Goal: Task Accomplishment & Management: Complete application form

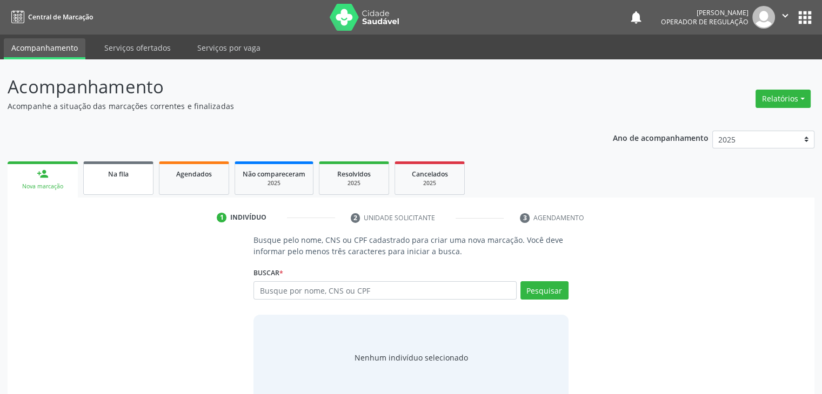
click at [102, 180] on link "Na fila" at bounding box center [118, 179] width 70 height 34
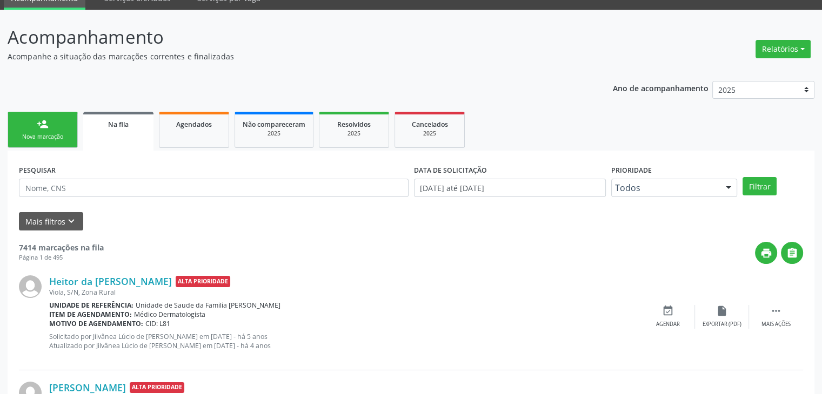
scroll to position [108, 0]
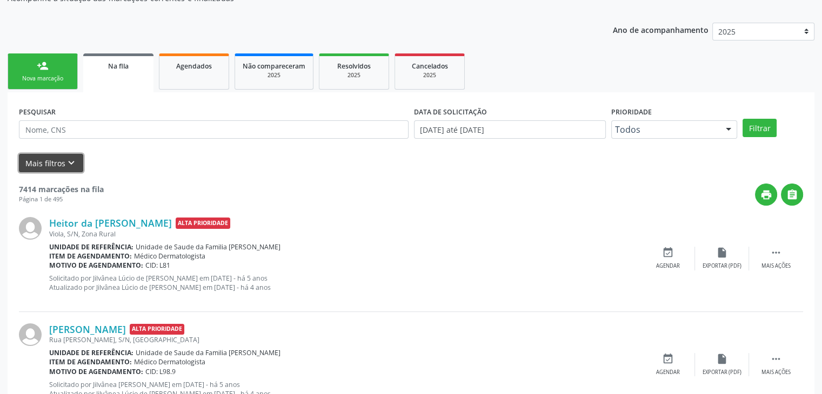
click at [49, 165] on button "Mais filtros keyboard_arrow_down" at bounding box center [51, 163] width 64 height 19
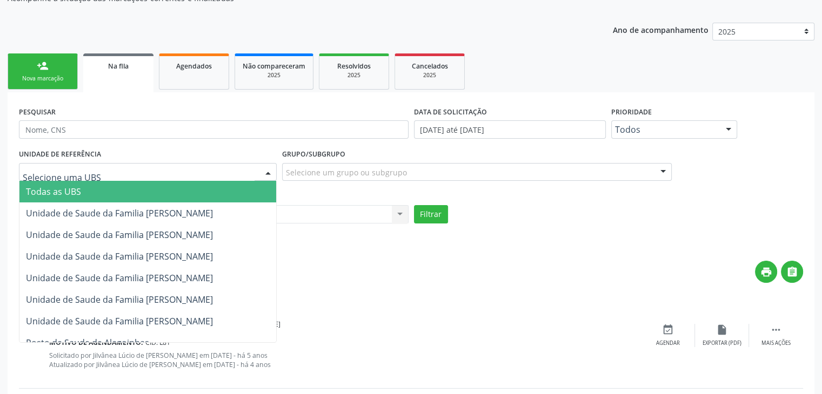
click at [98, 176] on div at bounding box center [148, 172] width 258 height 18
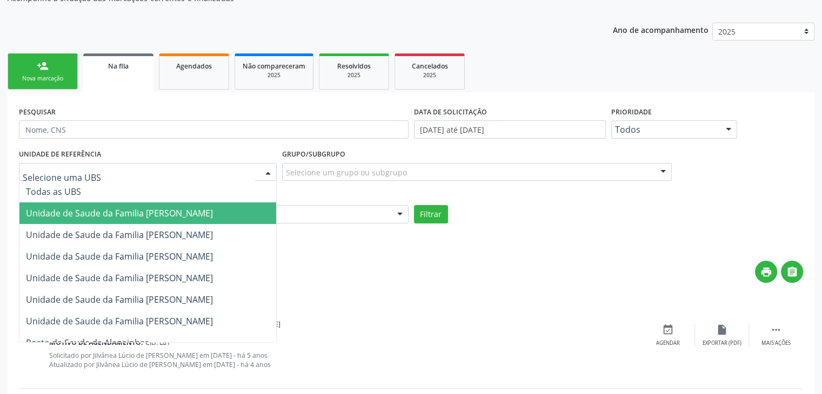
click at [142, 217] on span "Unidade de Saude da Familia [PERSON_NAME]" at bounding box center [119, 213] width 187 height 12
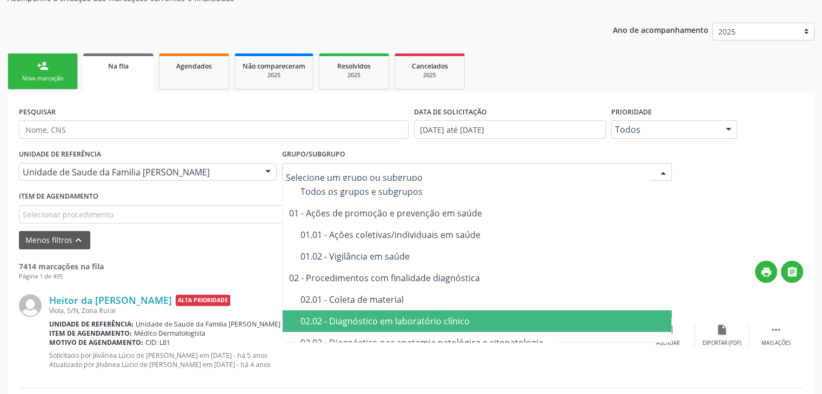
click at [416, 317] on div "02.02 - Diagnóstico em laboratório clínico" at bounding box center [482, 321] width 365 height 9
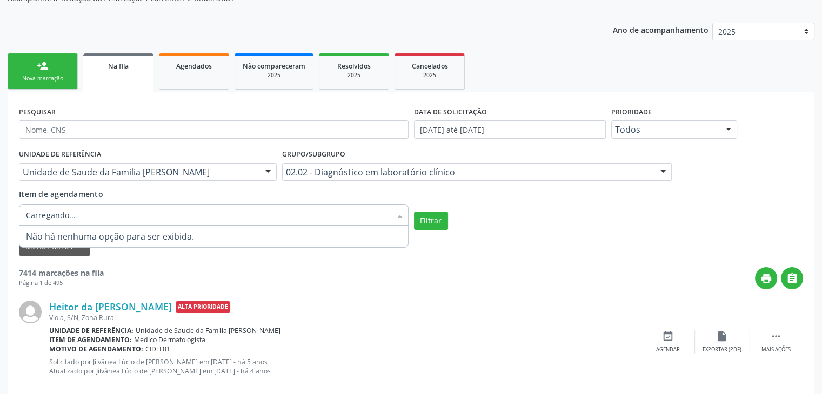
click at [91, 214] on div at bounding box center [214, 215] width 390 height 22
click at [536, 238] on div "Menos filtros keyboard_arrow_up" at bounding box center [410, 247] width 789 height 19
click at [185, 218] on div "Selecionar procedimentos" at bounding box center [214, 215] width 390 height 22
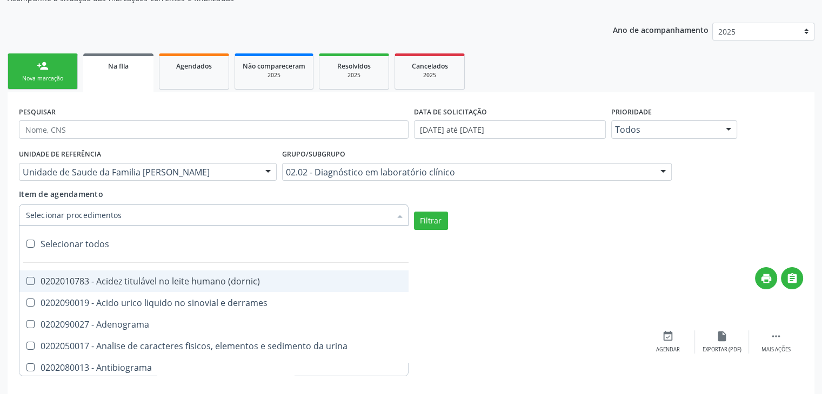
click at [89, 246] on div "Selecionar todos" at bounding box center [313, 244] width 588 height 22
checkbox input "true"
checkbox \(dornic\) "true"
checkbox derrames "true"
checkbox Adenograma "true"
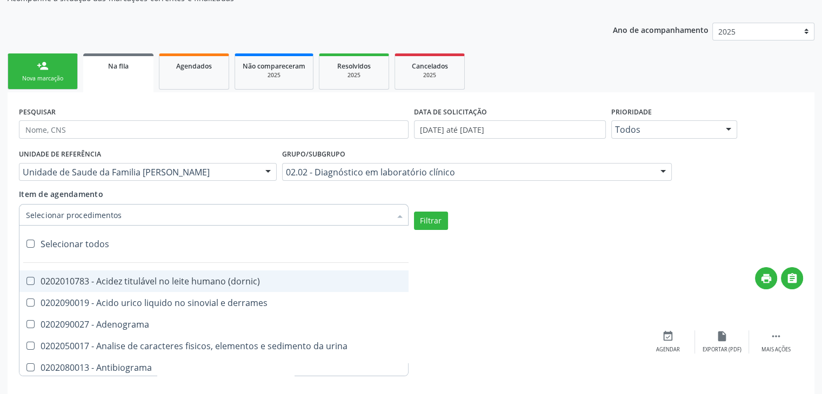
checkbox urina "true"
checkbox Antibiograma "true"
checkbox minima "true"
checkbox micobacterias "true"
checkbox blot "true"
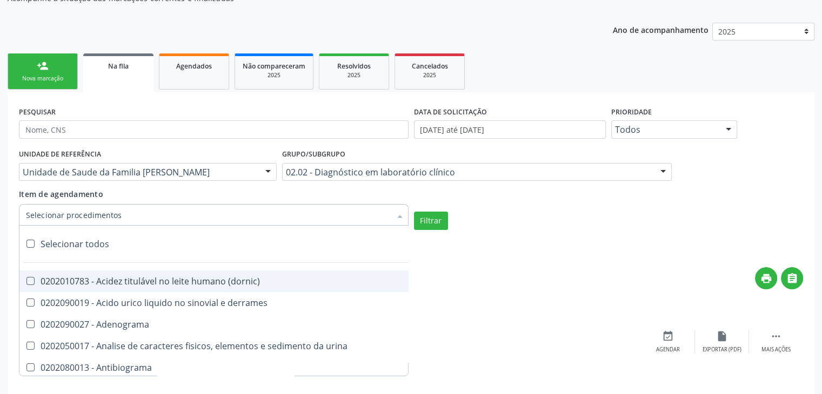
checkbox mlpa "true"
checkbox \(hanseniase\) "true"
checkbox \(controle\) "true"
checkbox \(diagnóstica\) "true"
checkbox \(gram\) "true"
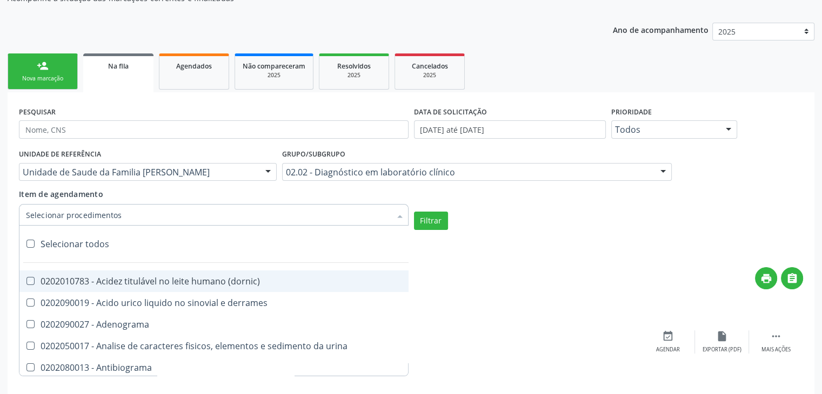
checkbox clamidia "true"
checkbox herpesvirus "true"
checkbox hematologica "true"
checkbox creatinina "true"
checkbox fosfato "true"
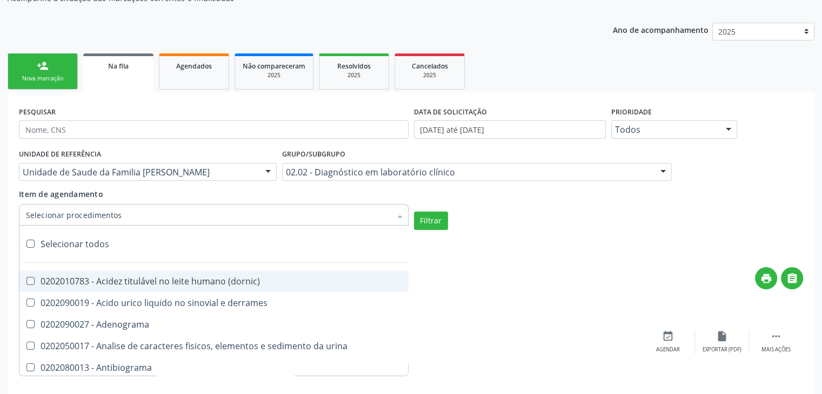
checkbox ureia "true"
checkbox osmolar "true"
checkbox addis "true"
checkbox b "true"
checkbox cd4\/cd8 "true"
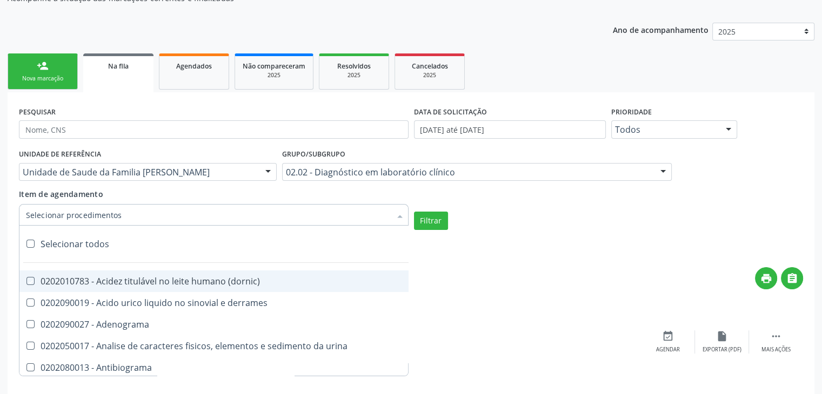
checkbox totais "true"
checkbox plaquetas "true"
checkbox reticulocitos "true"
checkbox liquor "true"
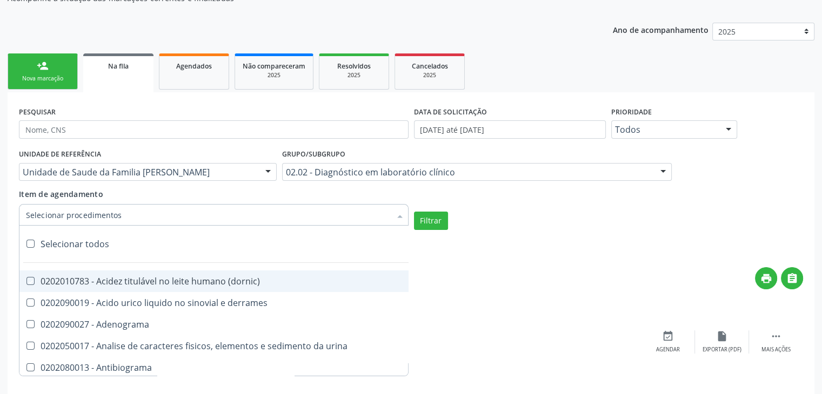
checkbox identificacao "true"
checkbox \(pos-pasteurização\) "true"
checkbox herpesvirus "true"
checkbox baar "true"
checkbox anaerobicas "true"
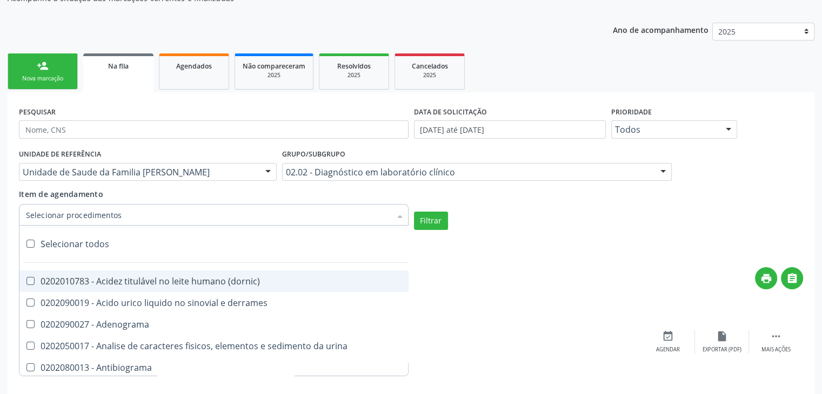
checkbox fungos "true"
checkbox \(qualitativo\) "true"
checkbox tardio\) "true"
checkbox \(qualitativo\) "true"
checkbox \(confirmatorio\) "true"
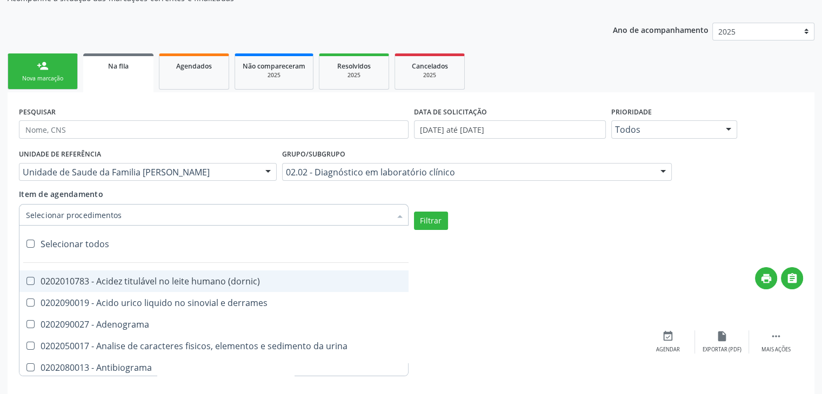
checkbox \(confirmatorio\) "true"
checkbox molecular "true"
checkbox htlv-1 "true"
checkbox biotinidase "true"
checkbox congênita "true"
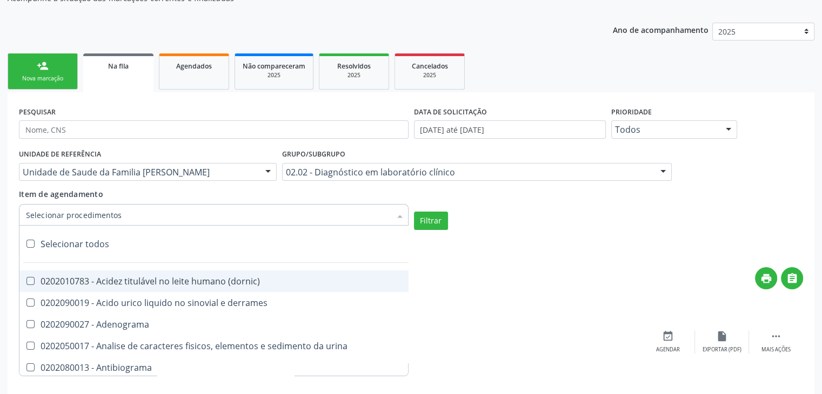
checkbox antiplaquetarios "true"
checkbox ferro "true"
checkbox bandas\) "true"
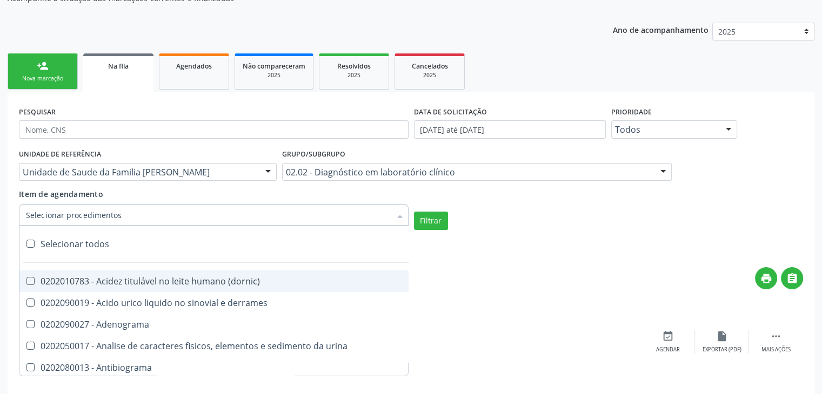
checkbox \(ch50\) "true"
checkbox aminoacidos "true"
checkbox globular "true"
checkbox dosagens\) "true"
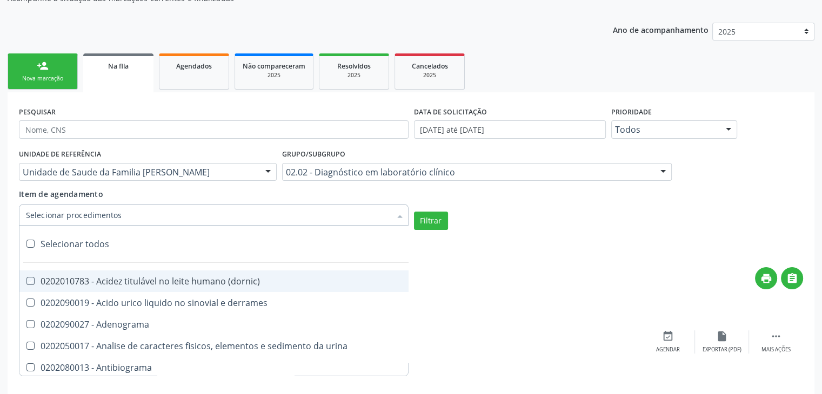
checkbox dosagens\) "true"
checkbox \(cada\) "true"
checkbox reumatoide "true"
checkbox amniotico "true"
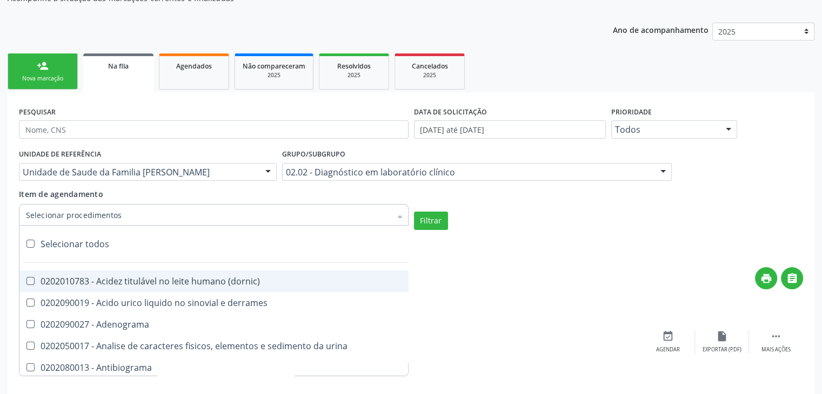
checkbox livre "true"
checkbox osmolalidade "true"
checkbox osmolaridade "true"
checkbox t3 "true"
checkbox sulfo-hemoglobina "true"
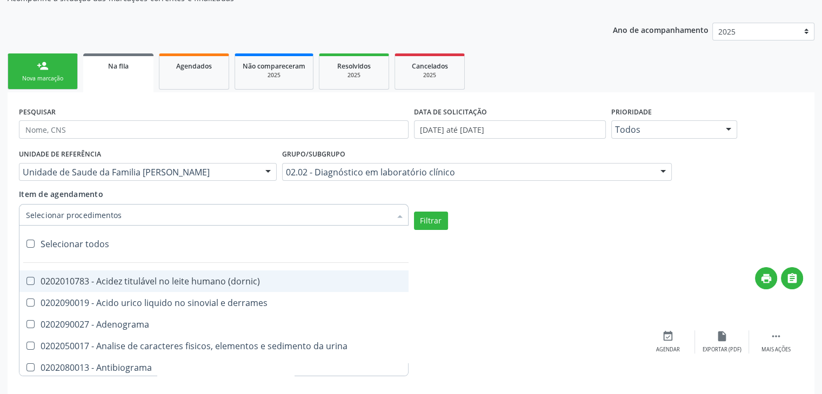
checkbox reverso "true"
checkbox coagulacao "true"
checkbox euglobulina "true"
checkbox -duke "true"
checkbox ivy "true"
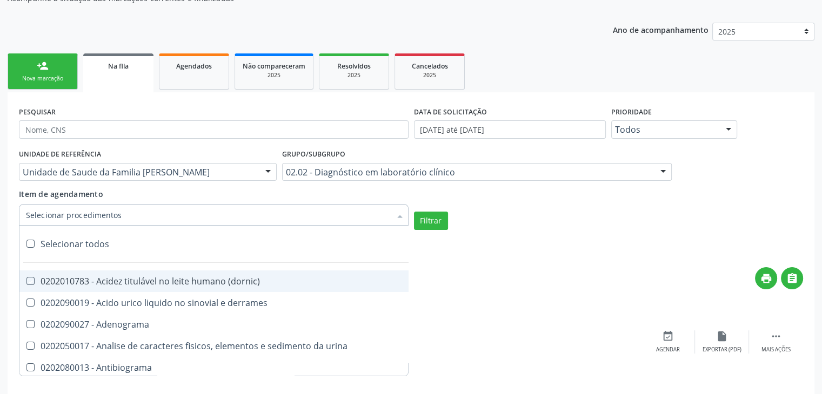
checkbox hemacias "true"
checkbox trombina "true"
checkbox ativada\) "true"
checkbox \(tap\) "true"
checkbox \(vhs\) "true"
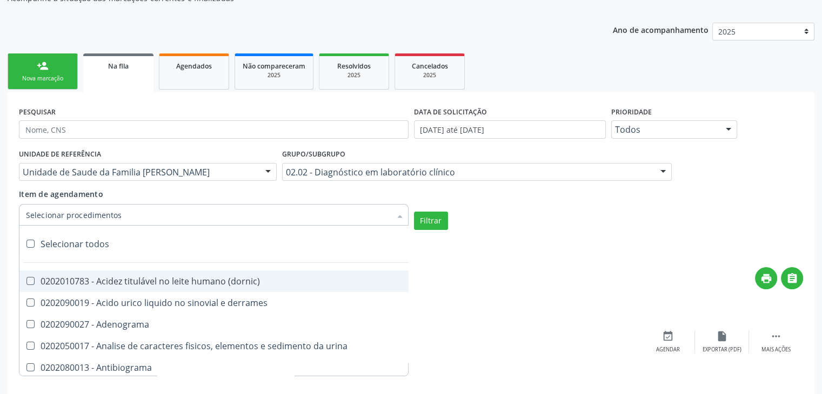
checkbox abo "true"
checkbox reativa "true"
checkbox ordenhado "true"
checkbox pezinho\) "true"
checkbox complemento "true"
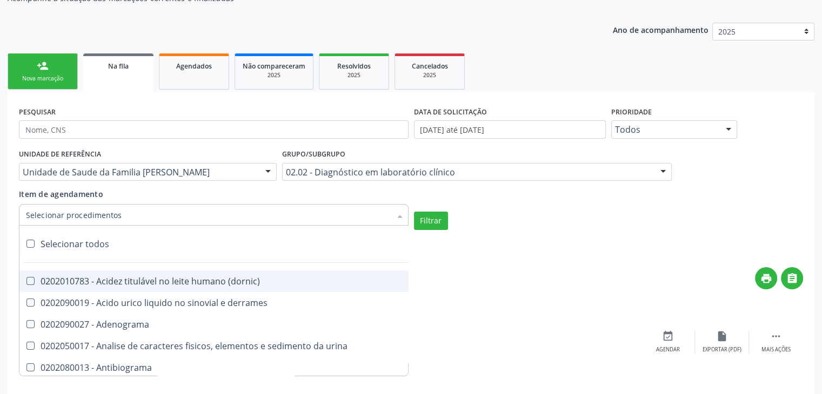
checkbox pezinho\) "true"
checkbox 17-alfa-hidroxiprogesterona "true"
checkbox totais "true"
checkbox 17-hidroxicorticosteroides "true"
checkbox d "true"
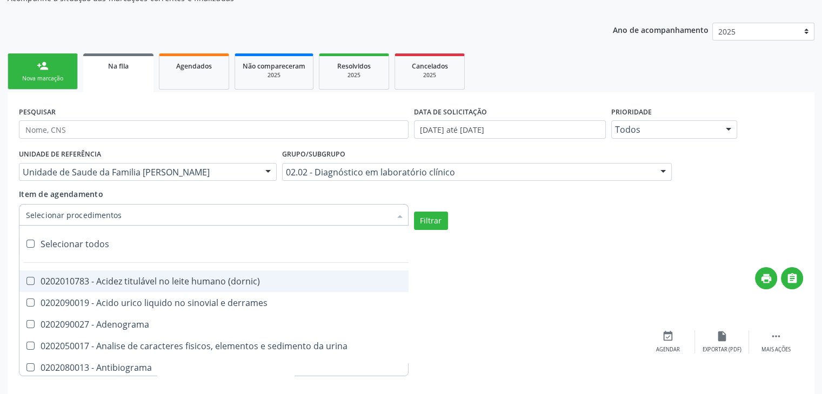
checkbox 5-nucleotidase "true"
checkbox acetona "true"
checkbox \(serotonina\) "true"
checkbox ascorbico "true"
checkbox delta-aminolevulinico "true"
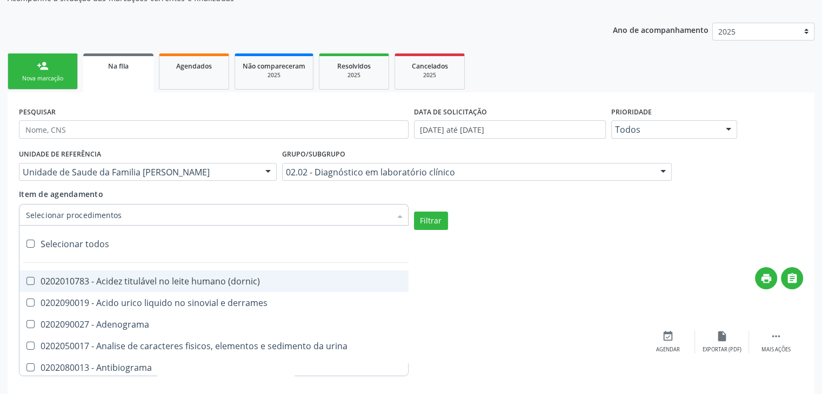
checkbox hipurico "true"
checkbox mandelico "true"
checkbox metil-hipurico "true"
checkbox urico "true"
checkbox valproico "true"
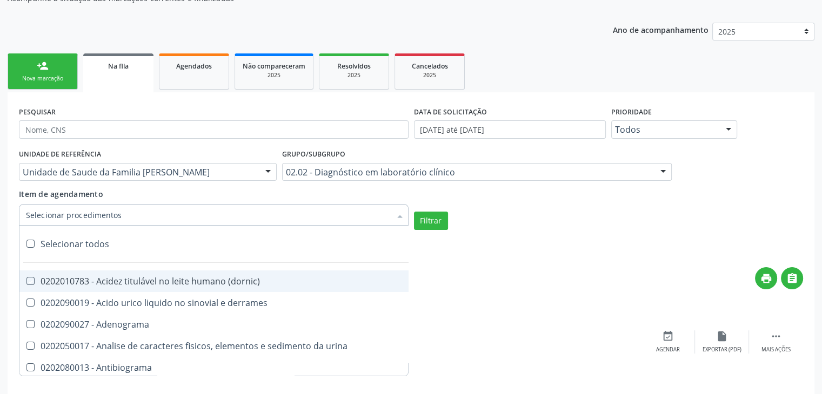
checkbox vanilmandelico "true"
checkbox \(acth\) "true"
checkbox ala-desidratase "true"
checkbox etilico "true"
checkbox aldolase "true"
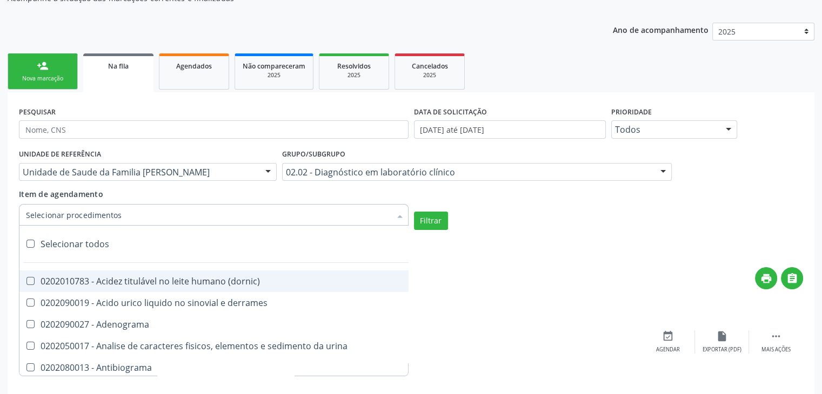
checkbox aldosterona "true"
checkbox alfa-1-antitripsina "true"
checkbox acida "true"
checkbox alfa-2-macroglobulina "true"
checkbox alfa-fetoproteina "true"
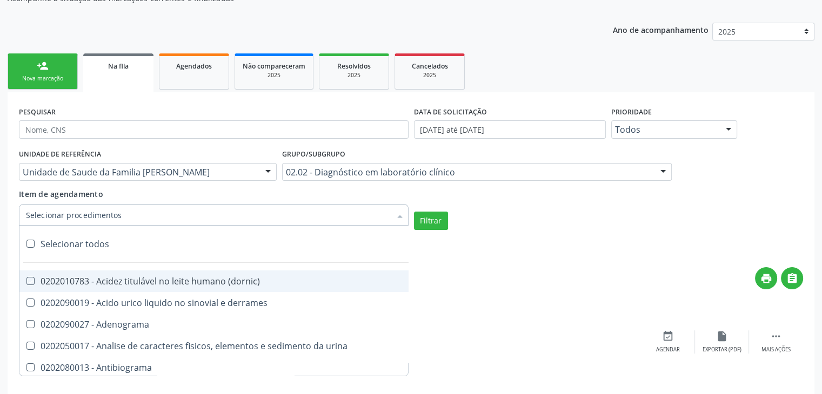
checkbox aluminio "true"
checkbox amilase "true"
checkbox aminoglicosideos "true"
checkbox amonia "true"
checkbox ciclico "true"
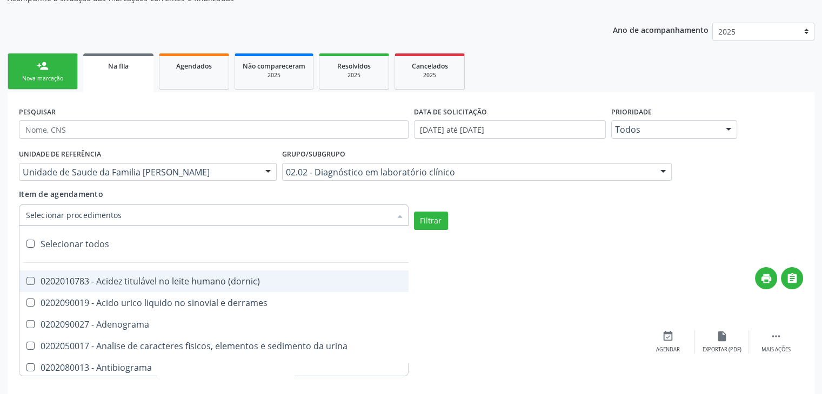
checkbox androstenediona "true"
checkbox anfetaminas "true"
checkbox circulante "true"
checkbox iga "true"
checkbox triciclicos "true"
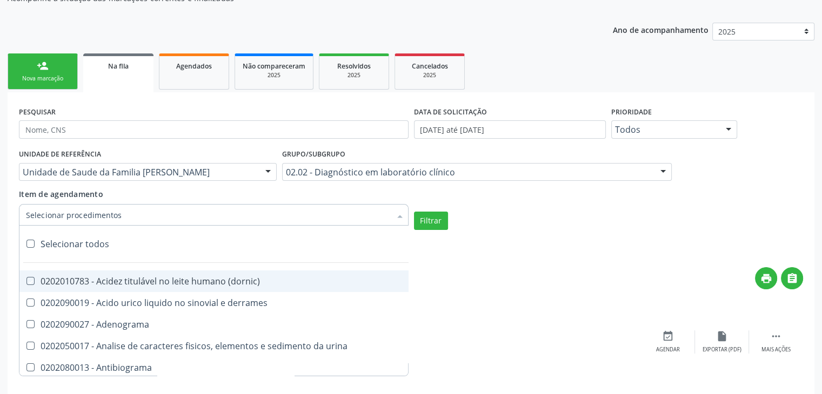
checkbox \(psa\) "true"
checkbox iii "true"
checkbox barbituratos "true"
checkbox benzodiazepinicos "true"
checkbox beta-2-microglobulina "true"
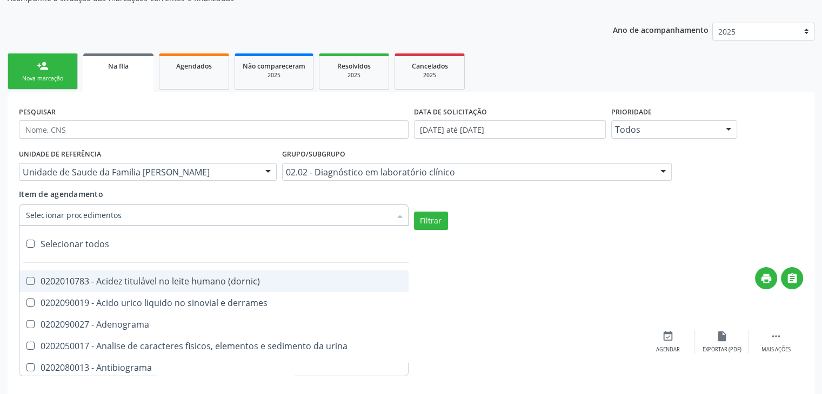
checkbox fracoes "true"
checkbox cadmio "true"
checkbox calcio "true"
checkbox ionizavel "true"
checkbox calcitonina "true"
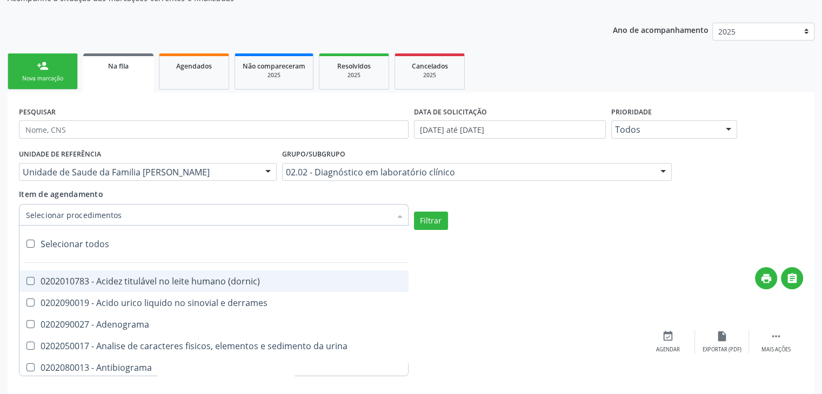
checkbox carbamazepina "true"
checkbox carboxi-hemoglobina "true"
checkbox caroteno "true"
checkbox catecolaminas "true"
checkbox chumbo "true"
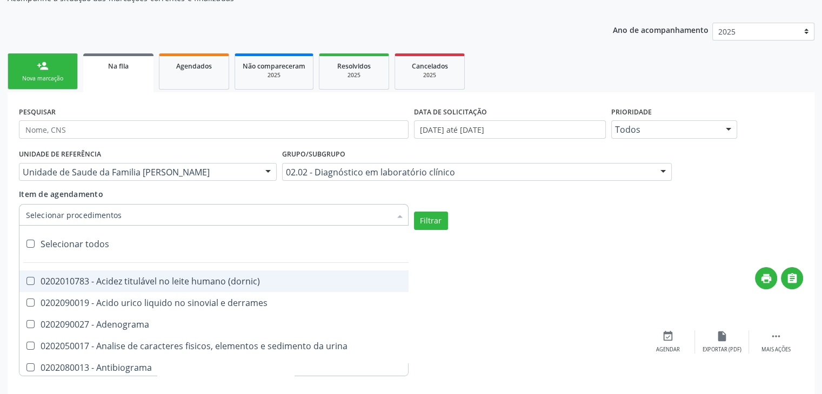
checkbox ciclosporina "true"
checkbox citrato "true"
checkbox cloreto "true"
checkbox suor "true"
checkbox cobre "true"
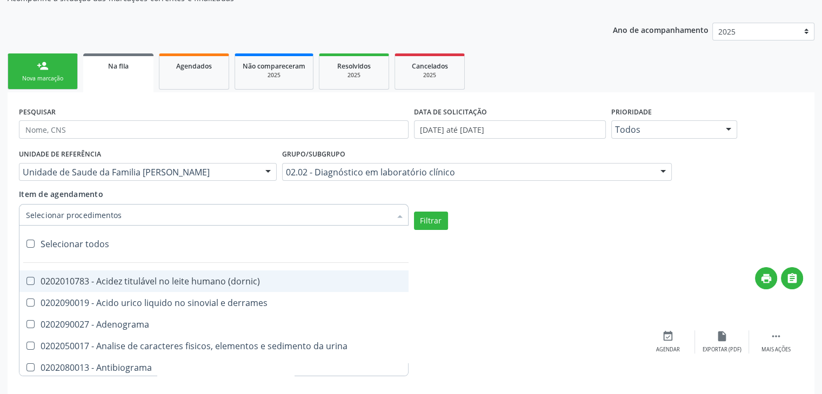
checkbox hdl "true"
checkbox ldl "true"
checkbox colinesterase "true"
checkbox c3 "true"
checkbox c4 "true"
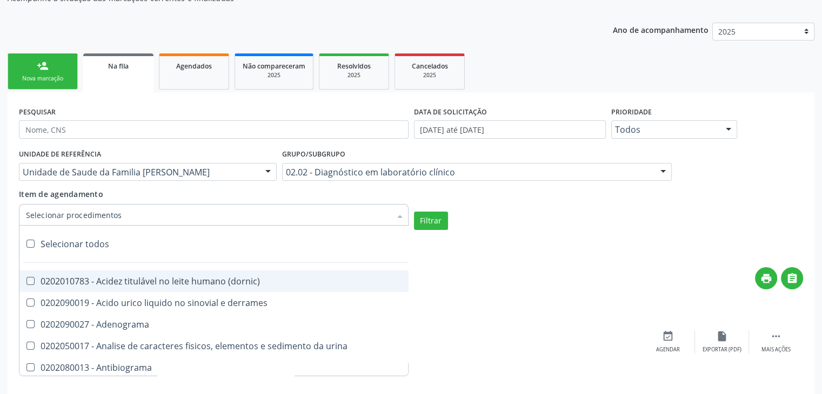
checkbox cortisol "true"
checkbox creatinina "true"
checkbox amniotico "true"
checkbox \(cpk\) "true"
checkbox crioaglutinina "true"
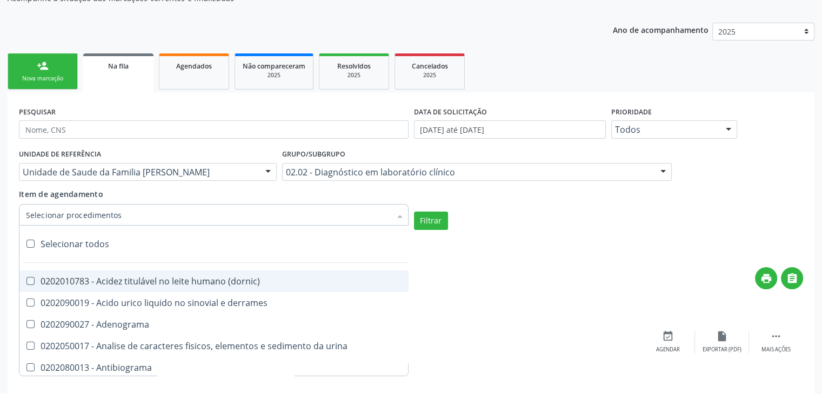
checkbox \(dhea\) "true"
checkbox alfa-hidroxibutirica "true"
checkbox glutamica "true"
checkbox latica "true"
checkbox fracionadas\) "true"
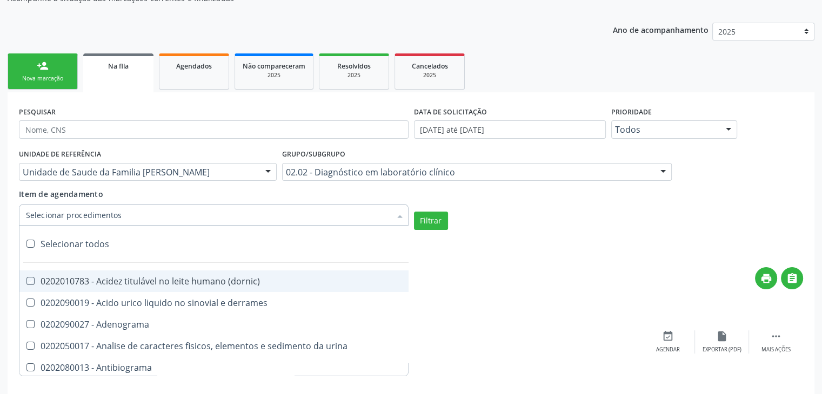
checkbox digitoxina\) "true"
checkbox \(dht\) "true"
checkbox fecal "true"
checkbox estradiol "true"
checkbox estriol "true"
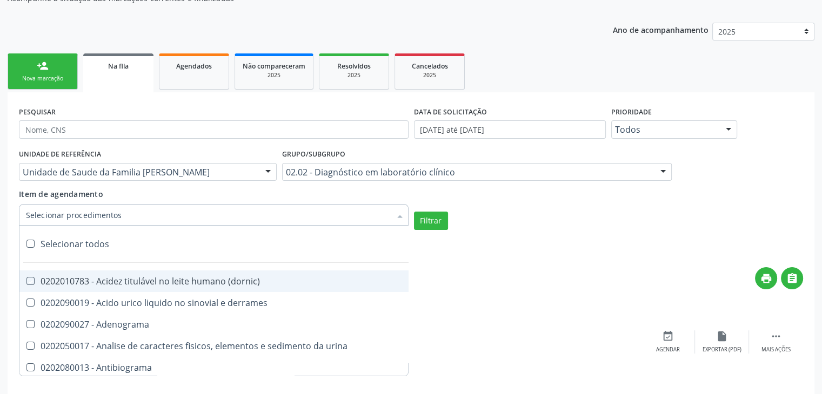
checkbox estrona "true"
checkbox etossuximida "true"
checkbox ii "true"
checkbox ix "true"
checkbox v "true"
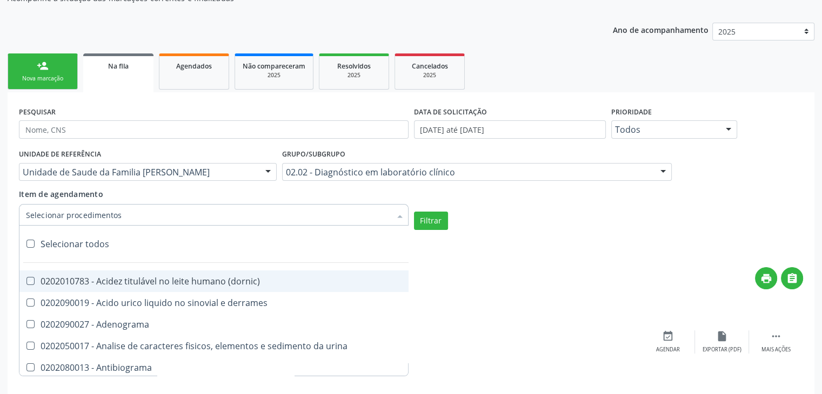
checkbox vii "true"
checkbox viii "true"
checkbox \(inibidor\) "true"
checkbox \(antigeno\) "true"
checkbox x "true"
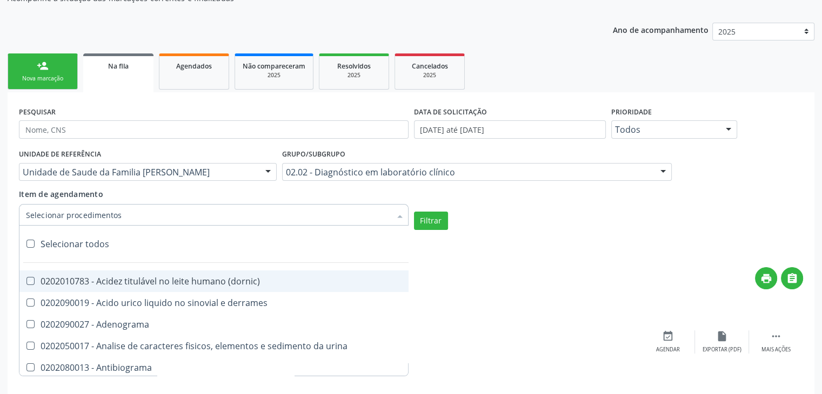
checkbox xi "true"
checkbox xii "true"
checkbox xiii "true"
checkbox tardio\) "true"
checkbox t4 "true"
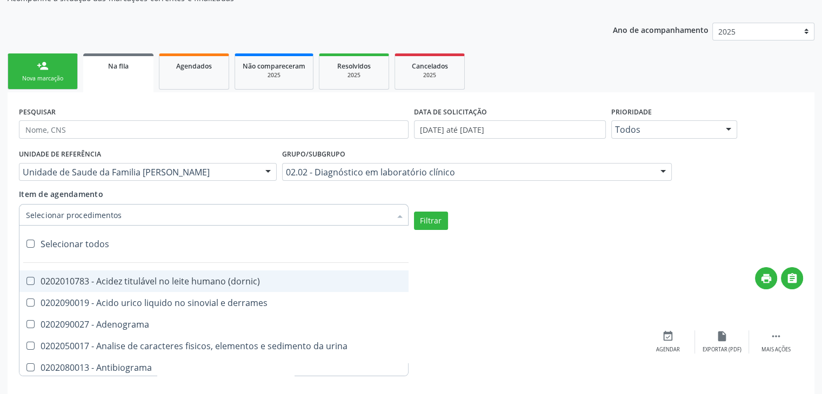
checkbox pezinho\) "true"
checkbox fenitoina "true"
checkbox fenol "true"
checkbox ferritina "true"
checkbox serico "true"
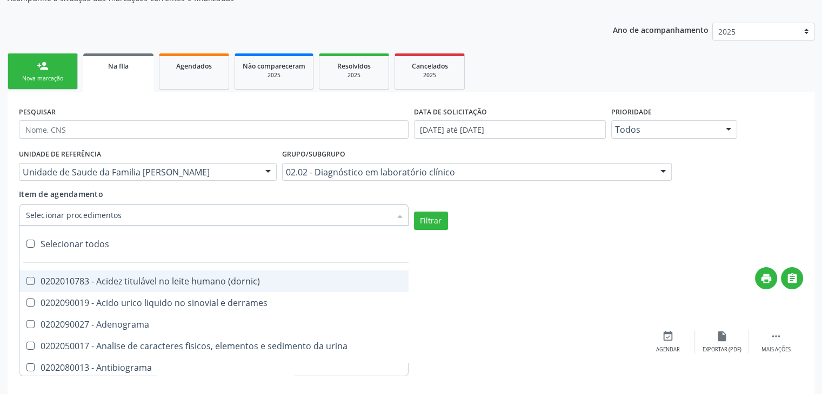
checkbox fibrinogenio "true"
checkbox folato "true"
checkbox formaldeido "true"
checkbox total "true"
checkbox alcalina "true"
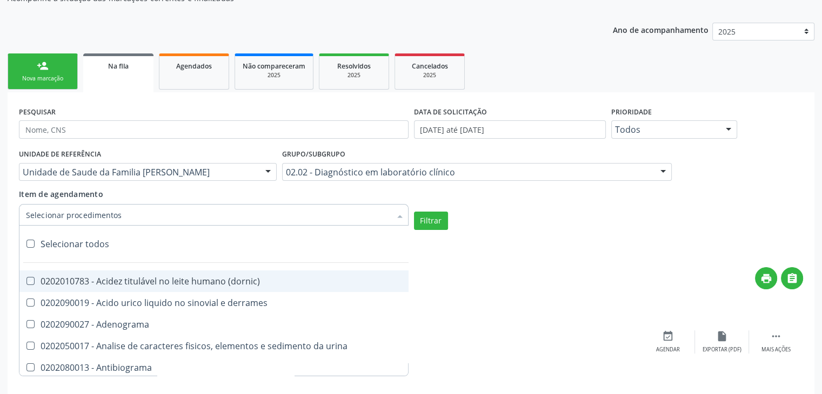
checkbox esperma "true"
checkbox fosforo "true"
checkbox acida "true"
checkbox frutose "true"
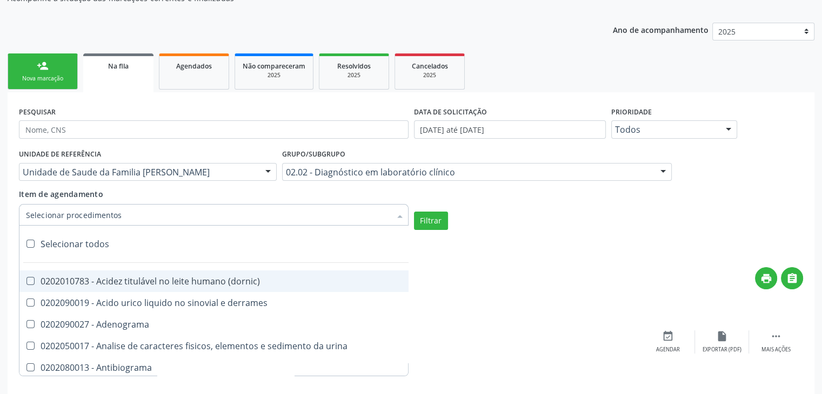
checkbox esperma "true"
checkbox galactose "true"
checkbox gt\) "true"
checkbox gastrina "true"
checkbox glicose "true"
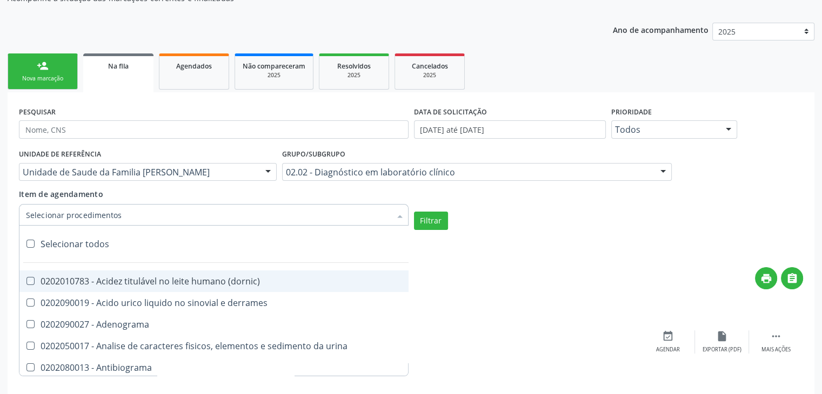
checkbox derrames "true"
checkbox desidrogenase "true"
checkbox tiroxina "true"
checkbox hcg\) "true"
checkbox fecal "true"
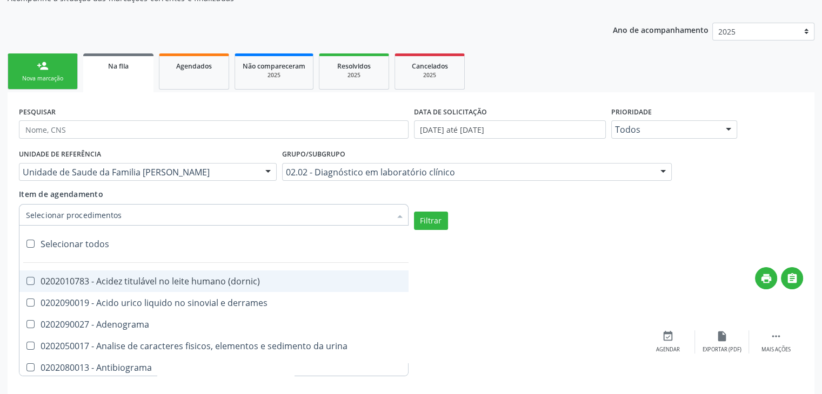
checkbox haptoglobina "true"
checkbox hemoglobina "true"
checkbox 37oc "true"
checkbox fetal "true"
checkbox glicosilada "true"
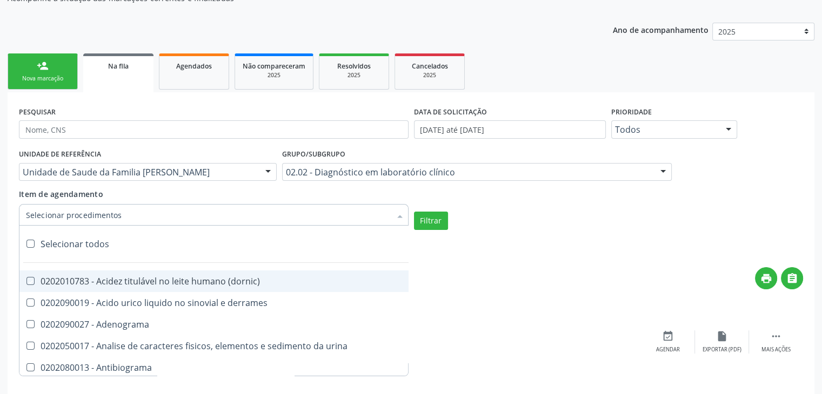
checkbox hemossiderina "true"
click at [426, 222] on button "Filtrar" at bounding box center [431, 221] width 34 height 18
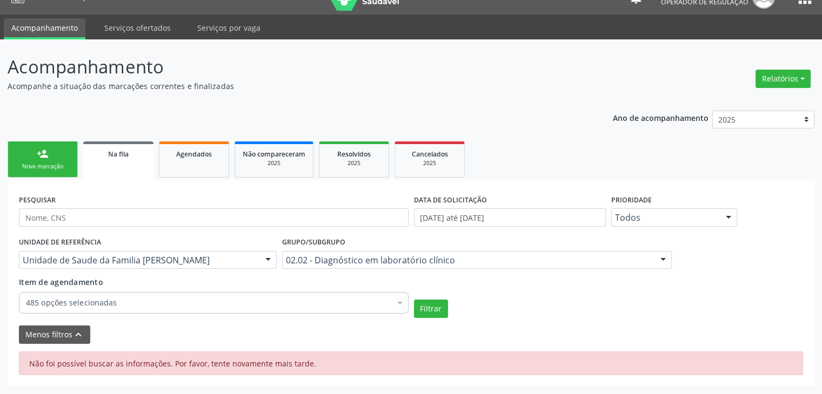
scroll to position [19, 0]
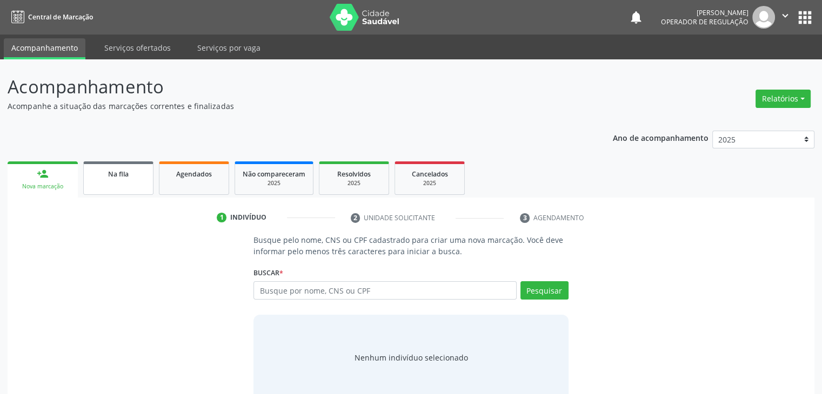
click at [113, 177] on span "Na fila" at bounding box center [118, 174] width 21 height 9
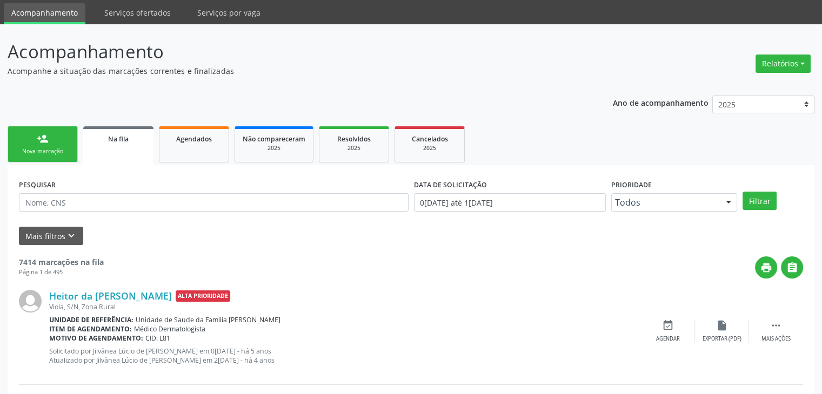
scroll to position [54, 0]
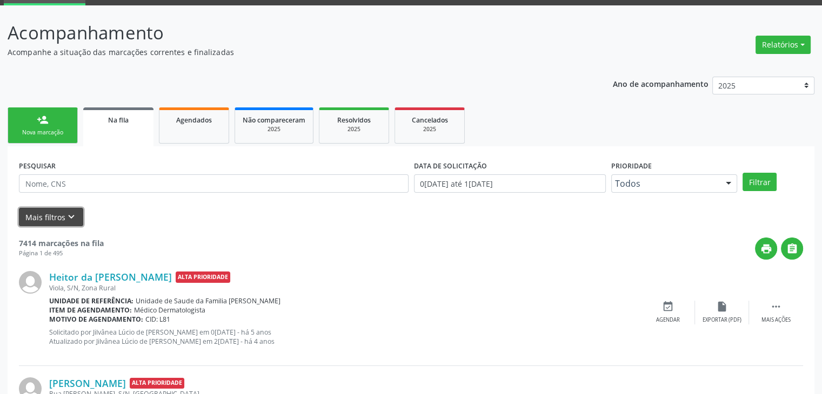
click at [68, 212] on icon "keyboard_arrow_down" at bounding box center [71, 217] width 12 height 12
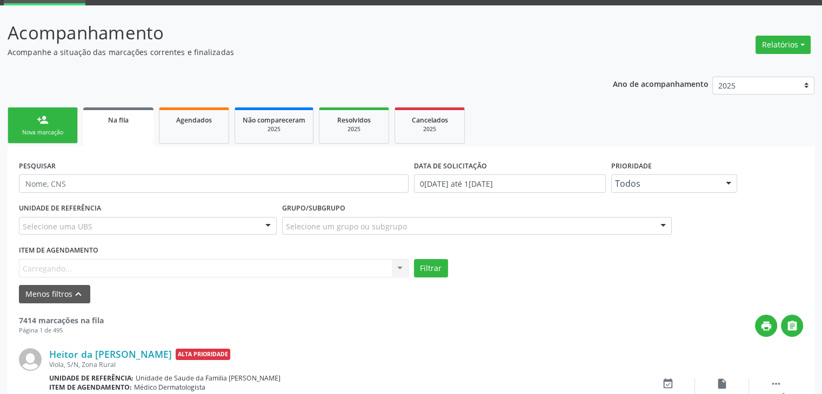
click at [92, 226] on div "Selecione uma UBS" at bounding box center [148, 226] width 258 height 18
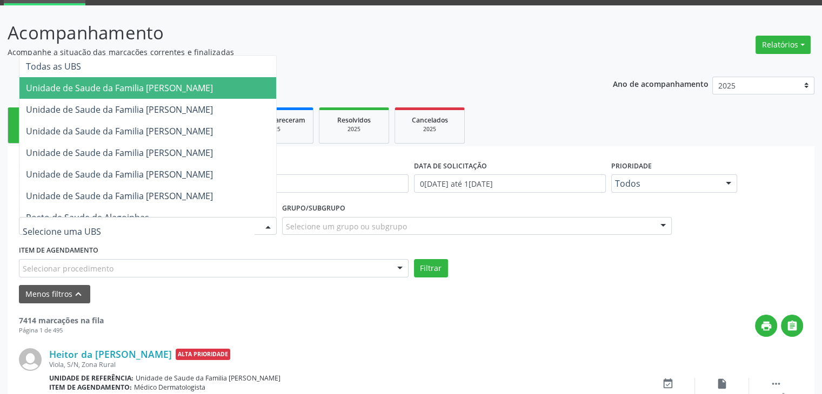
click at [147, 90] on span "Unidade de Saude da Familia [PERSON_NAME]" at bounding box center [119, 88] width 187 height 12
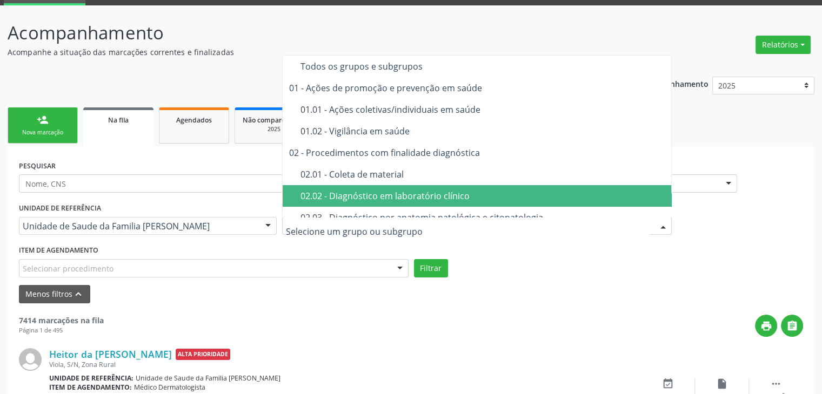
click at [375, 197] on div "02.02 - Diagnóstico em laboratório clínico" at bounding box center [482, 196] width 365 height 9
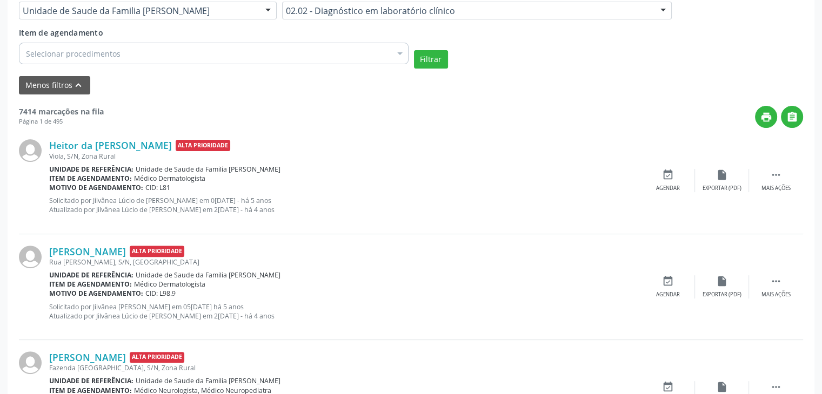
scroll to position [270, 0]
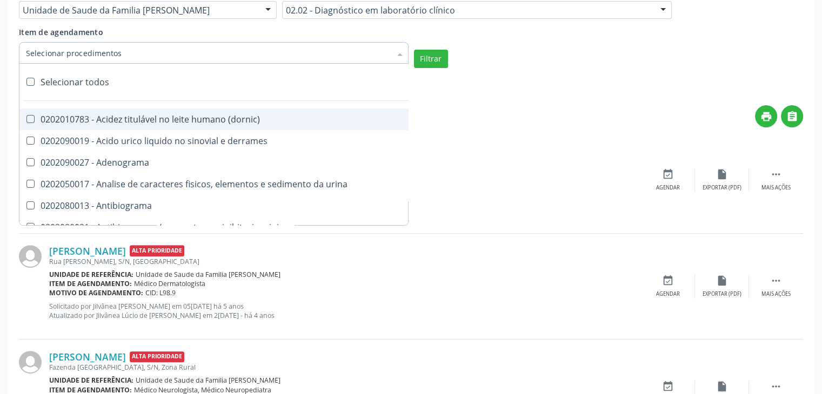
click at [88, 87] on div "Selecionar todos" at bounding box center [313, 82] width 588 height 22
checkbox input "true"
checkbox \(dornic\) "true"
checkbox derrames "true"
checkbox Adenograma "true"
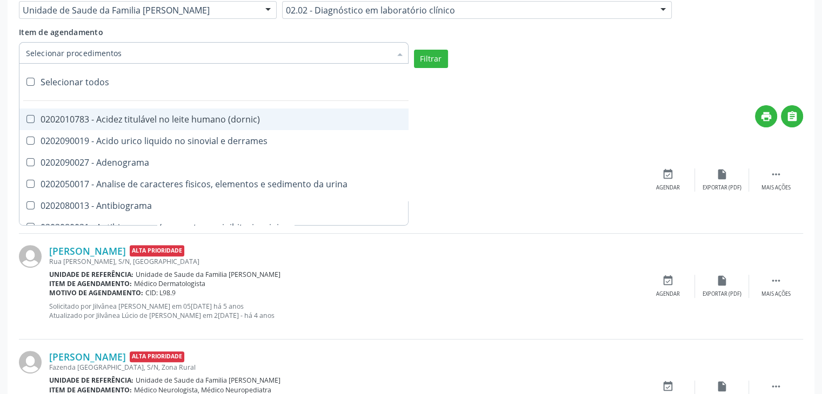
checkbox urina "true"
checkbox Antibiograma "true"
checkbox minima "true"
checkbox micobacterias "true"
checkbox blot "true"
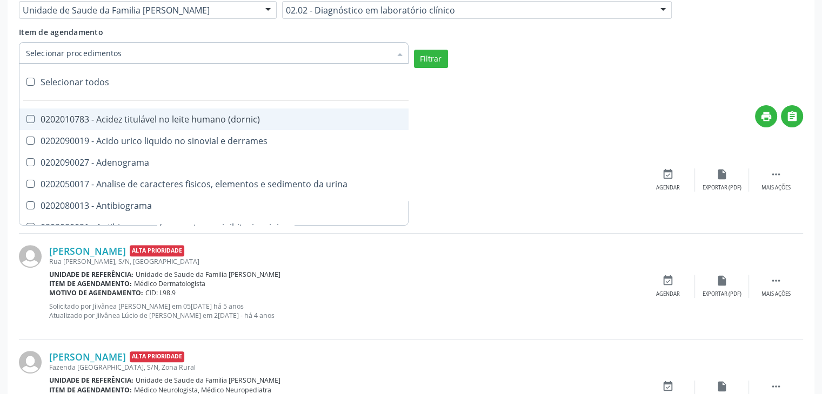
checkbox mlpa "true"
checkbox \(hanseniase\) "true"
checkbox \(controle\) "true"
checkbox \(diagnóstica\) "true"
checkbox \(gram\) "true"
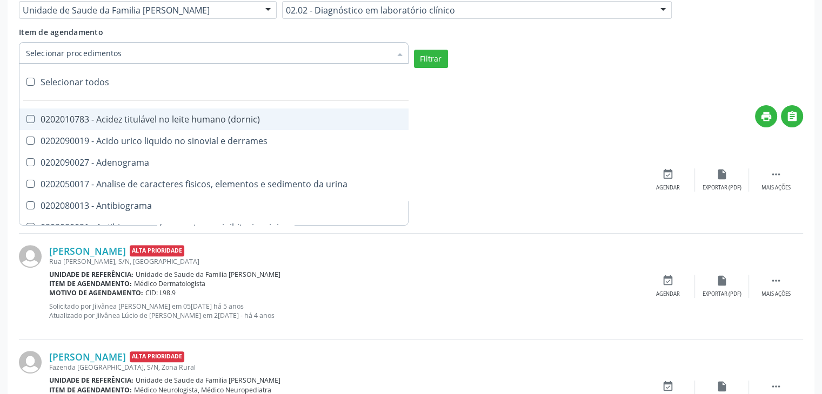
checkbox clamidia "true"
checkbox herpesvirus "true"
checkbox hematologica "true"
checkbox creatinina "true"
checkbox fosfato "true"
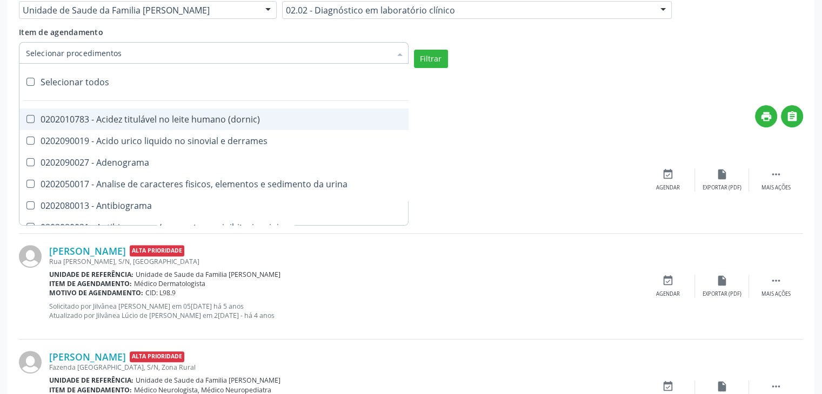
checkbox ureia "true"
checkbox osmolar "true"
checkbox addis "true"
checkbox b "true"
checkbox cd4\/cd8 "true"
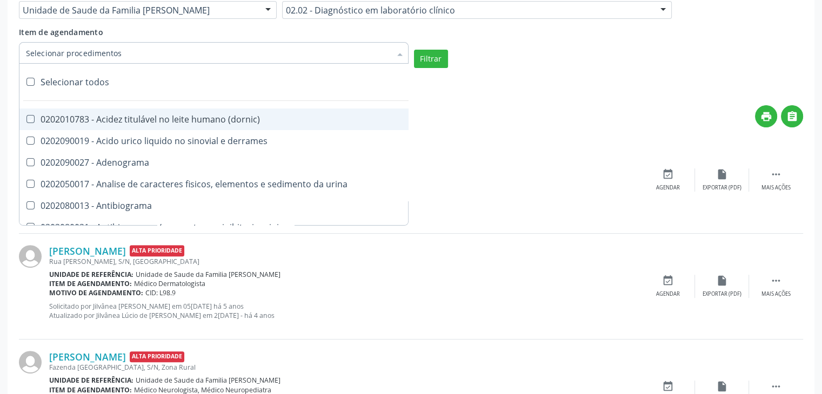
checkbox totais "true"
checkbox plaquetas "true"
checkbox reticulocitos "true"
checkbox liquor "true"
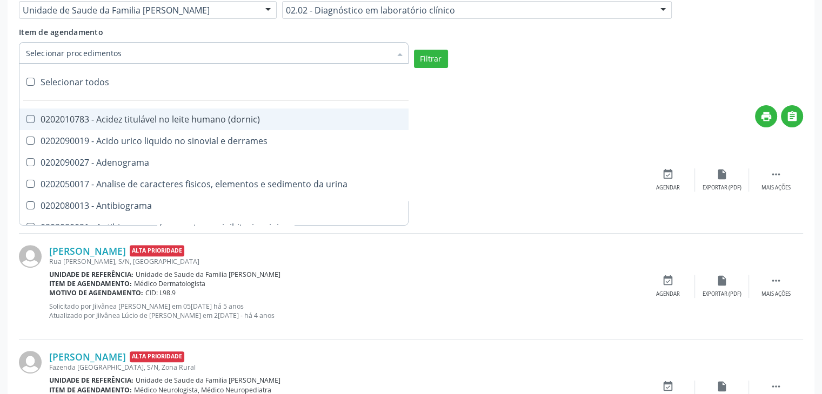
checkbox identificacao "true"
checkbox \(pos-pasteurização\) "true"
checkbox herpesvirus "true"
checkbox baar "true"
checkbox anaerobicas "true"
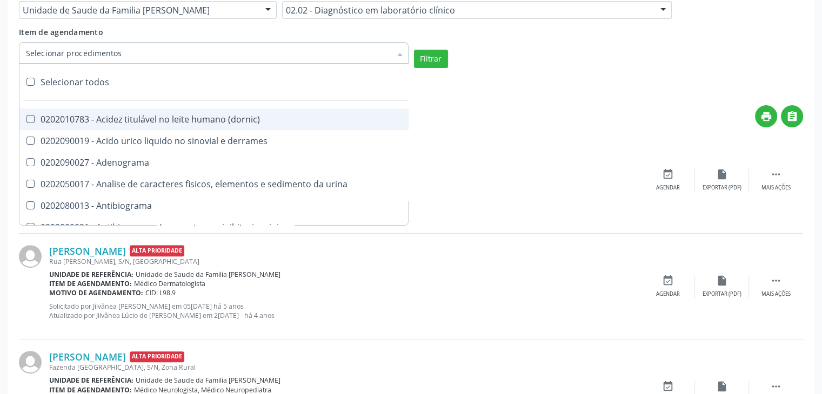
checkbox fungos "true"
checkbox \(qualitativo\) "true"
checkbox tardio\) "true"
checkbox \(qualitativo\) "true"
checkbox \(confirmatorio\) "true"
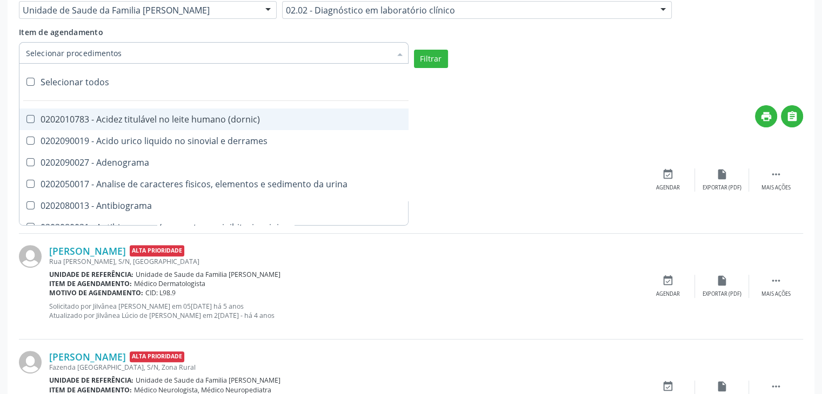
checkbox \(confirmatorio\) "true"
checkbox molecular "true"
checkbox htlv-1 "true"
checkbox biotinidase "true"
checkbox congênita "true"
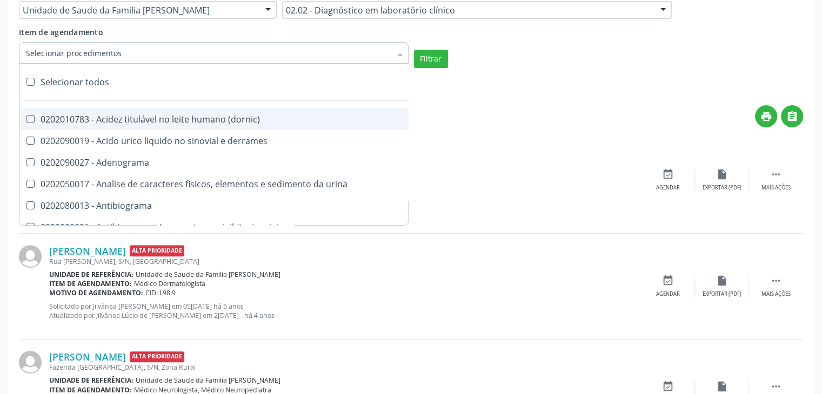
checkbox antiplaquetarios "true"
checkbox ferro "true"
checkbox bandas\) "true"
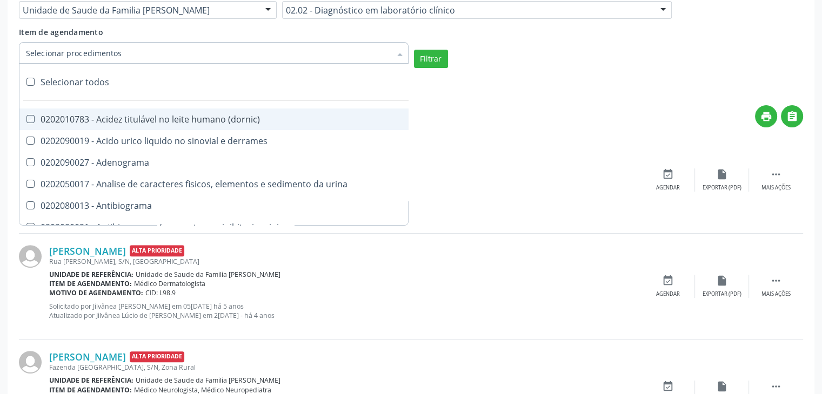
checkbox \(ch50\) "true"
checkbox aminoacidos "true"
checkbox globular "true"
checkbox dosagens\) "true"
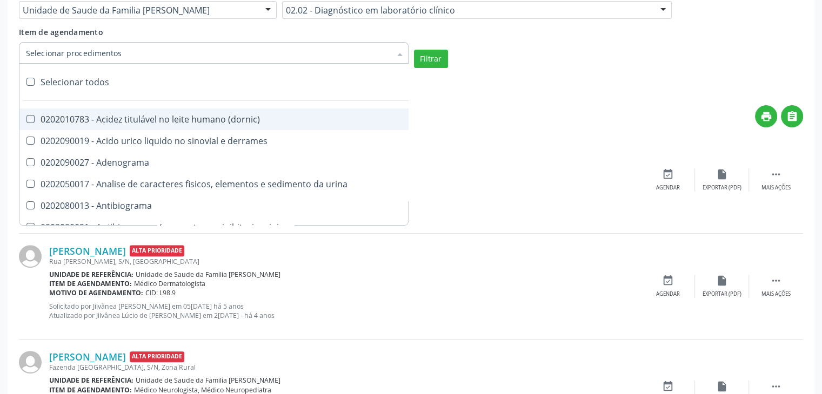
checkbox dosagens\) "true"
checkbox \(cada\) "true"
checkbox reumatoide "true"
checkbox amniotico "true"
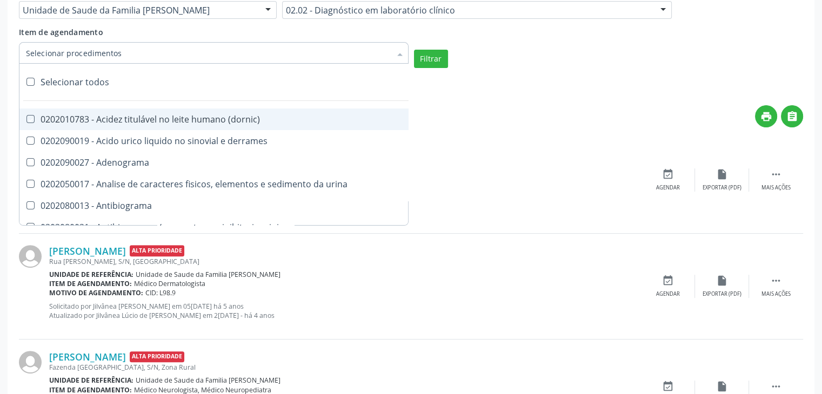
checkbox livre "true"
checkbox osmolalidade "true"
checkbox osmolaridade "true"
checkbox t3 "true"
checkbox sulfo-hemoglobina "true"
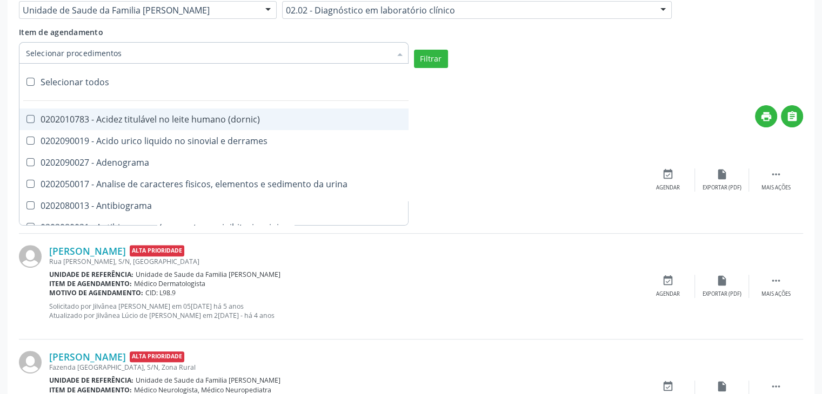
checkbox reverso "true"
checkbox coagulacao "true"
checkbox euglobulina "true"
checkbox -duke "true"
checkbox ivy "true"
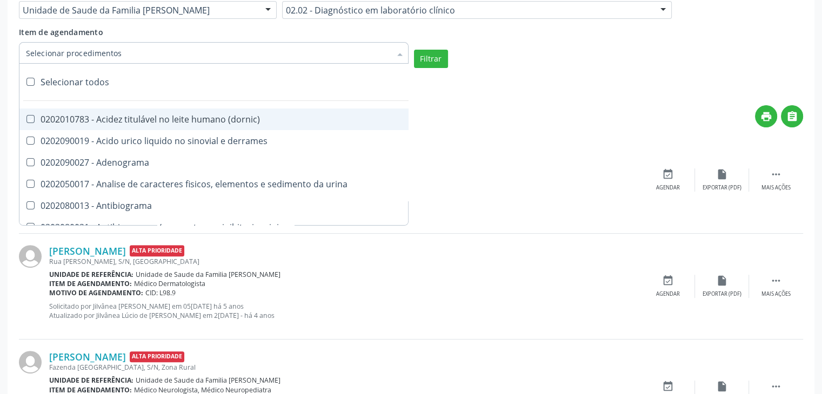
checkbox hemacias "true"
checkbox trombina "true"
checkbox ativada\) "true"
checkbox \(tap\) "true"
checkbox \(vhs\) "true"
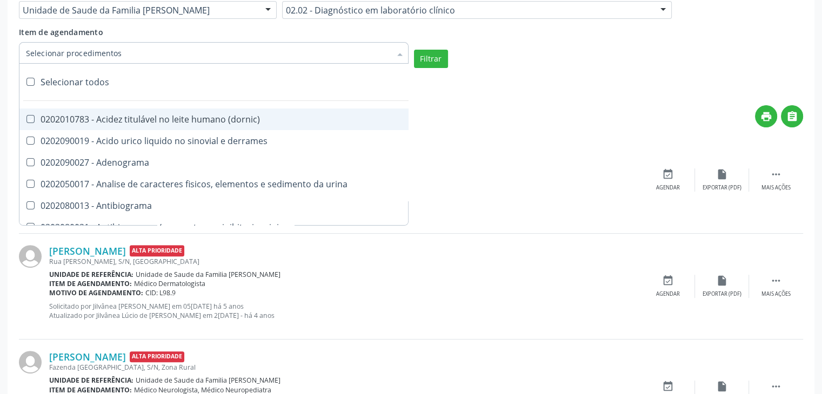
checkbox abo "true"
checkbox reativa "true"
checkbox ordenhado "true"
checkbox pezinho\) "true"
checkbox complemento "true"
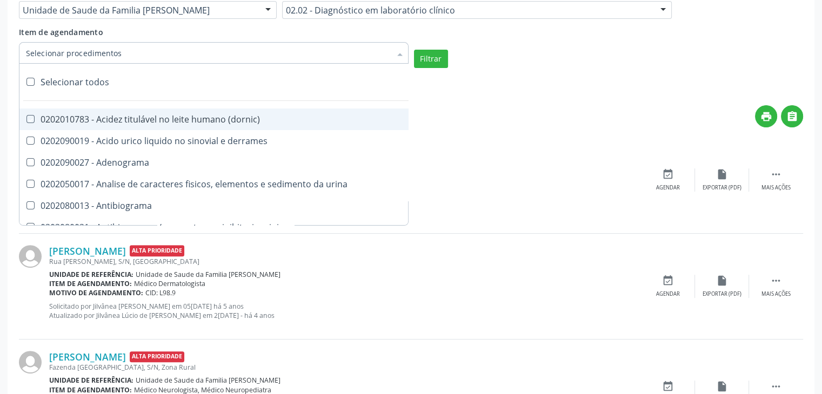
checkbox pezinho\) "true"
checkbox 17-alfa-hidroxiprogesterona "true"
checkbox totais "true"
checkbox 17-hidroxicorticosteroides "true"
checkbox d "true"
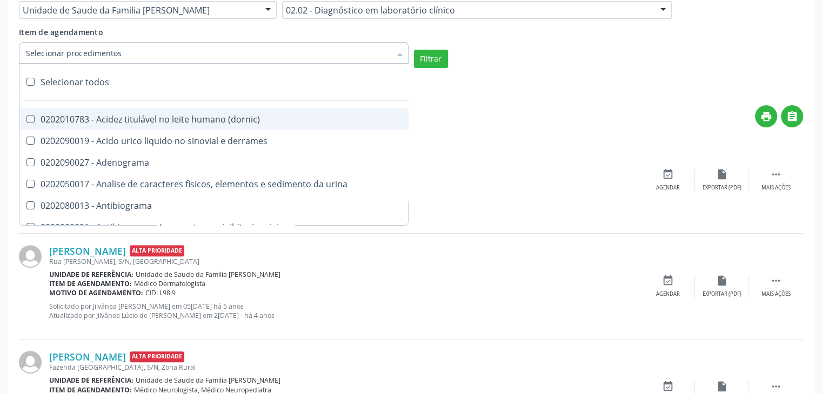
checkbox 5-nucleotidase "true"
checkbox acetona "true"
checkbox \(serotonina\) "true"
checkbox ascorbico "true"
checkbox delta-aminolevulinico "true"
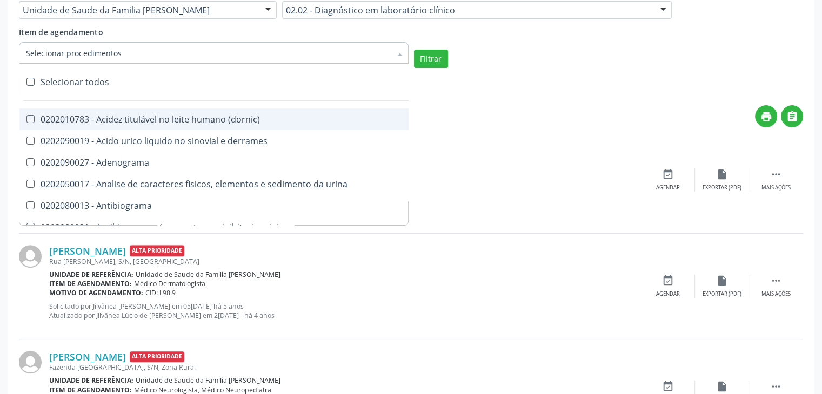
checkbox hipurico "true"
checkbox mandelico "true"
checkbox metil-hipurico "true"
checkbox urico "true"
checkbox valproico "true"
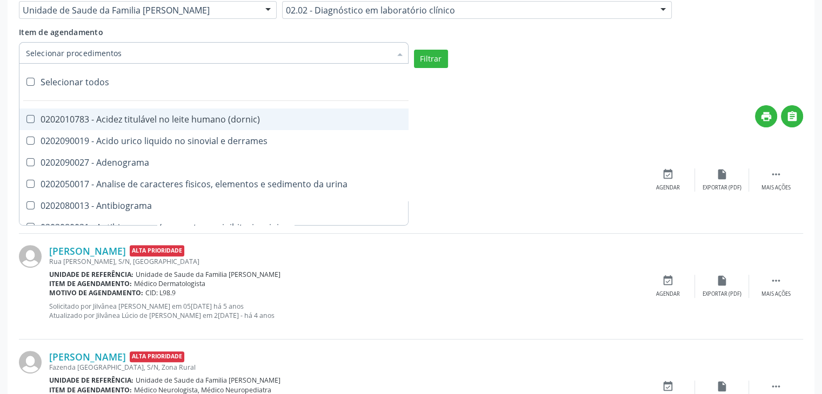
checkbox vanilmandelico "true"
checkbox \(acth\) "true"
checkbox ala-desidratase "true"
checkbox etilico "true"
checkbox aldolase "true"
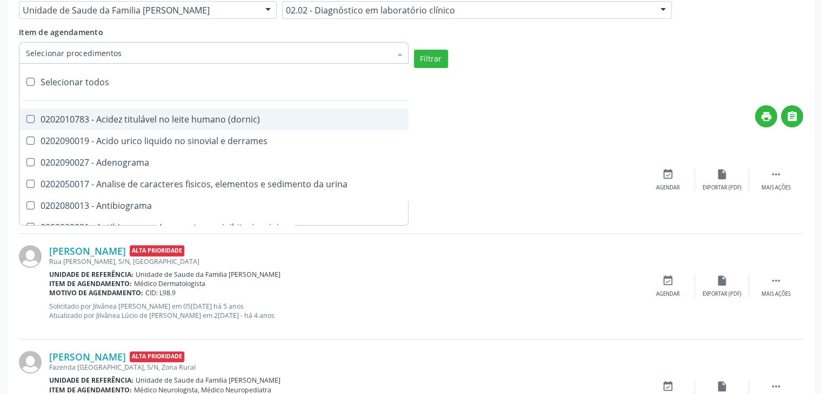
checkbox aldosterona "true"
checkbox alfa-1-antitripsina "true"
checkbox acida "true"
checkbox alfa-2-macroglobulina "true"
checkbox alfa-fetoproteina "true"
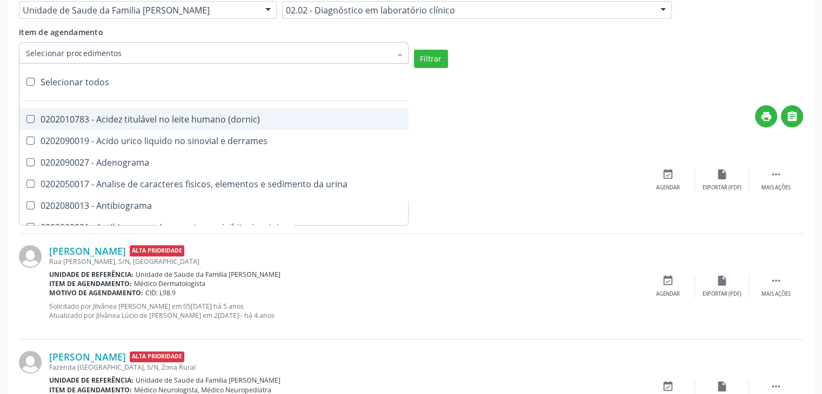
checkbox aluminio "true"
checkbox amilase "true"
checkbox aminoglicosideos "true"
checkbox amonia "true"
checkbox ciclico "true"
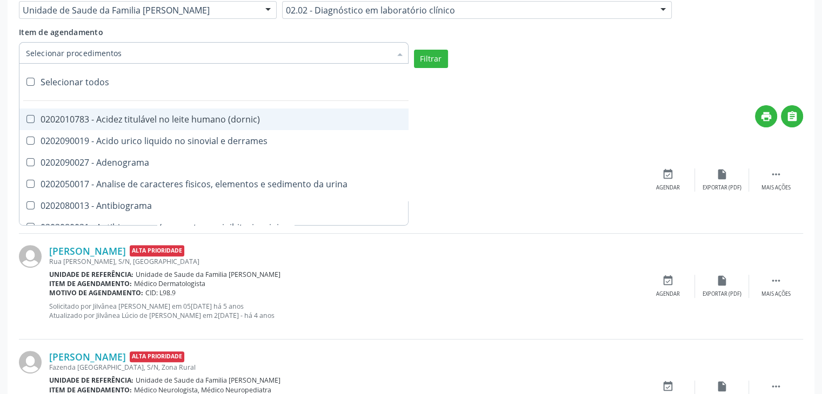
checkbox androstenediona "true"
checkbox anfetaminas "true"
checkbox circulante "true"
checkbox iga "true"
checkbox triciclicos "true"
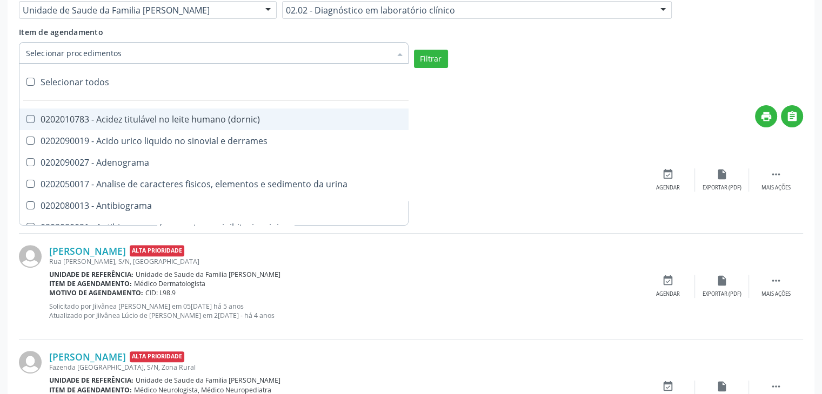
checkbox \(psa\) "true"
checkbox iii "true"
checkbox barbituratos "true"
checkbox benzodiazepinicos "true"
checkbox beta-2-microglobulina "true"
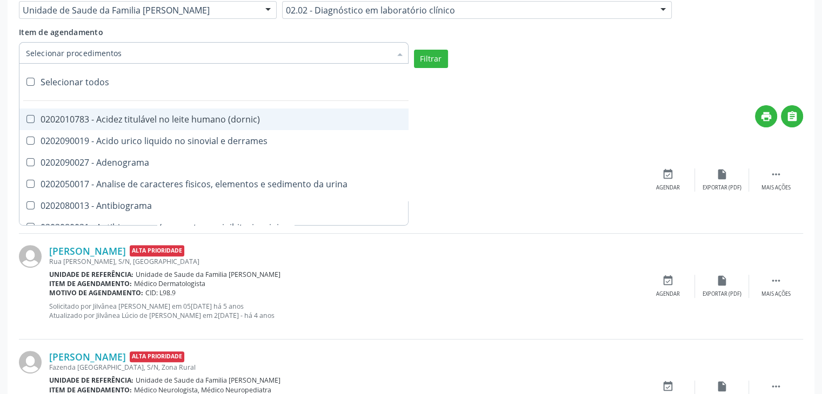
checkbox fracoes "true"
checkbox cadmio "true"
checkbox calcio "true"
checkbox ionizavel "true"
checkbox calcitonina "true"
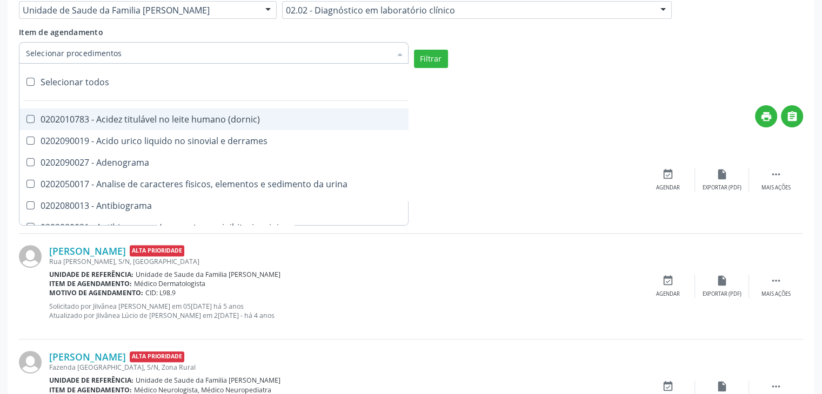
checkbox carbamazepina "true"
checkbox carboxi-hemoglobina "true"
checkbox caroteno "true"
checkbox catecolaminas "true"
checkbox chumbo "true"
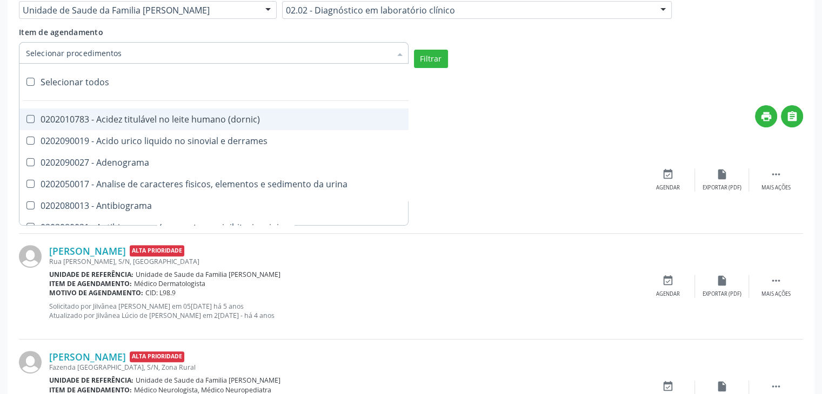
checkbox ciclosporina "true"
checkbox citrato "true"
checkbox cloreto "true"
checkbox suor "true"
checkbox cobre "true"
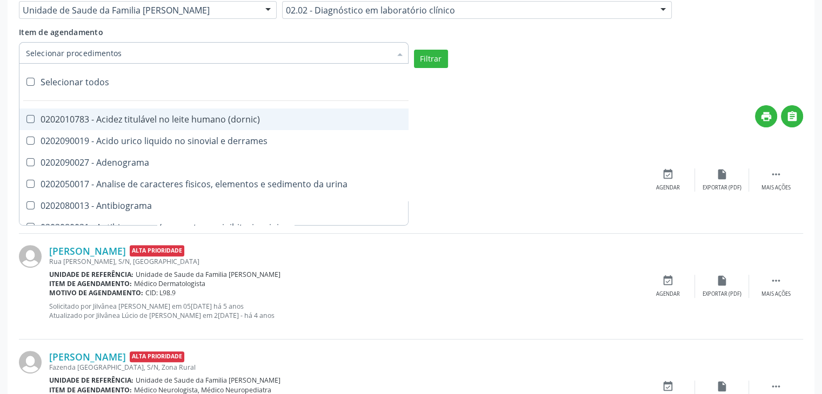
checkbox hdl "true"
checkbox ldl "true"
checkbox colinesterase "true"
checkbox c3 "true"
checkbox c4 "true"
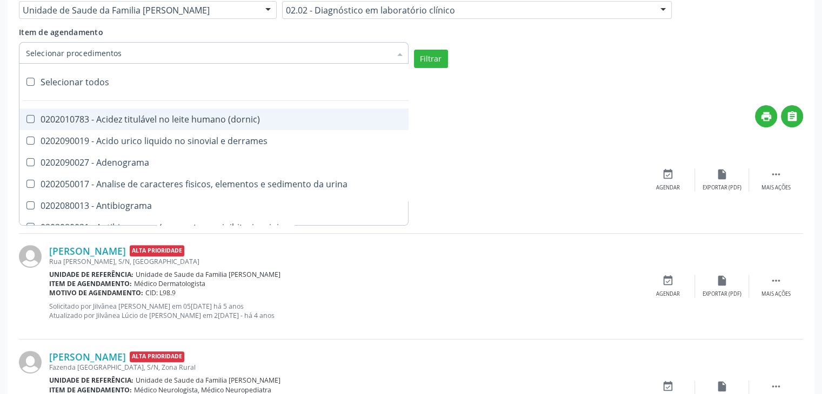
checkbox cortisol "true"
checkbox creatinina "true"
checkbox amniotico "true"
checkbox \(cpk\) "true"
checkbox crioaglutinina "true"
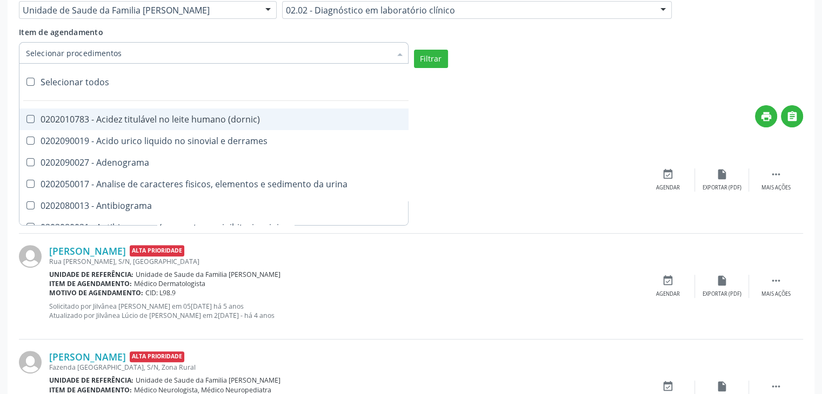
checkbox \(dhea\) "true"
checkbox alfa-hidroxibutirica "true"
checkbox glutamica "true"
checkbox latica "true"
checkbox fracionadas\) "true"
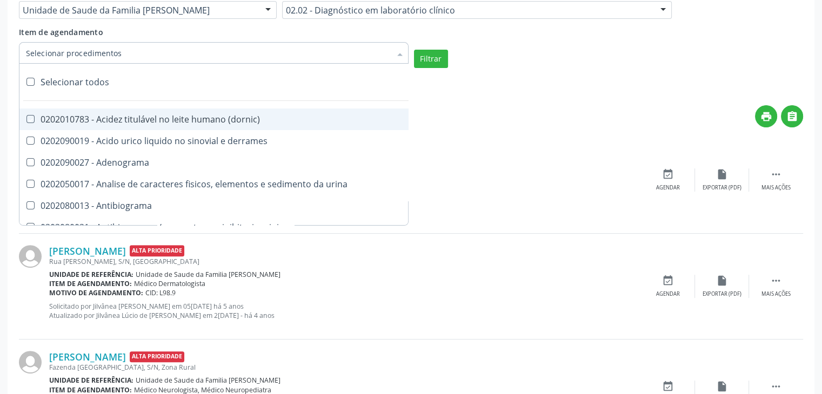
checkbox digitoxina\) "true"
checkbox \(dht\) "true"
checkbox fecal "true"
checkbox estradiol "true"
checkbox estriol "true"
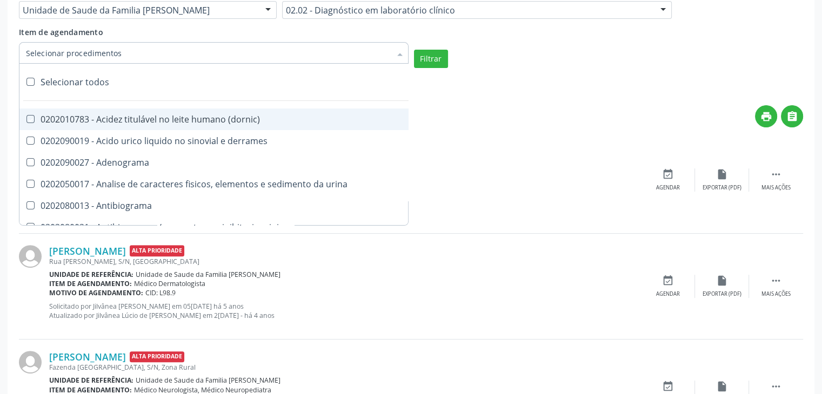
checkbox estrona "true"
checkbox etossuximida "true"
checkbox ii "true"
checkbox ix "true"
checkbox v "true"
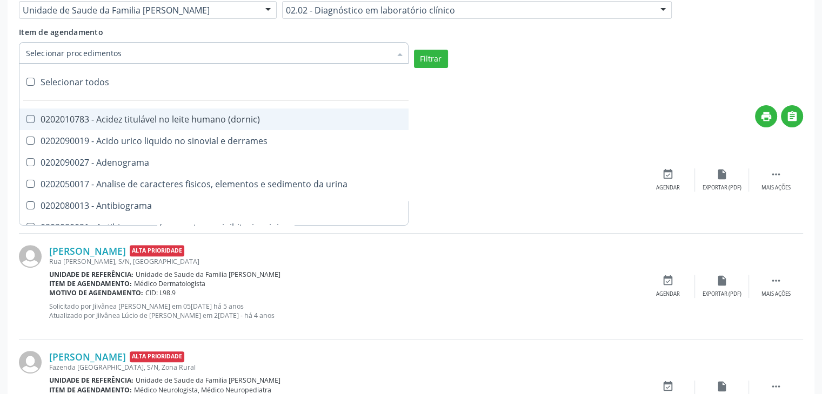
checkbox vii "true"
checkbox viii "true"
checkbox \(inibidor\) "true"
checkbox \(antigeno\) "true"
checkbox x "true"
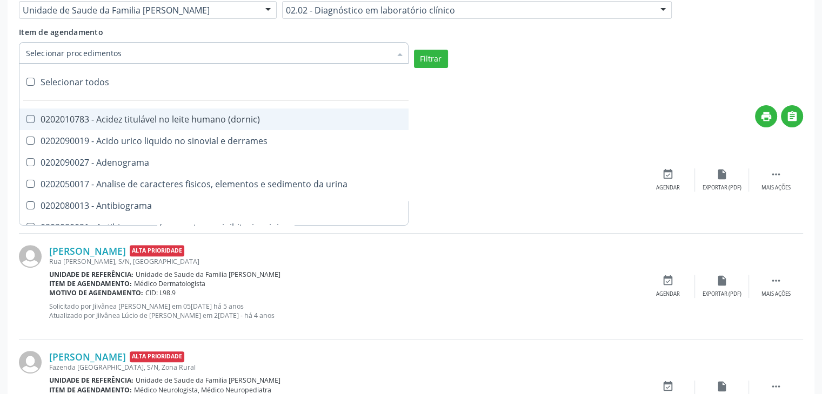
checkbox xi "true"
checkbox xii "true"
checkbox xiii "true"
checkbox tardio\) "true"
checkbox t4 "true"
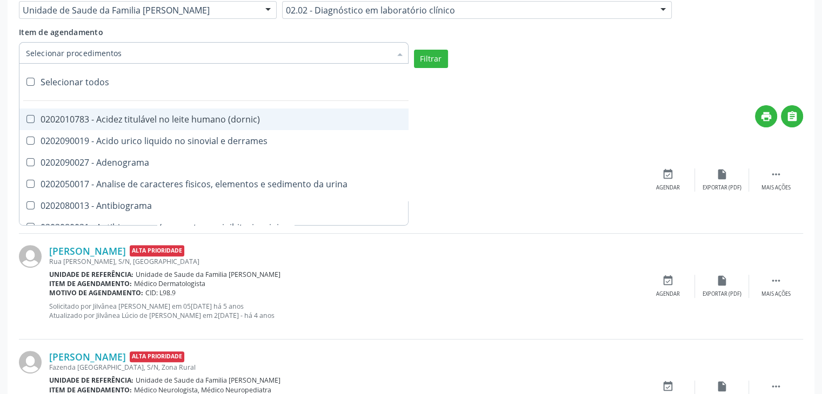
checkbox pezinho\) "true"
checkbox fenitoina "true"
checkbox fenol "true"
checkbox ferritina "true"
checkbox serico "true"
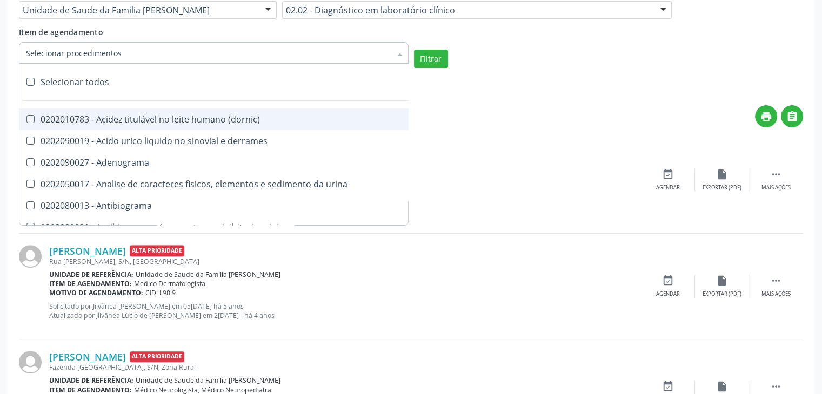
checkbox fibrinogenio "true"
checkbox folato "true"
checkbox formaldeido "true"
checkbox total "true"
checkbox alcalina "true"
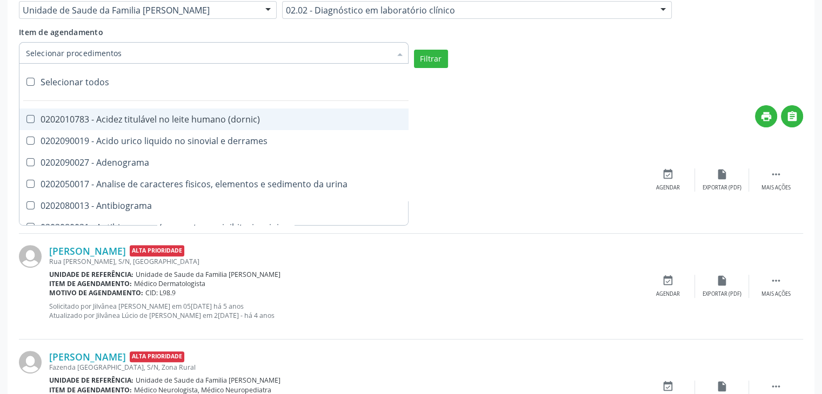
checkbox esperma "true"
checkbox fosforo "true"
checkbox acida "true"
checkbox frutose "true"
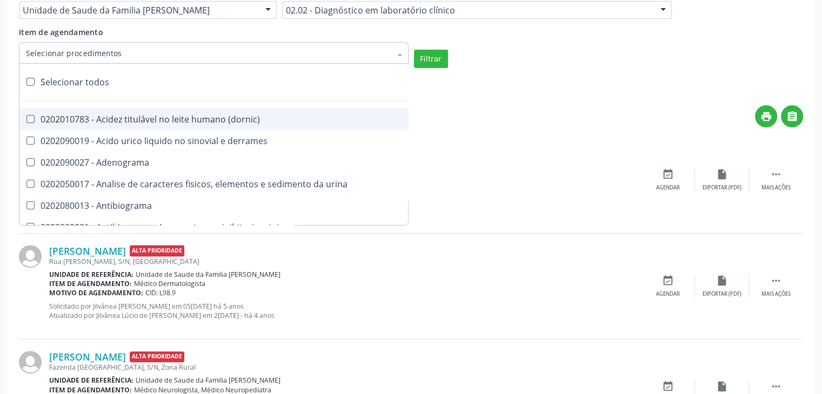
checkbox esperma "true"
checkbox galactose "true"
checkbox gt\) "true"
checkbox gastrina "true"
checkbox glicose "true"
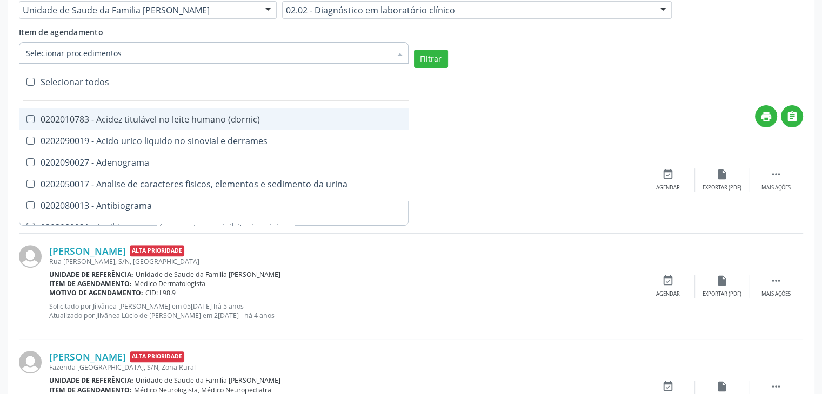
checkbox derrames "true"
checkbox desidrogenase "true"
checkbox tiroxina "true"
checkbox hcg\) "true"
checkbox fecal "true"
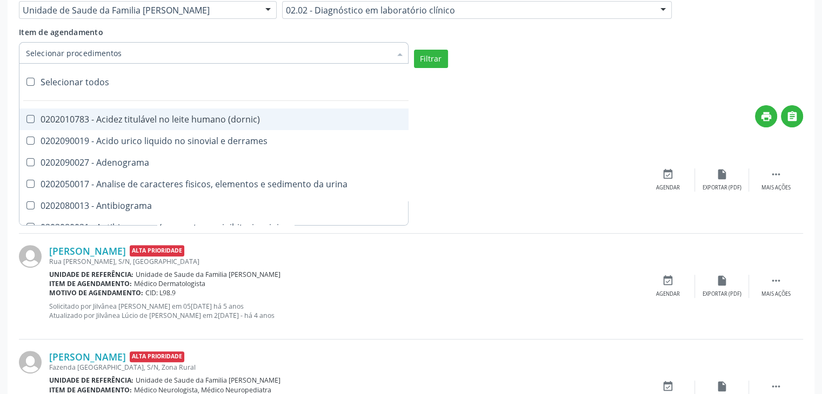
checkbox haptoglobina "true"
checkbox hemoglobina "true"
checkbox 37oc "true"
checkbox fetal "true"
checkbox glicosilada "true"
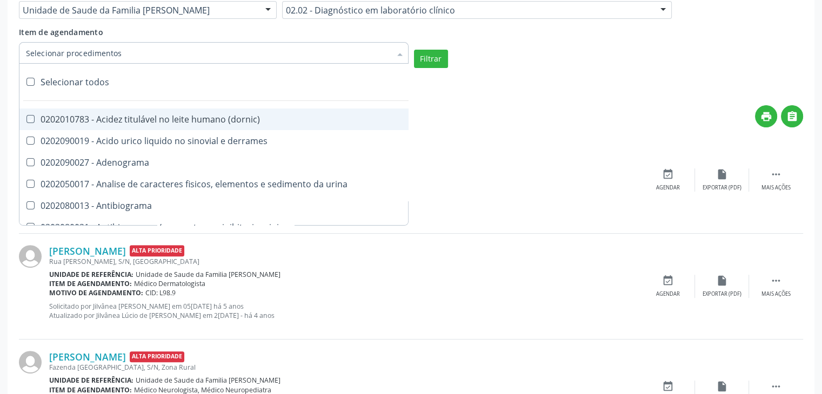
checkbox hemossiderina "true"
click at [431, 56] on button "Filtrar" at bounding box center [431, 59] width 34 height 18
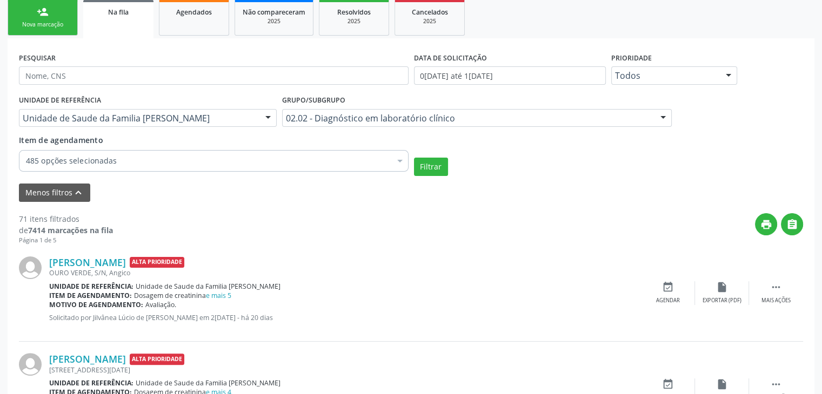
scroll to position [0, 0]
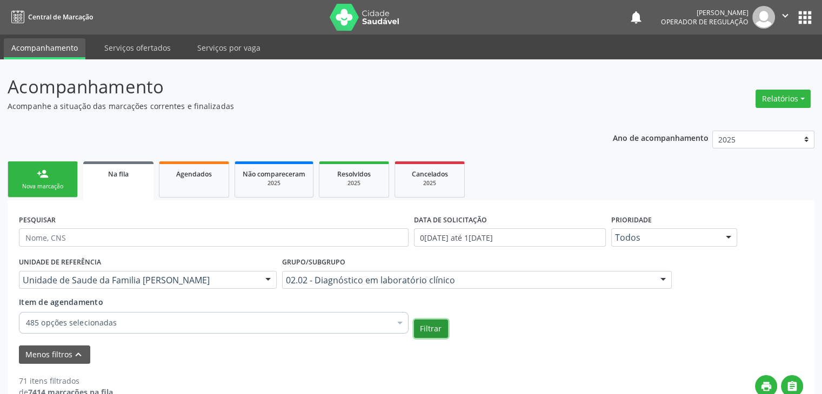
click at [434, 324] on button "Filtrar" at bounding box center [431, 329] width 34 height 18
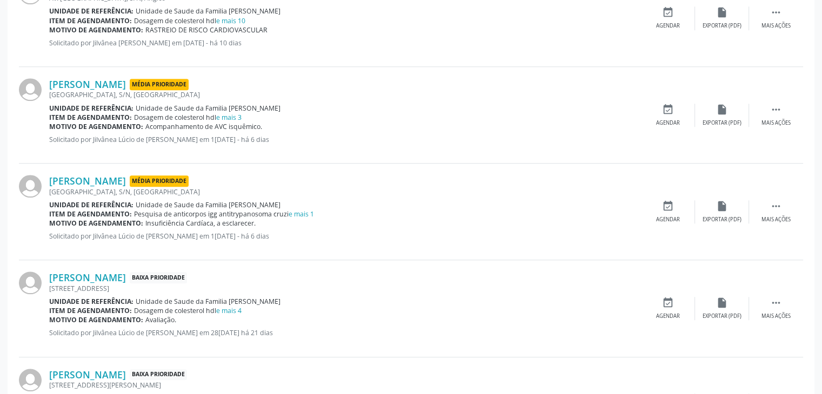
scroll to position [1029, 0]
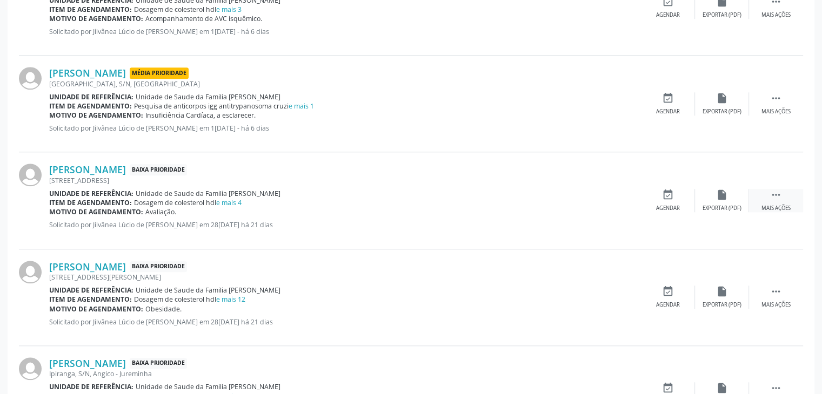
click at [761, 194] on div " Mais ações" at bounding box center [776, 200] width 54 height 23
click at [702, 199] on div "edit Editar" at bounding box center [722, 200] width 54 height 23
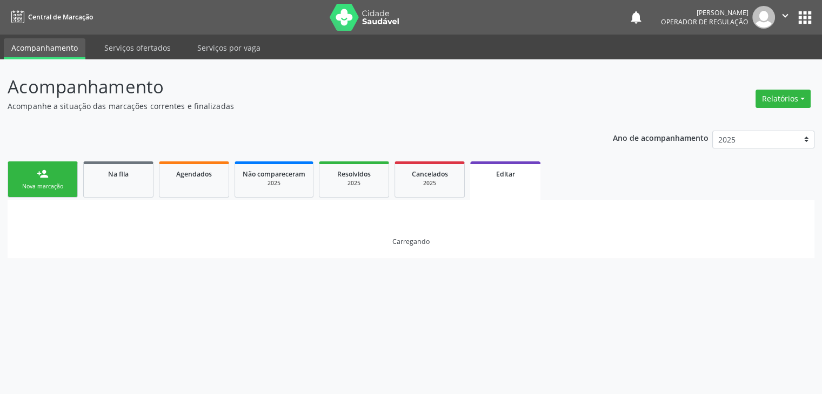
scroll to position [0, 0]
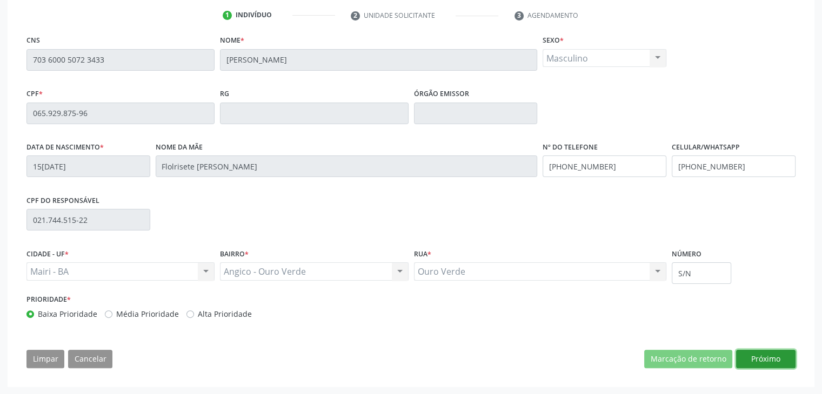
drag, startPoint x: 754, startPoint y: 359, endPoint x: 751, endPoint y: 353, distance: 6.3
click at [754, 359] on button "Próximo" at bounding box center [765, 359] width 59 height 18
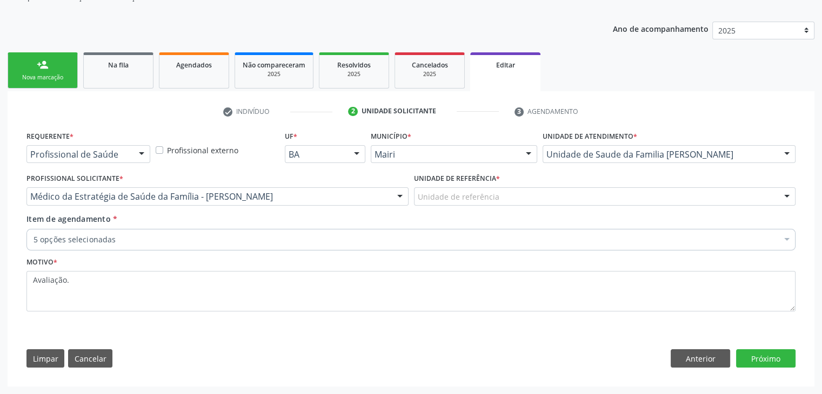
scroll to position [108, 0]
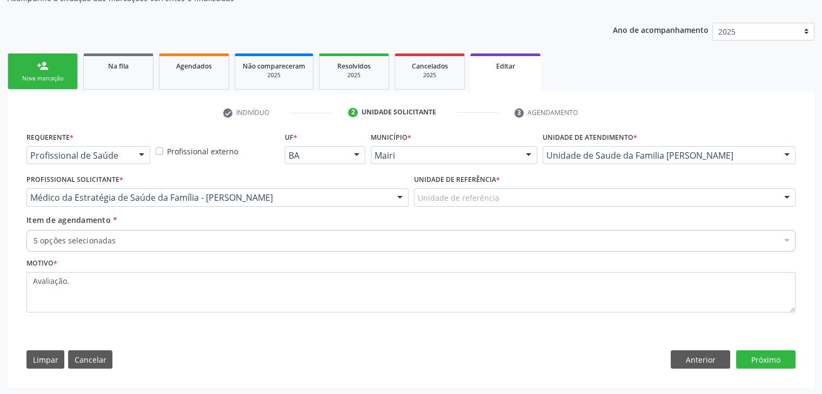
click at [513, 200] on div "Unidade de referência" at bounding box center [605, 198] width 382 height 18
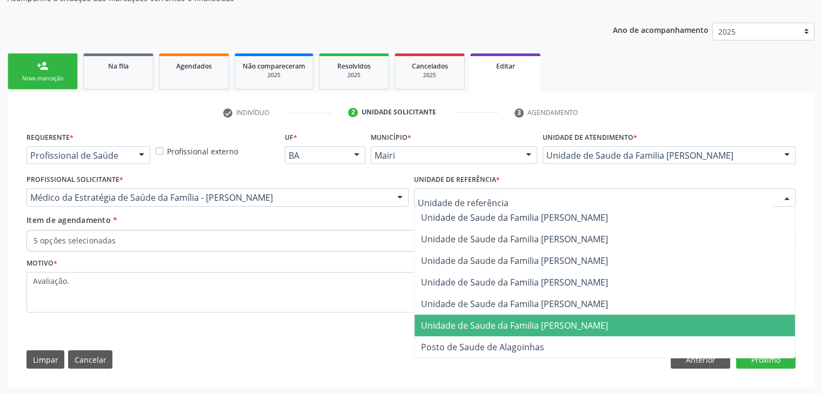
click at [541, 325] on span "Unidade de Saude da Familia [PERSON_NAME]" at bounding box center [514, 326] width 187 height 12
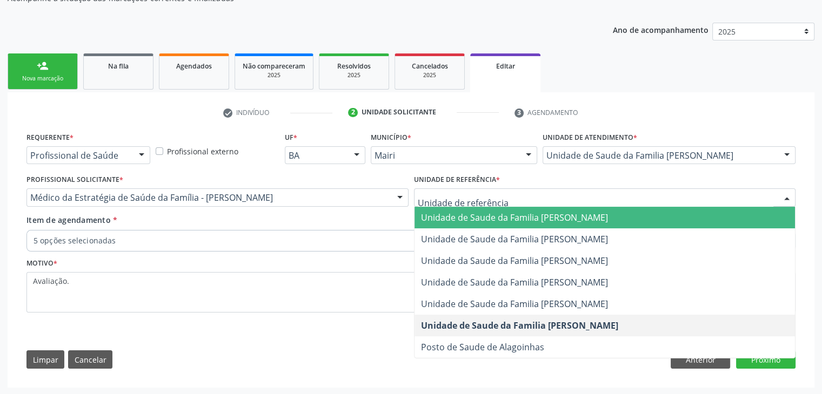
click at [513, 225] on span "Unidade de Saude da Familia [PERSON_NAME]" at bounding box center [604, 218] width 381 height 22
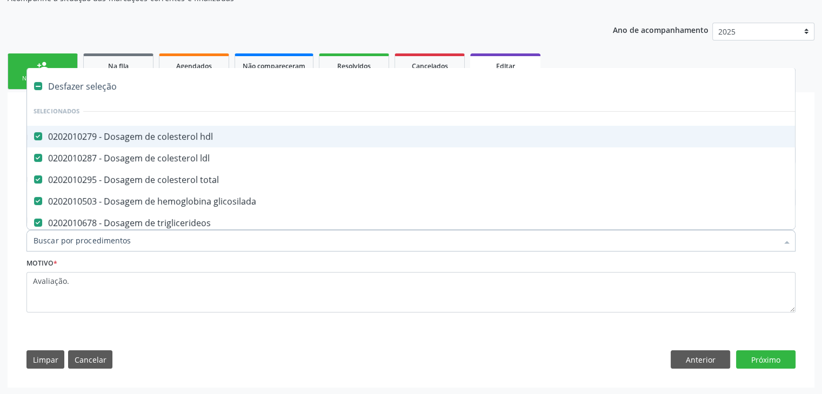
click at [81, 89] on div "Desfazer seleção" at bounding box center [449, 87] width 845 height 22
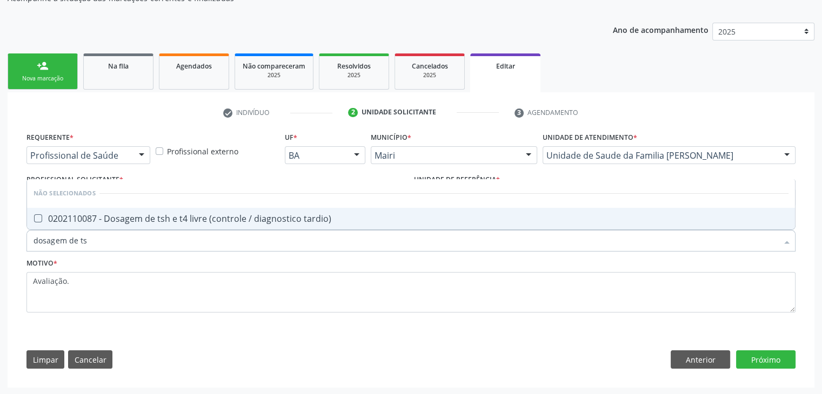
click at [195, 227] on span "0202110087 - Dosagem de tsh e t4 livre (controle / diagnostico tardio)" at bounding box center [411, 219] width 768 height 22
click at [788, 360] on button "Próximo" at bounding box center [765, 360] width 59 height 18
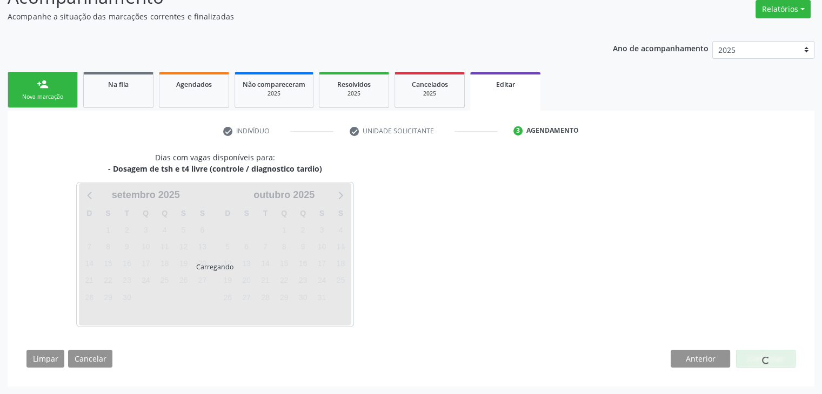
scroll to position [89, 0]
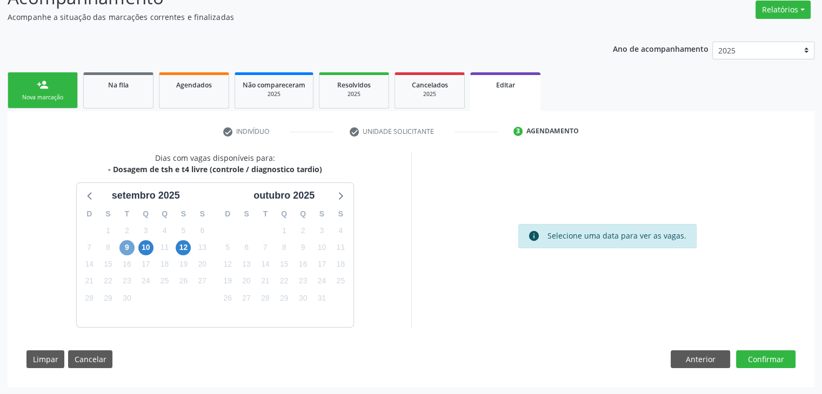
click at [126, 251] on span "9" at bounding box center [126, 247] width 15 height 15
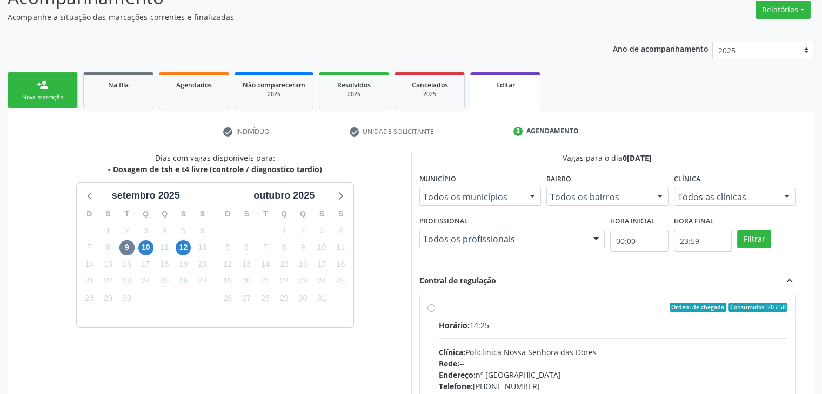
click at [564, 323] on div "Horário: 14:25" at bounding box center [613, 325] width 349 height 11
click at [435, 313] on input "Ordem de chegada Consumidos: 20 / 50 Horário: 14:25 Clínica: Policlinica Nossa …" at bounding box center [431, 308] width 8 height 10
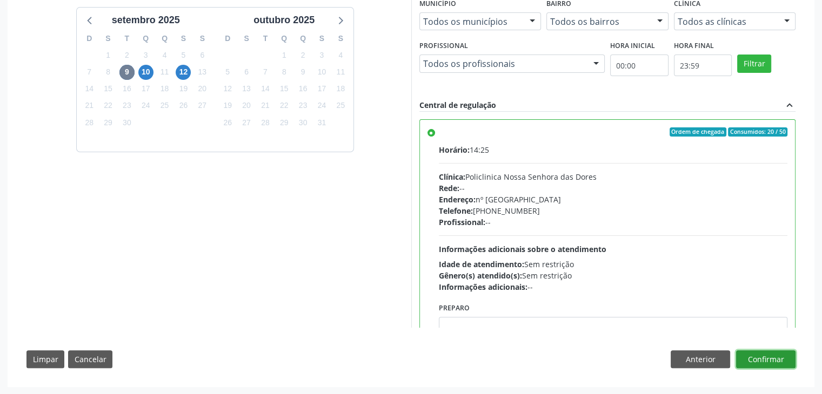
click at [761, 359] on button "Confirmar" at bounding box center [765, 360] width 59 height 18
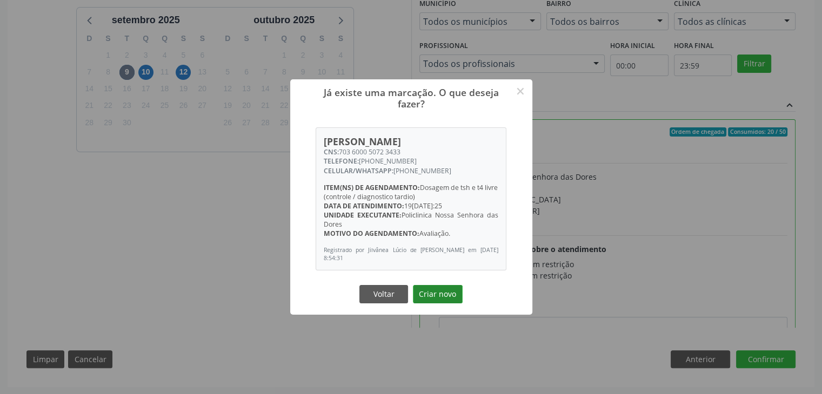
click at [444, 290] on button "Criar novo" at bounding box center [438, 294] width 50 height 18
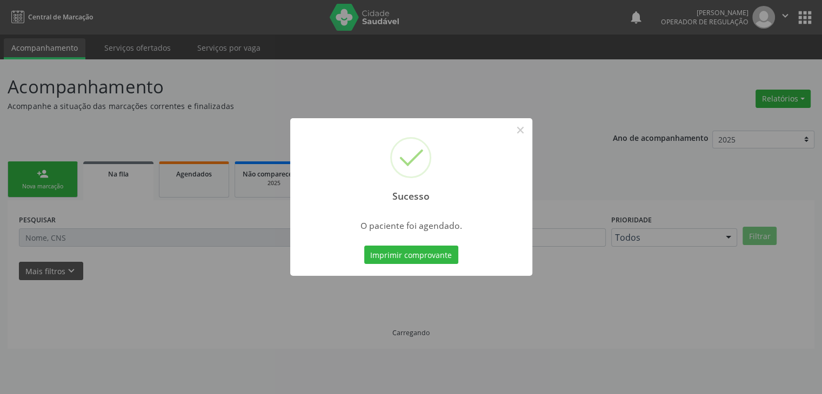
scroll to position [0, 0]
click at [524, 128] on button "×" at bounding box center [524, 130] width 18 height 18
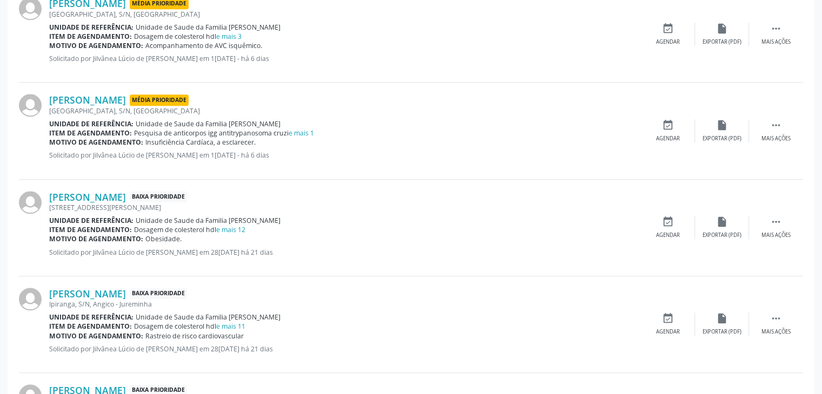
scroll to position [973, 0]
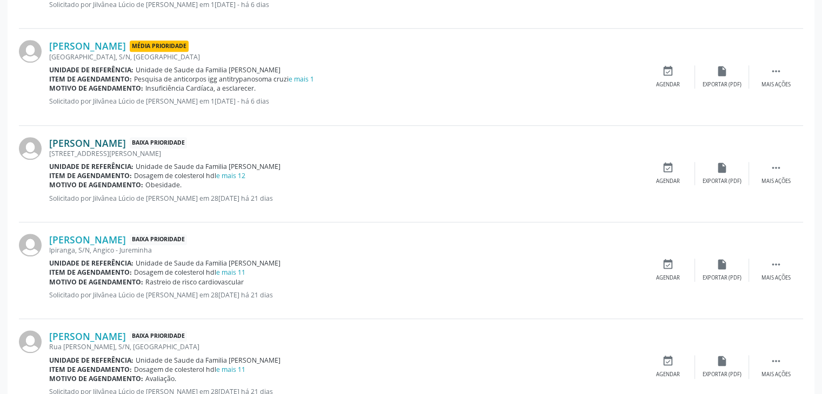
click at [111, 142] on link "Edson Trindade da Silva" at bounding box center [87, 143] width 77 height 12
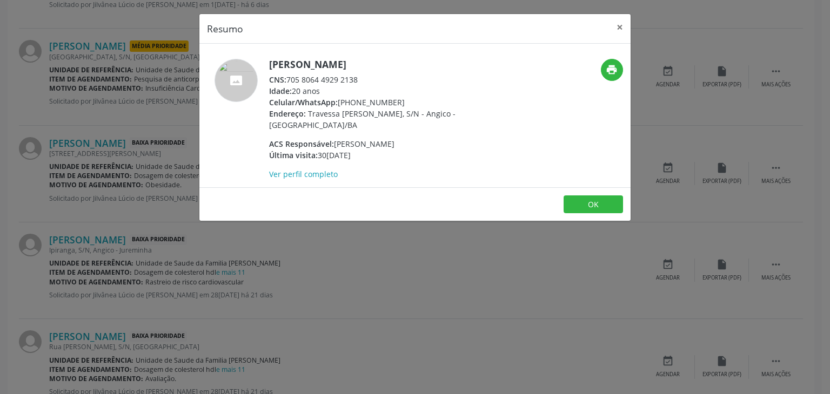
drag, startPoint x: 269, startPoint y: 62, endPoint x: 405, endPoint y: 62, distance: 135.6
click at [406, 63] on h5 "Edson Trindade da Silva" at bounding box center [374, 64] width 210 height 11
copy h5 "Edson Trindade da Silva"
drag, startPoint x: 621, startPoint y: 22, endPoint x: 631, endPoint y: 48, distance: 27.5
click at [622, 22] on button "×" at bounding box center [620, 27] width 22 height 26
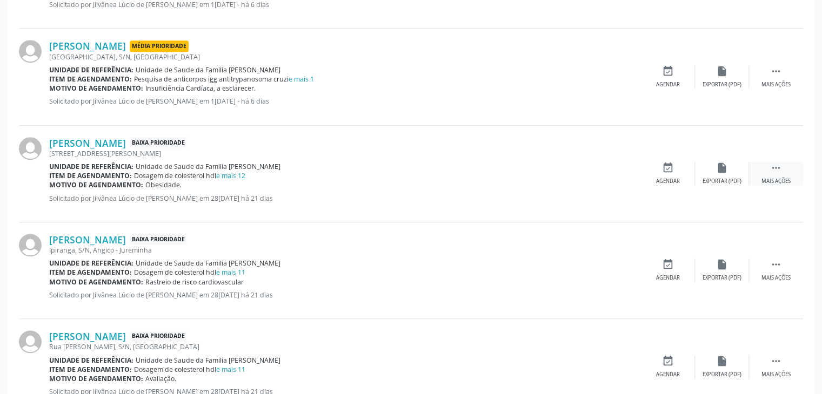
drag, startPoint x: 765, startPoint y: 171, endPoint x: 754, endPoint y: 173, distance: 10.5
click at [765, 171] on div " Mais ações" at bounding box center [776, 173] width 54 height 23
click at [722, 173] on div "edit Editar" at bounding box center [722, 173] width 54 height 23
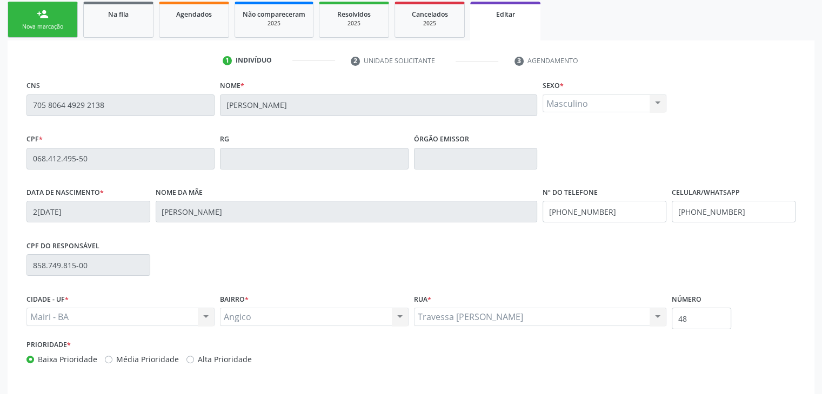
scroll to position [205, 0]
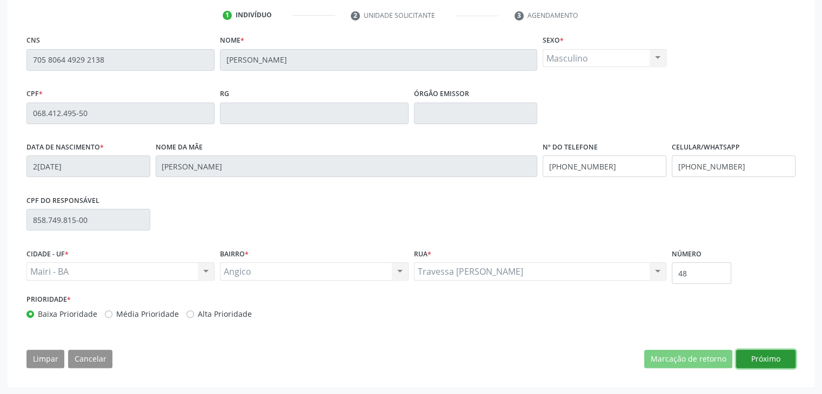
click at [763, 356] on button "Próximo" at bounding box center [765, 359] width 59 height 18
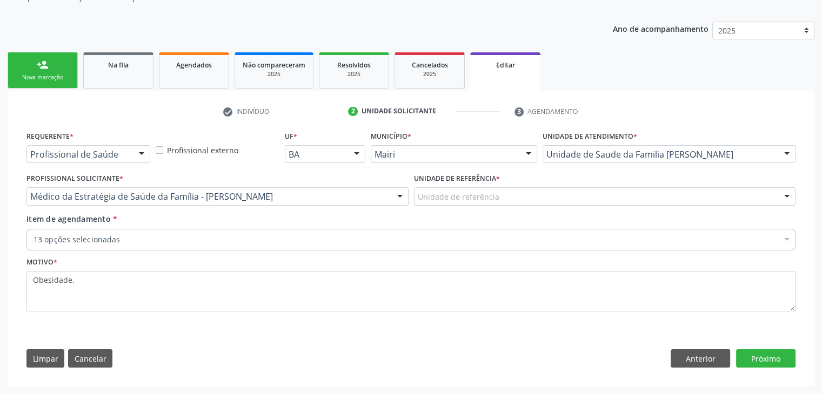
scroll to position [108, 0]
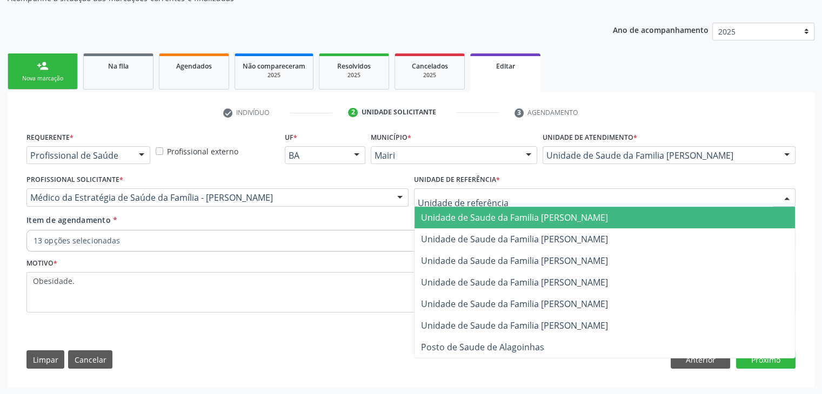
click at [453, 204] on div at bounding box center [605, 198] width 382 height 18
click at [484, 213] on span "Unidade de Saude da Familia [PERSON_NAME]" at bounding box center [514, 218] width 187 height 12
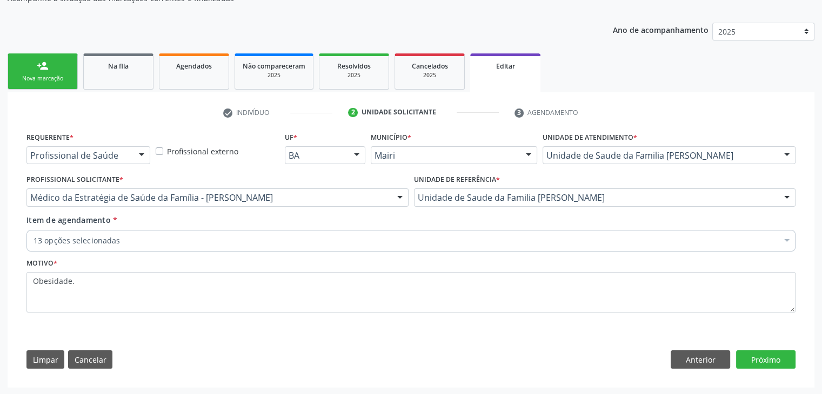
click at [234, 245] on div "13 opções selecionadas" at bounding box center [410, 241] width 769 height 22
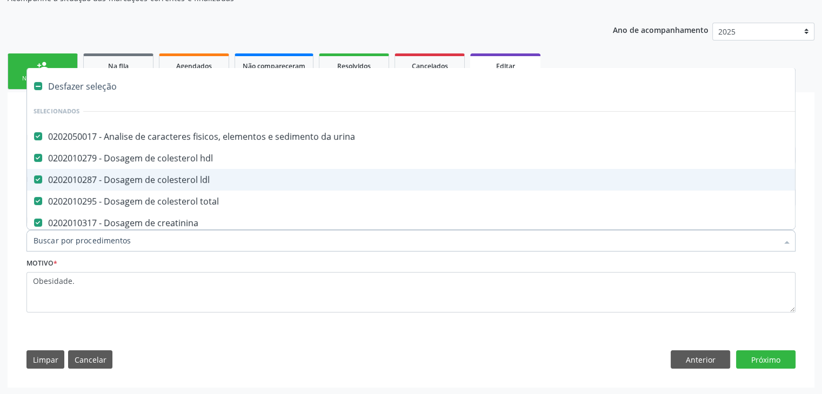
click at [78, 87] on div "Desfazer seleção" at bounding box center [449, 87] width 845 height 22
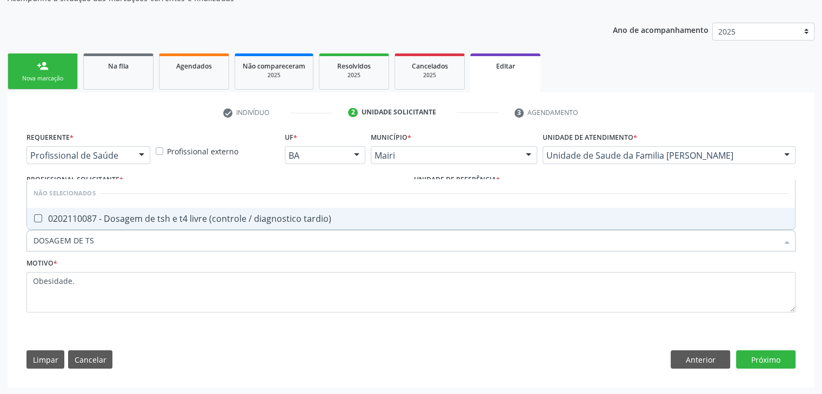
click at [138, 230] on input "DOSAGEM DE TS" at bounding box center [406, 241] width 744 height 22
click at [138, 217] on div "0202110087 - Dosagem de tsh e t4 livre (controle / diagnostico tardio)" at bounding box center [411, 219] width 755 height 9
click at [753, 366] on button "Próximo" at bounding box center [765, 360] width 59 height 18
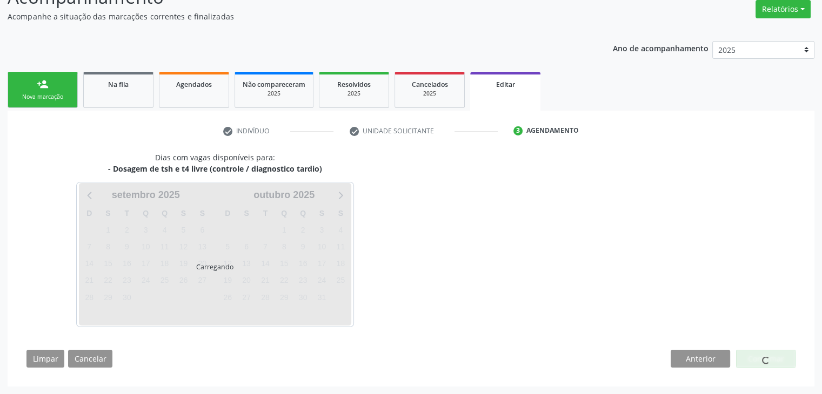
scroll to position [89, 0]
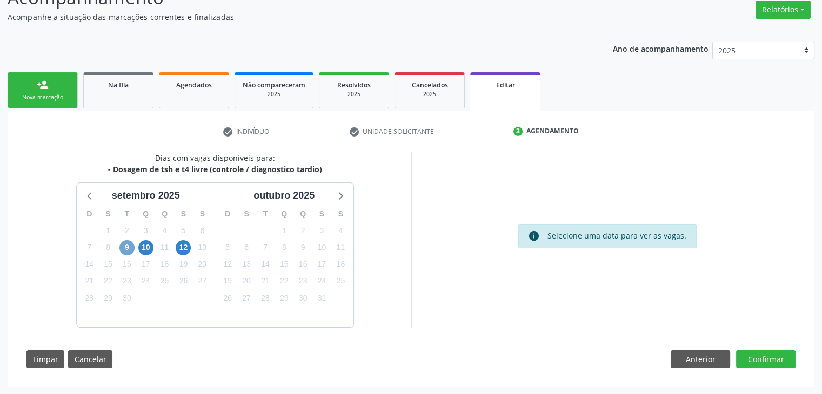
click at [123, 250] on span "9" at bounding box center [126, 247] width 15 height 15
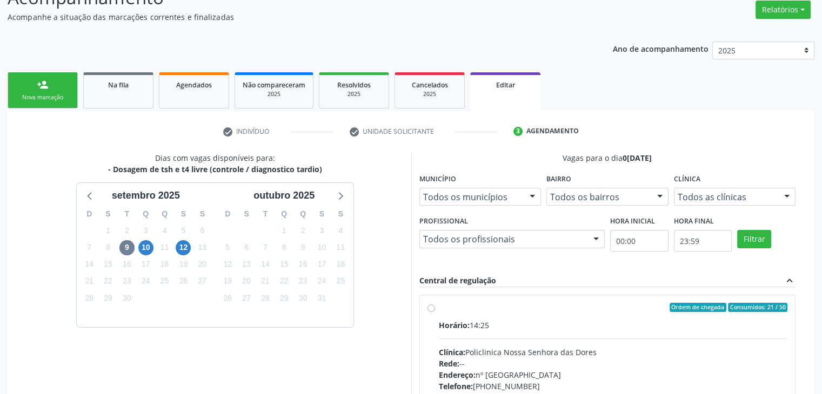
click at [461, 314] on label "Ordem de chegada Consumidos: 21 / 50 Horário: 14:25 Clínica: Policlinica Nossa …" at bounding box center [613, 386] width 349 height 166
click at [435, 313] on input "Ordem de chegada Consumidos: 21 / 50 Horário: 14:25 Clínica: Policlinica Nossa …" at bounding box center [431, 308] width 8 height 10
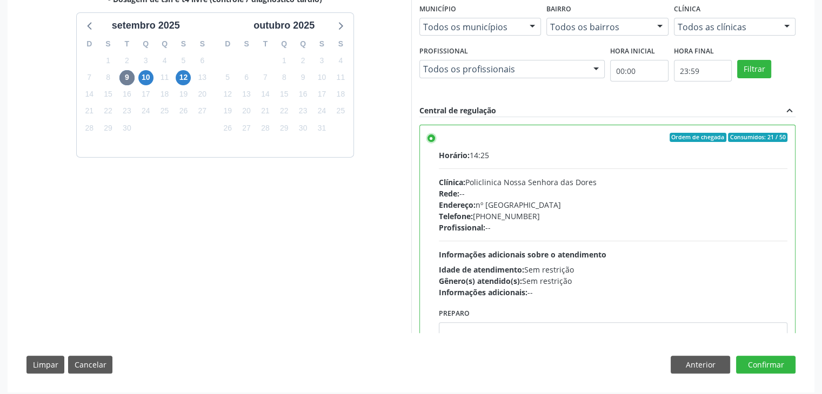
scroll to position [265, 0]
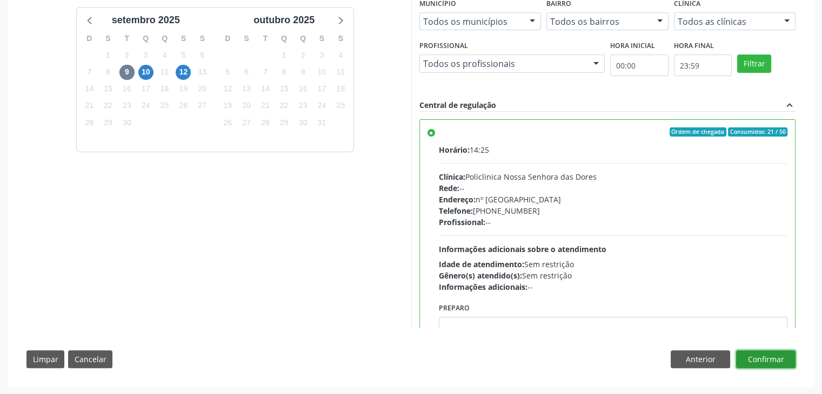
click at [755, 357] on button "Confirmar" at bounding box center [765, 360] width 59 height 18
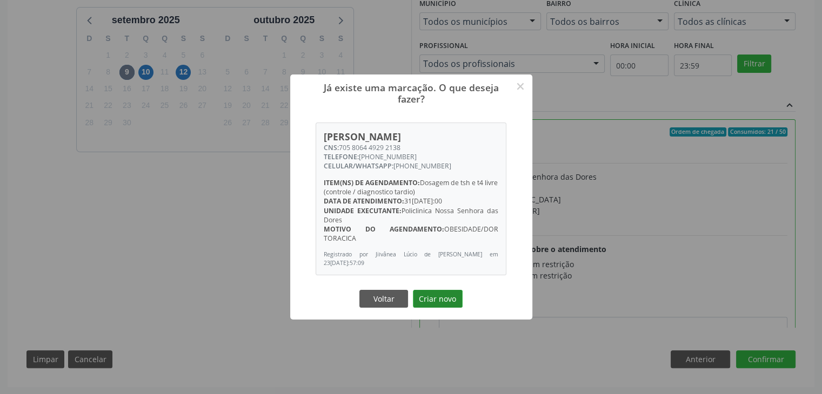
click at [445, 292] on button "Criar novo" at bounding box center [438, 299] width 50 height 18
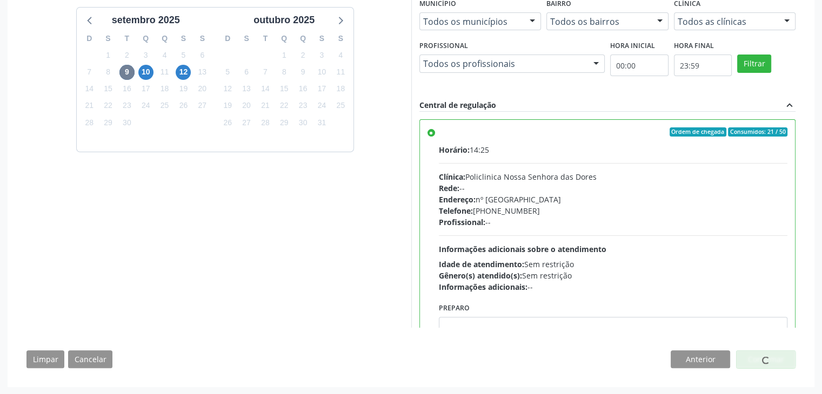
scroll to position [0, 0]
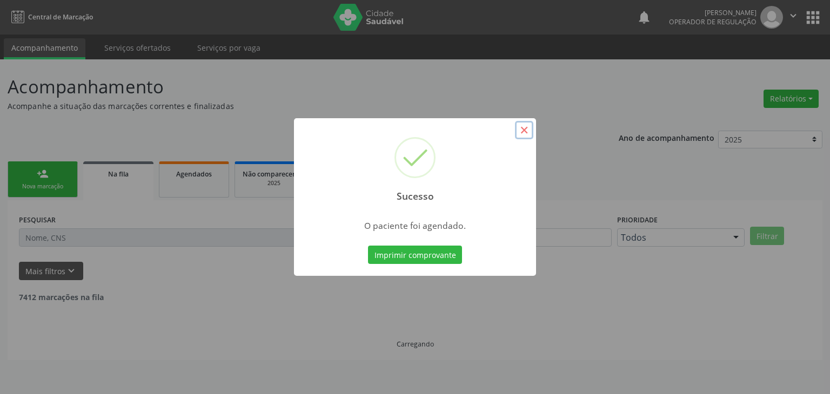
click at [525, 126] on button "×" at bounding box center [524, 130] width 18 height 18
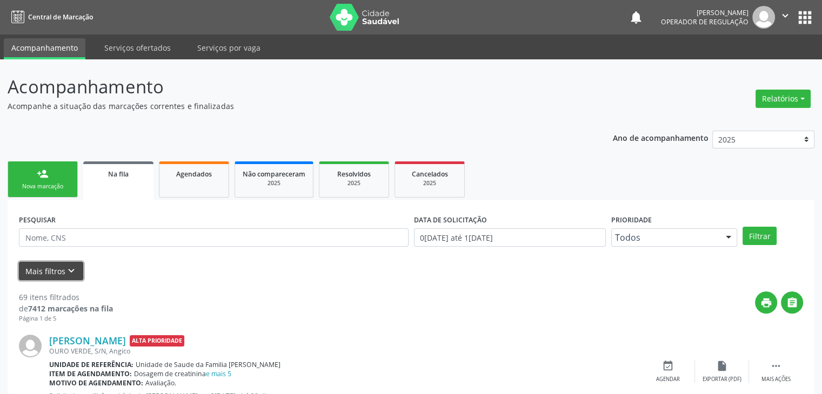
click at [48, 270] on button "Mais filtros keyboard_arrow_down" at bounding box center [51, 271] width 64 height 19
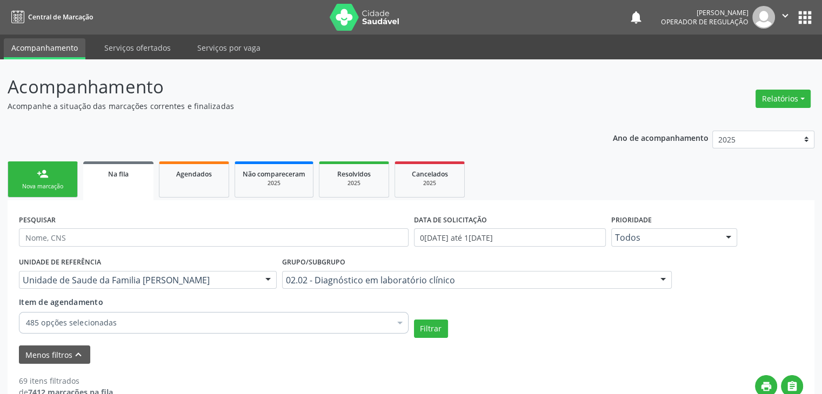
click at [75, 269] on label "UNIDADE DE REFERÊNCIA" at bounding box center [60, 262] width 82 height 17
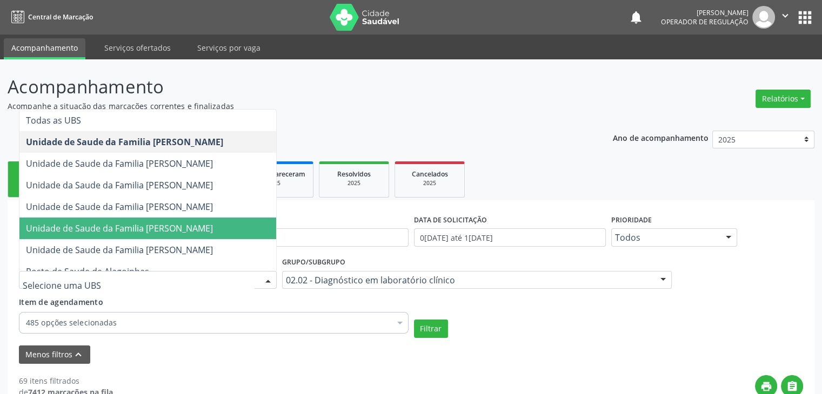
click at [179, 223] on span "Unidade de Saude da Familia [PERSON_NAME]" at bounding box center [119, 229] width 187 height 12
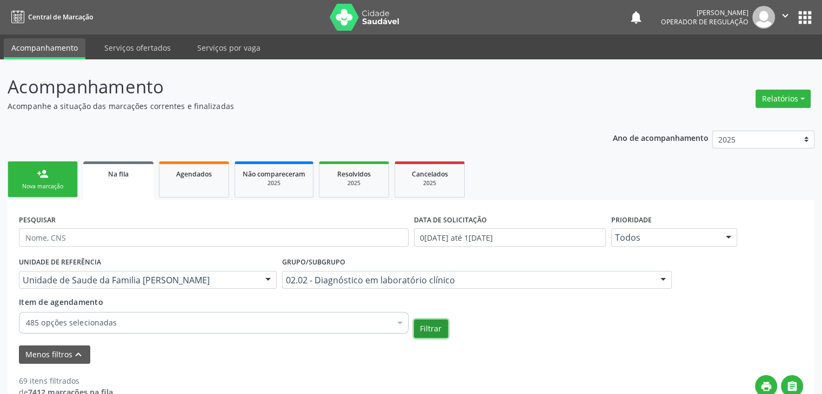
click at [437, 325] on button "Filtrar" at bounding box center [431, 329] width 34 height 18
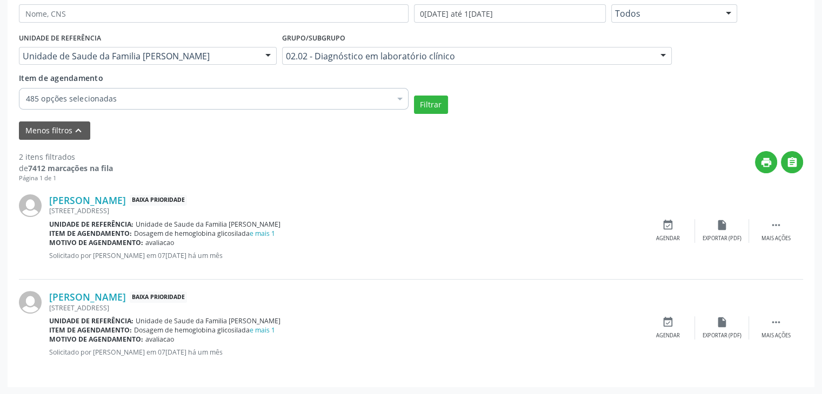
scroll to position [62, 0]
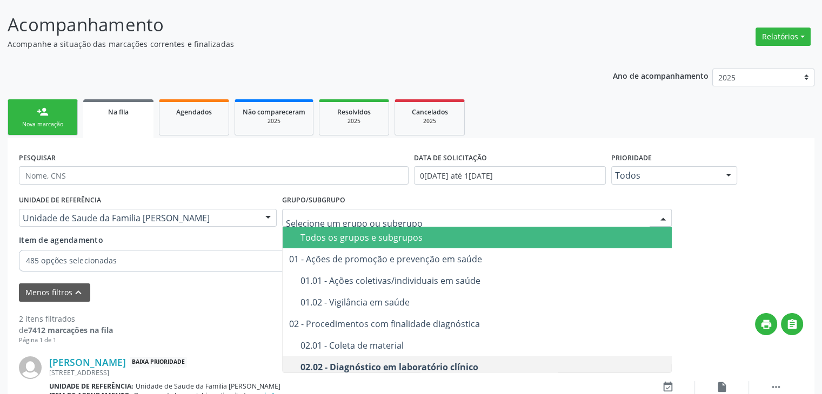
click at [361, 244] on span "Todos os grupos e subgrupos" at bounding box center [478, 238] width 390 height 22
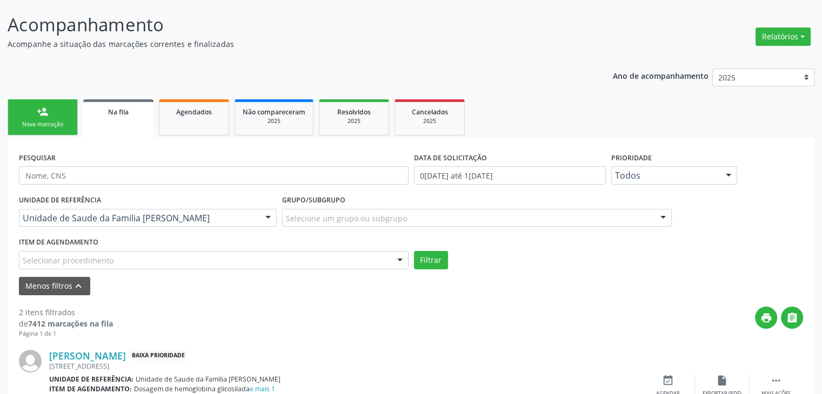
click at [226, 259] on div "Selecionar procedimento" at bounding box center [214, 260] width 390 height 18
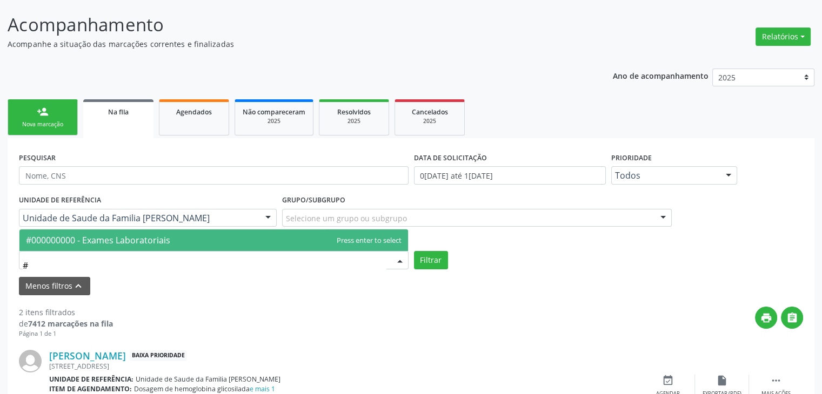
click at [134, 235] on span "#000000000 - Exames Laboratoriais" at bounding box center [98, 241] width 144 height 12
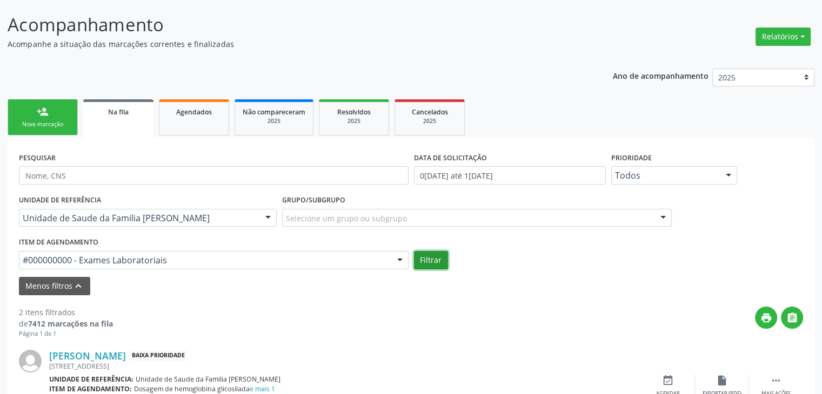
click at [436, 252] on button "Filtrar" at bounding box center [431, 260] width 34 height 18
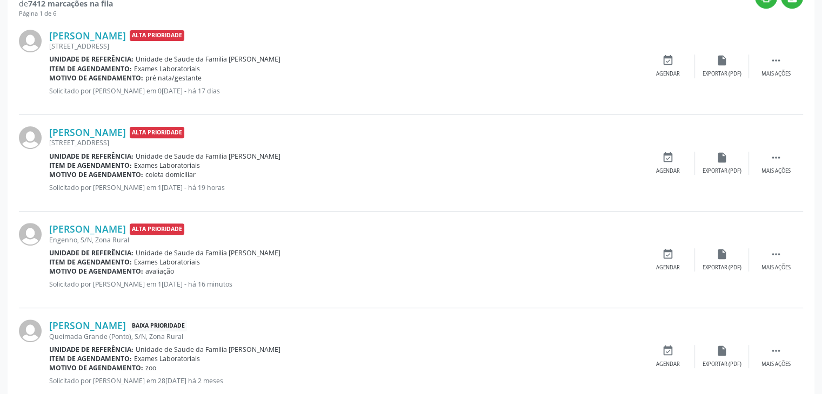
scroll to position [545, 0]
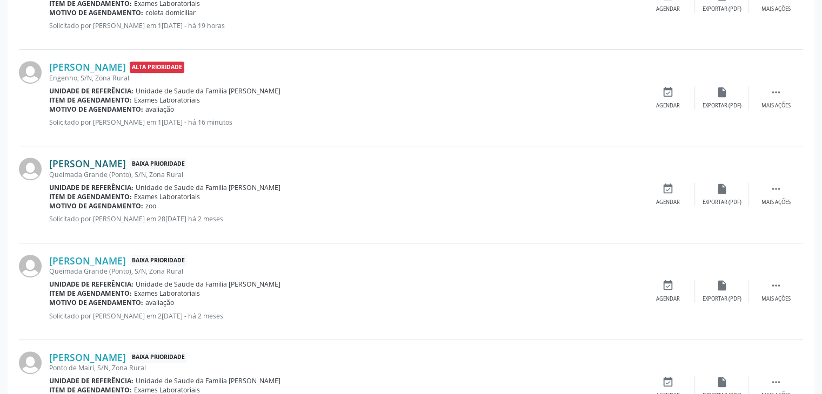
click at [110, 160] on link "Melissa Menezes Almeida" at bounding box center [87, 164] width 77 height 12
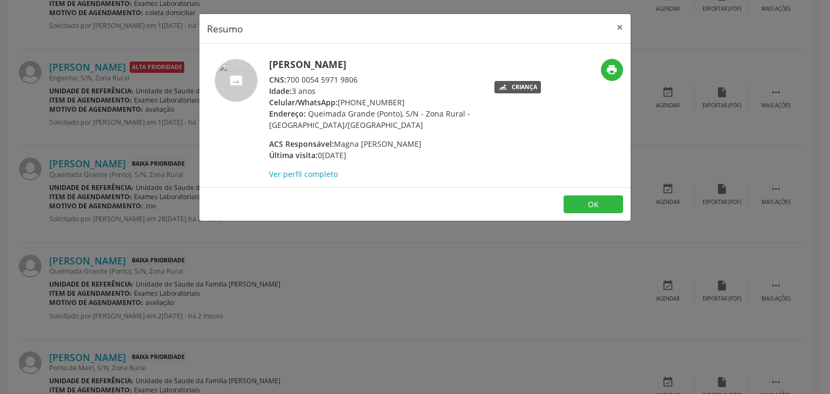
drag, startPoint x: 270, startPoint y: 62, endPoint x: 402, endPoint y: 61, distance: 132.4
click at [402, 61] on h5 "Melissa Menezes Almeida" at bounding box center [374, 64] width 210 height 11
copy h5 "Melissa Menezes Almeida"
click at [615, 27] on button "×" at bounding box center [620, 27] width 22 height 26
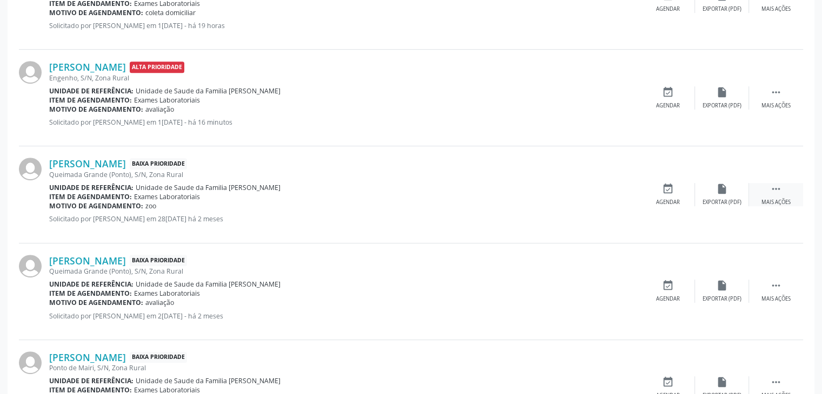
click at [766, 191] on div " Mais ações" at bounding box center [776, 194] width 54 height 23
click at [732, 197] on div "edit Editar" at bounding box center [722, 194] width 54 height 23
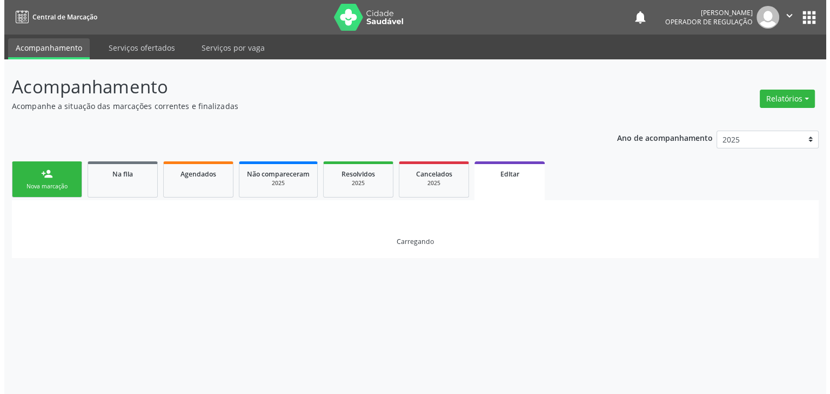
scroll to position [0, 0]
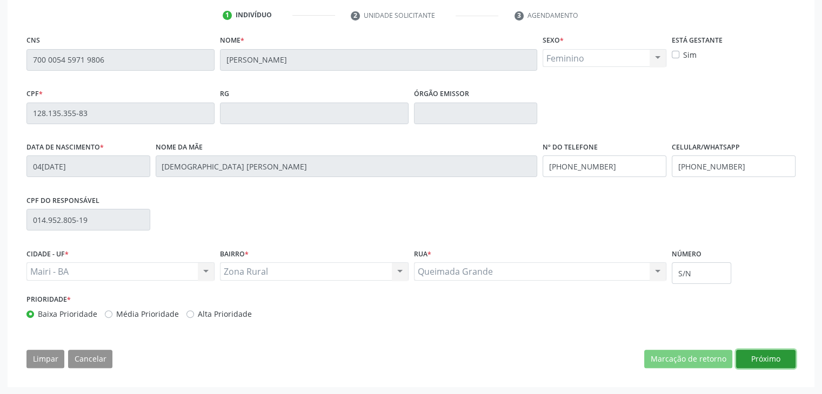
click at [756, 363] on button "Próximo" at bounding box center [765, 359] width 59 height 18
click at [767, 358] on button "Próximo" at bounding box center [765, 359] width 59 height 18
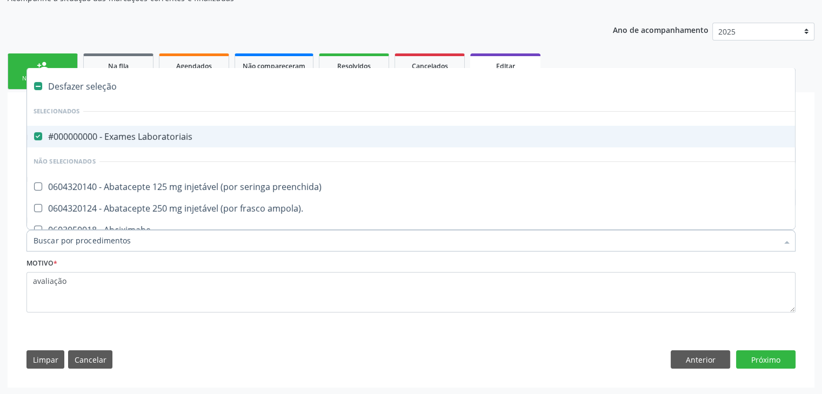
click at [146, 140] on div "#000000000 - Exames Laboratoriais" at bounding box center [450, 136] width 832 height 9
checkbox Laboratoriais "false"
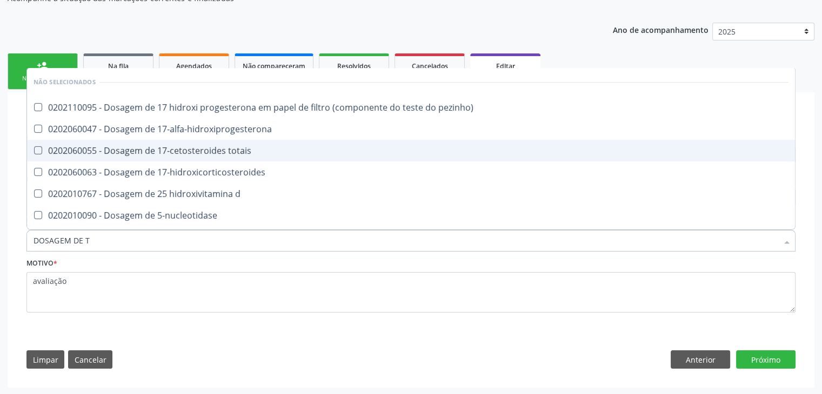
type input "DOSAGEM DE TS"
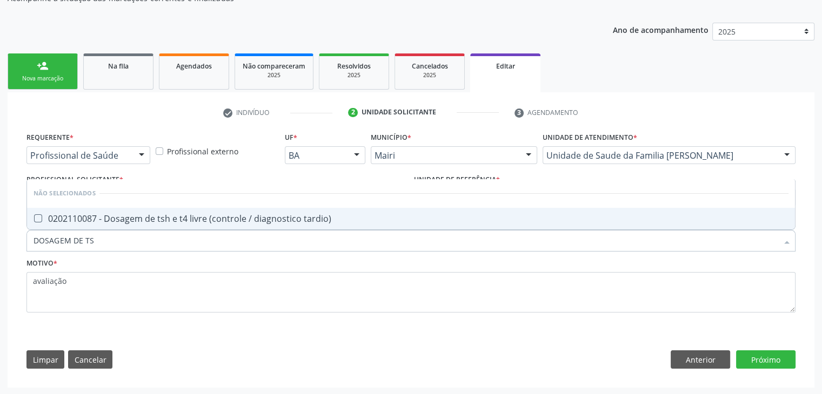
click at [162, 221] on div "0202110087 - Dosagem de tsh e t4 livre (controle / diagnostico tardio)" at bounding box center [411, 219] width 755 height 9
checkbox tardio\) "true"
click at [750, 351] on button "Próximo" at bounding box center [765, 360] width 59 height 18
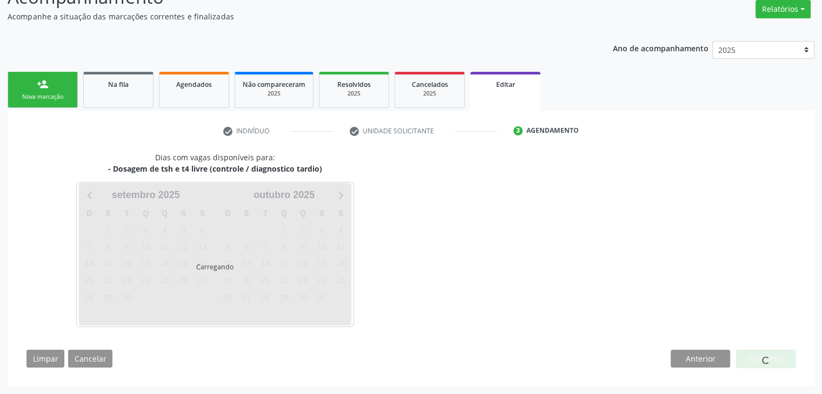
scroll to position [89, 0]
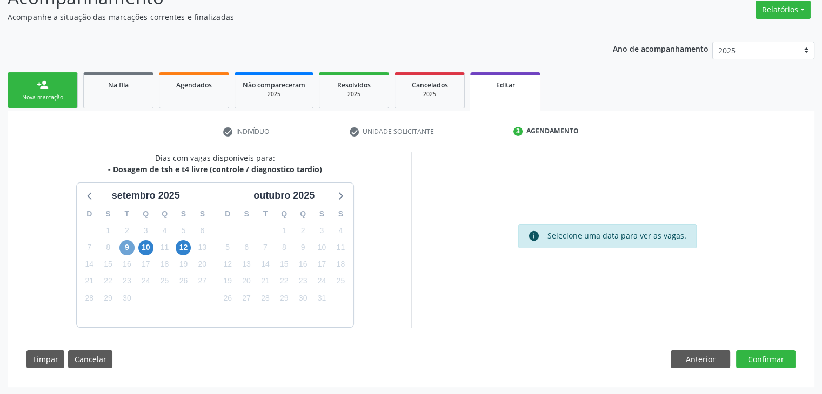
click at [132, 245] on span "9" at bounding box center [126, 247] width 15 height 15
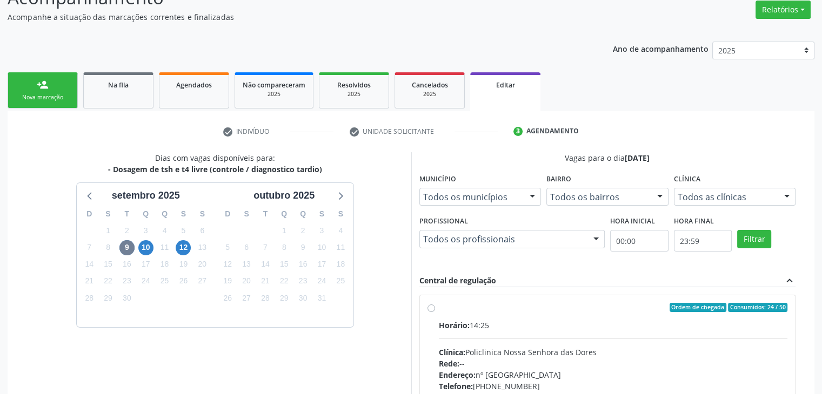
click at [590, 341] on div "Horário: 14:25 Clínica: Policlinica Nossa Senhora das Dores Rede: -- Endereço: …" at bounding box center [613, 394] width 349 height 149
click at [435, 313] on input "Ordem de chegada Consumidos: 24 / 50 Horário: 14:25 Clínica: Policlinica Nossa …" at bounding box center [431, 308] width 8 height 10
radio input "true"
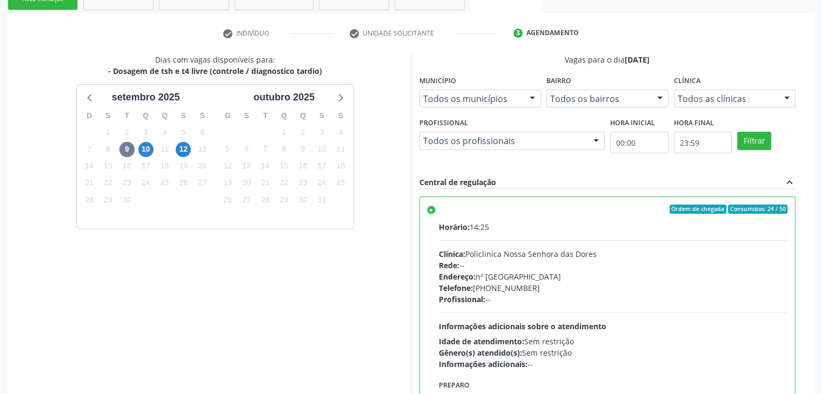
scroll to position [265, 0]
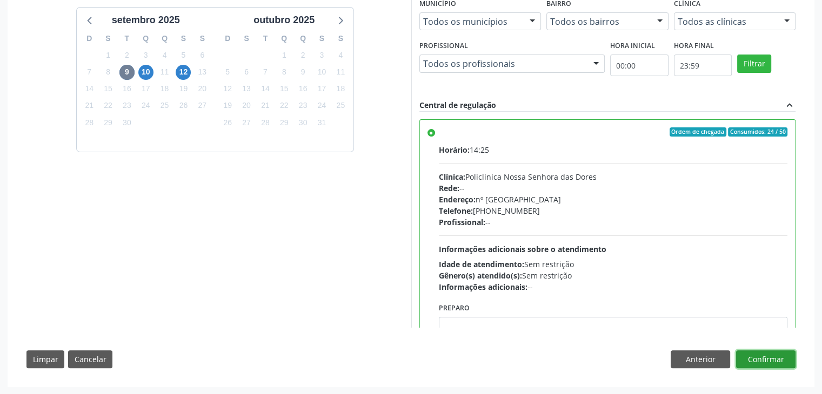
click at [752, 364] on button "Confirmar" at bounding box center [765, 360] width 59 height 18
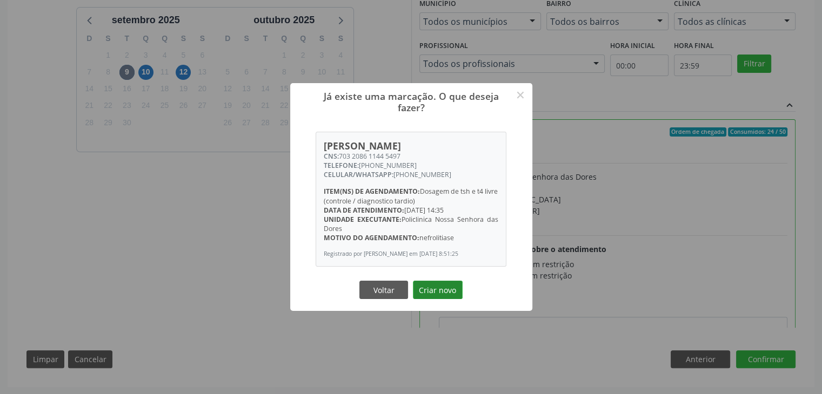
click at [439, 297] on button "Criar novo" at bounding box center [438, 290] width 50 height 18
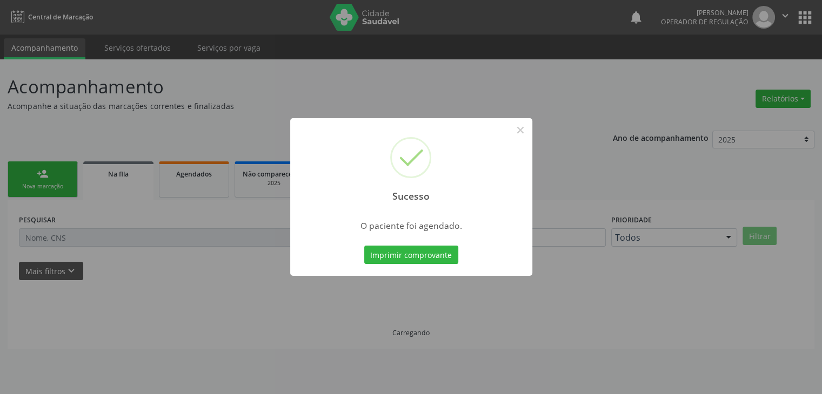
scroll to position [0, 0]
click at [524, 125] on button "×" at bounding box center [524, 130] width 18 height 18
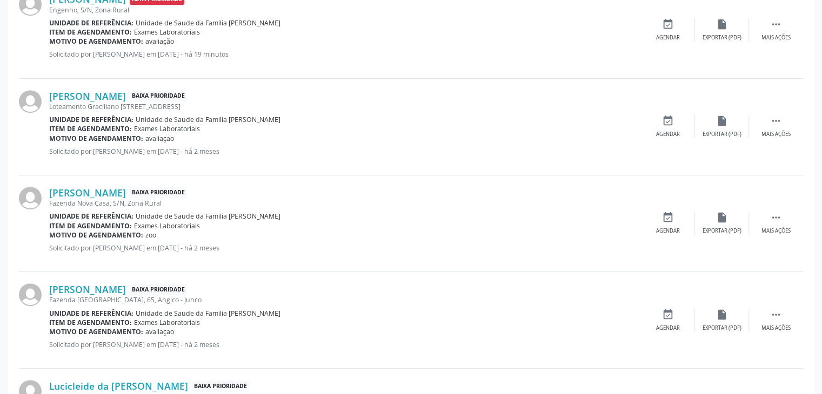
scroll to position [540, 0]
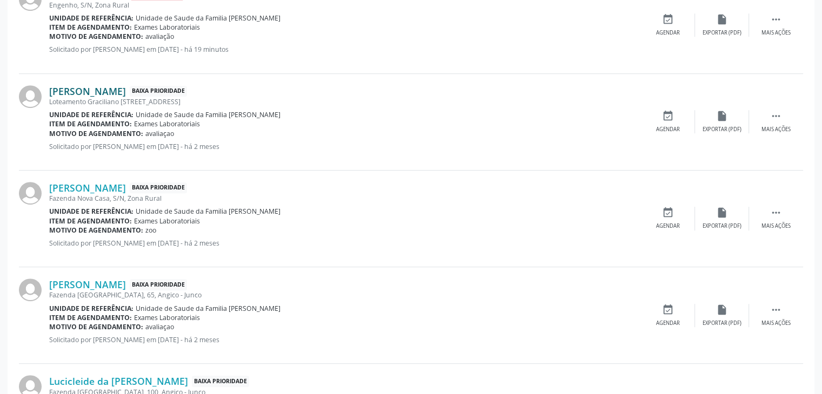
click at [106, 95] on link "[PERSON_NAME]" at bounding box center [87, 91] width 77 height 12
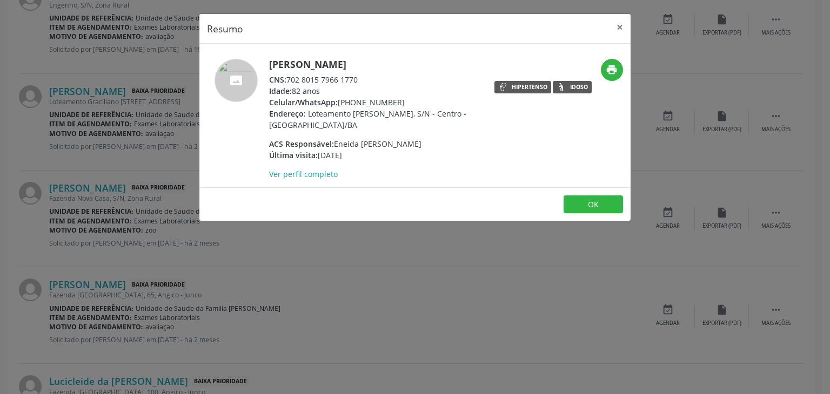
drag, startPoint x: 269, startPoint y: 61, endPoint x: 371, endPoint y: 70, distance: 101.9
click at [371, 70] on div "Zelita Oliveira Rios CNS: 702 8015 7966 1770 Idade: 82 anos Celular/WhatsApp: (…" at bounding box center [374, 119] width 210 height 121
copy h5 "[PERSON_NAME]"
click at [612, 22] on button "×" at bounding box center [620, 27] width 22 height 26
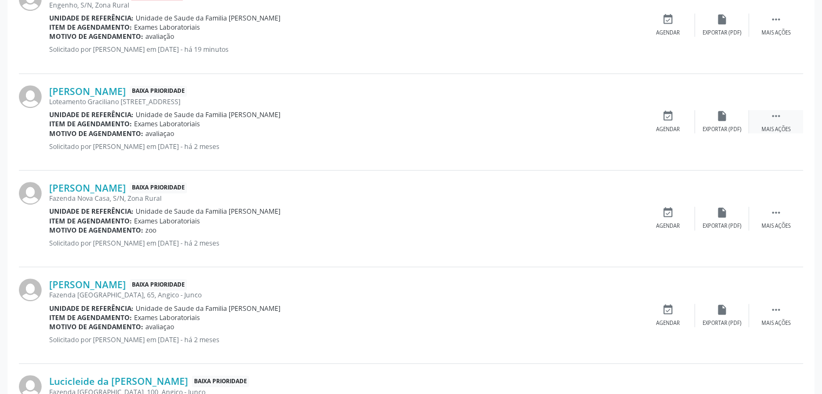
click at [768, 122] on div " Mais ações" at bounding box center [776, 121] width 54 height 23
click at [725, 116] on icon "edit" at bounding box center [722, 116] width 12 height 12
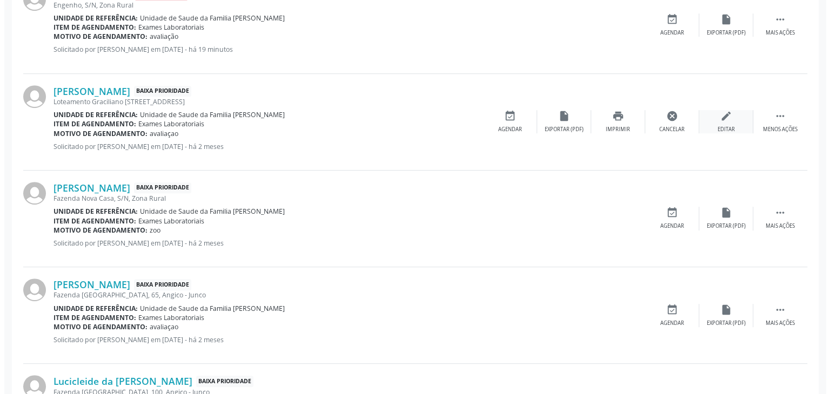
scroll to position [0, 0]
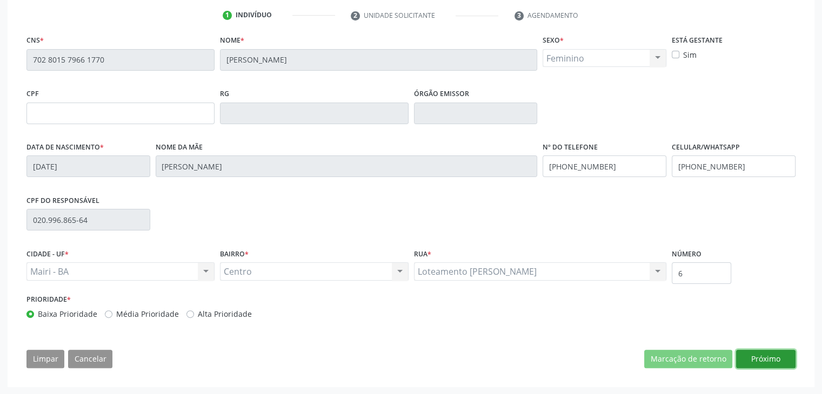
click at [763, 361] on button "Próximo" at bounding box center [765, 359] width 59 height 18
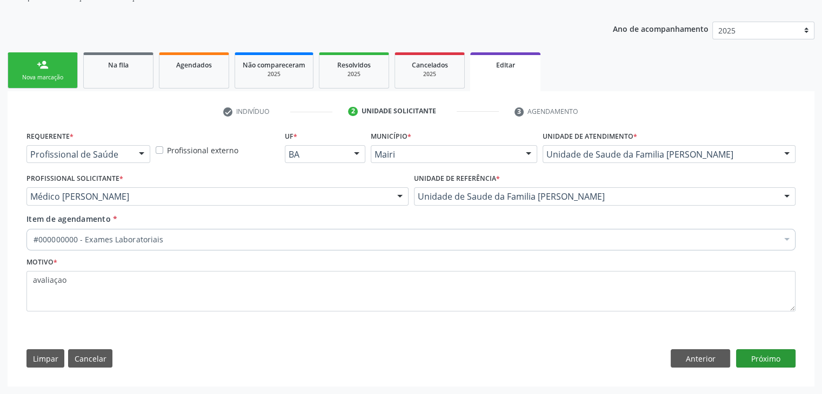
scroll to position [108, 0]
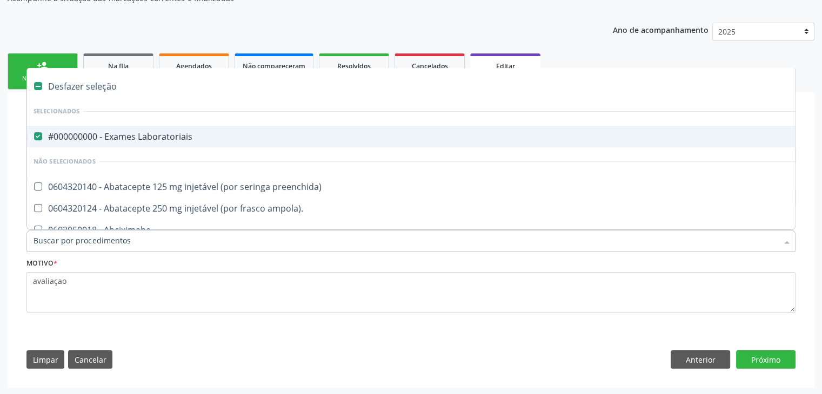
click at [144, 132] on div "#000000000 - Exames Laboratoriais" at bounding box center [450, 136] width 832 height 9
checkbox Laboratoriais "false"
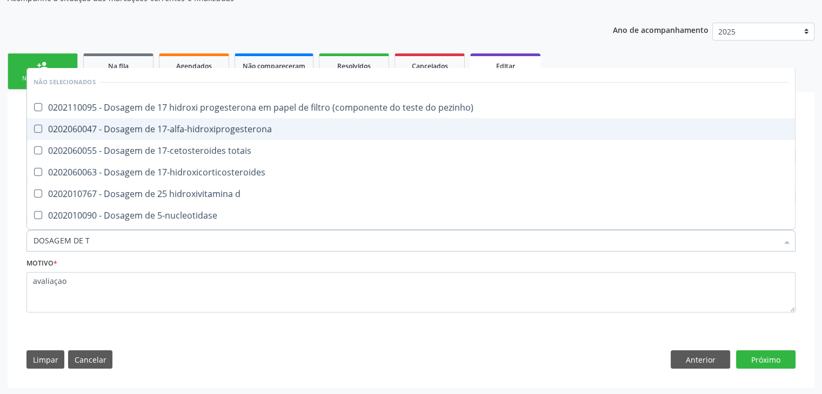
type input "DOSAGEM DE TS"
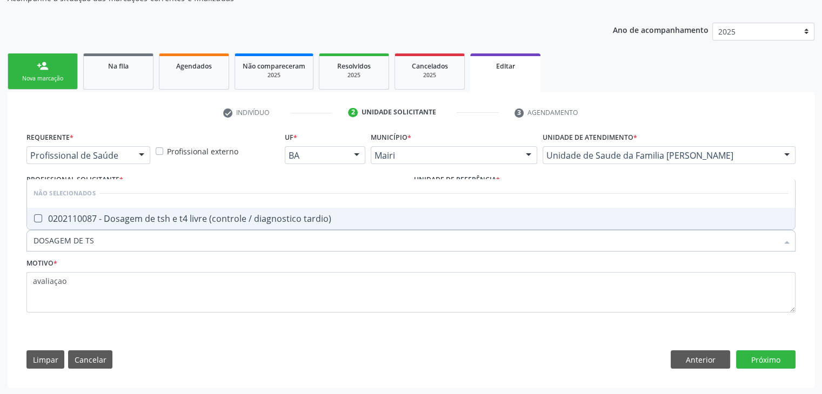
click at [229, 219] on div "0202110087 - Dosagem de tsh e t4 livre (controle / diagnostico tardio)" at bounding box center [411, 219] width 755 height 9
checkbox tardio\) "true"
click at [786, 361] on button "Próximo" at bounding box center [765, 360] width 59 height 18
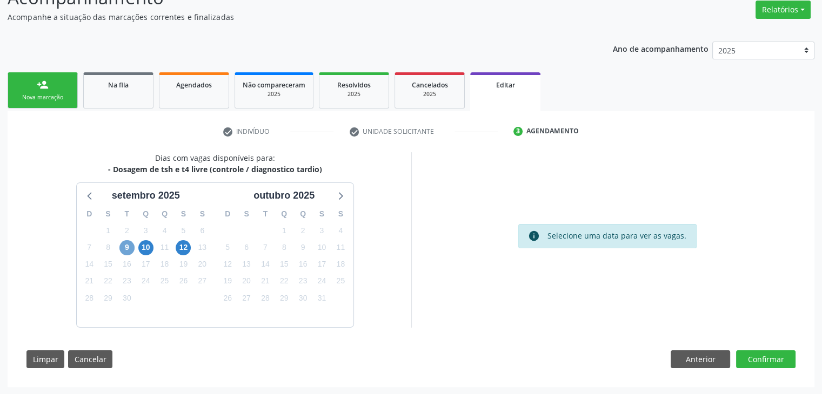
click at [131, 246] on span "9" at bounding box center [126, 247] width 15 height 15
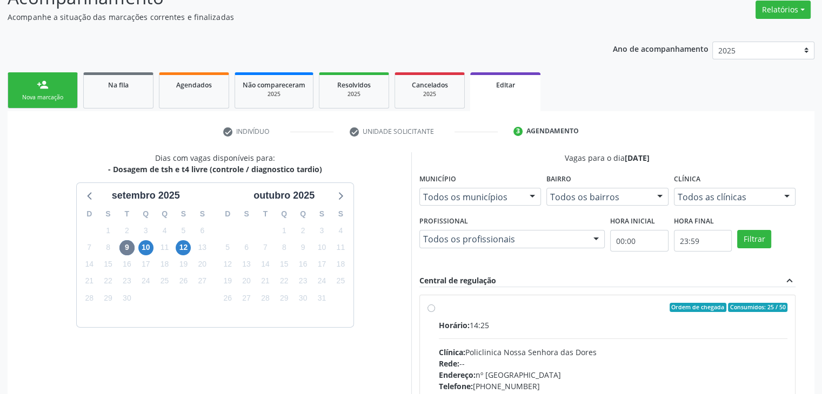
click at [564, 340] on div "Horário: 14:25 Clínica: Policlinica Nossa Senhora das Dores Rede: -- Endereço: …" at bounding box center [613, 394] width 349 height 149
click at [435, 313] on input "Ordem de chegada Consumidos: 25 / 50 Horário: 14:25 Clínica: Policlinica Nossa …" at bounding box center [431, 308] width 8 height 10
radio input "true"
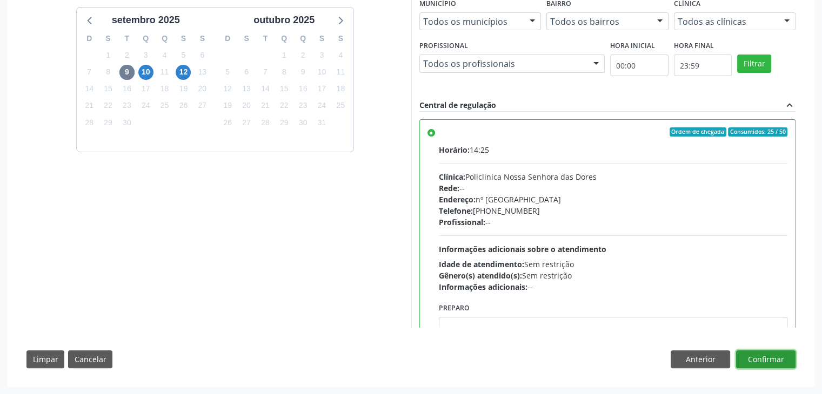
click at [779, 360] on button "Confirmar" at bounding box center [765, 360] width 59 height 18
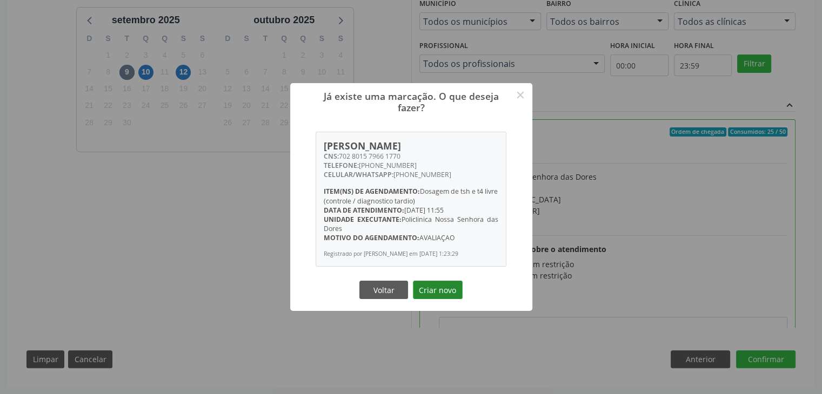
click at [422, 291] on button "Criar novo" at bounding box center [438, 290] width 50 height 18
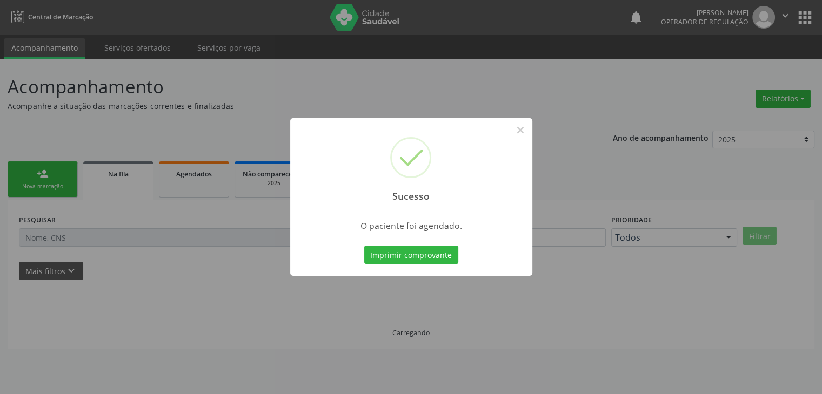
scroll to position [0, 0]
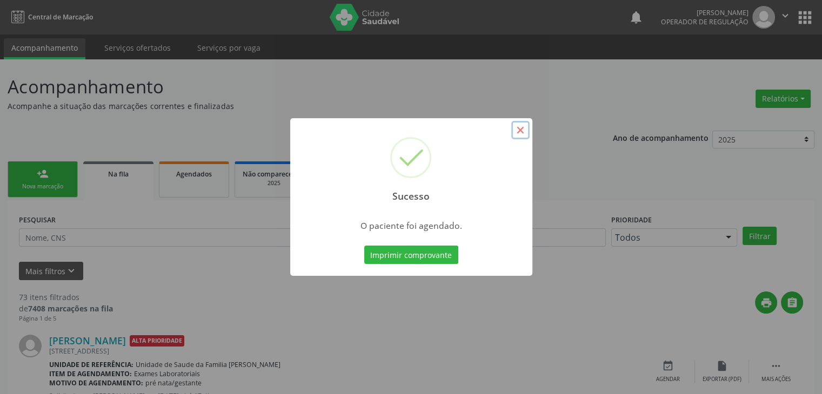
click at [521, 129] on button "×" at bounding box center [520, 130] width 18 height 18
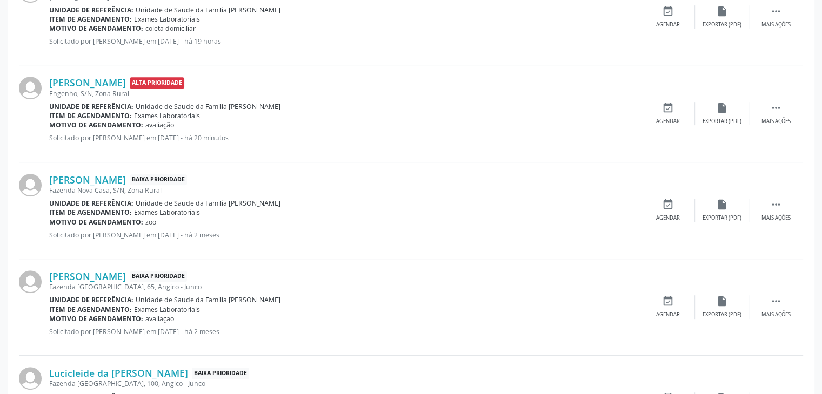
scroll to position [486, 0]
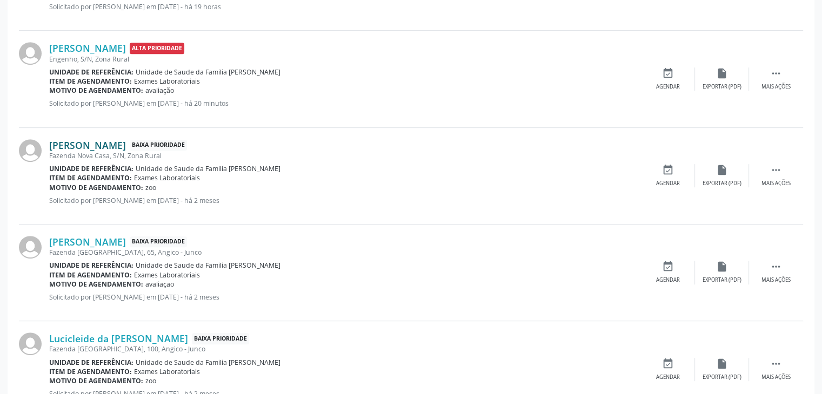
click at [109, 148] on link "[PERSON_NAME]" at bounding box center [87, 145] width 77 height 12
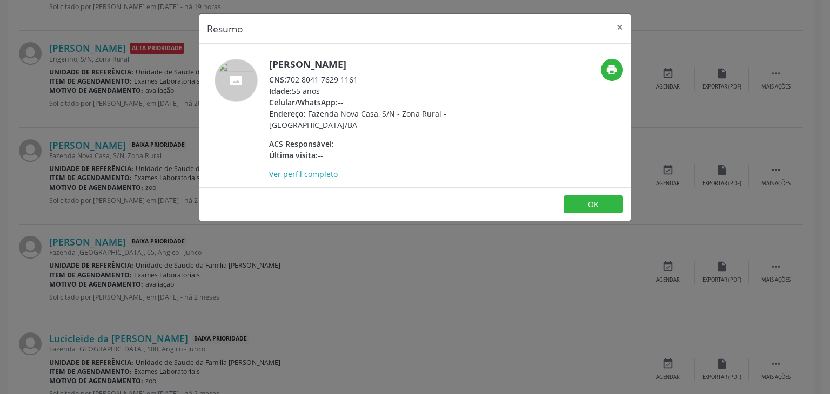
drag, startPoint x: 268, startPoint y: 63, endPoint x: 400, endPoint y: 66, distance: 132.4
click at [400, 66] on div "Arleide Machado Rios CNS: 702 8041 7629 1161 Idade: 55 anos Celular/WhatsApp: -…" at bounding box center [342, 119] width 287 height 121
copy h5 "[PERSON_NAME]"
click at [625, 18] on button "×" at bounding box center [620, 27] width 22 height 26
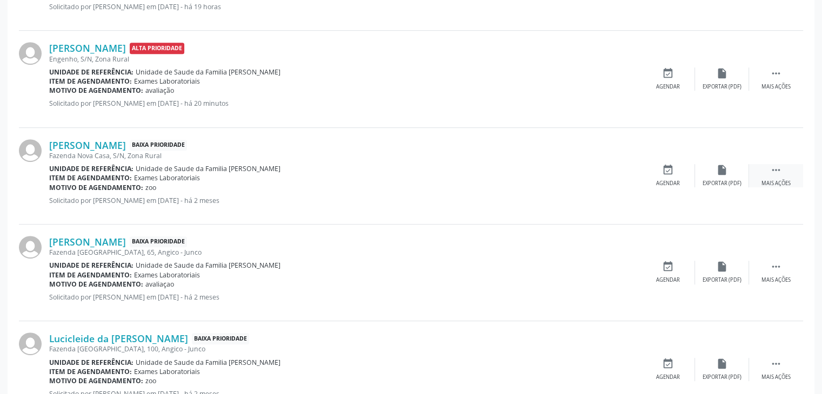
drag, startPoint x: 767, startPoint y: 182, endPoint x: 756, endPoint y: 183, distance: 10.9
click at [768, 182] on div "Mais ações" at bounding box center [775, 184] width 29 height 8
click at [725, 184] on div "Editar" at bounding box center [721, 184] width 17 height 8
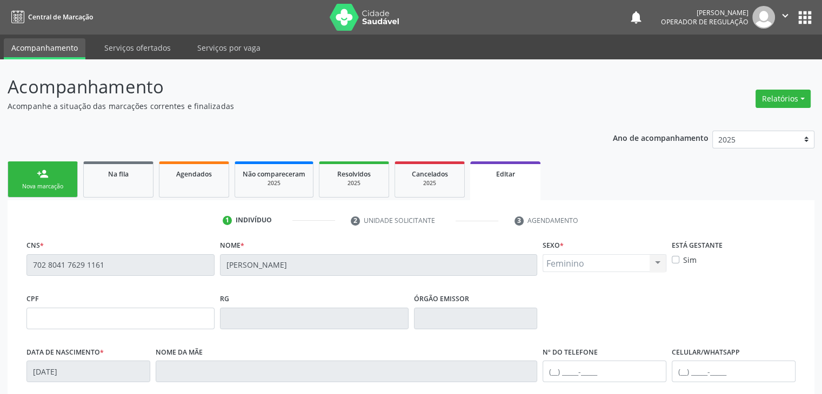
scroll to position [205, 0]
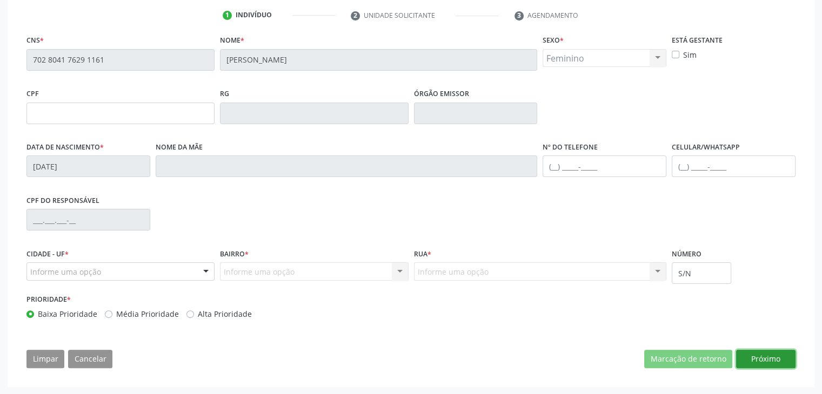
click at [763, 355] on button "Próximo" at bounding box center [765, 359] width 59 height 18
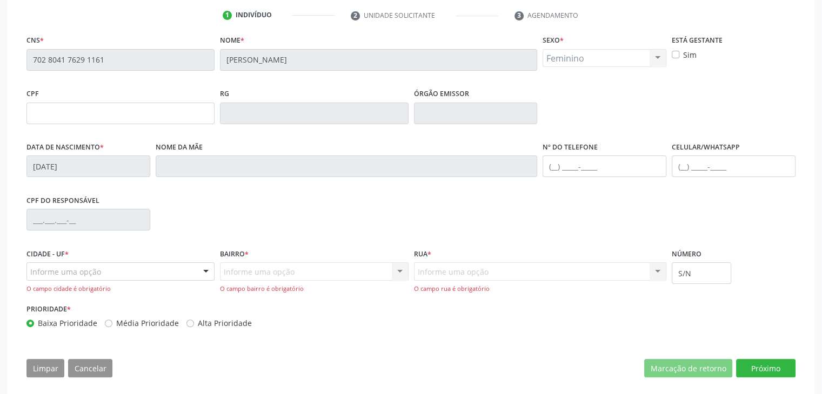
click at [132, 264] on div "Informe uma opção" at bounding box center [120, 272] width 188 height 18
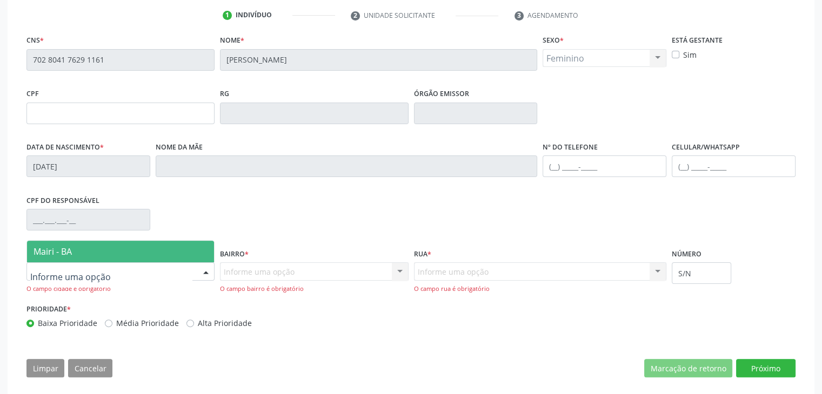
drag, startPoint x: 92, startPoint y: 245, endPoint x: 145, endPoint y: 250, distance: 53.7
click at [91, 245] on span "Mairi - BA" at bounding box center [120, 252] width 187 height 22
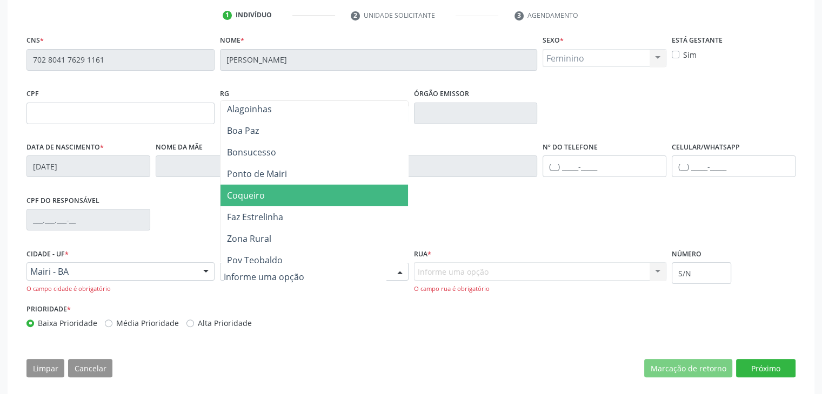
scroll to position [162, 0]
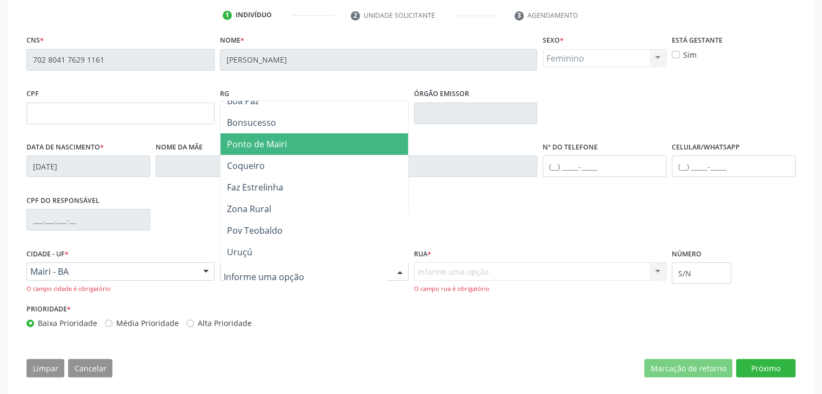
click at [265, 145] on span "Ponto de Mairi" at bounding box center [257, 144] width 60 height 12
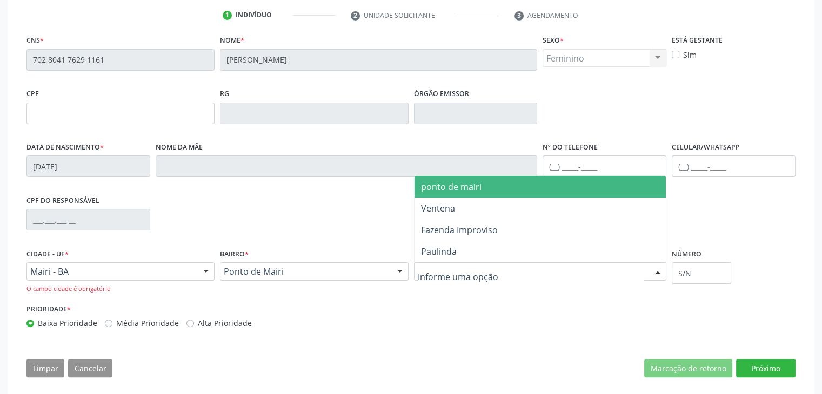
click at [467, 189] on span "ponto de mairi" at bounding box center [451, 187] width 61 height 12
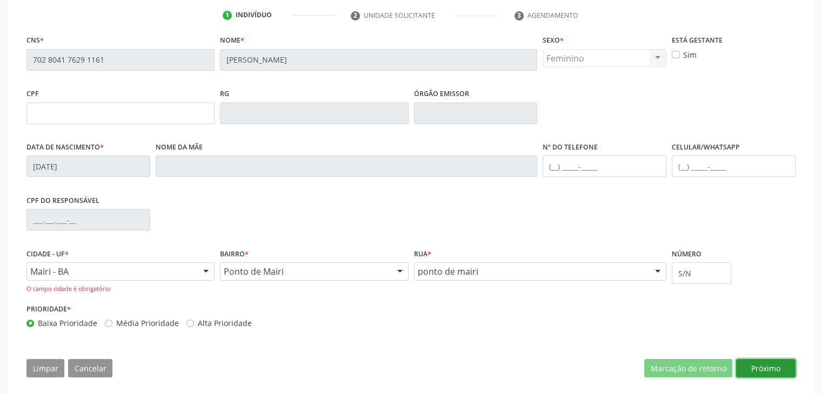
click at [769, 364] on button "Próximo" at bounding box center [765, 368] width 59 height 18
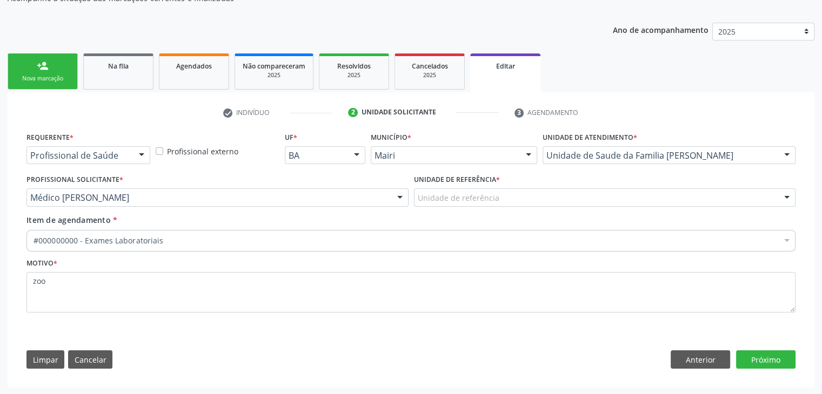
click at [432, 205] on div "Unidade de referência * Unidade de referência Unidade de Saude da Familia Jonat…" at bounding box center [604, 193] width 387 height 42
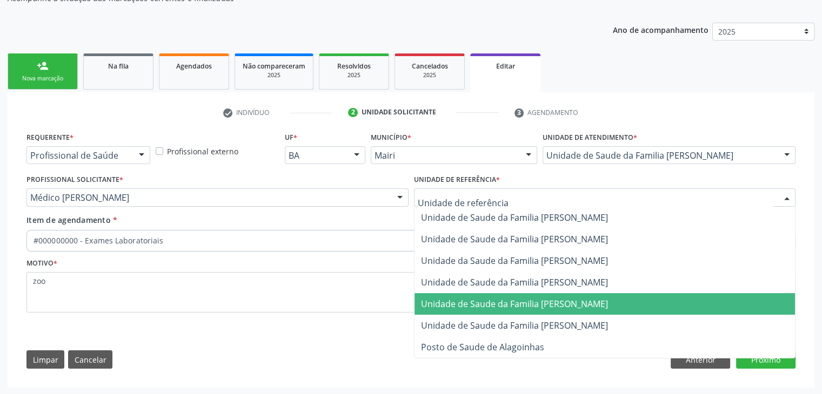
click at [516, 301] on span "Unidade de Saude da Familia [PERSON_NAME]" at bounding box center [514, 304] width 187 height 12
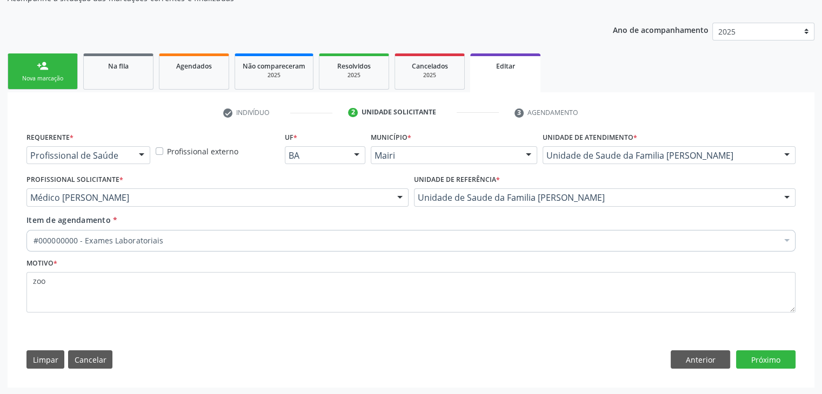
click at [189, 227] on div "Item de agendamento * #000000000 - Exames Laboratoriais Desfazer seleção Seleci…" at bounding box center [410, 232] width 769 height 34
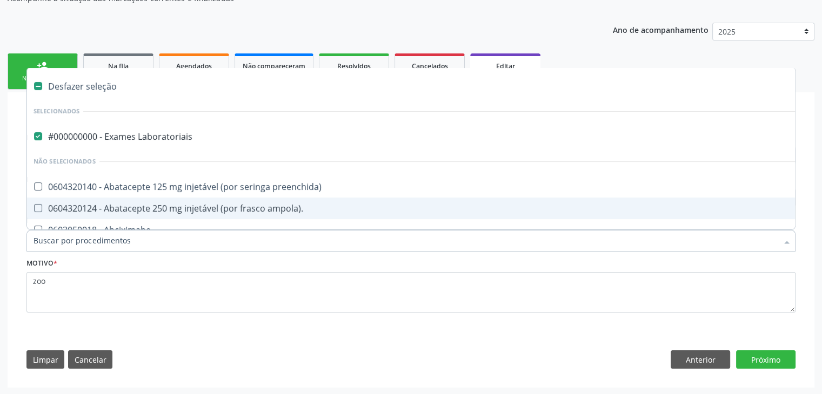
click at [113, 139] on div "#000000000 - Exames Laboratoriais" at bounding box center [450, 136] width 832 height 9
checkbox Laboratoriais "false"
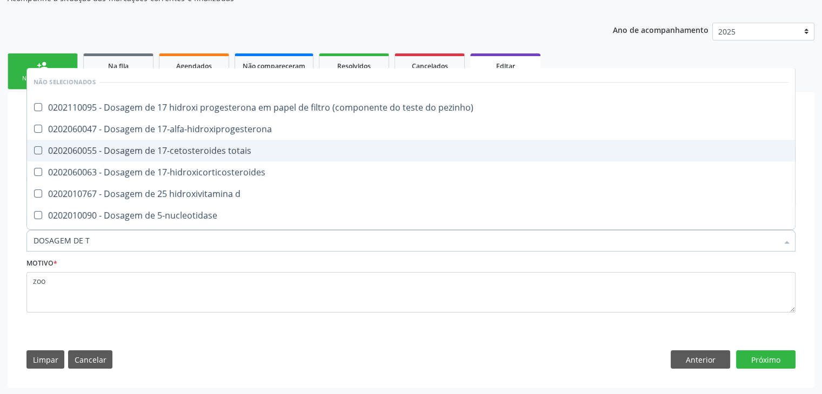
type input "DOSAGEM DE TS"
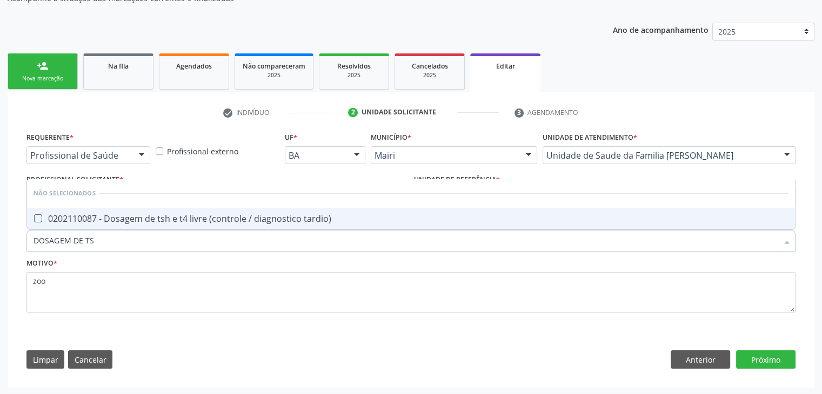
click at [138, 218] on div "0202110087 - Dosagem de tsh e t4 livre (controle / diagnostico tardio)" at bounding box center [411, 219] width 755 height 9
checkbox tardio\) "true"
click at [765, 353] on button "Próximo" at bounding box center [765, 360] width 59 height 18
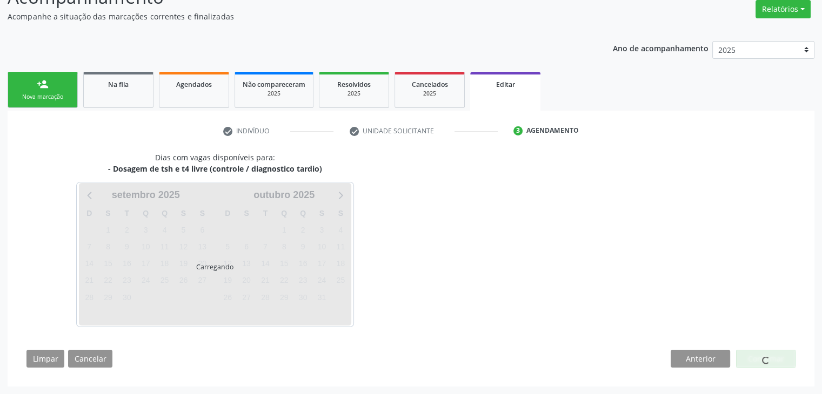
scroll to position [89, 0]
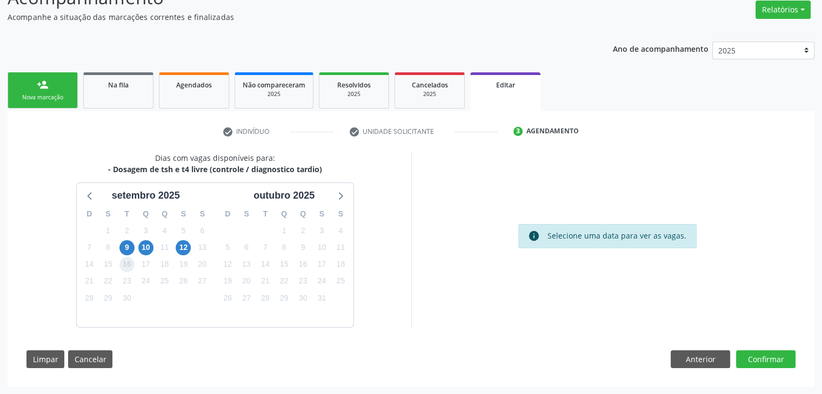
click at [123, 257] on span "16" at bounding box center [126, 264] width 15 height 15
click at [125, 253] on span "9" at bounding box center [126, 247] width 15 height 15
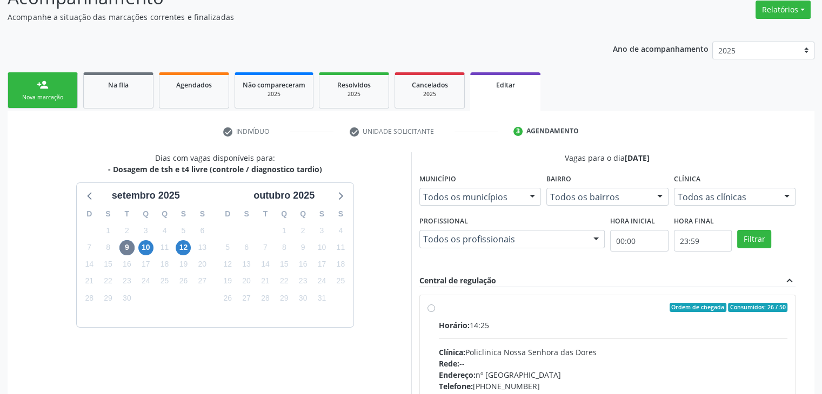
click at [540, 320] on div "Horário: 14:25" at bounding box center [613, 325] width 349 height 11
click at [435, 313] on input "Ordem de chegada Consumidos: 26 / 50 Horário: 14:25 Clínica: Policlinica Nossa …" at bounding box center [431, 308] width 8 height 10
radio input "true"
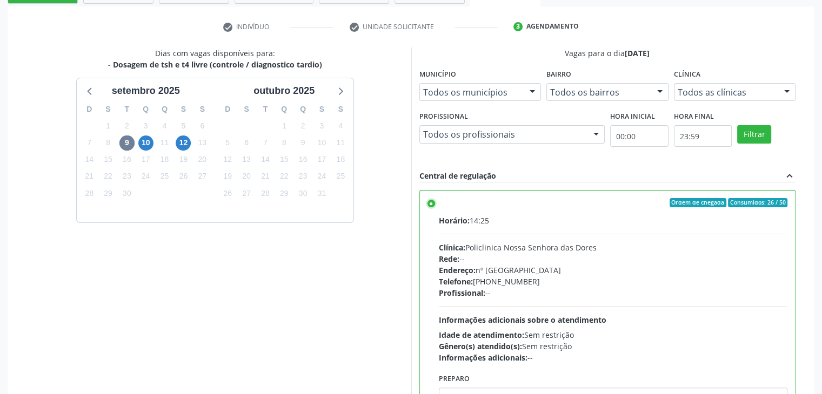
scroll to position [265, 0]
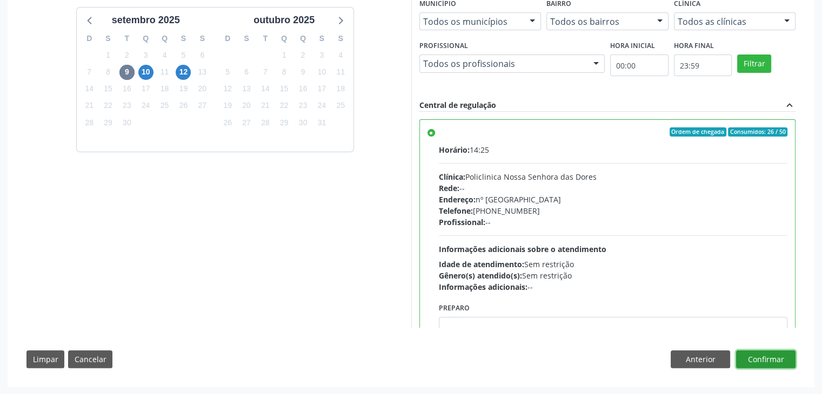
click at [778, 355] on button "Confirmar" at bounding box center [765, 360] width 59 height 18
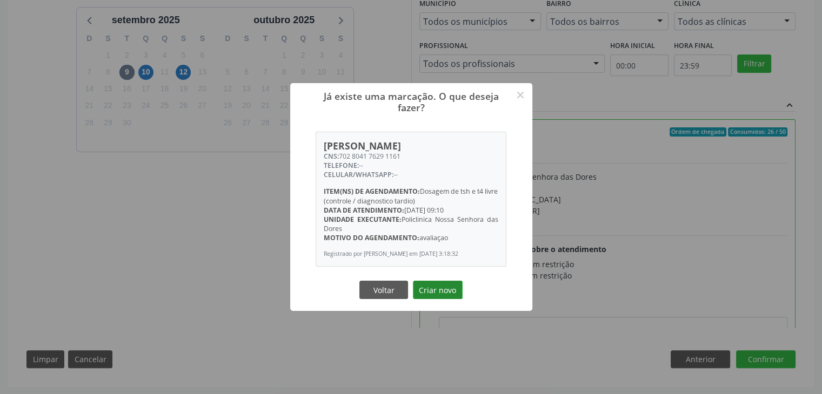
click at [437, 296] on button "Criar novo" at bounding box center [438, 290] width 50 height 18
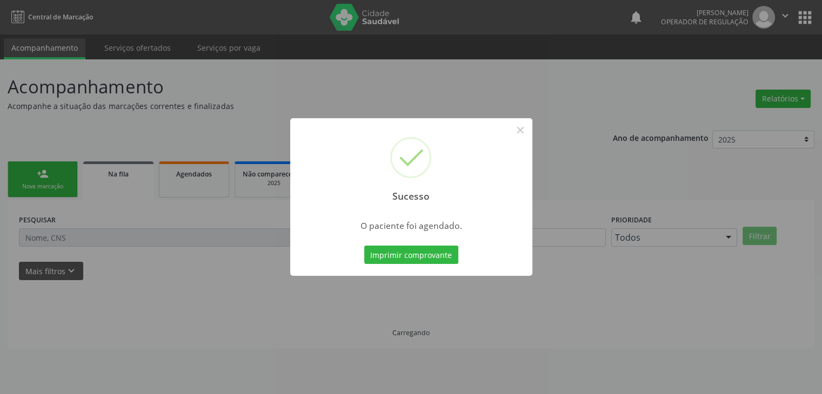
scroll to position [0, 0]
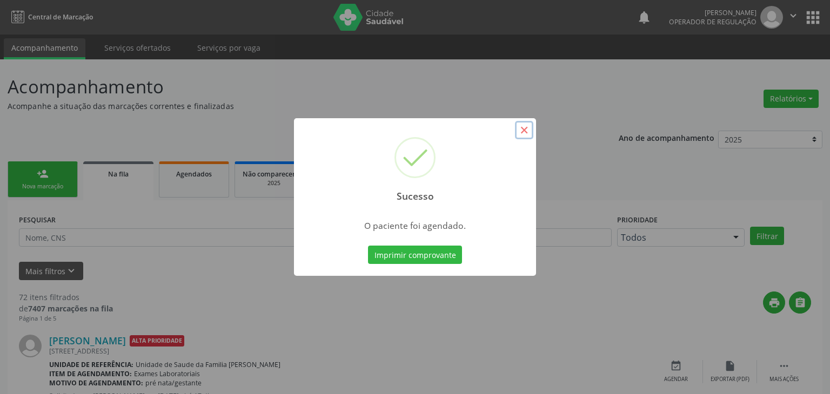
click at [520, 128] on button "×" at bounding box center [524, 130] width 18 height 18
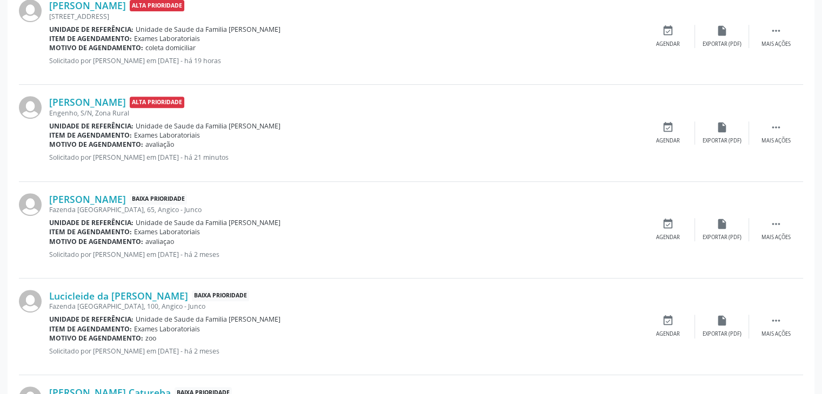
scroll to position [432, 0]
click at [126, 200] on link "Samuel Santos Silva Souza" at bounding box center [87, 199] width 77 height 12
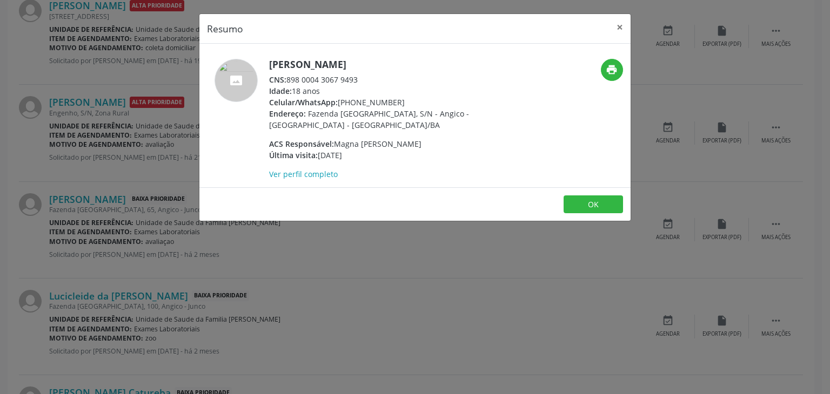
drag, startPoint x: 269, startPoint y: 61, endPoint x: 419, endPoint y: 57, distance: 150.8
click at [419, 57] on div "Samuel Santos Silva Souza CNS: 898 0004 3067 9493 Idade: 18 anos Celular/WhatsA…" at bounding box center [414, 116] width 431 height 144
copy h5 "Samuel Santos Silva Souza"
click at [621, 23] on button "×" at bounding box center [620, 27] width 22 height 26
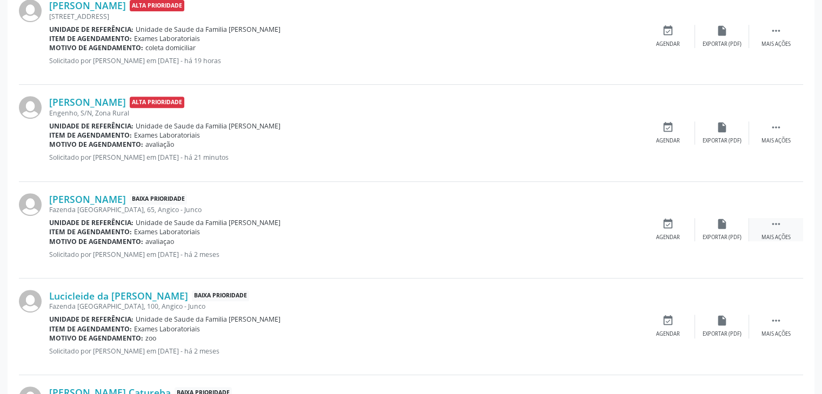
click at [791, 227] on div " Mais ações" at bounding box center [776, 229] width 54 height 23
click at [733, 228] on div "edit Editar" at bounding box center [722, 229] width 54 height 23
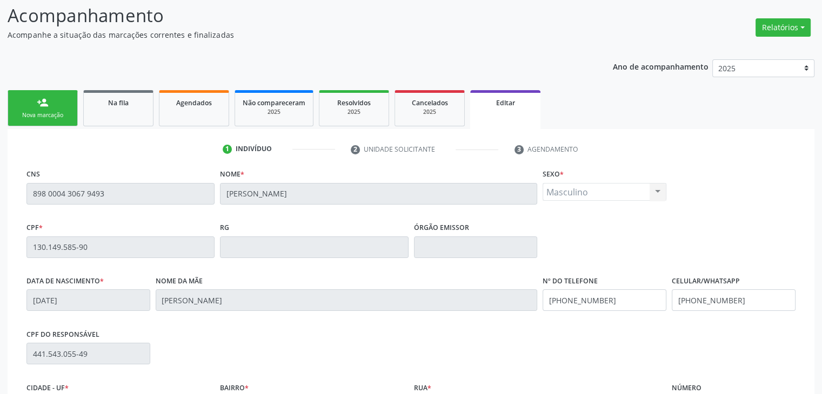
scroll to position [205, 0]
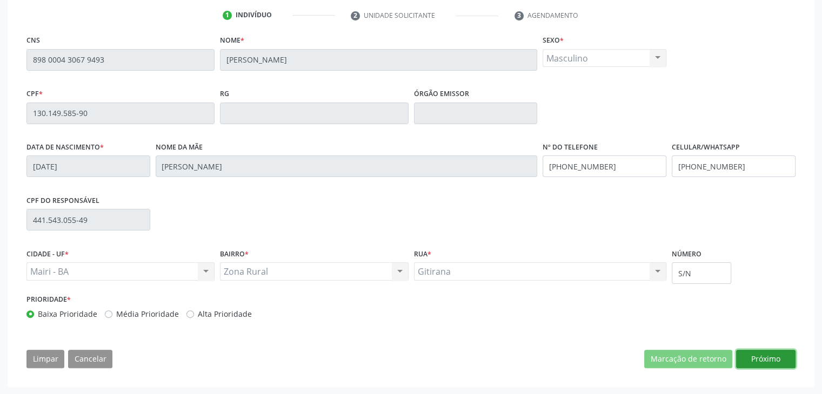
click at [763, 358] on button "Próximo" at bounding box center [765, 359] width 59 height 18
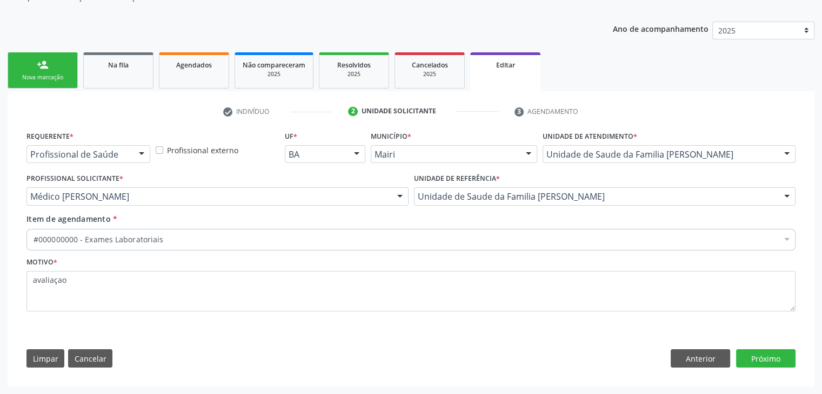
scroll to position [108, 0]
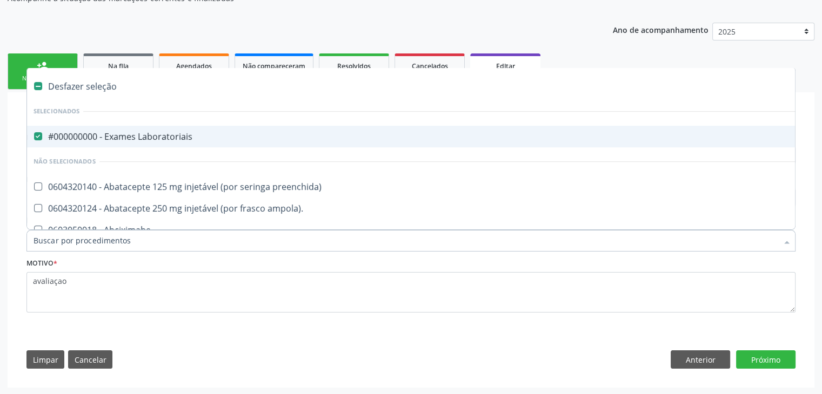
click at [111, 133] on div "#000000000 - Exames Laboratoriais" at bounding box center [450, 136] width 832 height 9
checkbox Laboratoriais "false"
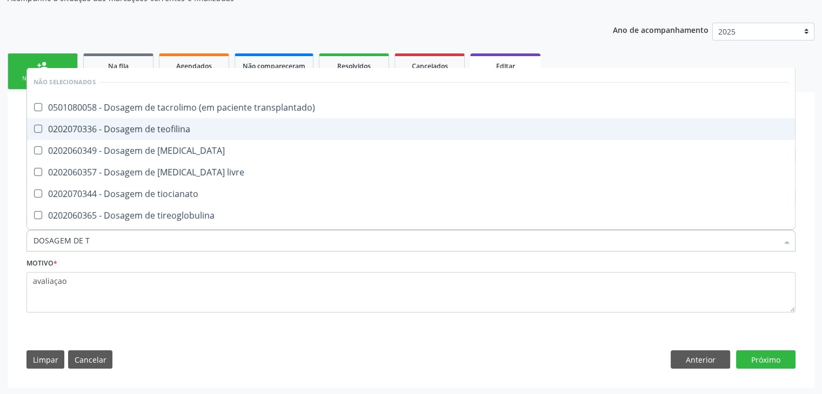
type input "DOSAGEM DE TS"
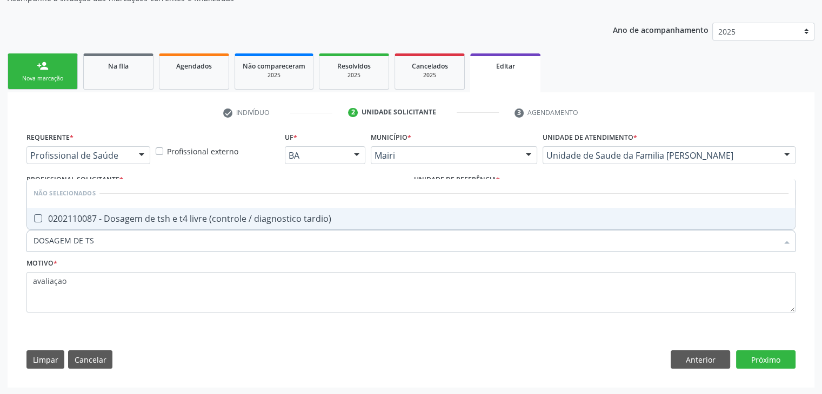
click at [150, 222] on div "0202110087 - Dosagem de tsh e t4 livre (controle / diagnostico tardio)" at bounding box center [411, 219] width 755 height 9
checkbox tardio\) "true"
click at [776, 357] on button "Próximo" at bounding box center [765, 360] width 59 height 18
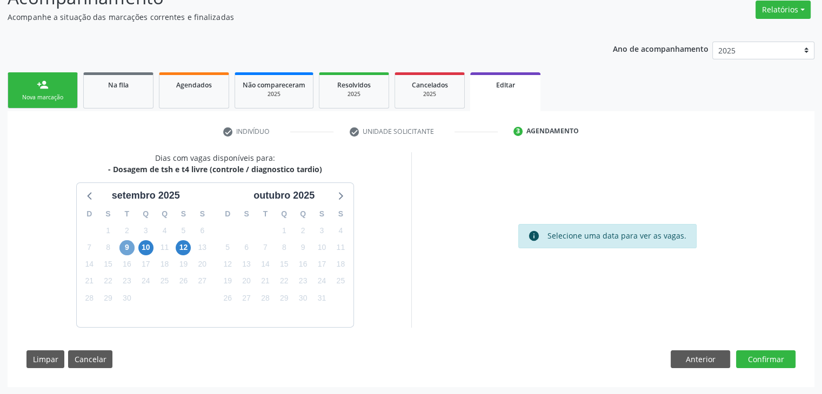
click at [131, 251] on span "9" at bounding box center [126, 247] width 15 height 15
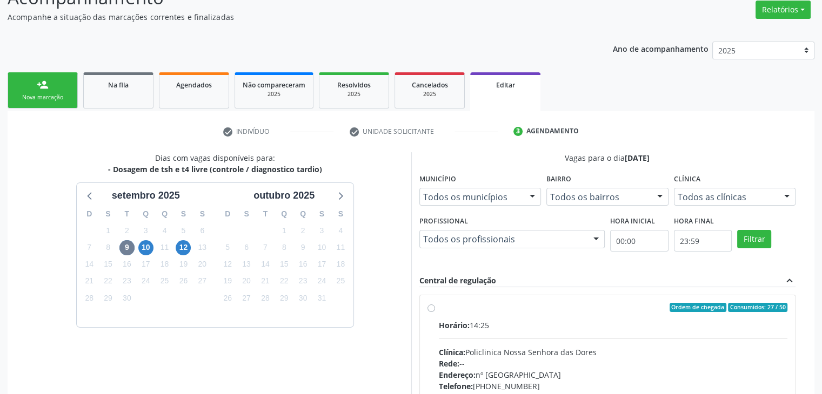
click at [447, 314] on label "Ordem de chegada Consumidos: 27 / 50 Horário: 14:25 Clínica: Policlinica Nossa …" at bounding box center [613, 386] width 349 height 166
click at [435, 313] on input "Ordem de chegada Consumidos: 27 / 50 Horário: 14:25 Clínica: Policlinica Nossa …" at bounding box center [431, 308] width 8 height 10
radio input "true"
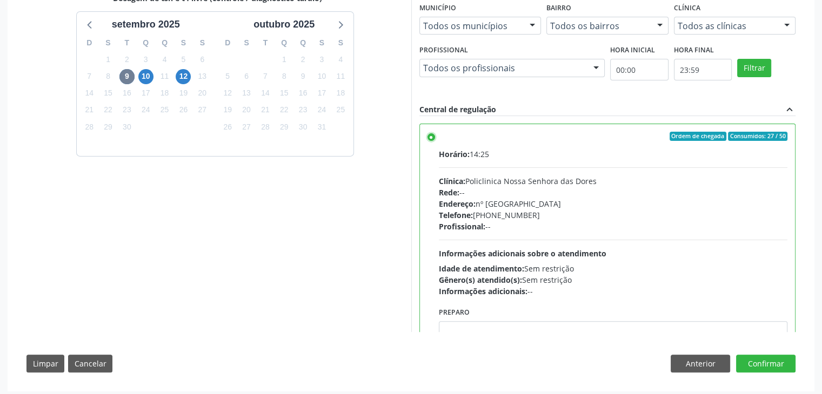
scroll to position [265, 0]
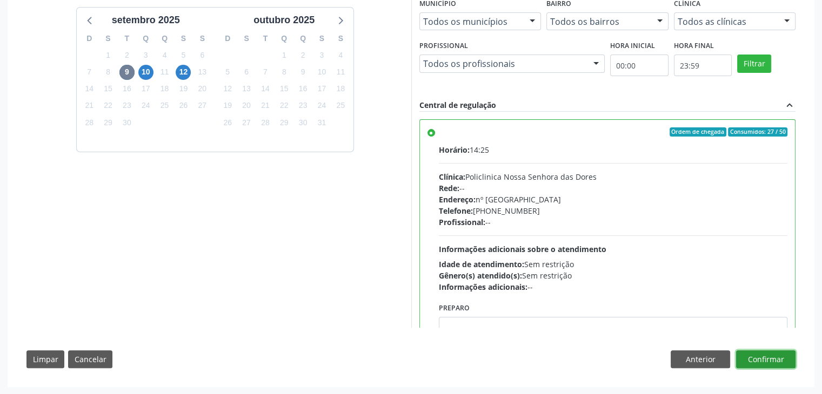
click at [763, 358] on button "Confirmar" at bounding box center [765, 360] width 59 height 18
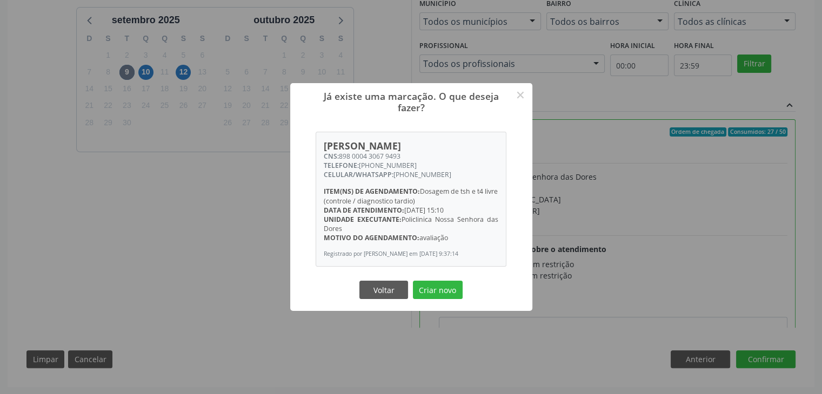
click at [437, 302] on div "Voltar Criar novo" at bounding box center [411, 290] width 108 height 23
click at [434, 299] on button "Criar novo" at bounding box center [438, 290] width 50 height 18
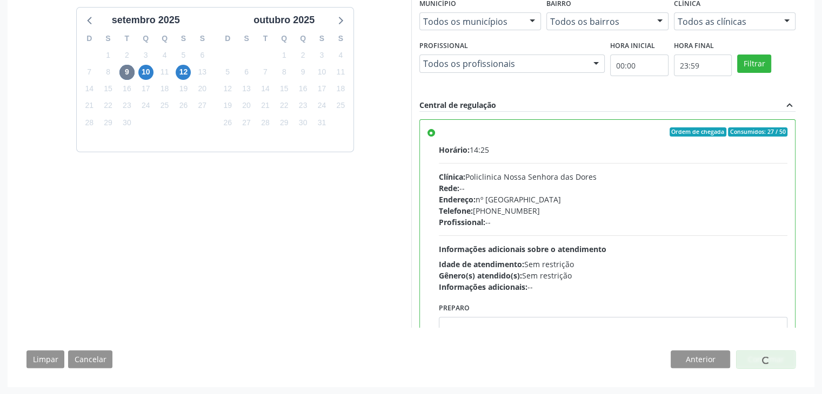
scroll to position [0, 0]
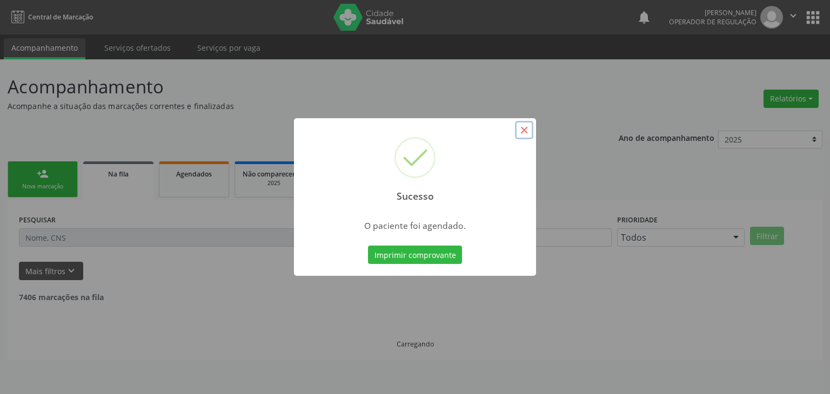
click at [525, 132] on button "×" at bounding box center [524, 130] width 18 height 18
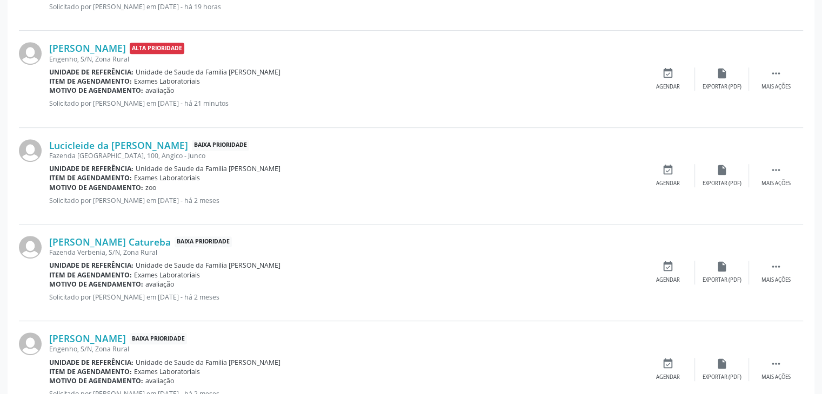
scroll to position [432, 0]
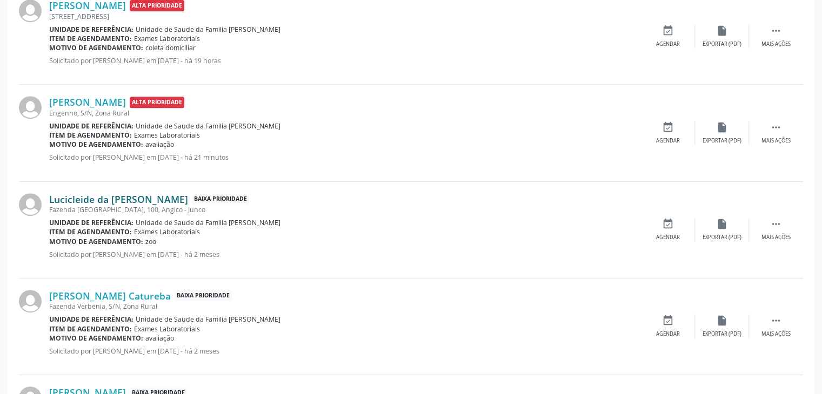
click at [102, 199] on link "Lucicleide da Silva Alves" at bounding box center [118, 199] width 139 height 12
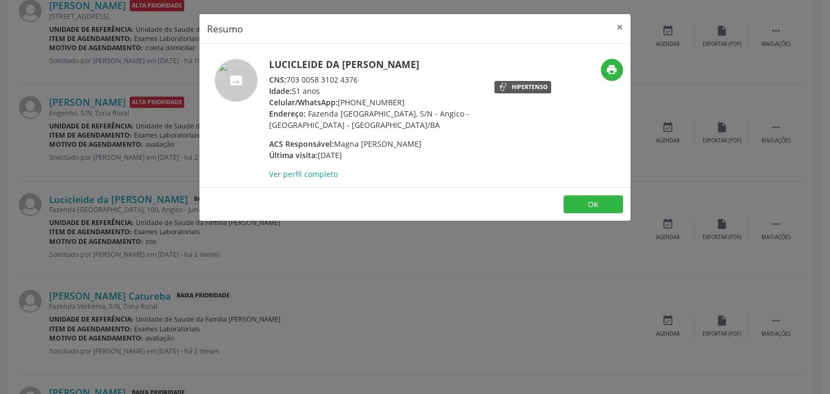
drag, startPoint x: 267, startPoint y: 63, endPoint x: 406, endPoint y: 64, distance: 139.4
click at [406, 64] on div "Lucicleide da Silva Alves CNS: 703 0058 3102 4376 Idade: 51 anos Celular/WhatsA…" at bounding box center [342, 119] width 287 height 121
copy h5 "Lucicleide da Silva Alves"
click at [624, 23] on button "×" at bounding box center [620, 27] width 22 height 26
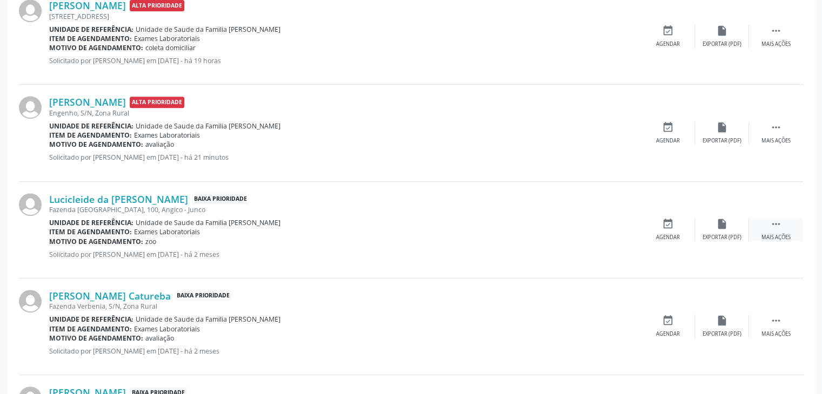
click at [772, 230] on div " Mais ações" at bounding box center [776, 229] width 54 height 23
click at [724, 234] on div "Editar" at bounding box center [721, 238] width 17 height 8
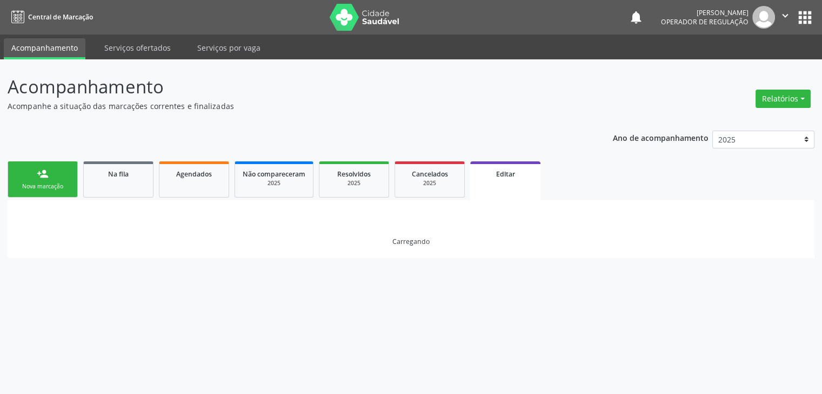
scroll to position [0, 0]
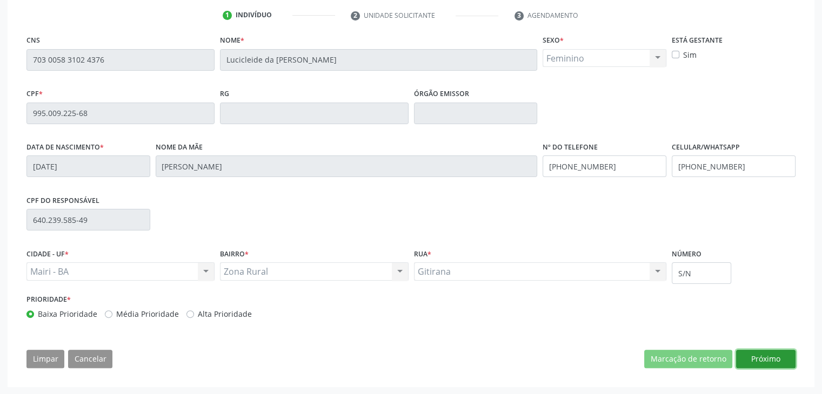
click at [755, 359] on button "Próximo" at bounding box center [765, 359] width 59 height 18
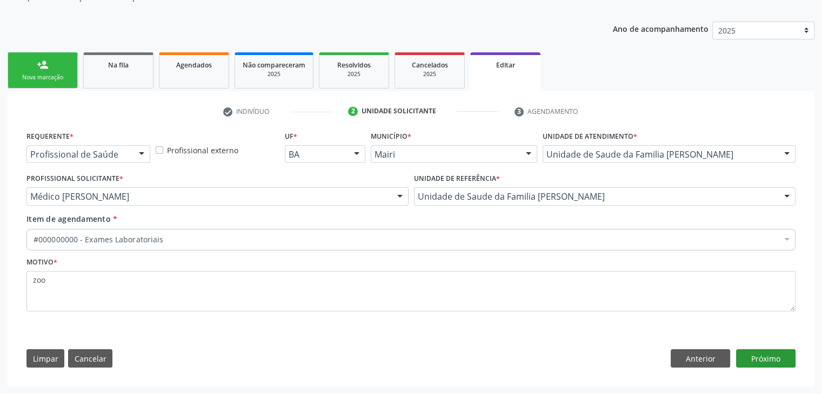
scroll to position [108, 0]
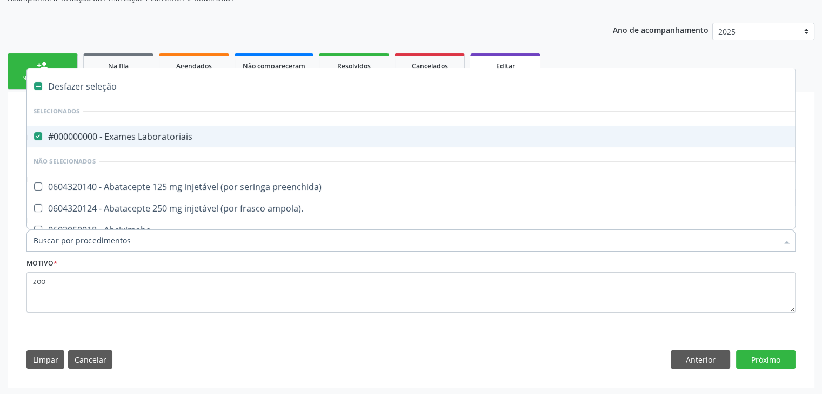
click at [166, 137] on div "#000000000 - Exames Laboratoriais" at bounding box center [450, 136] width 832 height 9
checkbox Laboratoriais "false"
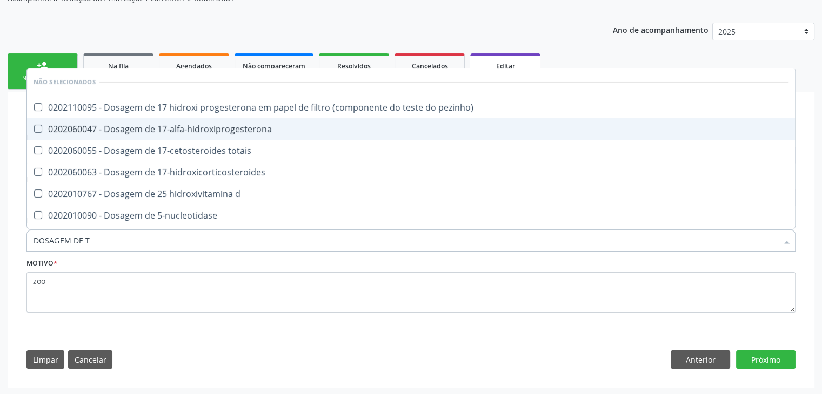
type input "DOSAGEM DE TS"
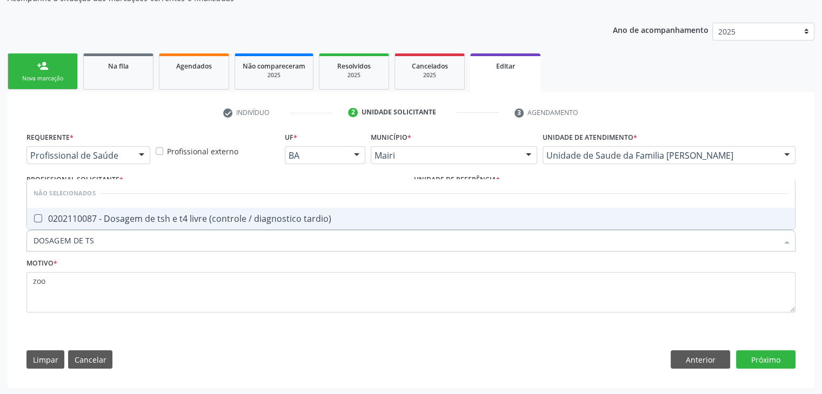
click at [189, 221] on div "0202110087 - Dosagem de tsh e t4 livre (controle / diagnostico tardio)" at bounding box center [411, 219] width 755 height 9
checkbox tardio\) "true"
click at [781, 356] on button "Próximo" at bounding box center [765, 360] width 59 height 18
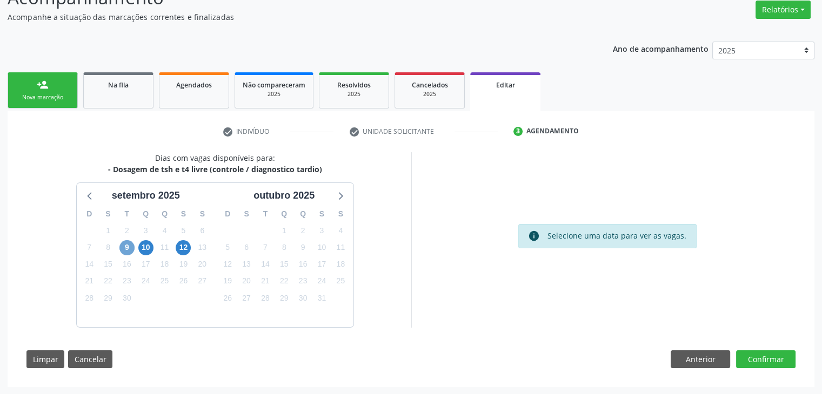
click at [130, 251] on span "9" at bounding box center [126, 247] width 15 height 15
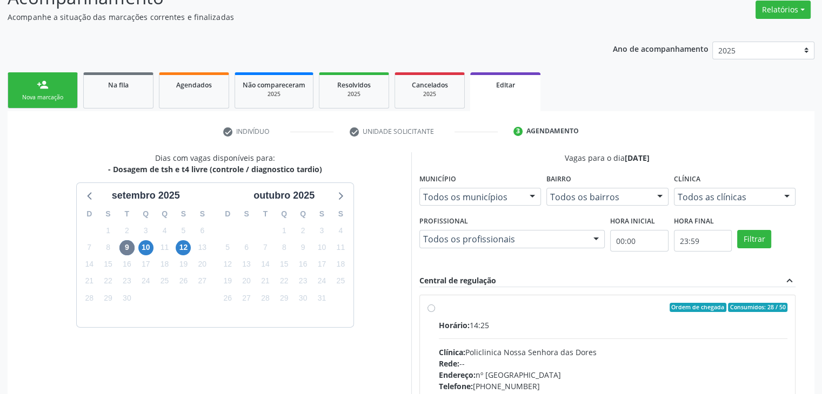
click at [558, 329] on div "Horário: 14:25" at bounding box center [613, 325] width 349 height 11
click at [435, 313] on input "Ordem de chegada Consumidos: 28 / 50 Horário: 14:25 Clínica: Policlinica Nossa …" at bounding box center [431, 308] width 8 height 10
radio input "true"
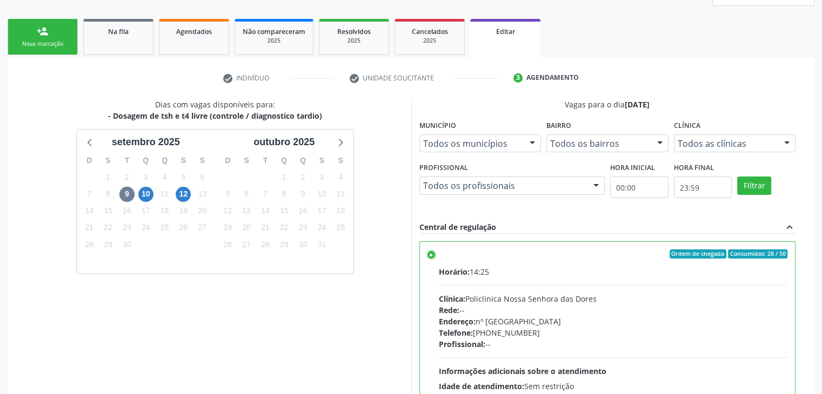
scroll to position [265, 0]
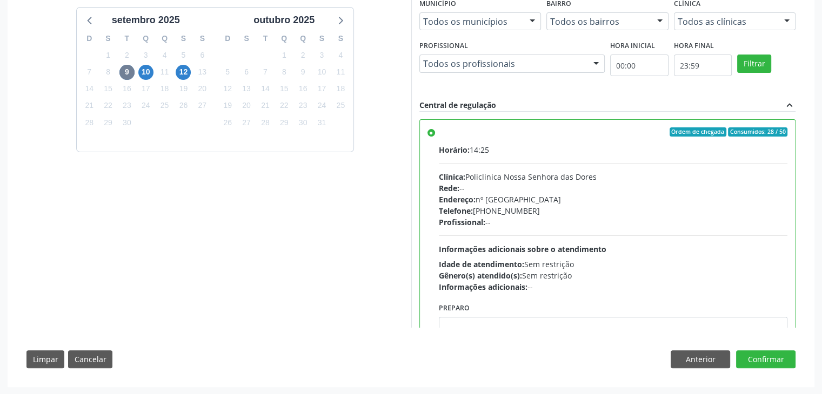
click at [767, 368] on div "Dias com vagas disponíveis para: - Dosagem de tsh e t4 livre (controle / diagno…" at bounding box center [411, 176] width 784 height 399
click at [762, 360] on button "Confirmar" at bounding box center [765, 360] width 59 height 18
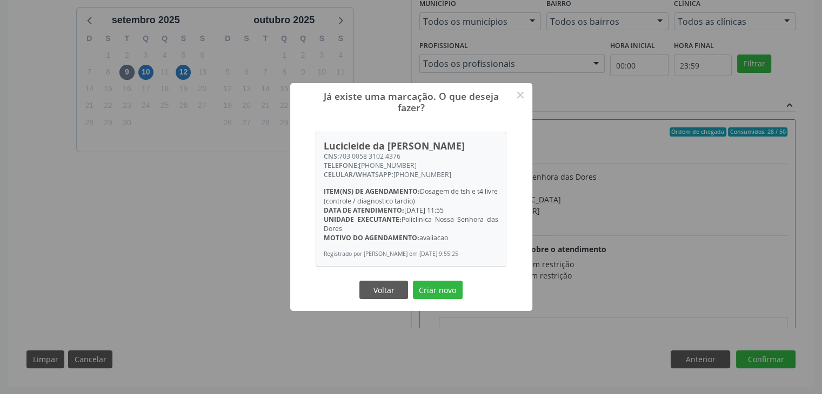
drag, startPoint x: 446, startPoint y: 287, endPoint x: 423, endPoint y: 274, distance: 26.6
click at [445, 288] on button "Criar novo" at bounding box center [438, 290] width 50 height 18
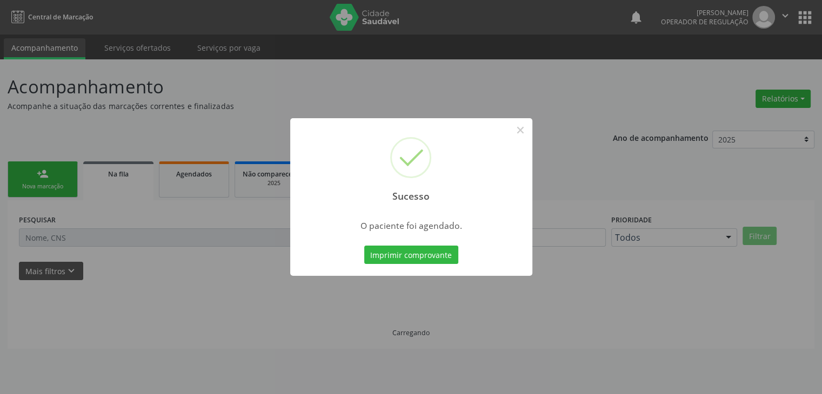
scroll to position [0, 0]
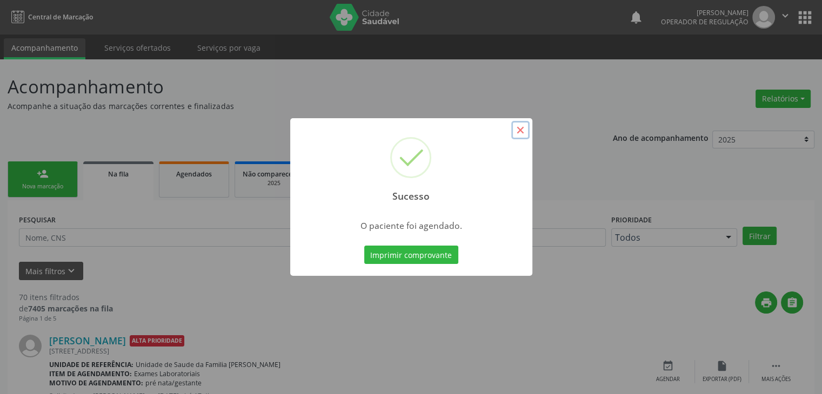
click at [523, 132] on button "×" at bounding box center [520, 130] width 18 height 18
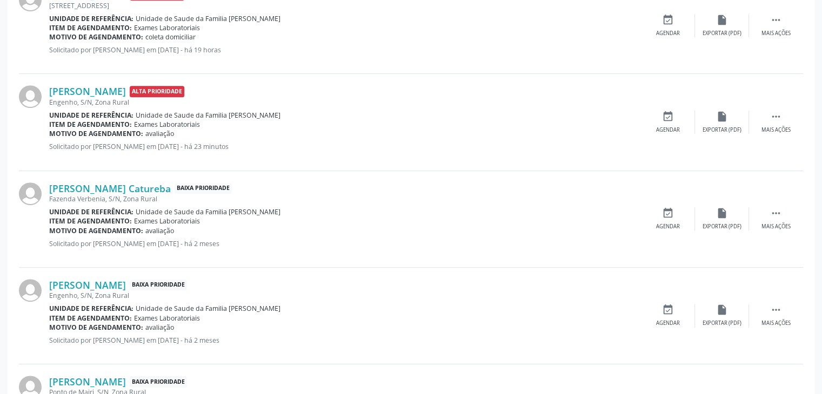
scroll to position [378, 0]
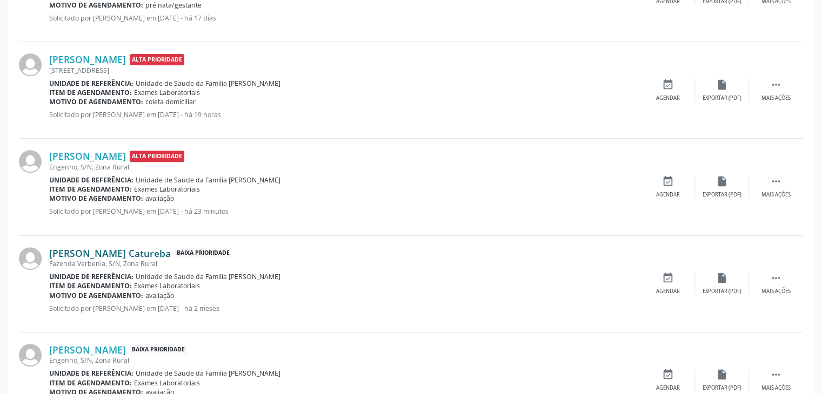
click at [97, 251] on link "Elza Souza Catureba" at bounding box center [110, 253] width 122 height 12
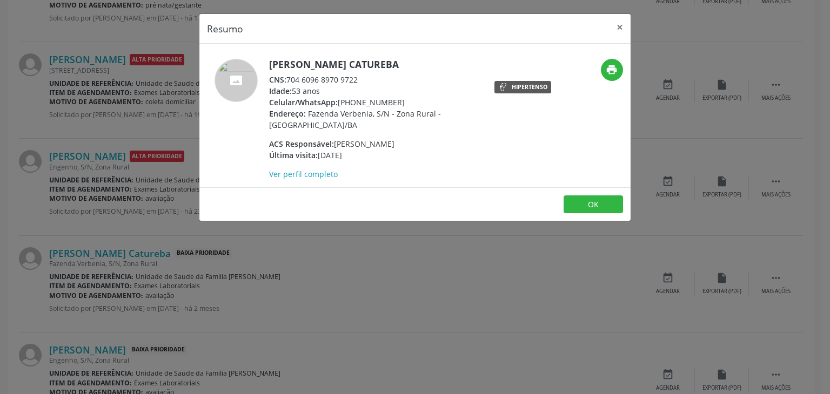
drag, startPoint x: 270, startPoint y: 64, endPoint x: 376, endPoint y: 68, distance: 105.4
click at [376, 68] on h5 "Elza Souza Catureba" at bounding box center [374, 64] width 210 height 11
copy h5 "Elza Souza Catureba"
click at [625, 30] on button "×" at bounding box center [620, 27] width 22 height 26
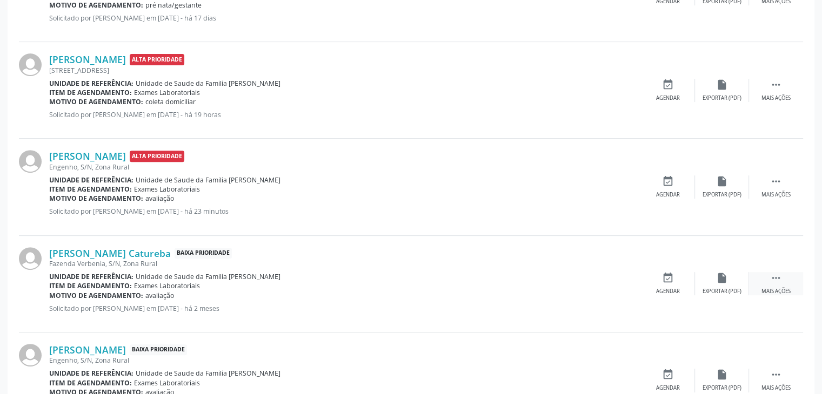
click at [776, 291] on div "Mais ações" at bounding box center [775, 292] width 29 height 8
click at [727, 291] on div "Editar" at bounding box center [721, 292] width 17 height 8
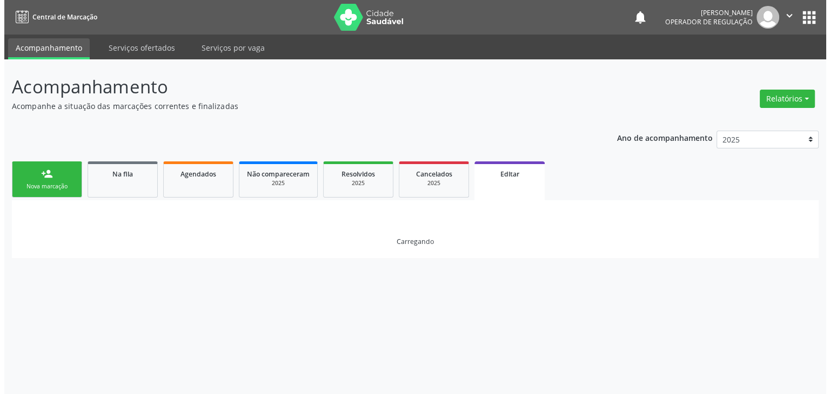
scroll to position [0, 0]
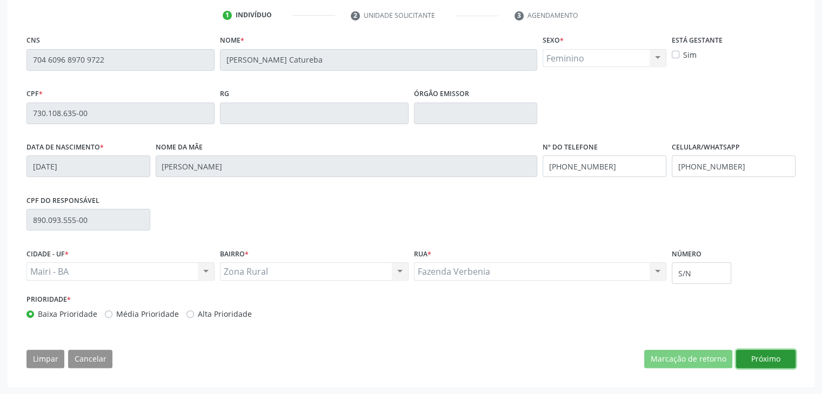
click at [763, 359] on button "Próximo" at bounding box center [765, 359] width 59 height 18
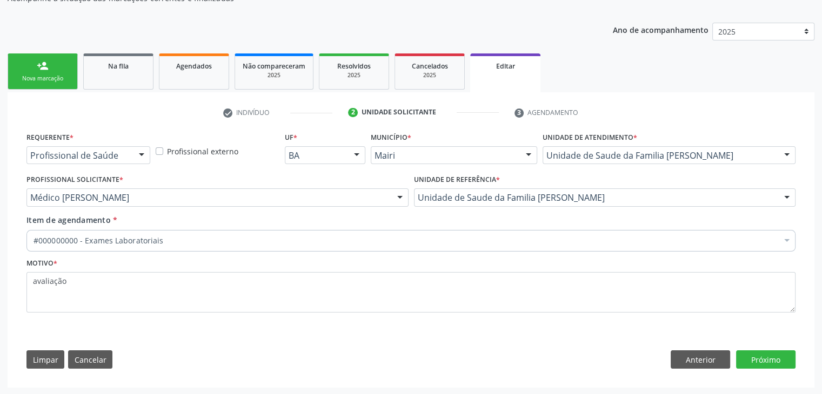
click at [223, 232] on div "#000000000 - Exames Laboratoriais" at bounding box center [410, 241] width 769 height 22
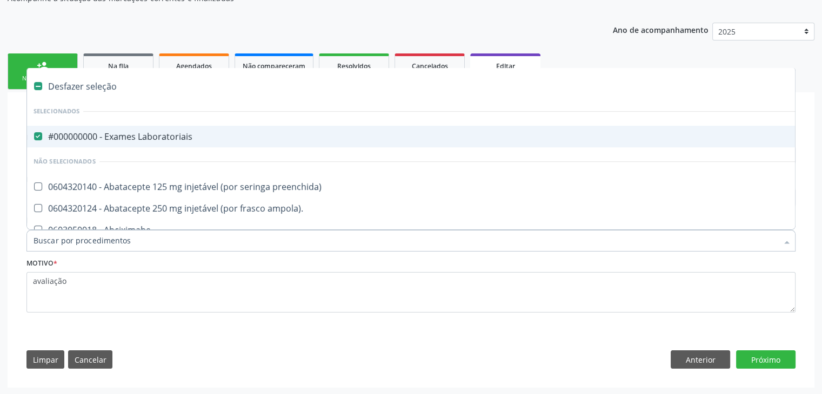
click at [151, 138] on div "#000000000 - Exames Laboratoriais" at bounding box center [450, 136] width 832 height 9
checkbox Laboratoriais "false"
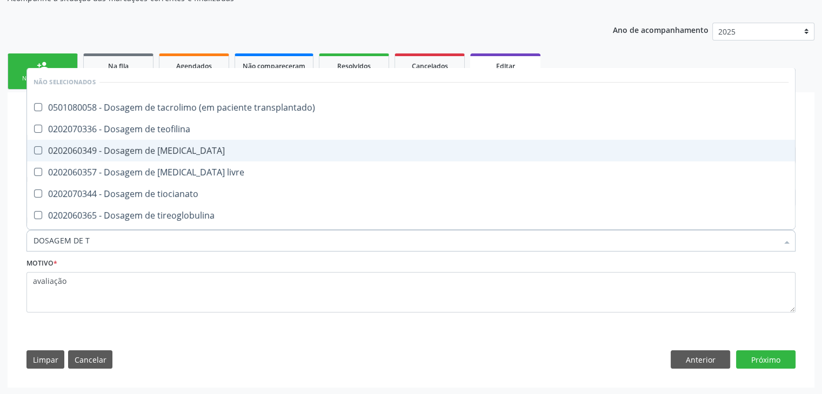
type input "DOSAGEM DE TS"
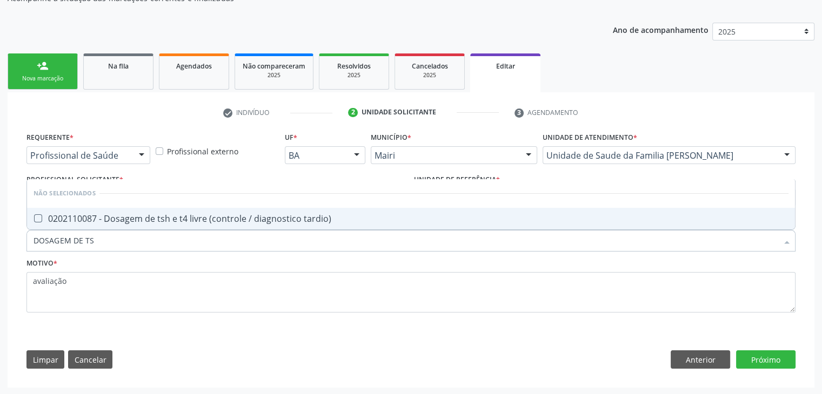
click at [186, 227] on span "0202110087 - Dosagem de tsh e t4 livre (controle / diagnostico tardio)" at bounding box center [411, 219] width 768 height 22
checkbox tardio\) "true"
click at [769, 356] on button "Próximo" at bounding box center [765, 360] width 59 height 18
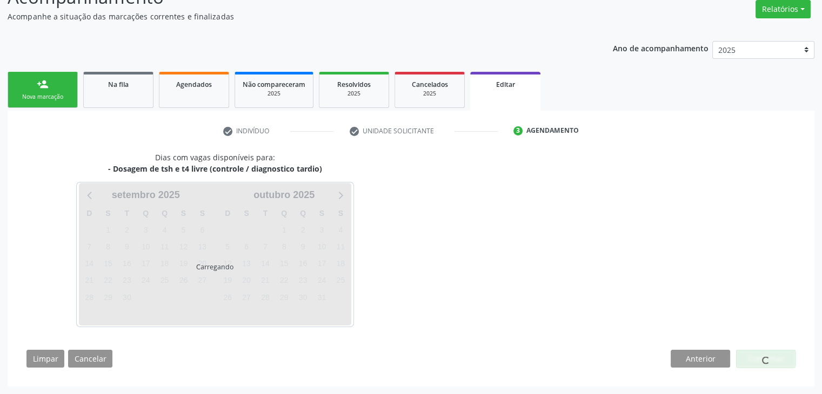
scroll to position [89, 0]
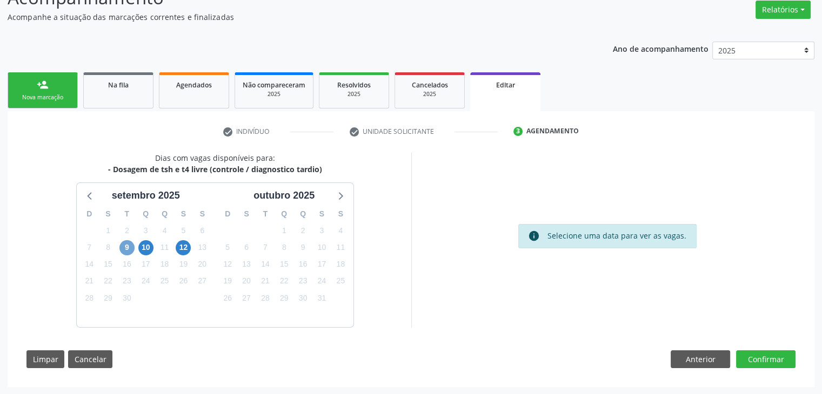
click at [130, 246] on span "9" at bounding box center [126, 247] width 15 height 15
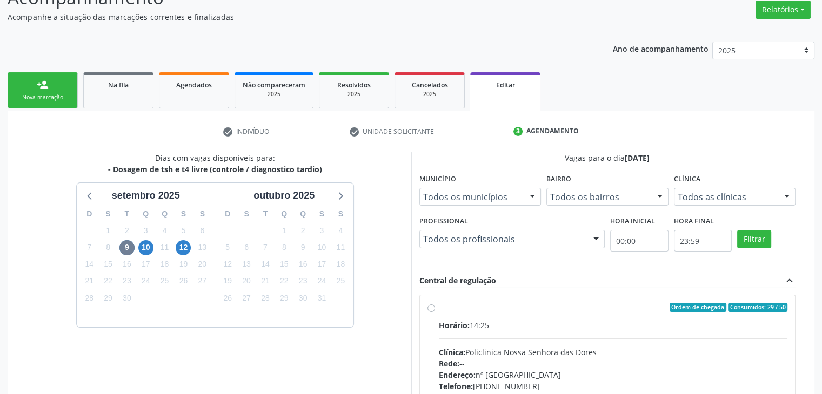
click at [497, 331] on div "Horário: 14:25 Clínica: Policlinica Nossa Senhora das Dores Rede: -- Endereço: …" at bounding box center [613, 394] width 349 height 149
click at [435, 313] on input "Ordem de chegada Consumidos: 29 / 50 Horário: 14:25 Clínica: Policlinica Nossa …" at bounding box center [431, 308] width 8 height 10
radio input "true"
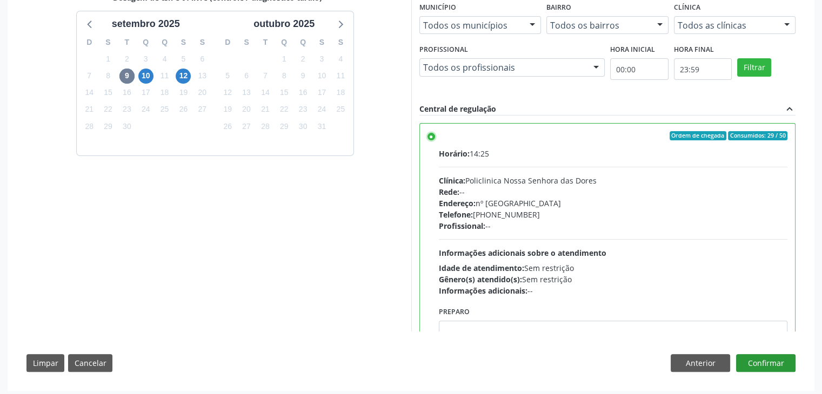
scroll to position [265, 0]
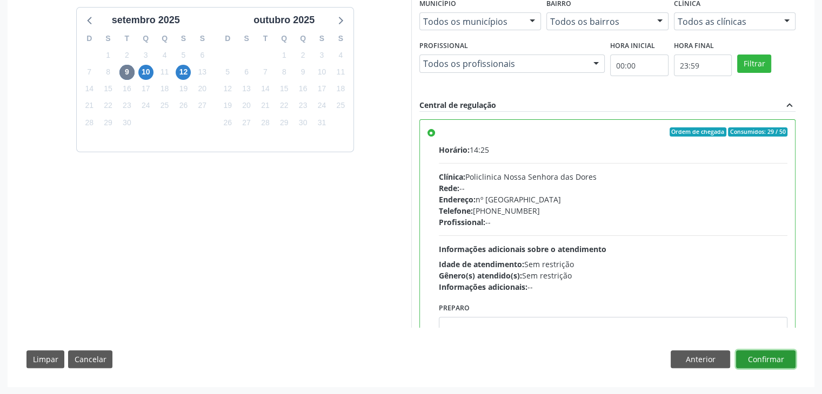
click at [773, 353] on button "Confirmar" at bounding box center [765, 360] width 59 height 18
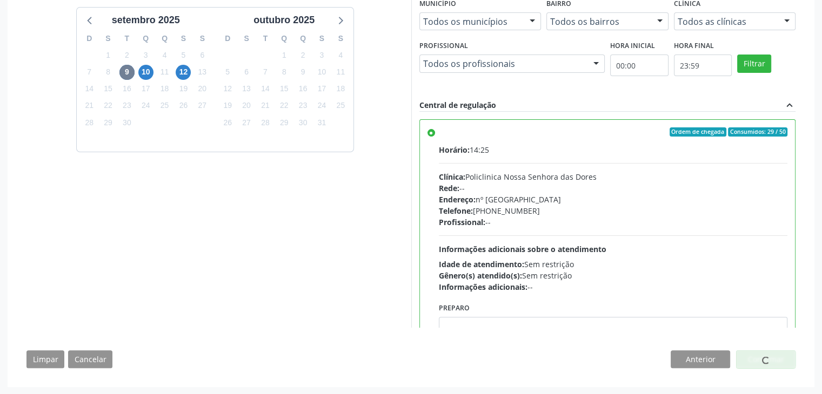
scroll to position [265, 0]
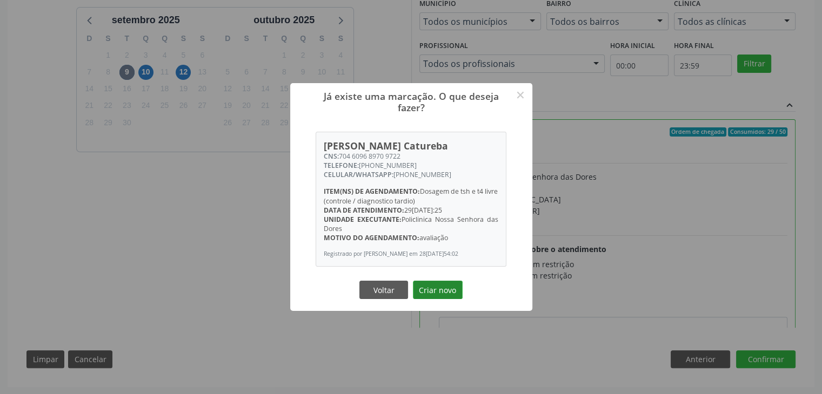
click at [448, 288] on button "Criar novo" at bounding box center [438, 290] width 50 height 18
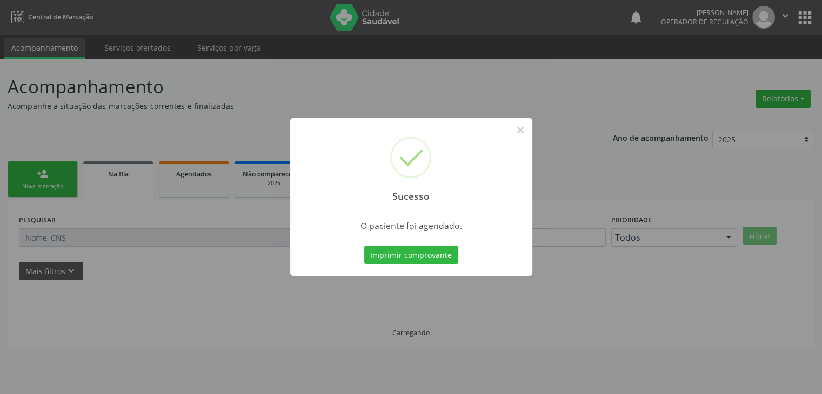
scroll to position [0, 0]
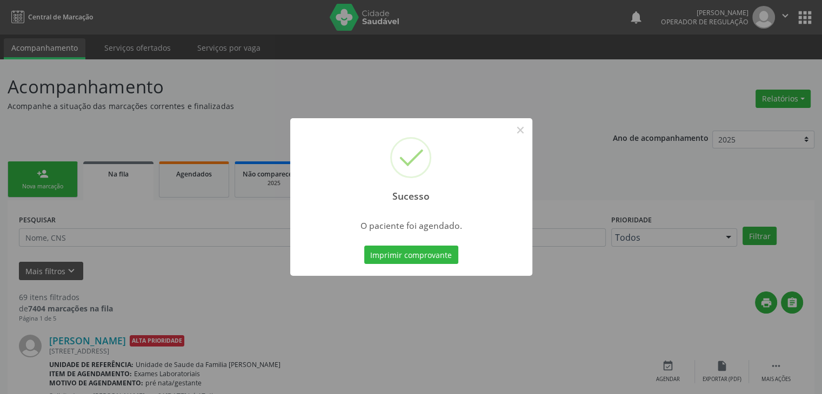
click at [530, 123] on div "Sucesso ×" at bounding box center [411, 164] width 242 height 93
click at [520, 140] on div "Sucesso ×" at bounding box center [411, 164] width 242 height 93
click at [520, 135] on button "×" at bounding box center [520, 130] width 18 height 18
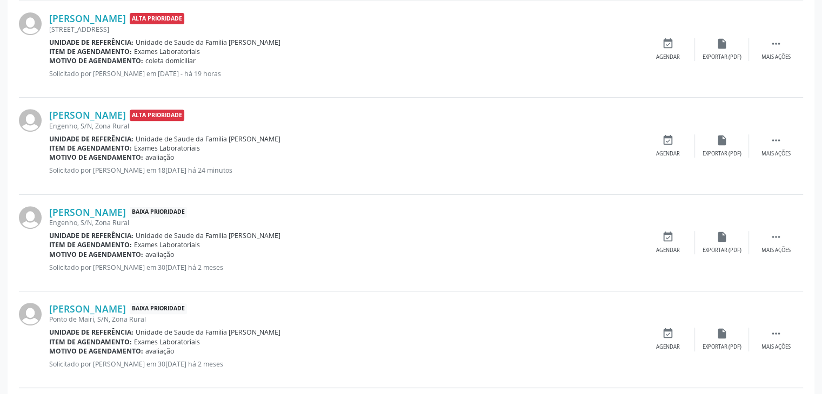
scroll to position [486, 0]
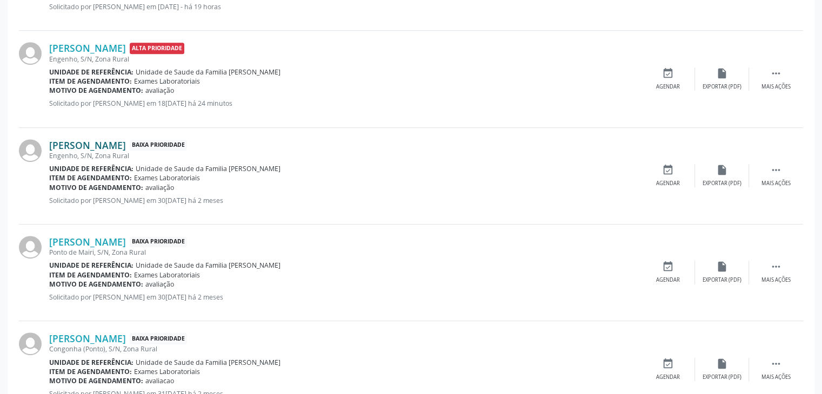
click at [126, 146] on link "[PERSON_NAME]" at bounding box center [87, 145] width 77 height 12
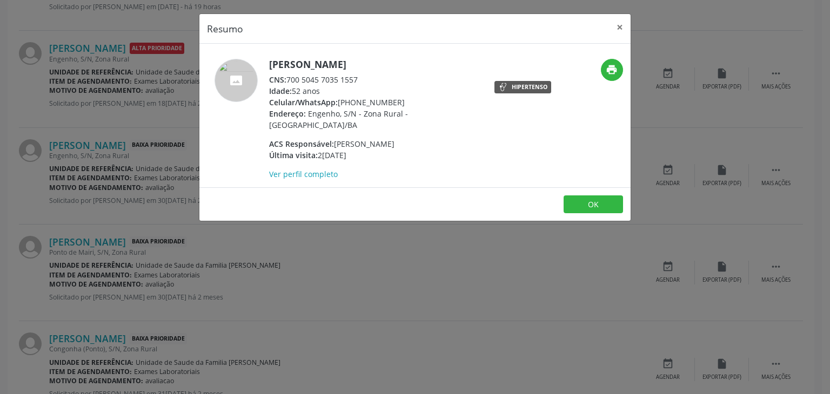
drag, startPoint x: 272, startPoint y: 64, endPoint x: 401, endPoint y: 65, distance: 129.1
click at [363, 65] on h5 "[PERSON_NAME]" at bounding box center [374, 64] width 210 height 11
click at [400, 66] on h5 "[PERSON_NAME]" at bounding box center [374, 64] width 210 height 11
drag, startPoint x: 272, startPoint y: 62, endPoint x: 373, endPoint y: 78, distance: 102.4
click at [373, 78] on div "Celso Oliveira dos Santos CNS: 700 5045 7035 1557 Idade: 52 anos Celular/WhatsA…" at bounding box center [374, 119] width 210 height 121
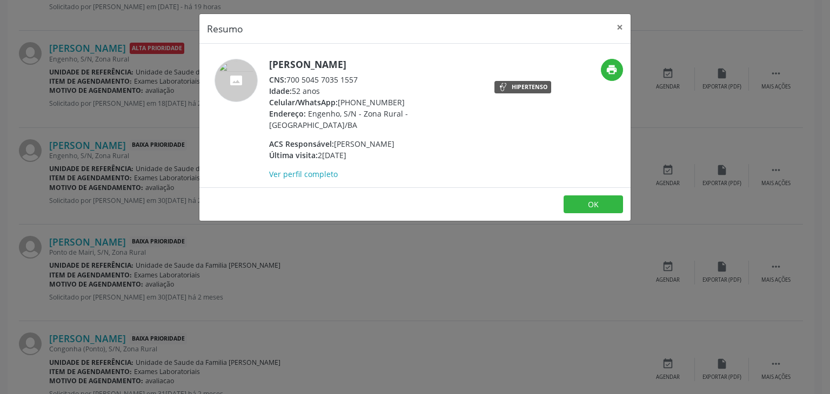
click at [268, 65] on div "Celso Oliveira dos Santos CNS: 700 5045 7035 1557 Idade: 52 anos Celular/WhatsA…" at bounding box center [342, 119] width 287 height 121
drag, startPoint x: 272, startPoint y: 65, endPoint x: 406, endPoint y: 65, distance: 134.0
click at [406, 65] on div "Celso Oliveira dos Santos CNS: 700 5045 7035 1557 Idade: 52 anos Celular/WhatsA…" at bounding box center [342, 119] width 287 height 121
copy div "[PERSON_NAME]"
click at [617, 31] on button "×" at bounding box center [620, 27] width 22 height 26
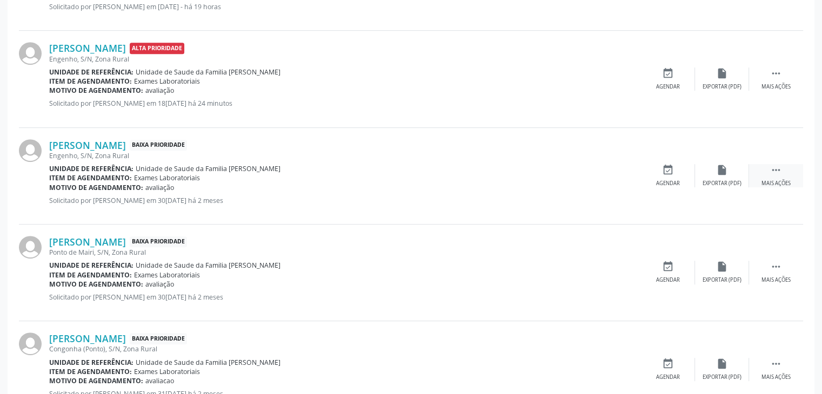
click at [766, 181] on div "Mais ações" at bounding box center [775, 184] width 29 height 8
click at [725, 189] on div "Celso Oliveira dos Santos Baixa Prioridade Engenho, S/N, Zona Rural Unidade de …" at bounding box center [411, 176] width 784 height 97
click at [725, 181] on div "Editar" at bounding box center [721, 184] width 17 height 8
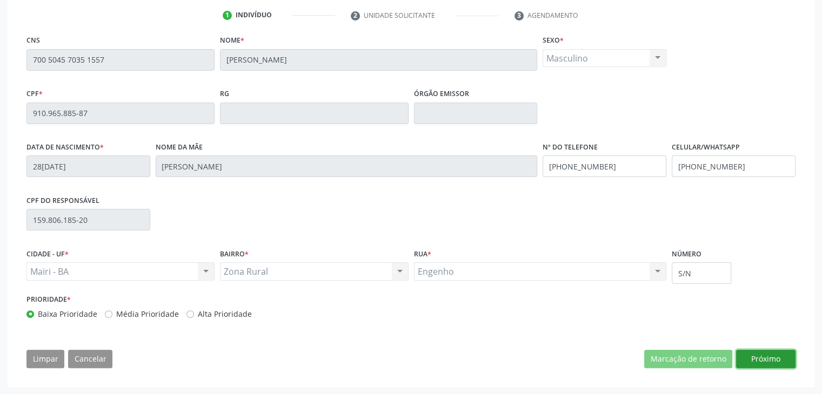
click at [753, 357] on button "Próximo" at bounding box center [765, 359] width 59 height 18
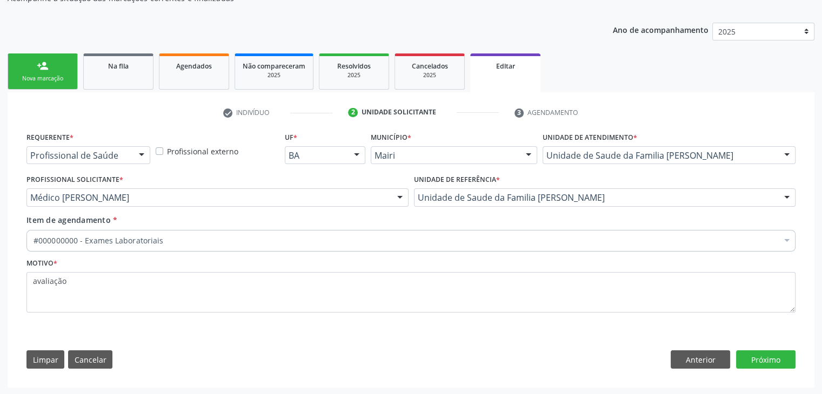
drag, startPoint x: 201, startPoint y: 237, endPoint x: 160, endPoint y: 168, distance: 80.0
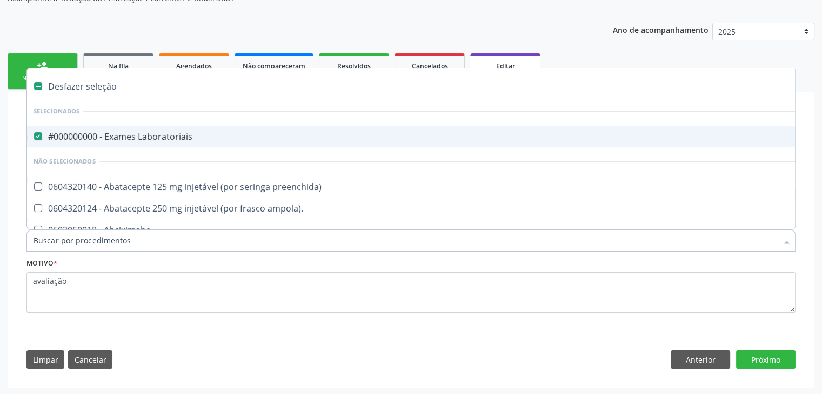
click at [138, 128] on span "#000000000 - Exames Laboratoriais" at bounding box center [449, 137] width 845 height 22
checkbox Laboratoriais "false"
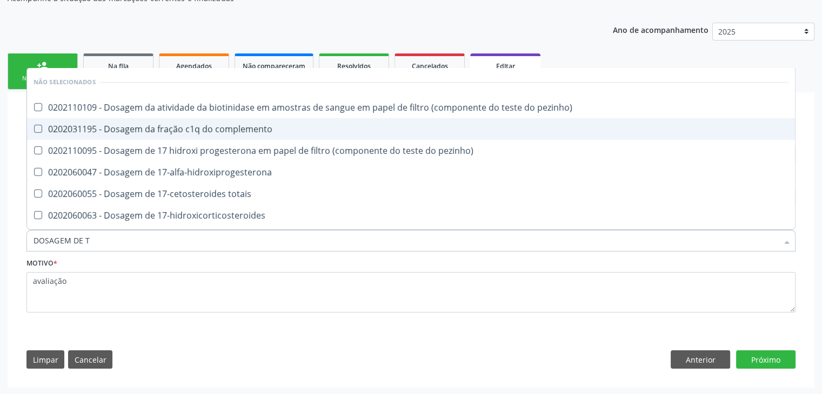
type input "DOSAGEM DE TS"
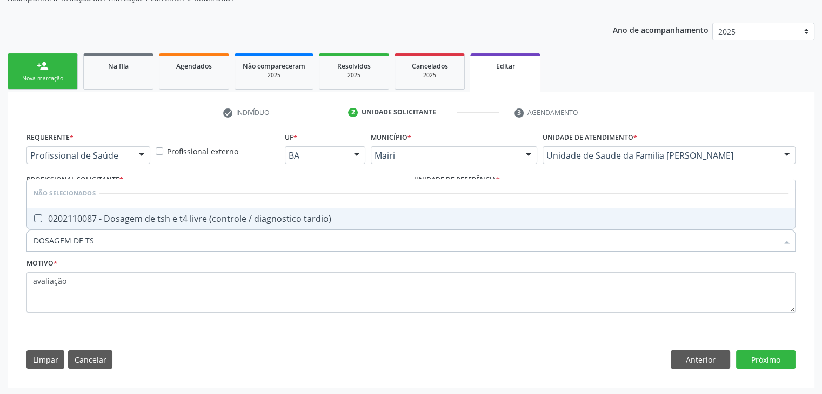
click at [143, 215] on div "0202110087 - Dosagem de tsh e t4 livre (controle / diagnostico tardio)" at bounding box center [411, 219] width 755 height 9
checkbox tardio\) "true"
click at [752, 359] on button "Próximo" at bounding box center [765, 360] width 59 height 18
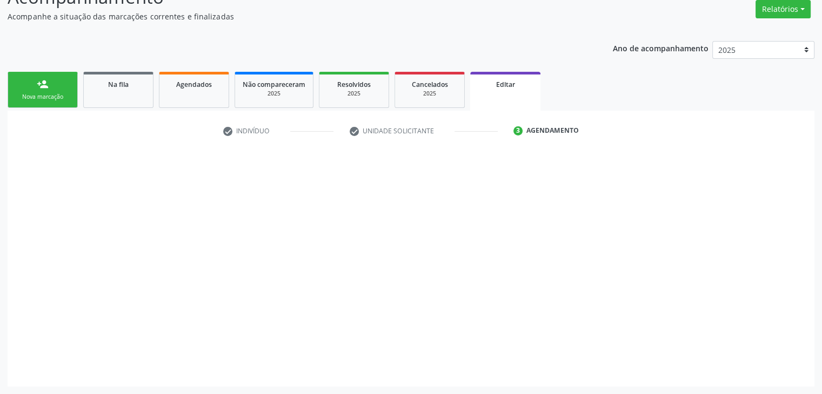
scroll to position [89, 0]
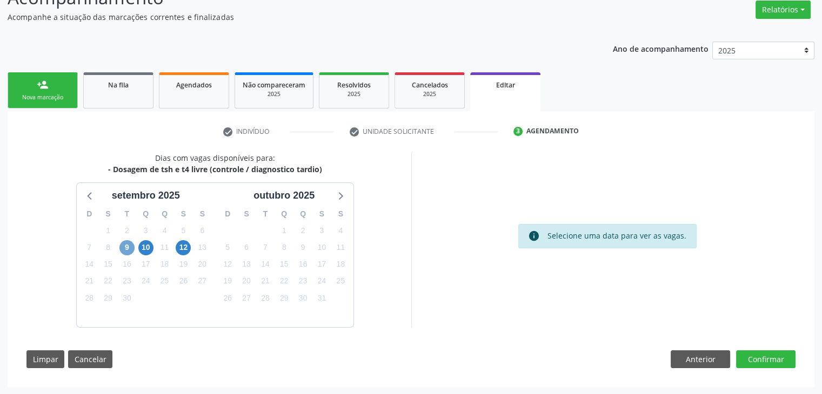
click at [128, 246] on span "9" at bounding box center [126, 247] width 15 height 15
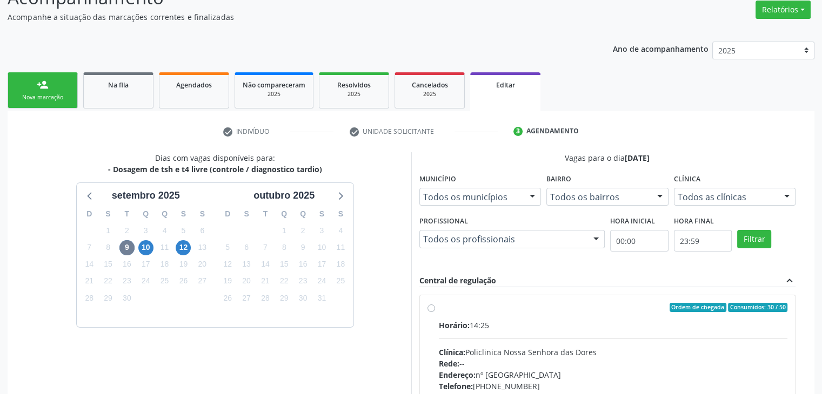
click at [490, 310] on div "Ordem de chegada Consumidos: 30 / 50" at bounding box center [613, 308] width 349 height 10
click at [435, 310] on input "Ordem de chegada Consumidos: 30 / 50 Horário: 14:25 Clínica: Policlinica Nossa …" at bounding box center [431, 308] width 8 height 10
radio input "true"
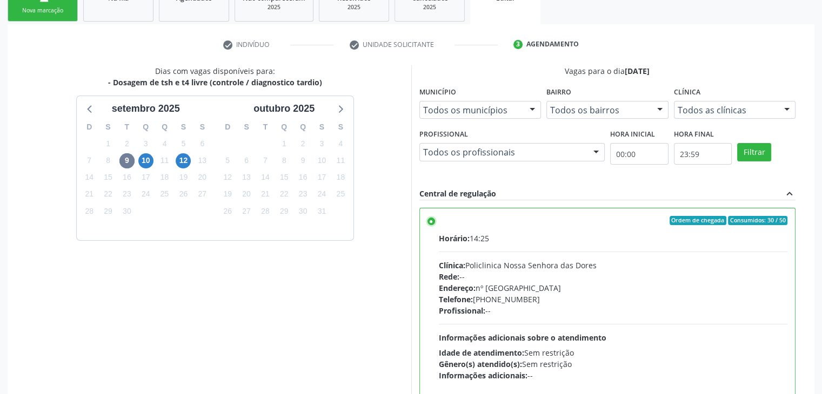
scroll to position [265, 0]
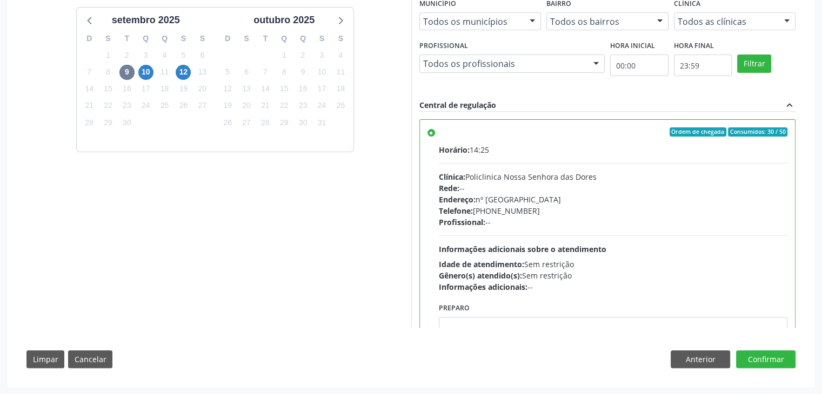
click at [772, 367] on div "Confirmar" at bounding box center [765, 360] width 59 height 18
click at [773, 356] on button "Confirmar" at bounding box center [765, 360] width 59 height 18
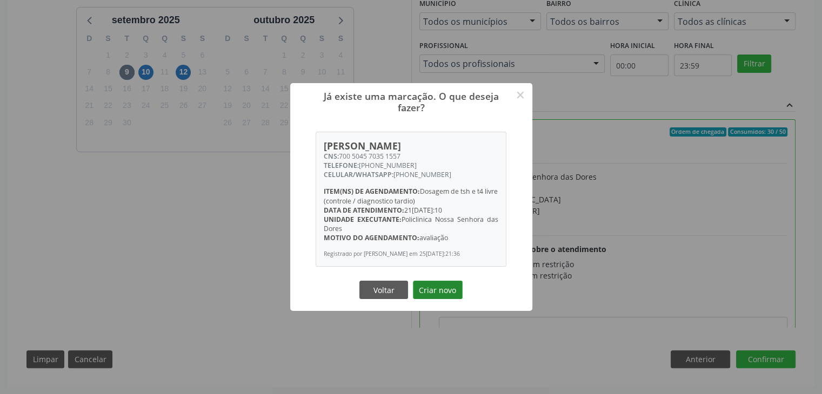
click at [443, 287] on button "Criar novo" at bounding box center [438, 290] width 50 height 18
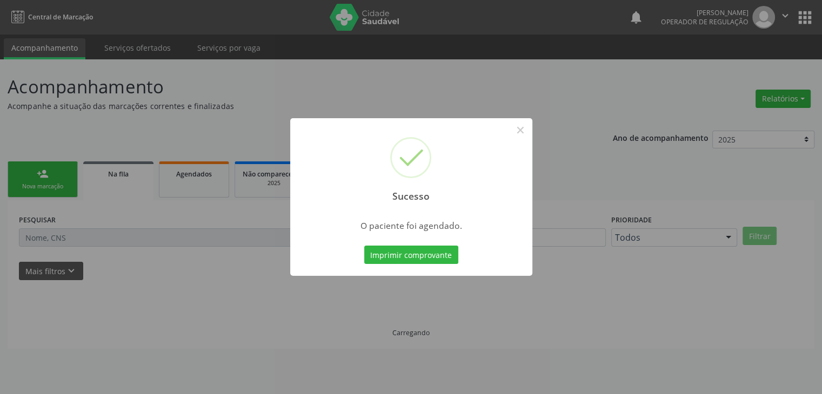
scroll to position [0, 0]
click at [528, 129] on button "×" at bounding box center [524, 130] width 18 height 18
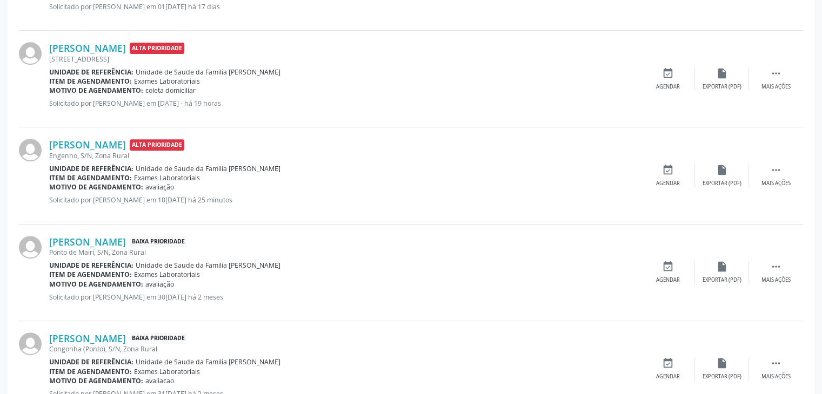
scroll to position [486, 0]
click at [92, 144] on link "[PERSON_NAME]" at bounding box center [87, 145] width 77 height 12
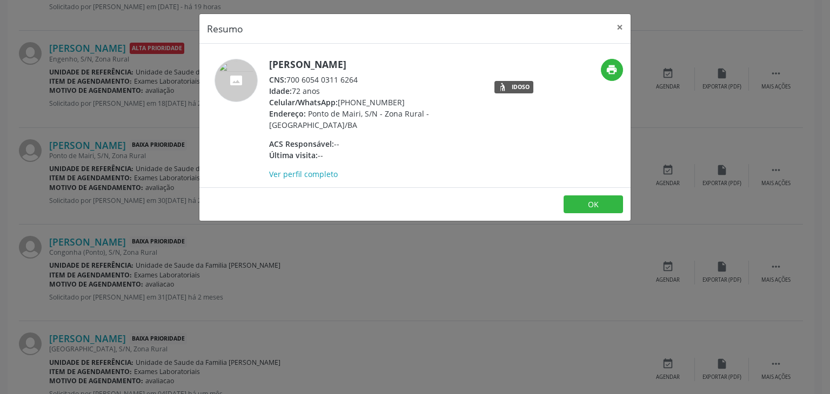
drag, startPoint x: 262, startPoint y: 59, endPoint x: 380, endPoint y: 60, distance: 118.9
click at [380, 60] on div "Joao Batista Filho CNS: 700 6054 0311 6264 Idade: 72 anos Celular/WhatsApp: (00…" at bounding box center [342, 119] width 287 height 121
copy div "[PERSON_NAME]"
click at [628, 25] on button "×" at bounding box center [620, 27] width 22 height 26
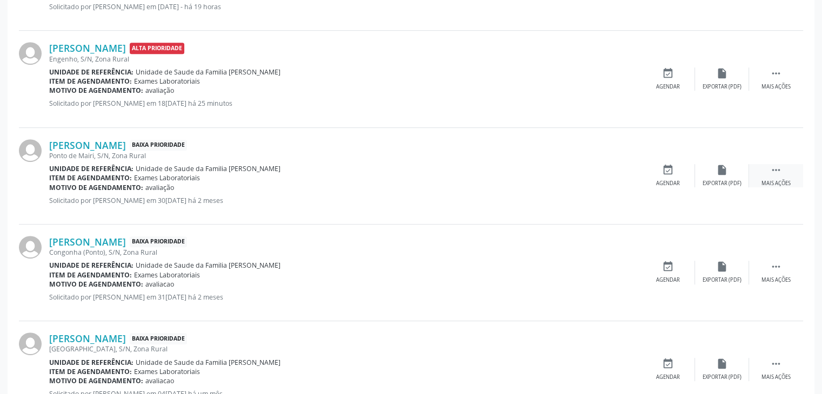
click at [783, 169] on div " Mais ações" at bounding box center [776, 175] width 54 height 23
click at [724, 174] on icon "edit" at bounding box center [722, 170] width 12 height 12
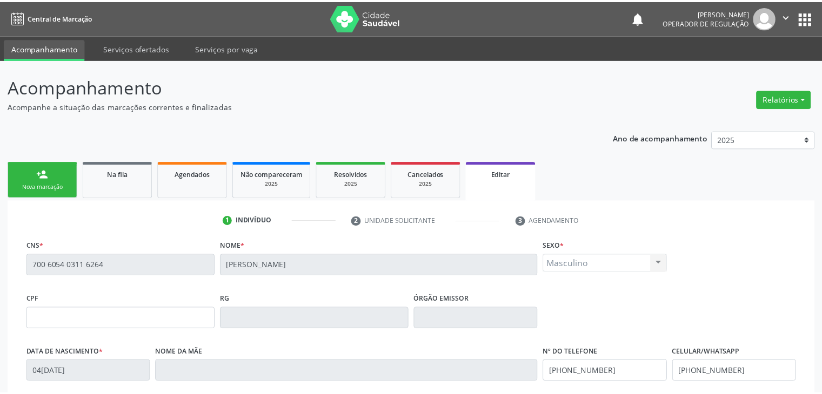
scroll to position [205, 0]
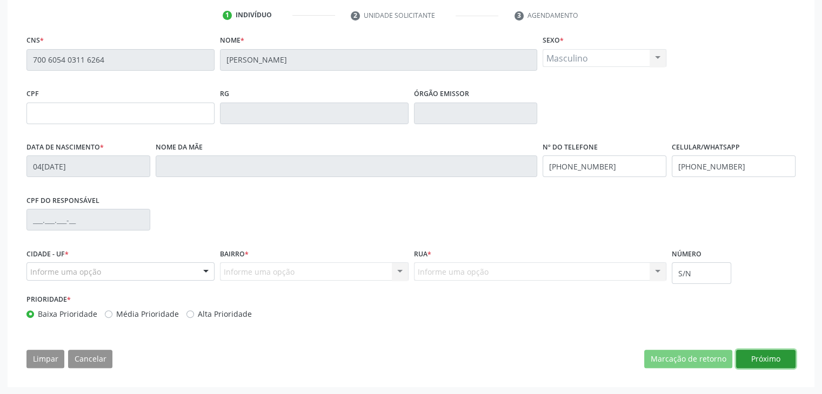
click at [756, 355] on button "Próximo" at bounding box center [765, 359] width 59 height 18
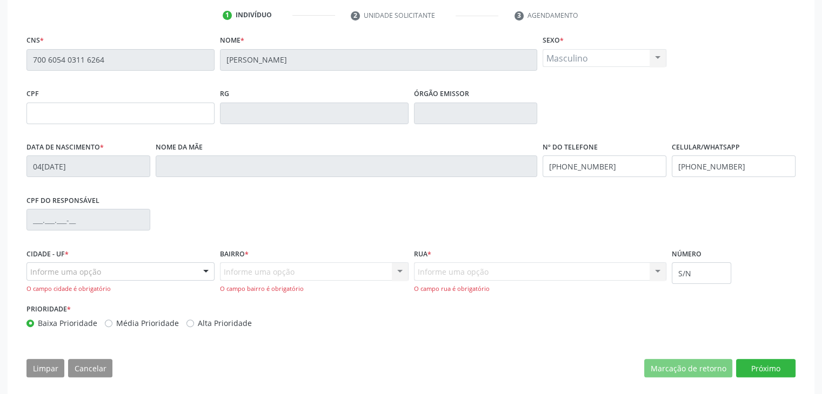
click at [111, 278] on div "Informe uma opção" at bounding box center [120, 272] width 188 height 18
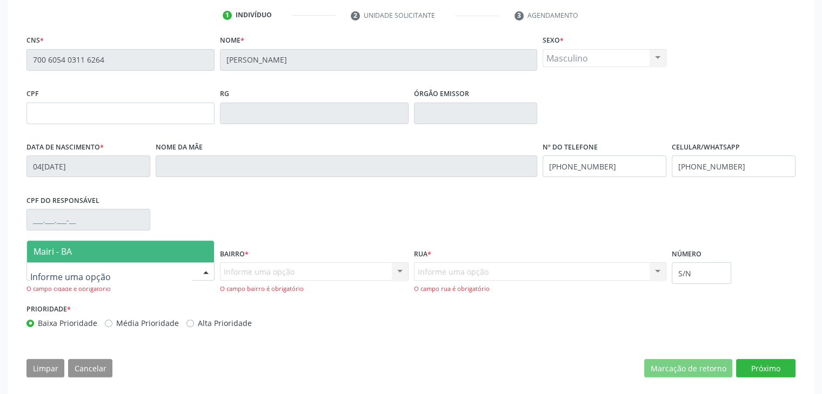
click at [96, 250] on span "Mairi - BA" at bounding box center [120, 252] width 187 height 22
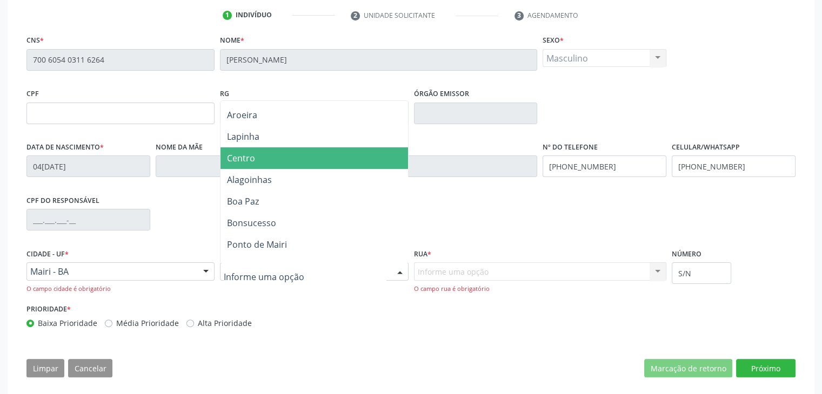
scroll to position [108, 0]
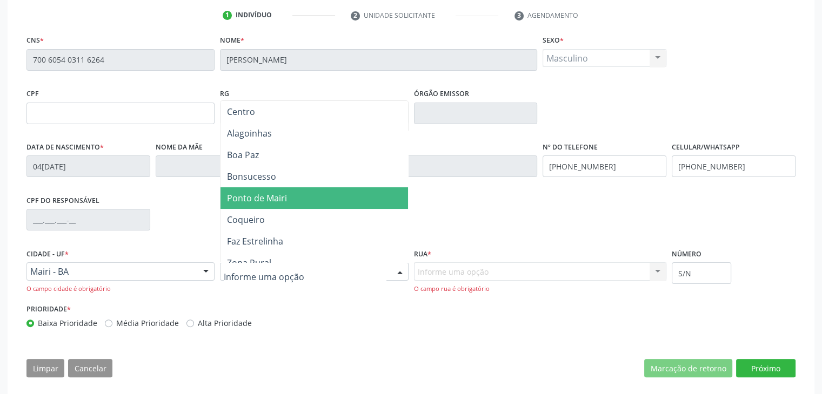
click at [268, 195] on span "Ponto de Mairi" at bounding box center [257, 198] width 60 height 12
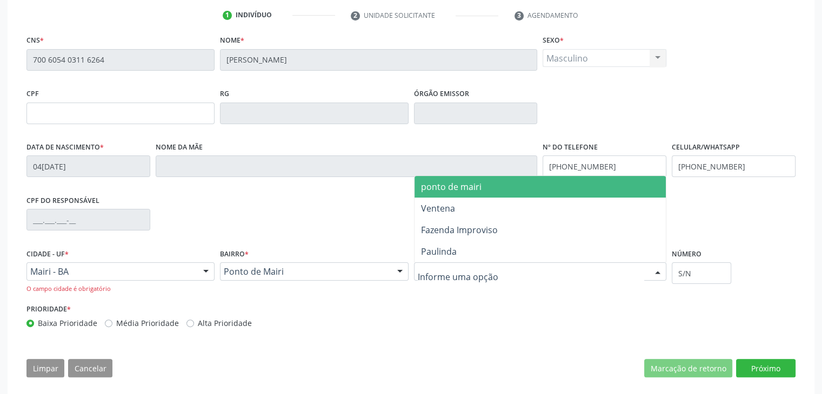
click at [474, 195] on span "ponto de mairi" at bounding box center [540, 187] width 252 height 22
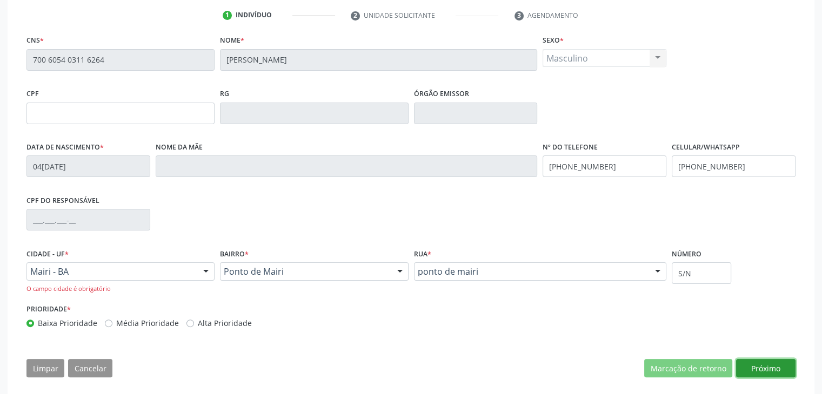
click at [781, 367] on button "Próximo" at bounding box center [765, 368] width 59 height 18
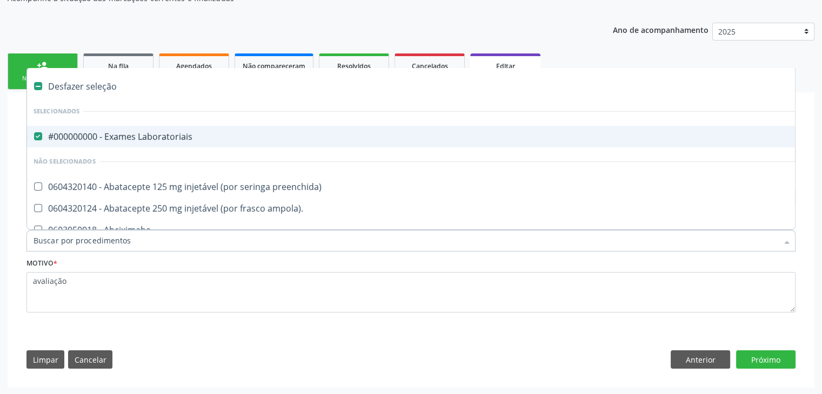
click at [120, 141] on span "#000000000 - Exames Laboratoriais" at bounding box center [449, 137] width 845 height 22
checkbox Laboratoriais "false"
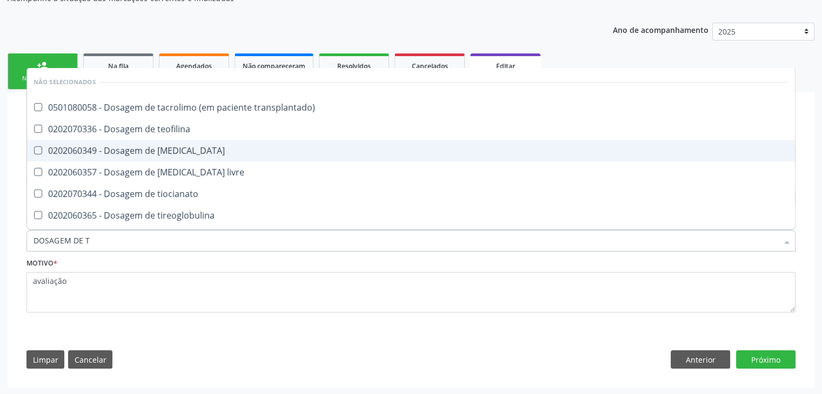
type input "DOSAGEM DE TS"
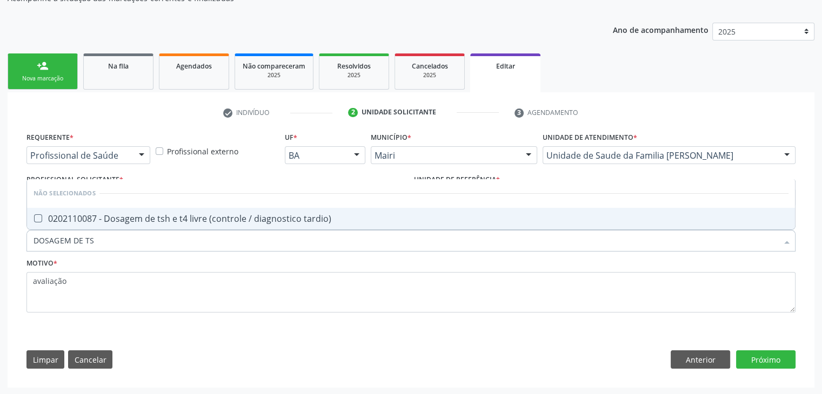
click at [154, 222] on div "0202110087 - Dosagem de tsh e t4 livre (controle / diagnostico tardio)" at bounding box center [411, 219] width 755 height 9
checkbox tardio\) "true"
click at [750, 361] on button "Próximo" at bounding box center [765, 360] width 59 height 18
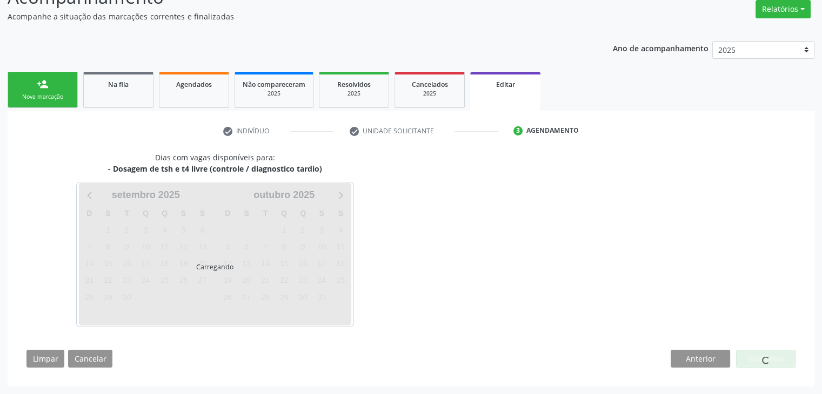
scroll to position [89, 0]
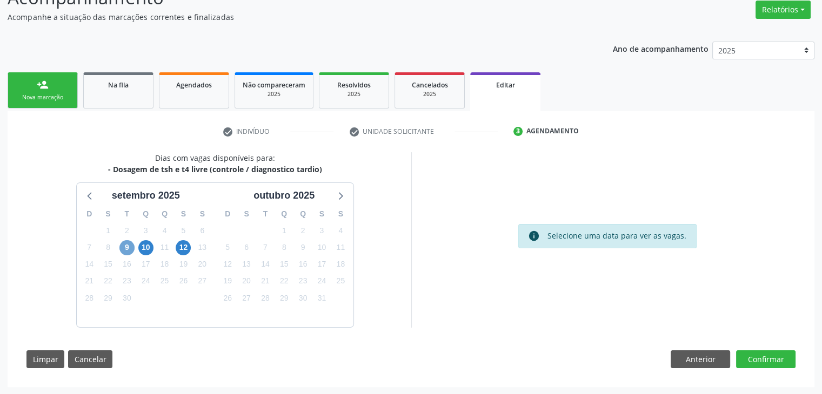
click at [128, 247] on span "9" at bounding box center [126, 247] width 15 height 15
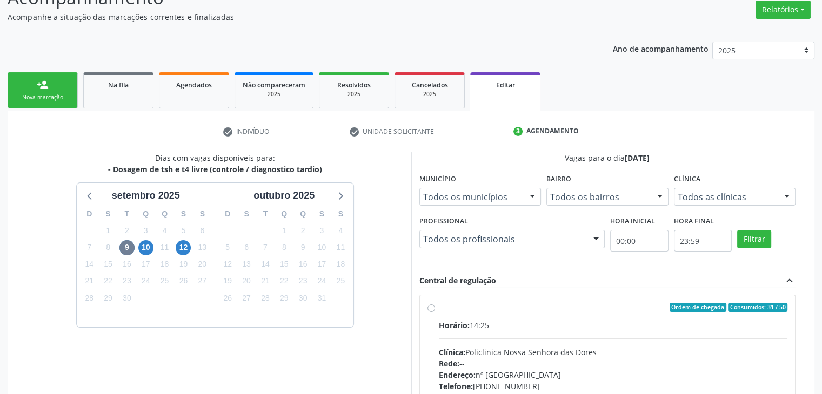
click at [553, 336] on div "Horário: 14:25 Clínica: Policlinica Nossa Senhora das Dores Rede: -- Endereço: …" at bounding box center [613, 394] width 349 height 149
click at [435, 313] on input "Ordem de chegada Consumidos: 31 / 50 Horário: 14:25 Clínica: Policlinica Nossa …" at bounding box center [431, 308] width 8 height 10
radio input "true"
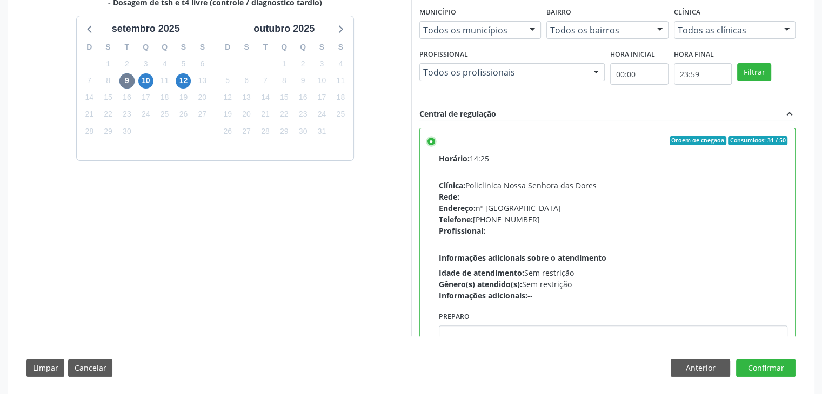
scroll to position [265, 0]
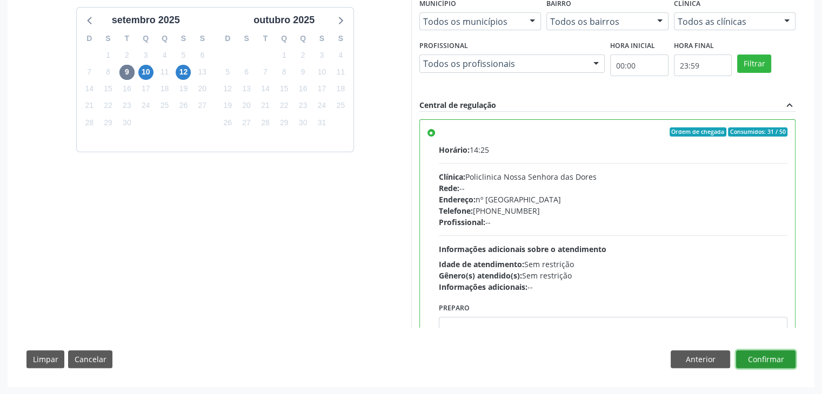
click at [774, 359] on button "Confirmar" at bounding box center [765, 360] width 59 height 18
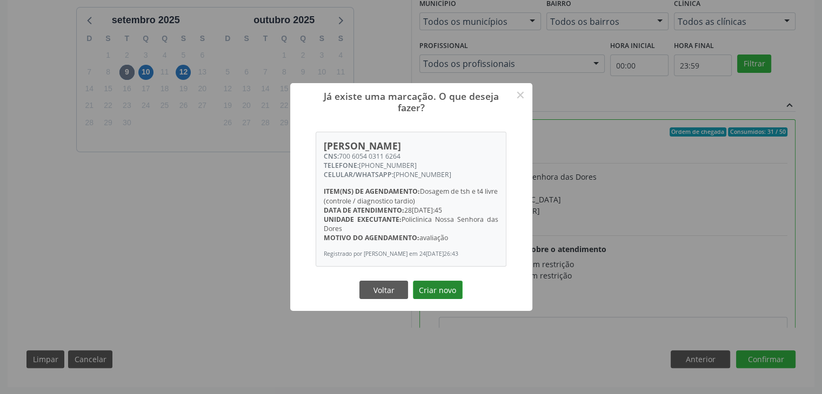
click at [446, 292] on button "Criar novo" at bounding box center [438, 290] width 50 height 18
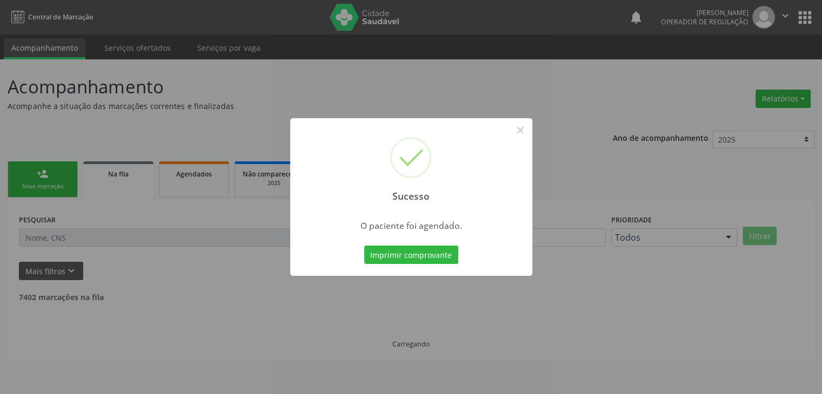
scroll to position [0, 0]
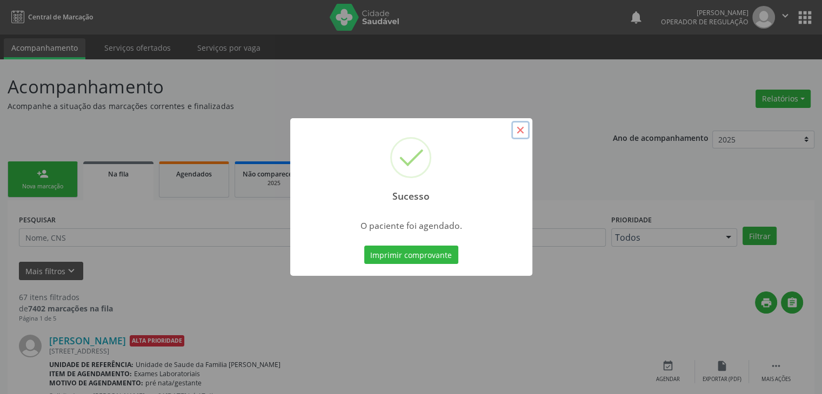
click at [521, 132] on button "×" at bounding box center [520, 130] width 18 height 18
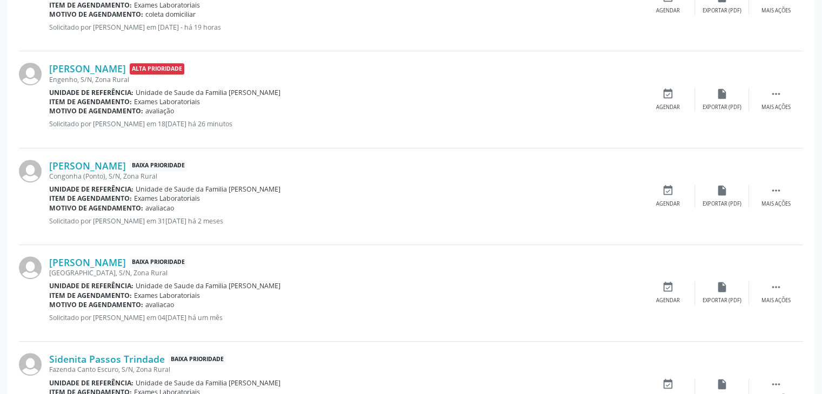
scroll to position [378, 0]
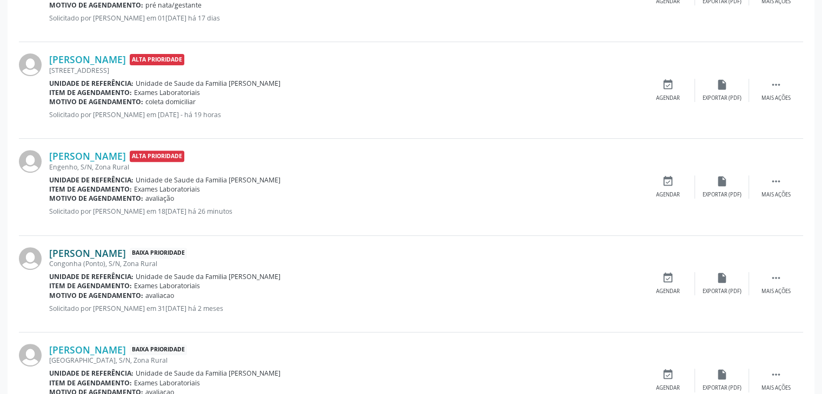
click at [126, 251] on link "[PERSON_NAME]" at bounding box center [87, 253] width 77 height 12
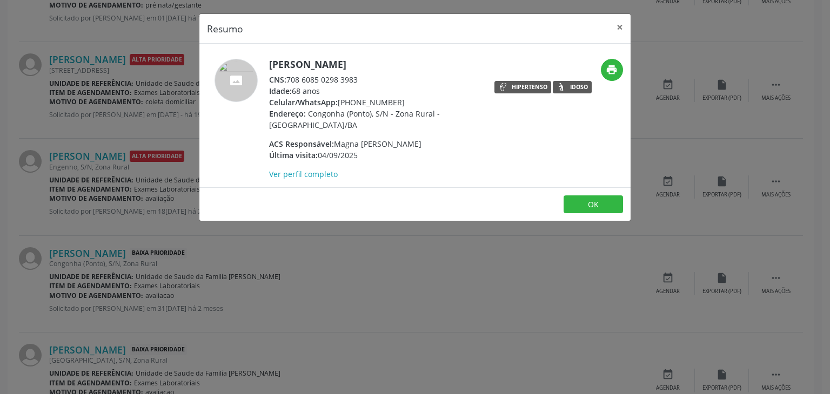
drag, startPoint x: 273, startPoint y: 59, endPoint x: 388, endPoint y: 70, distance: 115.6
click at [388, 70] on h5 "[PERSON_NAME]" at bounding box center [374, 64] width 210 height 11
copy h5 "[PERSON_NAME]"
click at [622, 30] on button "×" at bounding box center [620, 27] width 22 height 26
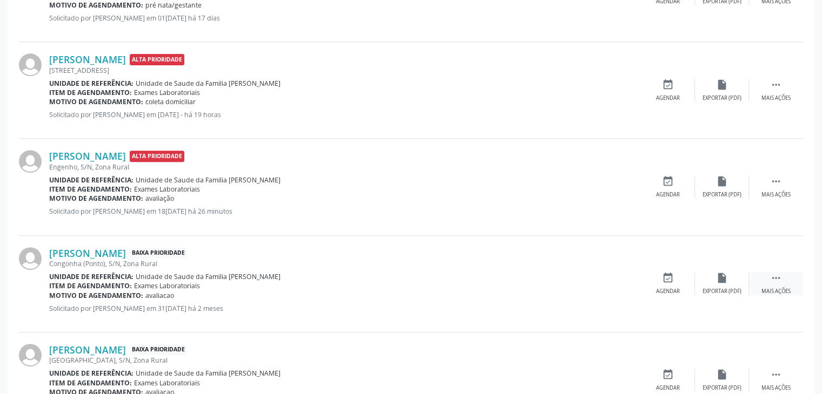
click at [759, 275] on div " Mais ações" at bounding box center [776, 283] width 54 height 23
click at [719, 274] on icon "edit" at bounding box center [722, 278] width 12 height 12
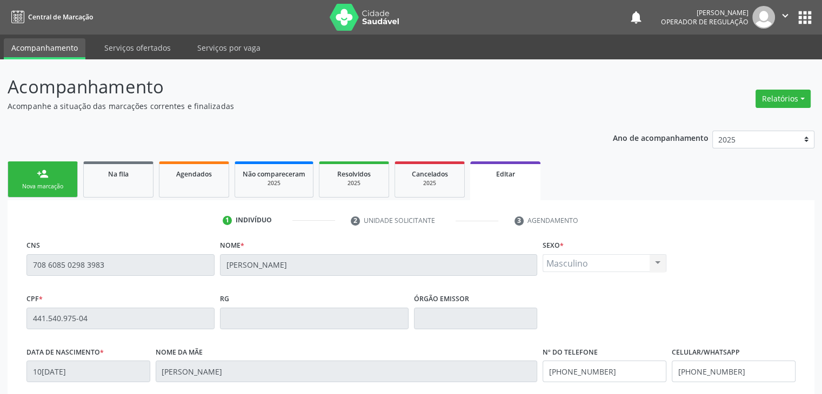
scroll to position [205, 0]
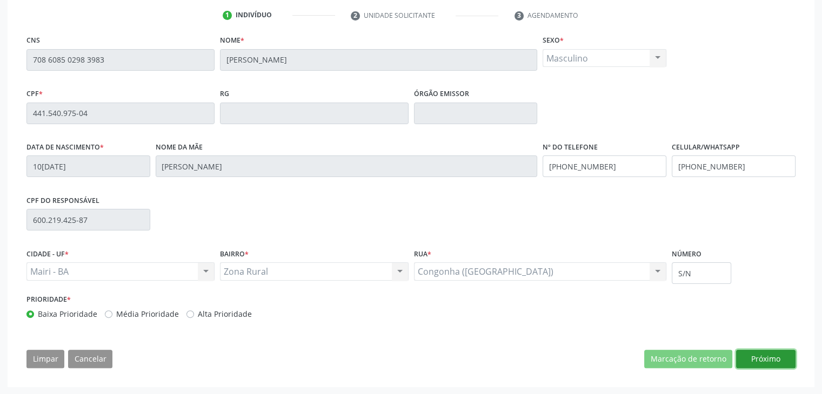
click at [773, 362] on button "Próximo" at bounding box center [765, 359] width 59 height 18
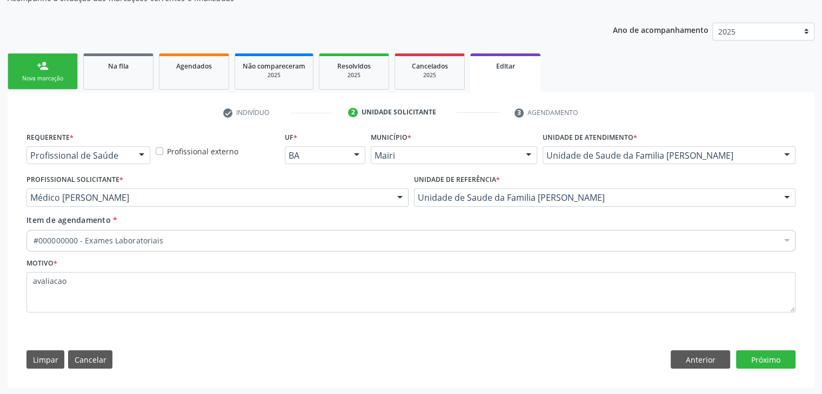
click at [246, 247] on div "#000000000 - Exames Laboratoriais" at bounding box center [410, 241] width 769 height 22
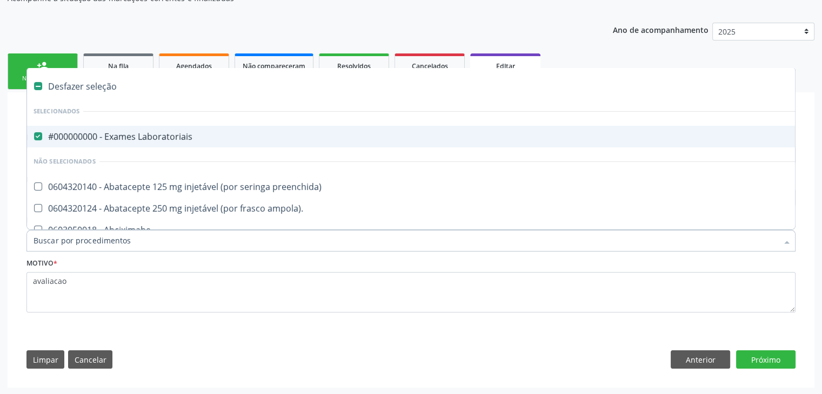
click at [155, 135] on div "#000000000 - Exames Laboratoriais" at bounding box center [450, 136] width 832 height 9
checkbox Laboratoriais "false"
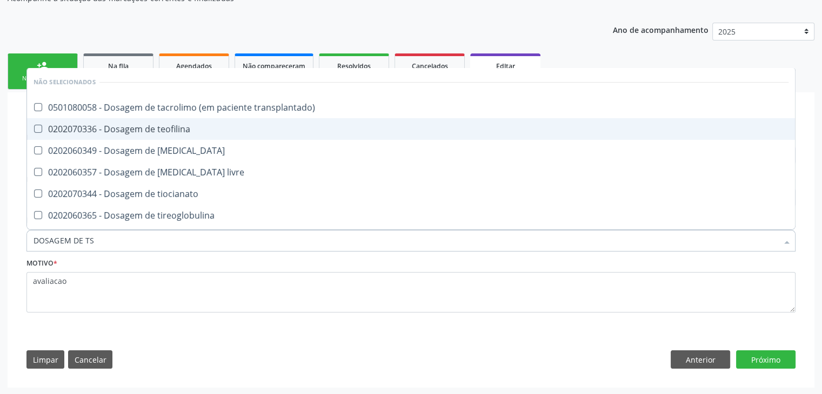
type input "DOSAGEM DE TSH"
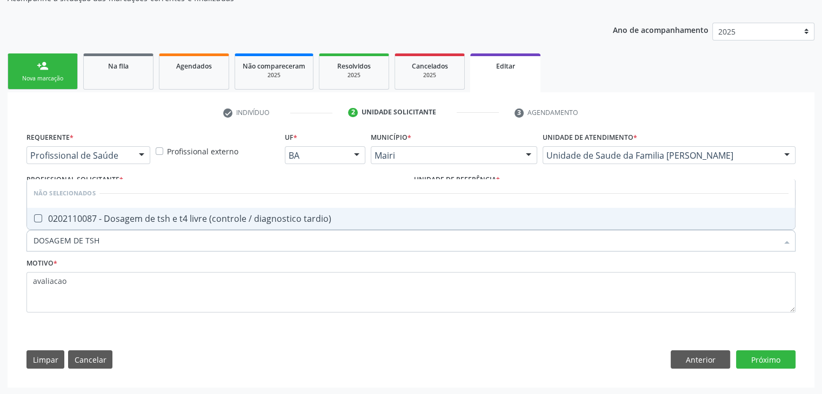
click at [173, 211] on span "0202110087 - Dosagem de tsh e t4 livre (controle / diagnostico tardio)" at bounding box center [411, 219] width 768 height 22
checkbox tardio\) "true"
click at [772, 363] on button "Próximo" at bounding box center [765, 360] width 59 height 18
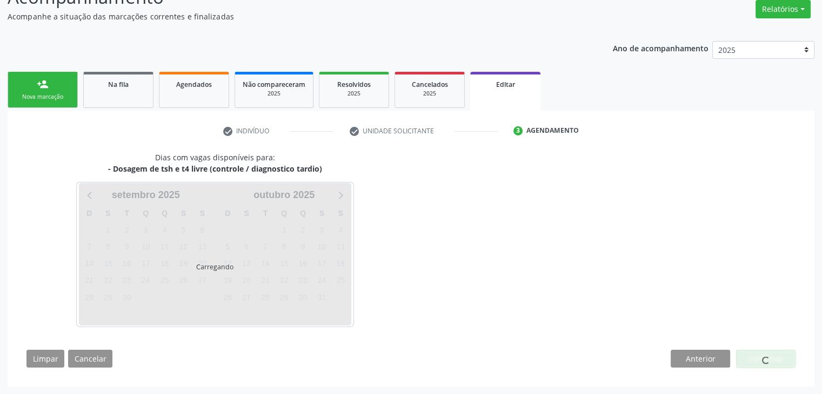
scroll to position [89, 0]
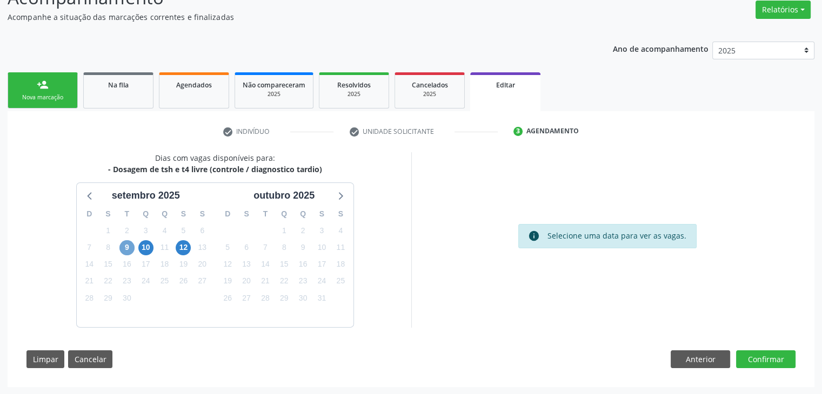
click at [133, 246] on span "9" at bounding box center [126, 247] width 15 height 15
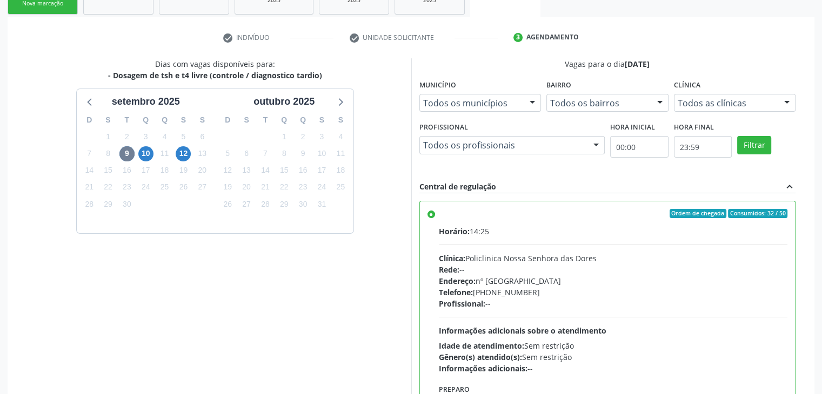
scroll to position [265, 0]
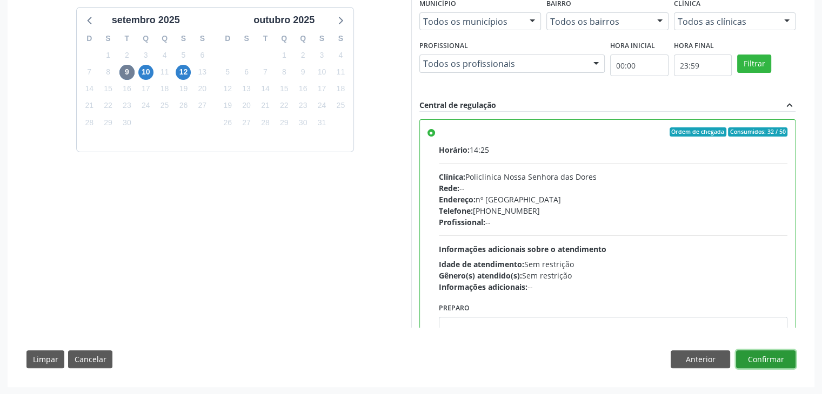
click at [769, 358] on button "Confirmar" at bounding box center [765, 360] width 59 height 18
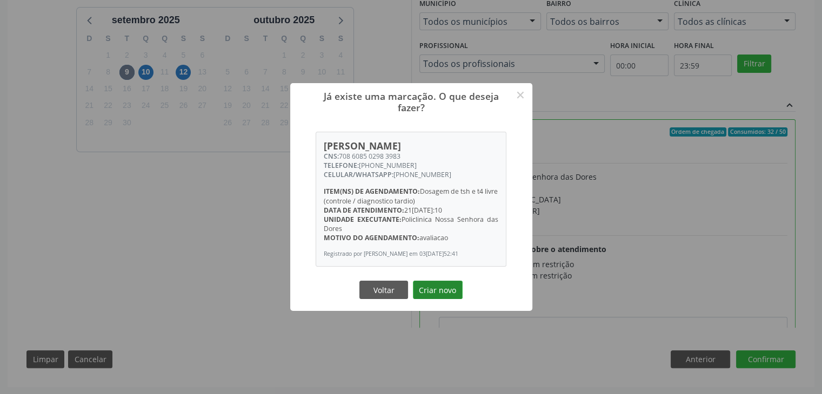
click at [443, 292] on button "Criar novo" at bounding box center [438, 290] width 50 height 18
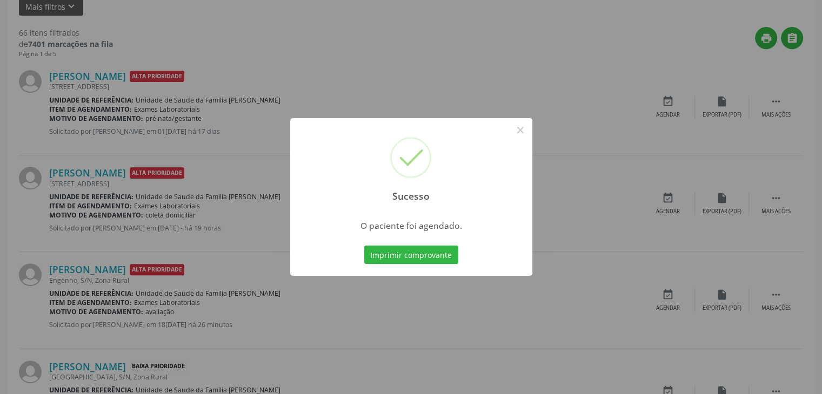
scroll to position [0, 0]
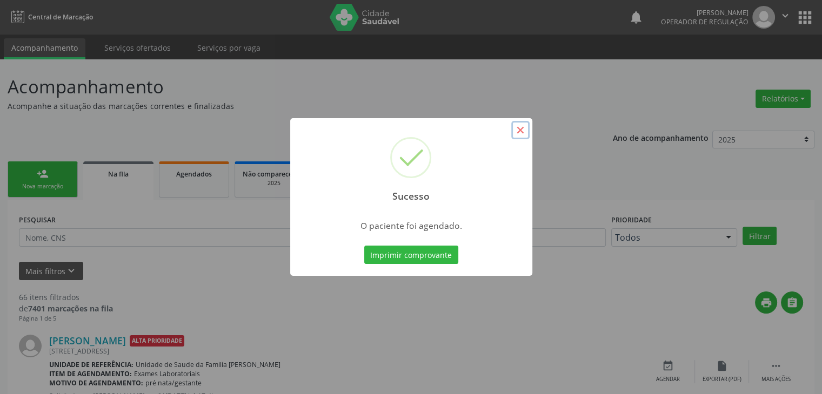
click at [514, 130] on button "×" at bounding box center [520, 130] width 18 height 18
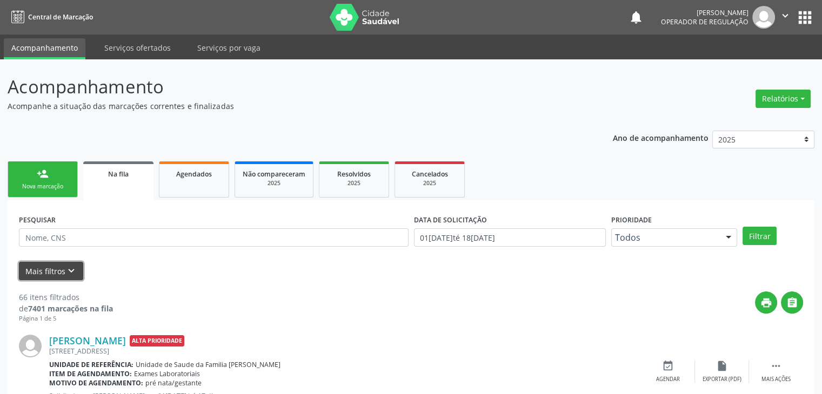
click at [51, 263] on button "Mais filtros keyboard_arrow_down" at bounding box center [51, 271] width 64 height 19
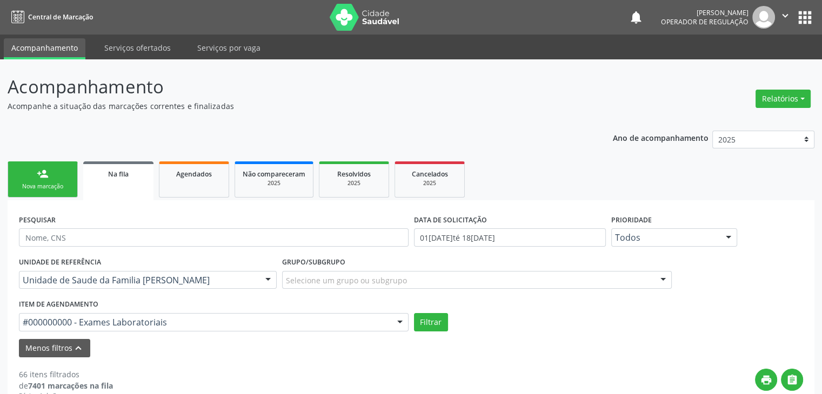
click at [400, 273] on div "Selecione um grupo ou subgrupo" at bounding box center [477, 280] width 390 height 18
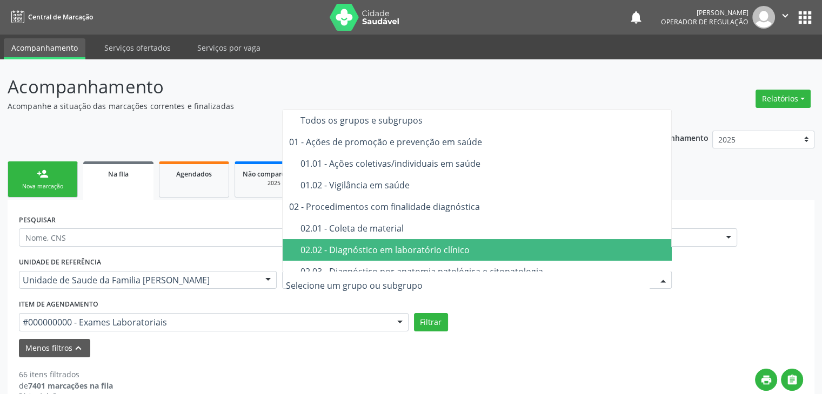
click at [389, 256] on span "02.02 - Diagnóstico em laboratório clínico" at bounding box center [478, 250] width 390 height 22
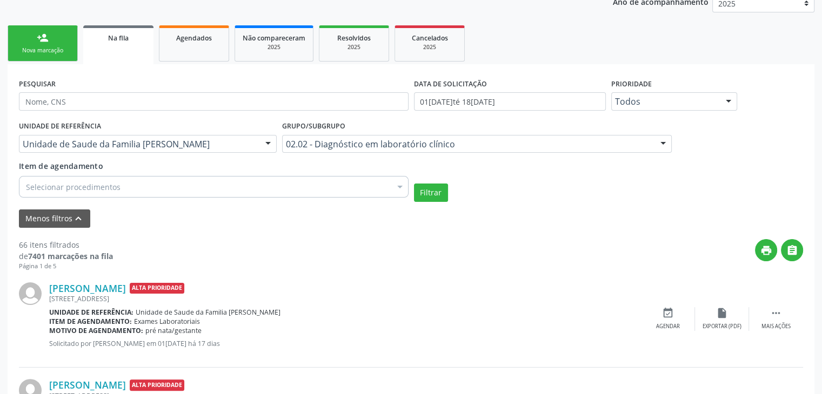
scroll to position [162, 0]
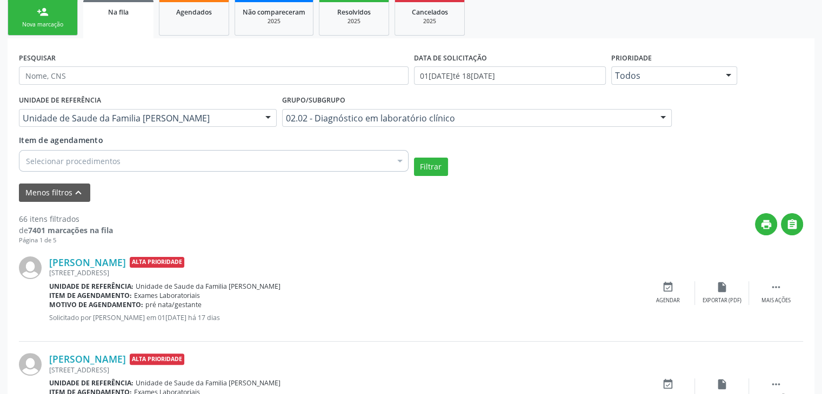
click at [114, 170] on div "Selecionar procedimentos" at bounding box center [214, 161] width 390 height 22
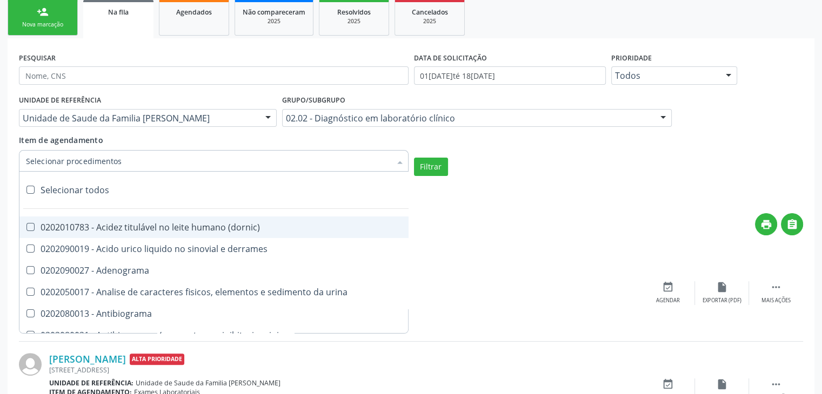
click at [95, 185] on div "Selecionar todos" at bounding box center [313, 190] width 588 height 22
checkbox input "true"
checkbox \(dornic\) "true"
checkbox derrames "true"
checkbox Adenograma "true"
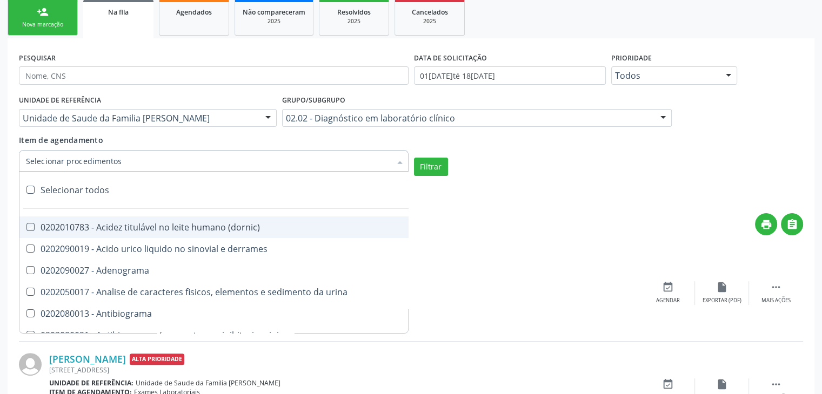
checkbox urina "true"
checkbox Antibiograma "true"
checkbox minima "true"
checkbox micobacterias "true"
checkbox blot "true"
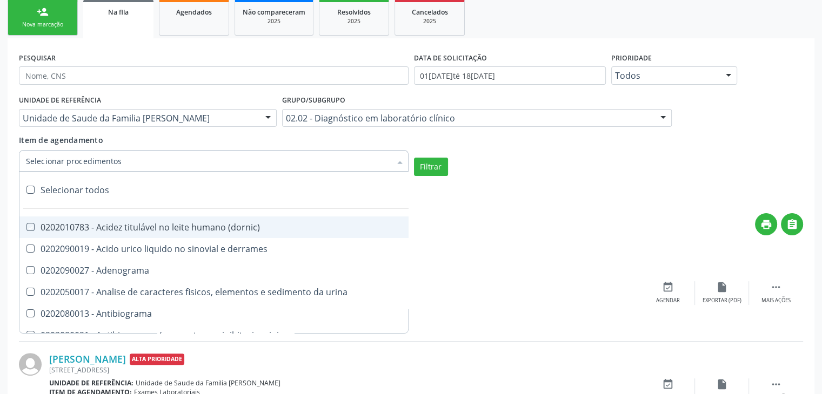
checkbox mlpa "true"
checkbox \(hanseniase\) "true"
checkbox \(controle\) "true"
checkbox \(diagnóstica\) "true"
checkbox \(gram\) "true"
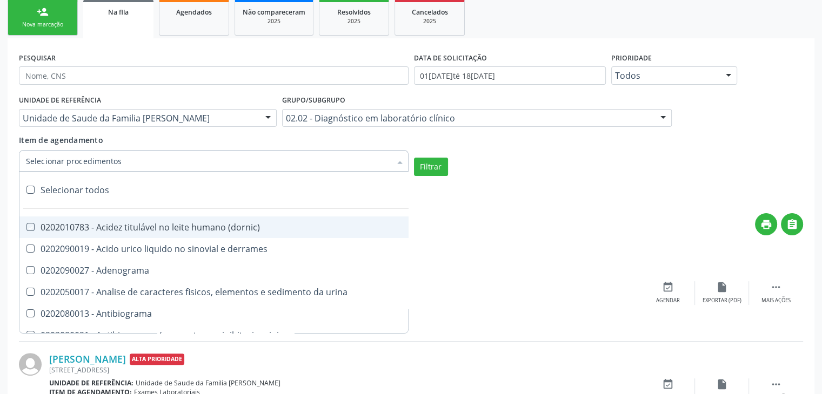
checkbox clamidia "true"
checkbox herpesvirus "true"
checkbox hematologica "true"
checkbox creatinina "true"
checkbox fosfato "true"
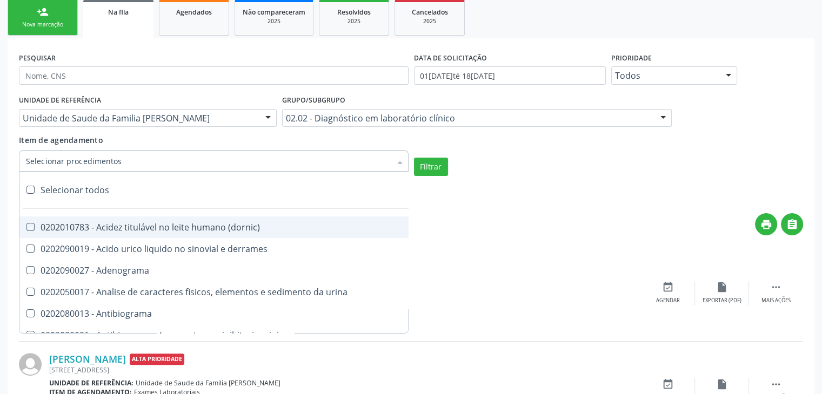
checkbox ureia "true"
checkbox osmolar "true"
checkbox addis "true"
checkbox b "true"
checkbox cd4\/cd8 "true"
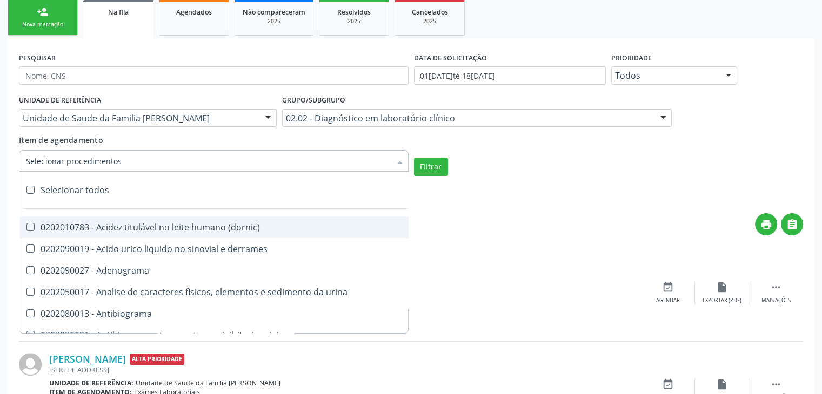
checkbox totais "true"
checkbox plaquetas "true"
checkbox reticulocitos "true"
checkbox liquor "true"
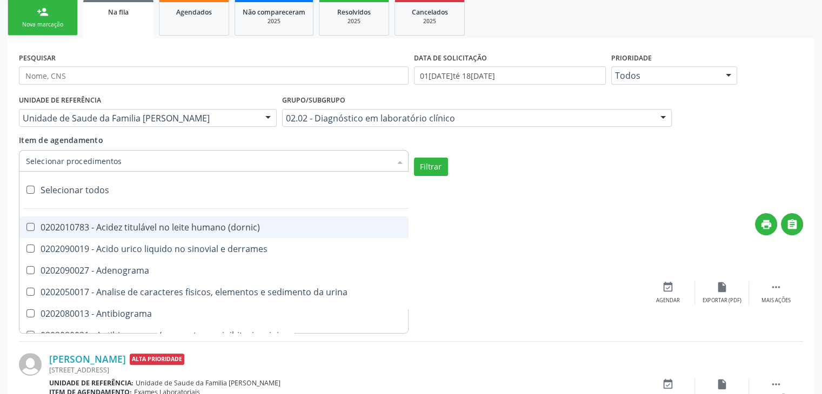
checkbox identificacao "true"
checkbox \(pos-pasteurização\) "true"
checkbox herpesvirus "true"
checkbox baar "true"
checkbox anaerobicas "true"
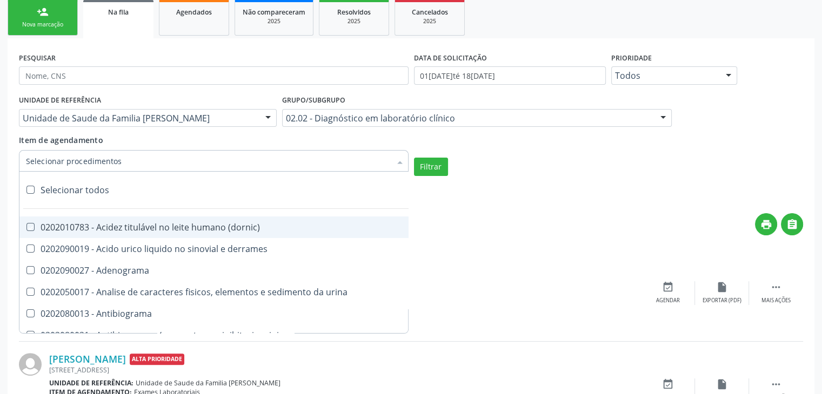
checkbox fungos "true"
checkbox \(qualitativo\) "true"
checkbox tardio\) "true"
checkbox \(qualitativo\) "true"
checkbox \(confirmatorio\) "true"
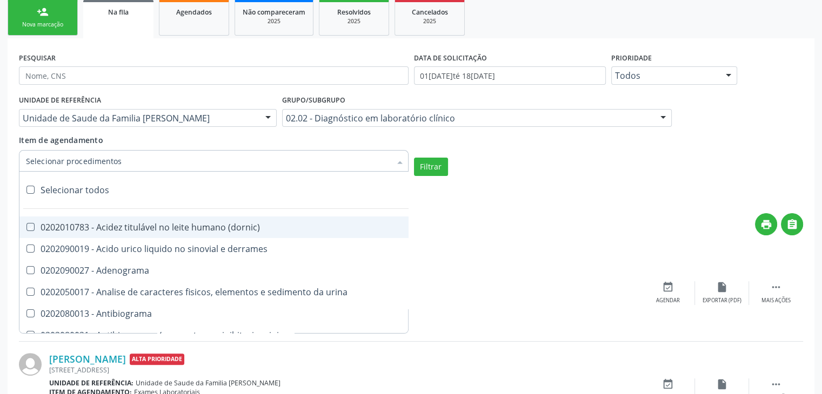
checkbox \(confirmatorio\) "true"
checkbox molecular "true"
checkbox htlv-1 "true"
checkbox biotinidase "true"
checkbox congênita "true"
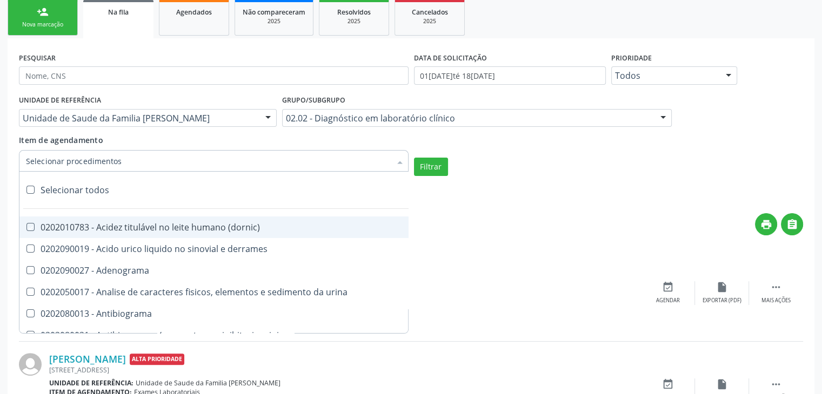
checkbox antiplaquetarios "true"
checkbox ferro "true"
checkbox bandas\) "true"
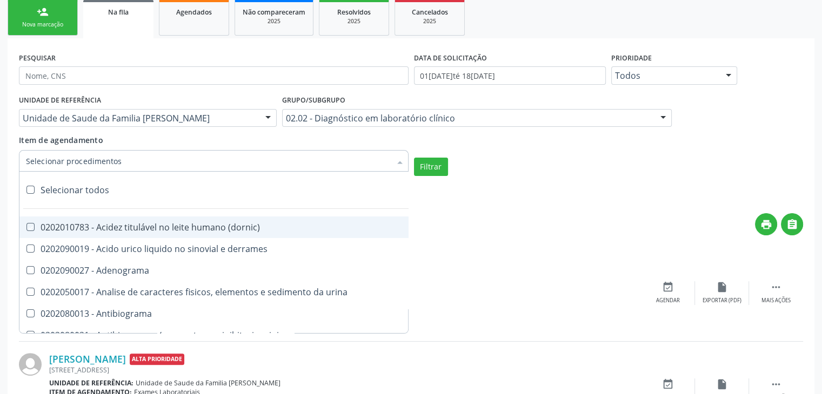
checkbox \(ch50\) "true"
checkbox aminoacidos "true"
checkbox globular "true"
checkbox dosagens\) "true"
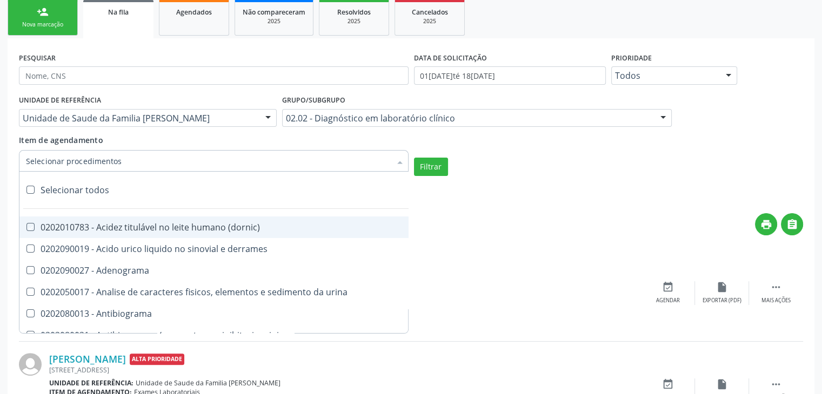
checkbox dosagens\) "true"
checkbox \(cada\) "true"
checkbox reumatoide "true"
checkbox amniotico "true"
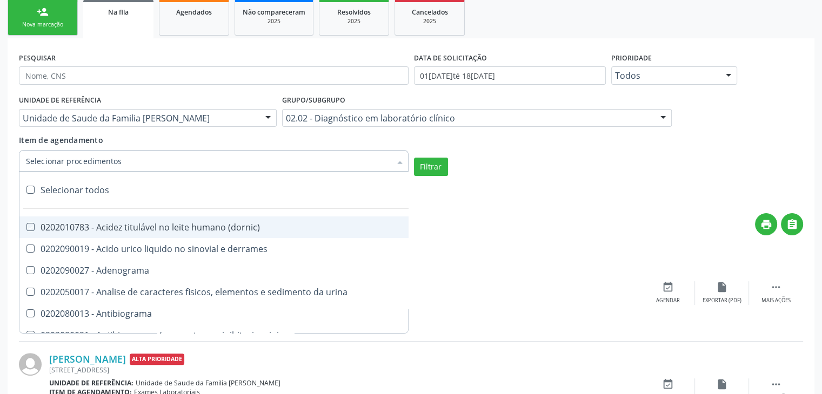
checkbox livre "true"
checkbox osmolalidade "true"
checkbox osmolaridade "true"
checkbox t3 "true"
checkbox sulfo-hemoglobina "true"
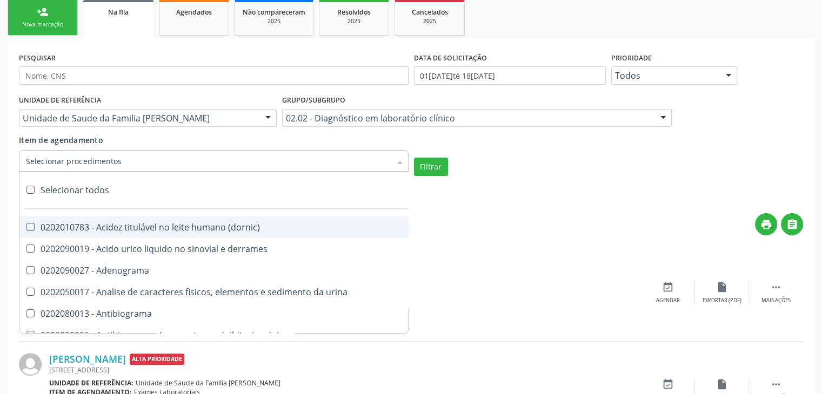
checkbox reverso "true"
checkbox coagulacao "true"
checkbox euglobulina "true"
checkbox -duke "true"
checkbox ivy "true"
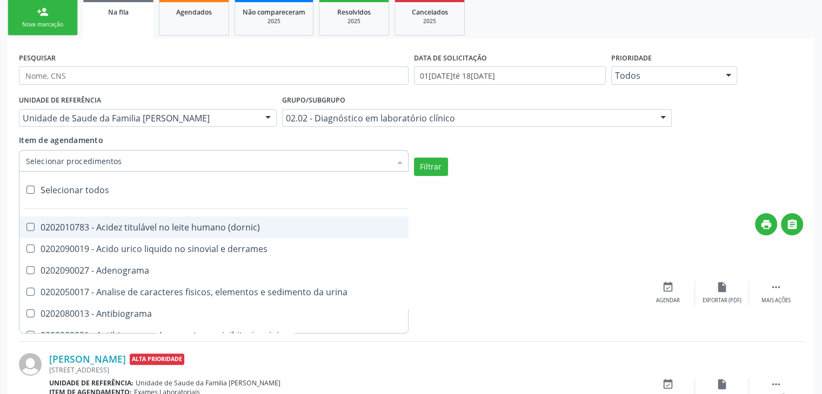
checkbox hemacias "true"
checkbox trombina "true"
checkbox ativada\) "true"
checkbox \(tap\) "true"
checkbox \(vhs\) "true"
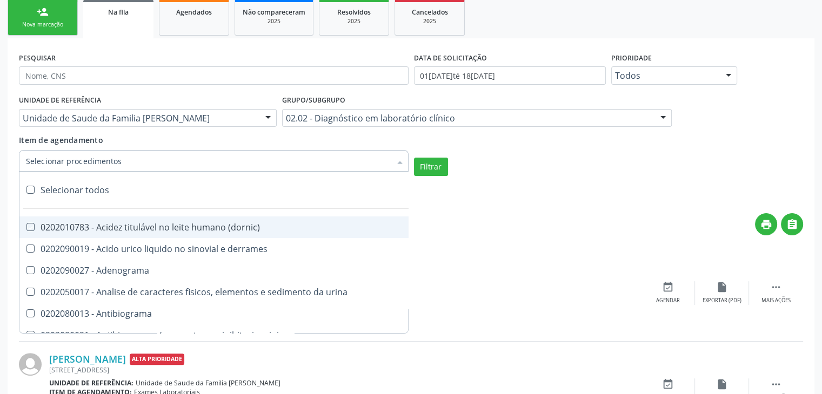
checkbox abo "true"
checkbox reativa "true"
checkbox ordenhado "true"
checkbox pezinho\) "true"
checkbox complemento "true"
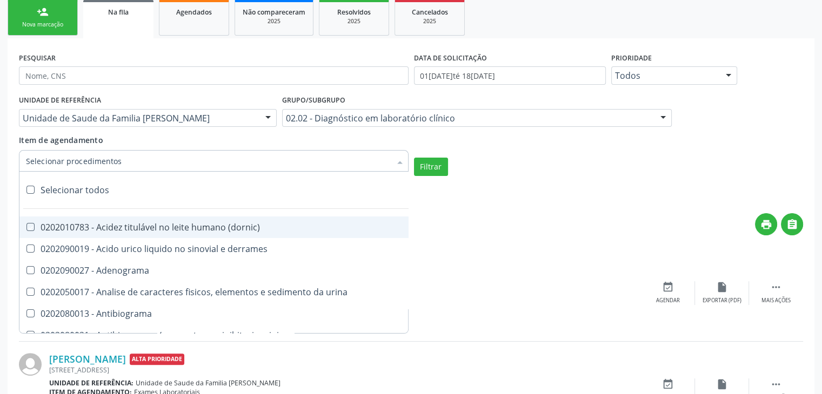
checkbox pezinho\) "true"
checkbox 17-alfa-hidroxiprogesterona "true"
checkbox totais "true"
checkbox 17-hidroxicorticosteroides "true"
checkbox d "true"
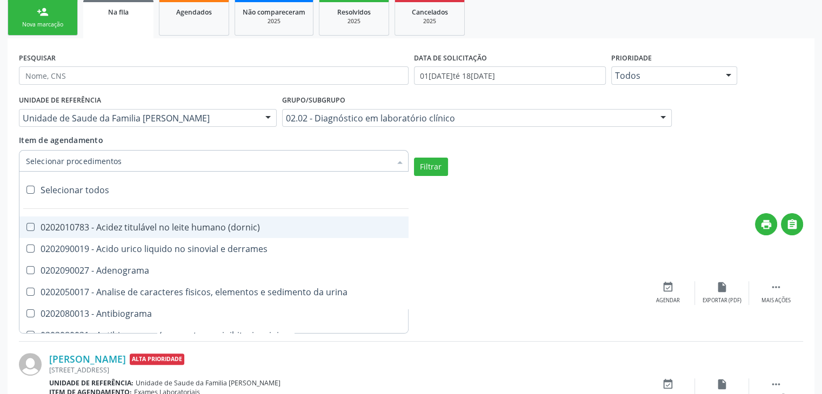
checkbox 5-nucleotidase "true"
checkbox acetona "true"
checkbox \(serotonina\) "true"
checkbox ascorbico "true"
checkbox delta-aminolevulinico "true"
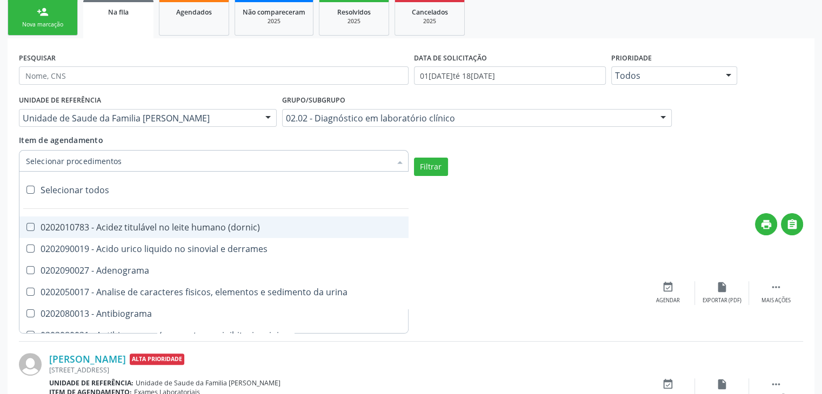
checkbox hipurico "true"
checkbox mandelico "true"
checkbox metil-hipurico "true"
checkbox urico "true"
checkbox valproico "true"
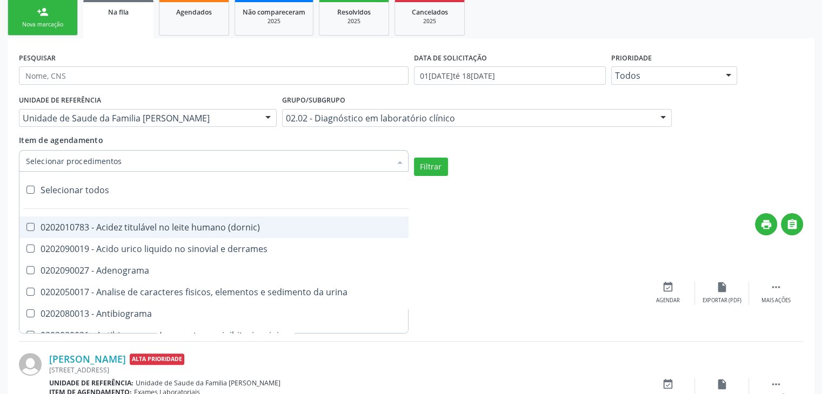
checkbox vanilmandelico "true"
checkbox \(acth\) "true"
checkbox ala-desidratase "true"
checkbox etilico "true"
checkbox aldolase "true"
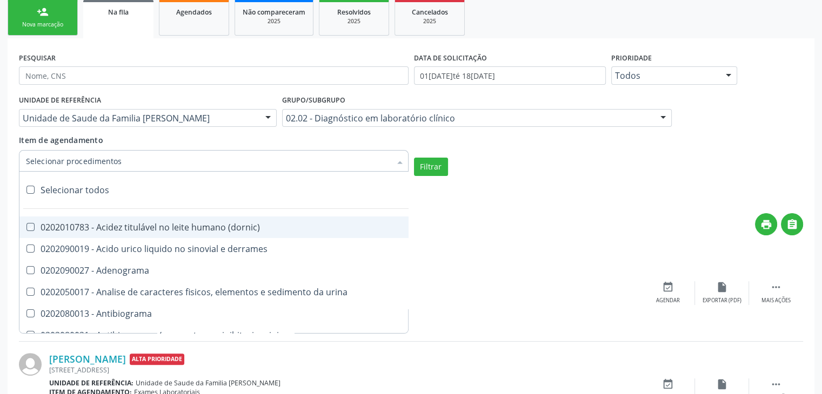
checkbox aldosterona "true"
checkbox alfa-1-antitripsina "true"
checkbox acida "true"
checkbox alfa-2-macroglobulina "true"
checkbox alfa-fetoproteina "true"
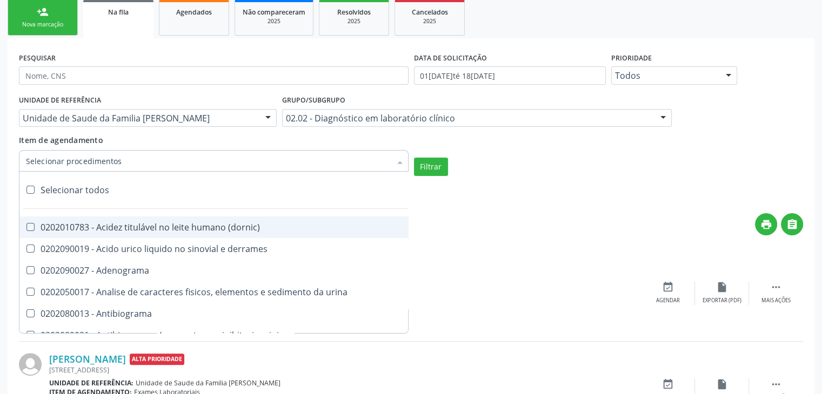
checkbox aluminio "true"
checkbox amilase "true"
checkbox aminoglicosideos "true"
checkbox amonia "true"
checkbox ciclico "true"
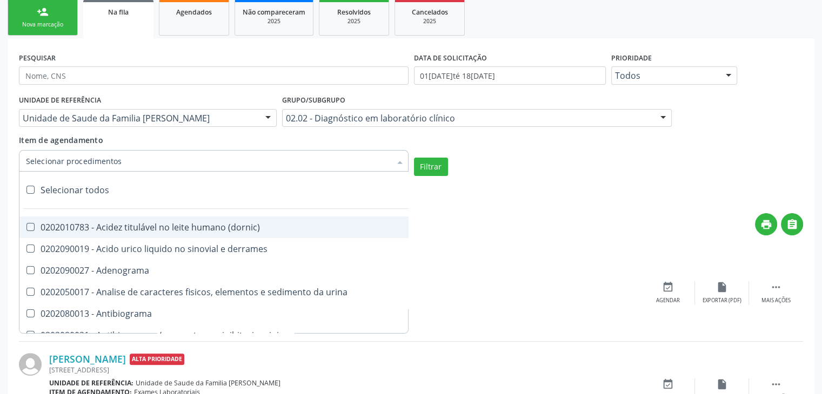
checkbox androstenediona "true"
checkbox anfetaminas "true"
checkbox circulante "true"
checkbox iga "true"
checkbox triciclicos "true"
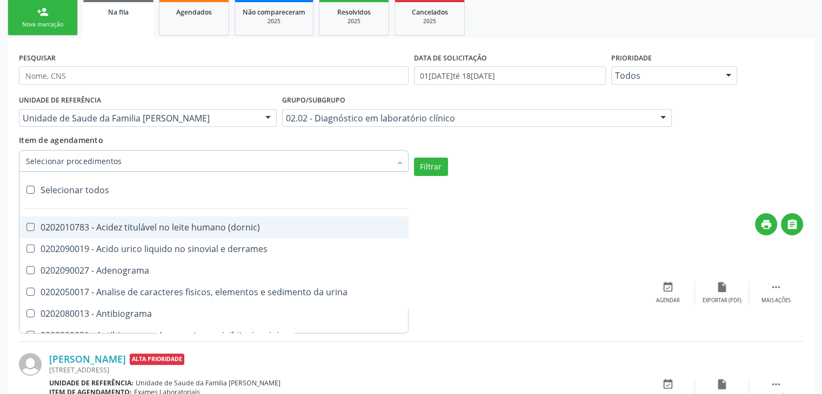
checkbox \(psa\) "true"
checkbox iii "true"
checkbox barbituratos "true"
checkbox benzodiazepinicos "true"
checkbox beta-2-microglobulina "true"
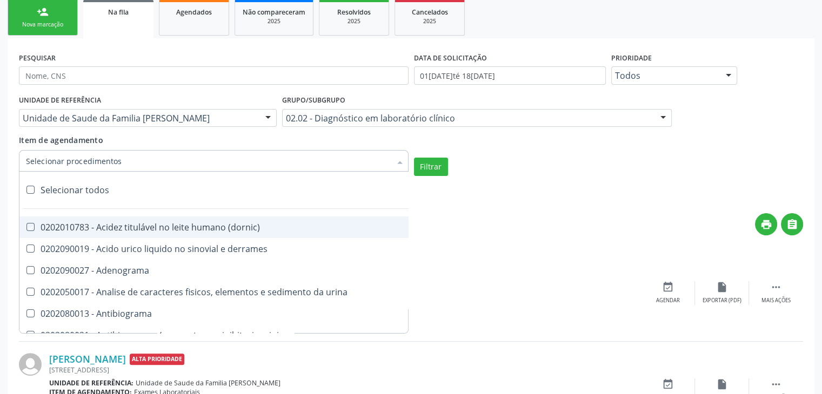
checkbox fracoes "true"
checkbox cadmio "true"
checkbox calcio "true"
checkbox ionizavel "true"
checkbox calcitonina "true"
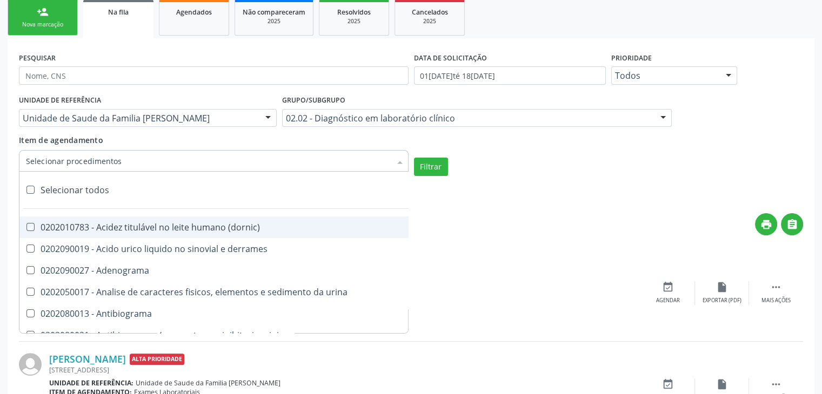
checkbox carbamazepina "true"
checkbox carboxi-hemoglobina "true"
checkbox caroteno "true"
checkbox catecolaminas "true"
checkbox chumbo "true"
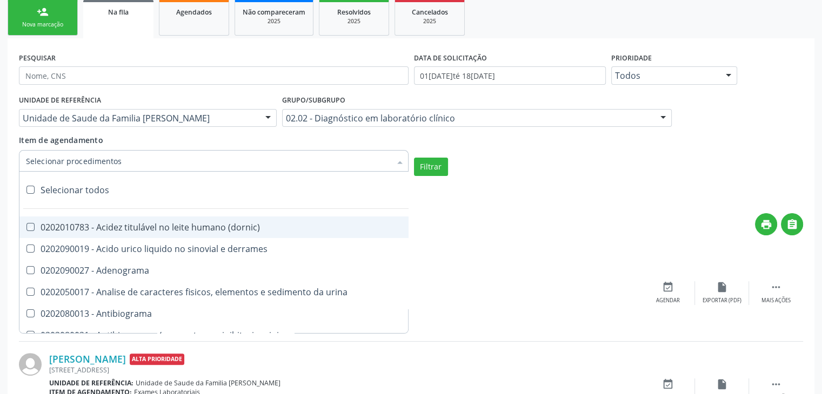
checkbox ciclosporina "true"
checkbox citrato "true"
checkbox cloreto "true"
checkbox suor "true"
checkbox cobre "true"
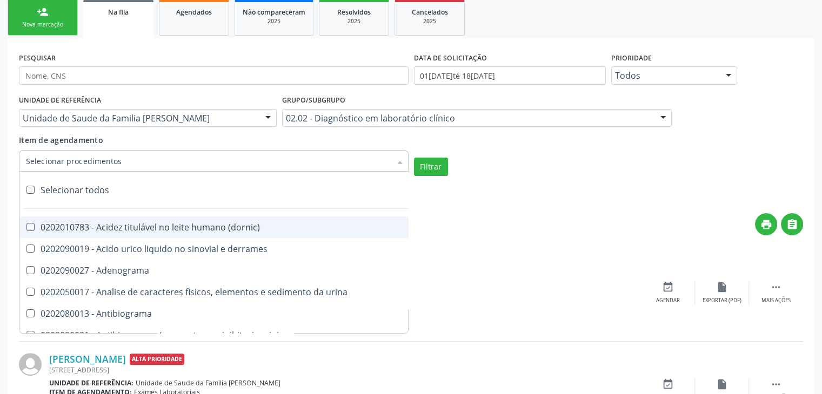
checkbox hdl "true"
checkbox ldl "true"
checkbox colinesterase "true"
checkbox c3 "true"
checkbox c4 "true"
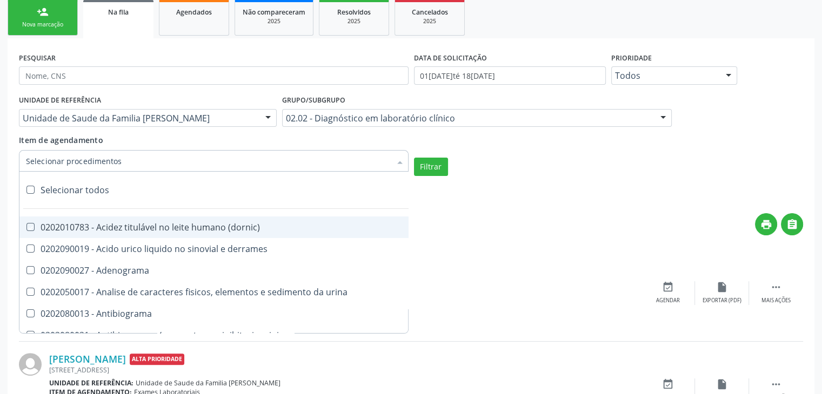
checkbox cortisol "true"
checkbox creatinina "true"
checkbox amniotico "true"
checkbox \(cpk\) "true"
checkbox crioaglutinina "true"
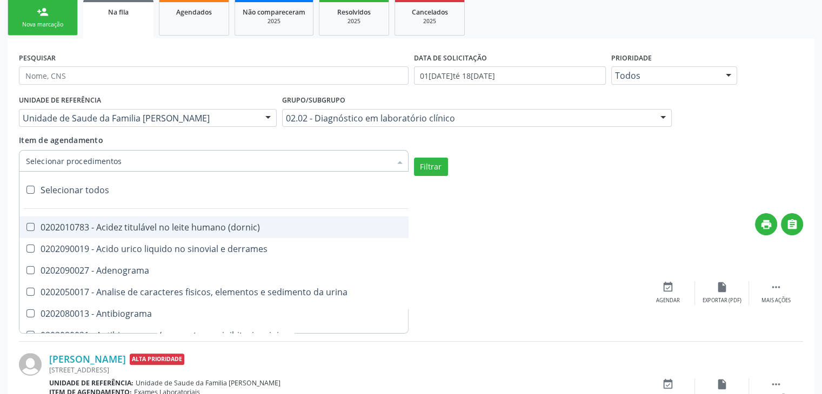
checkbox \(dhea\) "true"
checkbox alfa-hidroxibutirica "true"
checkbox glutamica "true"
checkbox latica "true"
checkbox fracionadas\) "true"
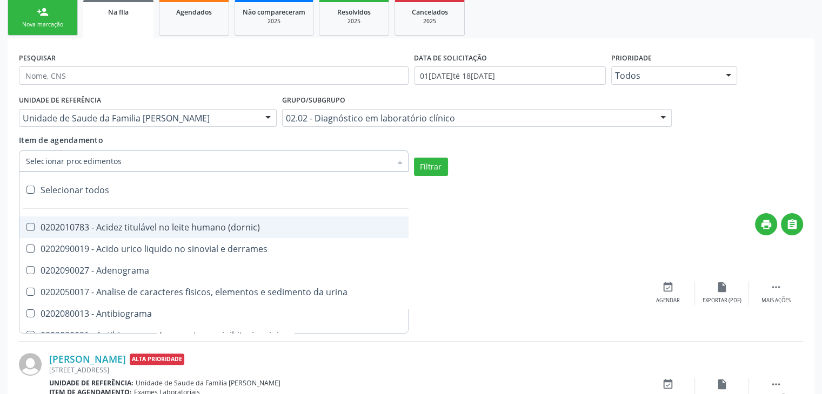
checkbox digitoxina\) "true"
checkbox \(dht\) "true"
checkbox fecal "true"
checkbox estradiol "true"
checkbox estriol "true"
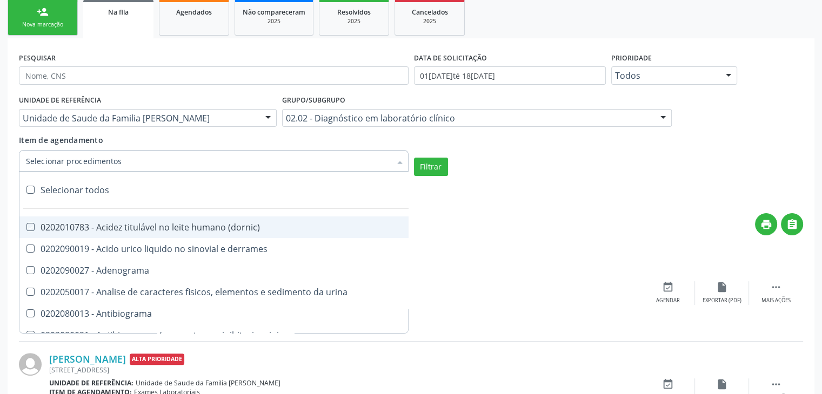
checkbox estrona "true"
checkbox etossuximida "true"
checkbox ii "true"
checkbox ix "true"
checkbox v "true"
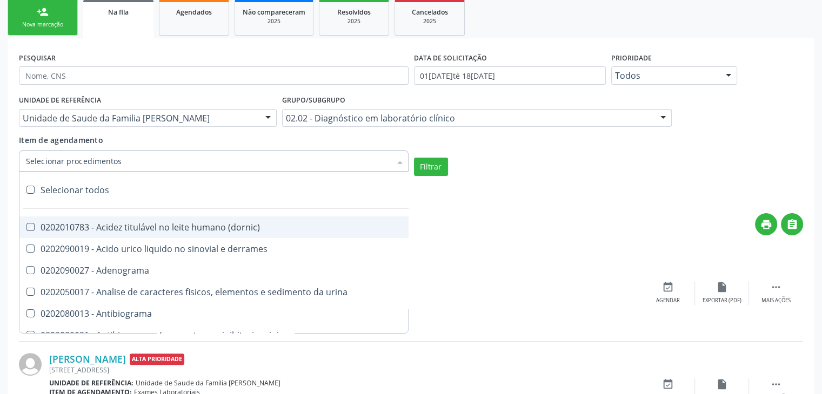
checkbox vii "true"
checkbox viii "true"
checkbox \(inibidor\) "true"
checkbox \(antigeno\) "true"
checkbox x "true"
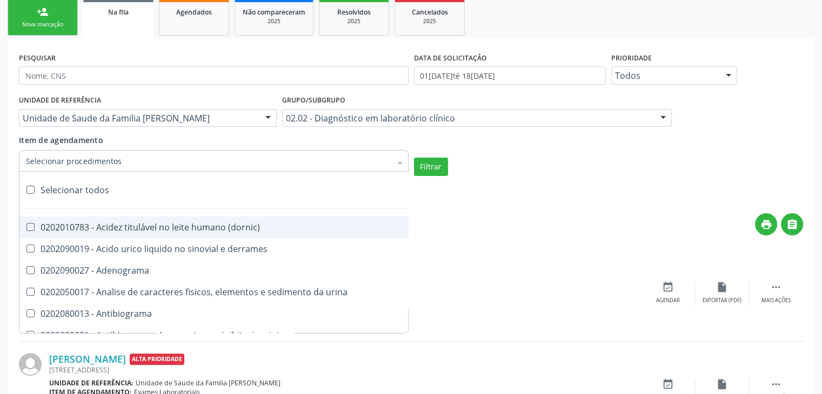
checkbox xi "true"
checkbox xii "true"
checkbox xiii "true"
checkbox tardio\) "true"
checkbox t4 "true"
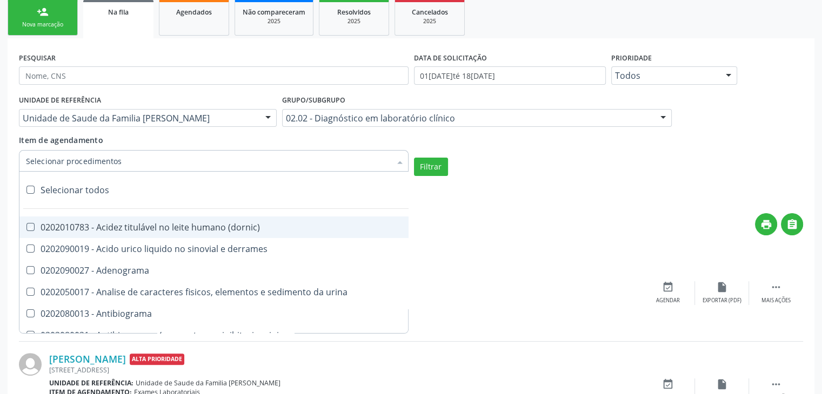
checkbox pezinho\) "true"
checkbox fenitoina "true"
checkbox fenol "true"
checkbox ferritina "true"
checkbox serico "true"
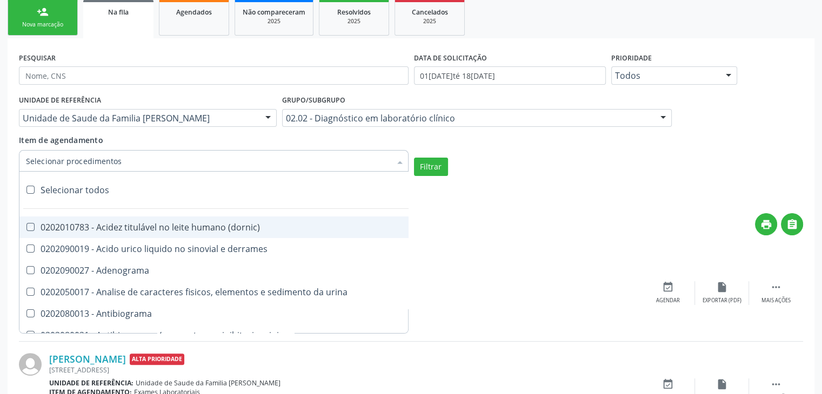
checkbox fibrinogenio "true"
checkbox folato "true"
checkbox formaldeido "true"
checkbox total "true"
checkbox alcalina "true"
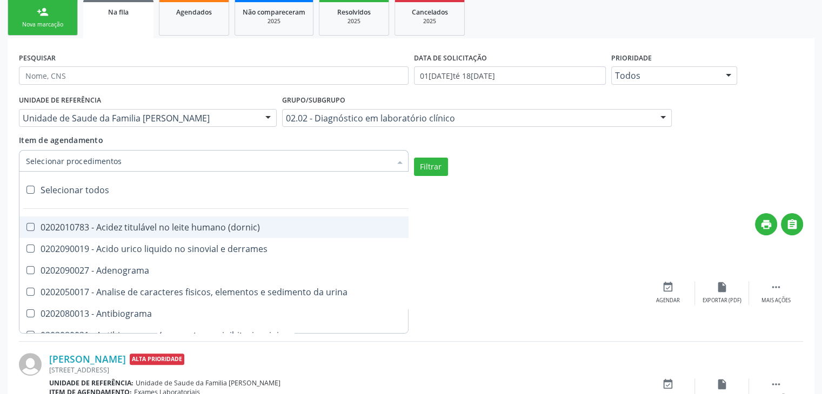
checkbox esperma "true"
checkbox fosforo "true"
checkbox acida "true"
checkbox frutose "true"
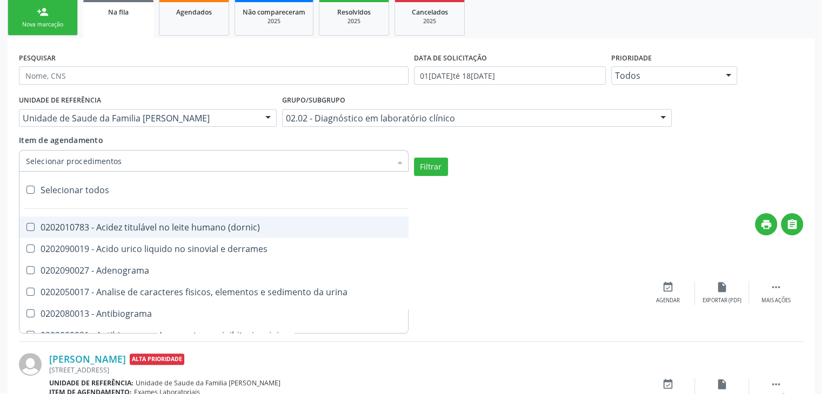
checkbox esperma "true"
checkbox galactose "true"
checkbox gt\) "true"
checkbox gastrina "true"
checkbox glicose "true"
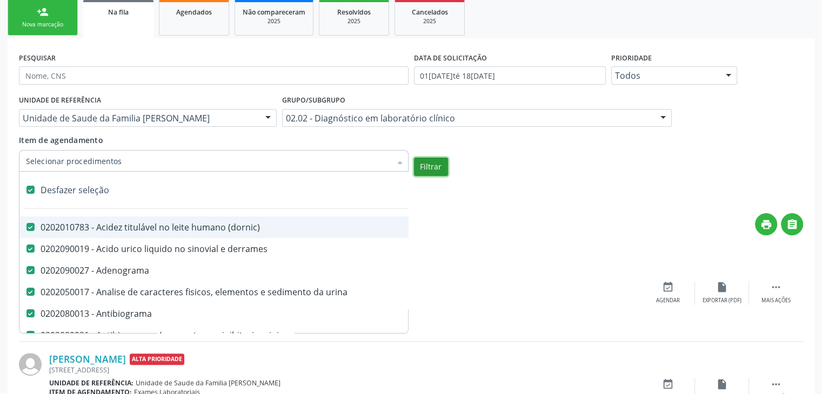
click at [415, 166] on button "Filtrar" at bounding box center [431, 167] width 34 height 18
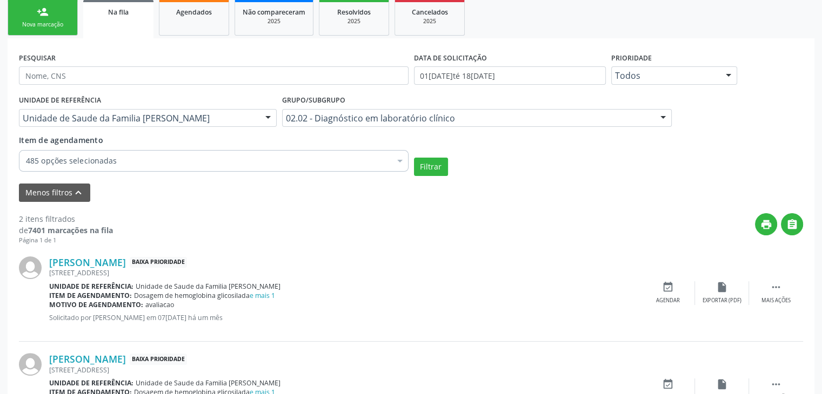
scroll to position [224, 0]
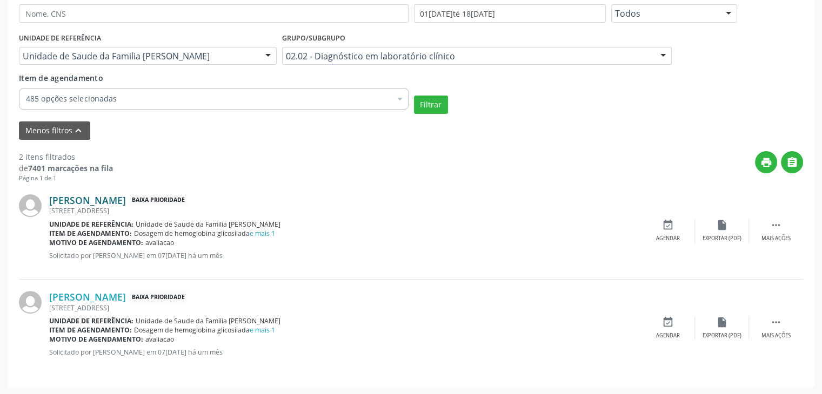
click at [90, 198] on link "[PERSON_NAME]" at bounding box center [87, 201] width 77 height 12
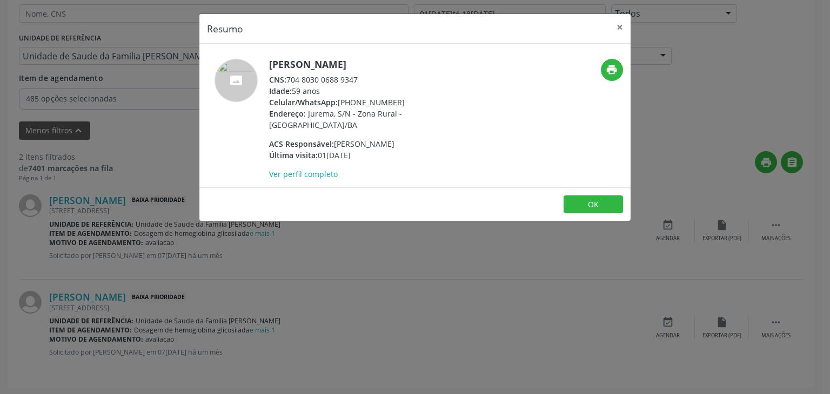
drag, startPoint x: 265, startPoint y: 67, endPoint x: 395, endPoint y: 59, distance: 129.9
click at [395, 59] on div "Edima Ribeiro de Souza CNS: 704 8030 0688 9347 Idade: 59 anos Celular/WhatsApp:…" at bounding box center [342, 119] width 287 height 121
copy div "[PERSON_NAME]"
click at [620, 22] on button "×" at bounding box center [620, 27] width 22 height 26
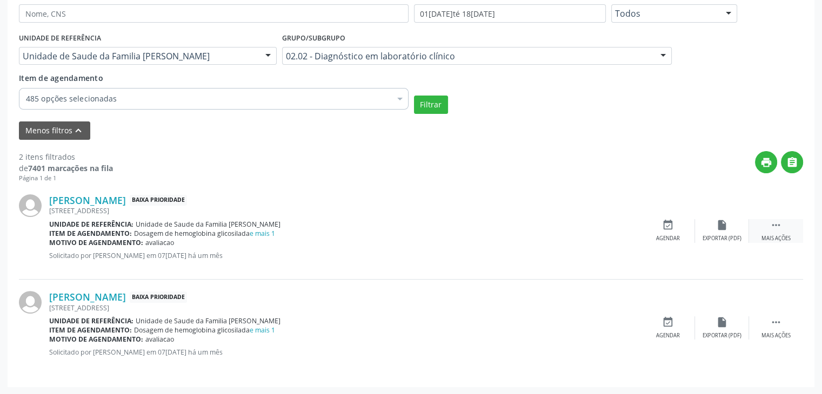
click at [775, 238] on div "Mais ações" at bounding box center [775, 239] width 29 height 8
click at [727, 237] on div "Editar" at bounding box center [721, 239] width 17 height 8
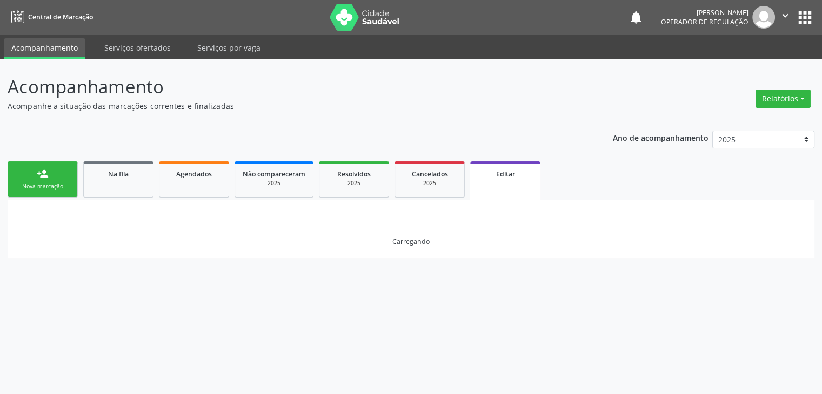
scroll to position [0, 0]
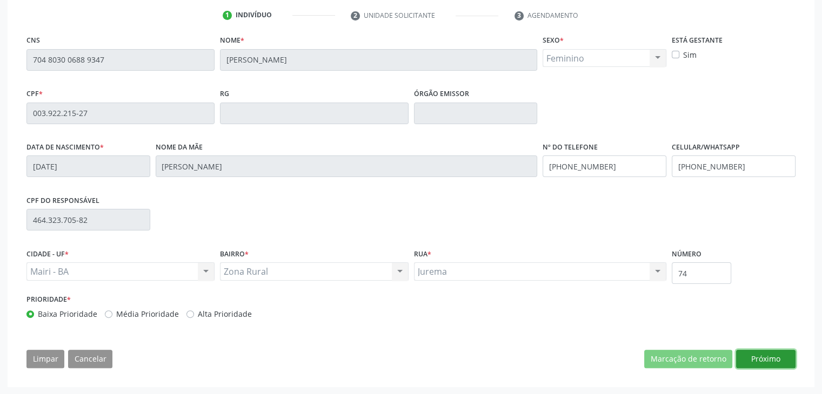
click at [771, 360] on button "Próximo" at bounding box center [765, 359] width 59 height 18
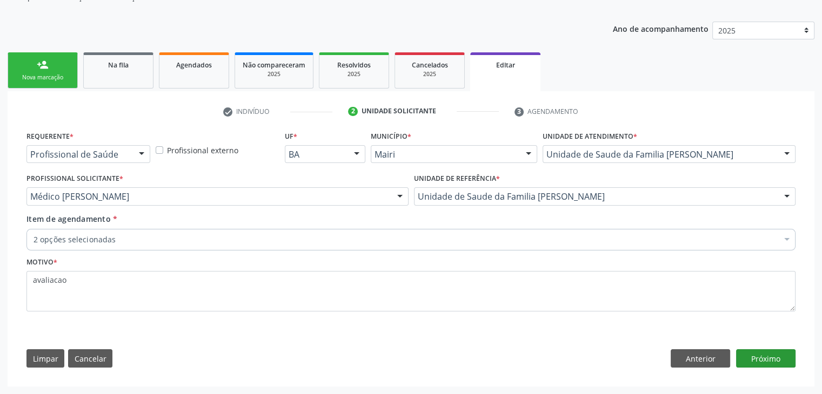
scroll to position [108, 0]
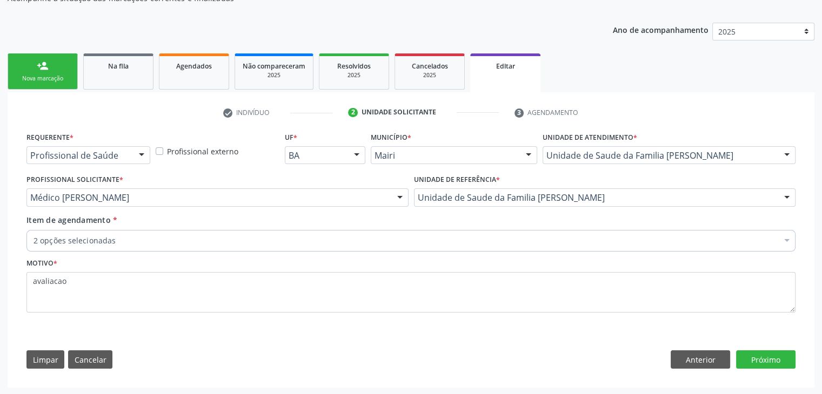
click at [248, 247] on div "2 opções selecionadas" at bounding box center [410, 241] width 769 height 22
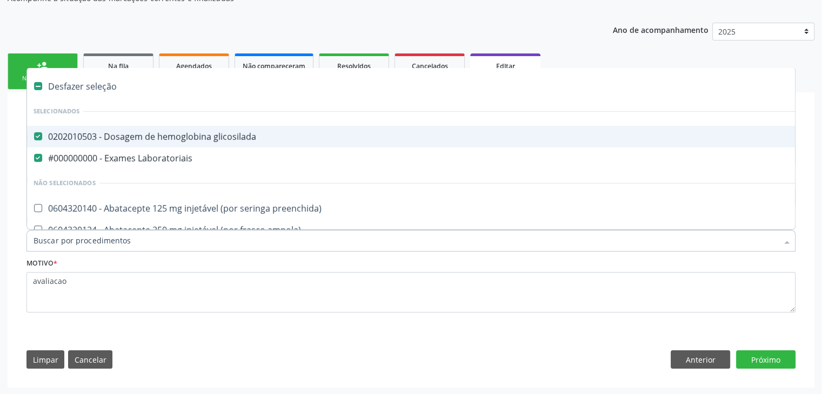
click at [107, 90] on div "Desfazer seleção" at bounding box center [449, 87] width 845 height 22
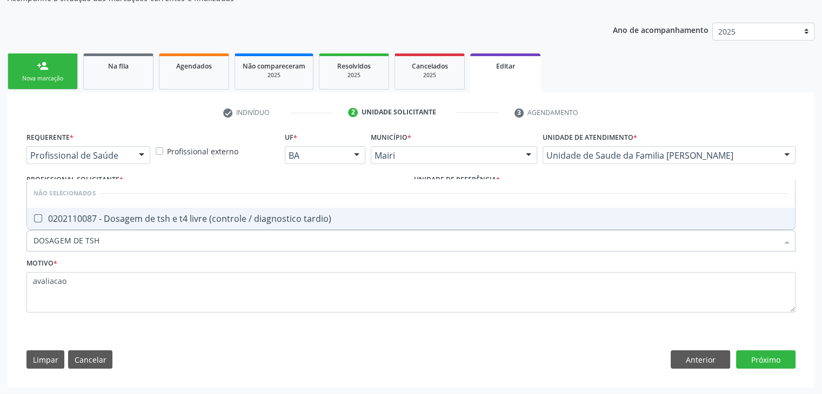
drag, startPoint x: 163, startPoint y: 215, endPoint x: 170, endPoint y: 216, distance: 7.6
click at [162, 215] on div "0202110087 - Dosagem de tsh e t4 livre (controle / diagnostico tardio)" at bounding box center [411, 219] width 755 height 9
click at [752, 353] on button "Próximo" at bounding box center [765, 360] width 59 height 18
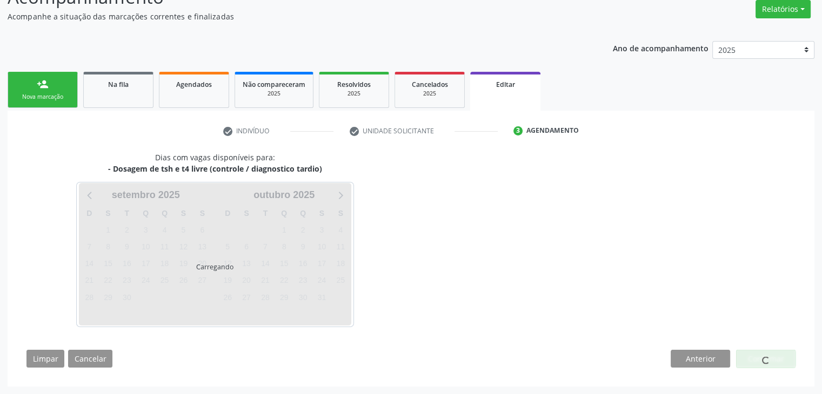
scroll to position [89, 0]
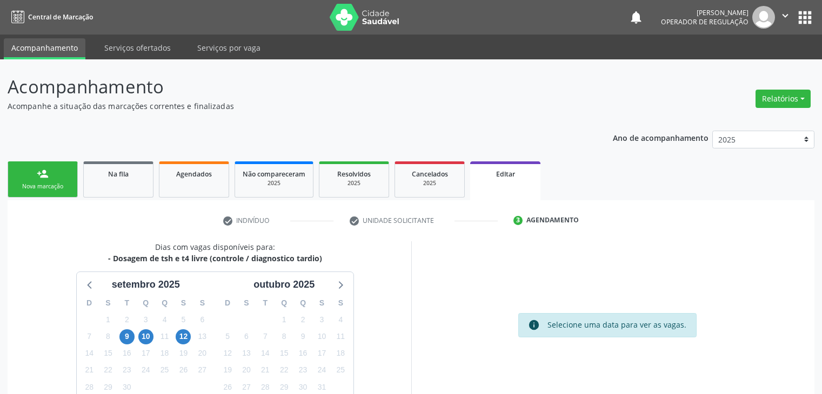
scroll to position [89, 0]
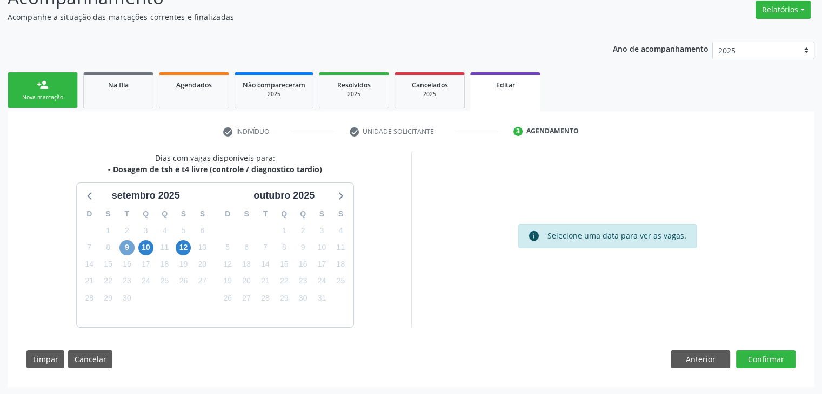
click at [126, 252] on span "9" at bounding box center [126, 247] width 15 height 15
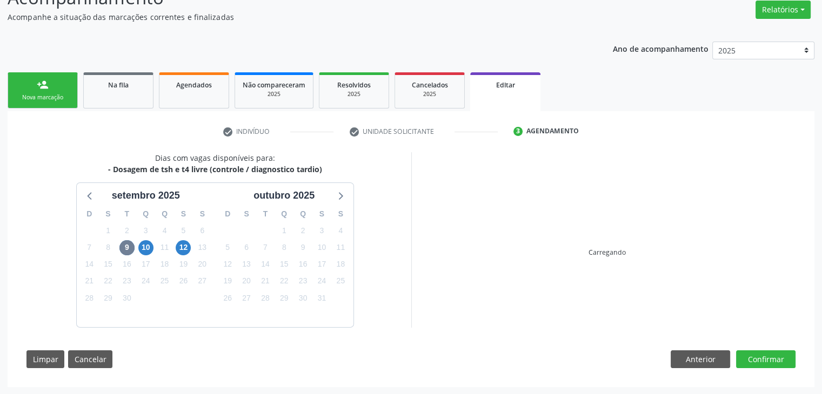
click at [558, 338] on div "Dias com vagas disponíveis para: - Dosagem de tsh e t4 livre (controle / diagno…" at bounding box center [411, 264] width 784 height 224
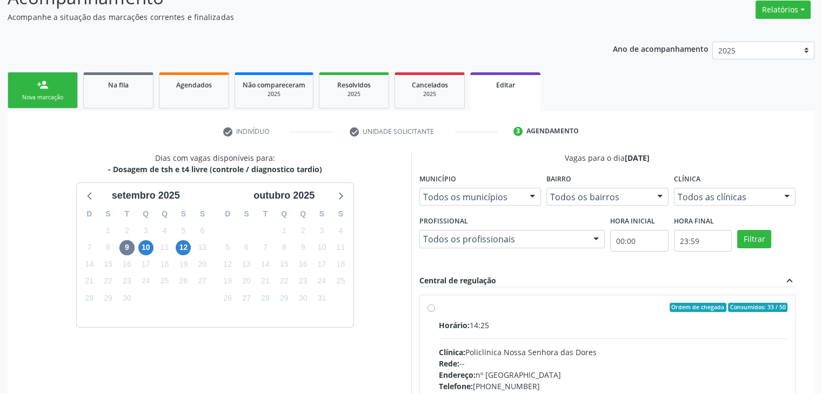
click at [477, 289] on div "Ordem de chegada Consumidos: 33 / 50 Horário: 14:25 Clínica: Policlinica [GEOGR…" at bounding box center [607, 385] width 377 height 197
click at [489, 305] on div "Ordem de chegada Consumidos: 33 / 50" at bounding box center [613, 308] width 349 height 10
click at [435, 305] on input "Ordem de chegada Consumidos: 33 / 50 Horário: 14:25 Clínica: Policlinica [GEOGR…" at bounding box center [431, 308] width 8 height 10
radio input "true"
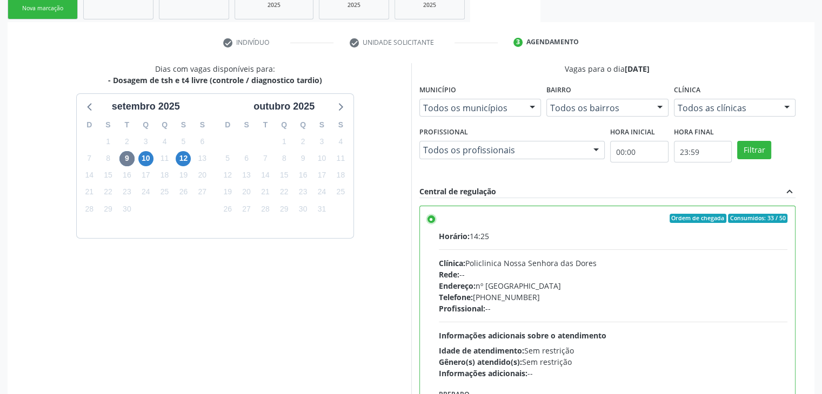
scroll to position [265, 0]
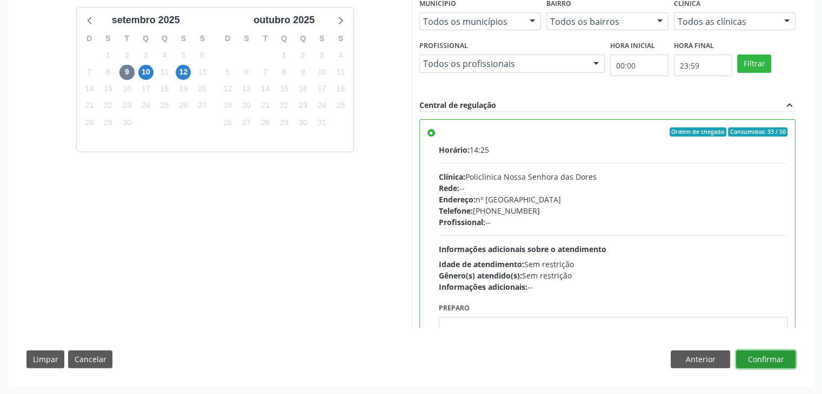
click at [775, 358] on button "Confirmar" at bounding box center [765, 360] width 59 height 18
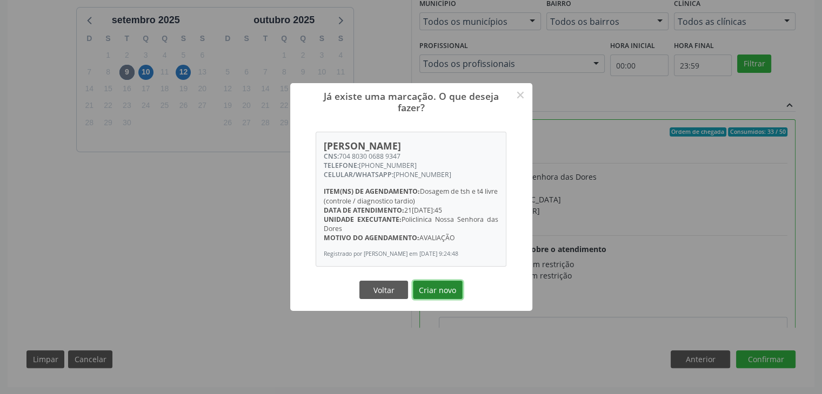
click at [433, 296] on button "Criar novo" at bounding box center [438, 290] width 50 height 18
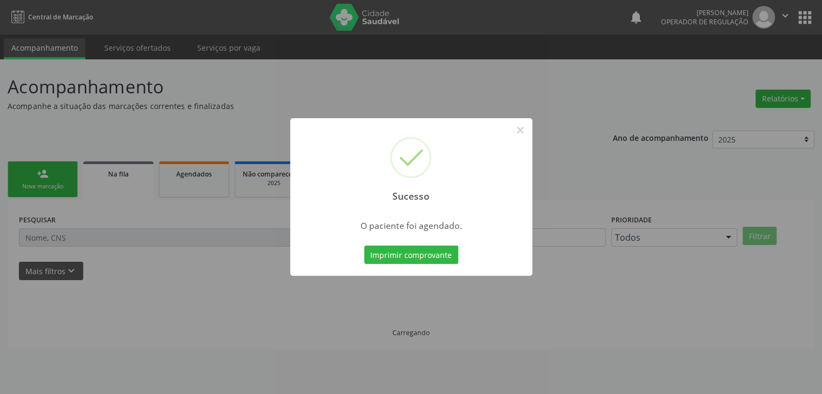
scroll to position [0, 0]
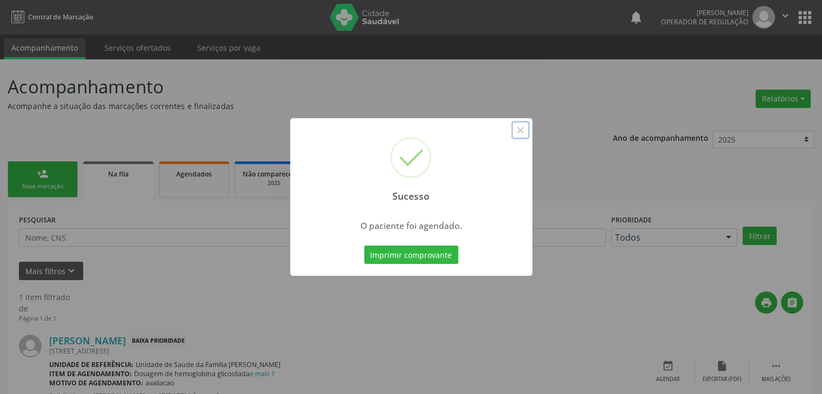
click at [522, 124] on button "×" at bounding box center [520, 130] width 18 height 18
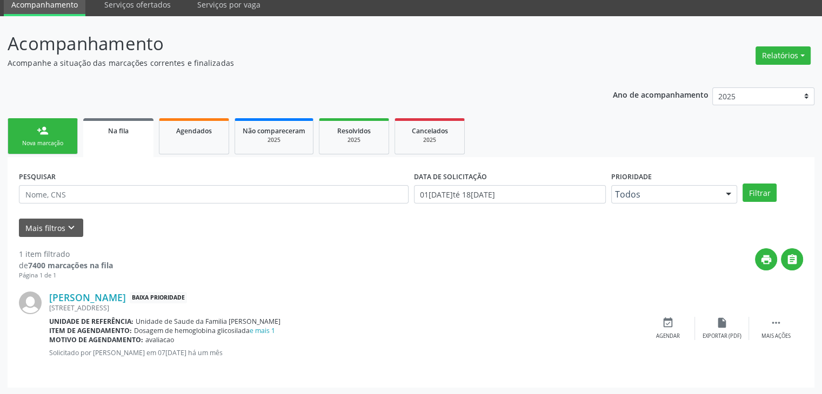
scroll to position [44, 0]
click at [774, 327] on icon "" at bounding box center [776, 323] width 12 height 12
click at [724, 321] on icon "edit" at bounding box center [722, 323] width 12 height 12
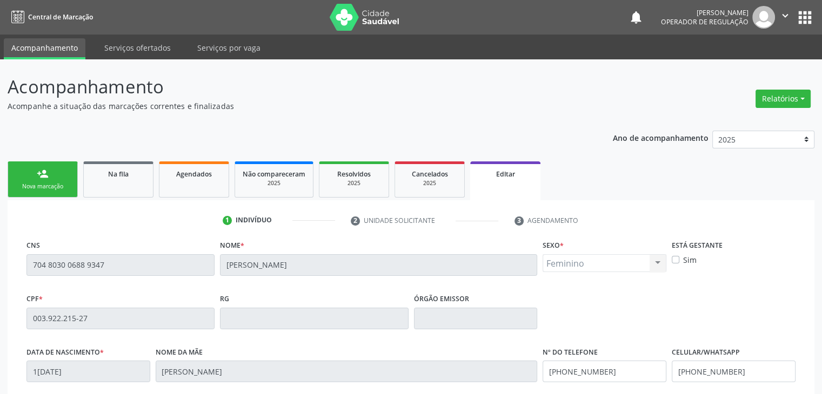
scroll to position [205, 0]
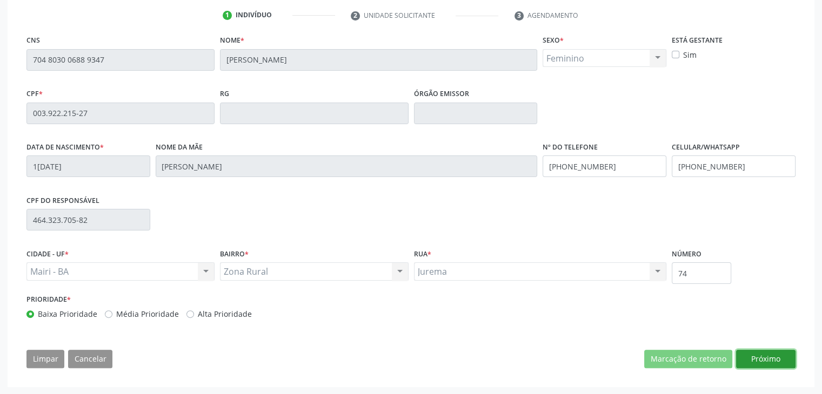
click at [767, 359] on button "Próximo" at bounding box center [765, 359] width 59 height 18
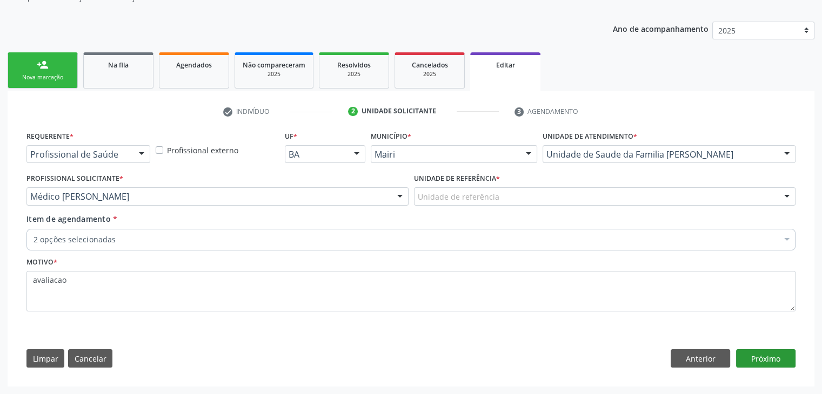
scroll to position [108, 0]
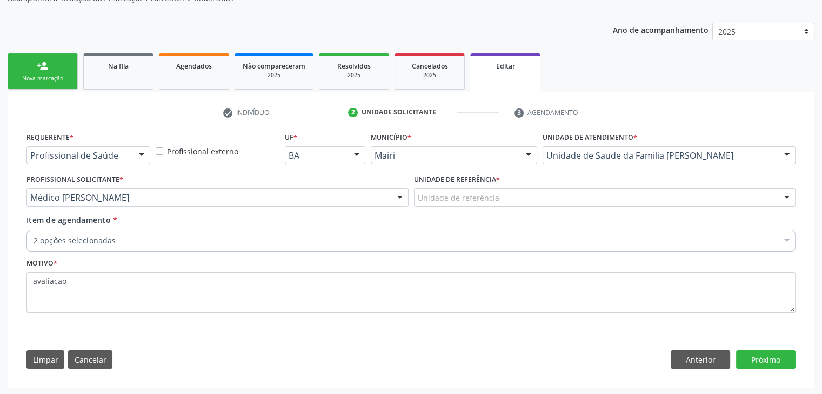
click at [470, 204] on div "Unidade de referência" at bounding box center [605, 198] width 382 height 18
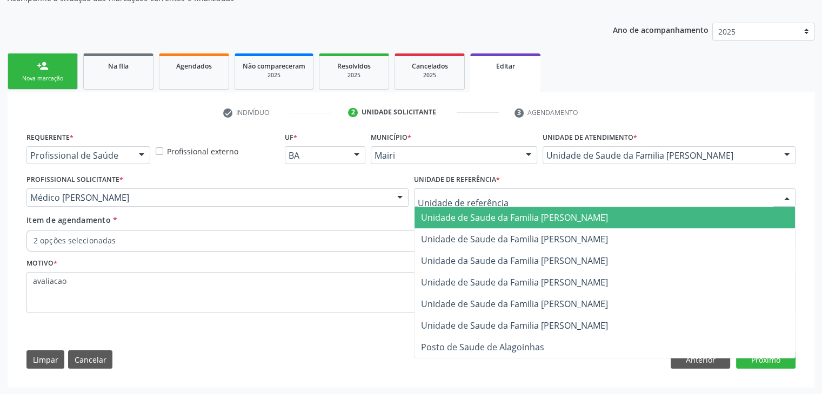
click at [486, 221] on span "Unidade de Saude da Familia [PERSON_NAME]" at bounding box center [514, 218] width 187 height 12
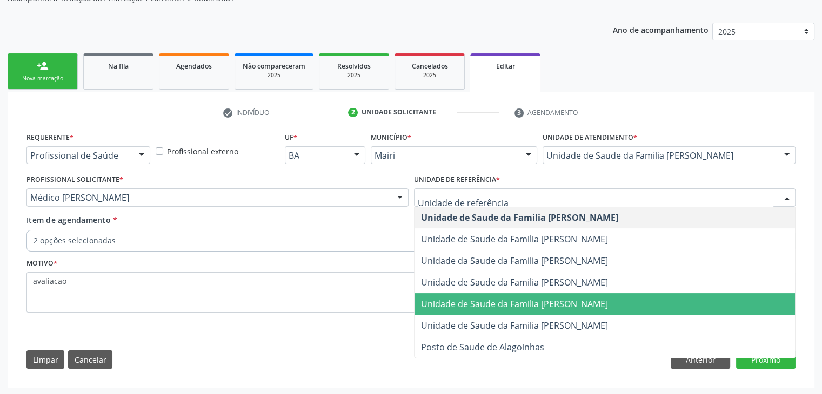
click at [539, 307] on span "Unidade de Saude da Familia [PERSON_NAME]" at bounding box center [514, 304] width 187 height 12
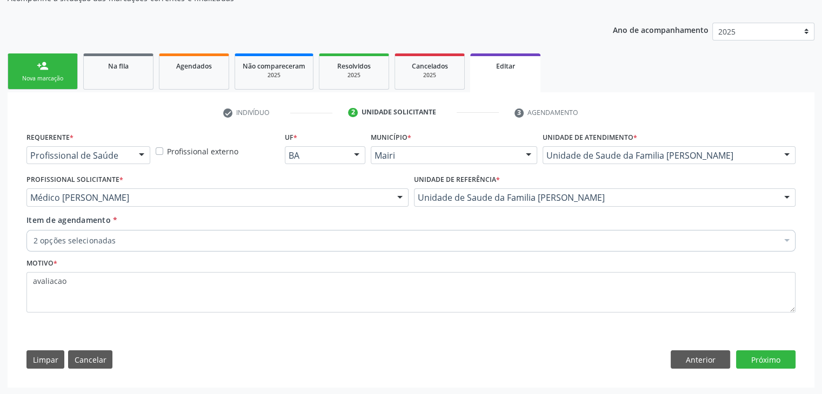
drag, startPoint x: 243, startPoint y: 232, endPoint x: 166, endPoint y: 172, distance: 97.8
click at [243, 232] on div "2 opções selecionadas" at bounding box center [410, 241] width 769 height 22
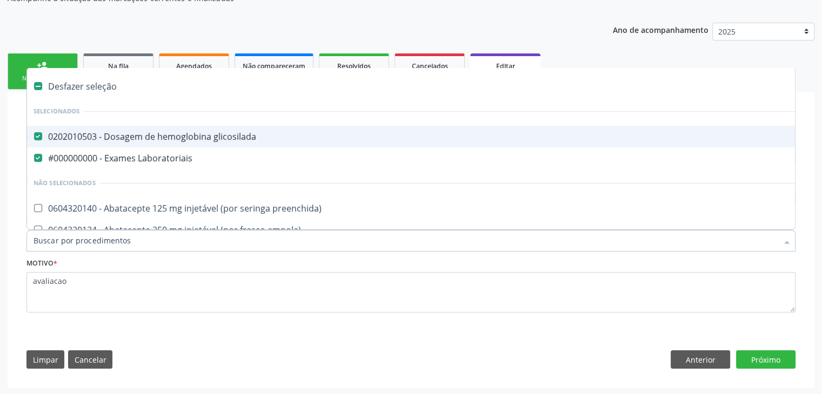
click at [101, 91] on div "Desfazer seleção" at bounding box center [449, 87] width 845 height 22
checkbox glicosilada "false"
checkbox Laboratoriais "false"
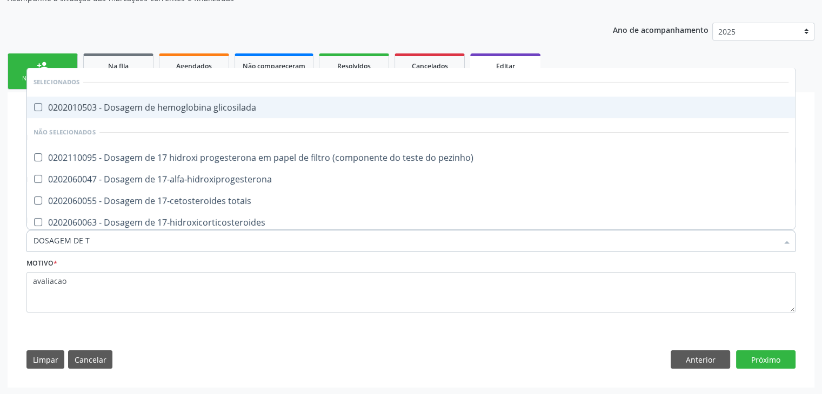
type input "DOSAGEM DE TS"
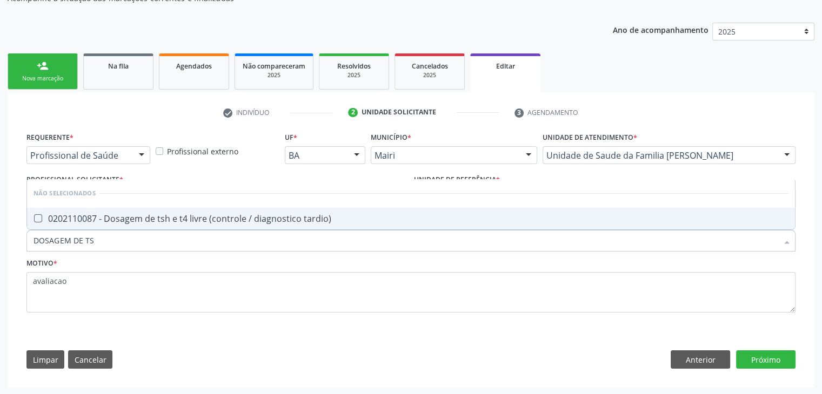
click at [277, 218] on div "0202110087 - Dosagem de tsh e t4 livre (controle / diagnostico tardio)" at bounding box center [411, 219] width 755 height 9
checkbox tardio\) "true"
click at [750, 355] on button "Próximo" at bounding box center [765, 360] width 59 height 18
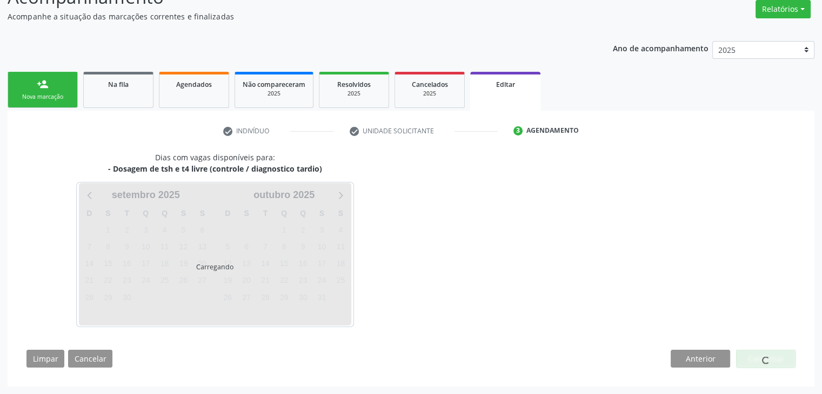
scroll to position [89, 0]
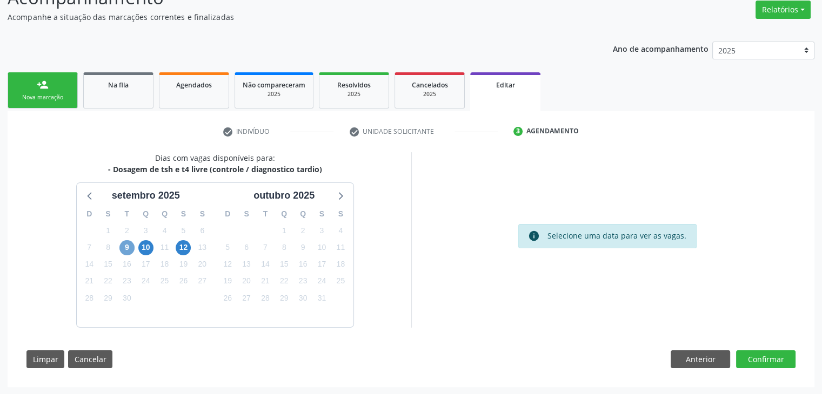
click at [132, 250] on span "9" at bounding box center [126, 247] width 15 height 15
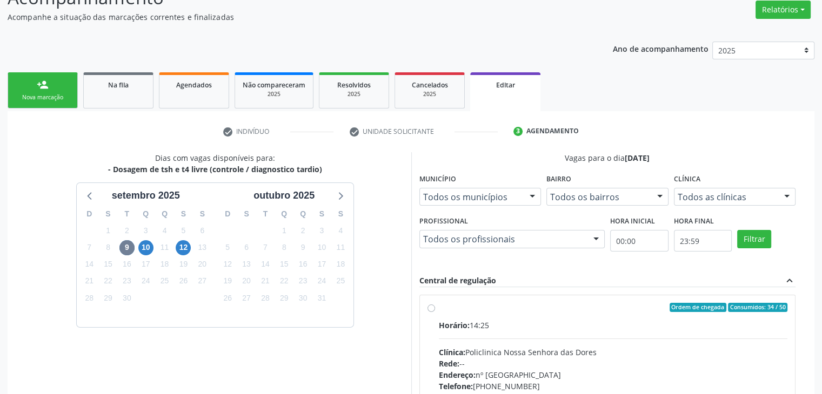
click at [554, 348] on div "Clínica: Policlinica Nossa Senhora das Dores" at bounding box center [613, 352] width 349 height 11
click at [435, 313] on input "Ordem de chegada Consumidos: 34 / 50 Horário: 14:25 Clínica: Policlinica [GEOGR…" at bounding box center [431, 308] width 8 height 10
radio input "true"
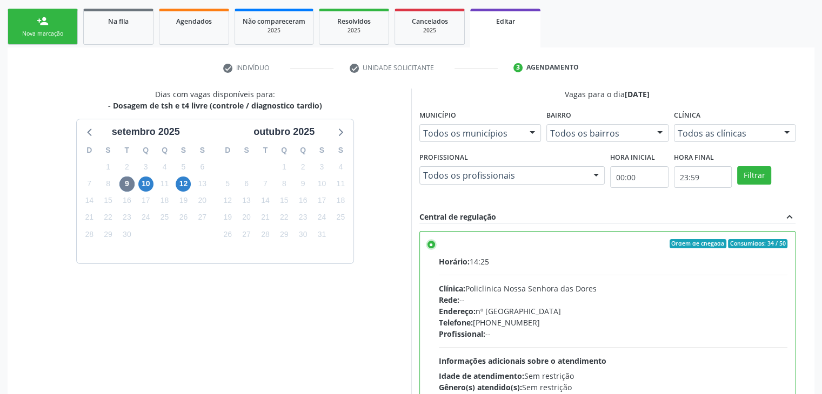
scroll to position [265, 0]
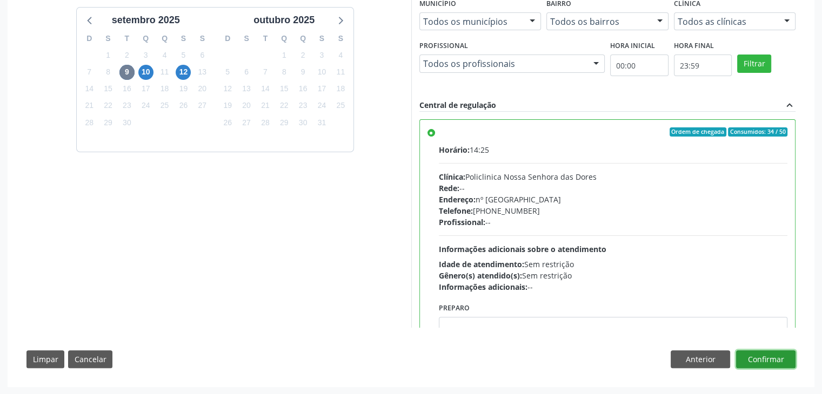
click at [785, 358] on button "Confirmar" at bounding box center [765, 360] width 59 height 18
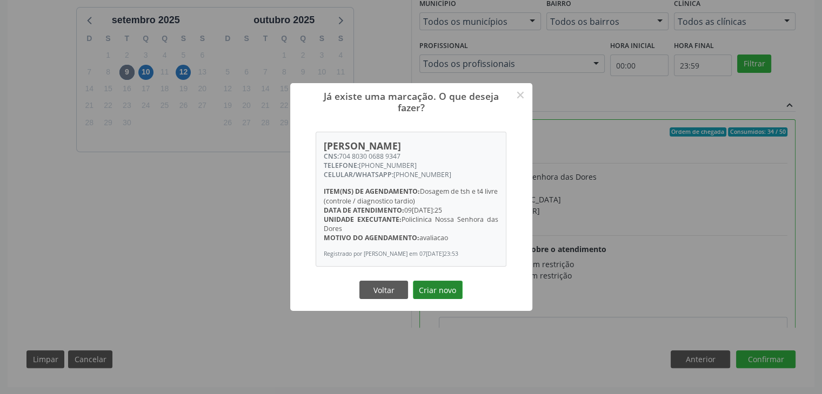
click at [443, 292] on button "Criar novo" at bounding box center [438, 290] width 50 height 18
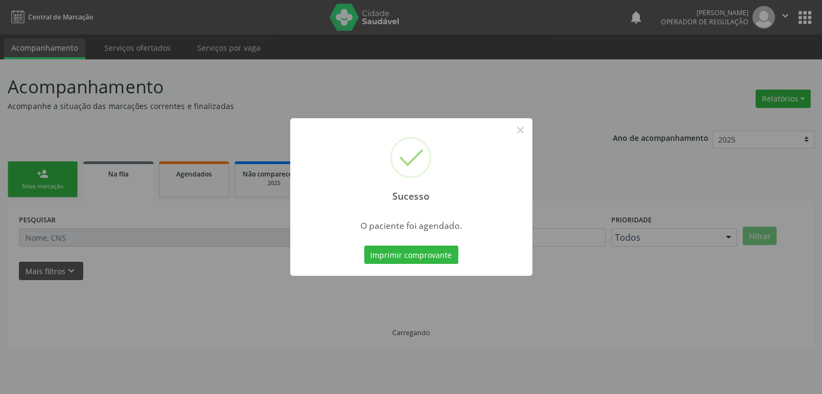
scroll to position [0, 0]
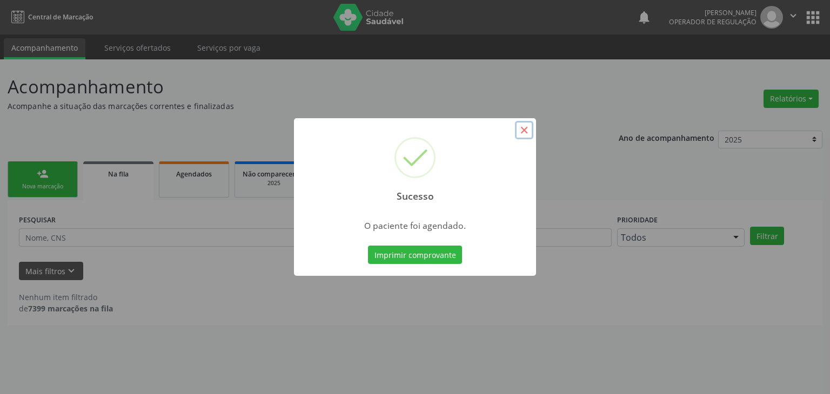
click at [522, 131] on button "×" at bounding box center [524, 130] width 18 height 18
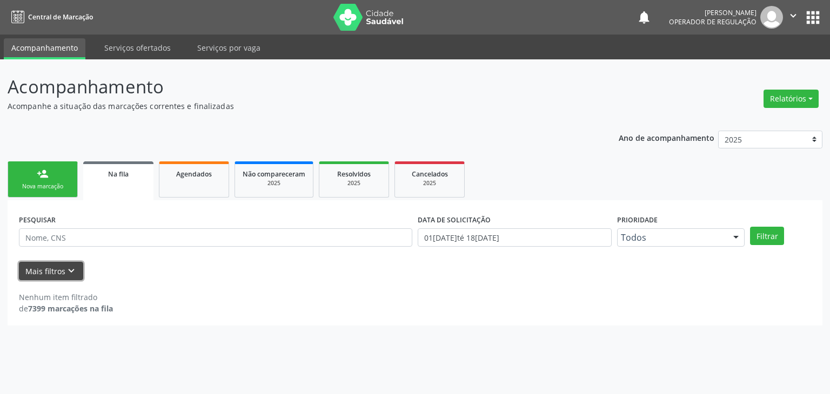
click at [67, 262] on button "Mais filtros keyboard_arrow_down" at bounding box center [51, 271] width 64 height 19
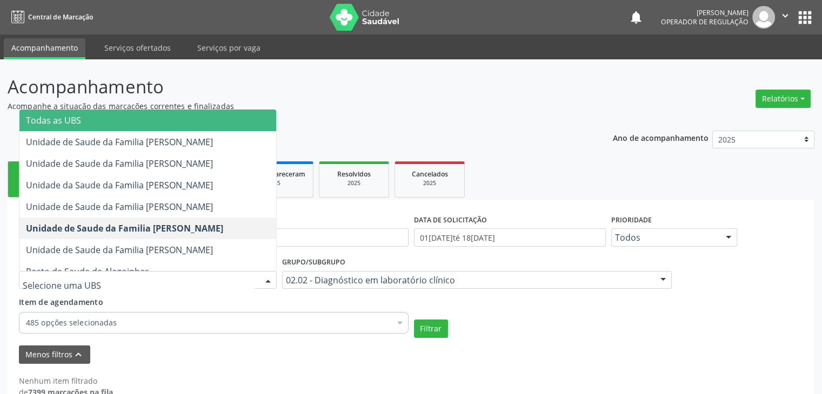
click at [331, 285] on div "02.02 - Diagnóstico em laboratório clínico" at bounding box center [477, 280] width 390 height 18
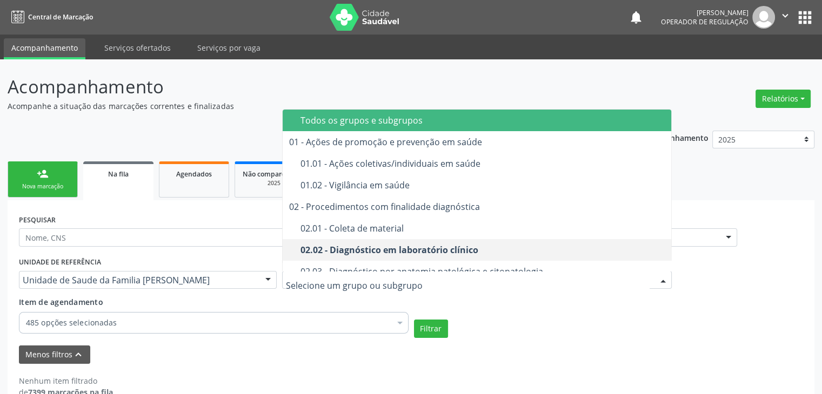
click at [356, 119] on div "Todos os grupos e subgrupos" at bounding box center [482, 120] width 365 height 9
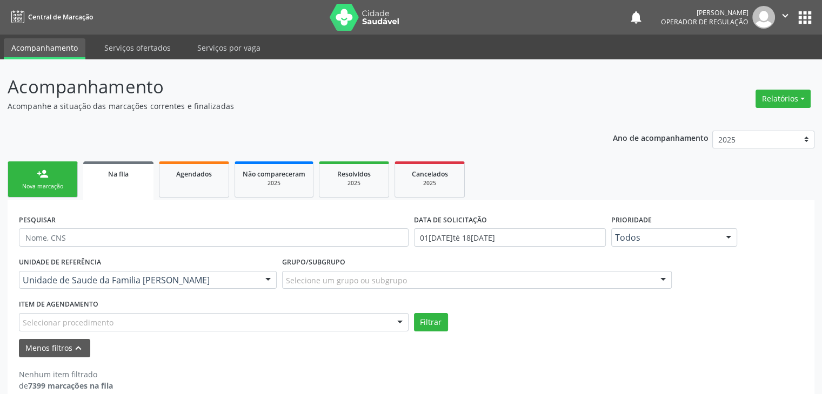
click at [130, 313] on div "Selecionar procedimento 0604320140 - Abatacepte 125 mg injetável (por seringa p…" at bounding box center [214, 322] width 390 height 18
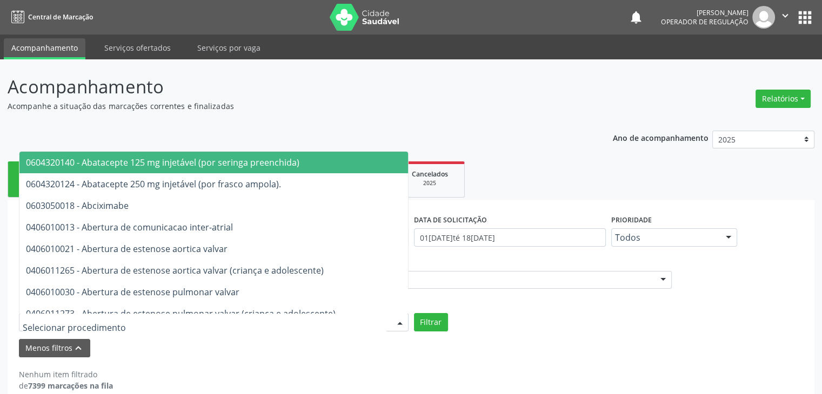
type input "#"
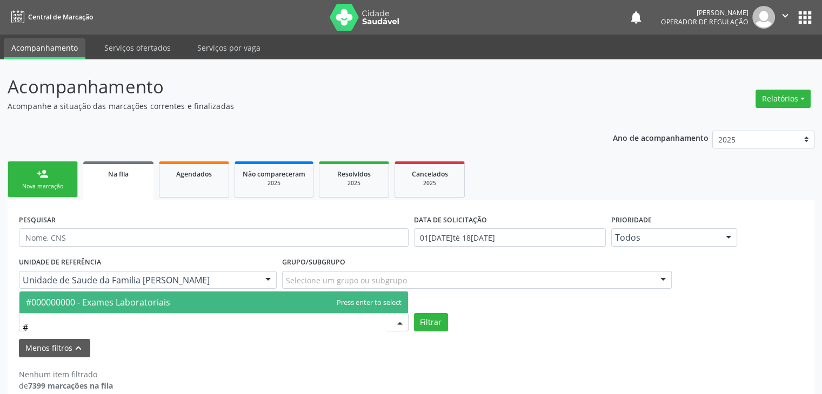
click at [132, 294] on span "#000000000 - Exames Laboratoriais" at bounding box center [213, 303] width 388 height 22
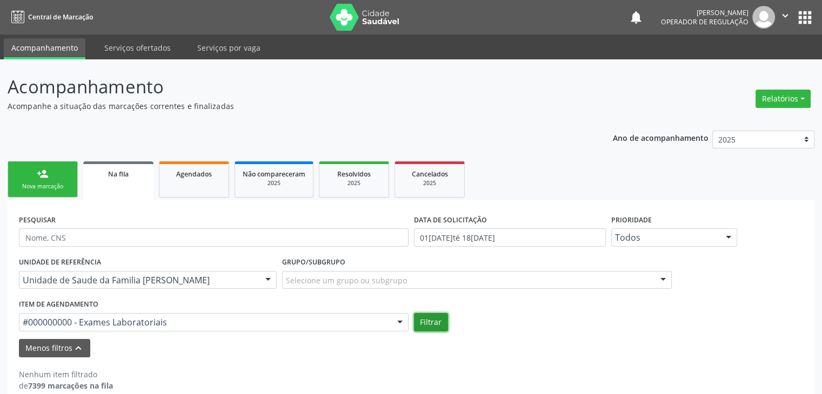
click at [417, 325] on button "Filtrar" at bounding box center [431, 322] width 34 height 18
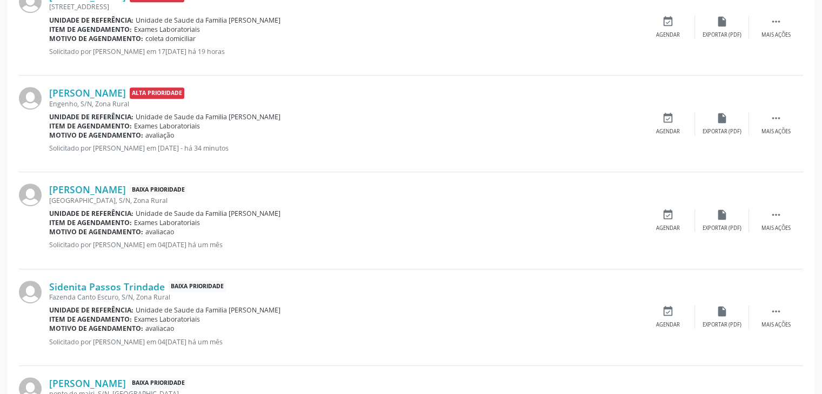
scroll to position [591, 0]
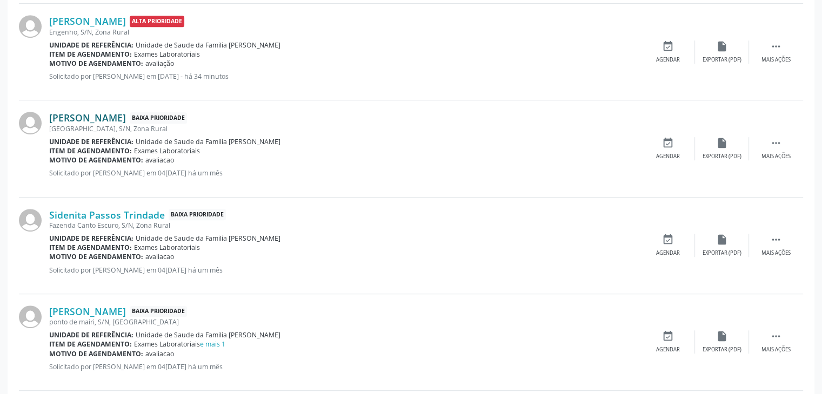
click at [118, 118] on link "[PERSON_NAME]" at bounding box center [87, 118] width 77 height 12
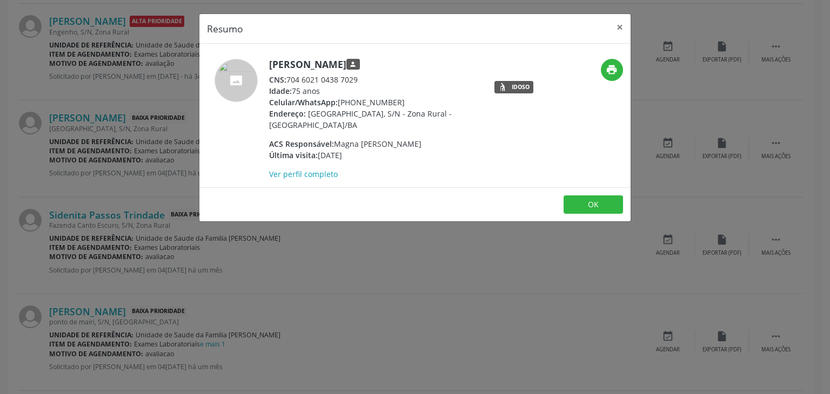
drag, startPoint x: 266, startPoint y: 61, endPoint x: 419, endPoint y: 68, distance: 153.1
click at [419, 68] on div "[PERSON_NAME] person CNS: 704 6021 0438 7029 Idade: 75 anos Celular/WhatsApp: […" at bounding box center [342, 119] width 287 height 121
copy div "[PERSON_NAME]"
click at [618, 29] on button "×" at bounding box center [620, 27] width 22 height 26
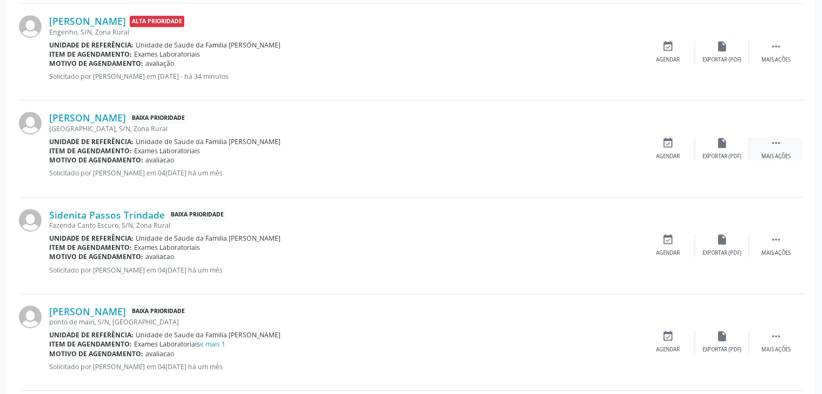
click at [770, 146] on icon "" at bounding box center [776, 143] width 12 height 12
drag, startPoint x: 753, startPoint y: 154, endPoint x: 725, endPoint y: 154, distance: 28.1
click at [725, 154] on div "Editar" at bounding box center [721, 157] width 17 height 8
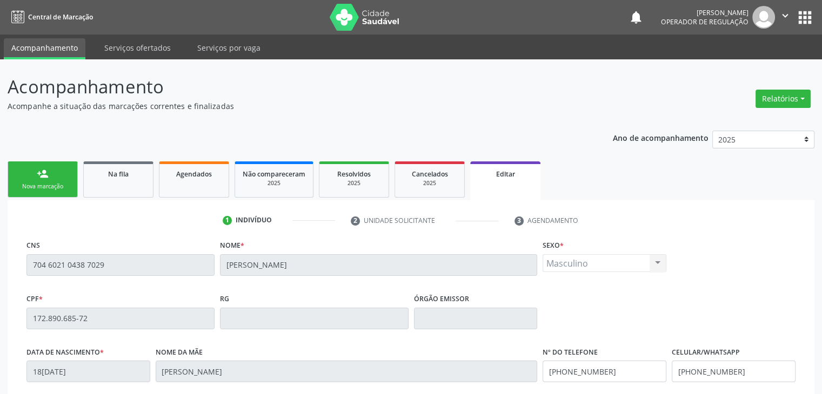
scroll to position [205, 0]
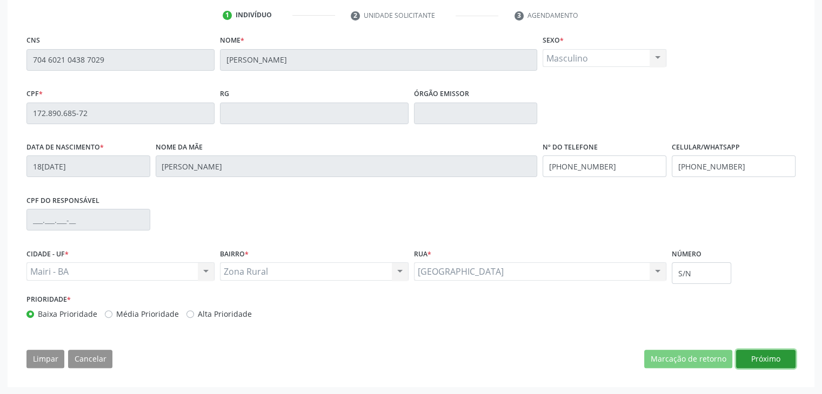
click at [759, 356] on button "Próximo" at bounding box center [765, 359] width 59 height 18
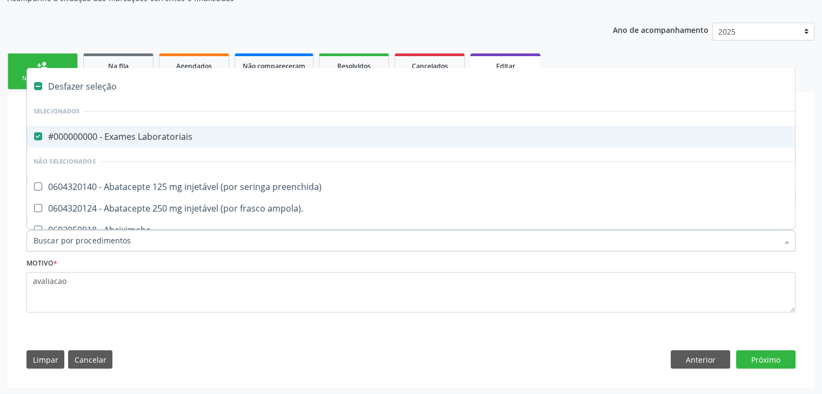
click at [134, 126] on span "#000000000 - Exames Laboratoriais" at bounding box center [449, 137] width 845 height 22
checkbox Laboratoriais "false"
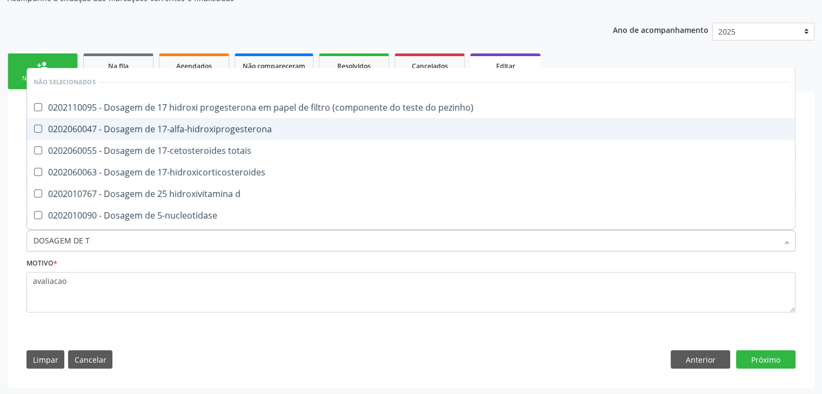
type input "DOSAGEM DE TS"
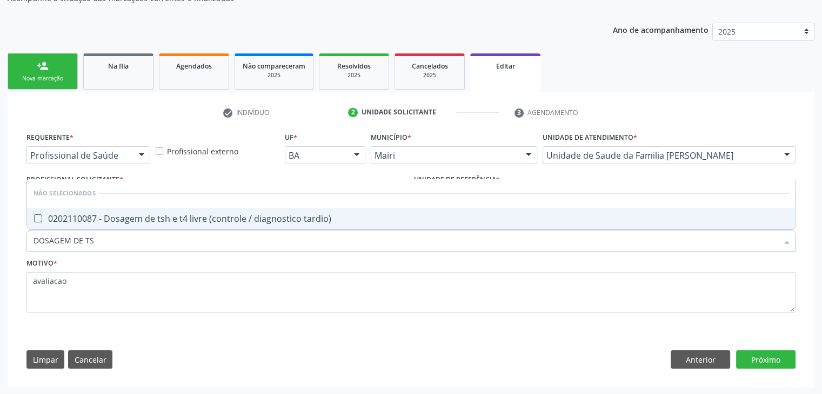
click at [308, 221] on div "0202110087 - Dosagem de tsh e t4 livre (controle / diagnostico tardio)" at bounding box center [411, 219] width 755 height 9
checkbox tardio\) "true"
click at [751, 363] on button "Próximo" at bounding box center [765, 360] width 59 height 18
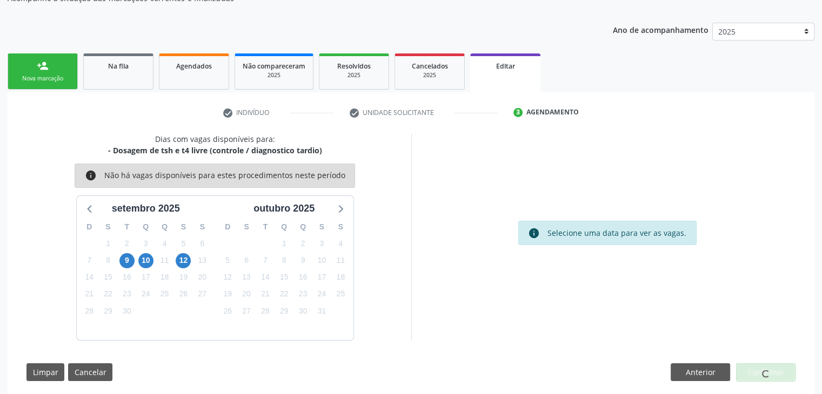
scroll to position [89, 0]
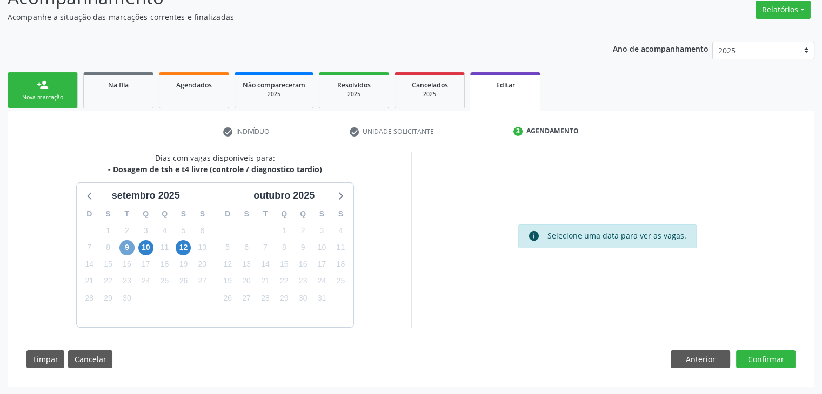
click at [130, 245] on span "9" at bounding box center [126, 247] width 15 height 15
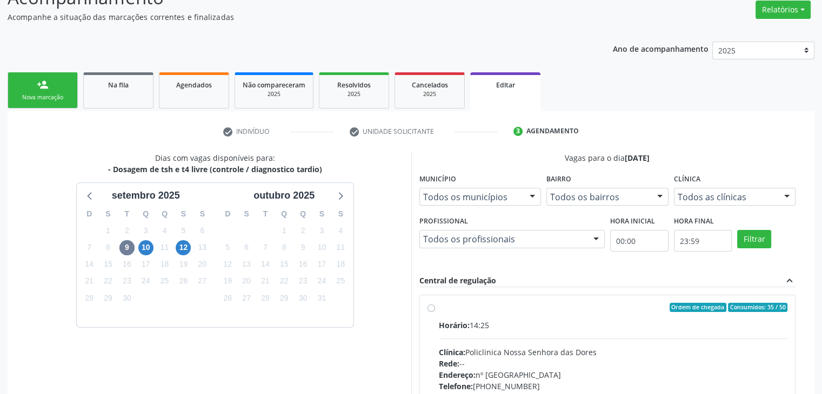
click at [625, 339] on div "Horário: 14:25 Clínica: Policlinica Nossa Senhora das Dores Rede: -- Endereço: …" at bounding box center [613, 394] width 349 height 149
click at [435, 313] on input "Ordem de chegada Consumidos: 35 / 50 Horário: 14:25 Clínica: Policlinica [GEOGR…" at bounding box center [431, 308] width 8 height 10
radio input "true"
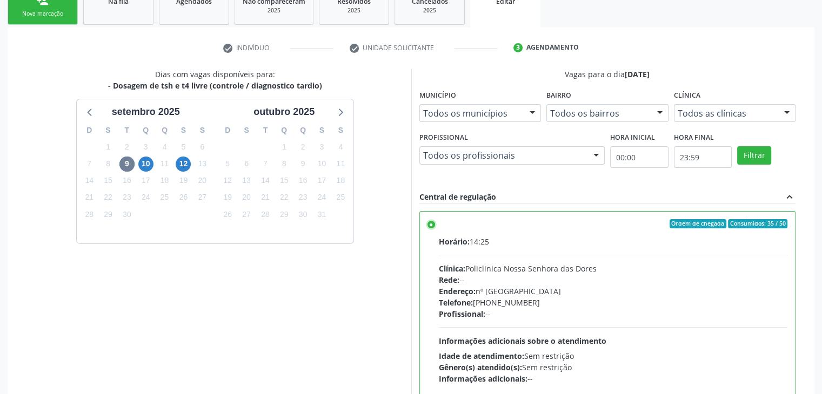
scroll to position [251, 0]
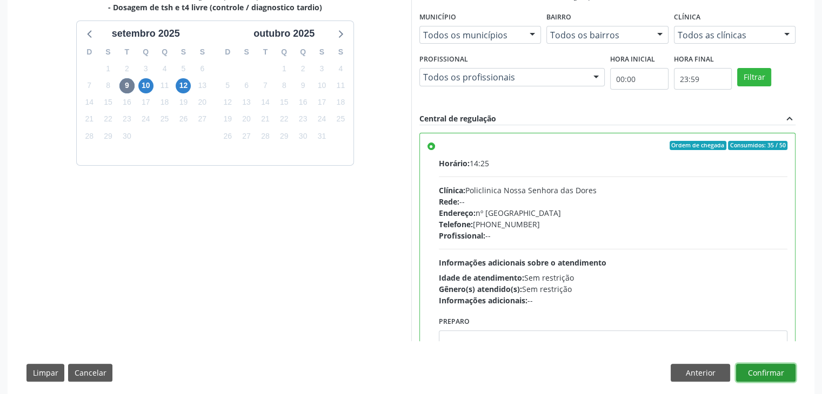
click at [787, 376] on button "Confirmar" at bounding box center [765, 373] width 59 height 18
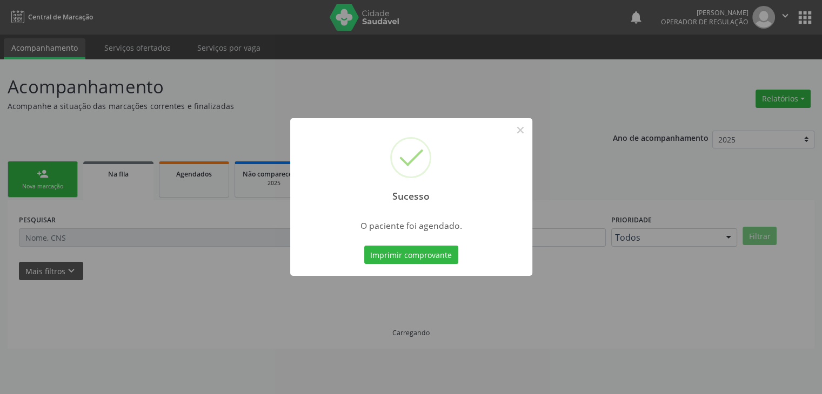
scroll to position [0, 0]
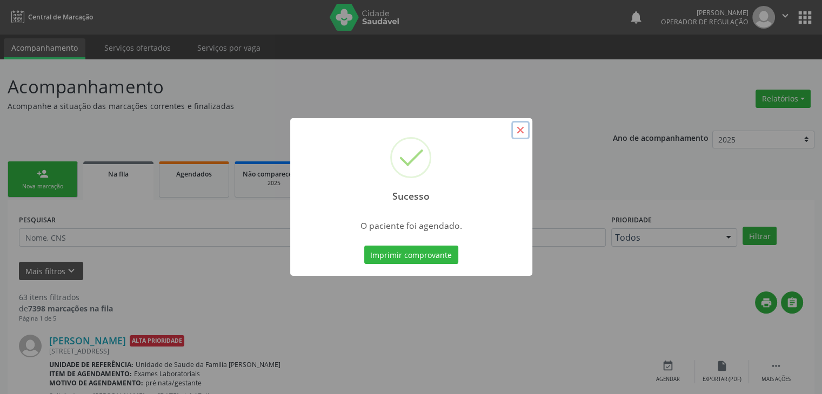
click at [521, 130] on button "×" at bounding box center [520, 130] width 18 height 18
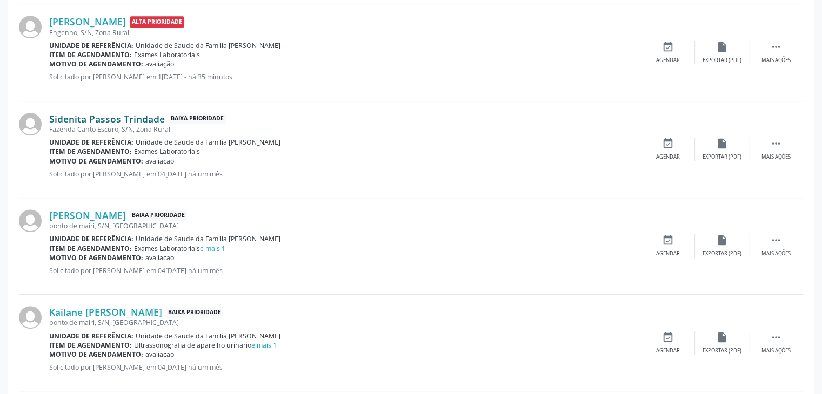
scroll to position [423, 0]
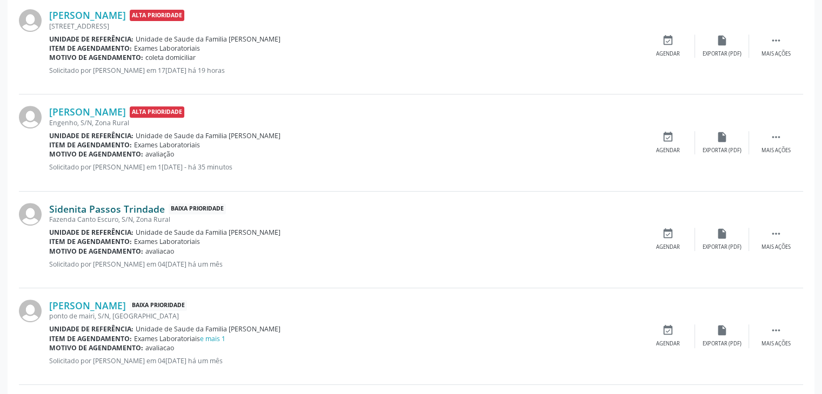
click at [115, 210] on link "Sidenita Passos Trindade" at bounding box center [107, 209] width 116 height 12
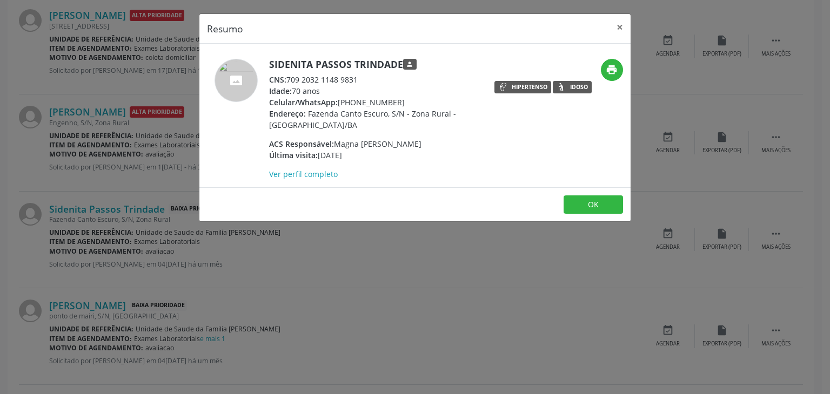
drag, startPoint x: 267, startPoint y: 65, endPoint x: 400, endPoint y: 65, distance: 133.5
click at [400, 65] on div "Sidenita Passos Trindade person CNS: 709 2032 1148 9831 Idade: 70 anos Celular/…" at bounding box center [342, 119] width 287 height 121
copy h5 "Sidenita Passos Trindade"
click at [620, 24] on button "×" at bounding box center [620, 27] width 22 height 26
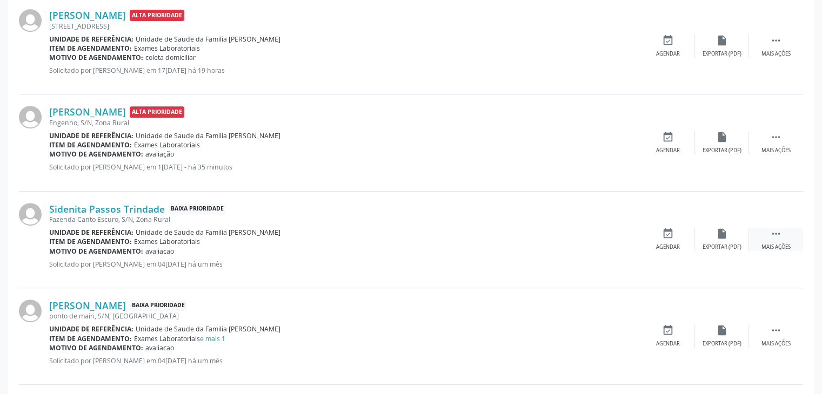
drag, startPoint x: 778, startPoint y: 238, endPoint x: 768, endPoint y: 238, distance: 10.3
click at [778, 238] on icon "" at bounding box center [776, 234] width 12 height 12
click at [708, 238] on div "edit Editar" at bounding box center [722, 239] width 54 height 23
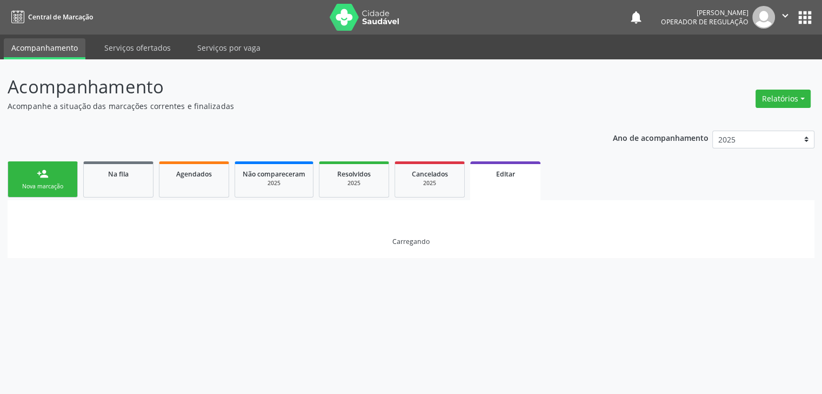
scroll to position [0, 0]
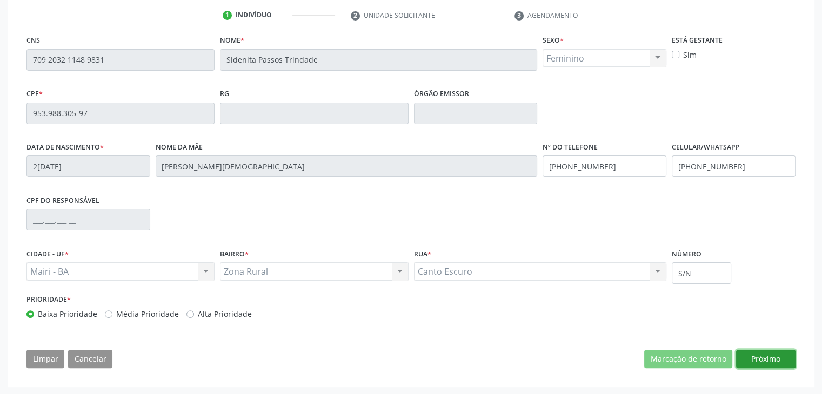
click at [762, 366] on button "Próximo" at bounding box center [765, 359] width 59 height 18
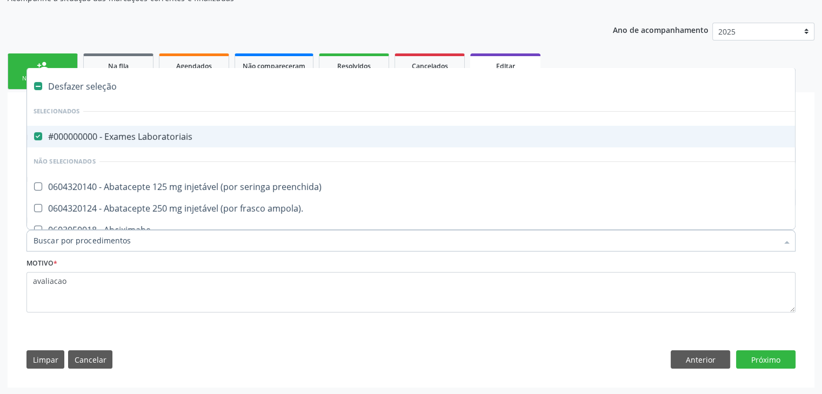
click at [108, 137] on div "#000000000 - Exames Laboratoriais" at bounding box center [450, 136] width 832 height 9
checkbox Laboratoriais "false"
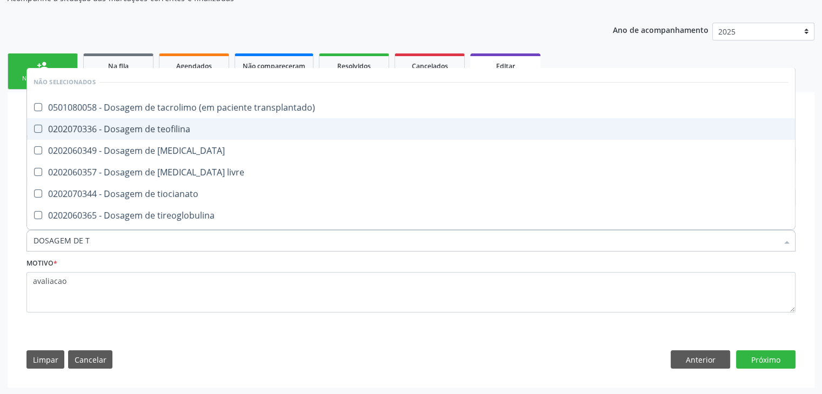
type input "DOSAGEM DE TS"
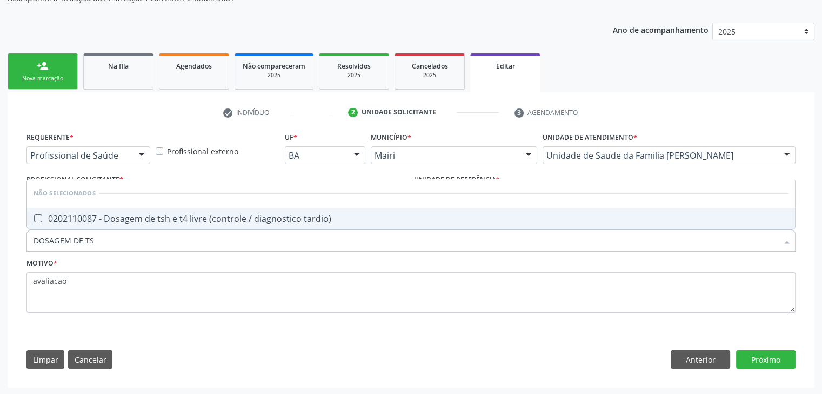
click at [132, 209] on span "0202110087 - Dosagem de tsh e t4 livre (controle / diagnostico tardio)" at bounding box center [411, 219] width 768 height 22
checkbox tardio\) "true"
click at [757, 362] on button "Próximo" at bounding box center [765, 360] width 59 height 18
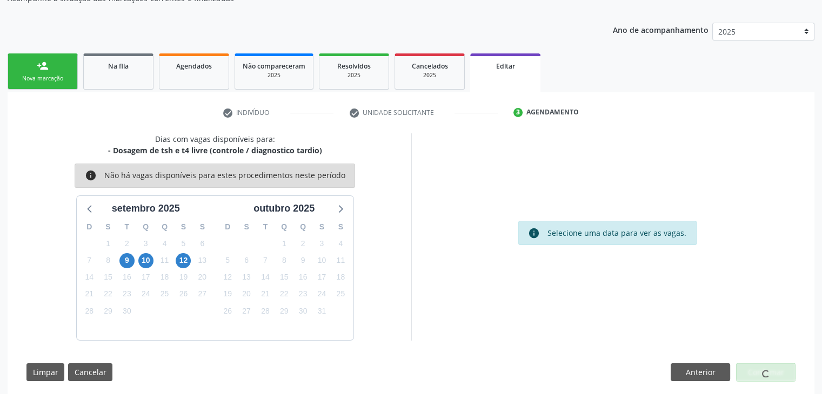
scroll to position [89, 0]
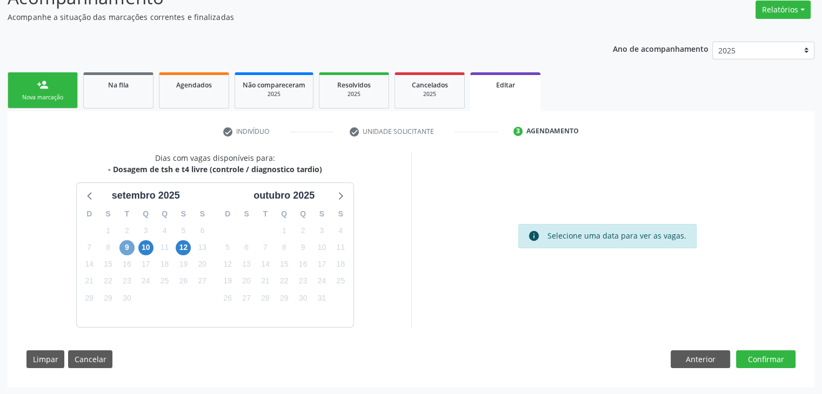
click at [130, 248] on span "9" at bounding box center [126, 247] width 15 height 15
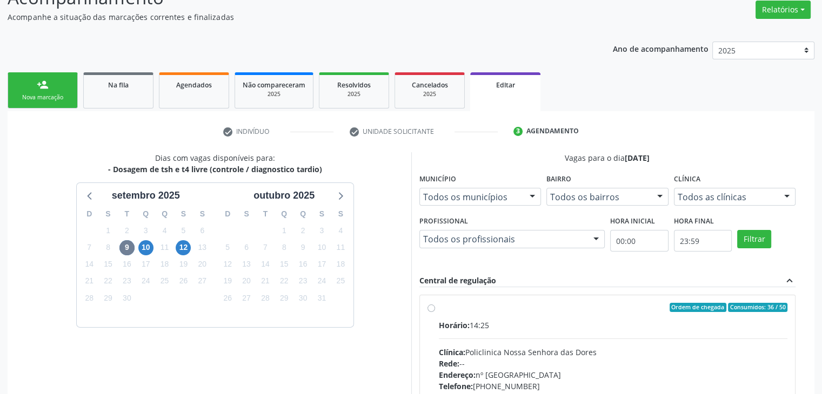
click at [612, 321] on div "Horário: 14:25" at bounding box center [613, 325] width 349 height 11
click at [435, 313] on input "Ordem de chegada Consumidos: 36 / 50 Horário: 14:25 Clínica: Policlinica [GEOGR…" at bounding box center [431, 308] width 8 height 10
radio input "true"
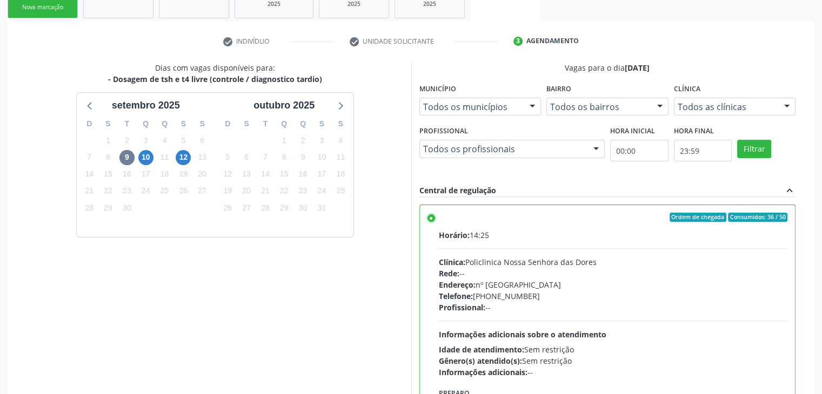
scroll to position [265, 0]
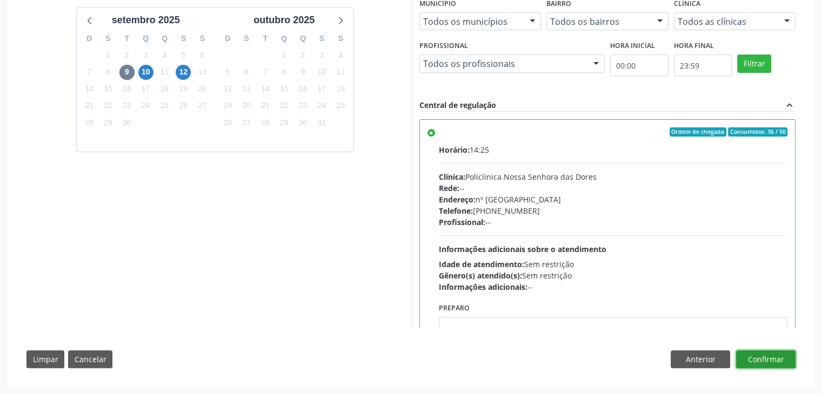
click at [758, 358] on button "Confirmar" at bounding box center [765, 360] width 59 height 18
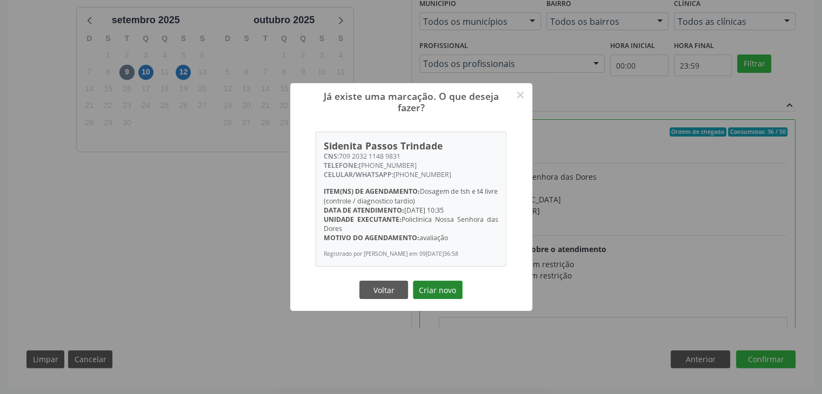
click at [440, 293] on button "Criar novo" at bounding box center [438, 290] width 50 height 18
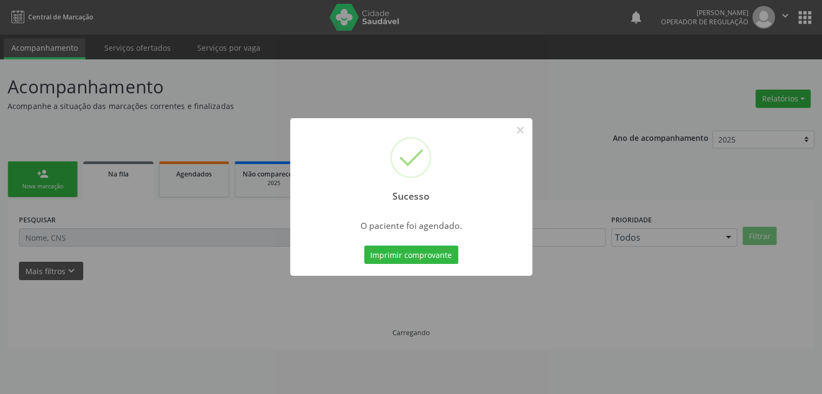
scroll to position [0, 0]
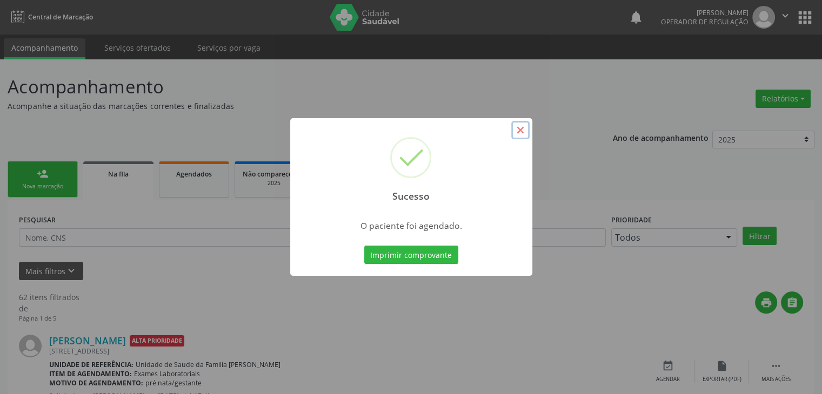
click at [526, 128] on button "×" at bounding box center [520, 130] width 18 height 18
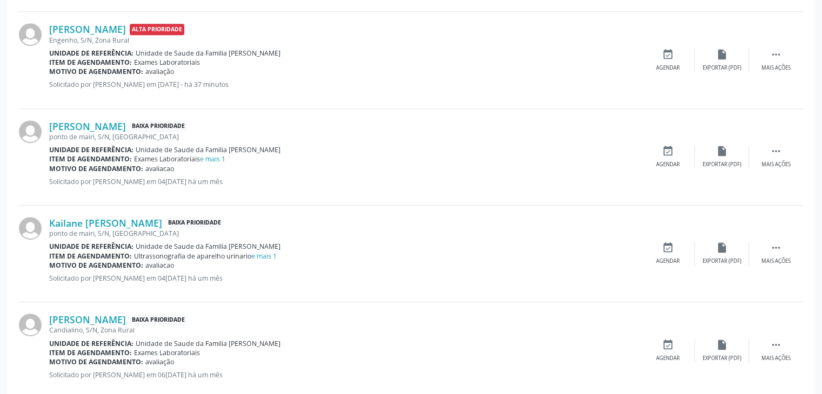
scroll to position [486, 0]
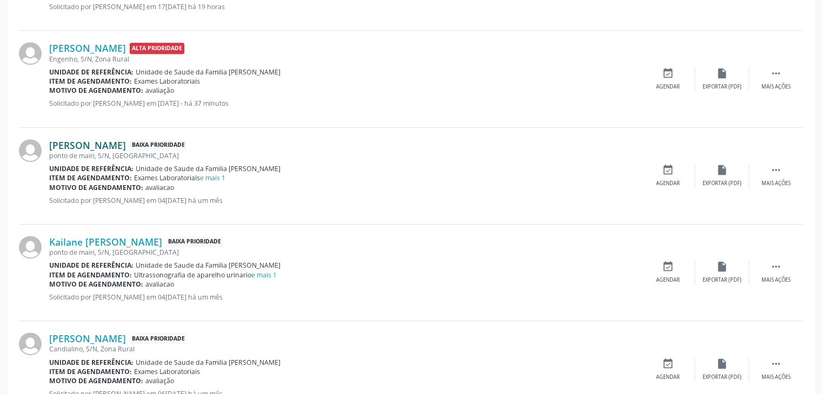
click at [103, 141] on link "[PERSON_NAME]" at bounding box center [87, 145] width 77 height 12
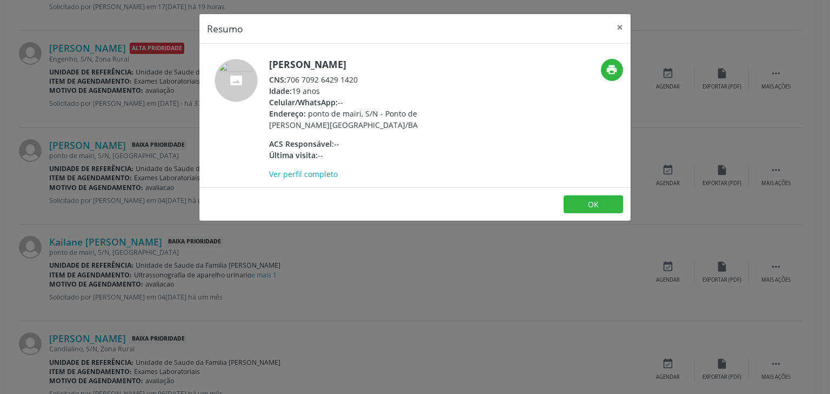
drag, startPoint x: 272, startPoint y: 64, endPoint x: 392, endPoint y: 56, distance: 120.2
click at [392, 56] on div "[PERSON_NAME] CNS: 706 7092 6429 1420 Idade: 19 anos Celular/WhatsApp: -- Ender…" at bounding box center [414, 116] width 431 height 144
copy h5 "[PERSON_NAME]"
click at [618, 21] on button "×" at bounding box center [620, 27] width 22 height 26
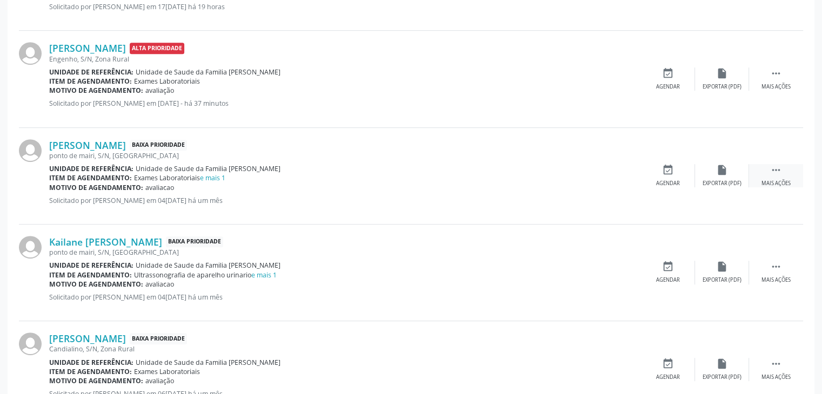
click at [765, 176] on div " Mais ações" at bounding box center [776, 175] width 54 height 23
click at [725, 177] on div "edit Editar" at bounding box center [722, 175] width 54 height 23
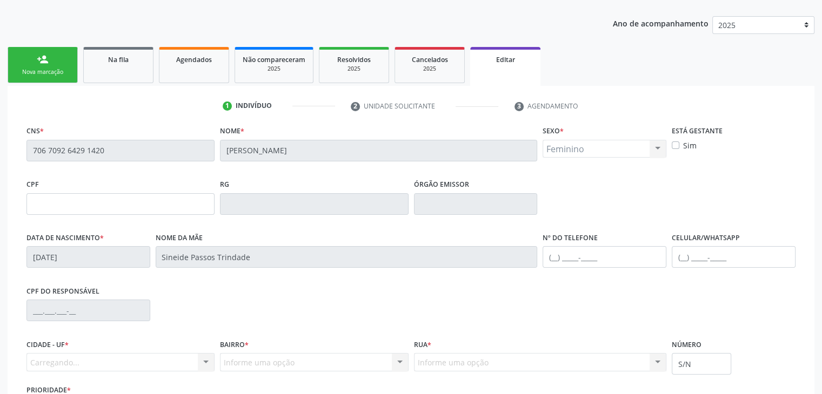
scroll to position [205, 0]
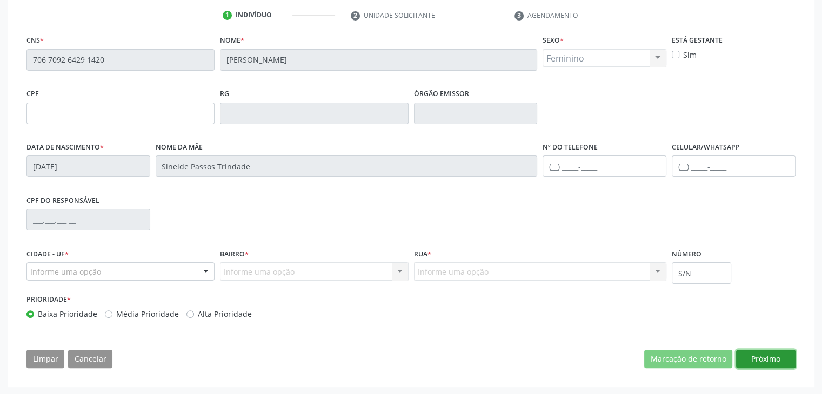
click at [752, 359] on button "Próximo" at bounding box center [765, 359] width 59 height 18
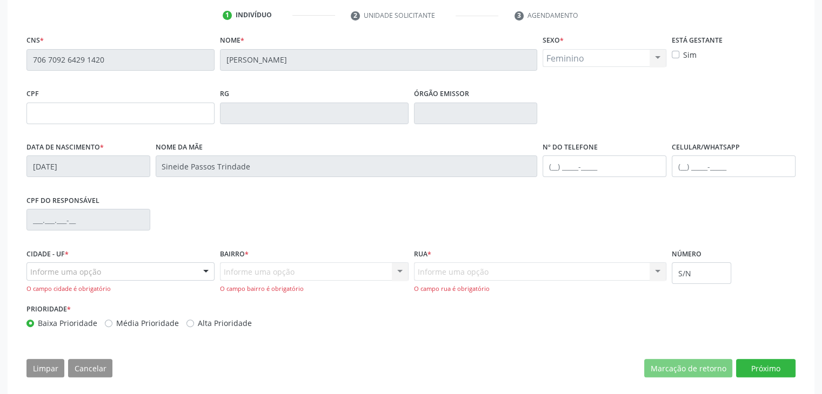
click at [68, 279] on div "Informe uma opção" at bounding box center [120, 272] width 188 height 18
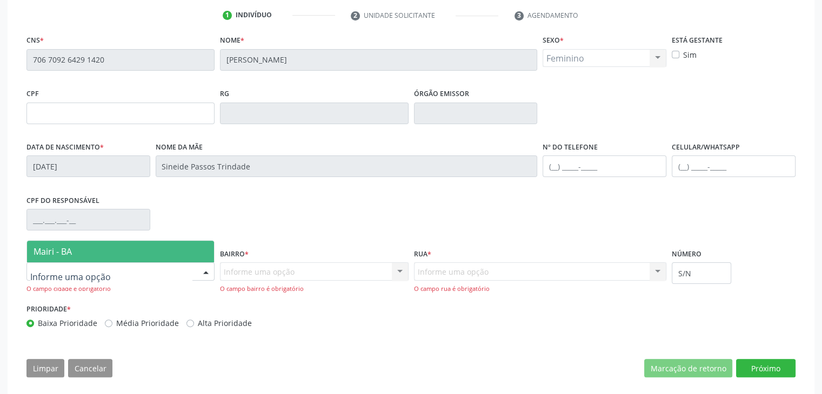
click at [65, 253] on span "Mairi - BA" at bounding box center [53, 252] width 38 height 12
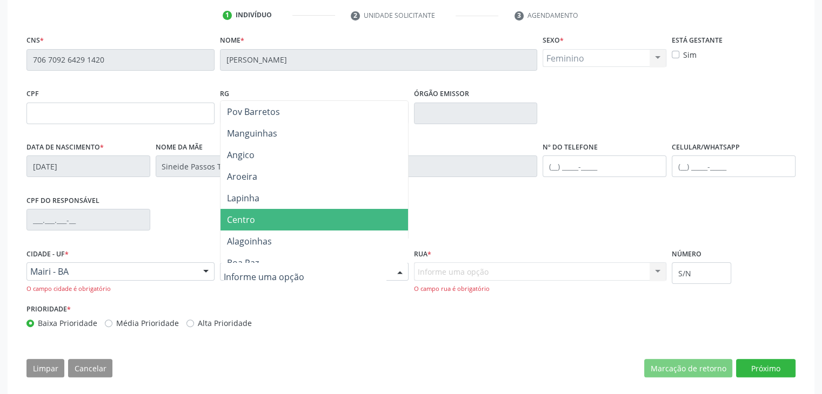
scroll to position [108, 0]
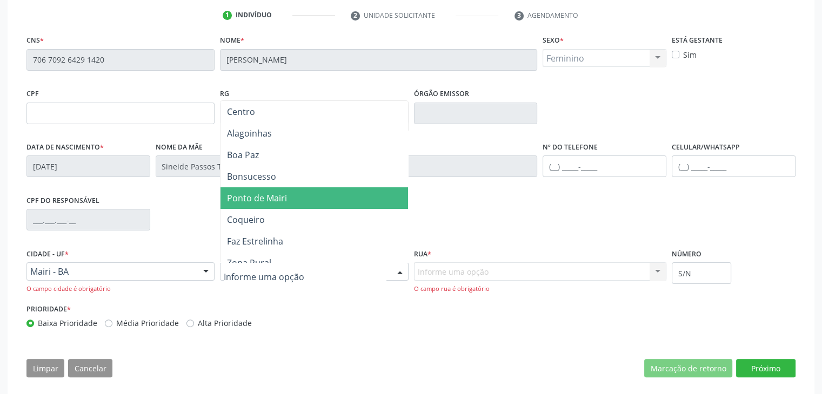
click at [270, 200] on span "Ponto de Mairi" at bounding box center [257, 198] width 60 height 12
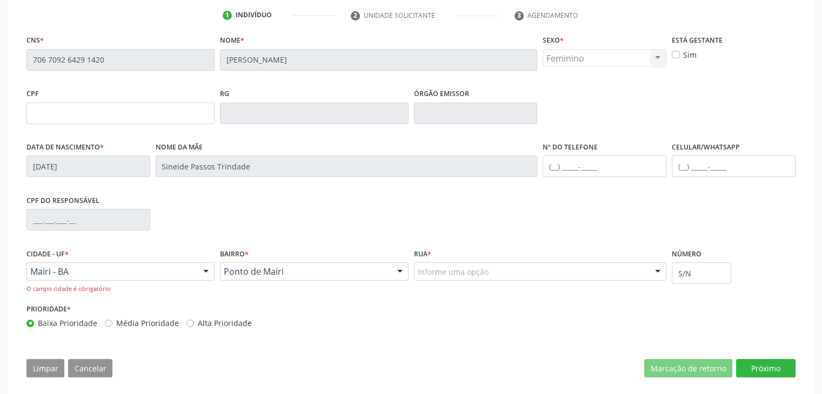
click at [492, 271] on div "Informe uma opção" at bounding box center [540, 272] width 253 height 18
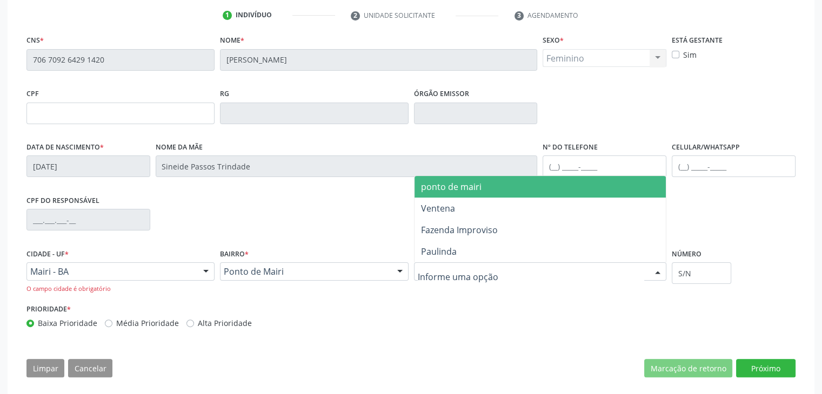
click at [468, 188] on span "ponto de mairi" at bounding box center [451, 187] width 61 height 12
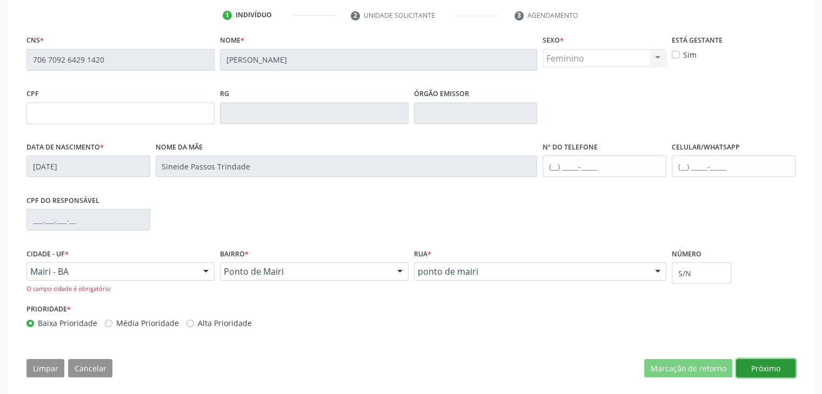
click at [775, 368] on button "Próximo" at bounding box center [765, 368] width 59 height 18
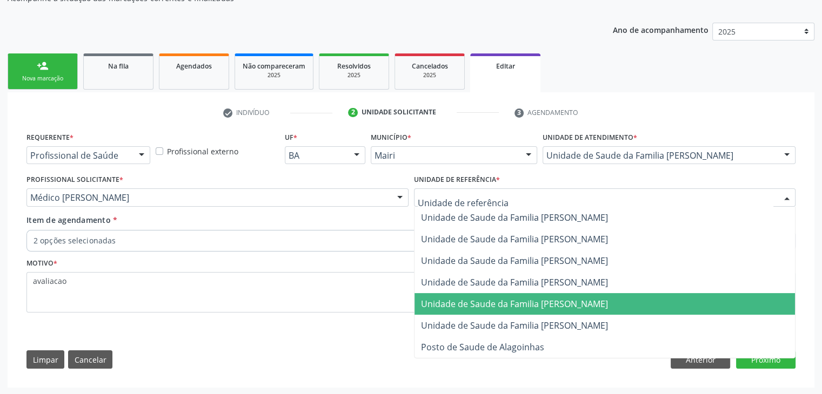
click at [536, 301] on span "Unidade de Saude da Familia [PERSON_NAME]" at bounding box center [514, 304] width 187 height 12
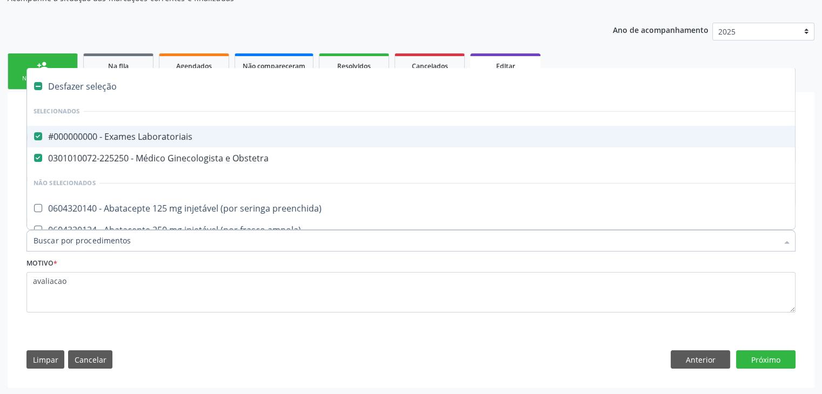
click at [102, 136] on div "#000000000 - Exames Laboratoriais" at bounding box center [450, 136] width 832 height 9
checkbox Laboratoriais "false"
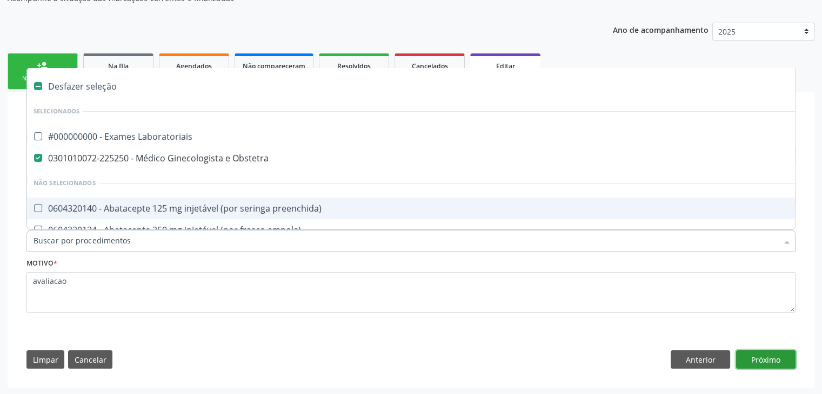
click at [763, 355] on button "Próximo" at bounding box center [765, 360] width 59 height 18
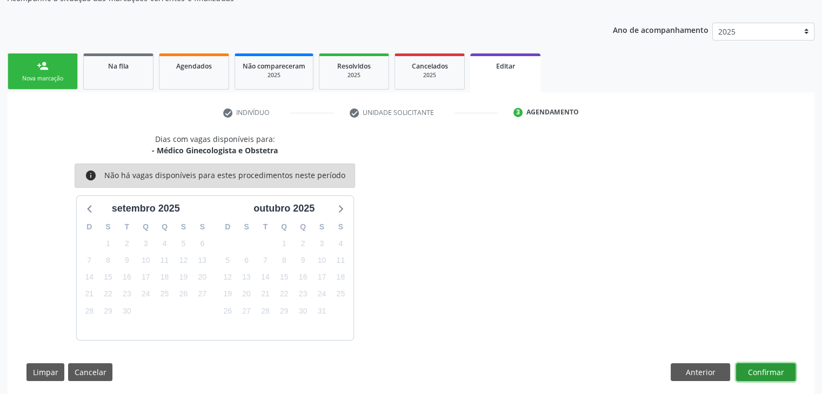
click at [786, 377] on button "Confirmar" at bounding box center [765, 373] width 59 height 18
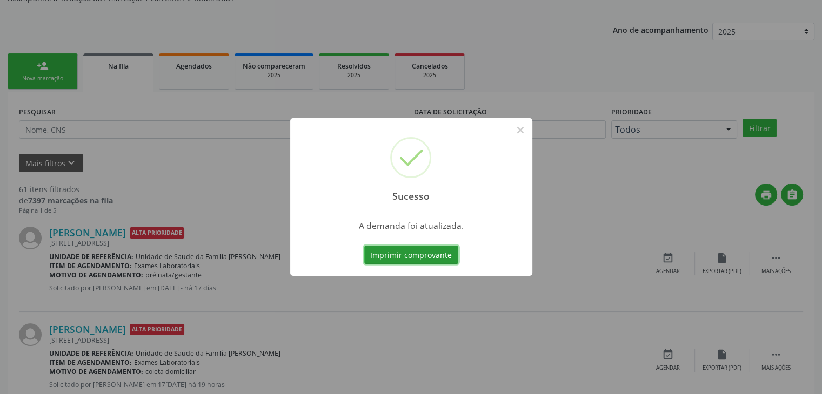
scroll to position [0, 0]
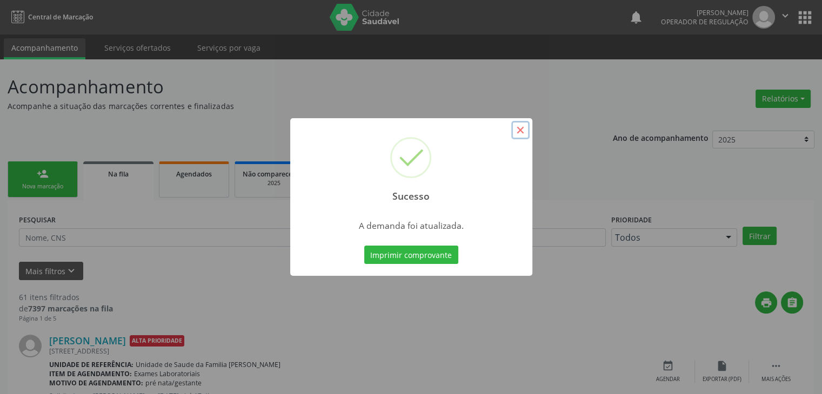
click at [516, 130] on button "×" at bounding box center [520, 130] width 18 height 18
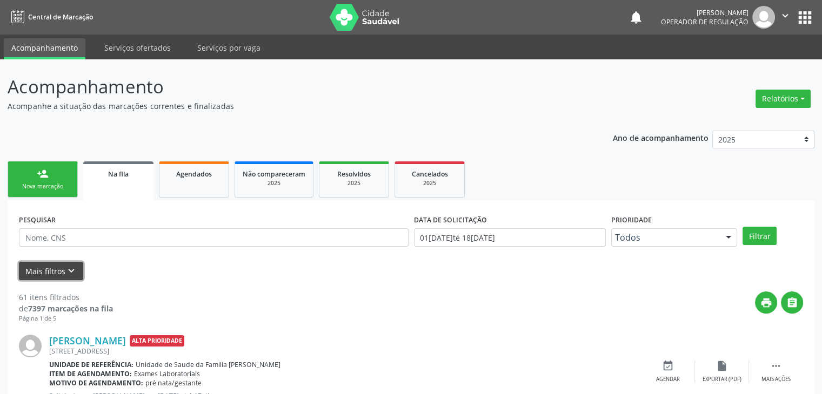
click at [63, 273] on button "Mais filtros keyboard_arrow_down" at bounding box center [51, 271] width 64 height 19
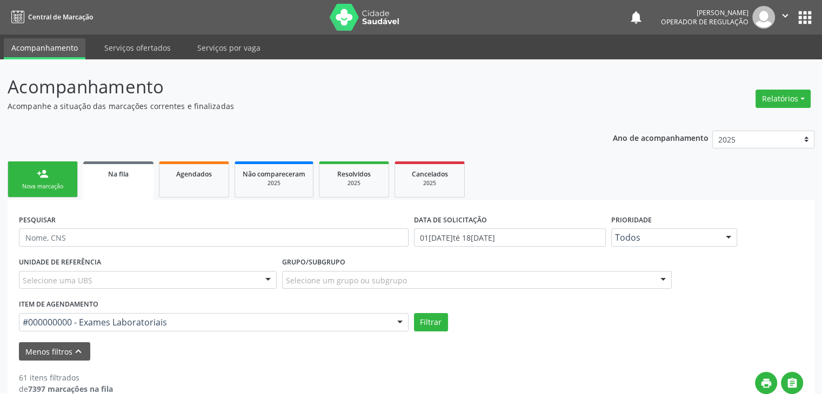
click at [110, 275] on div "Selecione uma UBS" at bounding box center [148, 280] width 258 height 18
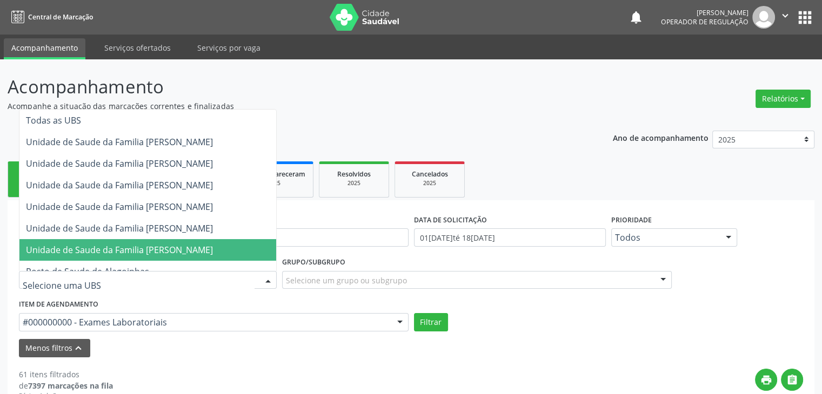
click at [155, 246] on span "Unidade de Saude da Familia [PERSON_NAME]" at bounding box center [119, 250] width 187 height 12
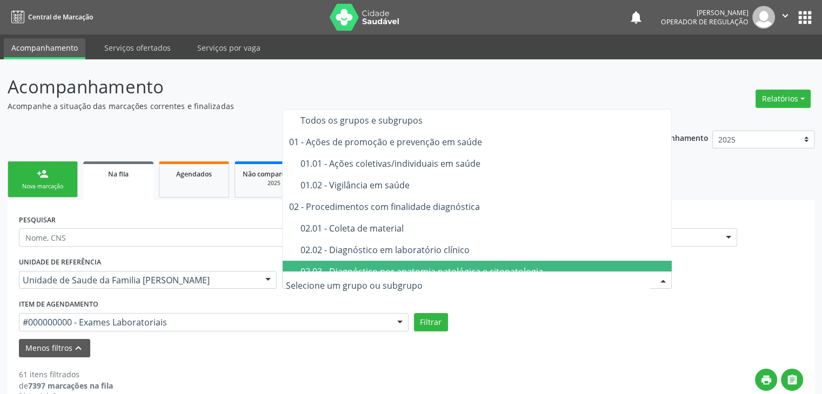
click at [377, 261] on span "02.03 - Diagnóstico por anatomia patológica e citopatologia" at bounding box center [478, 272] width 390 height 22
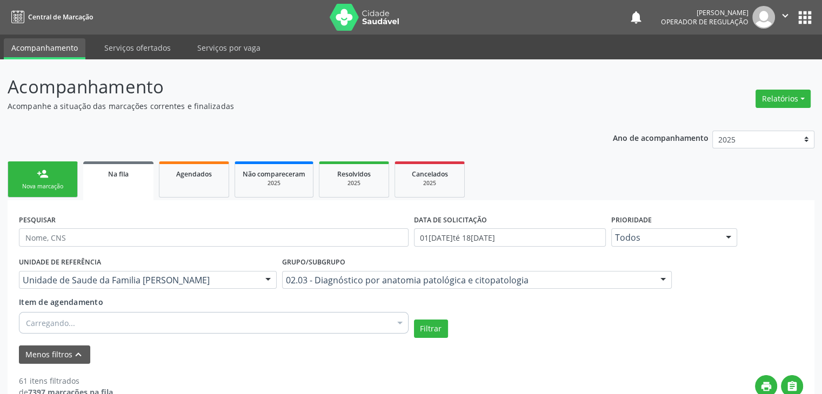
click at [380, 252] on div "PESQUISAR" at bounding box center [213, 233] width 395 height 42
click at [149, 329] on div "Selecionar procedimentos" at bounding box center [214, 323] width 390 height 22
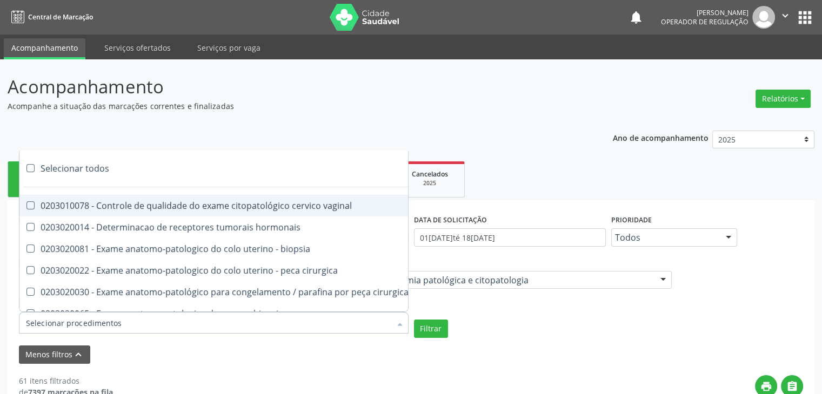
click at [84, 172] on div "Selecionar todos" at bounding box center [308, 169] width 579 height 22
checkbox input "true"
checkbox vaginal "true"
checkbox hormonais "true"
checkbox biopsia "true"
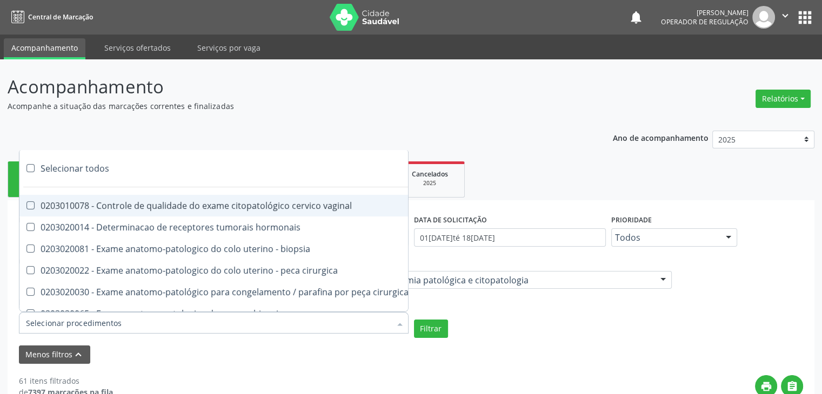
checkbox cirurgica "true"
checkbox mama\) "true"
checkbox biopsia "true"
checkbox cirurgica "true"
checkbox cervico-vaginal\/microflora "true"
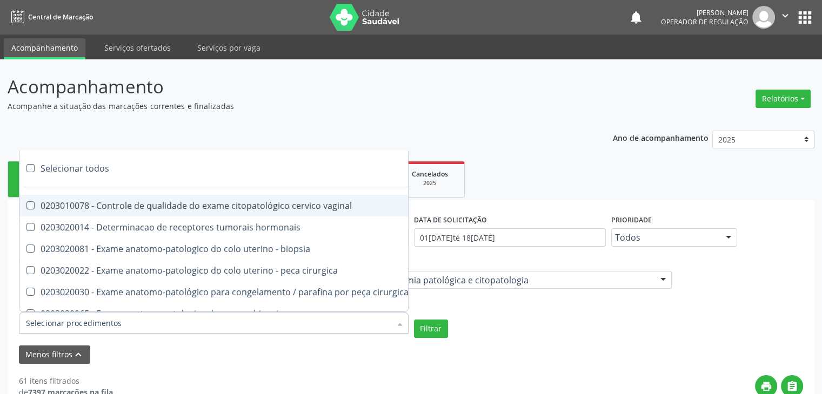
checkbox mama "true"
checkbox coletas\) "true"
checkbox vaginal\/microflora-rastreamento "true"
checkbox cervico-vaginal\) "true"
checkbox marcador\) "true"
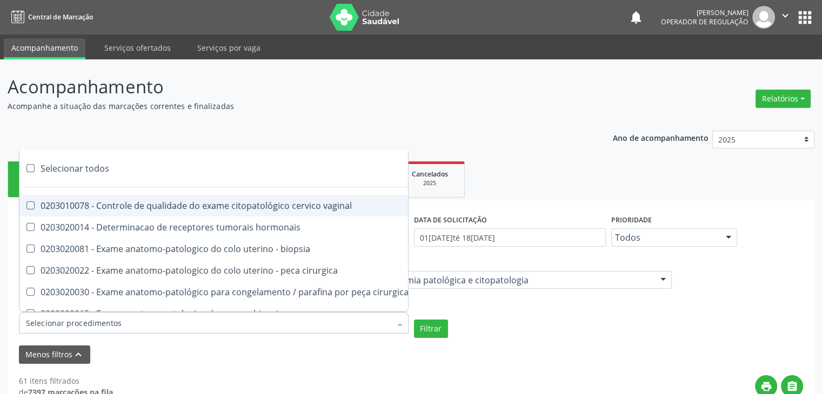
checkbox Necropsia "true"
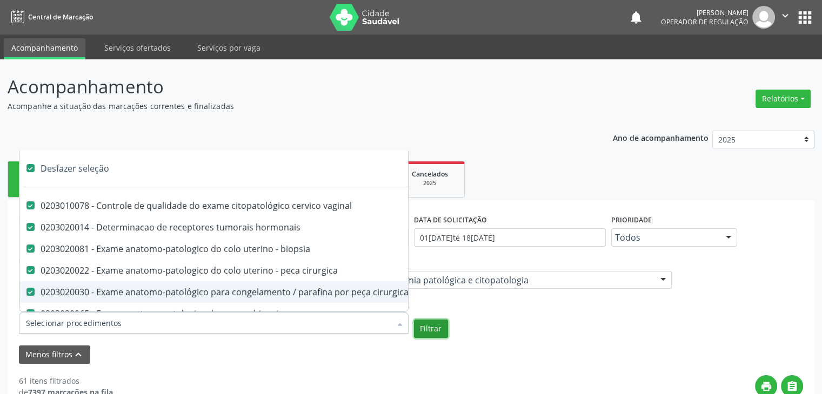
click at [445, 331] on button "Filtrar" at bounding box center [431, 329] width 34 height 18
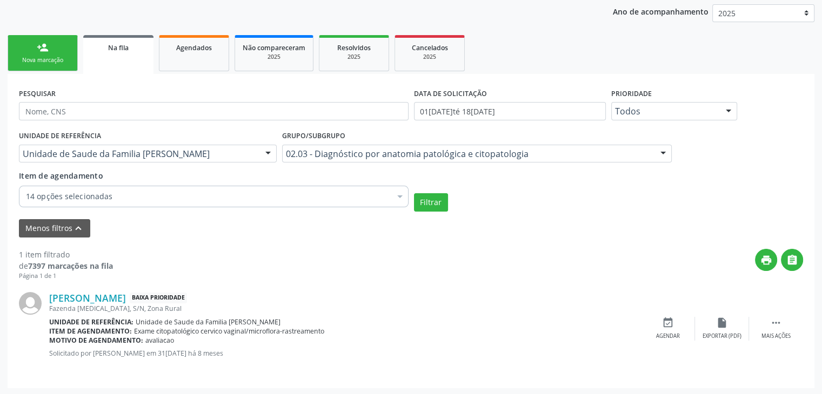
scroll to position [128, 0]
click at [438, 198] on button "Filtrar" at bounding box center [431, 201] width 34 height 18
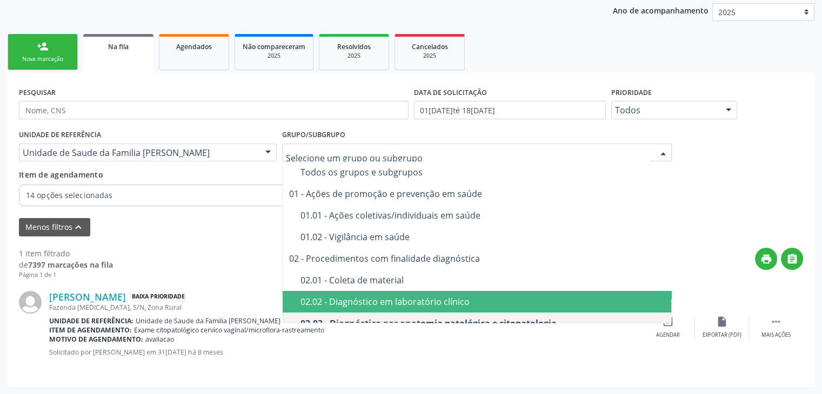
click at [389, 299] on div "02.02 - Diagnóstico em laboratório clínico" at bounding box center [482, 302] width 365 height 9
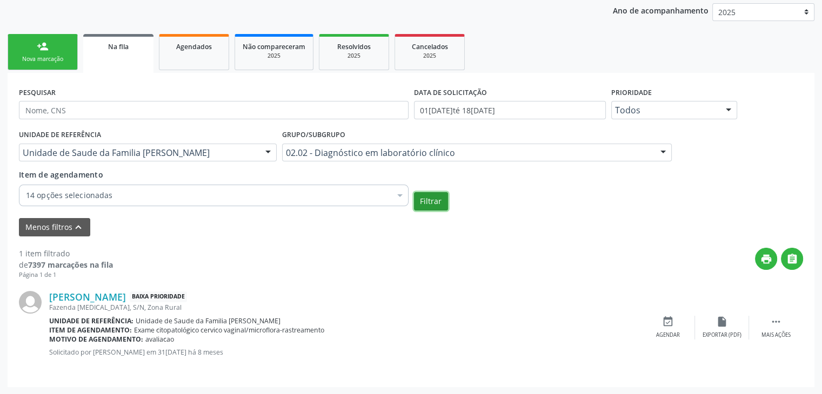
click at [441, 204] on button "Filtrar" at bounding box center [431, 201] width 34 height 18
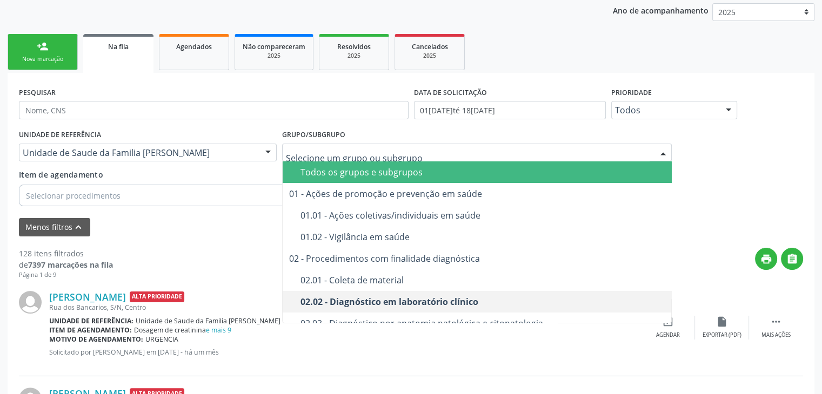
click at [359, 171] on div "Todos os grupos e subgrupos" at bounding box center [482, 172] width 365 height 9
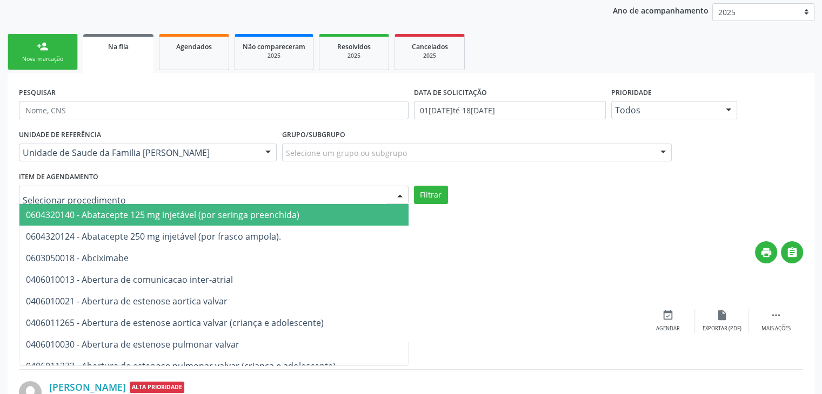
type input "#"
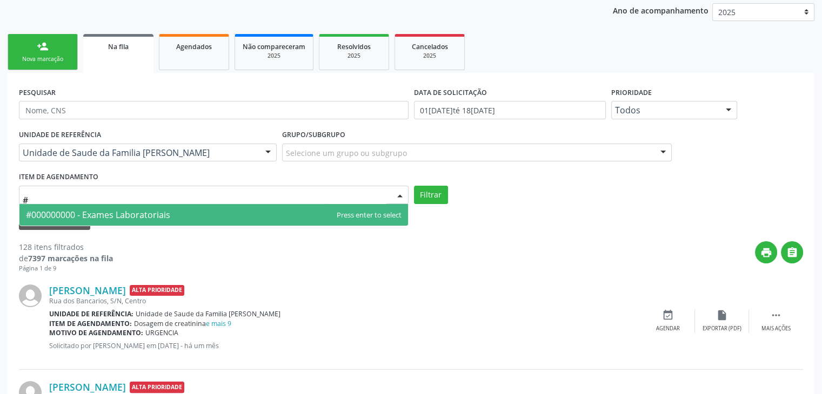
click at [99, 223] on span "#000000000 - Exames Laboratoriais" at bounding box center [213, 215] width 388 height 22
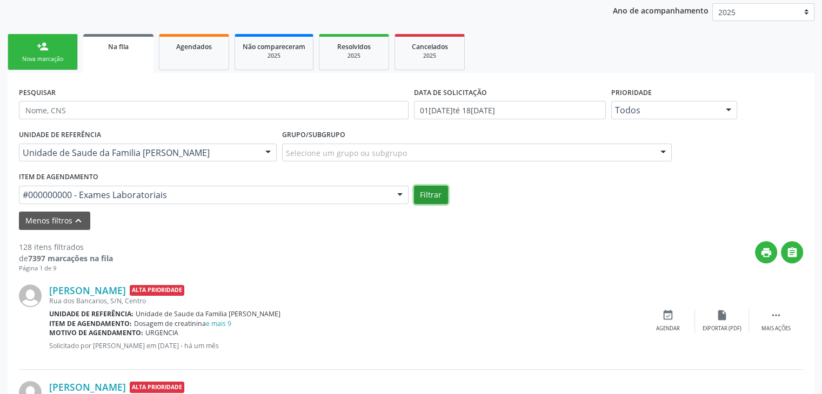
click at [437, 197] on button "Filtrar" at bounding box center [431, 195] width 34 height 18
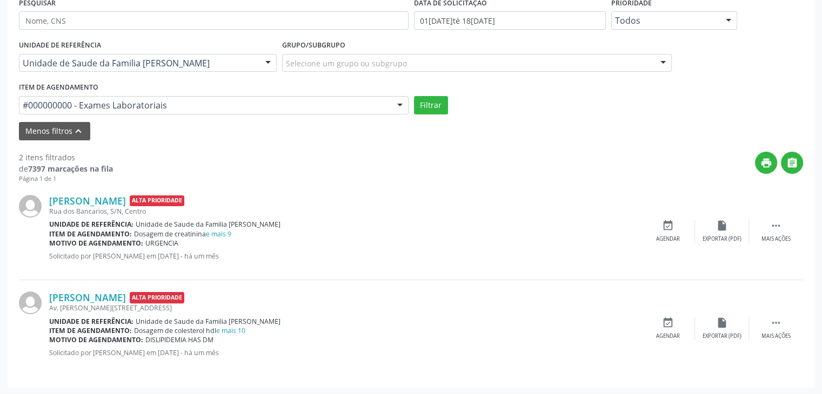
scroll to position [218, 0]
click at [408, 59] on div "Selecione um grupo ou subgrupo" at bounding box center [477, 62] width 390 height 18
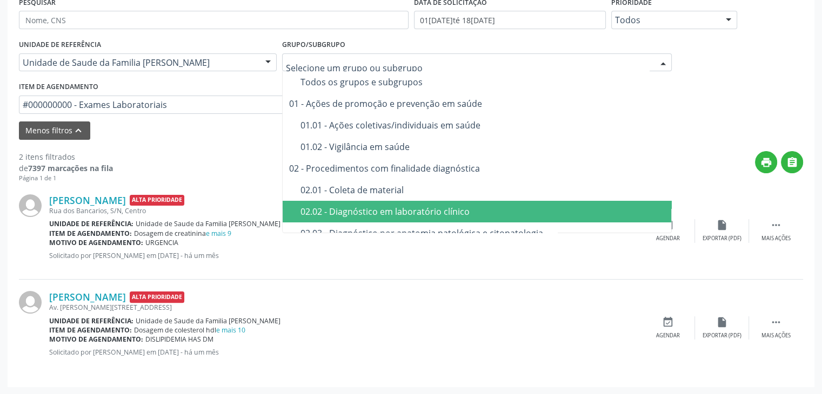
click at [400, 215] on div "02.02 - Diagnóstico em laboratório clínico" at bounding box center [482, 211] width 365 height 9
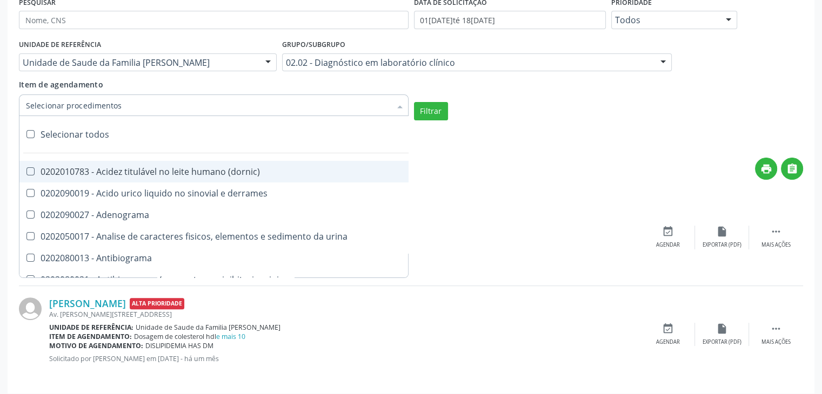
click at [76, 133] on div "Selecionar todos" at bounding box center [313, 135] width 588 height 22
checkbox input "true"
checkbox \(dornic\) "true"
checkbox derrames "true"
checkbox Adenograma "true"
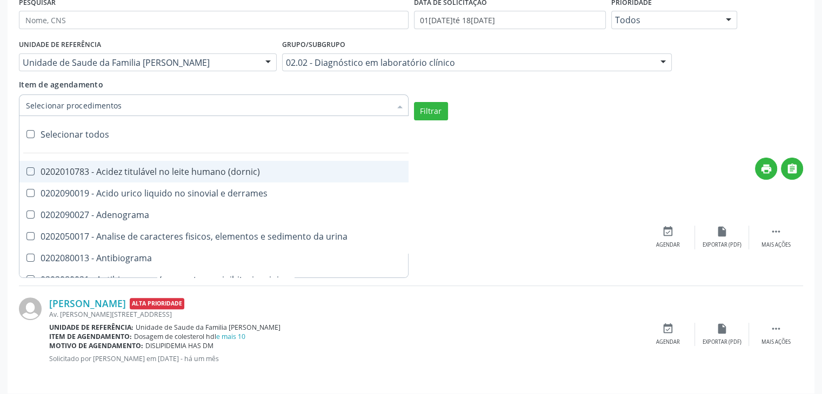
checkbox urina "true"
checkbox Antibiograma "true"
checkbox minima "true"
checkbox micobacterias "true"
checkbox blot "true"
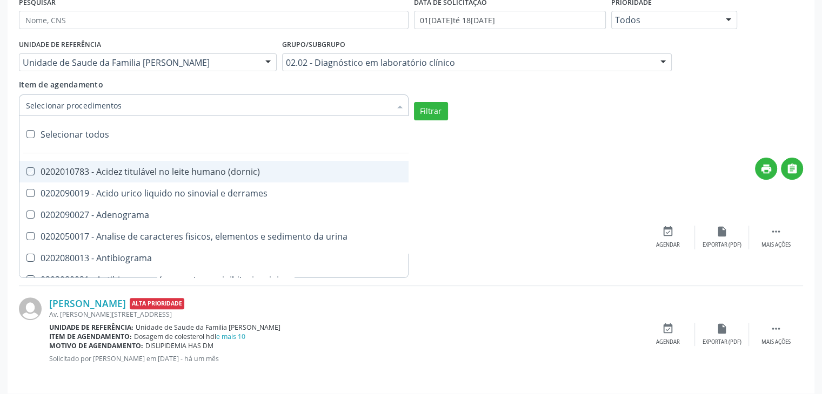
checkbox mlpa "true"
checkbox \(hanseniase\) "true"
checkbox \(controle\) "true"
checkbox \(diagnóstica\) "true"
checkbox \(gram\) "true"
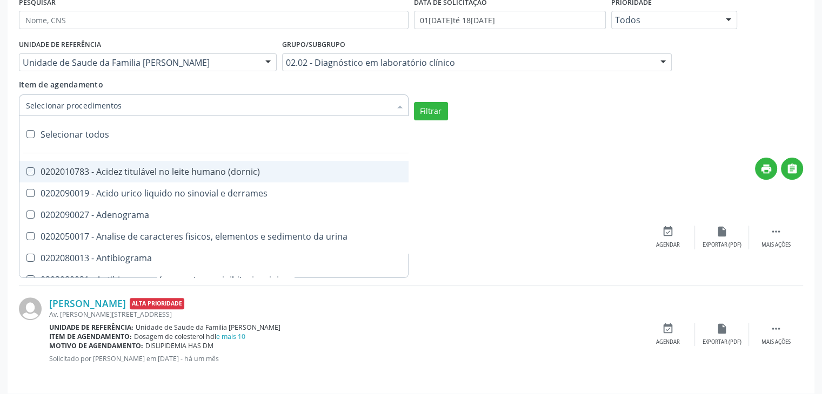
checkbox clamidia "true"
checkbox herpesvirus "true"
checkbox hematologica "true"
checkbox creatinina "true"
checkbox fosfato "true"
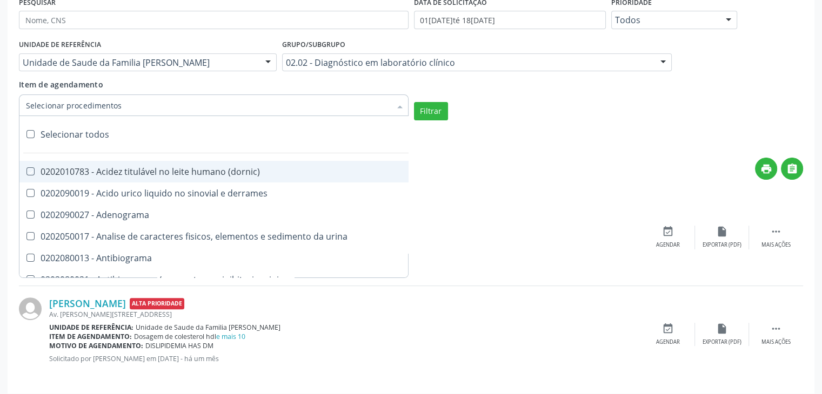
checkbox ureia "true"
checkbox osmolar "true"
checkbox addis "true"
checkbox b "true"
checkbox cd4\/cd8 "true"
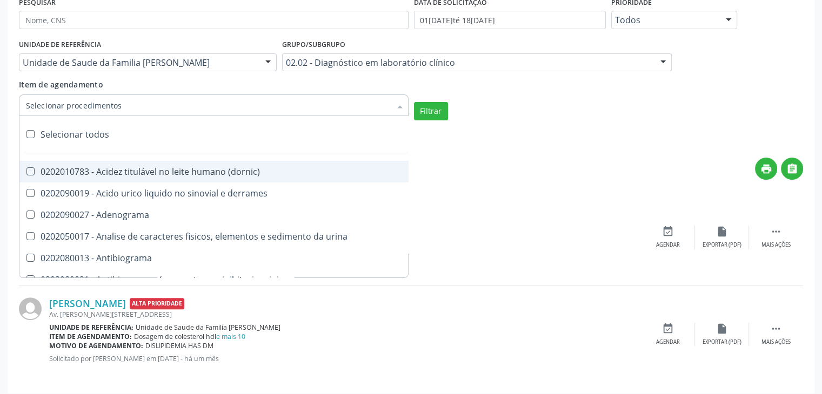
checkbox totais "true"
checkbox plaquetas "true"
checkbox reticulocitos "true"
checkbox liquor "true"
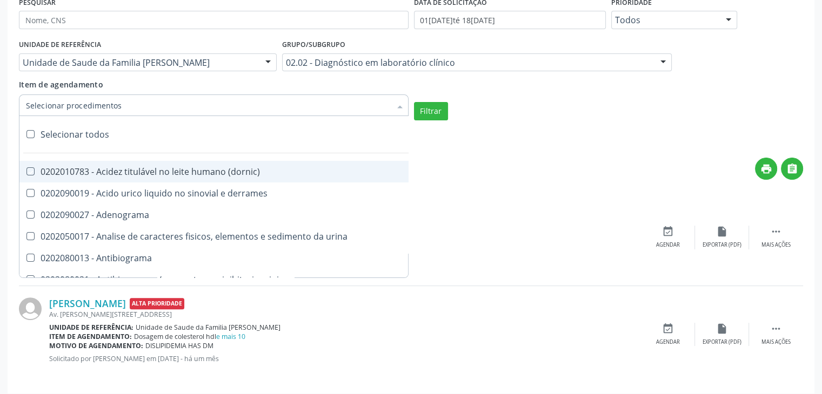
checkbox identificacao "true"
checkbox \(pos-pasteurização\) "true"
checkbox herpesvirus "true"
checkbox baar "true"
checkbox anaerobicas "true"
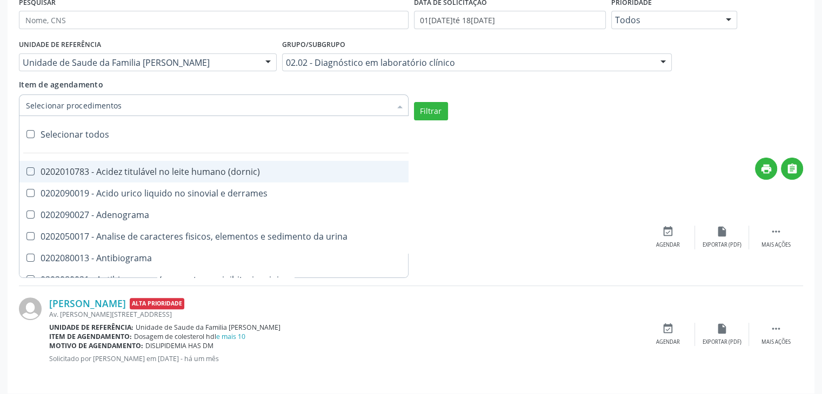
checkbox fungos "true"
checkbox \(qualitativo\) "true"
checkbox tardio\) "true"
checkbox \(qualitativo\) "true"
checkbox \(confirmatorio\) "true"
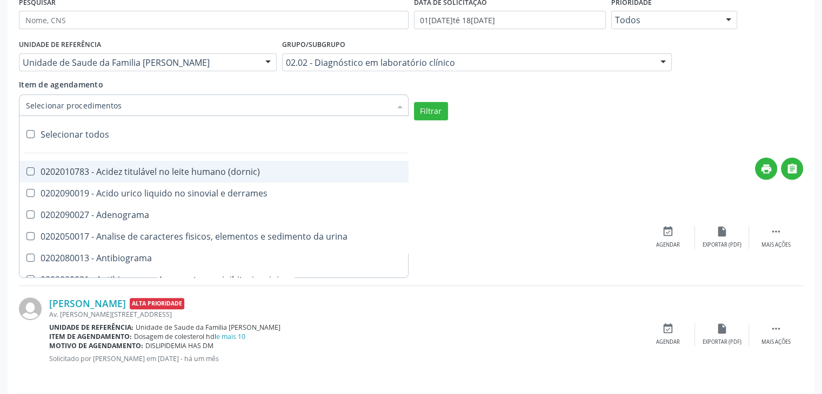
checkbox \(confirmatorio\) "true"
checkbox molecular "true"
checkbox htlv-1 "true"
checkbox biotinidase "true"
checkbox congênita "true"
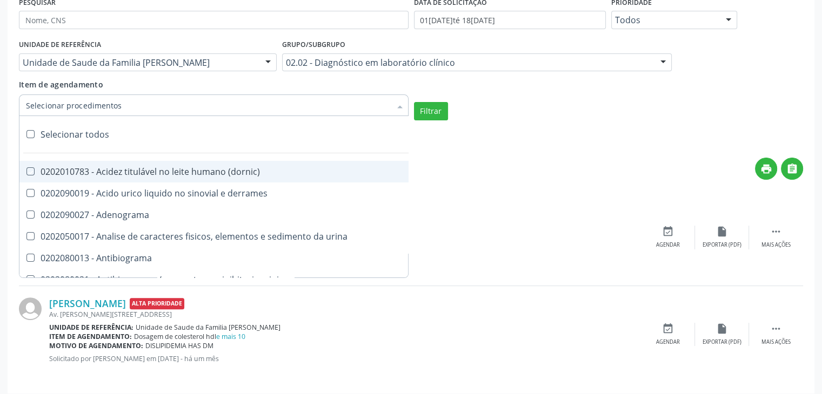
checkbox antiplaquetarios "true"
checkbox ferro "true"
checkbox bandas\) "true"
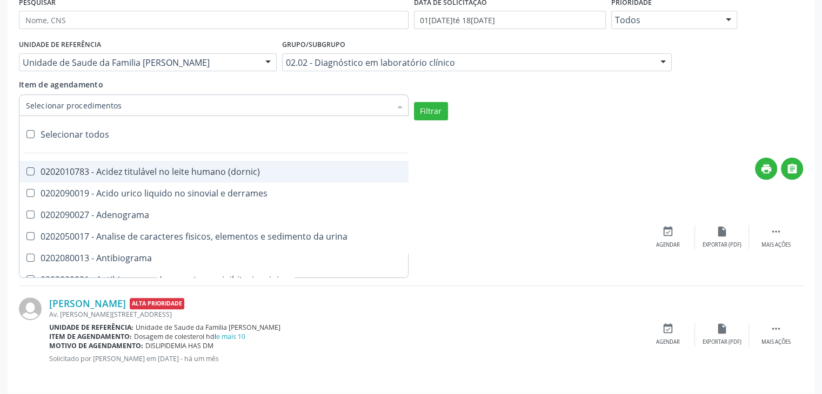
checkbox \(ch50\) "true"
checkbox aminoacidos "true"
checkbox globular "true"
checkbox dosagens\) "true"
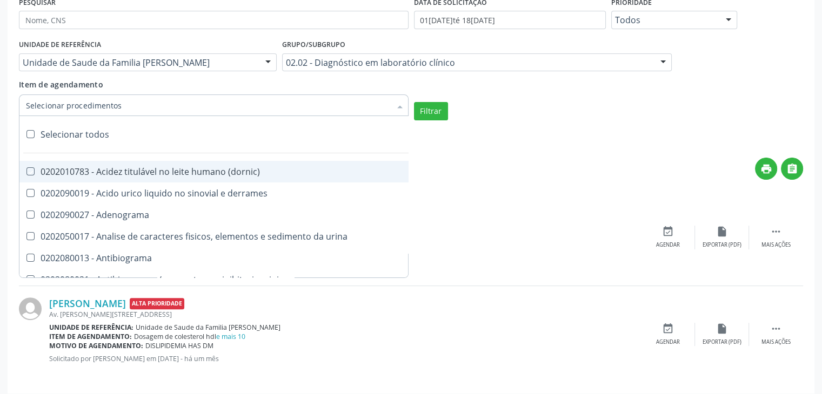
checkbox dosagens\) "true"
checkbox \(cada\) "true"
checkbox reumatoide "true"
checkbox amniotico "true"
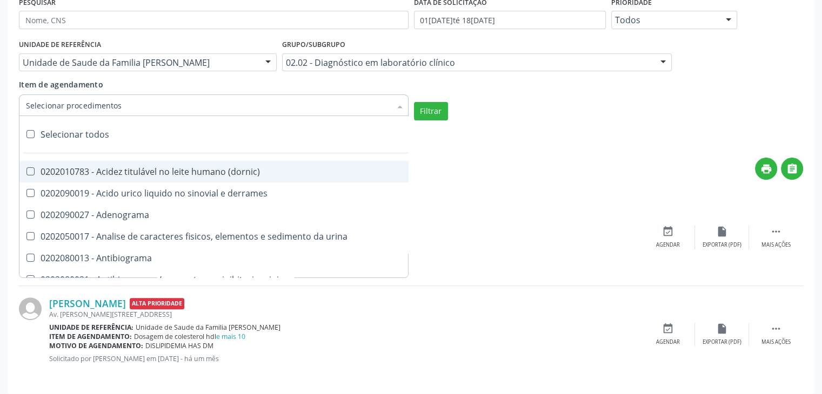
checkbox livre "true"
checkbox osmolalidade "true"
checkbox osmolaridade "true"
checkbox t3 "true"
checkbox sulfo-hemoglobina "true"
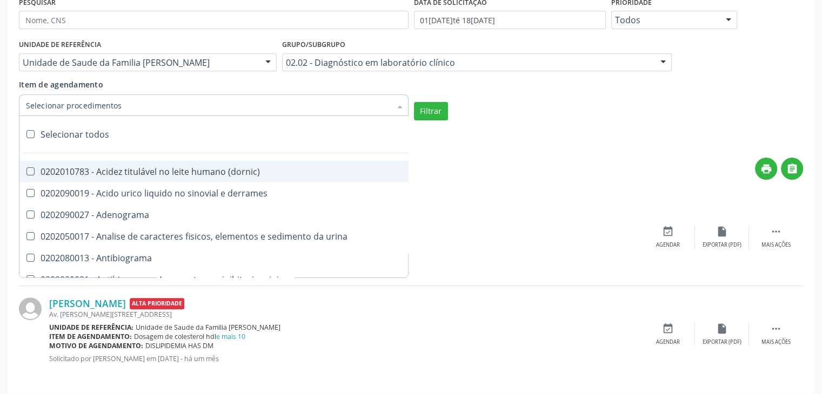
checkbox reverso "true"
checkbox coagulacao "true"
checkbox euglobulina "true"
checkbox -duke "true"
checkbox ivy "true"
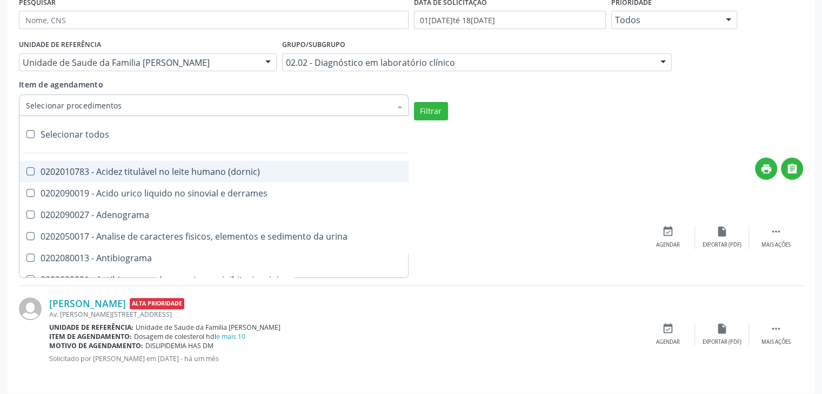
checkbox hemacias "true"
checkbox trombina "true"
checkbox ativada\) "true"
checkbox \(tap\) "true"
checkbox \(vhs\) "true"
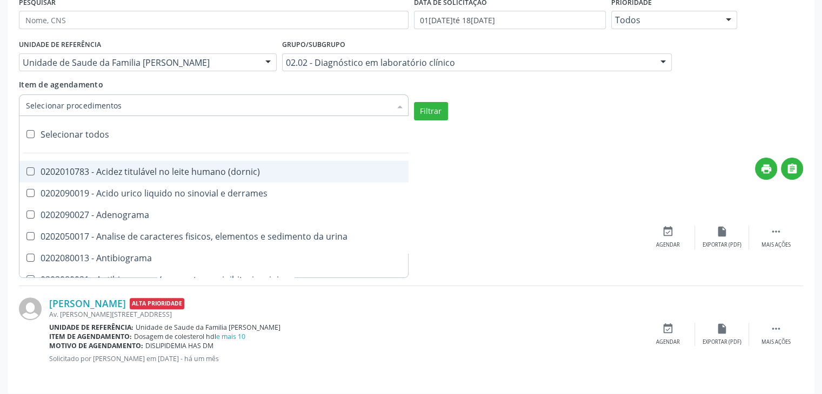
checkbox abo "true"
checkbox reativa "true"
checkbox ordenhado "true"
checkbox pezinho\) "true"
checkbox complemento "true"
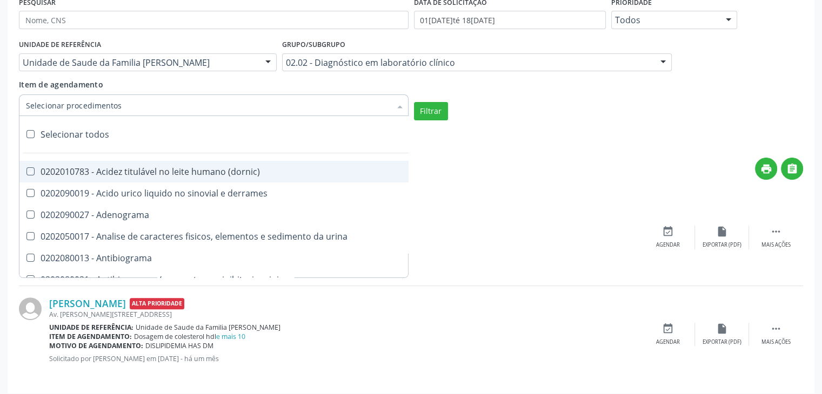
checkbox pezinho\) "true"
checkbox 17-alfa-hidroxiprogesterona "true"
checkbox totais "true"
checkbox 17-hidroxicorticosteroides "true"
checkbox d "true"
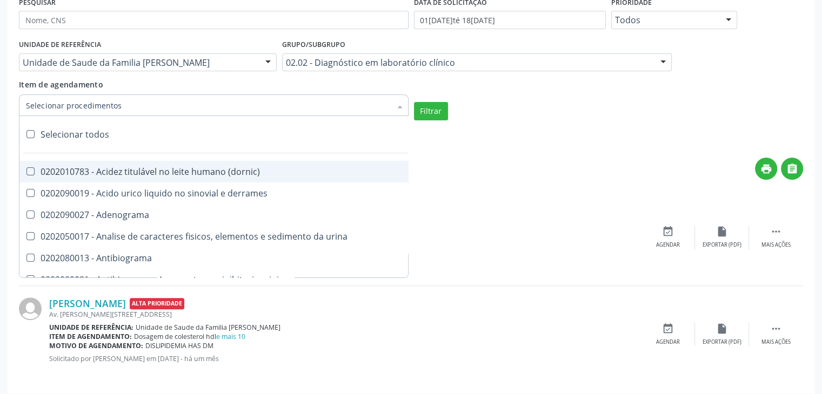
checkbox 5-nucleotidase "true"
checkbox acetona "true"
checkbox \(serotonina\) "true"
checkbox ascorbico "true"
checkbox delta-aminolevulinico "true"
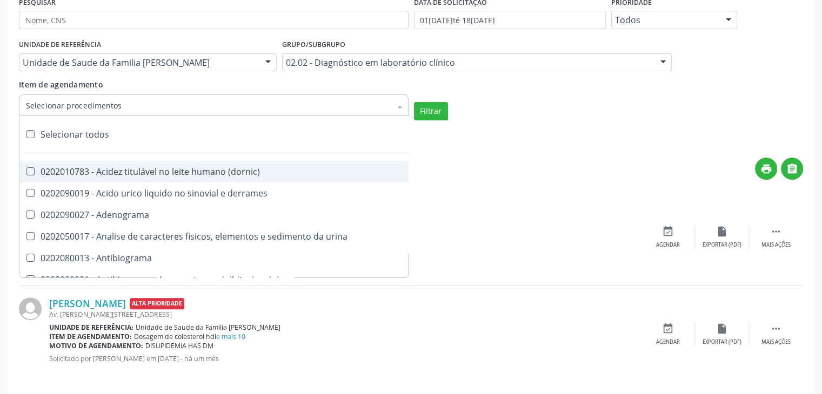
checkbox hipurico "true"
checkbox mandelico "true"
checkbox metil-hipurico "true"
checkbox urico "true"
checkbox valproico "true"
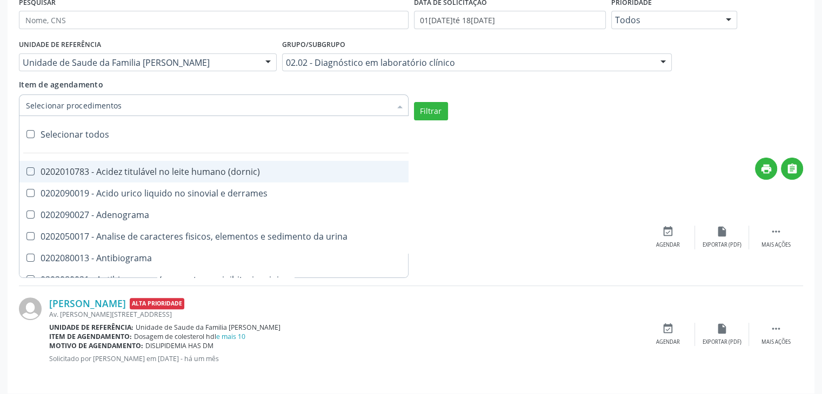
checkbox vanilmandelico "true"
checkbox \(acth\) "true"
checkbox ala-desidratase "true"
checkbox etilico "true"
checkbox aldolase "true"
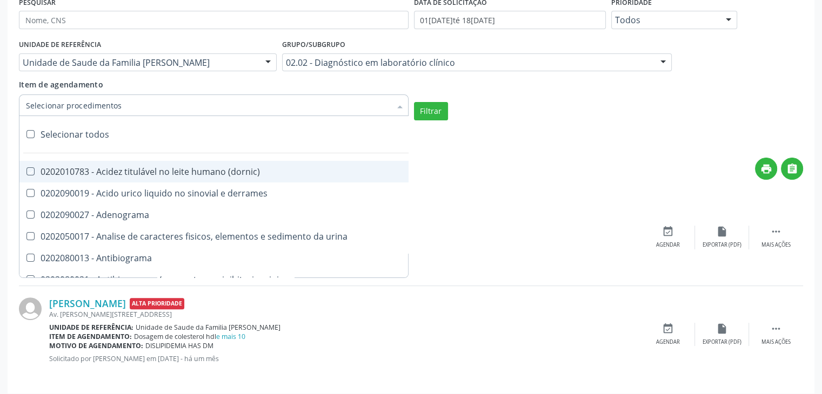
checkbox aldosterona "true"
checkbox alfa-1-antitripsina "true"
checkbox acida "true"
checkbox alfa-2-macroglobulina "true"
checkbox alfa-fetoproteina "true"
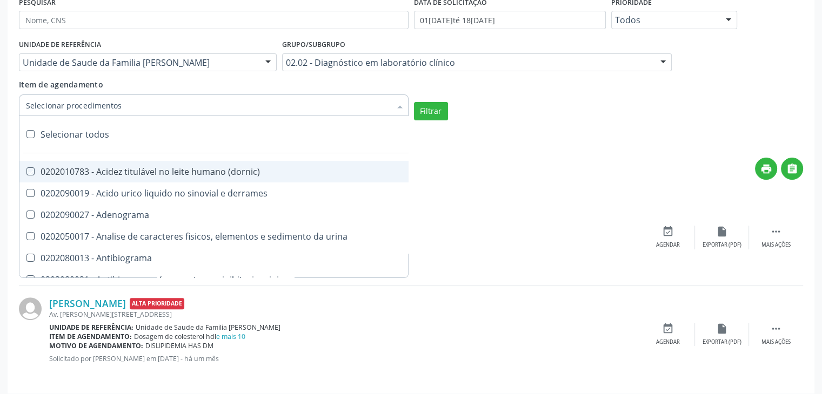
checkbox aluminio "true"
checkbox amilase "true"
checkbox aminoglicosideos "true"
checkbox amonia "true"
checkbox ciclico "true"
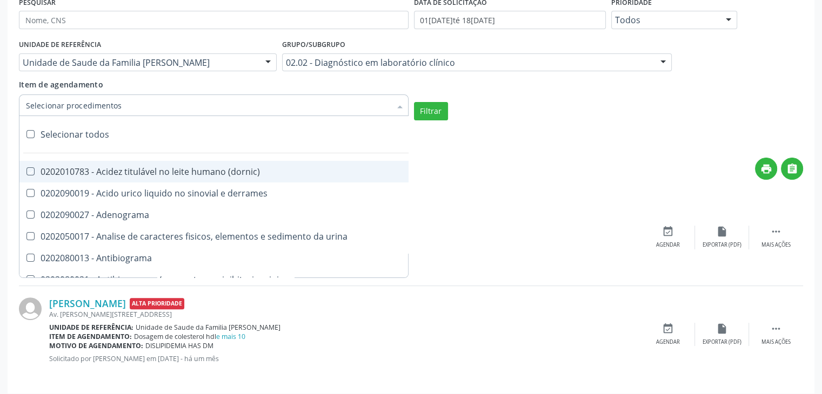
checkbox androstenediona "true"
checkbox anfetaminas "true"
checkbox circulante "true"
checkbox iga "true"
checkbox triciclicos "true"
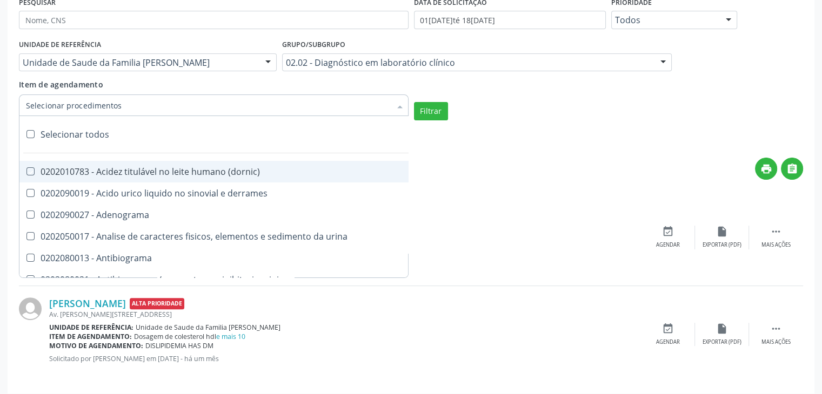
checkbox \(psa\) "true"
checkbox iii "true"
checkbox barbituratos "true"
checkbox benzodiazepinicos "true"
checkbox beta-2-microglobulina "true"
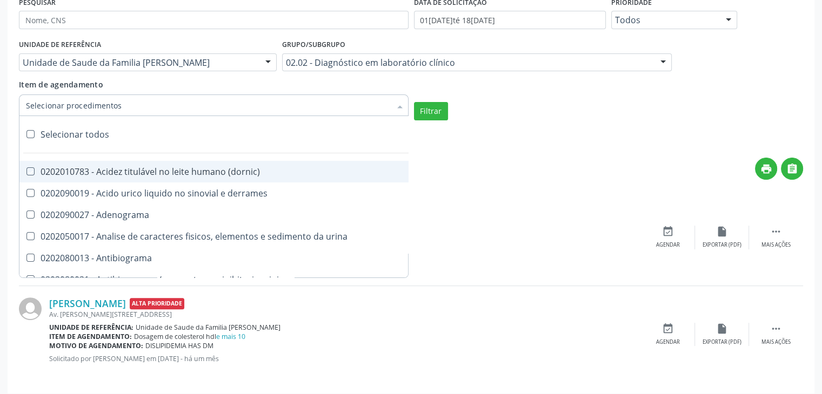
checkbox fracoes "true"
checkbox cadmio "true"
checkbox calcio "true"
checkbox ionizavel "true"
checkbox calcitonina "true"
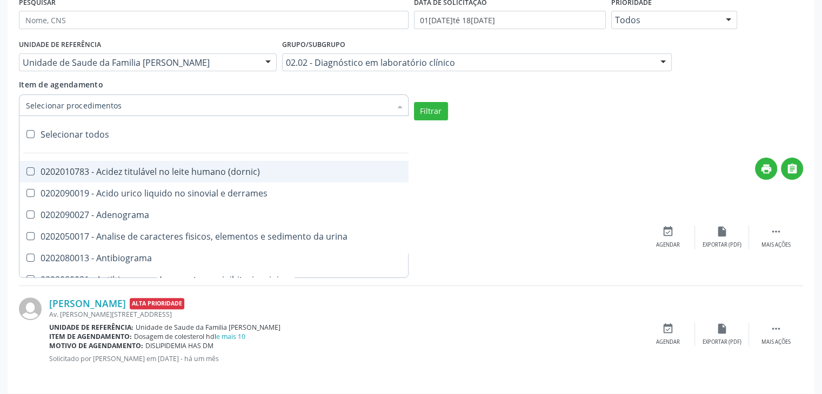
checkbox carbamazepina "true"
checkbox carboxi-hemoglobina "true"
checkbox caroteno "true"
checkbox catecolaminas "true"
checkbox chumbo "true"
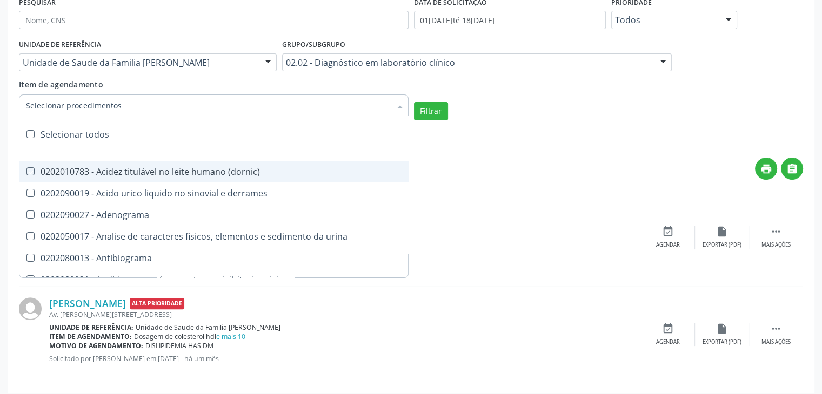
checkbox ciclosporina "true"
checkbox citrato "true"
checkbox cloreto "true"
checkbox suor "true"
checkbox cobre "true"
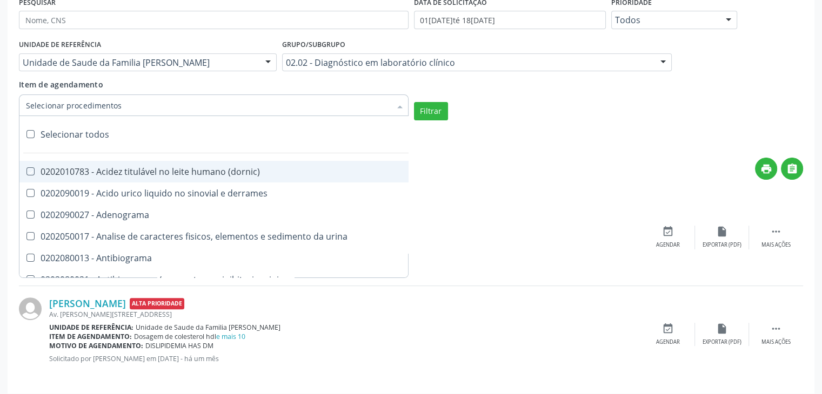
checkbox hdl "true"
checkbox ldl "true"
checkbox colinesterase "true"
checkbox c3 "true"
checkbox c4 "true"
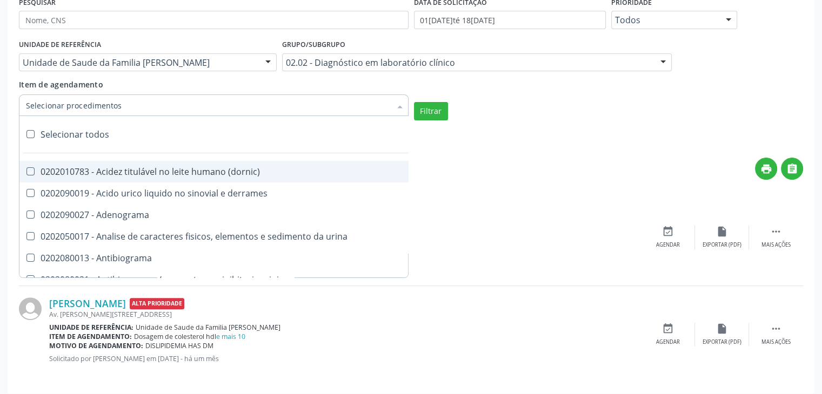
checkbox cortisol "true"
checkbox creatinina "true"
checkbox amniotico "true"
checkbox \(cpk\) "true"
checkbox crioaglutinina "true"
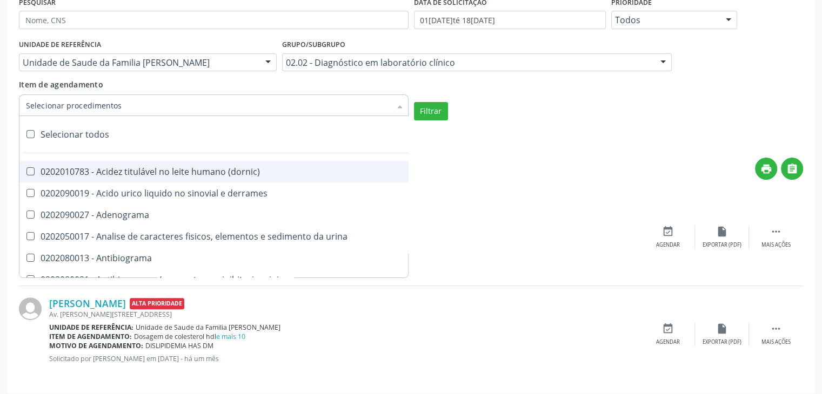
checkbox \(dhea\) "true"
checkbox alfa-hidroxibutirica "true"
checkbox glutamica "true"
checkbox latica "true"
checkbox fracionadas\) "true"
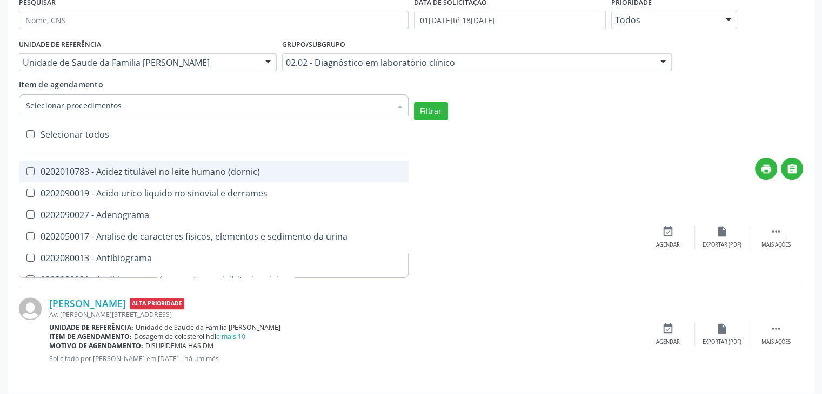
checkbox digitoxina\) "true"
checkbox \(dht\) "true"
checkbox fecal "true"
checkbox estradiol "true"
checkbox estriol "true"
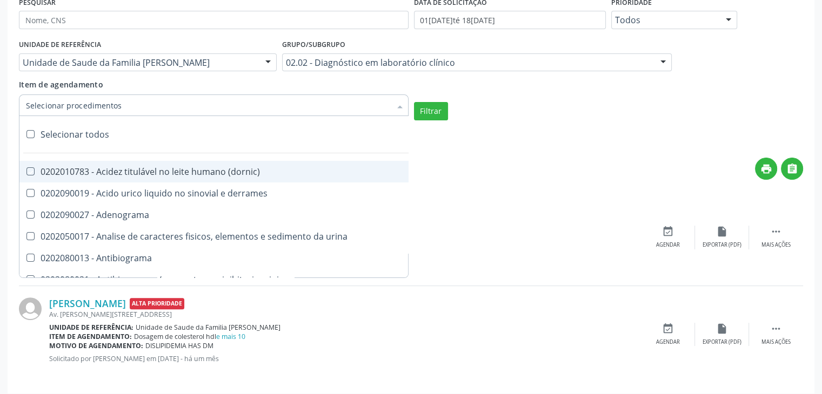
checkbox estrona "true"
checkbox etossuximida "true"
checkbox ii "true"
checkbox ix "true"
checkbox v "true"
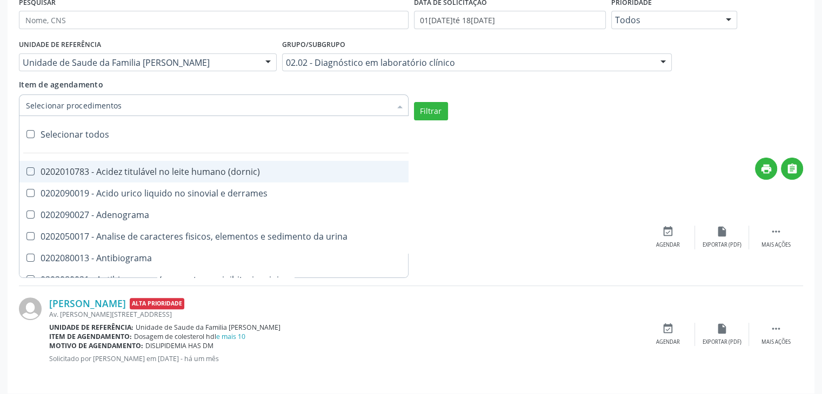
checkbox vii "true"
checkbox viii "true"
checkbox \(inibidor\) "true"
checkbox \(antigeno\) "true"
checkbox x "true"
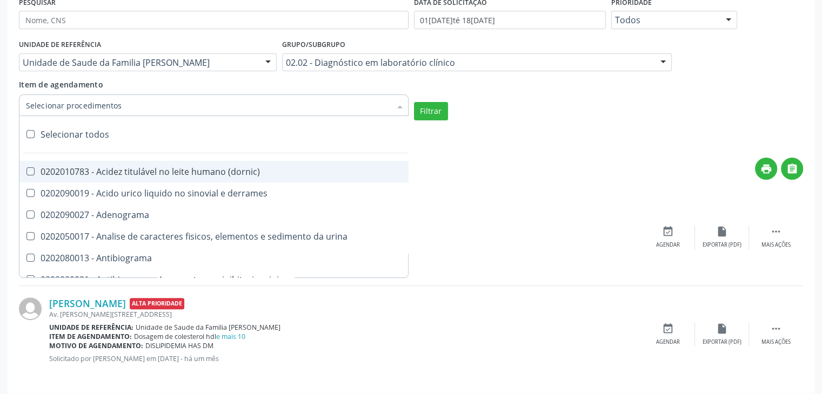
checkbox xi "true"
checkbox xii "true"
checkbox xiii "true"
checkbox tardio\) "true"
click at [427, 104] on button "Filtrar" at bounding box center [431, 111] width 34 height 18
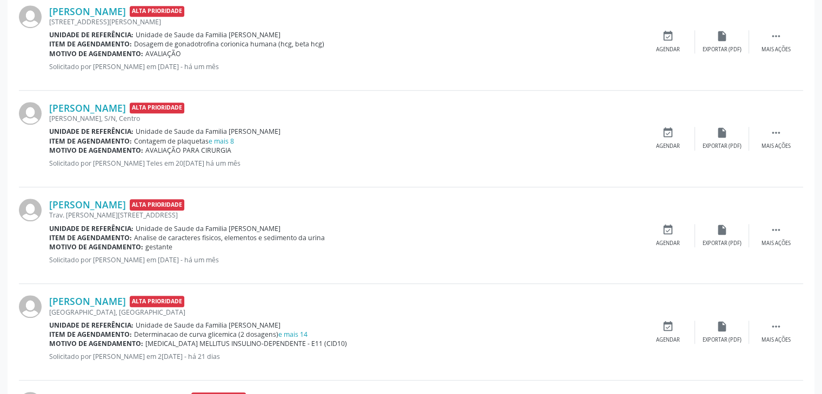
scroll to position [863, 0]
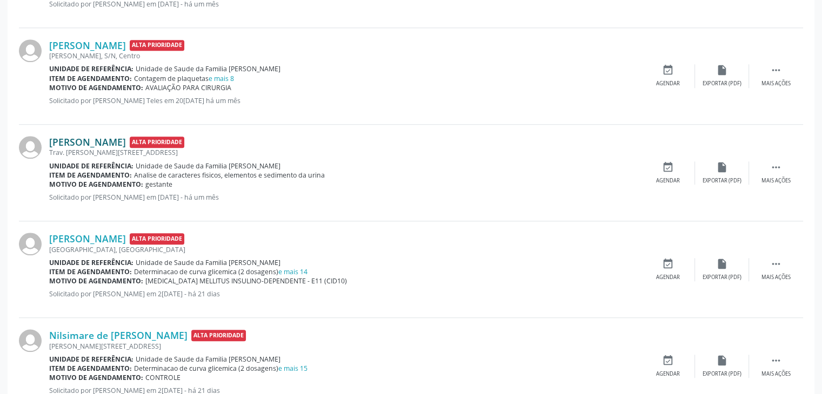
click at [104, 139] on link "[PERSON_NAME]" at bounding box center [87, 142] width 77 height 12
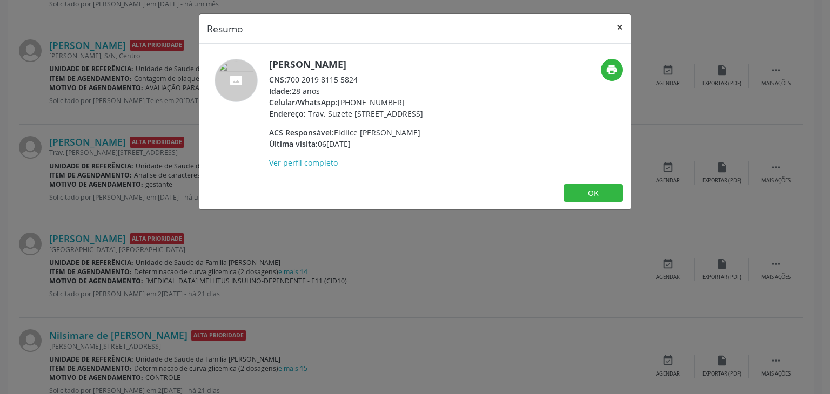
click at [613, 25] on button "×" at bounding box center [620, 27] width 22 height 26
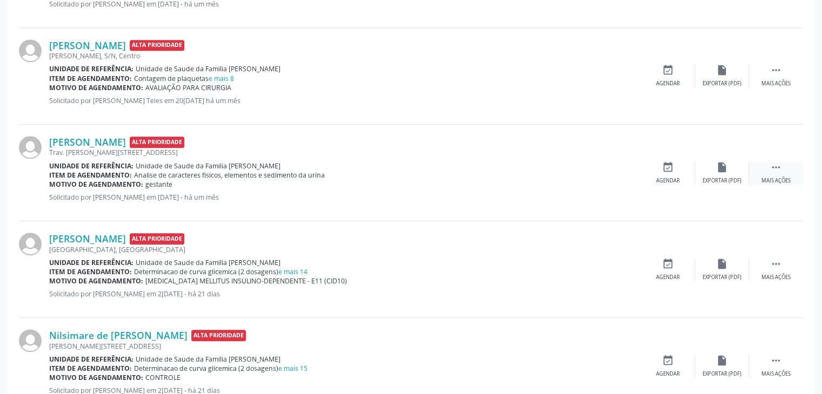
click at [783, 172] on div " Mais ações" at bounding box center [776, 173] width 54 height 23
click at [709, 175] on div "edit Editar" at bounding box center [722, 173] width 54 height 23
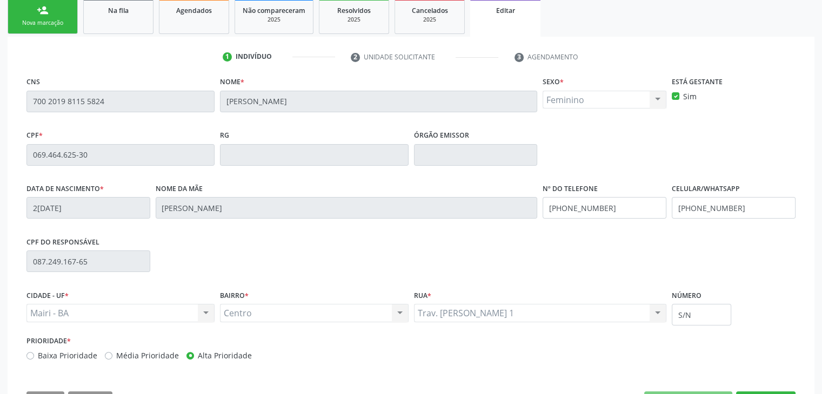
scroll to position [205, 0]
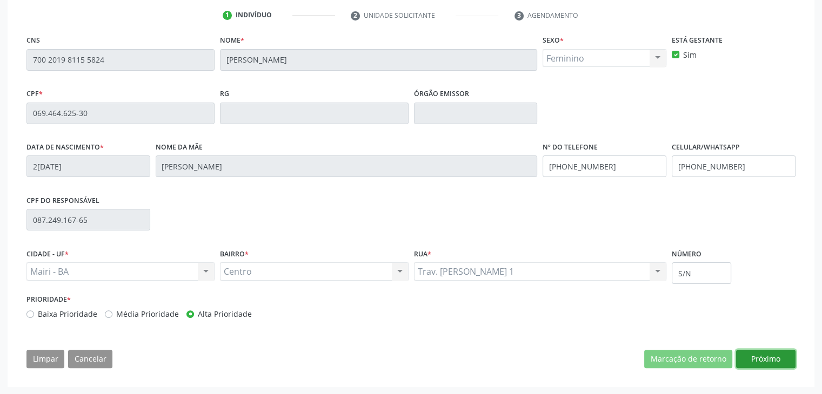
click at [766, 359] on button "Próximo" at bounding box center [765, 359] width 59 height 18
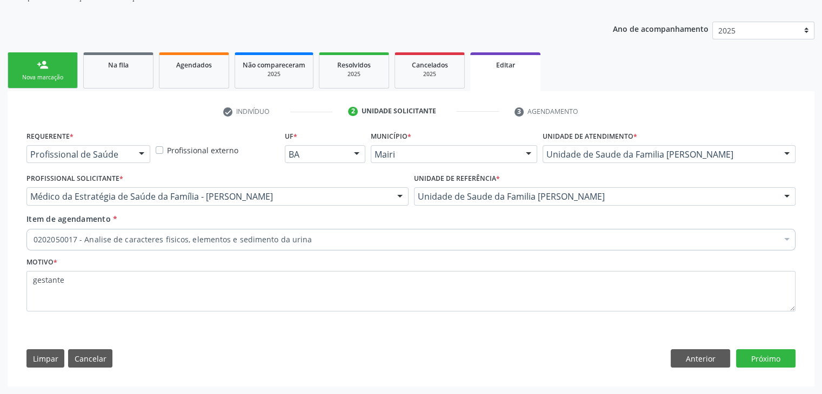
scroll to position [108, 0]
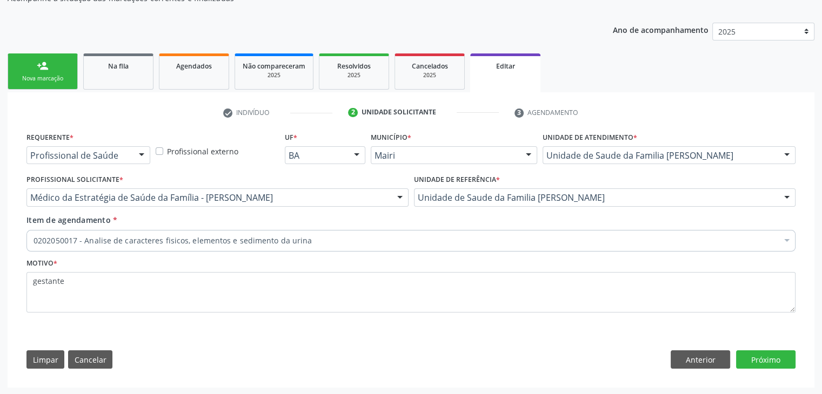
click at [263, 232] on div "0202050017 - Analise de caracteres fisicos, elementos e sedimento da urina" at bounding box center [410, 241] width 769 height 22
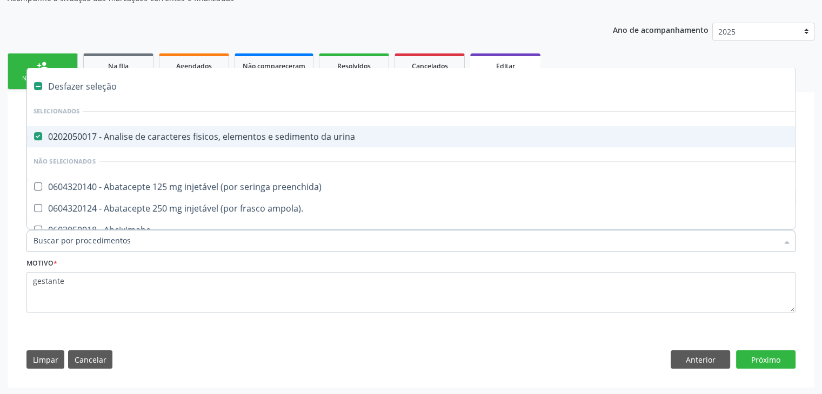
click at [190, 143] on span "0202050017 - Analise de caracteres fisicos, elementos e sedimento da urina" at bounding box center [449, 137] width 845 height 22
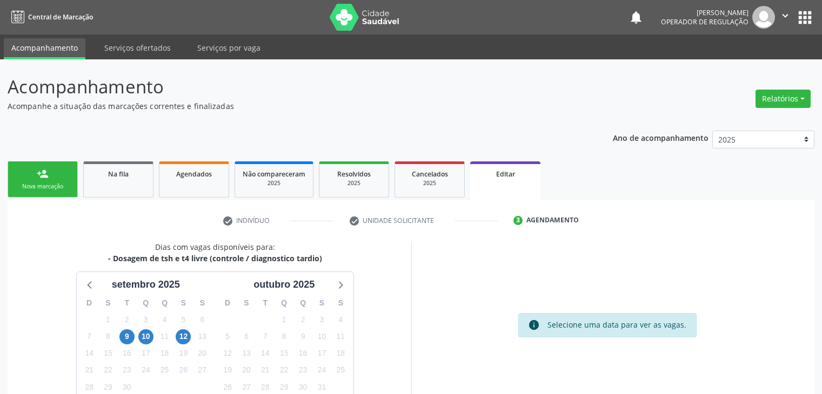
scroll to position [89, 0]
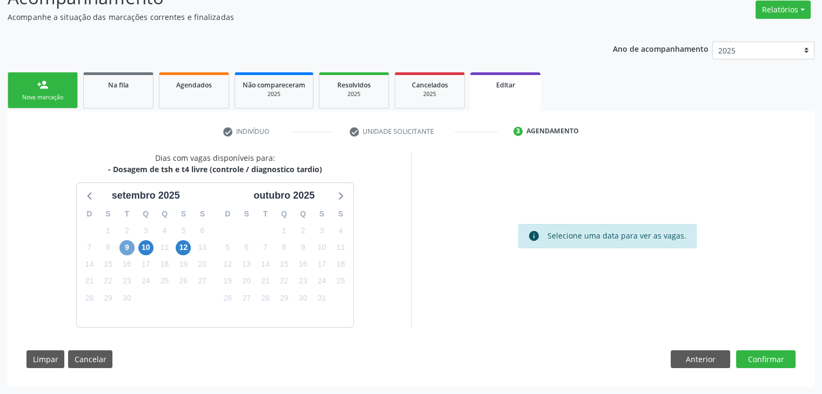
click at [128, 249] on span "9" at bounding box center [126, 247] width 15 height 15
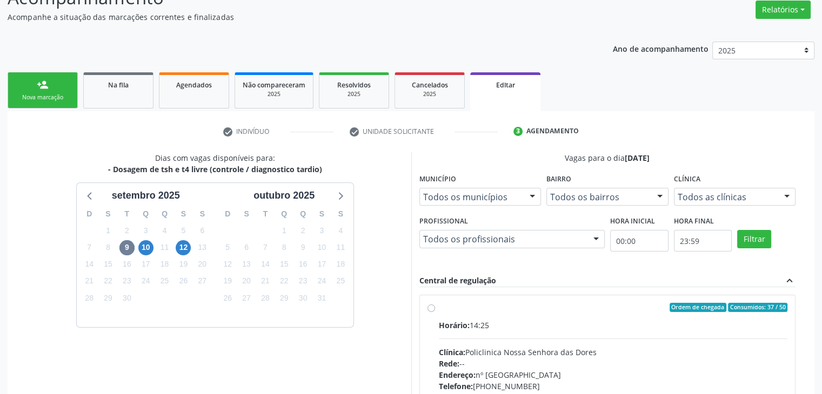
click at [535, 315] on label "Ordem de chegada Consumidos: 37 / 50 Horário: 14:25 Clínica: Policlinica [GEOGR…" at bounding box center [613, 386] width 349 height 166
click at [435, 313] on input "Ordem de chegada Consumidos: 37 / 50 Horário: 14:25 Clínica: Policlinica [GEOGR…" at bounding box center [431, 308] width 8 height 10
radio input "true"
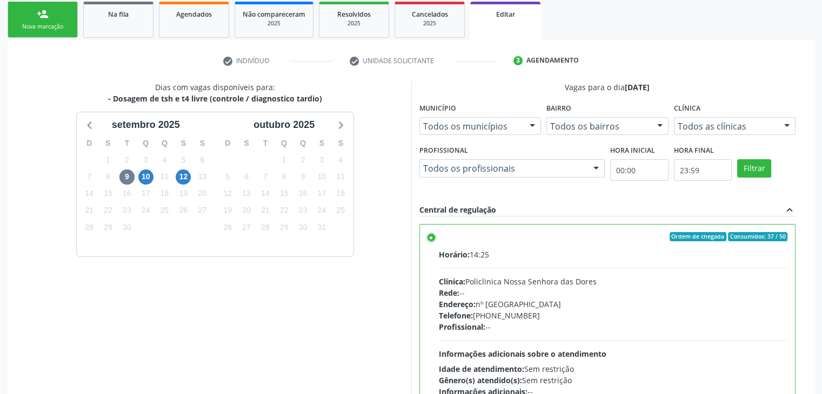
scroll to position [265, 0]
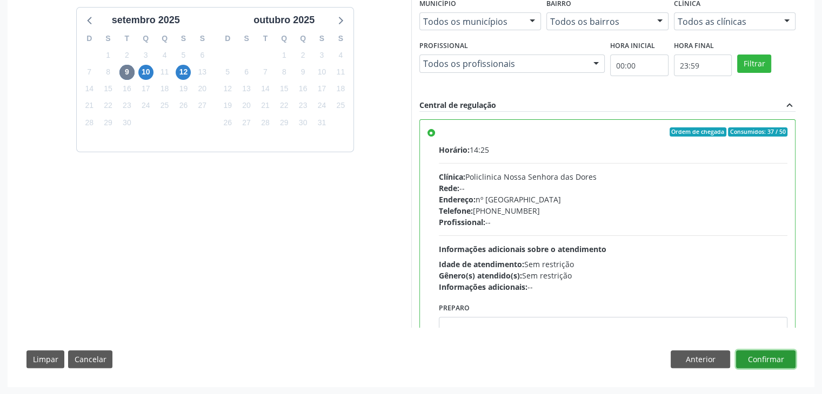
click at [779, 354] on button "Confirmar" at bounding box center [765, 360] width 59 height 18
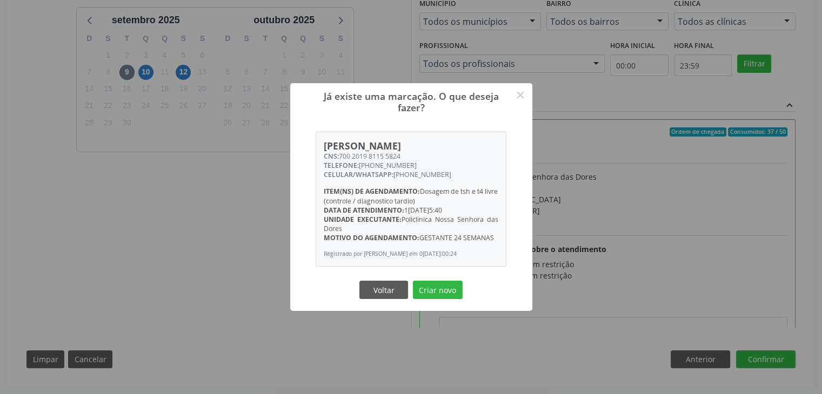
drag, startPoint x: 449, startPoint y: 293, endPoint x: 454, endPoint y: 233, distance: 60.2
click at [448, 293] on button "Criar novo" at bounding box center [438, 290] width 50 height 18
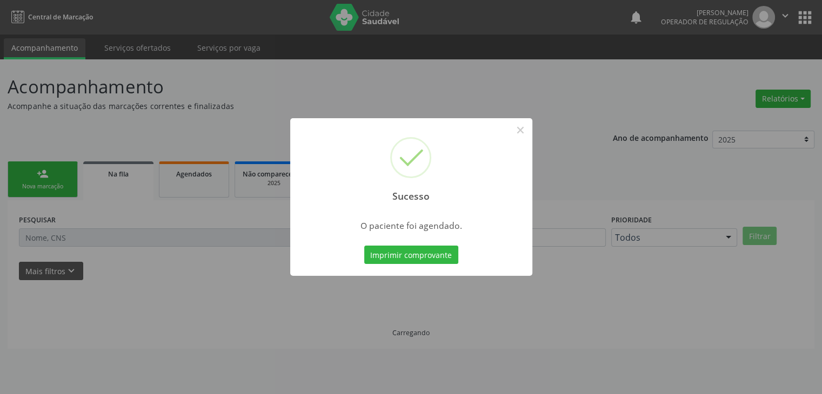
scroll to position [0, 0]
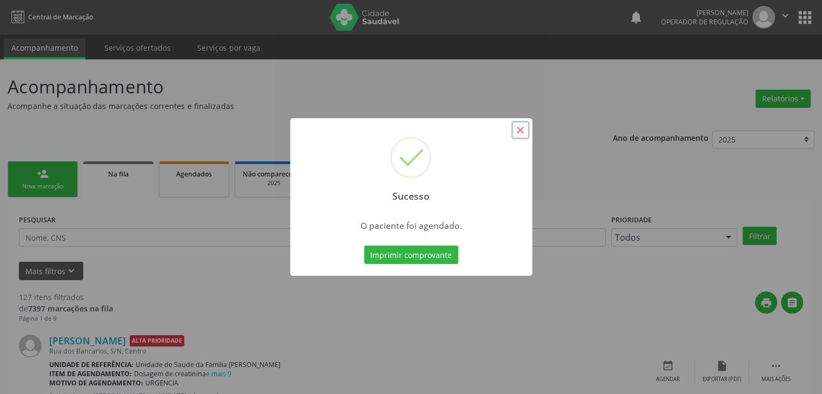
click at [520, 129] on button "×" at bounding box center [520, 130] width 18 height 18
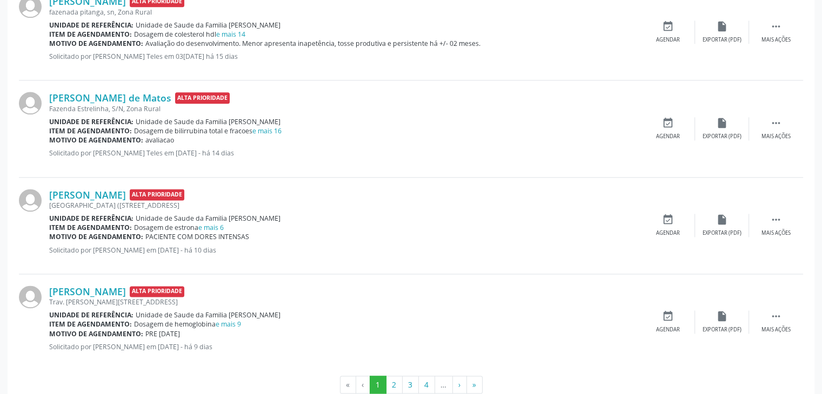
scroll to position [1429, 0]
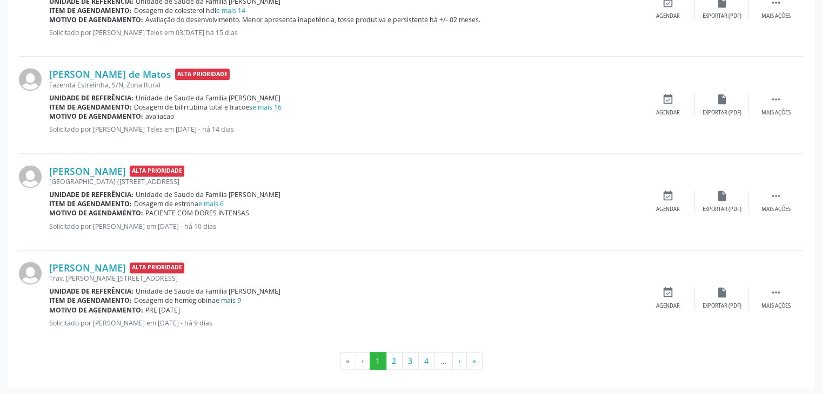
click at [233, 301] on link "e mais 9" at bounding box center [228, 300] width 25 height 9
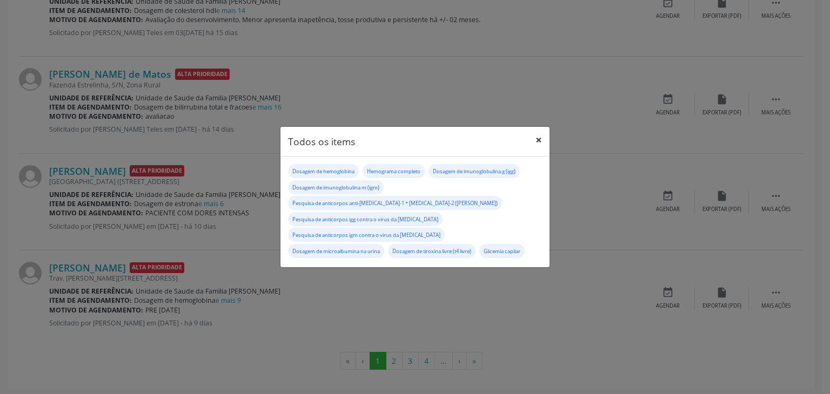
click at [541, 150] on button "×" at bounding box center [539, 140] width 22 height 26
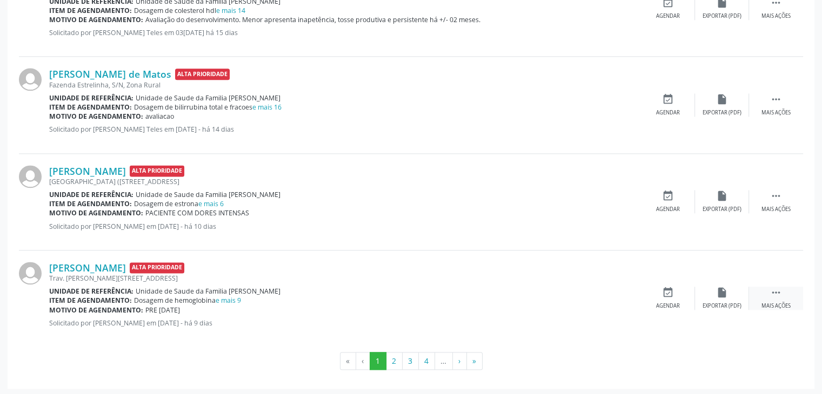
click at [785, 303] on div "Mais ações" at bounding box center [775, 307] width 29 height 8
click at [690, 300] on div "cancel Cancelar" at bounding box center [668, 298] width 54 height 23
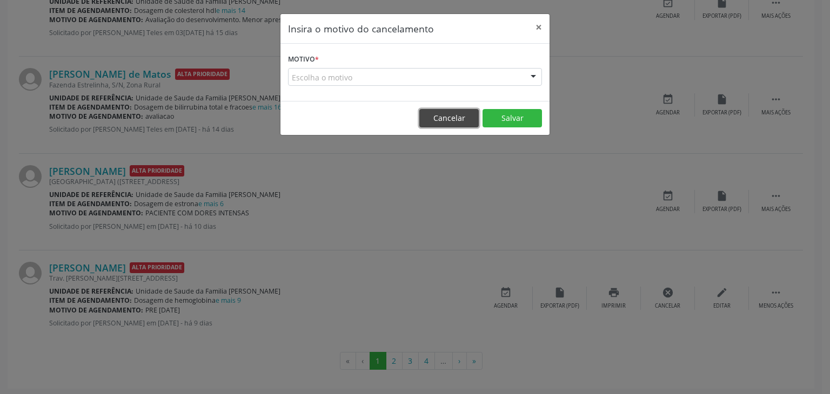
click at [433, 120] on button "Cancelar" at bounding box center [448, 118] width 59 height 18
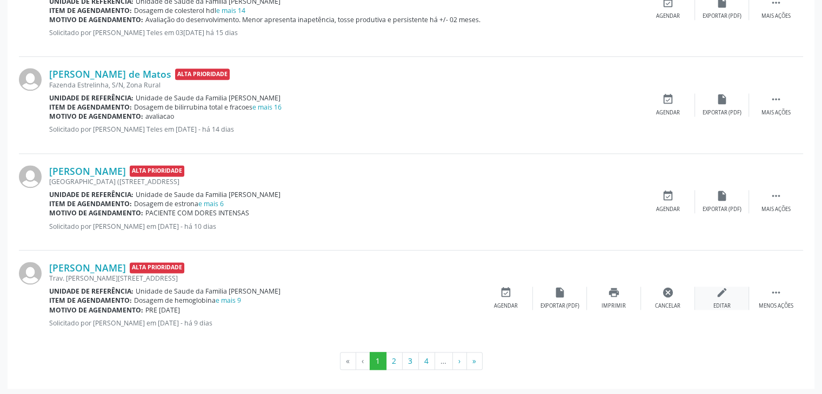
click at [724, 296] on icon "edit" at bounding box center [722, 293] width 12 height 12
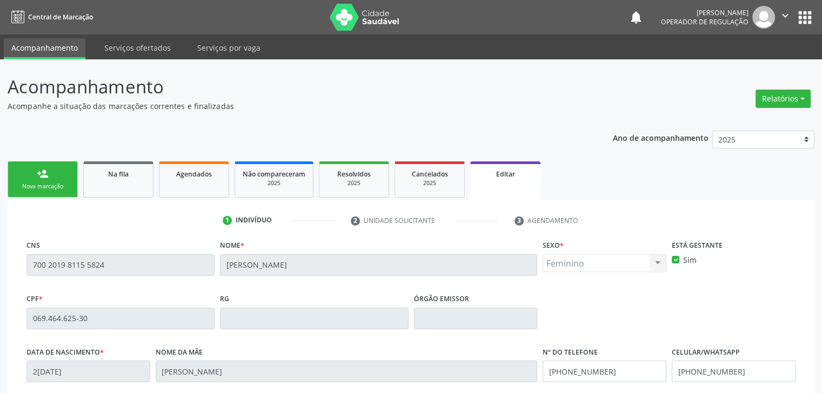
scroll to position [205, 0]
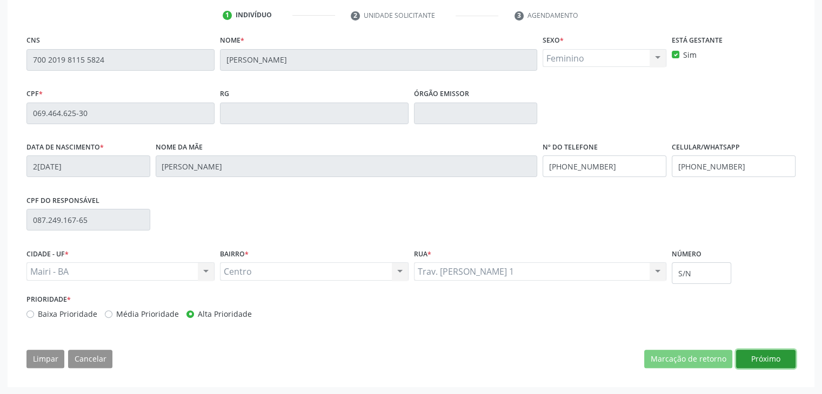
click at [771, 357] on button "Próximo" at bounding box center [765, 359] width 59 height 18
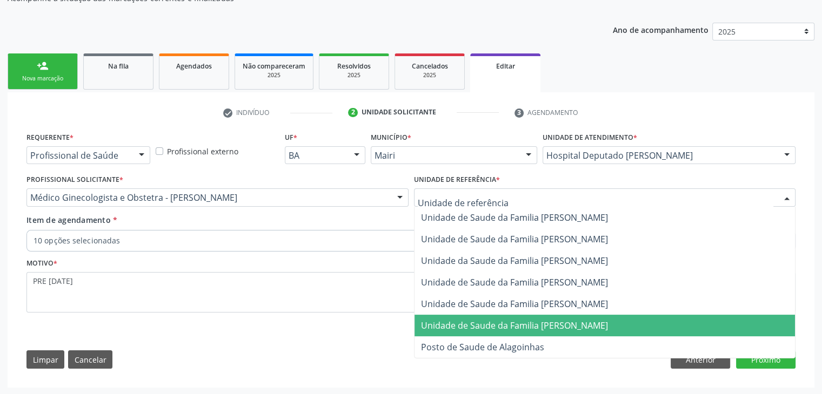
drag, startPoint x: 568, startPoint y: 323, endPoint x: 514, endPoint y: 307, distance: 56.1
click at [568, 323] on span "Unidade de Saude da Familia [PERSON_NAME]" at bounding box center [514, 326] width 187 height 12
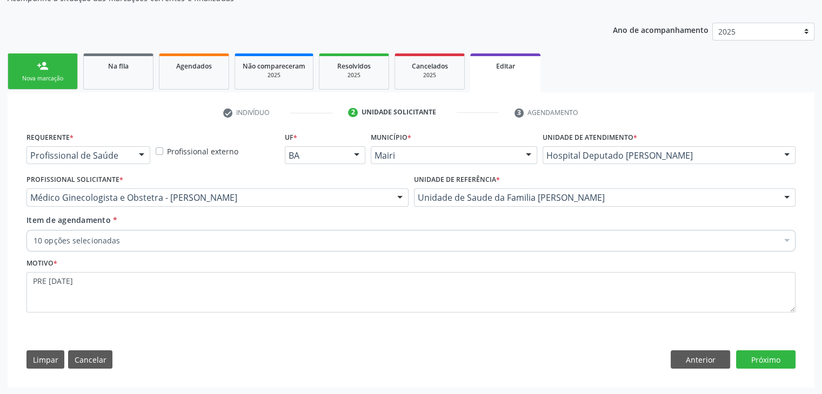
click at [220, 228] on div "Item de agendamento * 10 opções selecionadas Desfazer seleção Selecionados 0202…" at bounding box center [410, 232] width 769 height 34
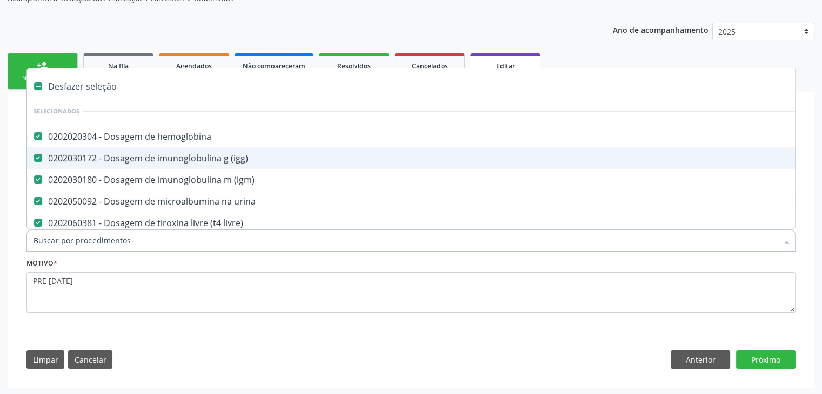
click at [96, 83] on div "Desfazer seleção" at bounding box center [449, 87] width 845 height 22
checkbox hemoglobina "false"
checkbox \(igg\) "false"
checkbox \(igm\) "false"
checkbox urina "false"
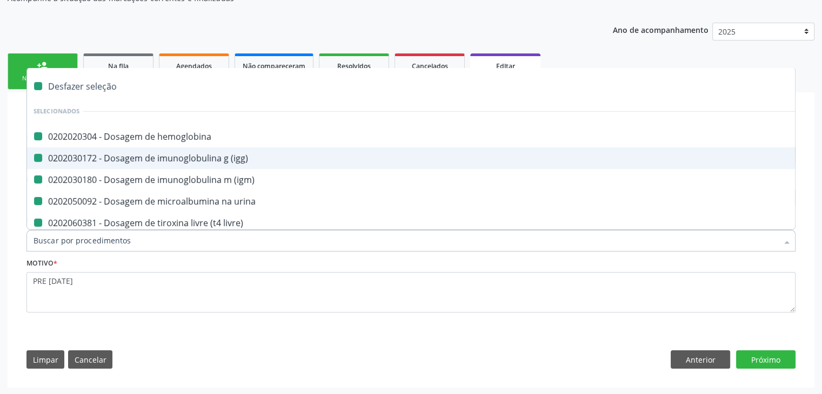
checkbox livre\) "false"
checkbox capilar "false"
checkbox completo "false"
checkbox \(elisa\) "false"
checkbox rubeola "false"
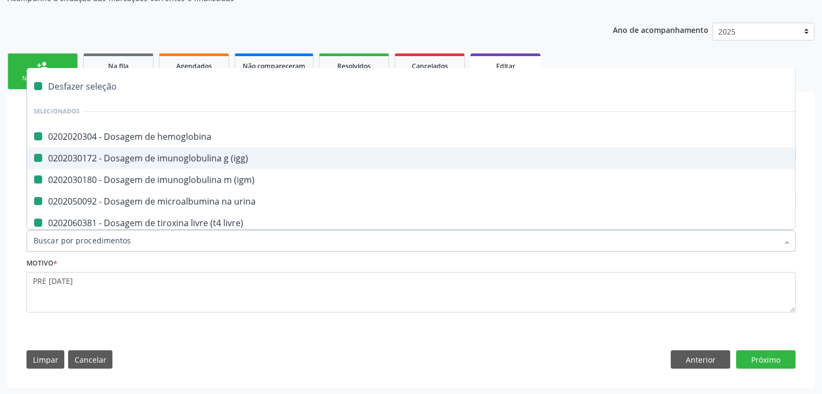
checkbox rubeola "false"
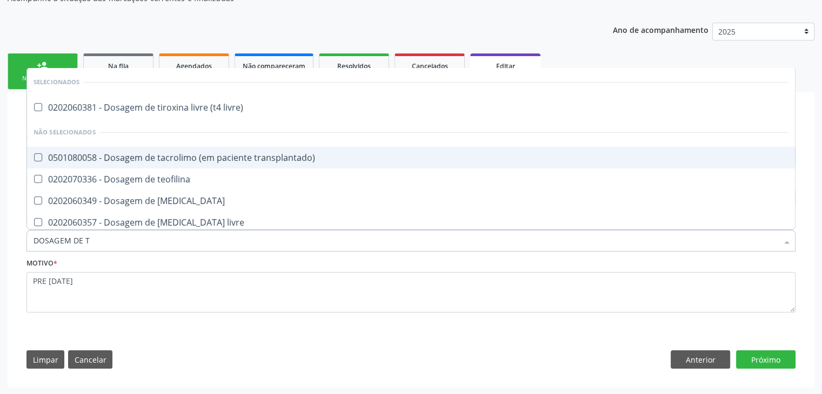
type input "DOSAGEM DE TS"
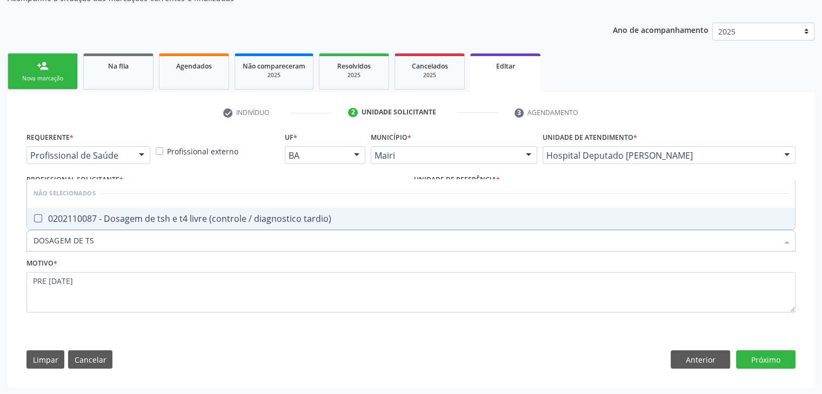
click at [170, 230] on input "DOSAGEM DE TS" at bounding box center [406, 241] width 744 height 22
click at [171, 219] on div "0202110087 - Dosagem de tsh e t4 livre (controle / diagnostico tardio)" at bounding box center [411, 219] width 755 height 9
checkbox tardio\) "true"
click at [777, 361] on button "Próximo" at bounding box center [765, 360] width 59 height 18
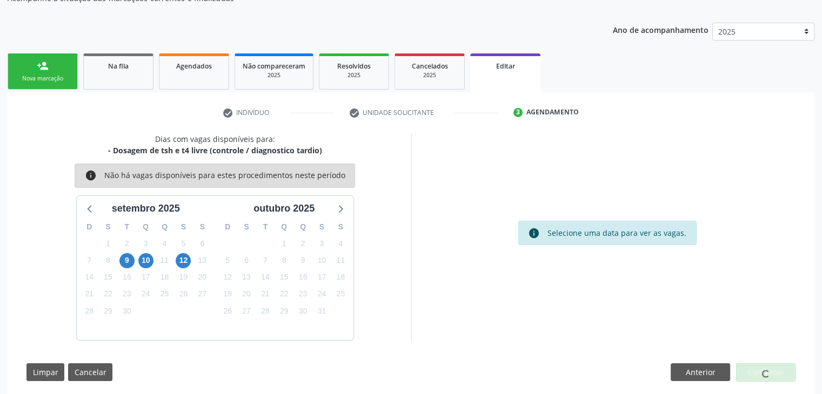
scroll to position [89, 0]
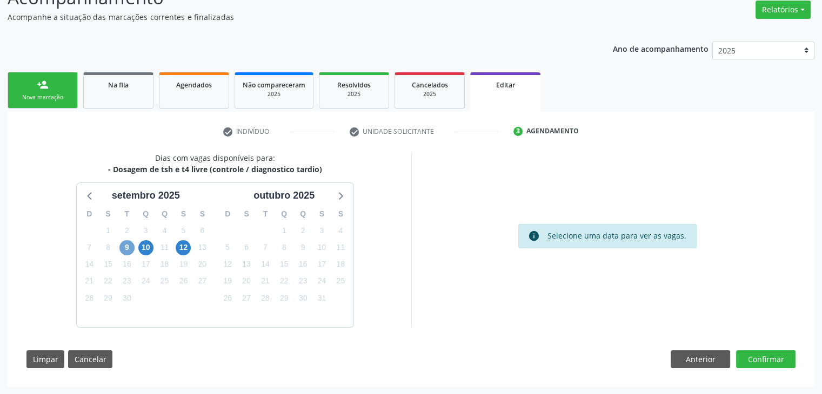
click at [126, 249] on span "9" at bounding box center [126, 247] width 15 height 15
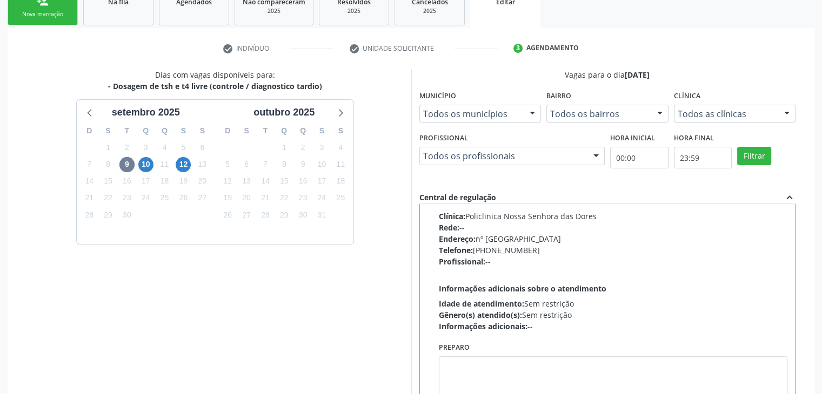
scroll to position [265, 0]
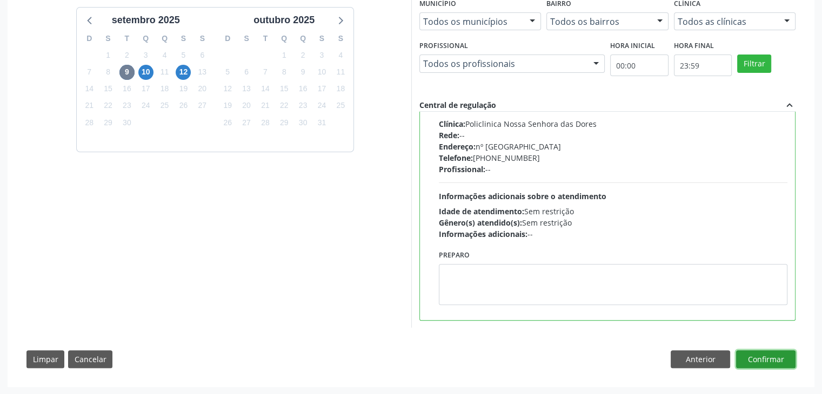
click at [773, 362] on button "Confirmar" at bounding box center [765, 360] width 59 height 18
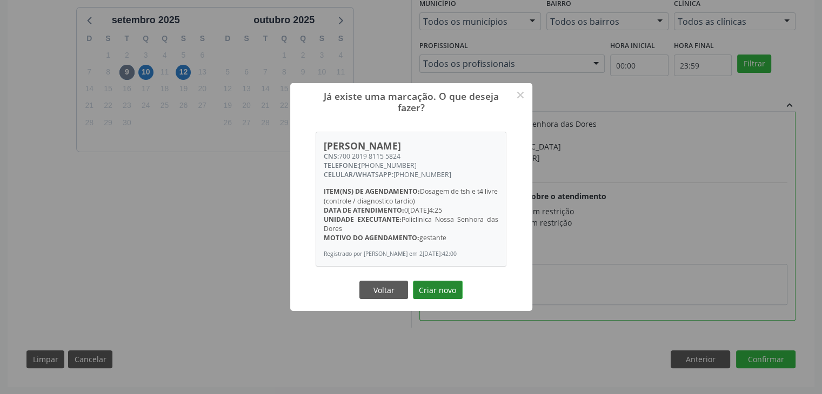
click at [447, 289] on button "Criar novo" at bounding box center [438, 290] width 50 height 18
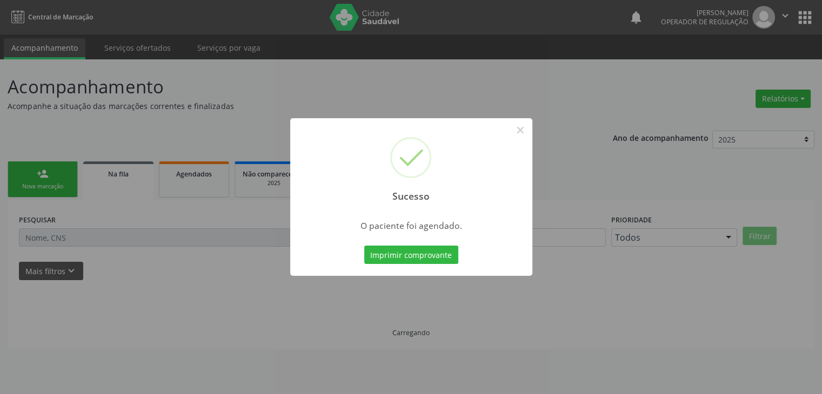
scroll to position [0, 0]
click at [524, 130] on button "×" at bounding box center [524, 130] width 18 height 18
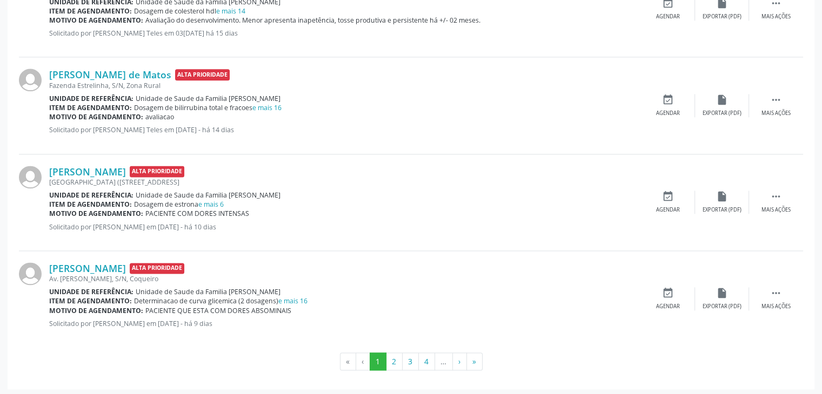
scroll to position [1429, 0]
click at [396, 354] on button "2" at bounding box center [394, 361] width 17 height 18
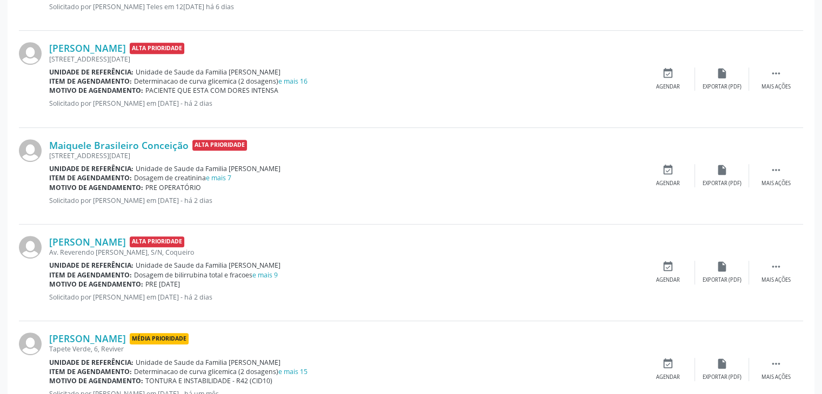
scroll to position [540, 0]
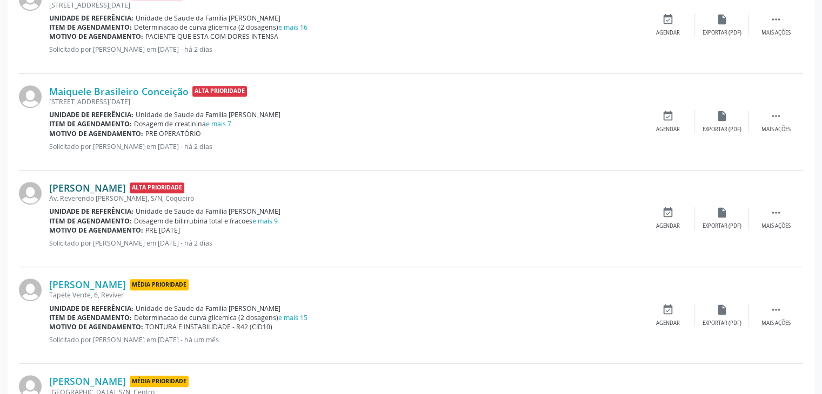
click at [93, 187] on link "[PERSON_NAME]" at bounding box center [87, 188] width 77 height 12
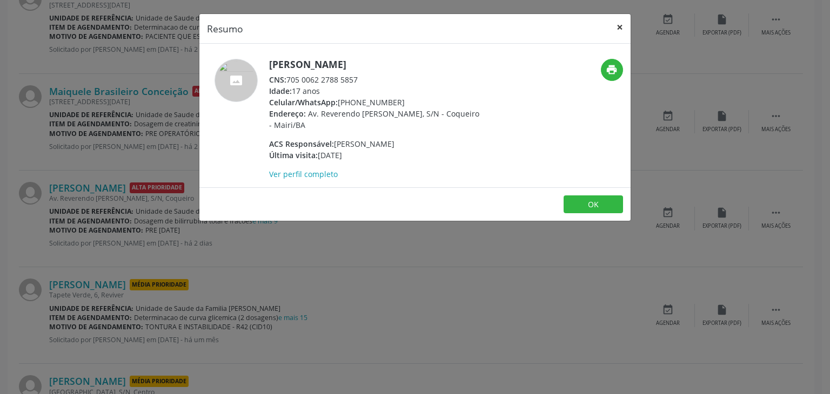
drag, startPoint x: 614, startPoint y: 30, endPoint x: 588, endPoint y: 65, distance: 43.7
click at [614, 30] on button "×" at bounding box center [620, 27] width 22 height 26
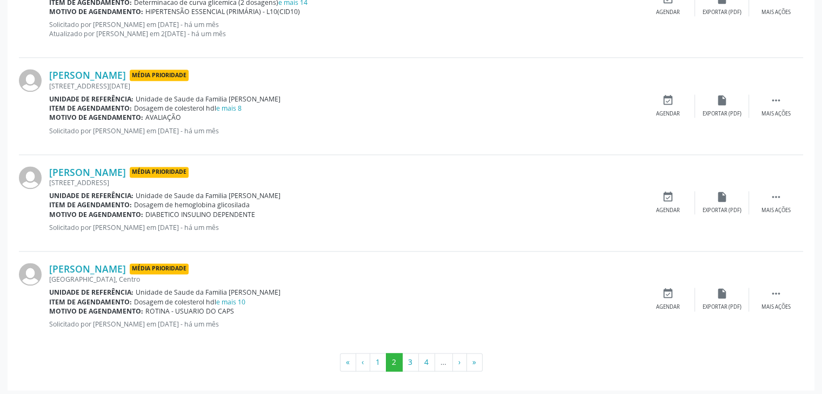
scroll to position [1437, 0]
click at [415, 366] on button "3" at bounding box center [410, 362] width 17 height 18
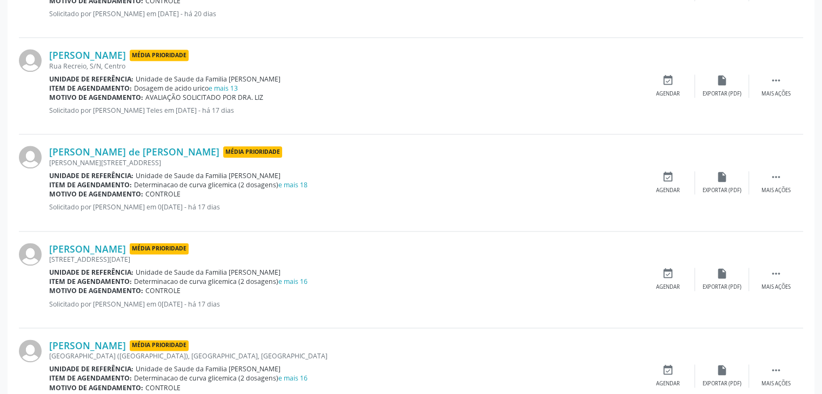
scroll to position [1429, 0]
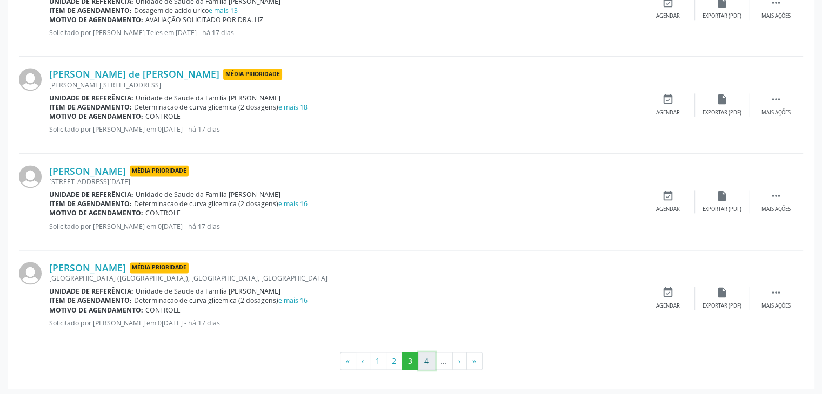
click at [433, 356] on button "4" at bounding box center [426, 361] width 17 height 18
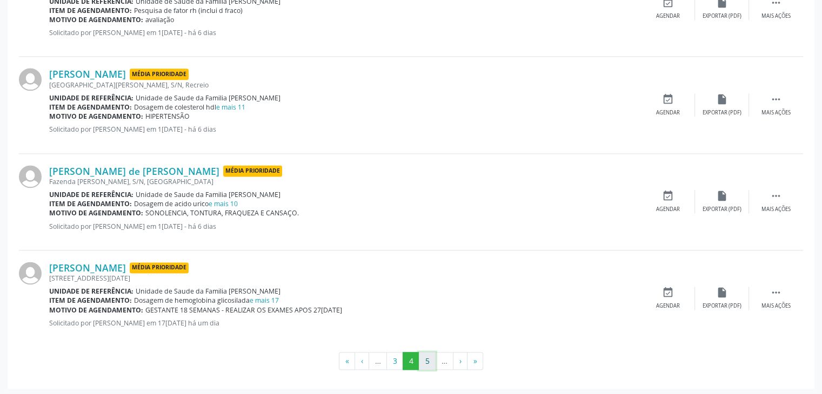
click at [428, 358] on button "5" at bounding box center [427, 361] width 17 height 18
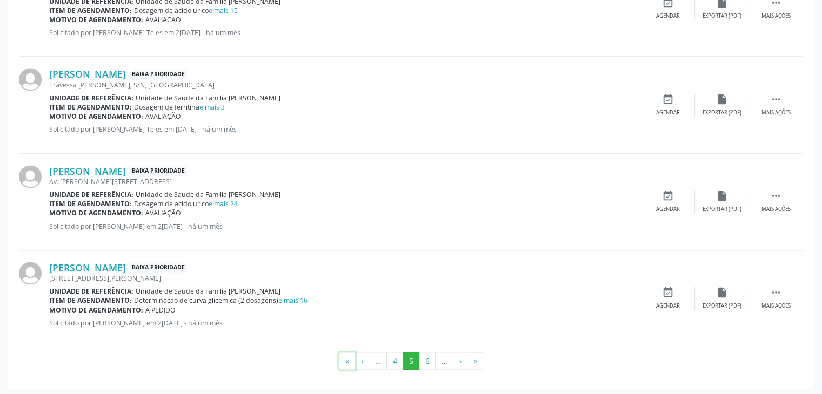
click at [352, 364] on button "«" at bounding box center [347, 361] width 16 height 18
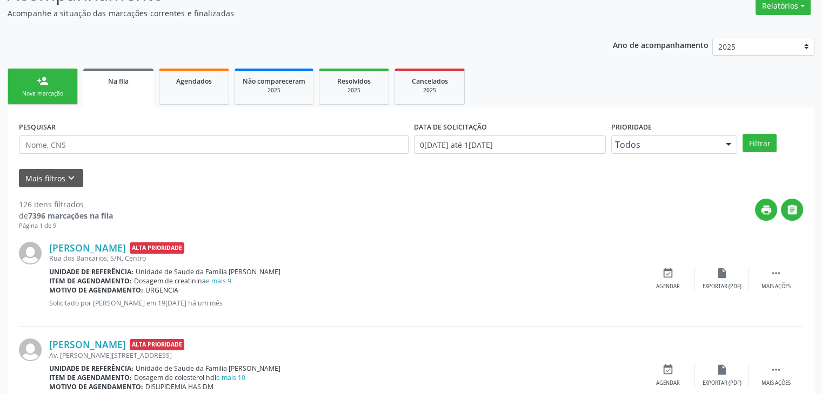
scroll to position [162, 0]
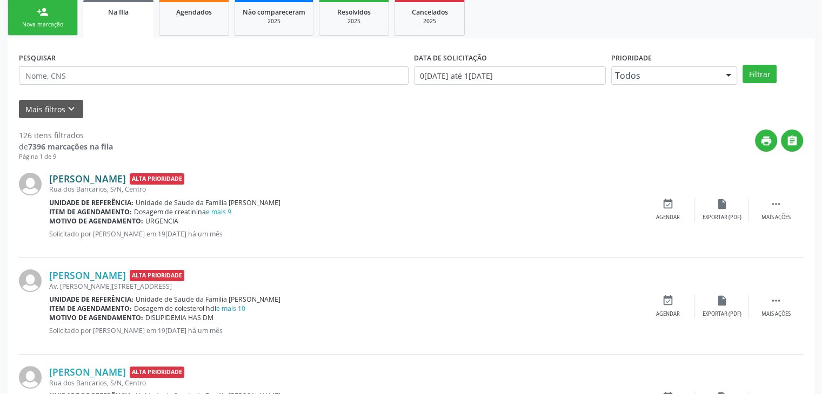
click at [126, 182] on link "Clecia Machado Cerqueira de Afetal Sousa" at bounding box center [87, 179] width 77 height 12
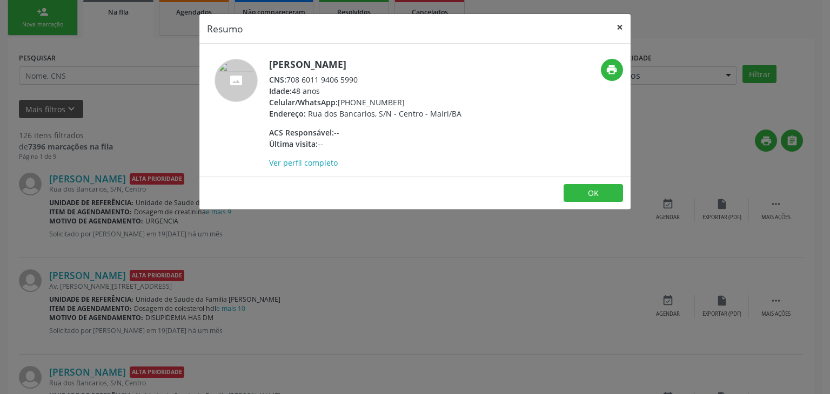
click at [618, 22] on button "×" at bounding box center [620, 27] width 22 height 26
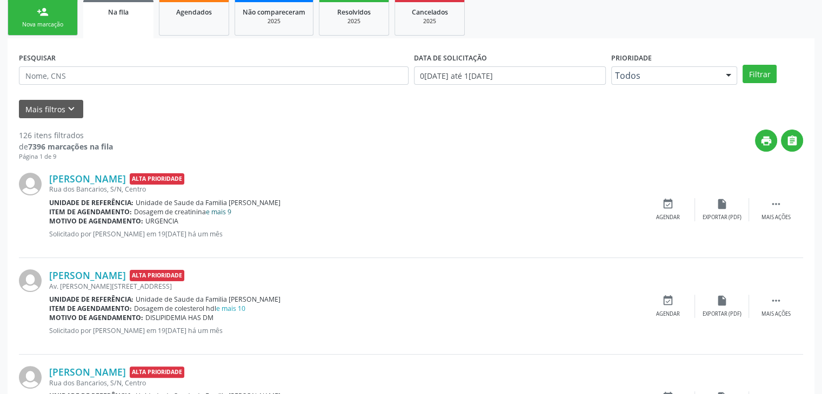
click at [225, 213] on link "e mais 9" at bounding box center [218, 211] width 25 height 9
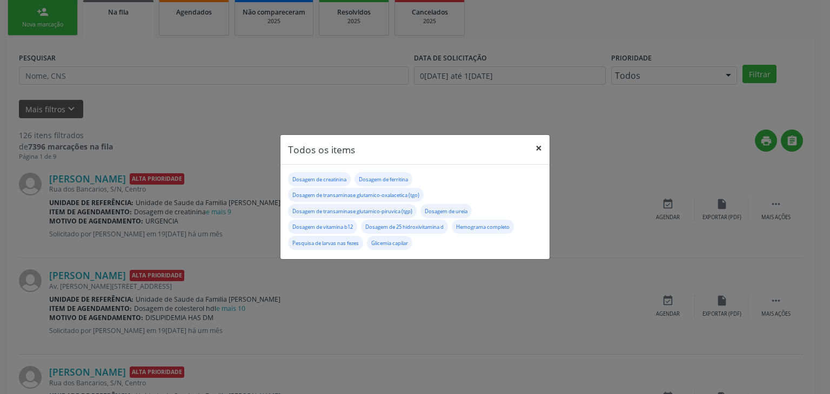
click at [535, 145] on button "×" at bounding box center [539, 148] width 22 height 26
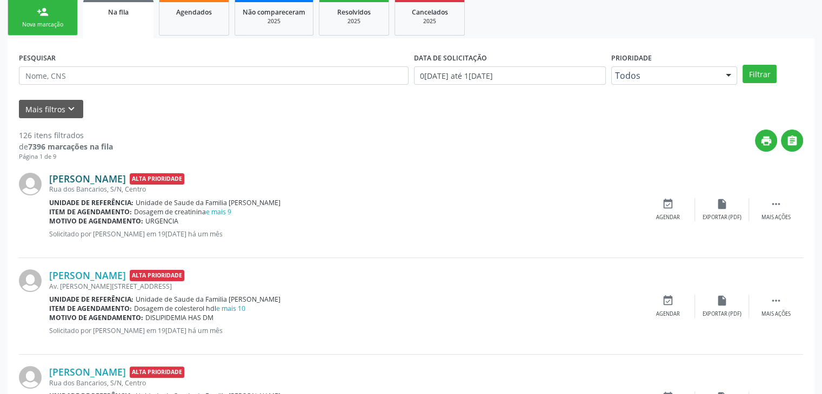
click at [126, 176] on link "Clecia Machado Cerqueira de Afetal Sousa" at bounding box center [87, 179] width 77 height 12
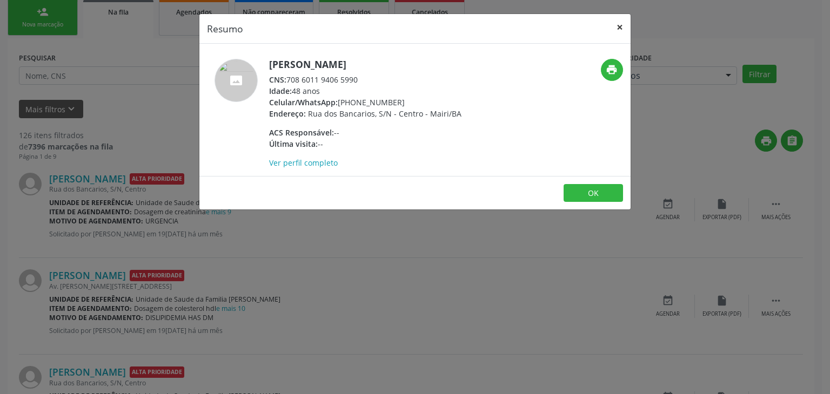
click at [612, 25] on button "×" at bounding box center [620, 27] width 22 height 26
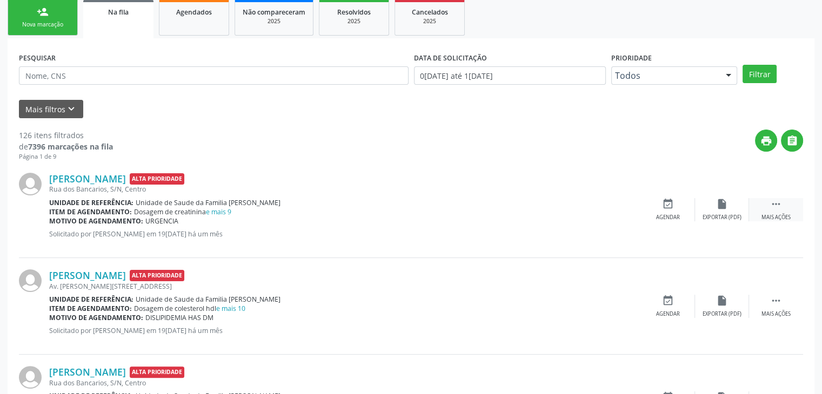
click at [774, 204] on icon "" at bounding box center [776, 204] width 12 height 12
click at [717, 205] on icon "edit" at bounding box center [722, 204] width 12 height 12
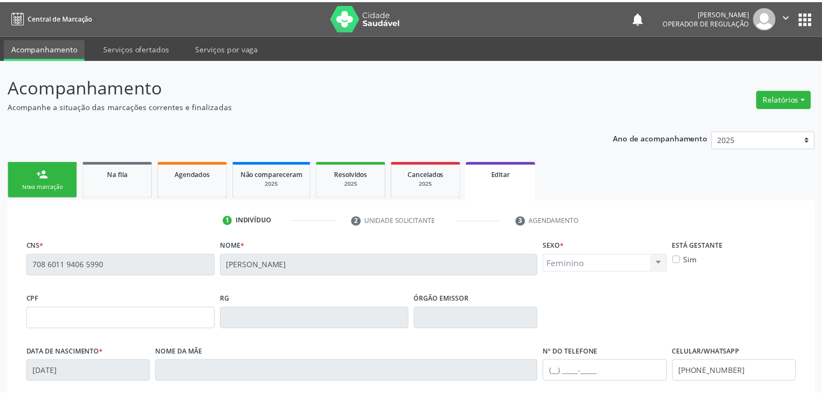
scroll to position [205, 0]
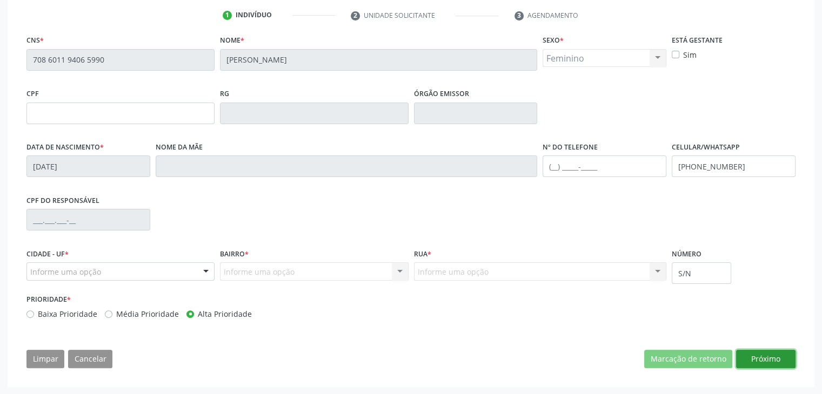
click at [761, 358] on button "Próximo" at bounding box center [765, 359] width 59 height 18
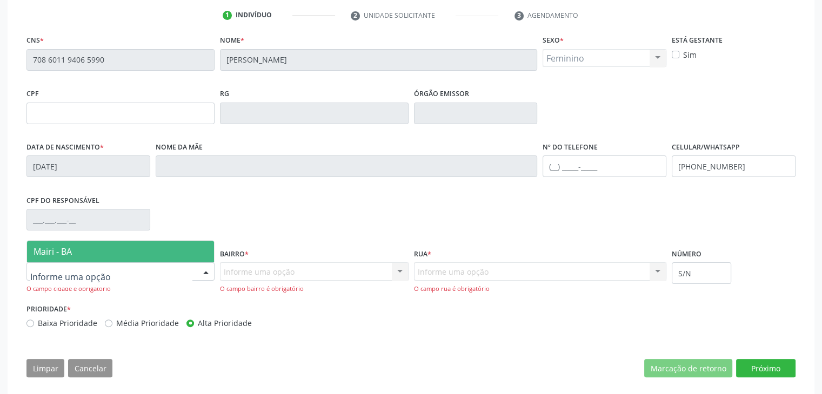
click at [125, 270] on div at bounding box center [120, 272] width 188 height 18
click at [75, 244] on span "Mairi - BA" at bounding box center [120, 252] width 187 height 22
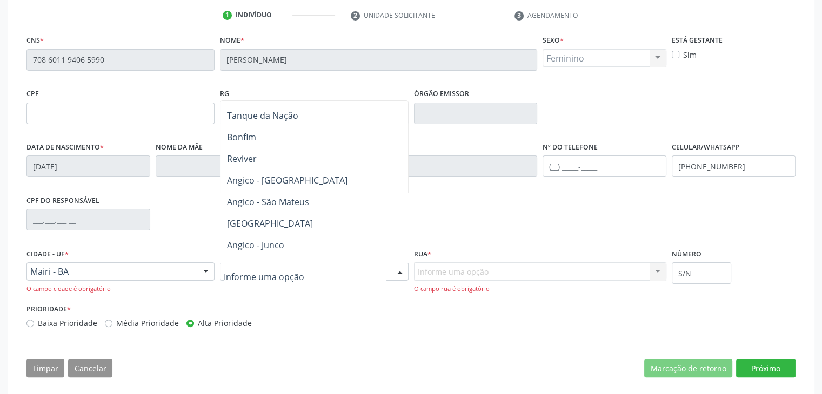
scroll to position [324, 0]
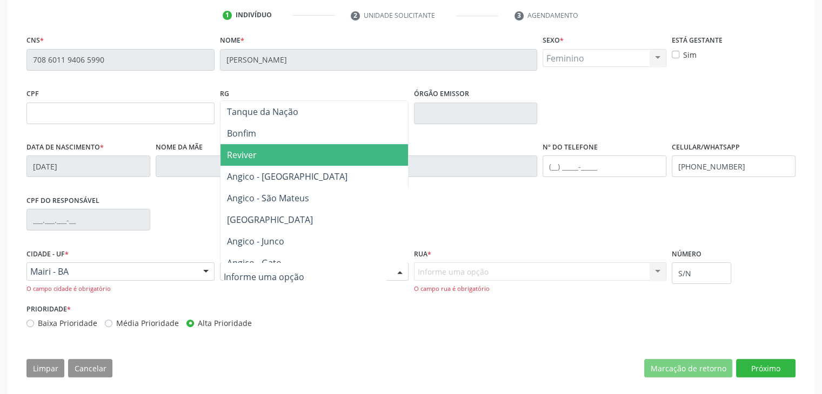
click at [257, 152] on span "Reviver" at bounding box center [313, 155] width 187 height 22
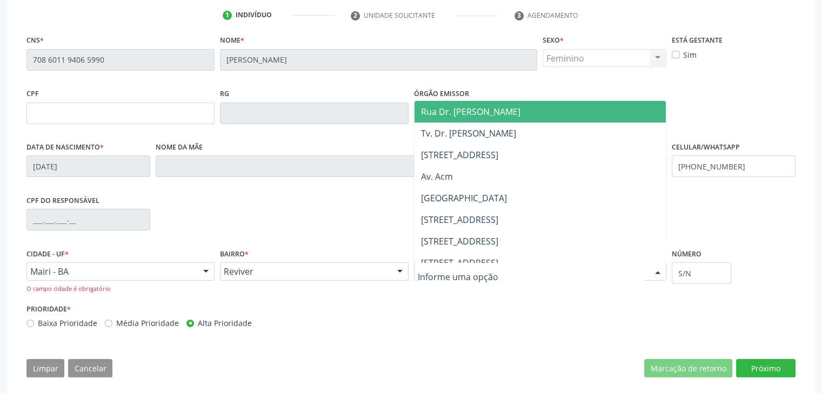
click at [512, 263] on div at bounding box center [540, 272] width 253 height 18
click at [465, 119] on span "Rua Dr. José Vieira da Silva" at bounding box center [540, 112] width 252 height 22
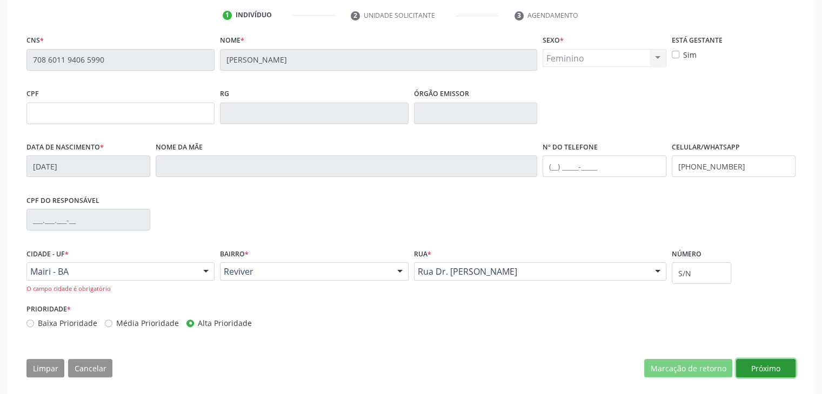
click at [776, 367] on button "Próximo" at bounding box center [765, 368] width 59 height 18
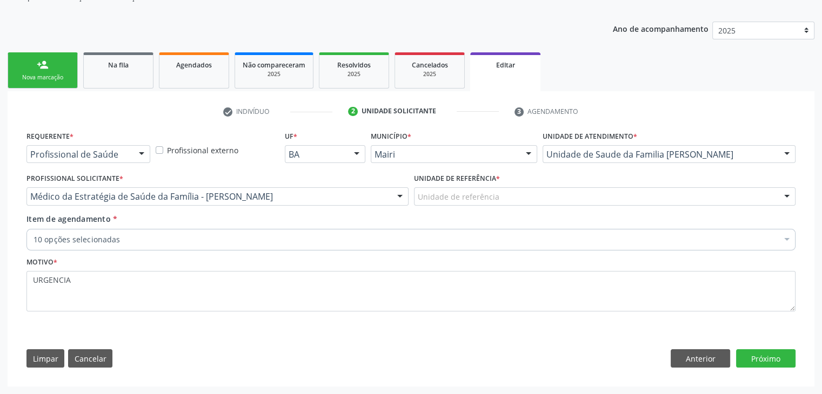
scroll to position [108, 0]
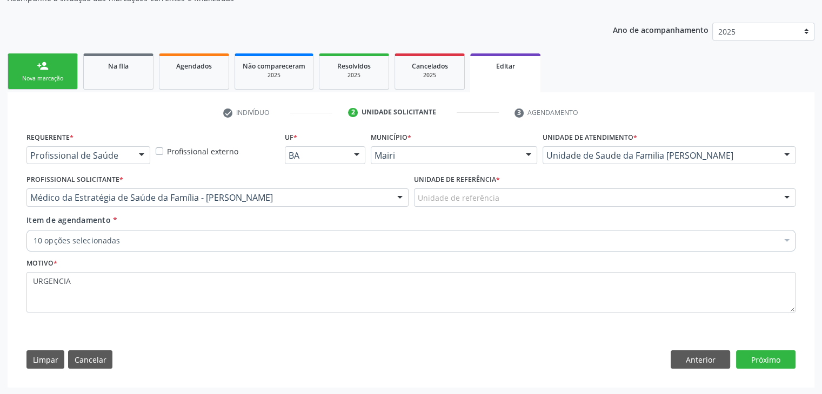
click at [508, 197] on div "Unidade de referência" at bounding box center [605, 198] width 382 height 18
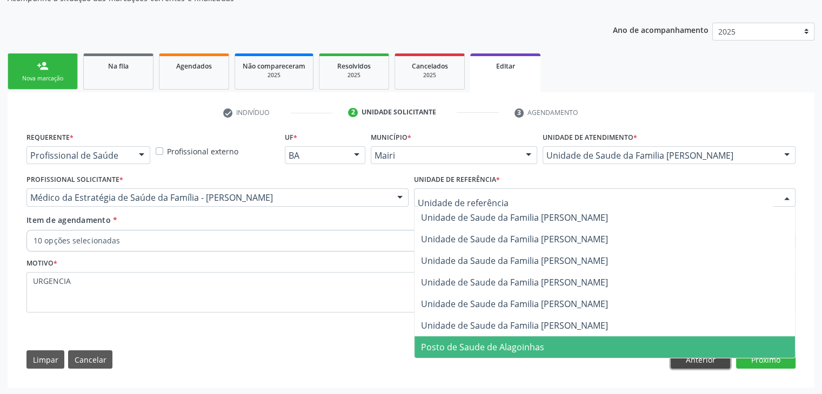
click at [706, 365] on button "Anterior" at bounding box center [700, 360] width 59 height 18
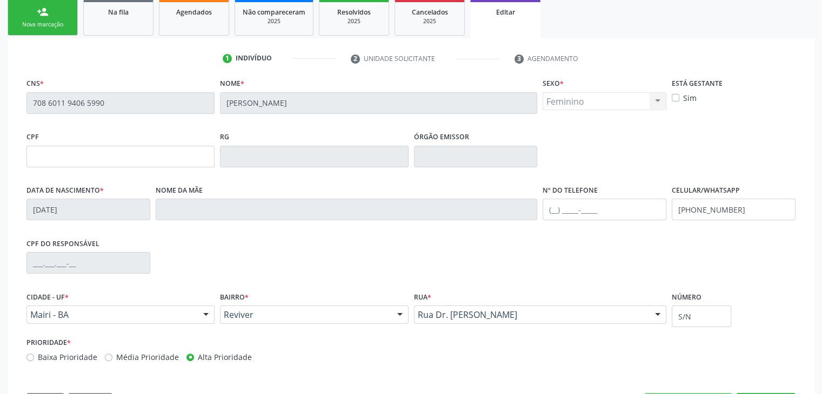
scroll to position [205, 0]
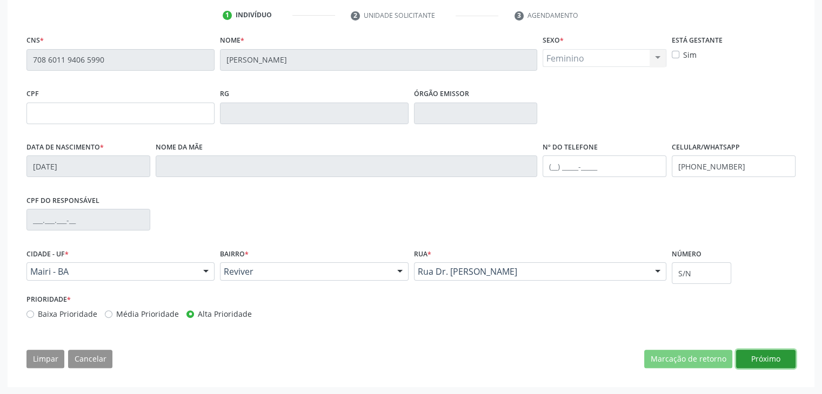
click at [765, 351] on button "Próximo" at bounding box center [765, 359] width 59 height 18
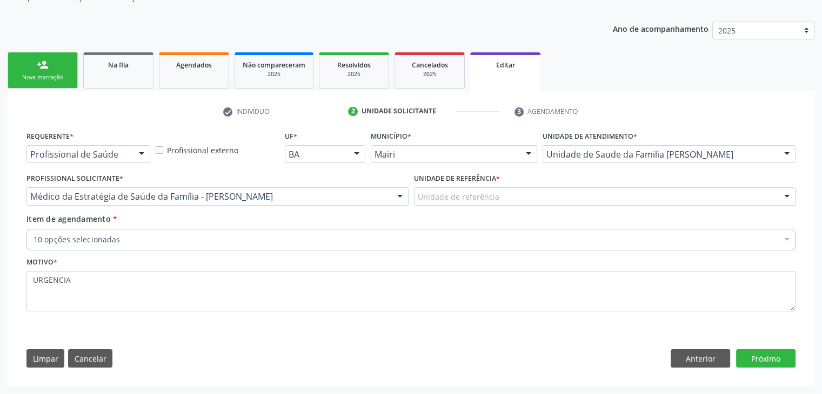
scroll to position [108, 0]
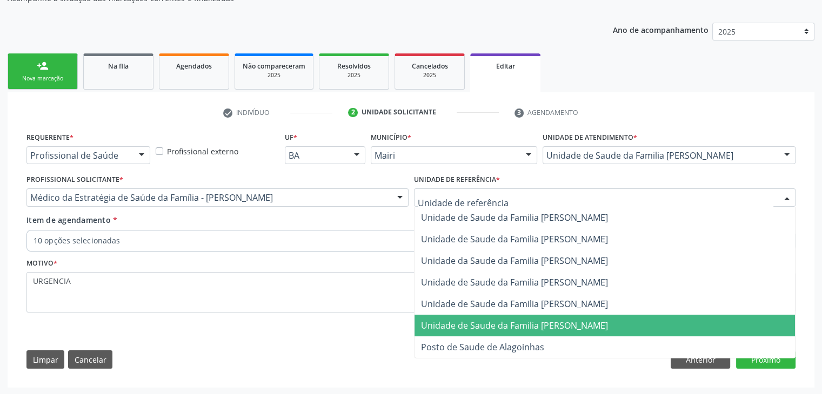
click at [280, 330] on div "Requerente * Profissional de Saúde Profissional de Saúde Paciente Nenhum result…" at bounding box center [411, 253] width 784 height 247
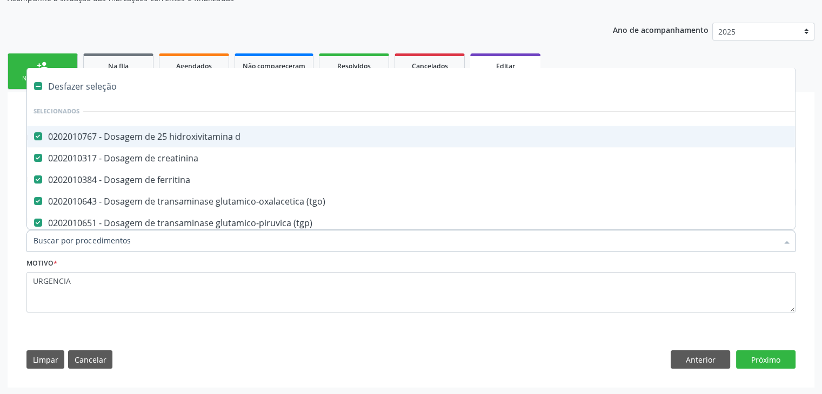
click at [91, 91] on div "Desfazer seleção" at bounding box center [449, 87] width 845 height 22
checkbox d "false"
checkbox creatinina "false"
checkbox ferritina "false"
checkbox \(tgo\) "false"
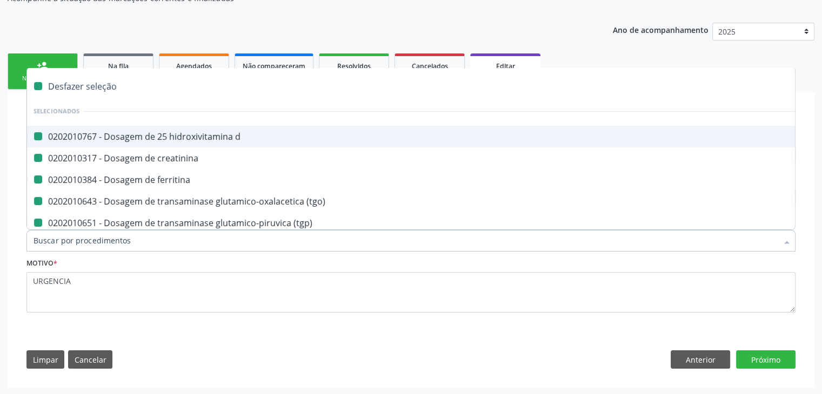
checkbox \(tgp\) "false"
checkbox ureia "false"
checkbox b12 "false"
checkbox capilar "false"
checkbox completo "false"
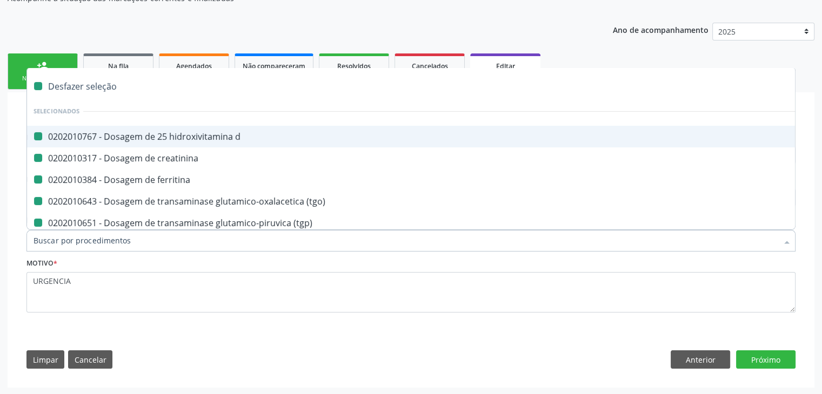
checkbox fezes "false"
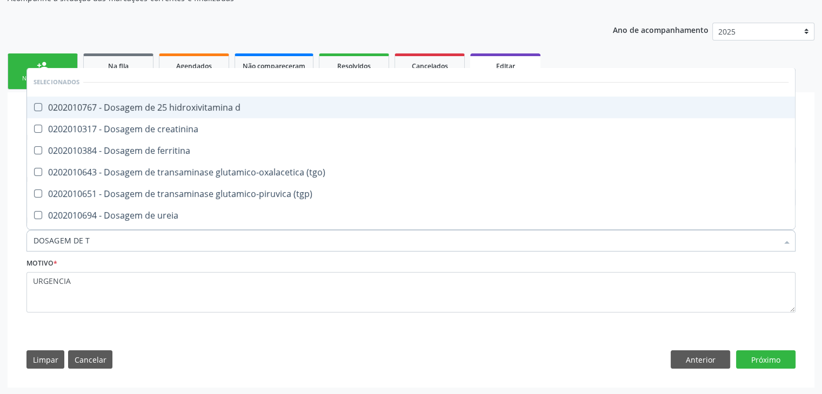
type input "DOSAGEM DE TS"
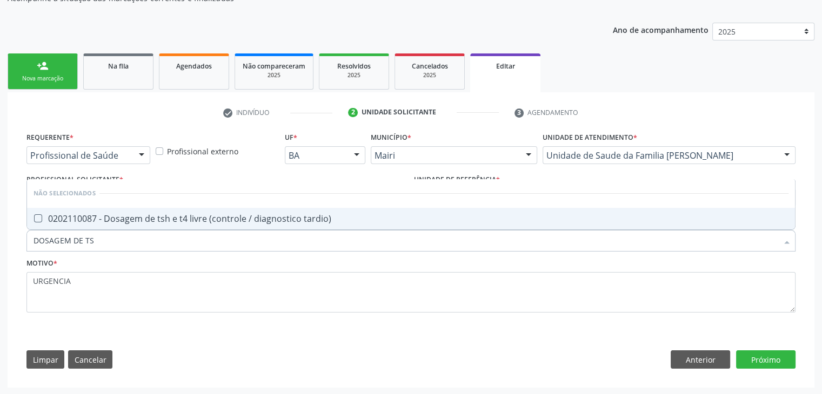
click at [124, 210] on span "0202110087 - Dosagem de tsh e t4 livre (controle / diagnostico tardio)" at bounding box center [411, 219] width 768 height 22
checkbox tardio\) "true"
click at [788, 367] on button "Próximo" at bounding box center [765, 360] width 59 height 18
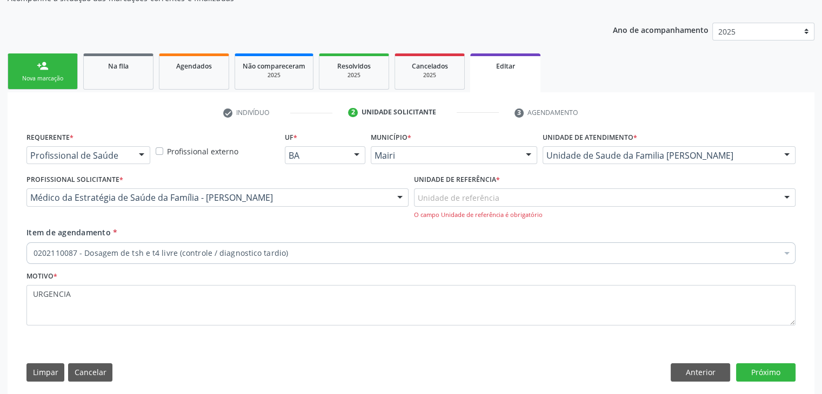
click at [465, 204] on div "Unidade de referência" at bounding box center [605, 198] width 382 height 18
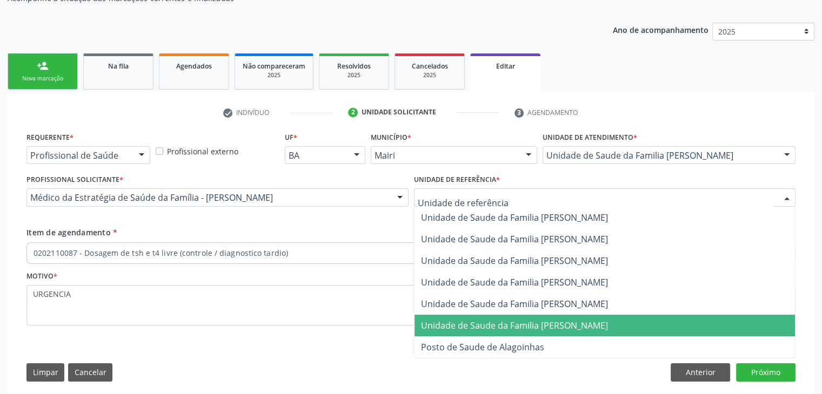
drag, startPoint x: 497, startPoint y: 323, endPoint x: 482, endPoint y: 319, distance: 15.1
click at [497, 322] on span "Unidade de Saude da Familia [PERSON_NAME]" at bounding box center [514, 326] width 187 height 12
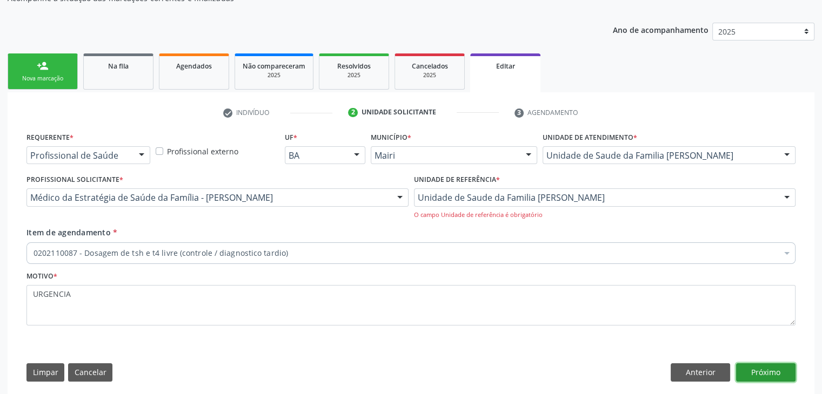
click at [754, 372] on button "Próximo" at bounding box center [765, 373] width 59 height 18
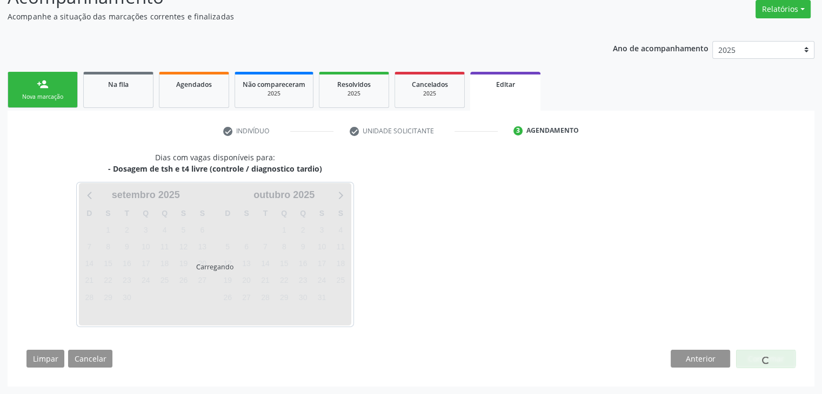
scroll to position [89, 0]
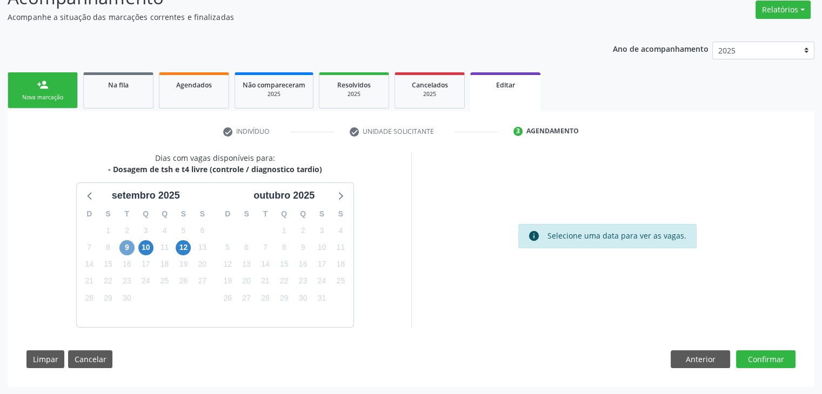
click at [122, 244] on span "9" at bounding box center [126, 247] width 15 height 15
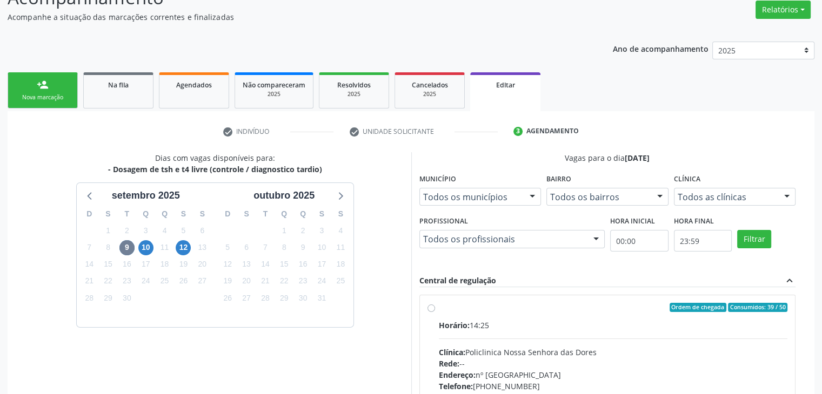
click at [538, 334] on div "Horário: 14:25 Clínica: Policlinica Nossa Senhora das Dores Rede: -- Endereço: …" at bounding box center [613, 394] width 349 height 149
click at [435, 313] on input "Ordem de chegada Consumidos: 39 / 50 Horário: 14:25 Clínica: Policlinica Nossa …" at bounding box center [431, 308] width 8 height 10
radio input "true"
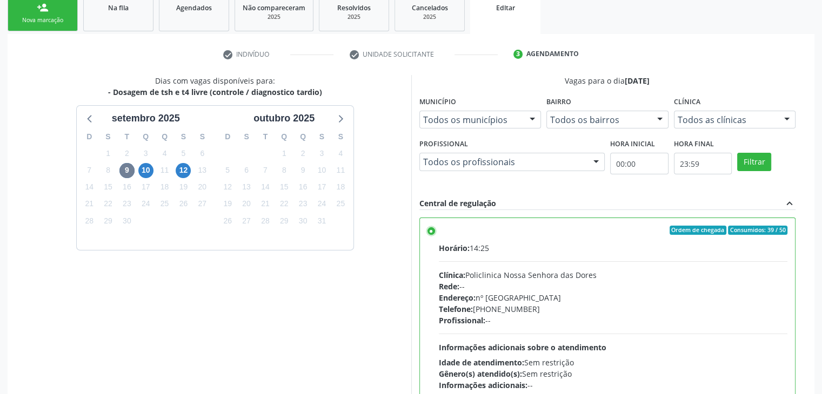
scroll to position [265, 0]
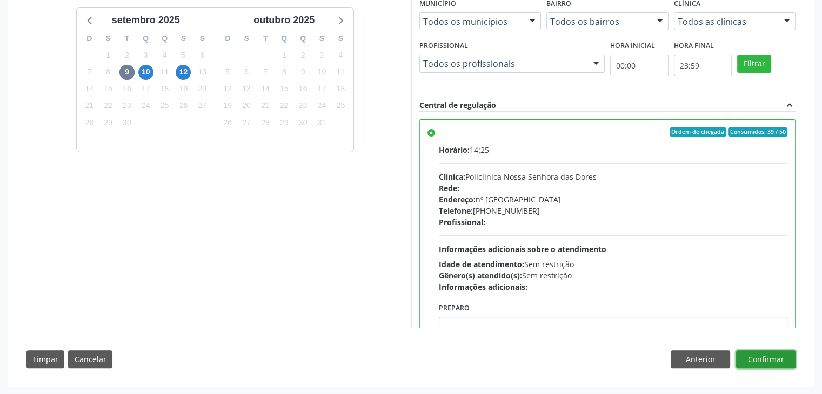
click at [776, 359] on button "Confirmar" at bounding box center [765, 360] width 59 height 18
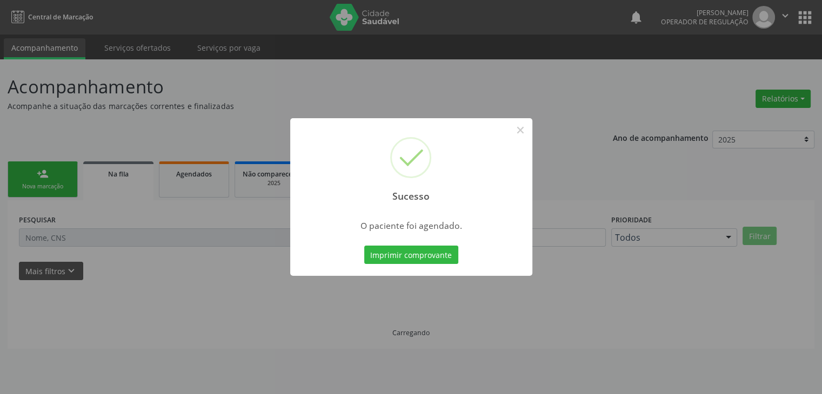
scroll to position [0, 0]
click at [519, 131] on button "×" at bounding box center [524, 130] width 18 height 18
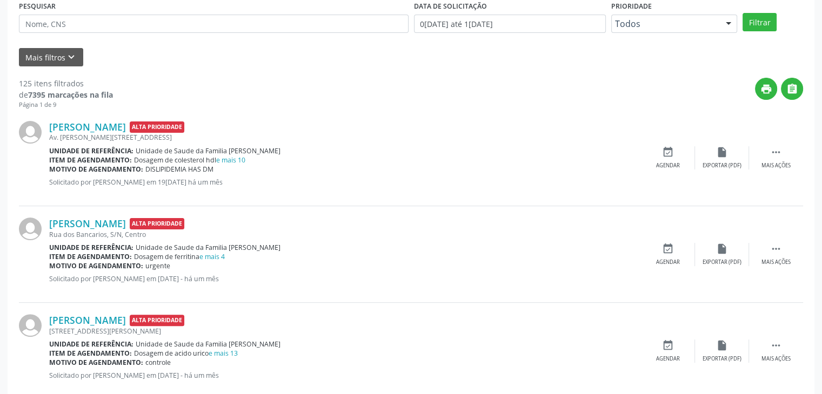
scroll to position [216, 0]
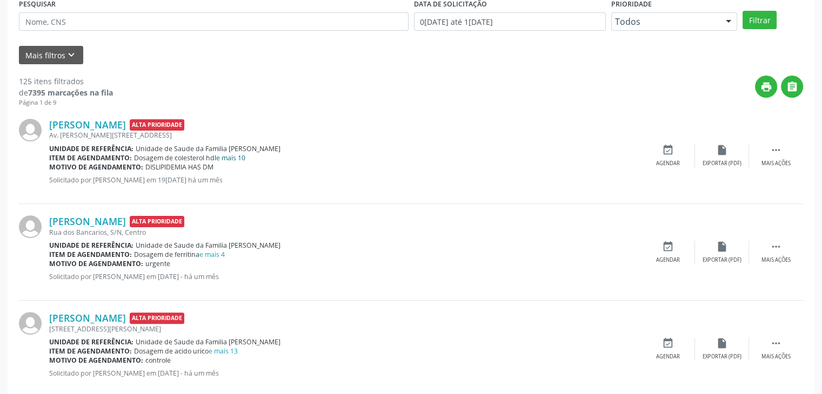
click at [225, 153] on link "e mais 10" at bounding box center [230, 157] width 29 height 9
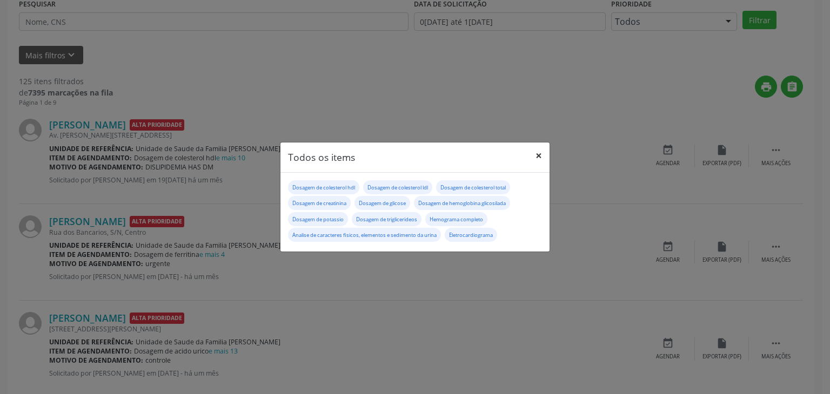
click at [532, 158] on button "×" at bounding box center [539, 156] width 22 height 26
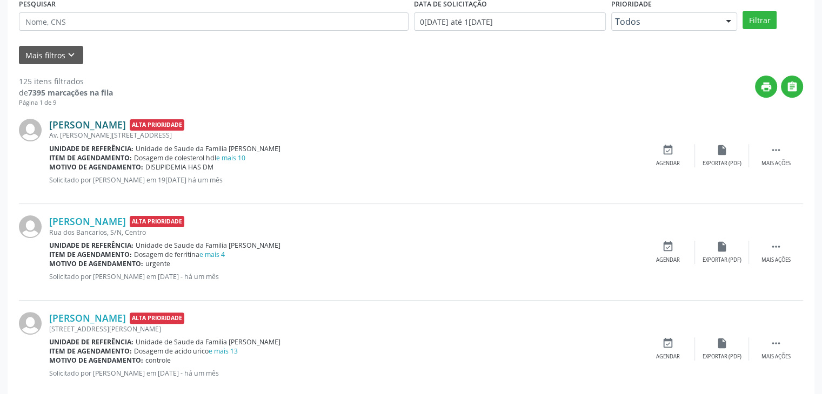
click at [75, 126] on link "Elenice Marques de Oliveira" at bounding box center [87, 125] width 77 height 12
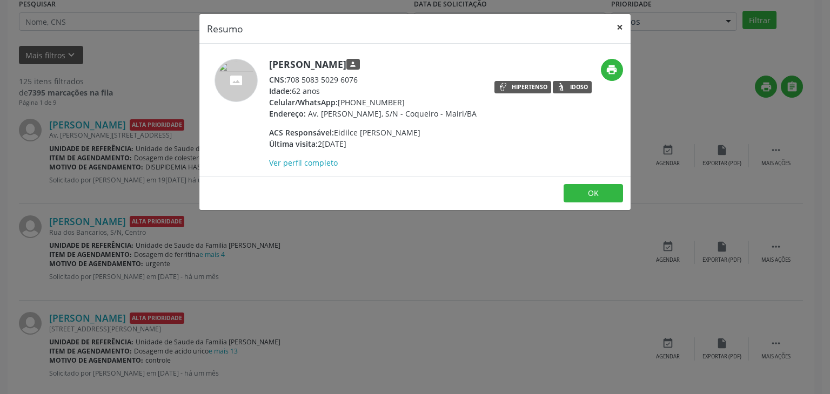
click at [618, 18] on button "×" at bounding box center [620, 27] width 22 height 26
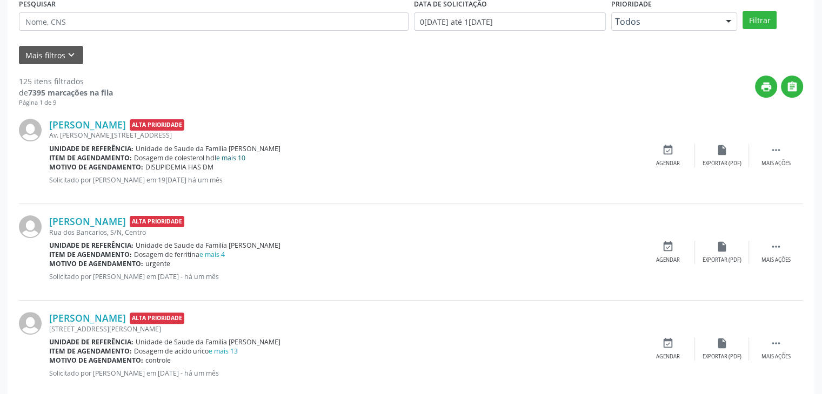
click at [236, 154] on link "e mais 10" at bounding box center [230, 157] width 29 height 9
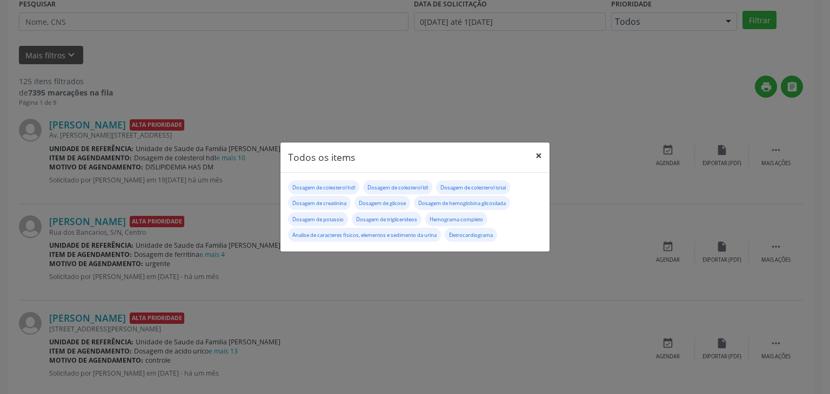
click at [538, 152] on button "×" at bounding box center [539, 156] width 22 height 26
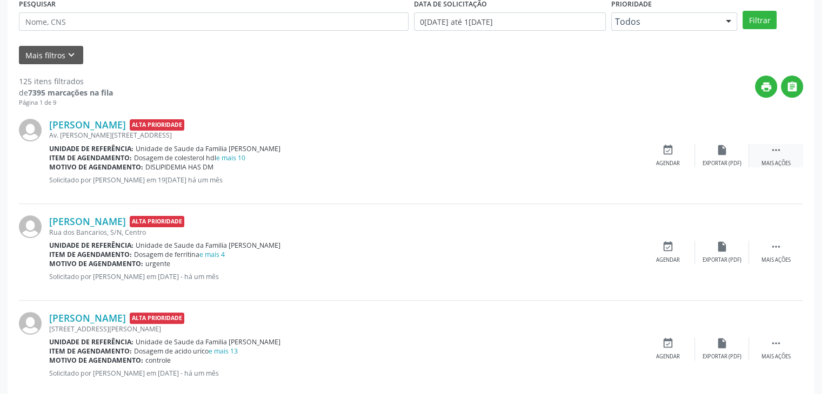
click at [762, 161] on div "Mais ações" at bounding box center [775, 164] width 29 height 8
click at [712, 156] on div "edit Editar" at bounding box center [722, 155] width 54 height 23
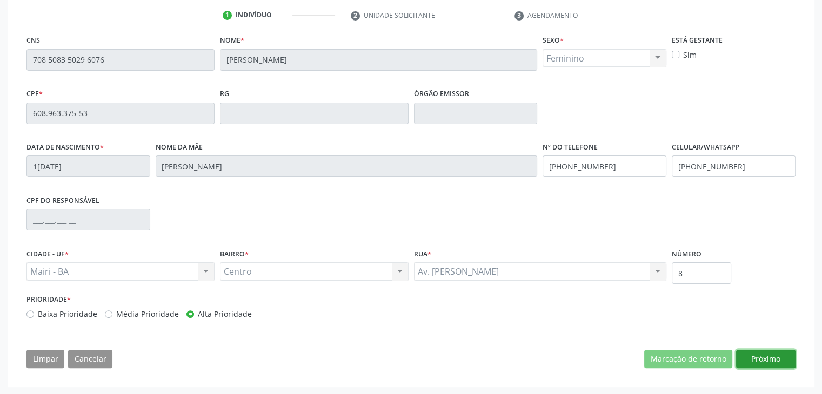
click at [761, 356] on button "Próximo" at bounding box center [765, 359] width 59 height 18
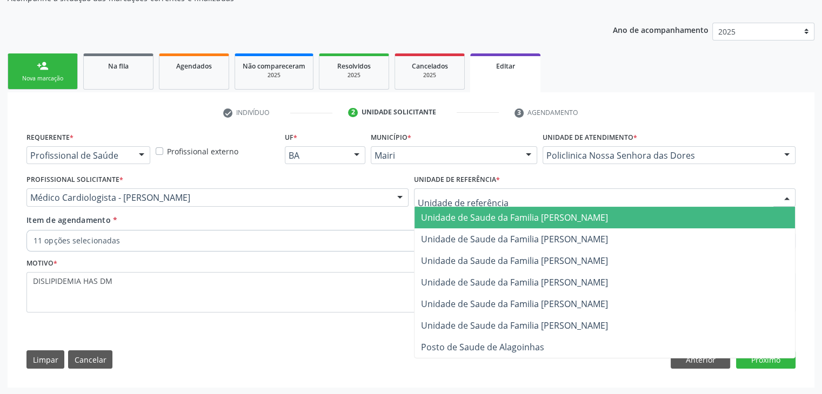
click at [458, 189] on div at bounding box center [605, 198] width 382 height 18
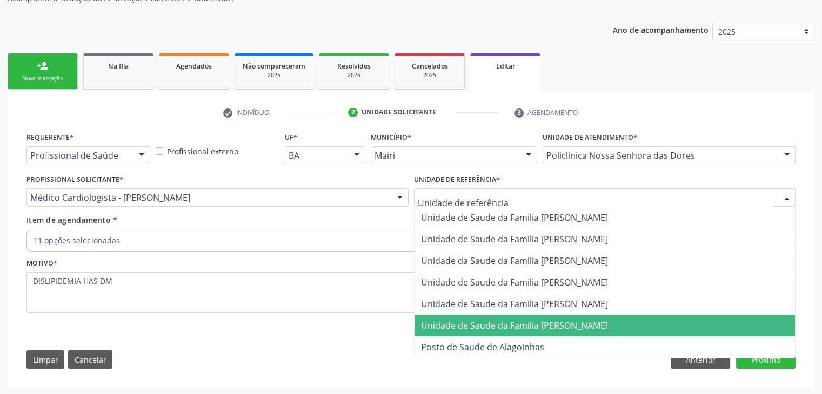
click at [522, 324] on span "Unidade de Saude da Familia [PERSON_NAME]" at bounding box center [514, 326] width 187 height 12
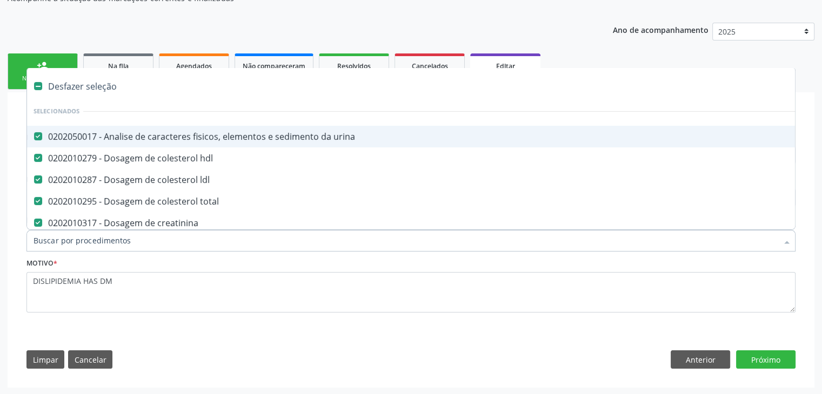
click at [93, 85] on div "Desfazer seleção" at bounding box center [449, 87] width 845 height 22
checkbox urina "false"
checkbox hdl "false"
checkbox ldl "false"
checkbox total "false"
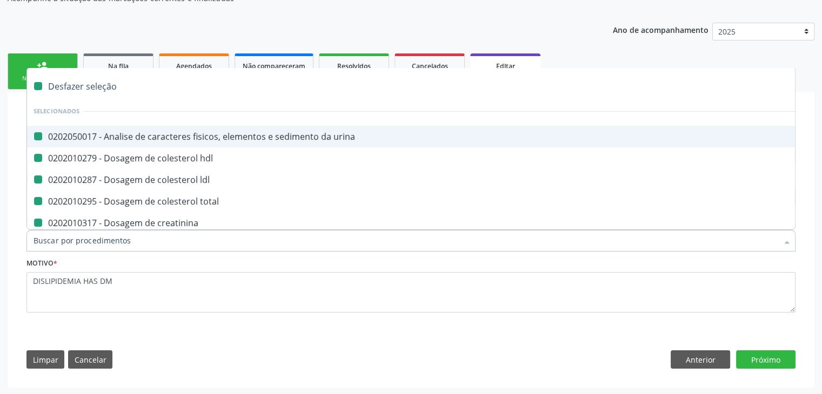
checkbox creatinina "false"
checkbox glicose "false"
checkbox glicosilada "false"
checkbox potassio "false"
checkbox triglicerideos "false"
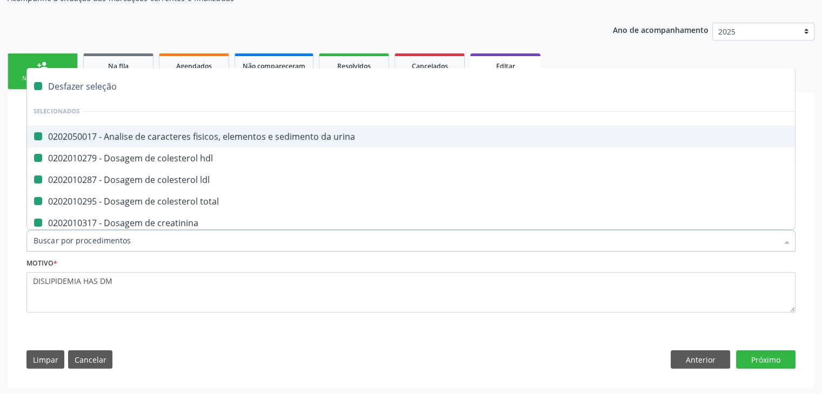
checkbox Eletrocardiograma "false"
checkbox completo "false"
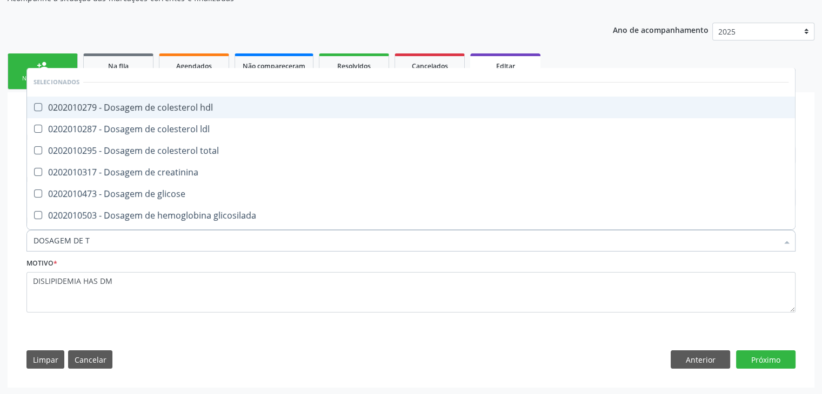
type input "DOSAGEM DE TS"
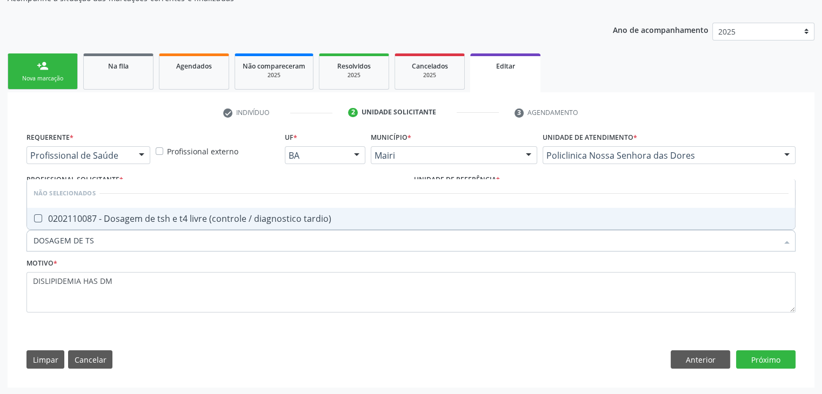
click at [122, 217] on div "0202110087 - Dosagem de tsh e t4 livre (controle / diagnostico tardio)" at bounding box center [411, 219] width 755 height 9
checkbox tardio\) "true"
click at [750, 361] on button "Próximo" at bounding box center [765, 360] width 59 height 18
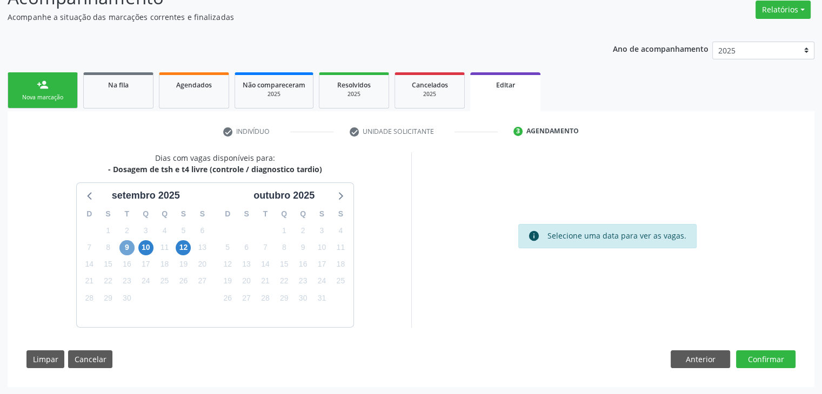
click at [127, 247] on span "9" at bounding box center [126, 247] width 15 height 15
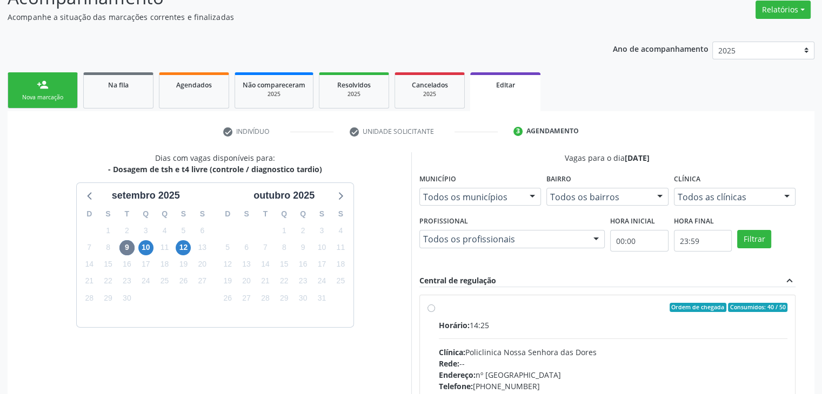
drag, startPoint x: 583, startPoint y: 344, endPoint x: 566, endPoint y: 337, distance: 18.2
click at [566, 339] on hr at bounding box center [613, 339] width 349 height 1
click at [435, 313] on input "Ordem de chegada Consumidos: 40 / 50 Horário: 14:25 Clínica: Policlinica Nossa …" at bounding box center [431, 308] width 8 height 10
radio input "true"
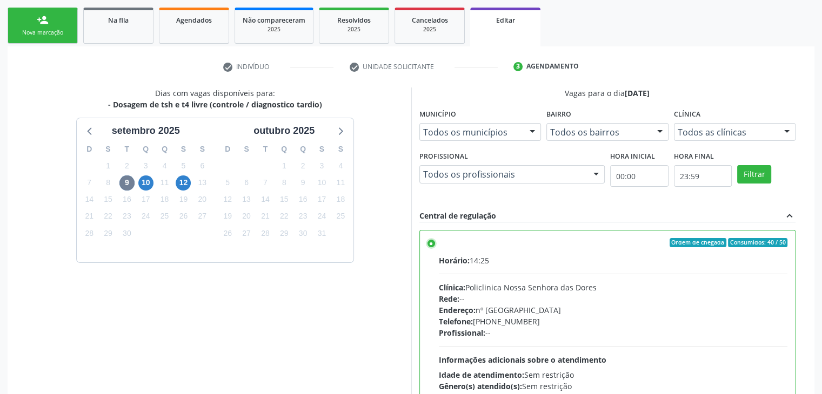
scroll to position [265, 0]
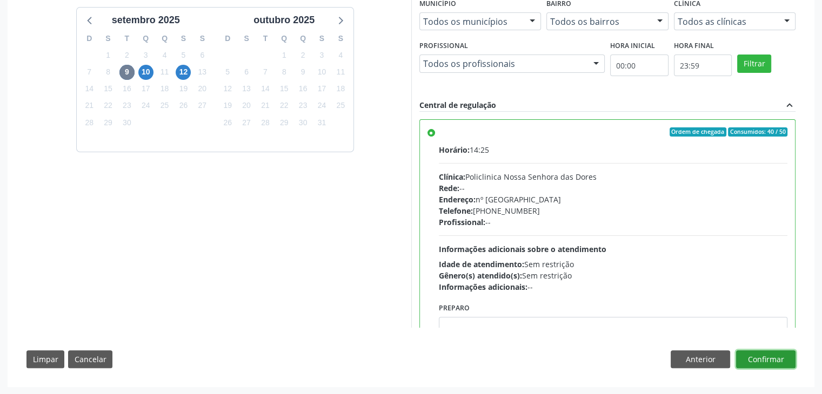
click at [772, 355] on button "Confirmar" at bounding box center [765, 360] width 59 height 18
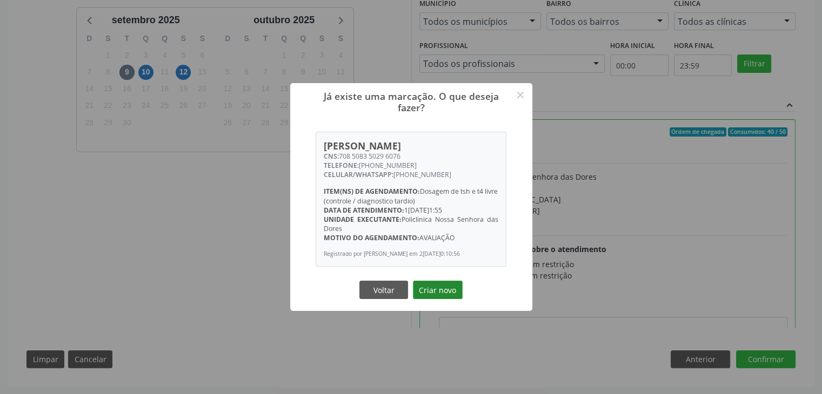
click at [439, 290] on button "Criar novo" at bounding box center [438, 290] width 50 height 18
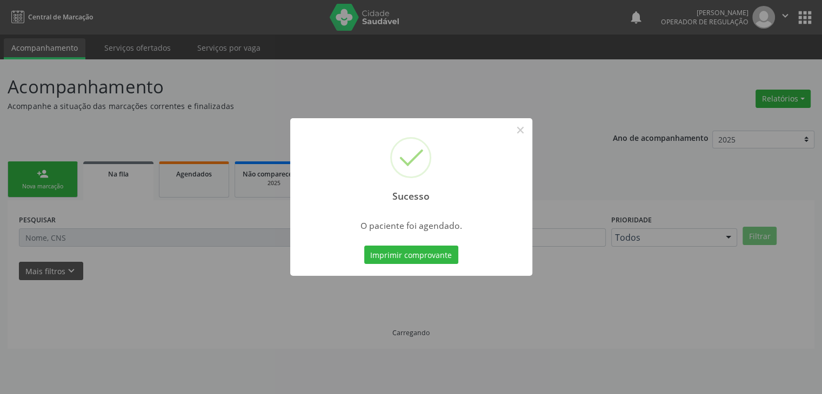
scroll to position [0, 0]
click at [525, 131] on button "×" at bounding box center [524, 130] width 18 height 18
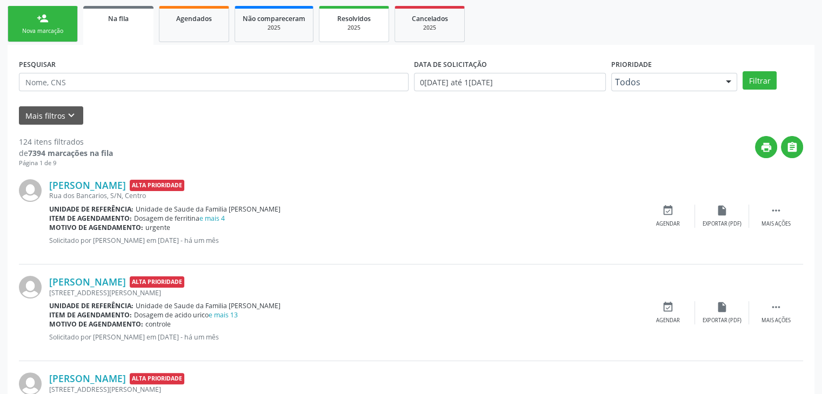
scroll to position [162, 0]
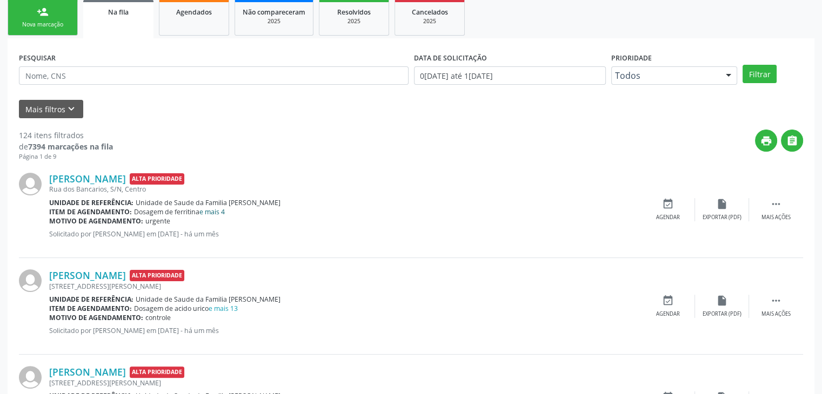
click at [217, 214] on link "e mais 4" at bounding box center [211, 211] width 25 height 9
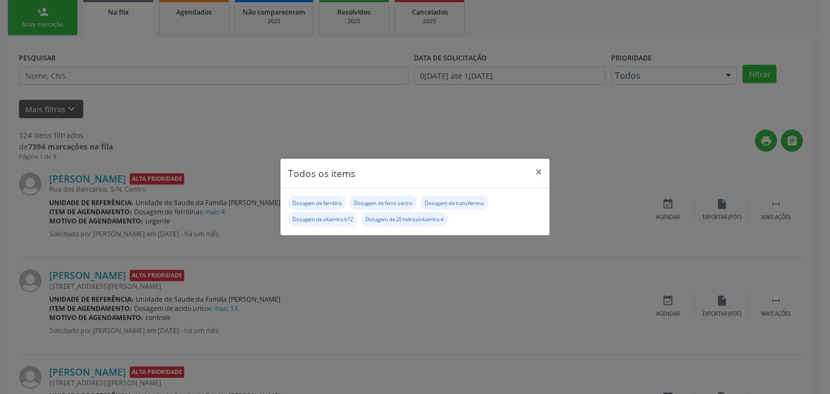
click at [526, 170] on header "Todos os items ×" at bounding box center [414, 174] width 269 height 30
click at [540, 172] on button "×" at bounding box center [539, 172] width 22 height 26
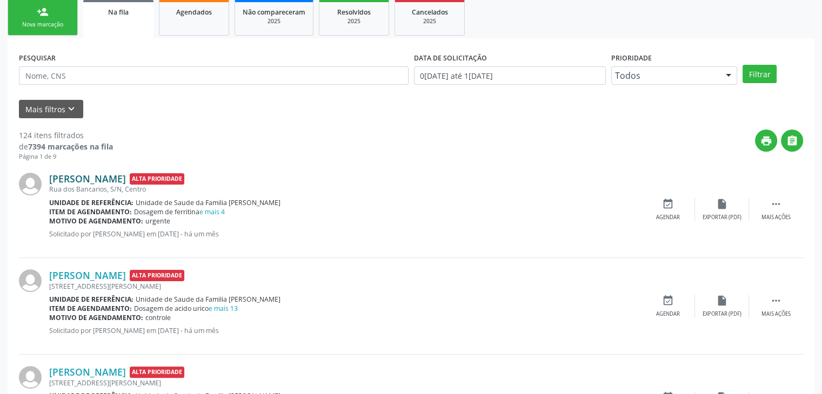
click at [113, 173] on link "Clecia Machado Cerqueira de Afetal Sousa" at bounding box center [87, 179] width 77 height 12
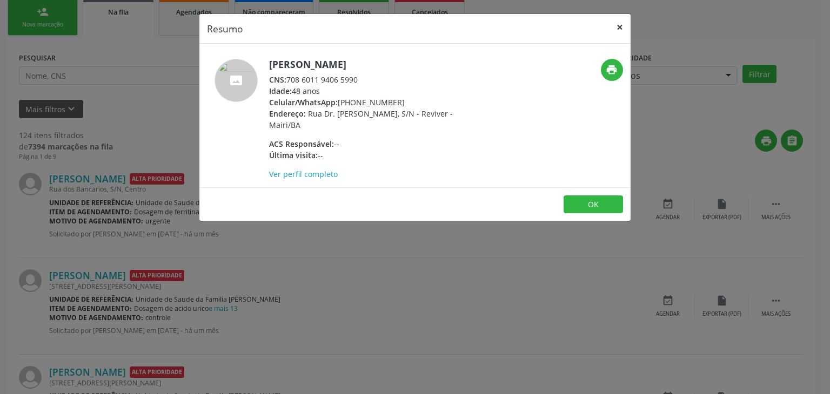
click at [614, 25] on button "×" at bounding box center [620, 27] width 22 height 26
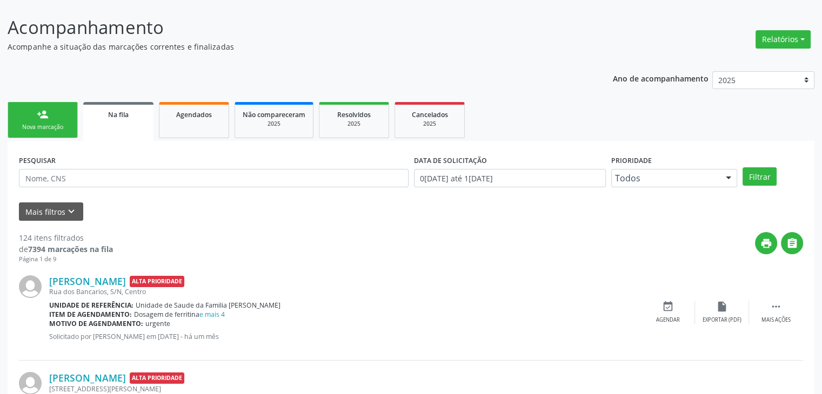
scroll to position [54, 0]
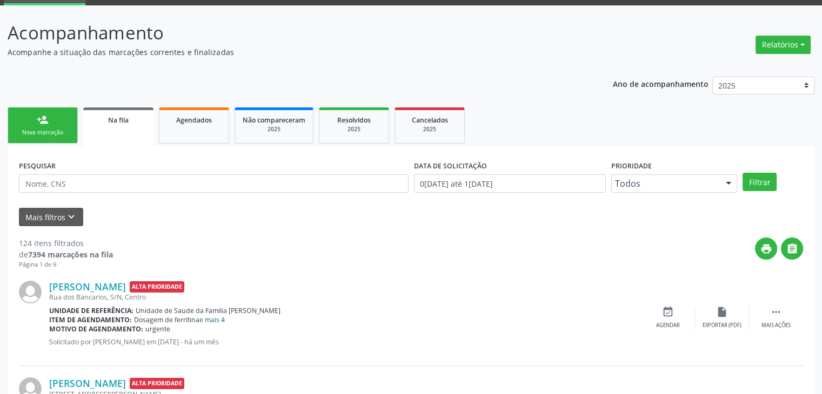
click at [214, 317] on link "e mais 4" at bounding box center [211, 320] width 25 height 9
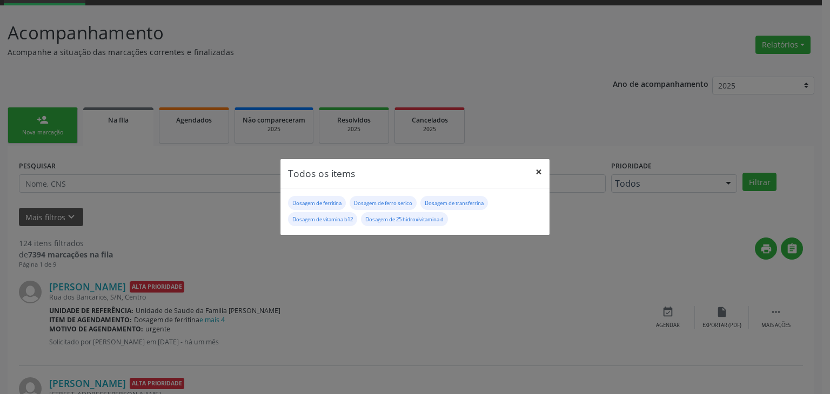
click at [534, 168] on button "×" at bounding box center [539, 172] width 22 height 26
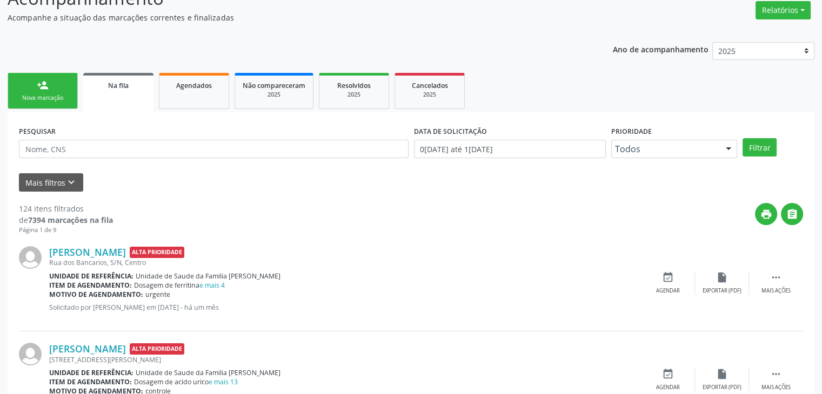
scroll to position [108, 0]
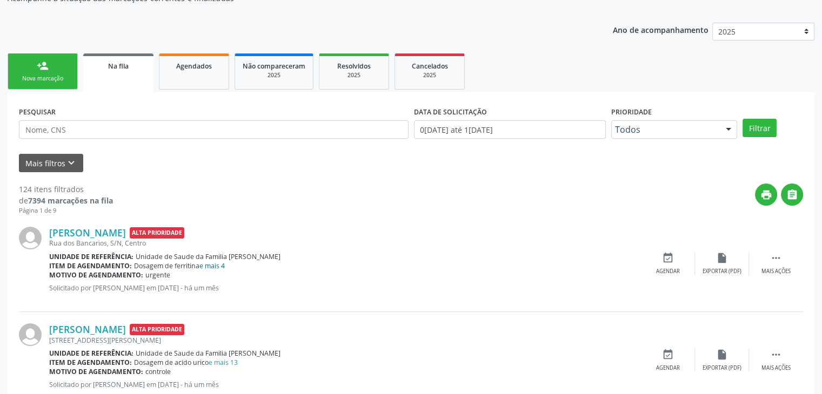
click at [205, 266] on link "e mais 4" at bounding box center [211, 266] width 25 height 9
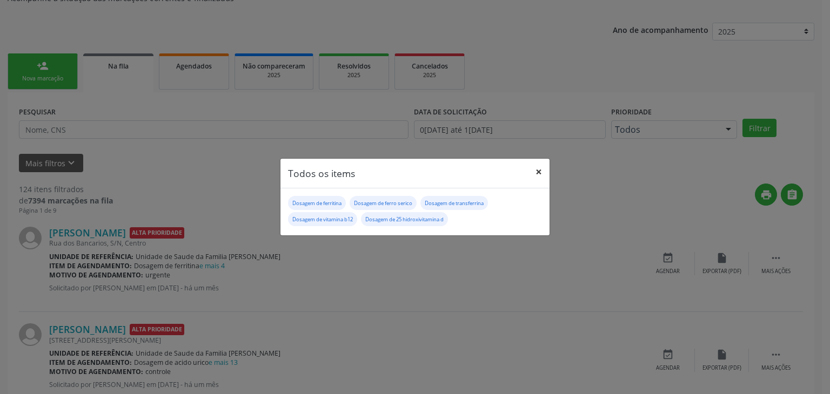
click at [532, 171] on button "×" at bounding box center [539, 172] width 22 height 26
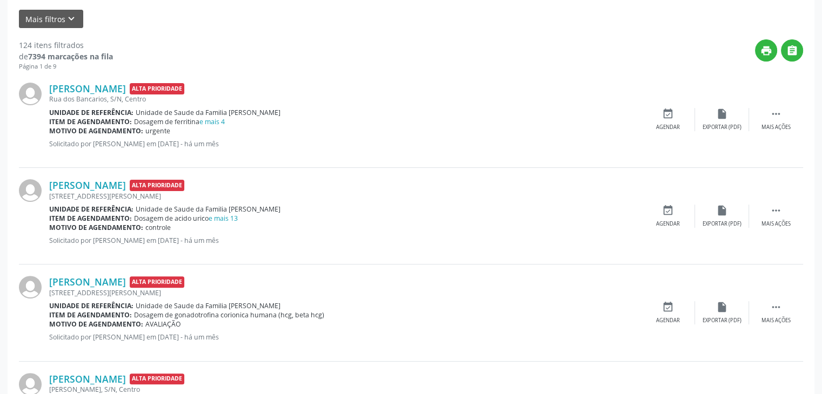
scroll to position [270, 0]
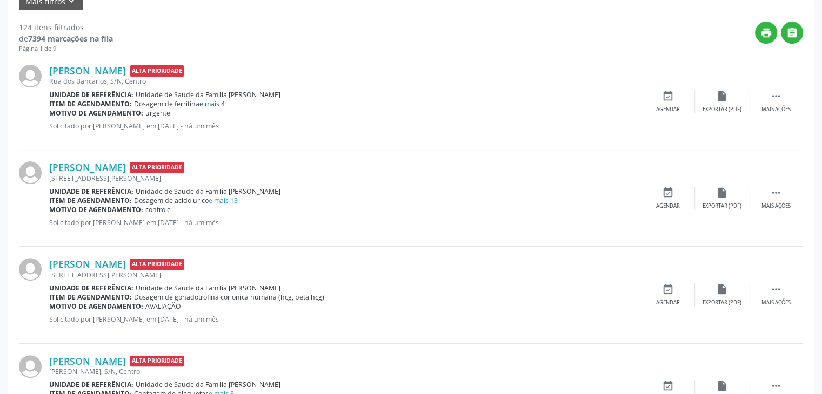
click at [213, 106] on link "e mais 4" at bounding box center [211, 103] width 25 height 9
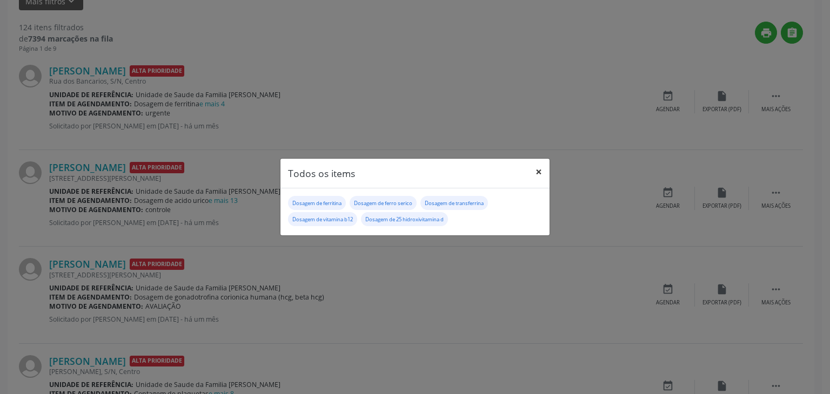
click at [534, 172] on button "×" at bounding box center [539, 172] width 22 height 26
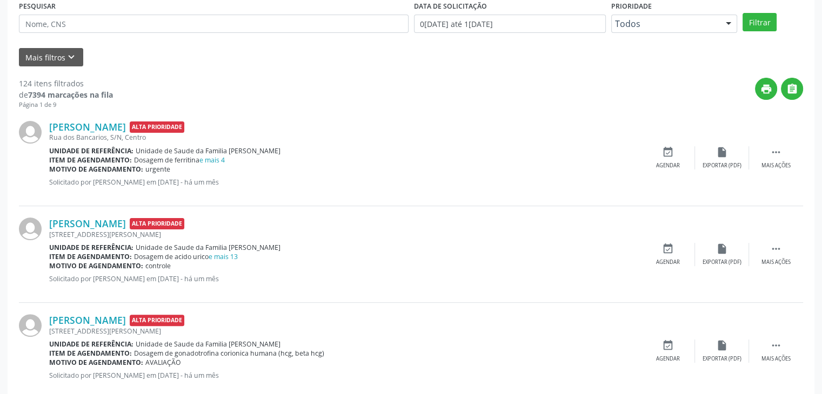
scroll to position [216, 0]
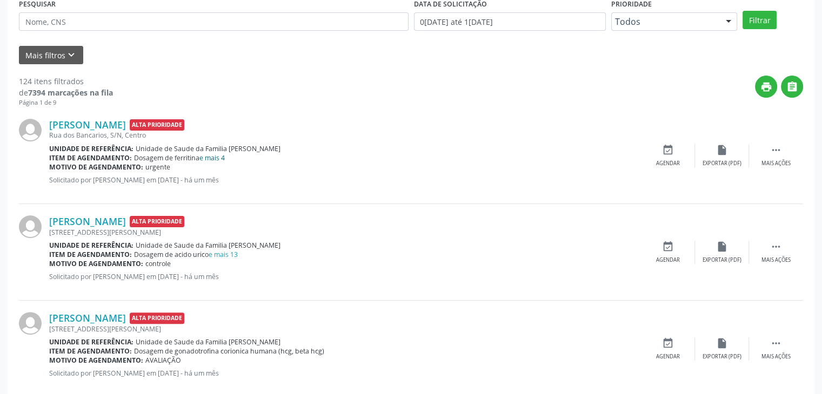
click at [218, 156] on link "e mais 4" at bounding box center [211, 157] width 25 height 9
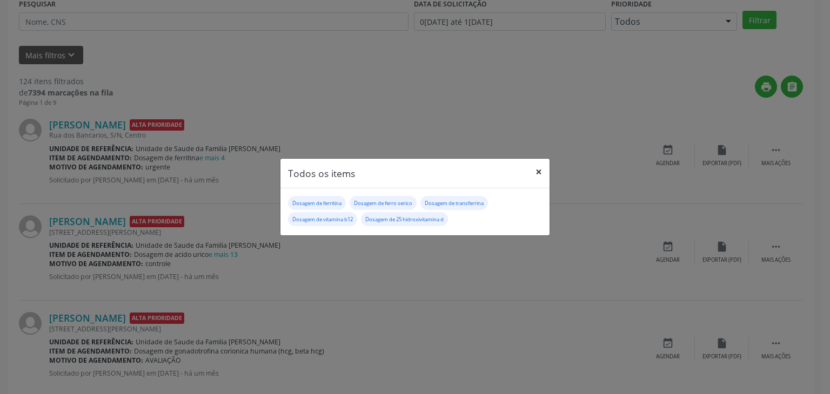
click at [540, 176] on button "×" at bounding box center [539, 172] width 22 height 26
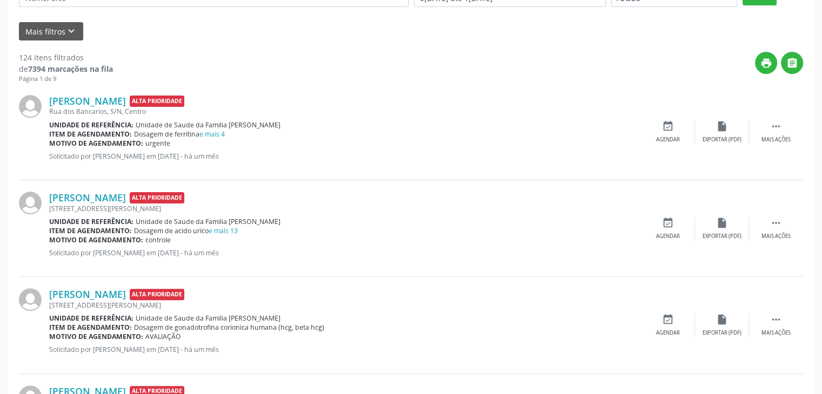
scroll to position [162, 0]
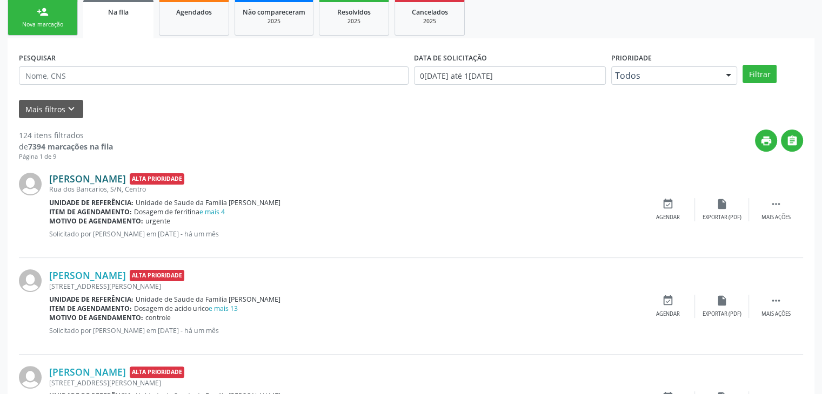
click at [126, 177] on link "Clecia Machado Cerqueira de Afetal Sousa" at bounding box center [87, 179] width 77 height 12
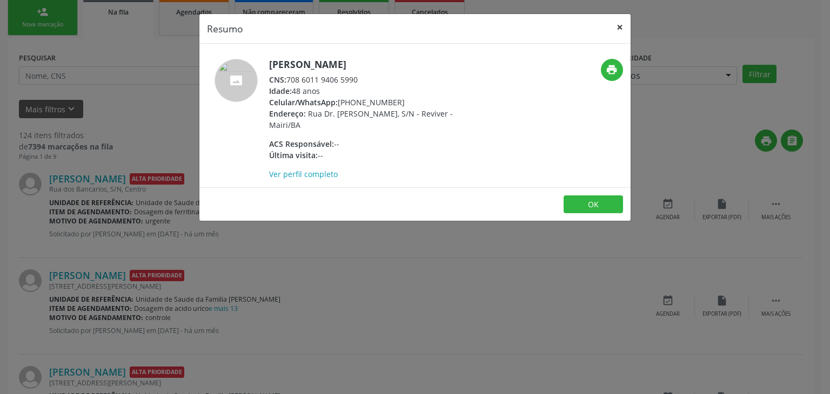
click at [620, 28] on button "×" at bounding box center [620, 27] width 22 height 26
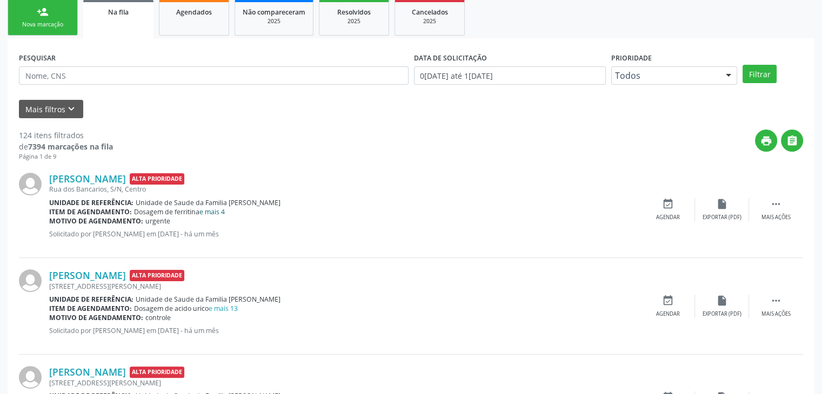
click at [214, 210] on link "e mais 4" at bounding box center [211, 211] width 25 height 9
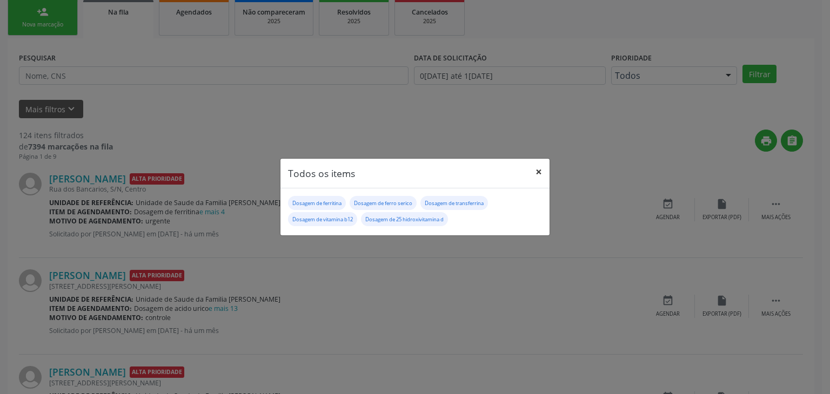
click at [541, 168] on button "×" at bounding box center [539, 172] width 22 height 26
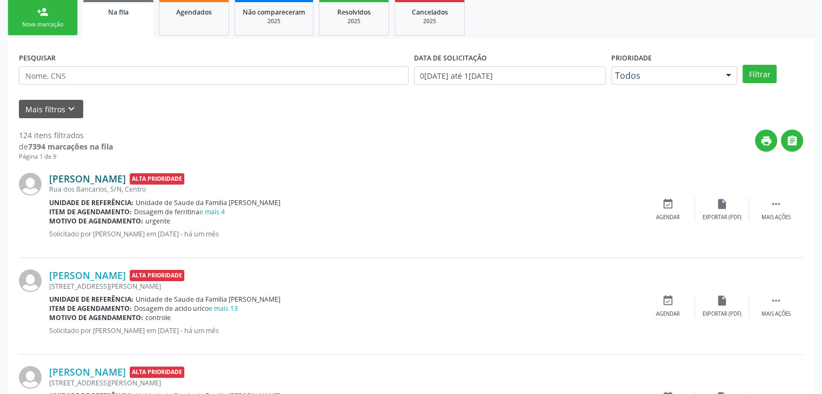
click at [126, 179] on link "Clecia Machado Cerqueira de Afetal Sousa" at bounding box center [87, 179] width 77 height 12
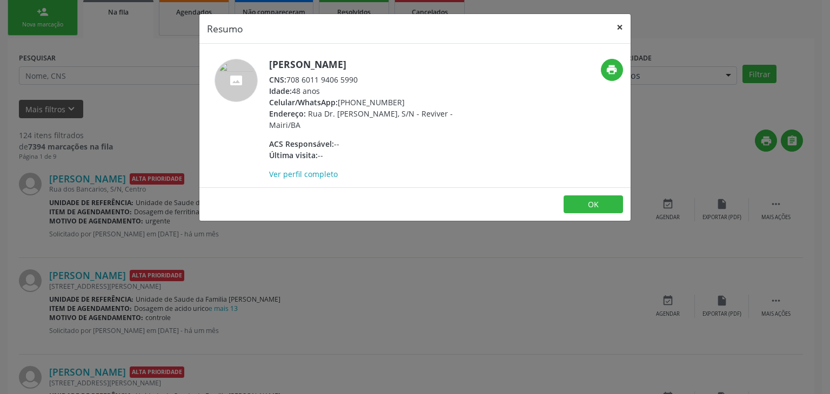
click at [622, 21] on button "×" at bounding box center [620, 27] width 22 height 26
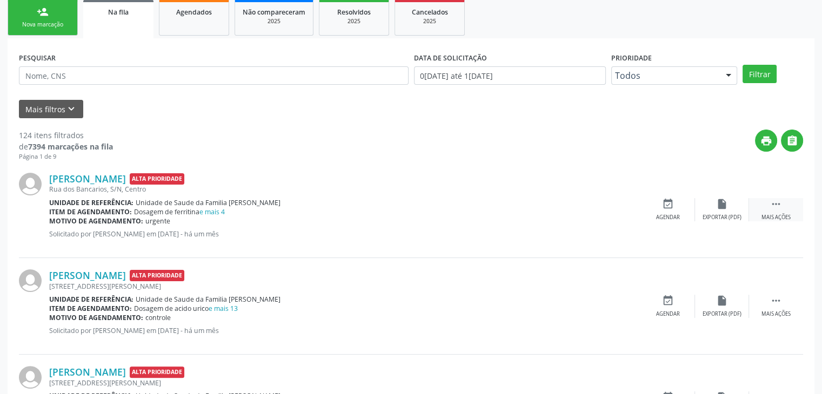
click at [780, 206] on icon "" at bounding box center [776, 204] width 12 height 12
click at [713, 203] on div "edit Editar" at bounding box center [722, 209] width 54 height 23
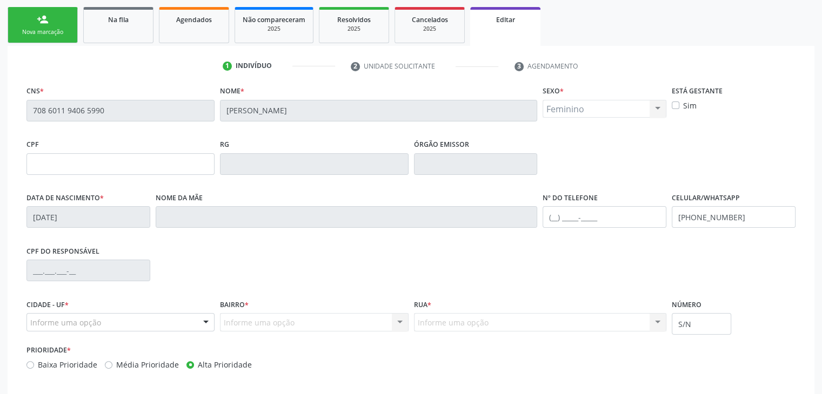
scroll to position [205, 0]
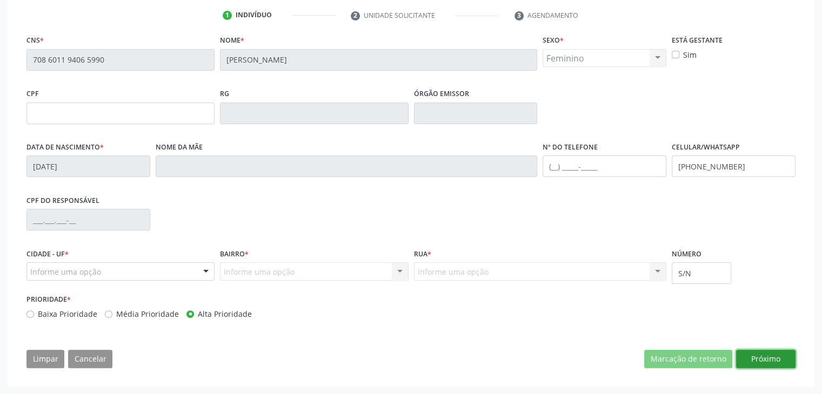
click at [767, 357] on button "Próximo" at bounding box center [765, 359] width 59 height 18
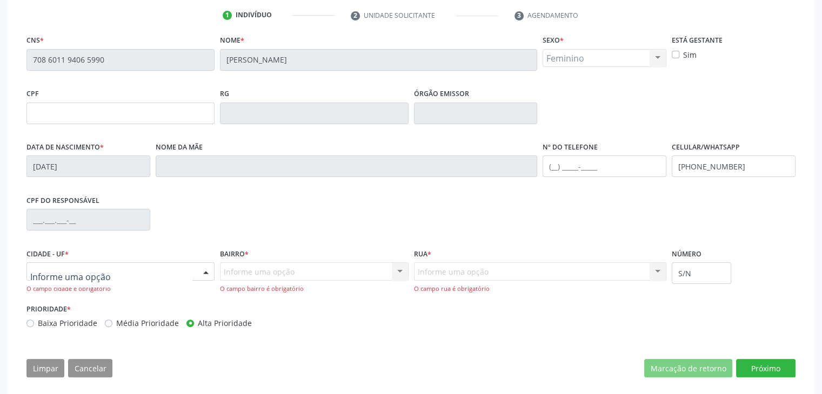
click at [112, 276] on div at bounding box center [120, 272] width 188 height 18
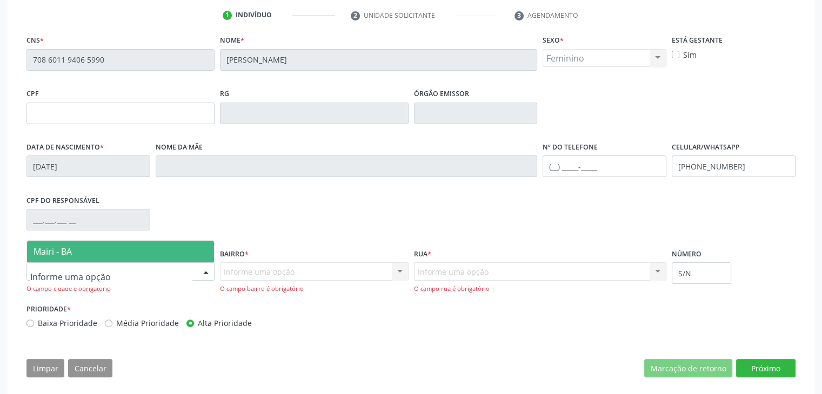
click at [55, 252] on span "Mairi - BA" at bounding box center [53, 252] width 38 height 12
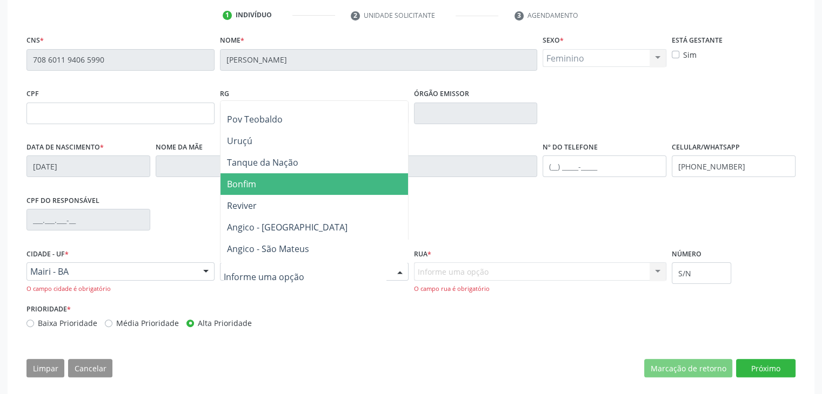
scroll to position [216, 0]
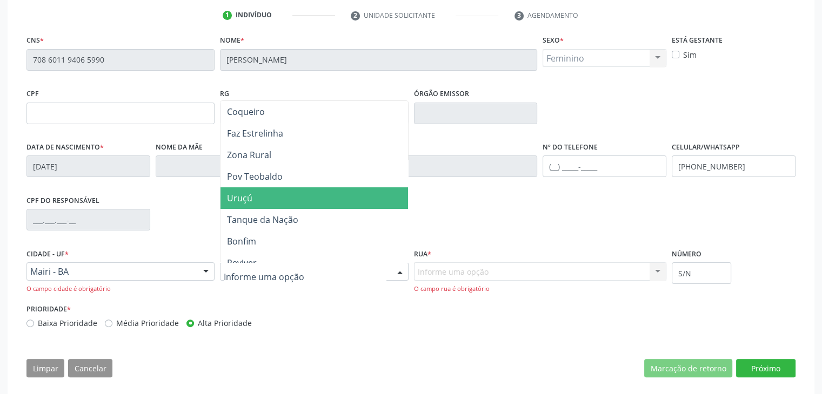
click at [292, 197] on span "Uruçú" at bounding box center [313, 198] width 187 height 22
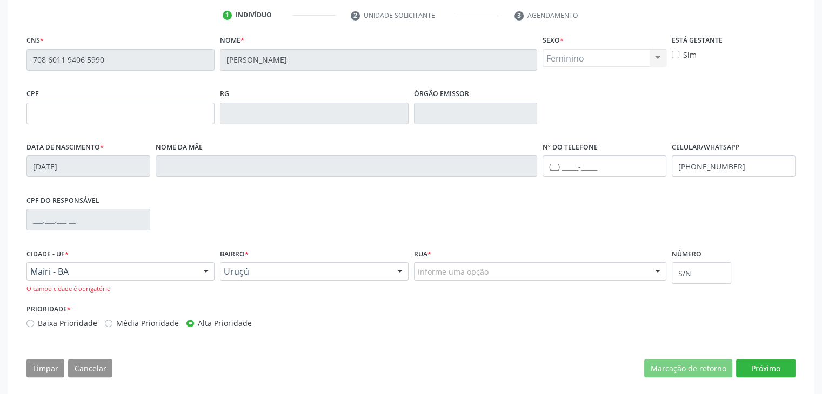
click at [493, 269] on div "Informe uma opção" at bounding box center [540, 272] width 253 height 18
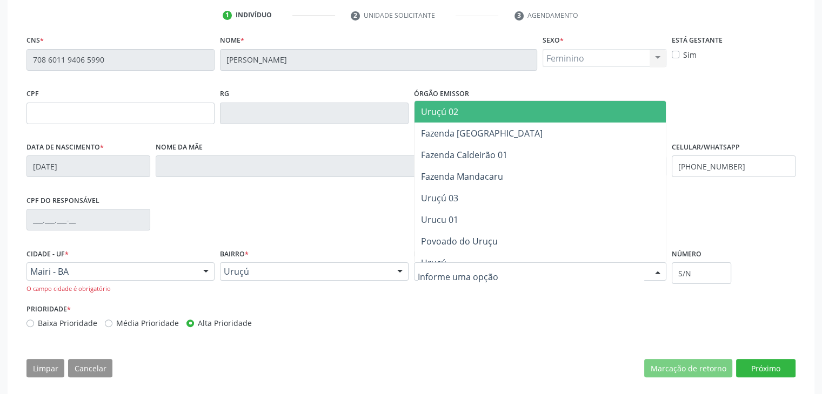
click at [445, 106] on span "Uruçú 02" at bounding box center [439, 112] width 37 height 12
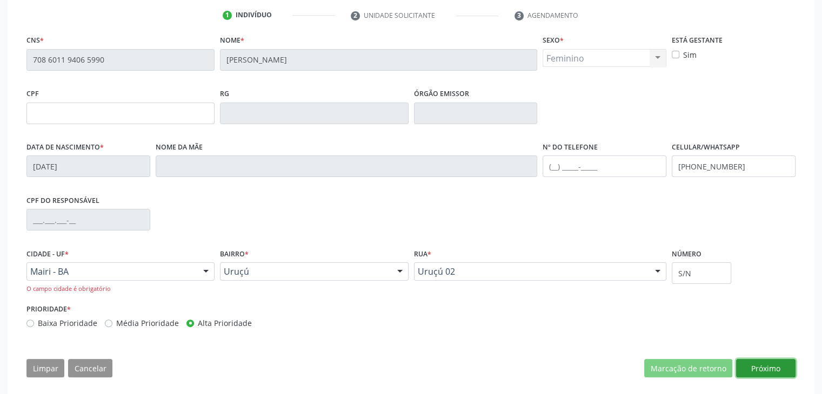
click at [761, 369] on button "Próximo" at bounding box center [765, 368] width 59 height 18
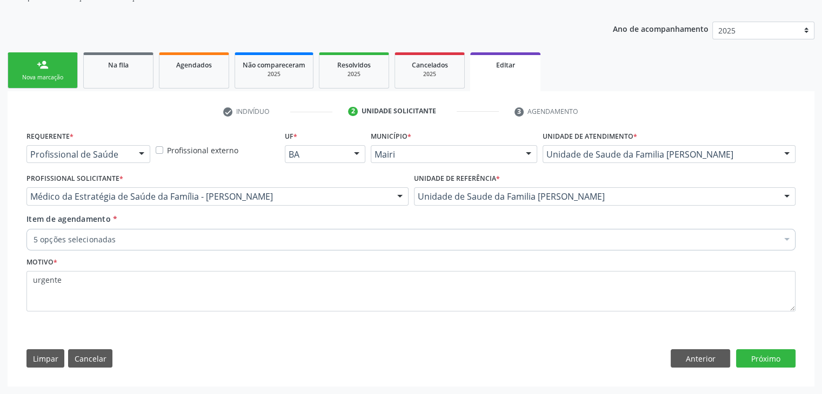
scroll to position [108, 0]
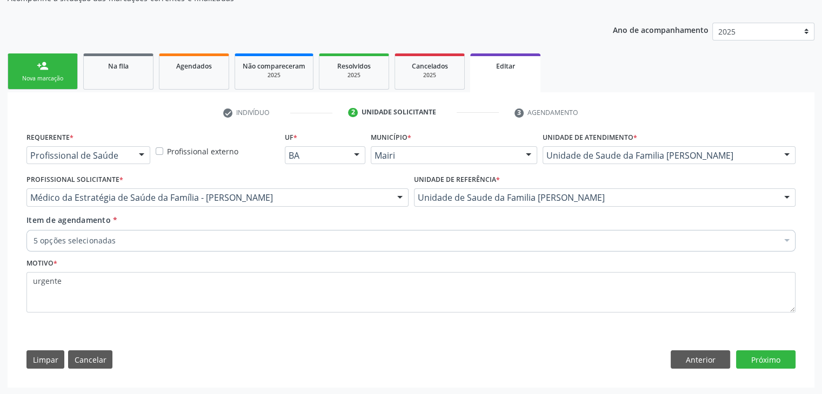
click at [177, 230] on div "5 opções selecionadas" at bounding box center [410, 241] width 769 height 22
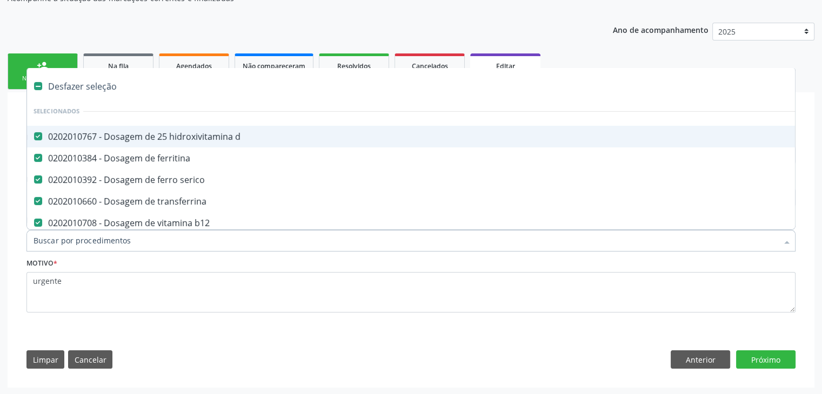
click at [96, 79] on div "Desfazer seleção" at bounding box center [449, 87] width 845 height 22
checkbox d "false"
checkbox ferritina "false"
checkbox serico "false"
checkbox transferrina "false"
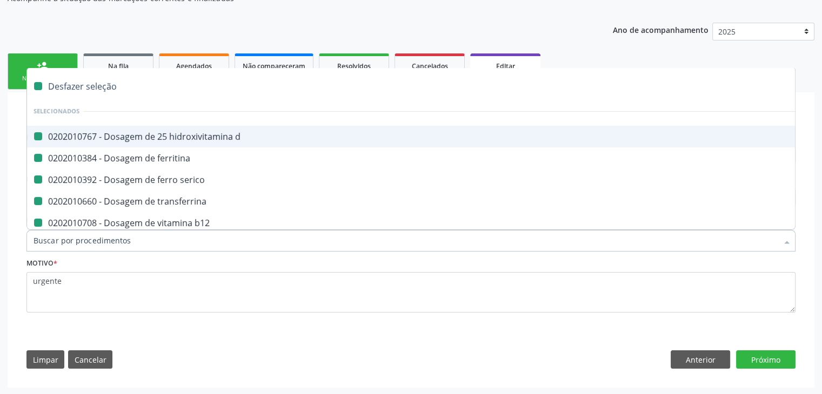
checkbox b12 "false"
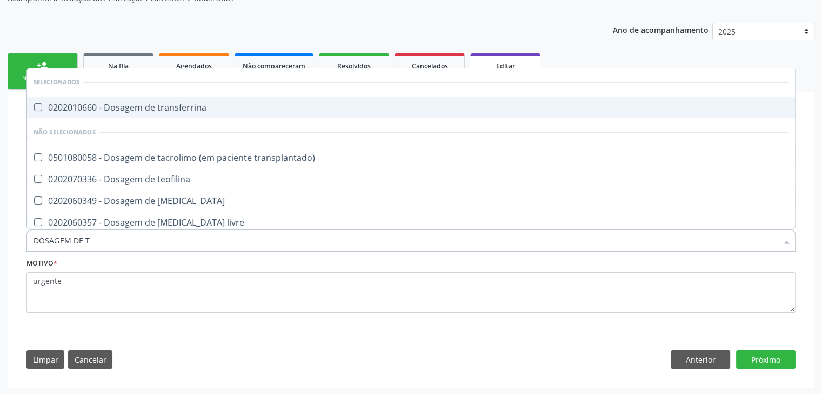
type input "DOSAGEM DE TS"
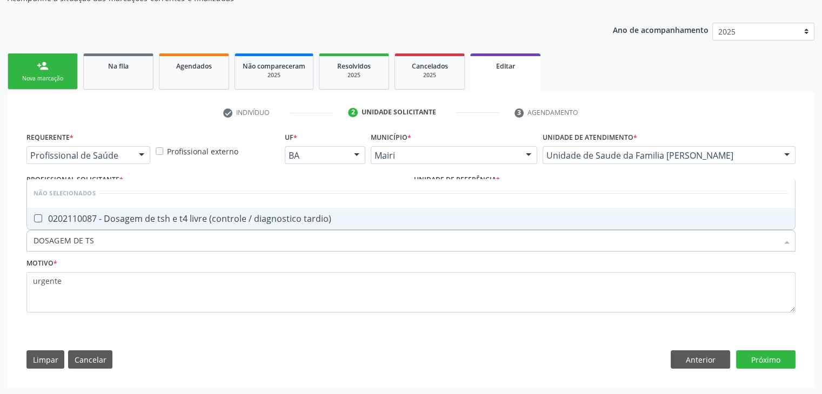
click at [176, 215] on div "0202110087 - Dosagem de tsh e t4 livre (controle / diagnostico tardio)" at bounding box center [411, 219] width 755 height 9
checkbox tardio\) "true"
click at [762, 364] on button "Próximo" at bounding box center [765, 360] width 59 height 18
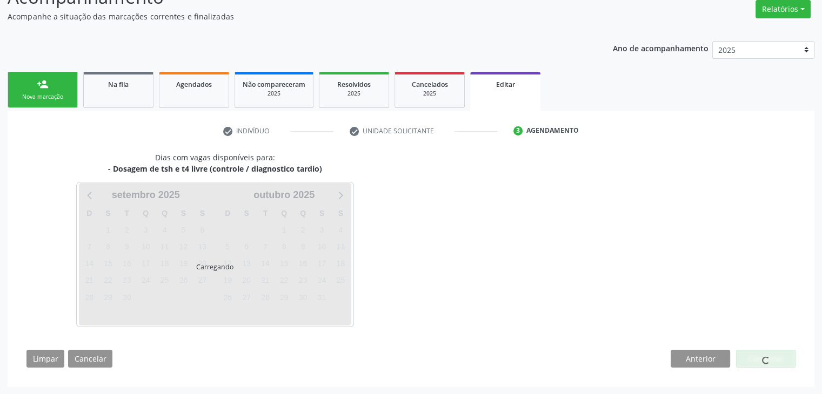
scroll to position [89, 0]
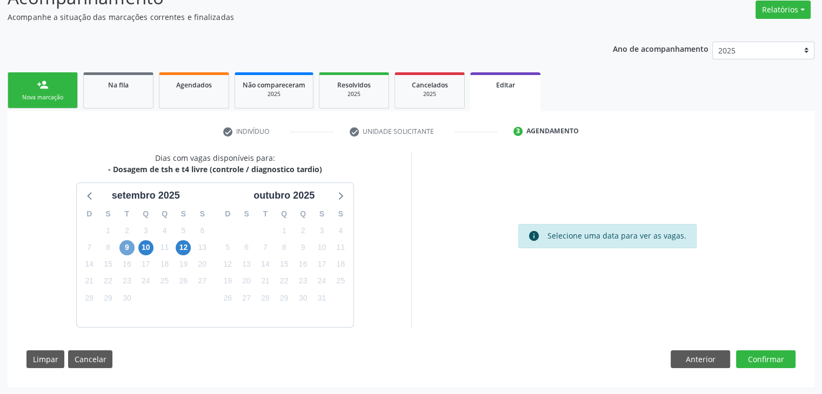
click at [120, 250] on span "9" at bounding box center [126, 247] width 15 height 15
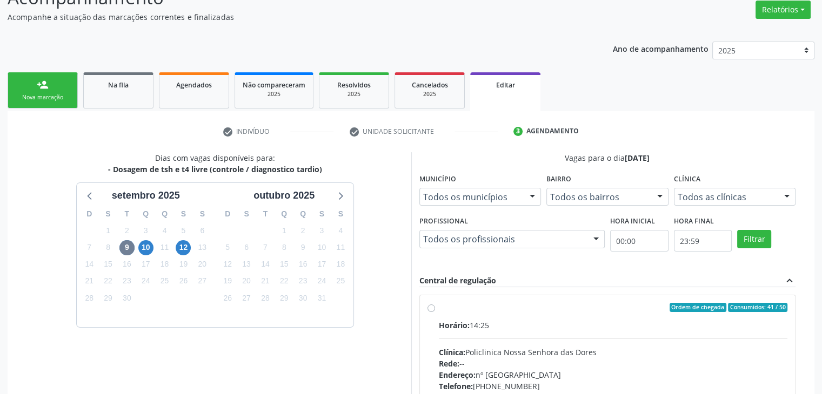
click at [511, 303] on div "Ordem de chegada Consumidos: 41 / 50" at bounding box center [613, 308] width 349 height 10
click at [435, 303] on input "Ordem de chegada Consumidos: 41 / 50 Horário: 14:25 Clínica: Policlinica Nossa …" at bounding box center [431, 308] width 8 height 10
radio input "true"
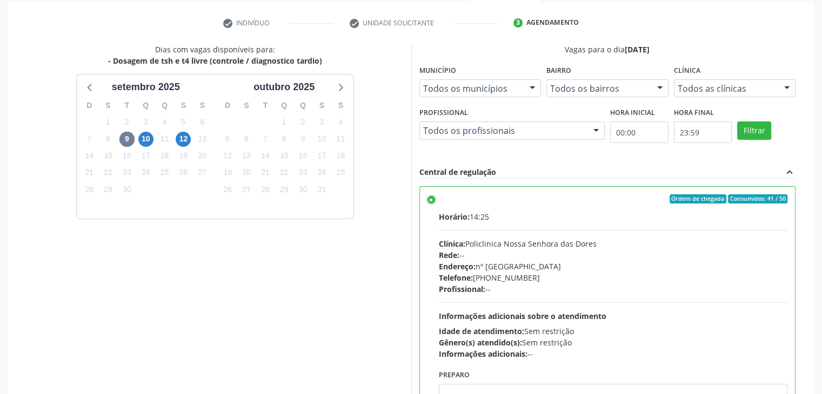
scroll to position [265, 0]
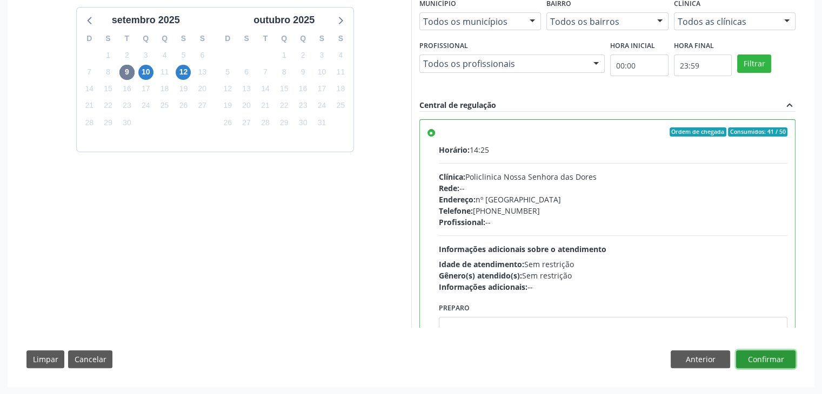
click at [743, 351] on button "Confirmar" at bounding box center [765, 360] width 59 height 18
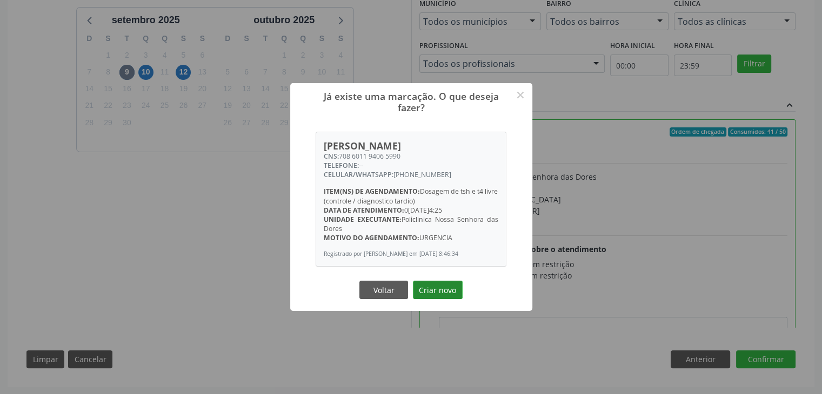
click at [443, 299] on button "Criar novo" at bounding box center [438, 290] width 50 height 18
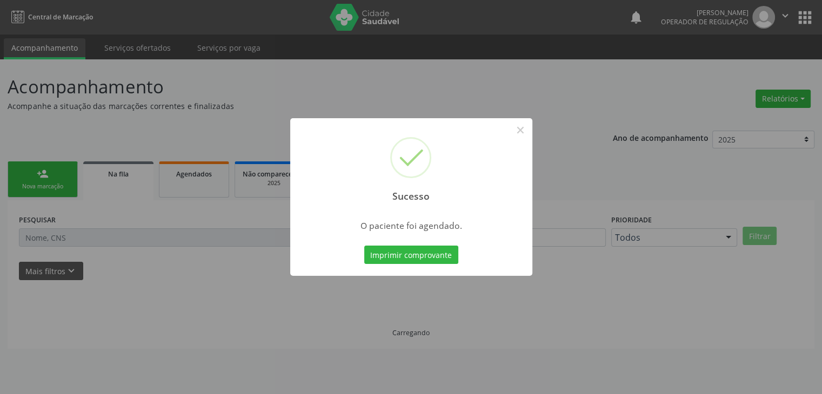
scroll to position [0, 0]
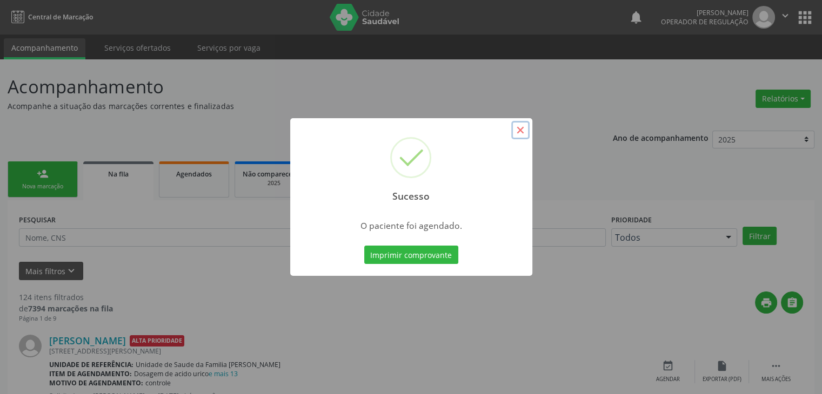
click at [517, 131] on button "×" at bounding box center [520, 130] width 18 height 18
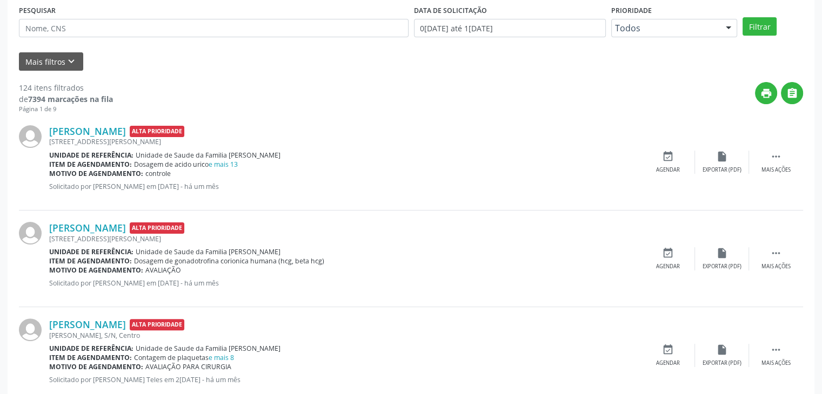
scroll to position [216, 0]
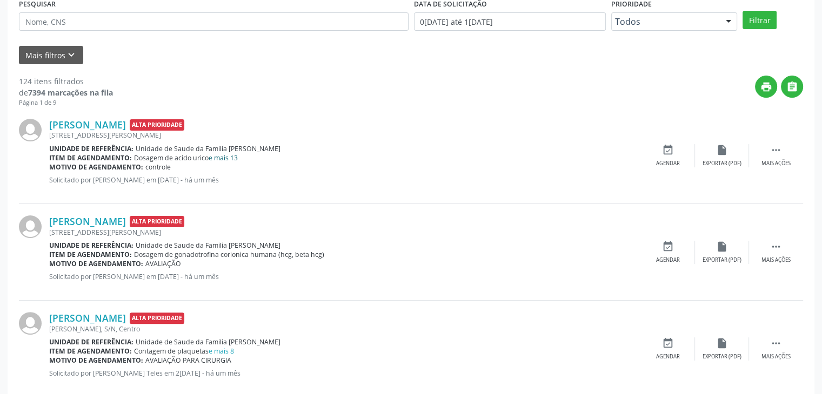
click at [235, 156] on link "e mais 13" at bounding box center [223, 157] width 29 height 9
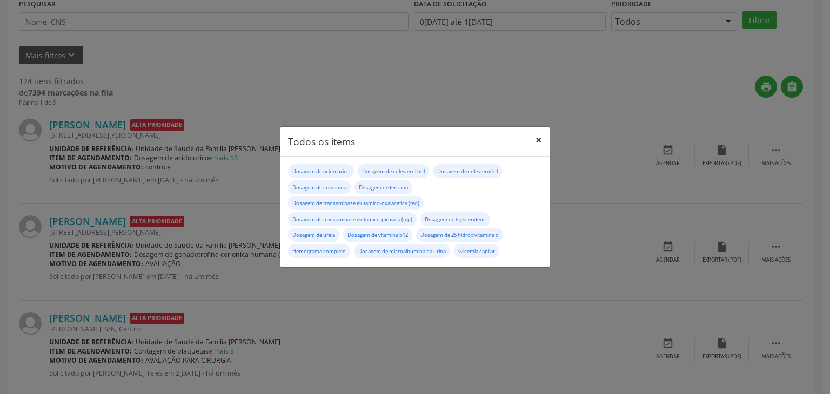
click at [535, 141] on button "×" at bounding box center [539, 140] width 22 height 26
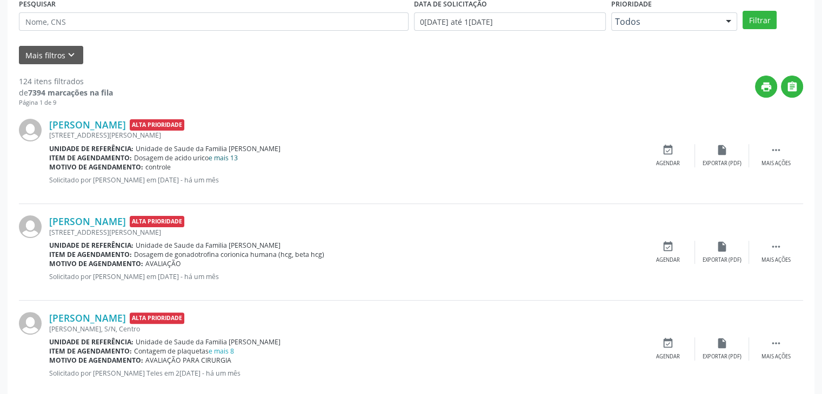
click at [220, 158] on link "e mais 13" at bounding box center [223, 157] width 29 height 9
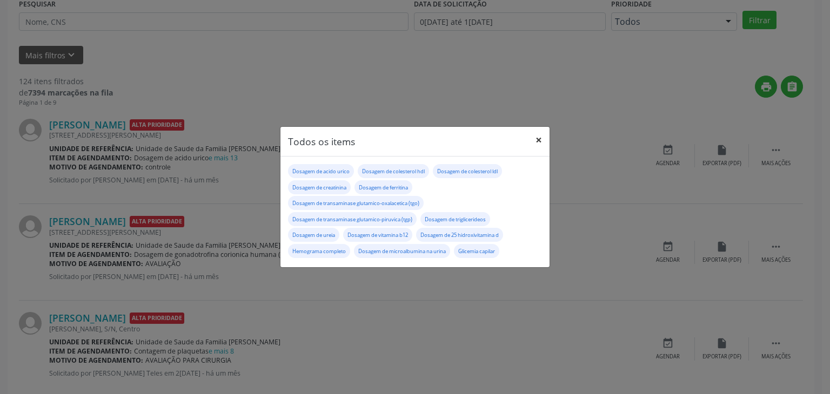
click at [538, 143] on button "×" at bounding box center [539, 140] width 22 height 26
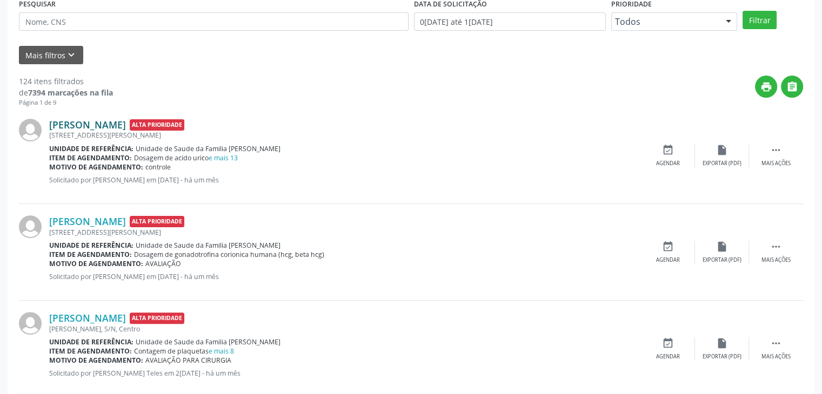
click at [69, 123] on link "Beatriz Silva Souza" at bounding box center [87, 125] width 77 height 12
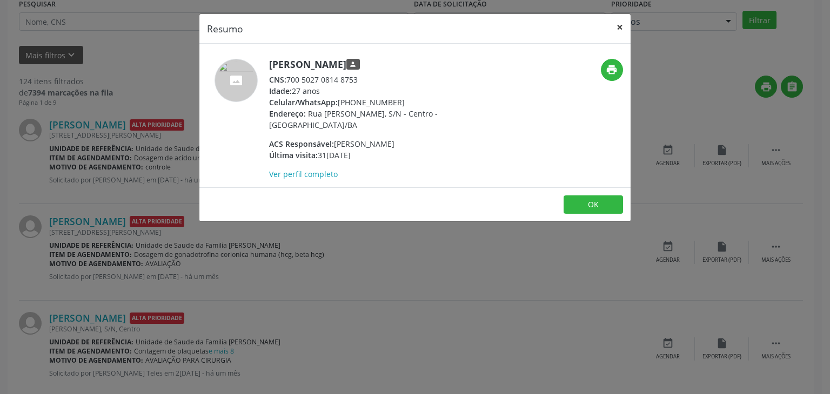
click at [618, 18] on button "×" at bounding box center [620, 27] width 22 height 26
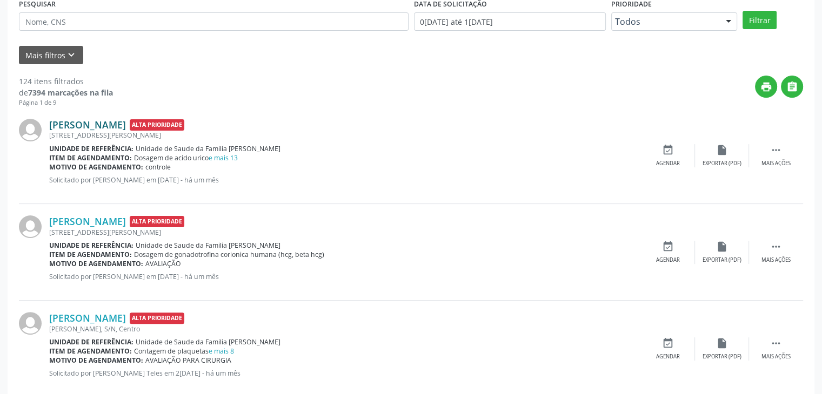
click at [85, 120] on link "Beatriz Silva Souza" at bounding box center [87, 125] width 77 height 12
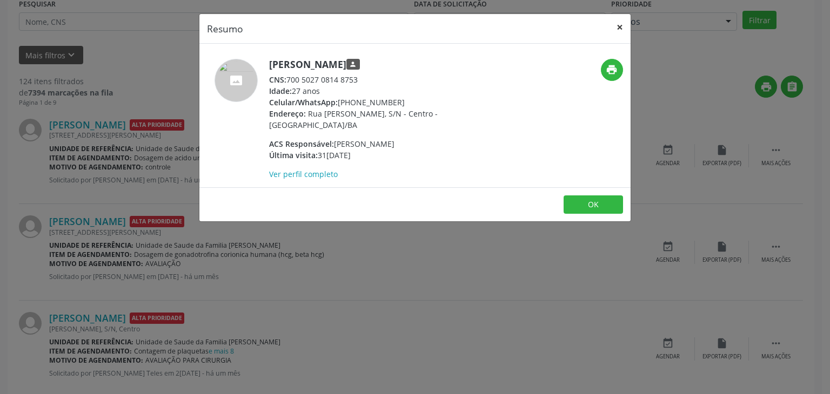
click at [618, 24] on button "×" at bounding box center [620, 27] width 22 height 26
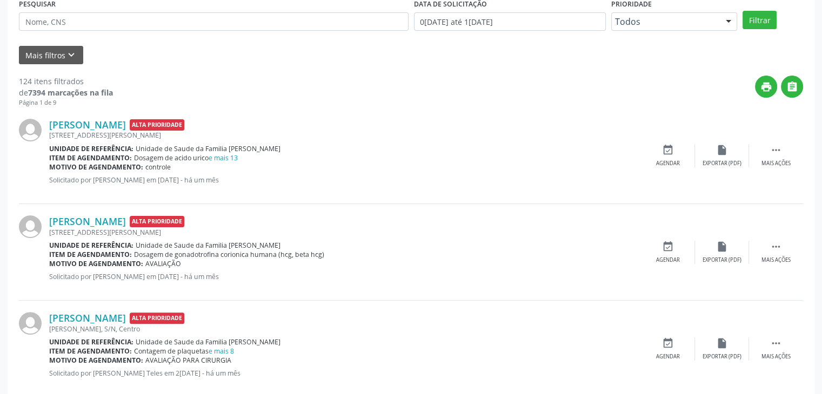
click at [221, 150] on span "Unidade de Saude da Familia [PERSON_NAME]" at bounding box center [208, 148] width 145 height 9
click at [223, 156] on link "e mais 13" at bounding box center [223, 157] width 29 height 9
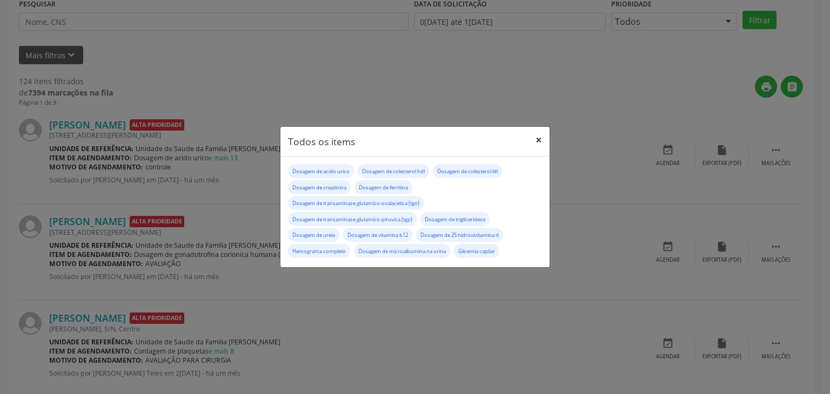
click at [533, 137] on button "×" at bounding box center [539, 140] width 22 height 26
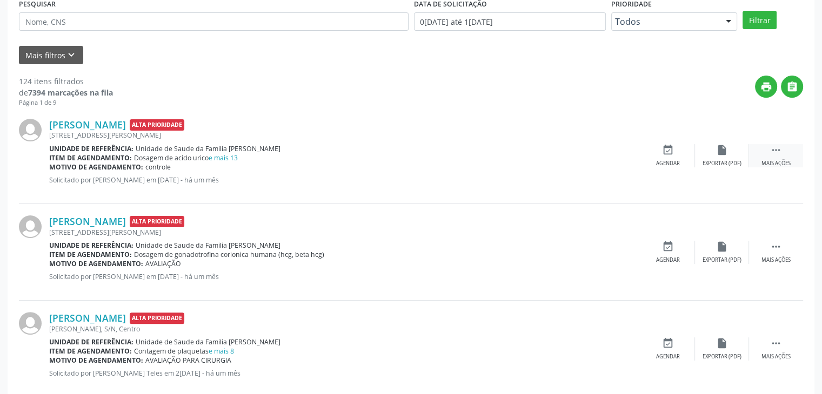
click at [768, 150] on div " Mais ações" at bounding box center [776, 155] width 54 height 23
drag, startPoint x: 728, startPoint y: 156, endPoint x: 702, endPoint y: 175, distance: 31.8
click at [728, 156] on div "edit Editar" at bounding box center [722, 155] width 54 height 23
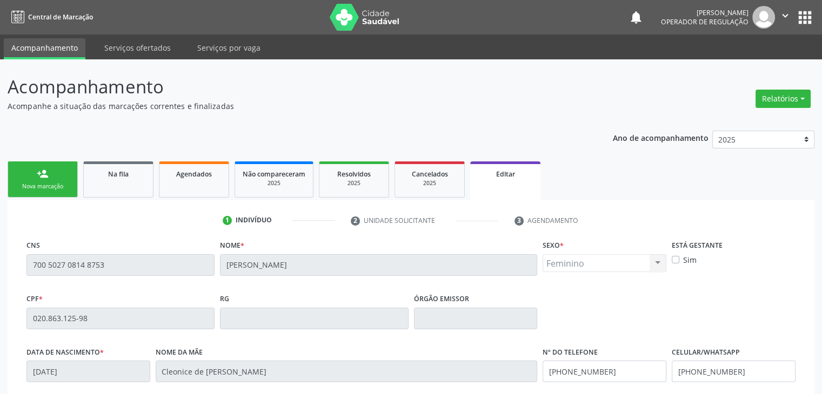
scroll to position [205, 0]
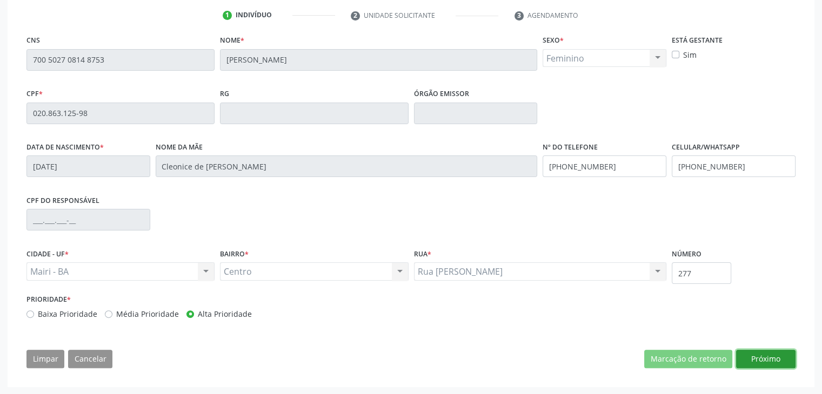
click at [759, 358] on button "Próximo" at bounding box center [765, 359] width 59 height 18
click at [0, 0] on button "Próximo" at bounding box center [0, 0] width 0 height 0
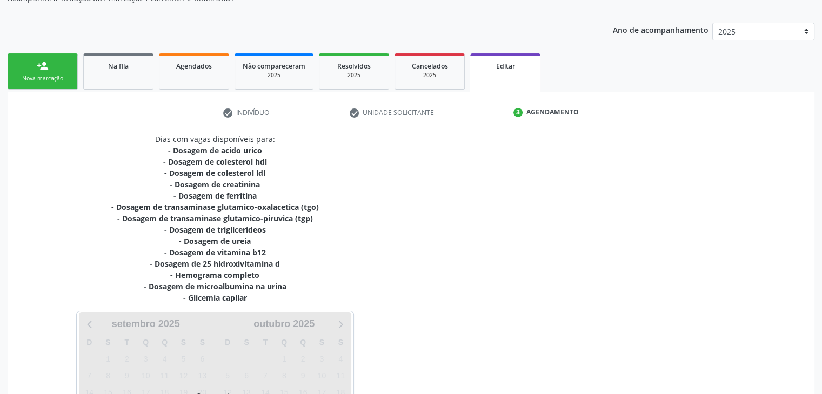
scroll to position [237, 0]
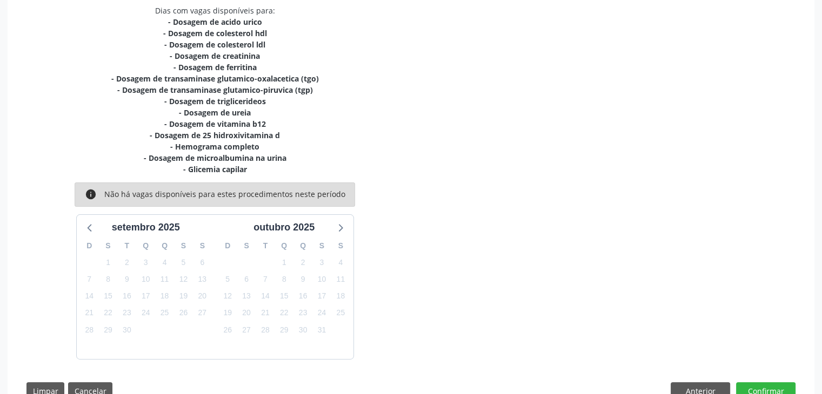
click at [532, 171] on div "Dias com vagas disponíveis para: - Dosagem de acido urico - Dosagem de colester…" at bounding box center [411, 182] width 784 height 355
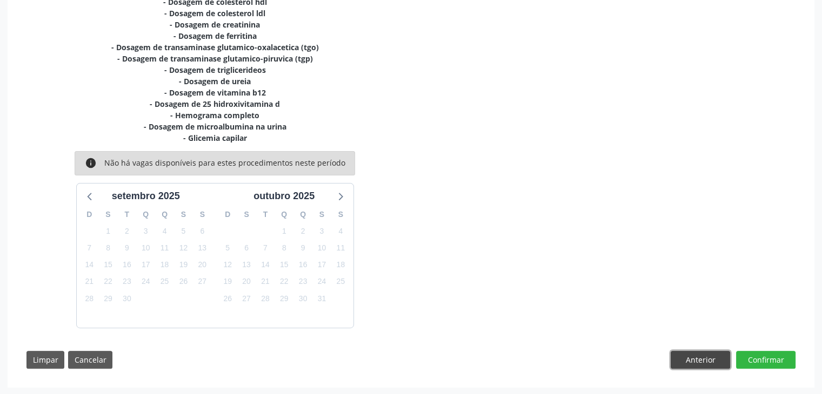
click at [693, 356] on button "Anterior" at bounding box center [700, 360] width 59 height 18
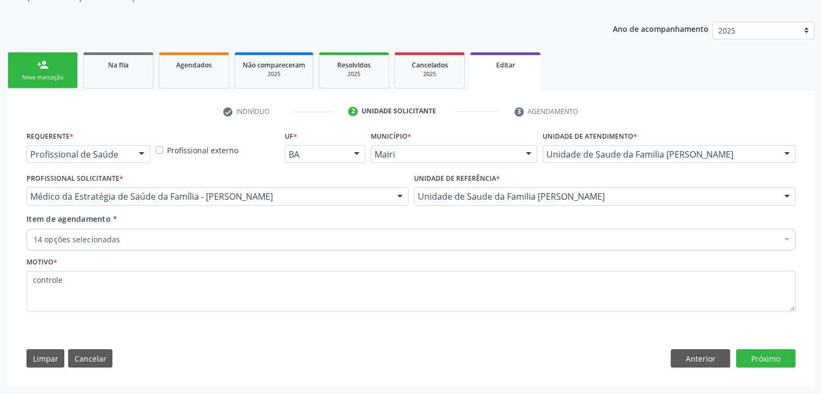
scroll to position [108, 0]
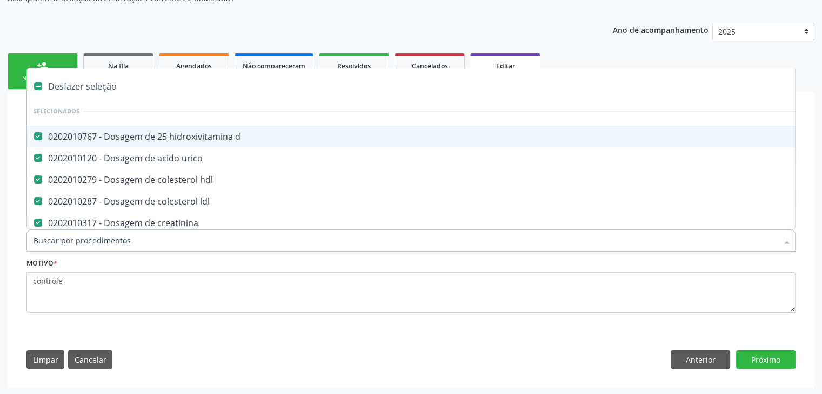
click at [76, 82] on div "Desfazer seleção" at bounding box center [449, 87] width 845 height 22
checkbox d "false"
checkbox urico "false"
checkbox hdl "false"
checkbox ldl "false"
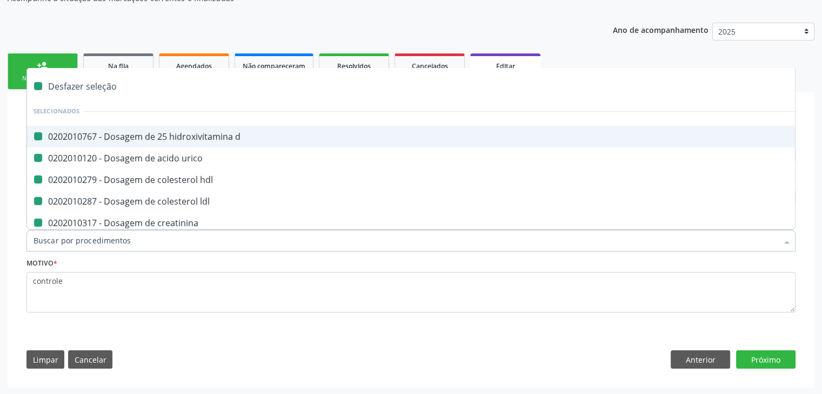
checkbox creatinina "false"
checkbox ferritina "false"
checkbox urina "false"
checkbox \(tgo\) "false"
checkbox \(tgp\) "false"
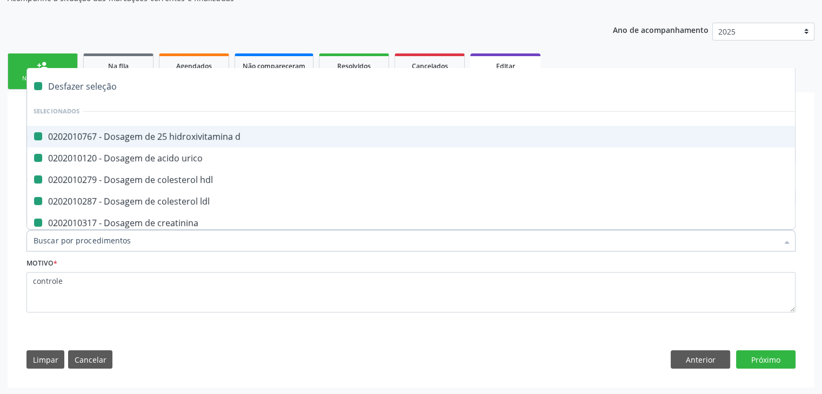
checkbox triglicerideos "false"
checkbox ureia "false"
checkbox b12 "false"
checkbox capilar "false"
checkbox completo "false"
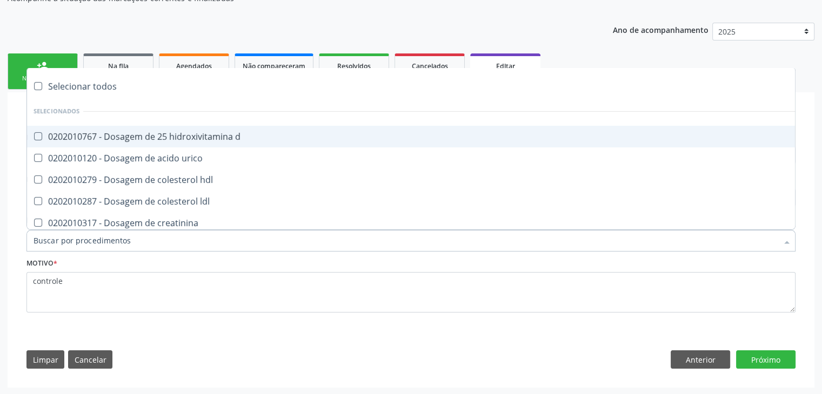
type input "D"
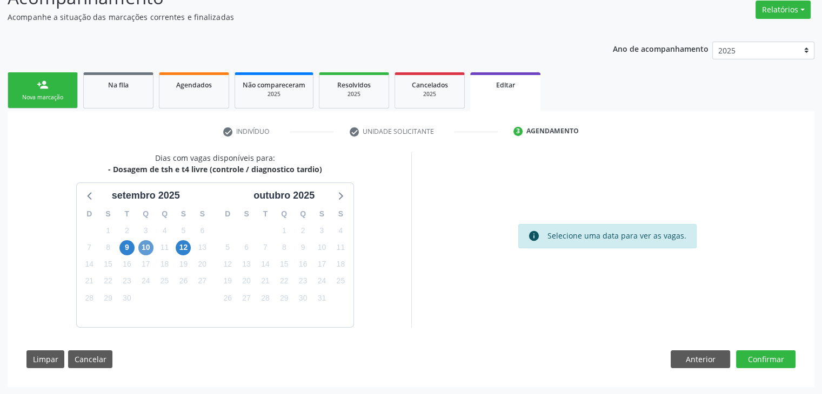
scroll to position [89, 0]
click at [126, 247] on span "9" at bounding box center [126, 247] width 15 height 15
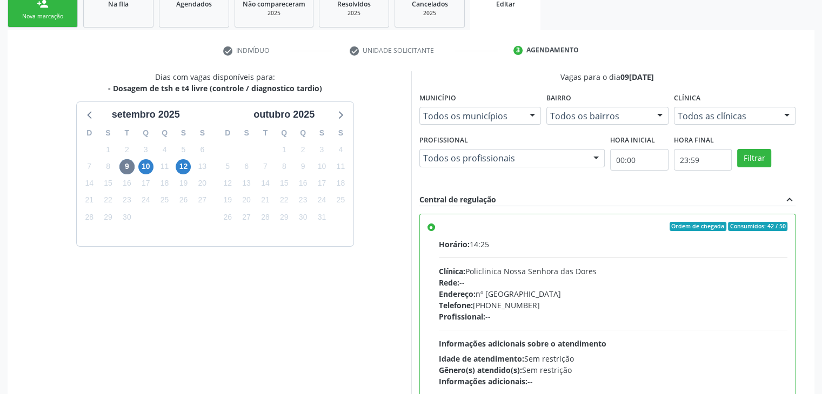
scroll to position [265, 0]
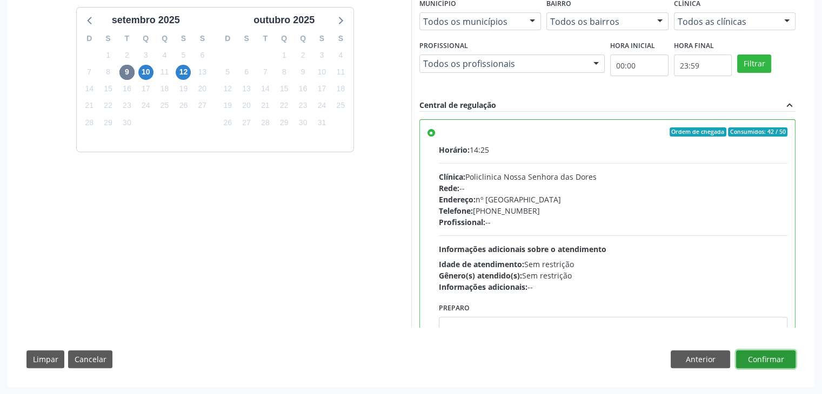
click at [783, 351] on button "Confirmar" at bounding box center [765, 360] width 59 height 18
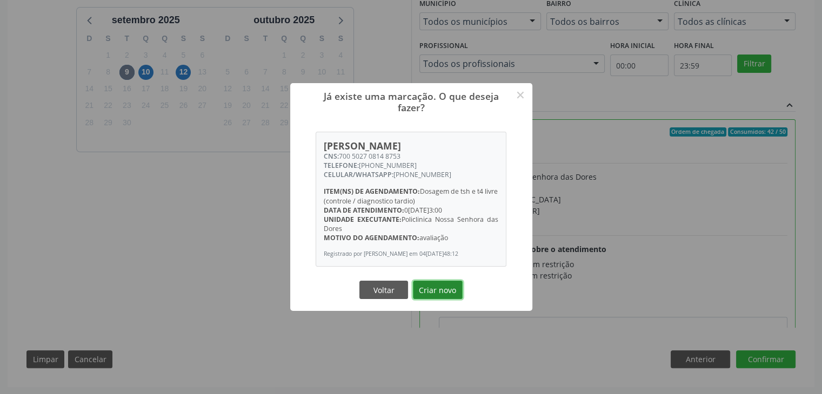
click at [436, 297] on button "Criar novo" at bounding box center [438, 290] width 50 height 18
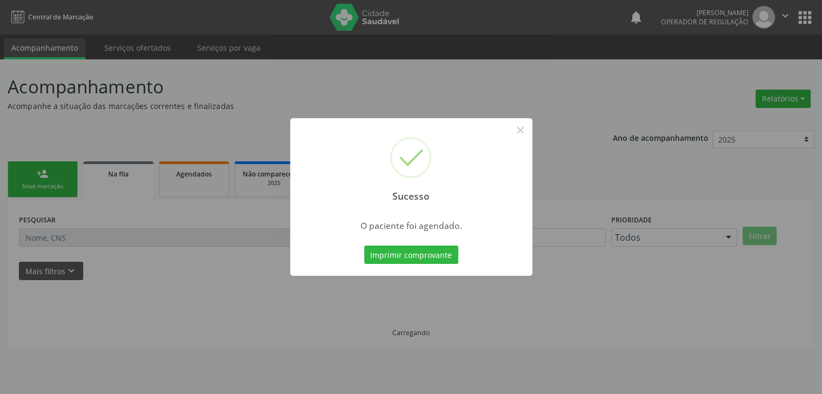
scroll to position [0, 0]
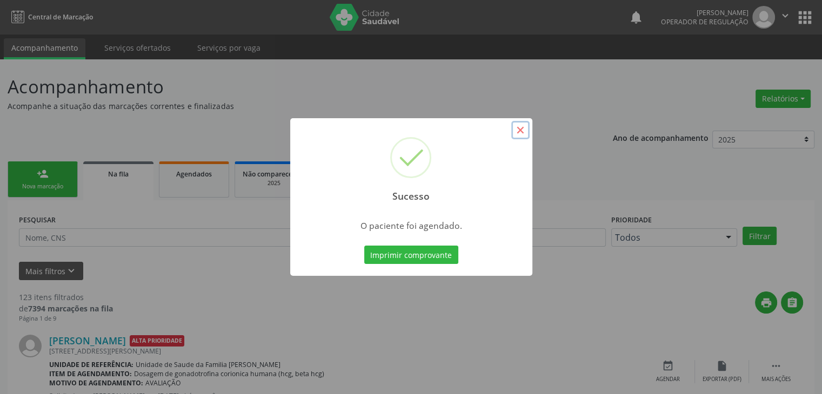
click at [528, 130] on button "×" at bounding box center [520, 130] width 18 height 18
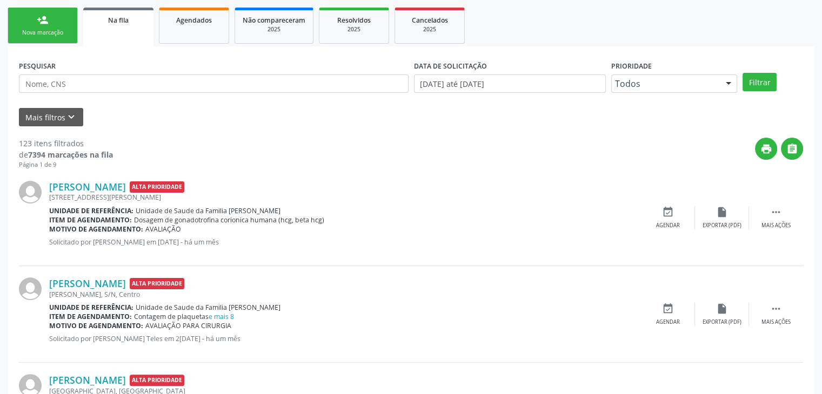
scroll to position [162, 0]
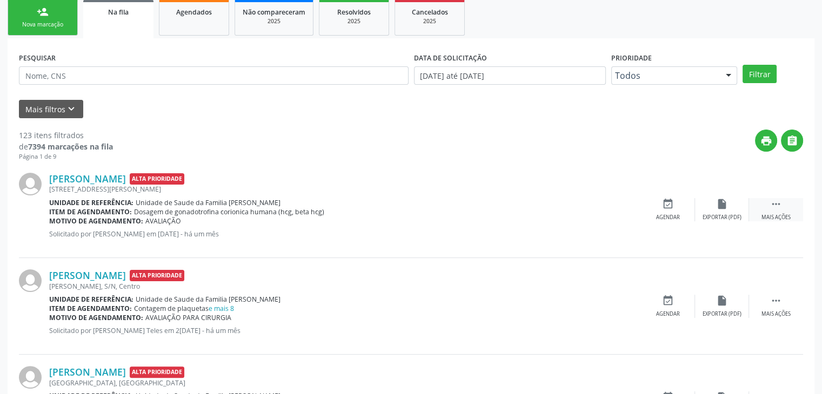
click at [767, 210] on div " Mais ações" at bounding box center [776, 209] width 54 height 23
click at [718, 212] on div "edit Editar" at bounding box center [722, 209] width 54 height 23
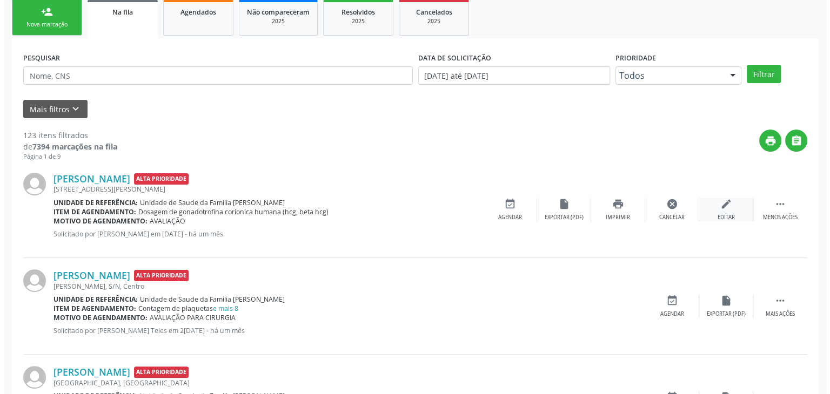
scroll to position [0, 0]
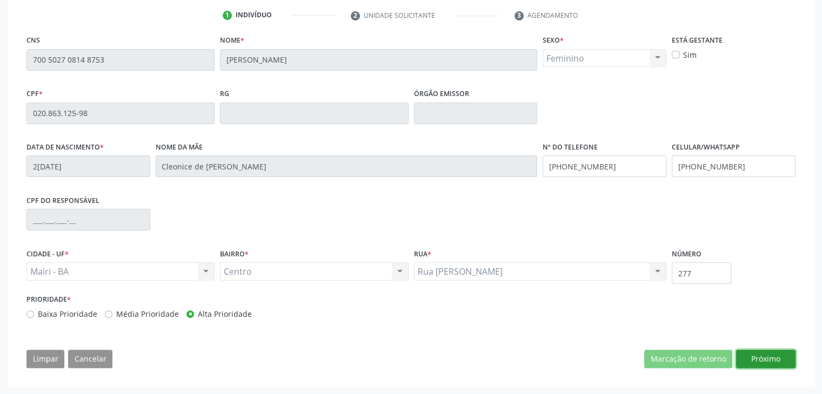
click at [771, 359] on button "Próximo" at bounding box center [765, 359] width 59 height 18
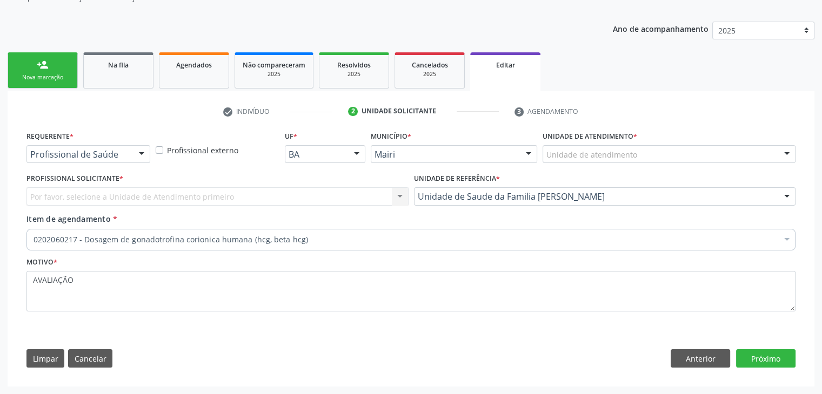
scroll to position [108, 0]
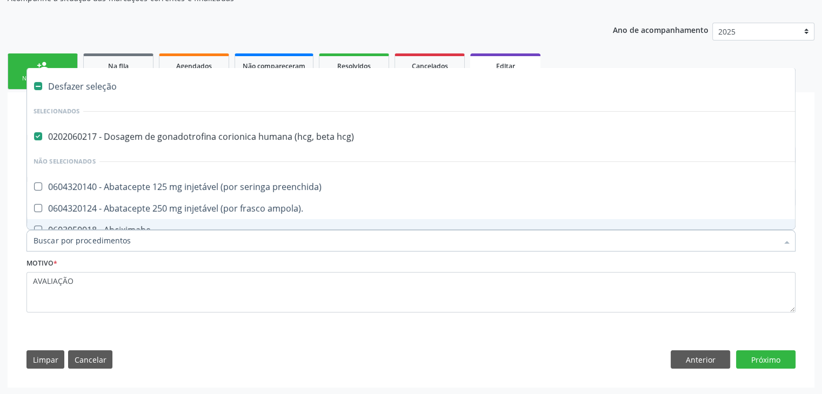
click at [183, 139] on div "0202060217 - Dosagem de gonadotrofina corionica humana (hcg, beta hcg)" at bounding box center [450, 136] width 832 height 9
checkbox hcg\) "false"
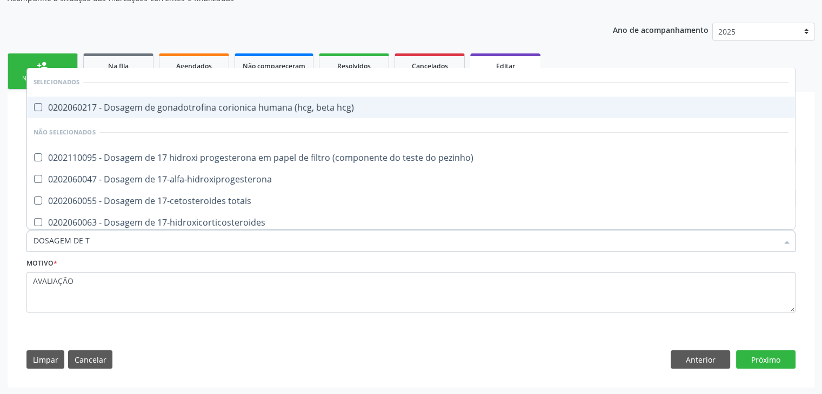
type input "DOSAGEM DE TS"
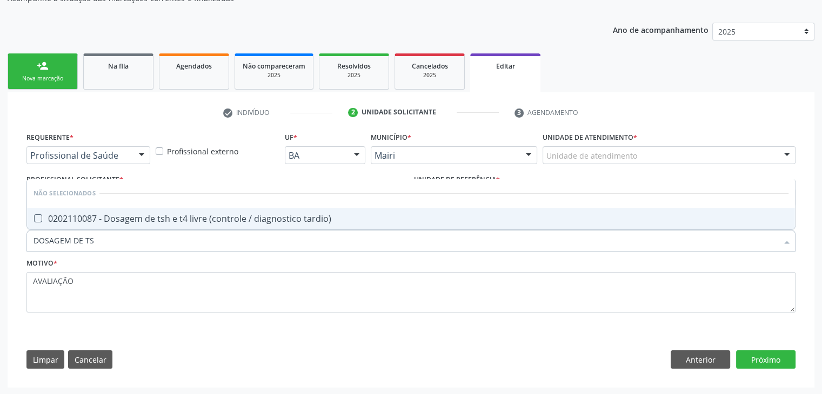
click at [201, 208] on span "0202110087 - Dosagem de tsh e t4 livre (controle / diagnostico tardio)" at bounding box center [411, 219] width 768 height 22
checkbox tardio\) "true"
drag, startPoint x: 769, startPoint y: 357, endPoint x: 371, endPoint y: 271, distance: 406.9
click at [768, 357] on button "Próximo" at bounding box center [765, 360] width 59 height 18
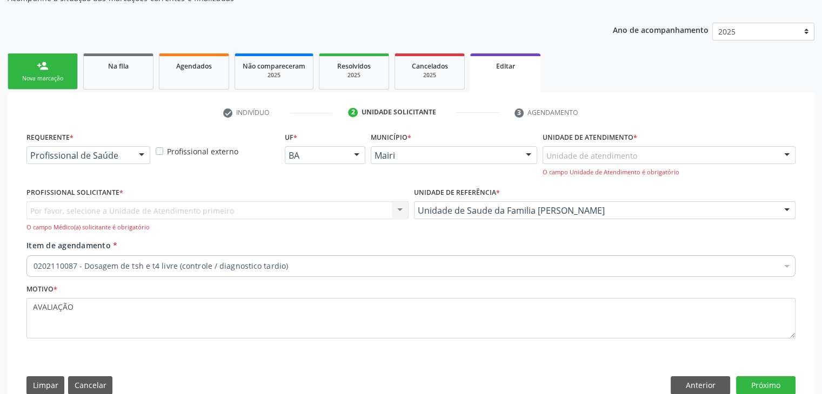
click at [149, 204] on div "Por favor, selecione a Unidade de Atendimento primeiro Nenhum resultado encontr…" at bounding box center [217, 217] width 382 height 31
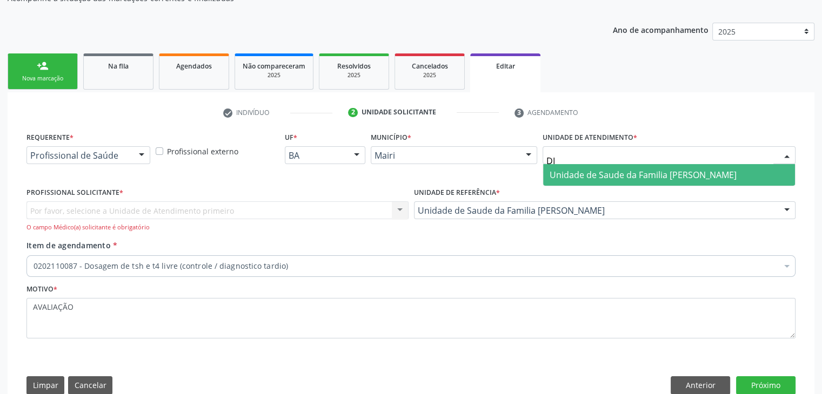
type input "DIL"
click at [619, 164] on span "Unidade de Saude da Familia [PERSON_NAME]" at bounding box center [669, 175] width 252 height 22
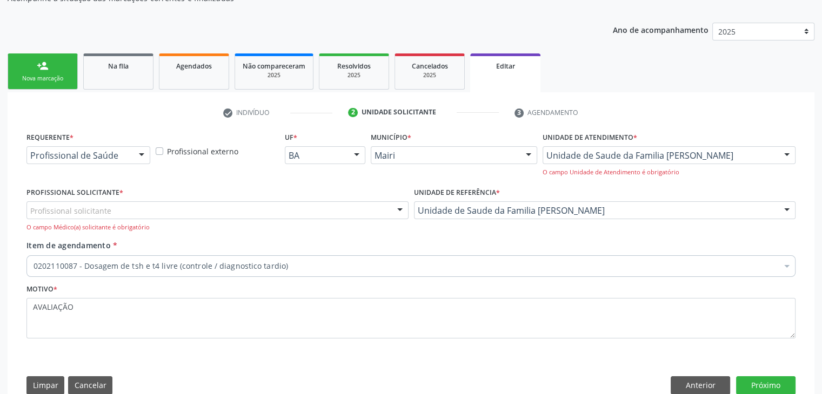
click at [176, 211] on div "Profissional solicitante" at bounding box center [217, 211] width 382 height 18
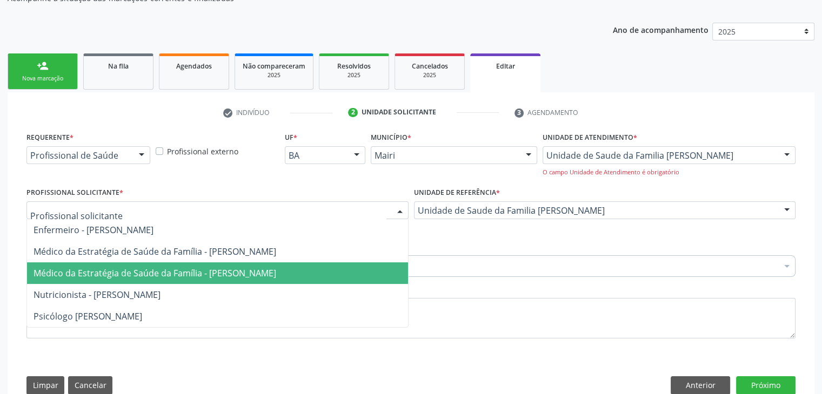
click at [164, 271] on span "Médico da Estratégia de Saúde da Família - [PERSON_NAME]" at bounding box center [155, 273] width 243 height 12
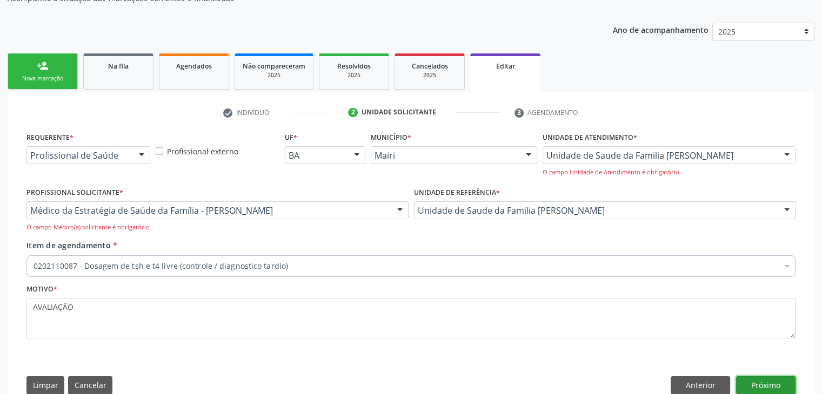
drag, startPoint x: 761, startPoint y: 381, endPoint x: 744, endPoint y: 376, distance: 17.4
click at [760, 381] on button "Próximo" at bounding box center [765, 386] width 59 height 18
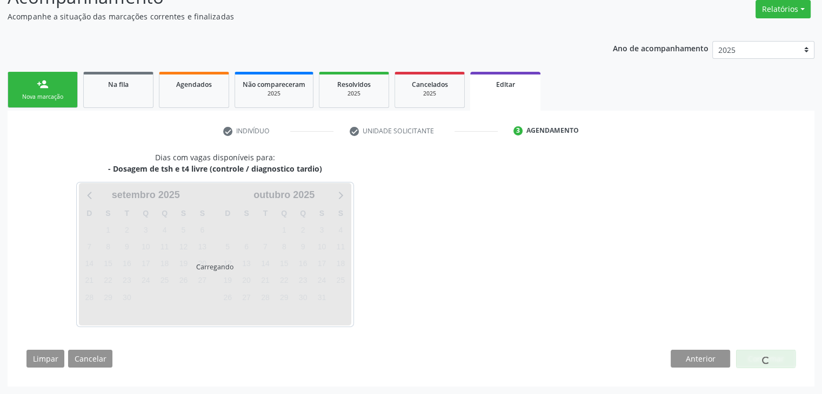
scroll to position [89, 0]
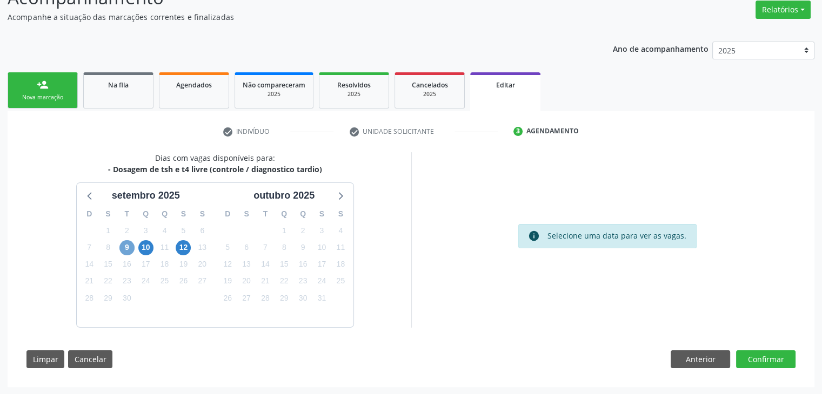
click at [126, 246] on span "9" at bounding box center [126, 247] width 15 height 15
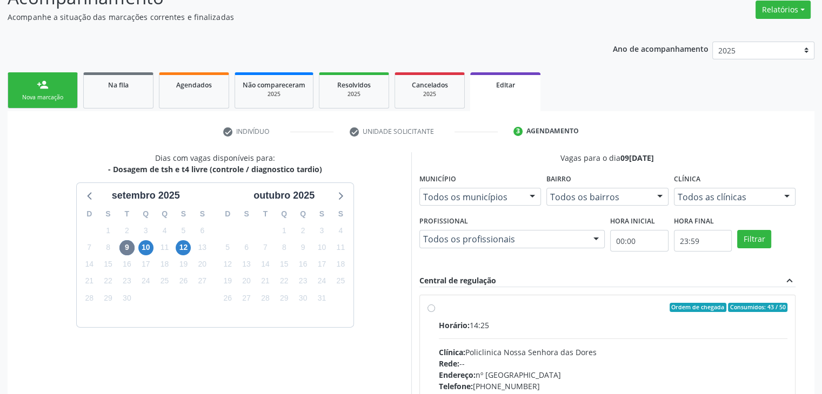
click at [584, 340] on div "Horário: 14:25 Clínica: Policlinica Nossa Senhora das Dores Rede: -- Endereço: …" at bounding box center [613, 394] width 349 height 149
click at [435, 313] on input "Ordem de chegada Consumidos: 43 / 50 Horário: 14:25 Clínica: Policlinica [GEOGR…" at bounding box center [431, 308] width 8 height 10
radio input "true"
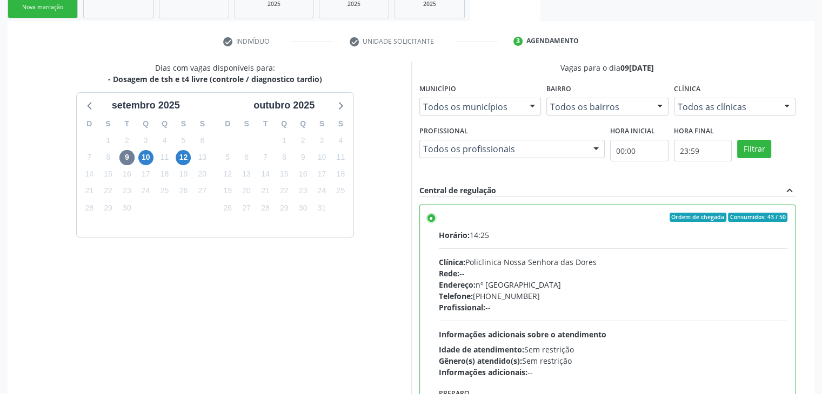
scroll to position [265, 0]
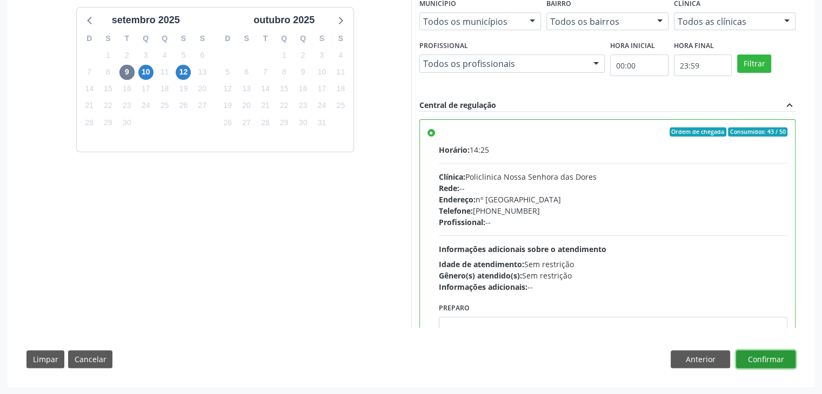
click at [781, 356] on button "Confirmar" at bounding box center [765, 360] width 59 height 18
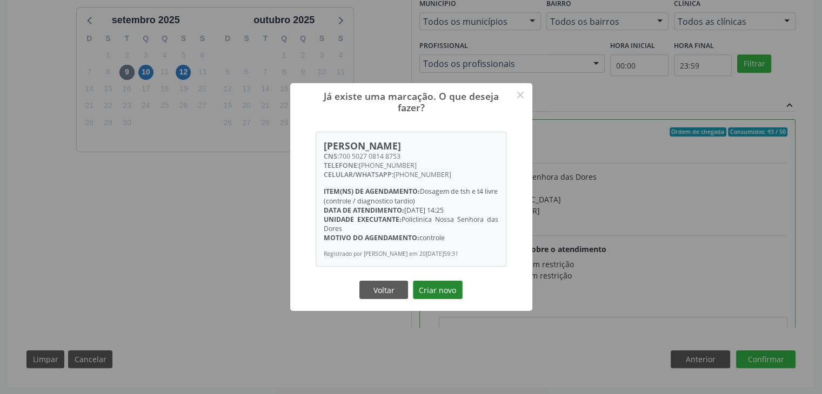
click at [442, 293] on button "Criar novo" at bounding box center [438, 290] width 50 height 18
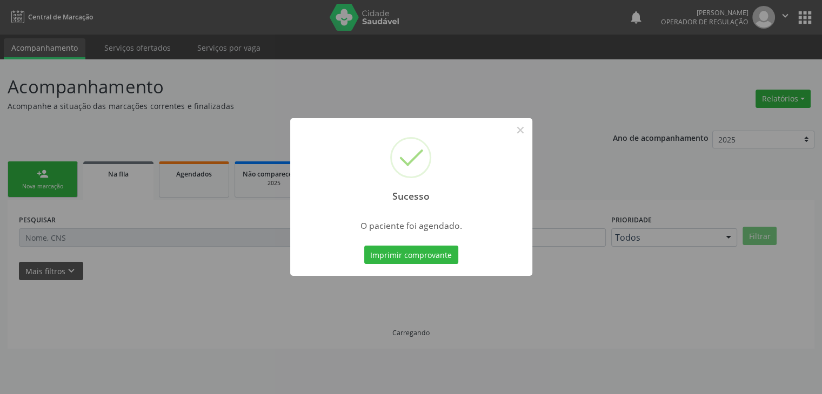
scroll to position [0, 0]
click at [525, 132] on button "×" at bounding box center [524, 130] width 18 height 18
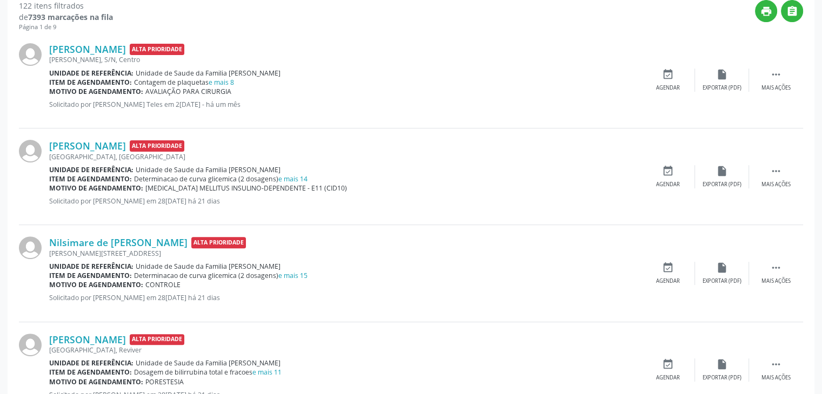
scroll to position [324, 0]
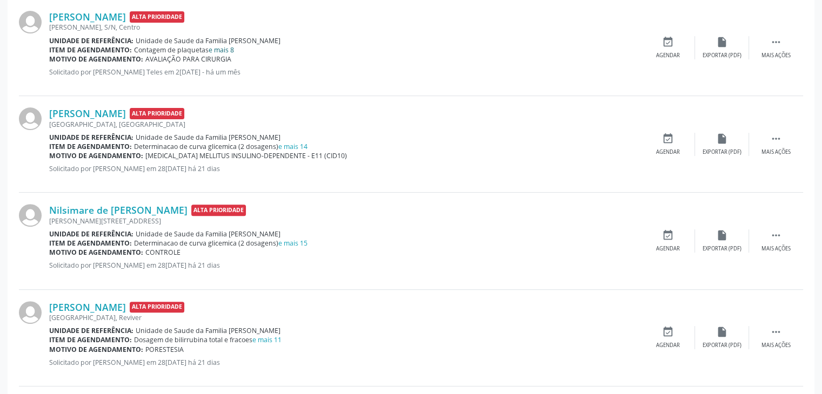
click at [219, 46] on link "e mais 8" at bounding box center [221, 49] width 25 height 9
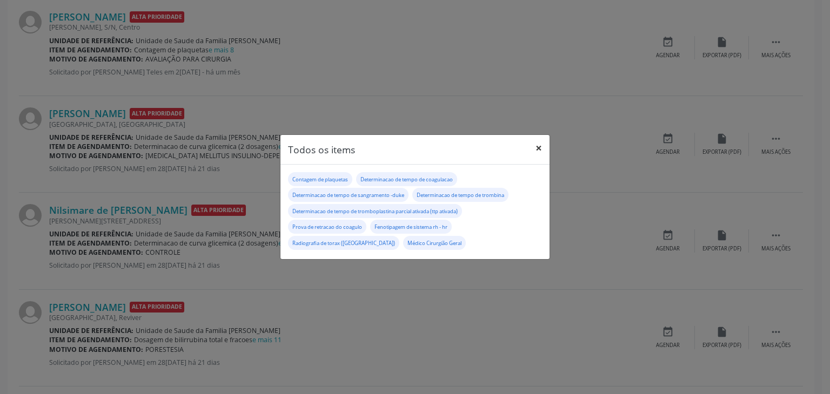
click at [534, 151] on button "×" at bounding box center [539, 148] width 22 height 26
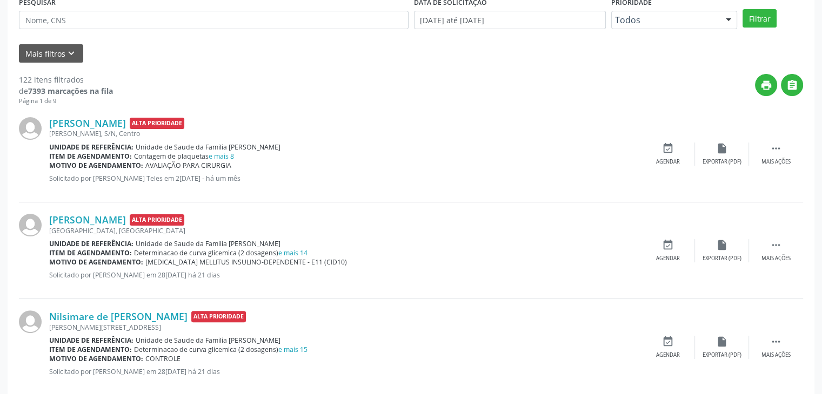
scroll to position [216, 0]
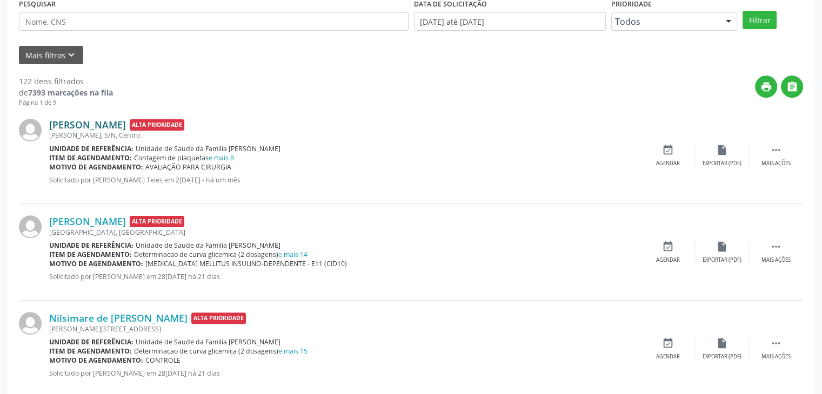
click at [91, 124] on link "[PERSON_NAME]" at bounding box center [87, 125] width 77 height 12
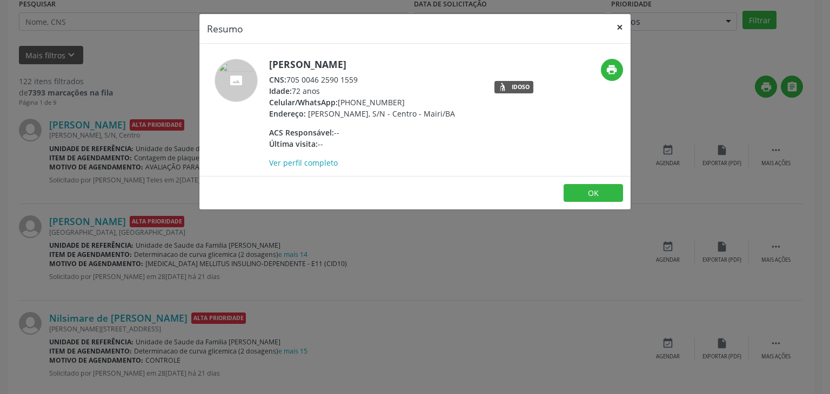
click at [620, 24] on button "×" at bounding box center [620, 27] width 22 height 26
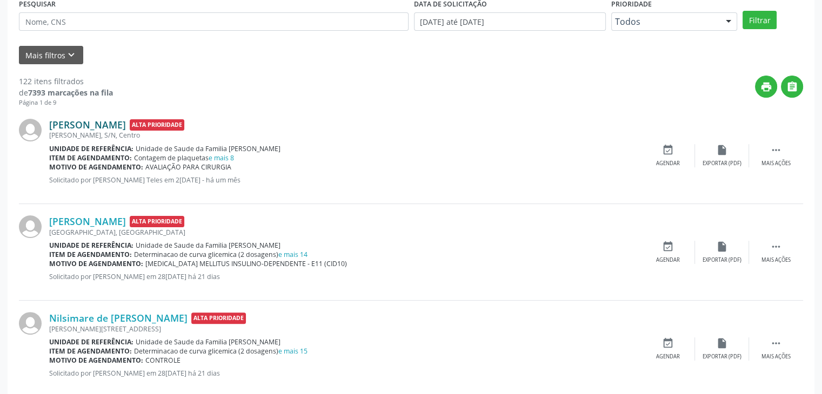
click at [96, 124] on link "[PERSON_NAME]" at bounding box center [87, 125] width 77 height 12
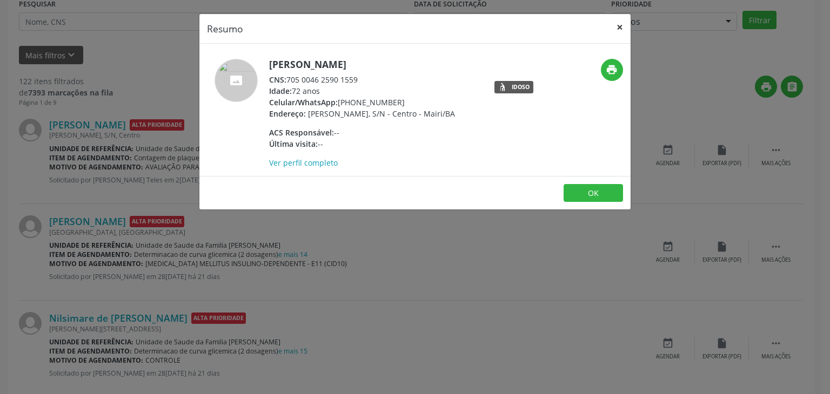
click at [620, 22] on button "×" at bounding box center [620, 27] width 22 height 26
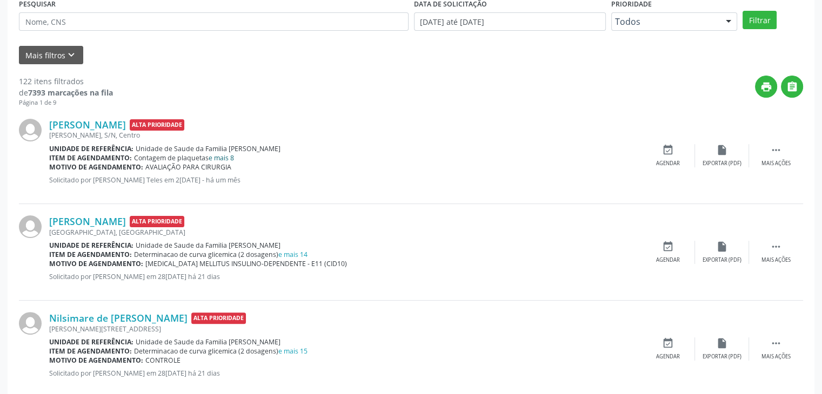
click at [219, 153] on link "e mais 8" at bounding box center [221, 157] width 25 height 9
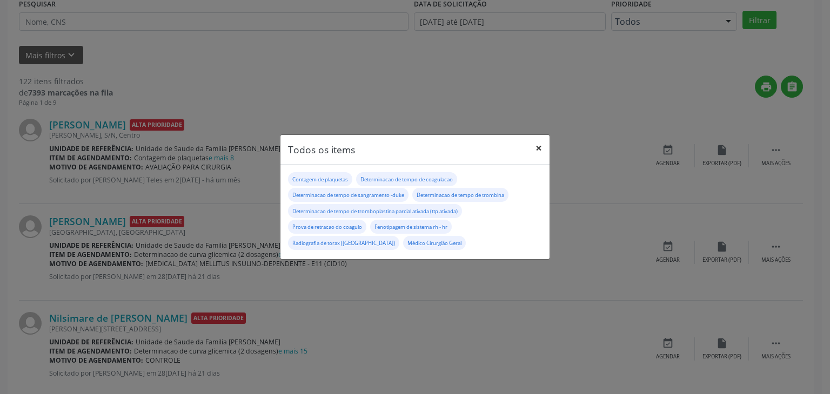
click at [542, 149] on button "×" at bounding box center [539, 148] width 22 height 26
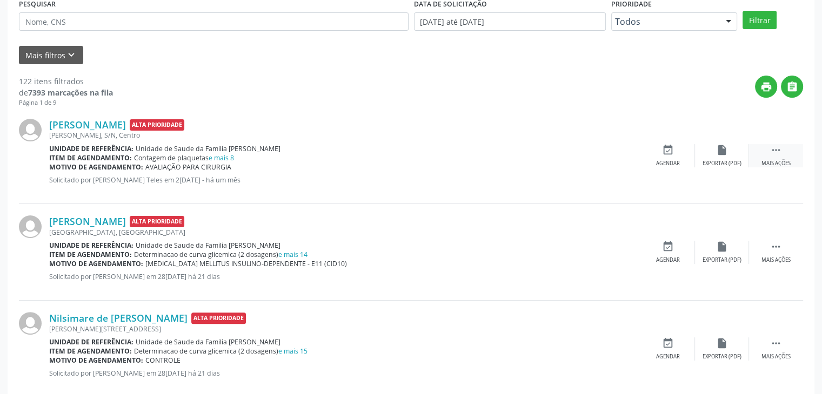
click at [773, 158] on div " Mais ações" at bounding box center [776, 155] width 54 height 23
click at [739, 154] on div "edit Editar" at bounding box center [722, 155] width 54 height 23
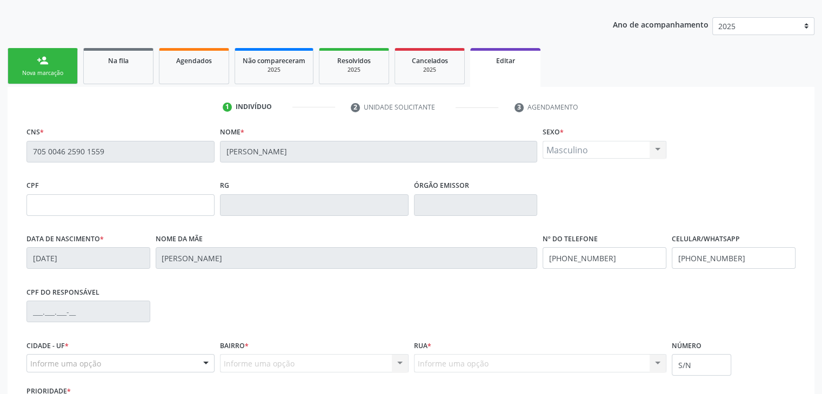
scroll to position [205, 0]
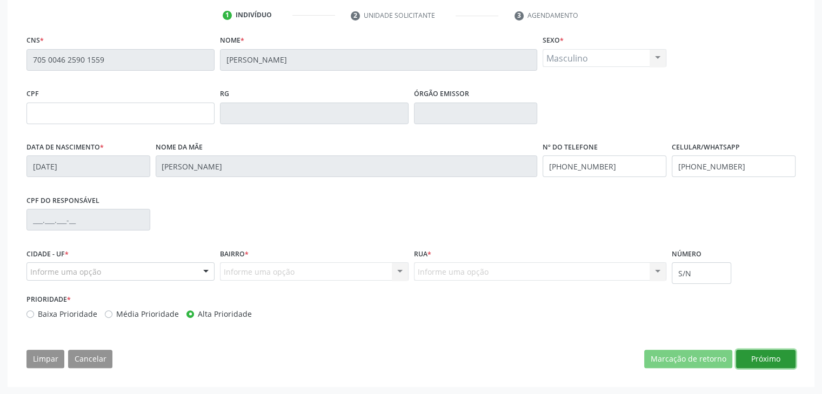
click at [789, 353] on button "Próximo" at bounding box center [765, 359] width 59 height 18
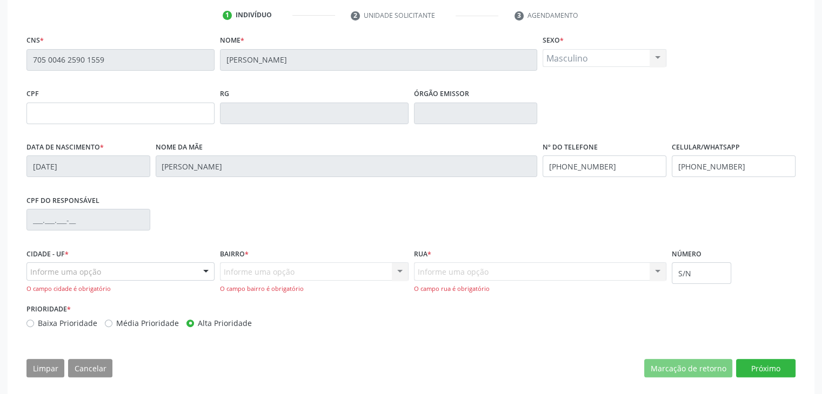
click at [122, 266] on div "Informe uma opção" at bounding box center [120, 272] width 188 height 18
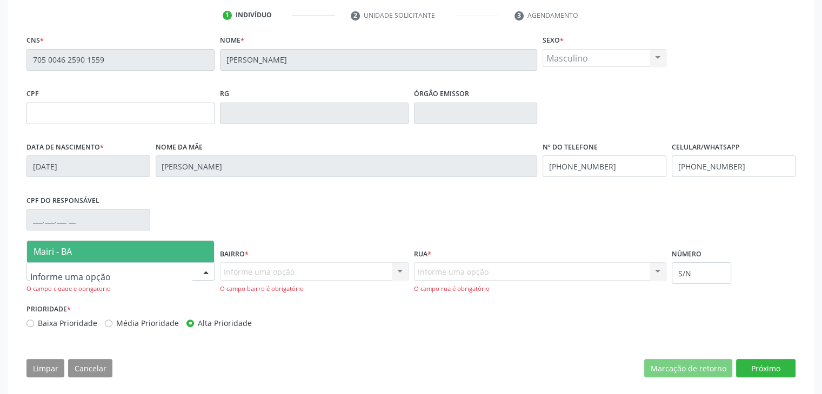
click at [112, 244] on span "Mairi - BA" at bounding box center [120, 252] width 187 height 22
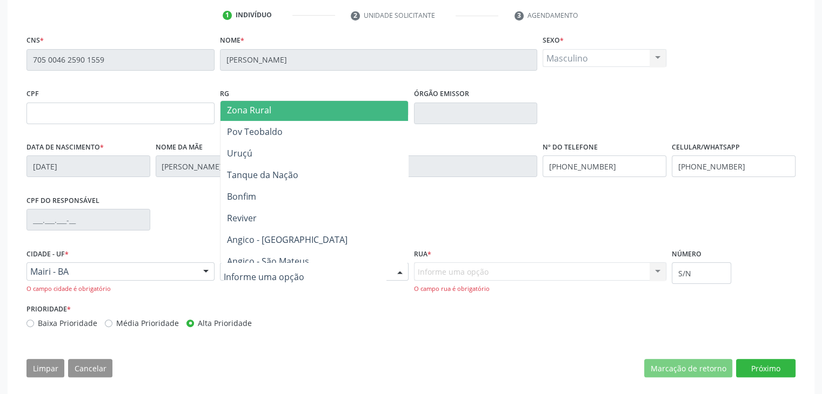
scroll to position [270, 0]
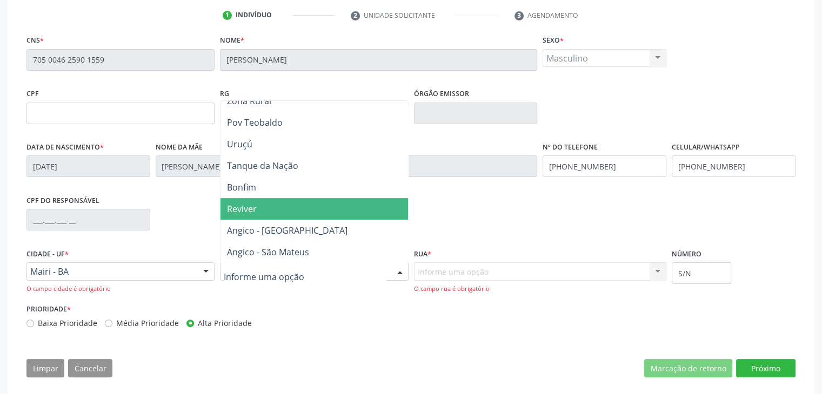
click at [301, 205] on span "Reviver" at bounding box center [313, 209] width 187 height 22
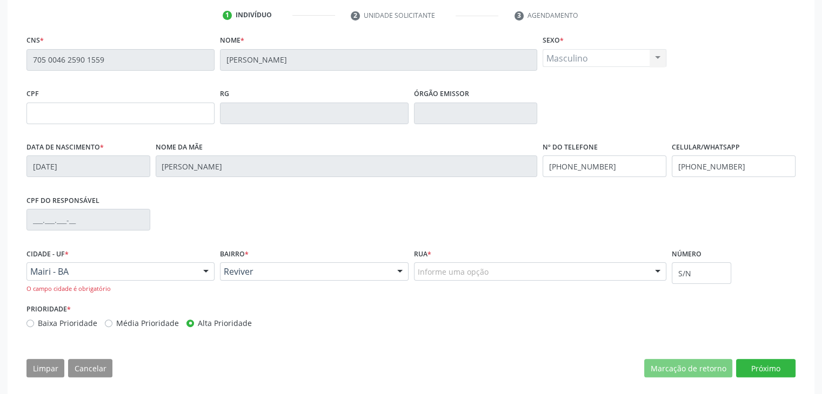
click at [418, 273] on input "text" at bounding box center [418, 277] width 0 height 22
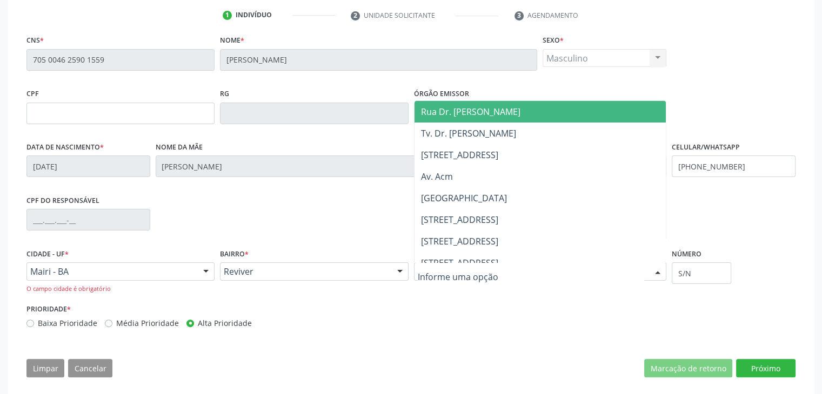
click at [487, 107] on span "Rua Dr. [PERSON_NAME]" at bounding box center [470, 112] width 99 height 12
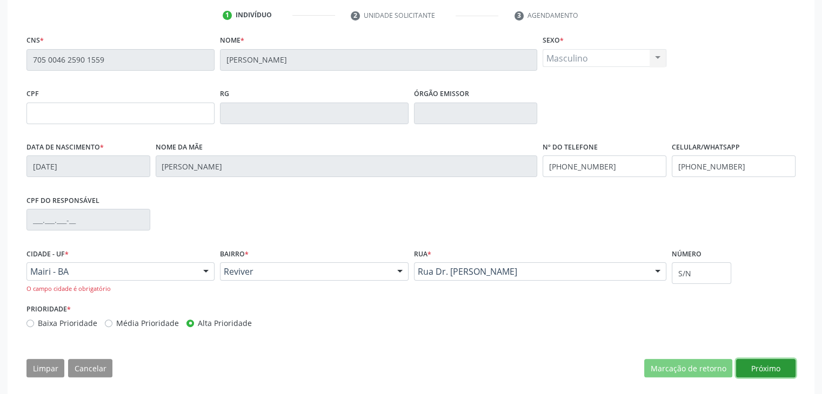
click at [775, 364] on button "Próximo" at bounding box center [765, 368] width 59 height 18
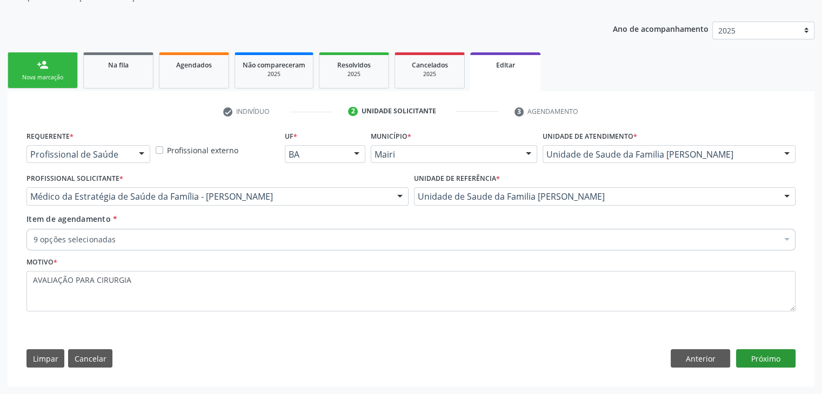
scroll to position [108, 0]
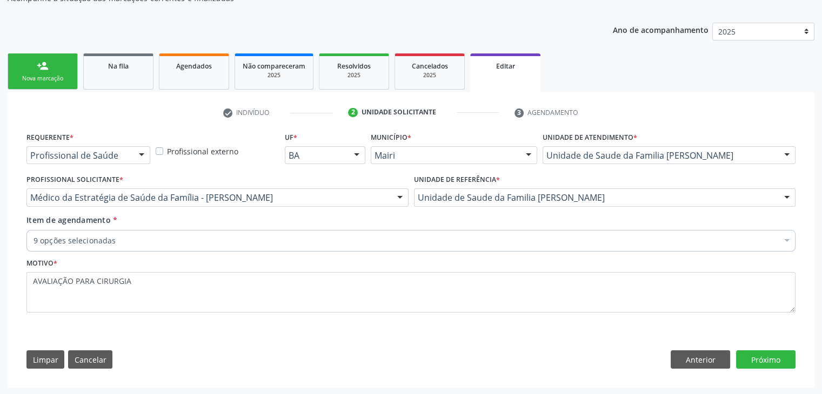
click at [242, 247] on div "9 opções selecionadas" at bounding box center [410, 241] width 769 height 22
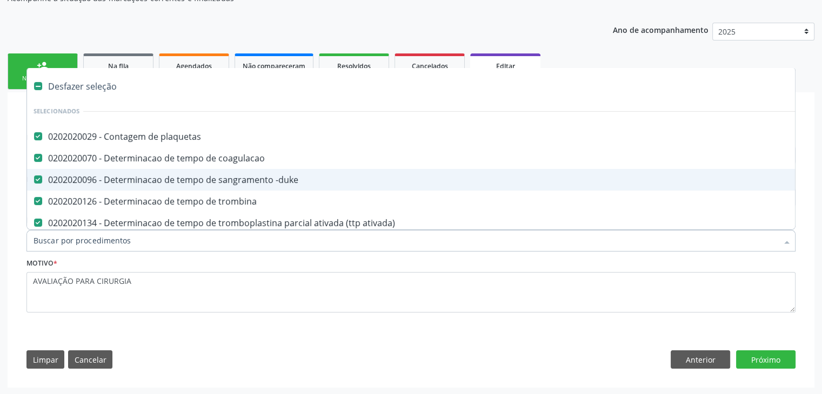
click at [107, 81] on div "Desfazer seleção" at bounding box center [449, 87] width 845 height 22
checkbox plaquetas "false"
checkbox coagulacao "false"
checkbox -duke "false"
checkbox trombina "false"
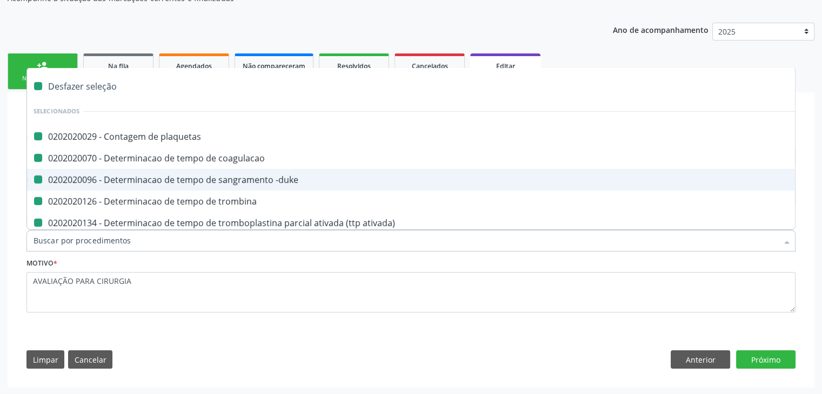
checkbox ativada\) "false"
checkbox hr "false"
checkbox Geral "false"
checkbox coagulo "false"
checkbox \(pa\) "false"
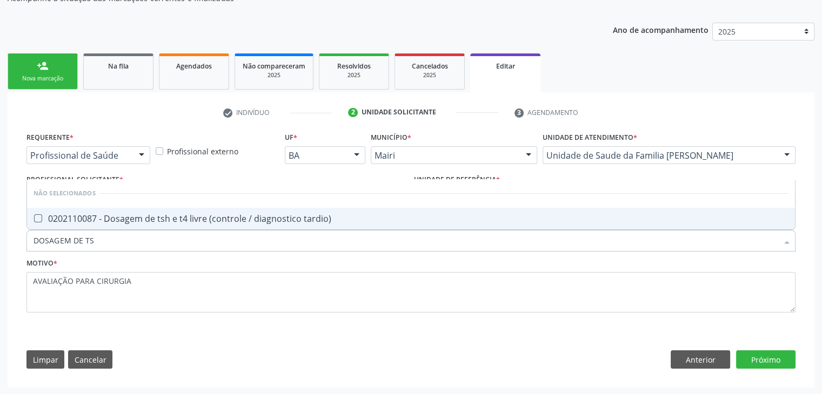
type input "DOSAGEM DE TSH"
click at [166, 226] on span "0202110087 - Dosagem de tsh e t4 livre (controle / diagnostico tardio)" at bounding box center [411, 219] width 768 height 22
checkbox tardio\) "true"
click at [771, 360] on button "Próximo" at bounding box center [765, 360] width 59 height 18
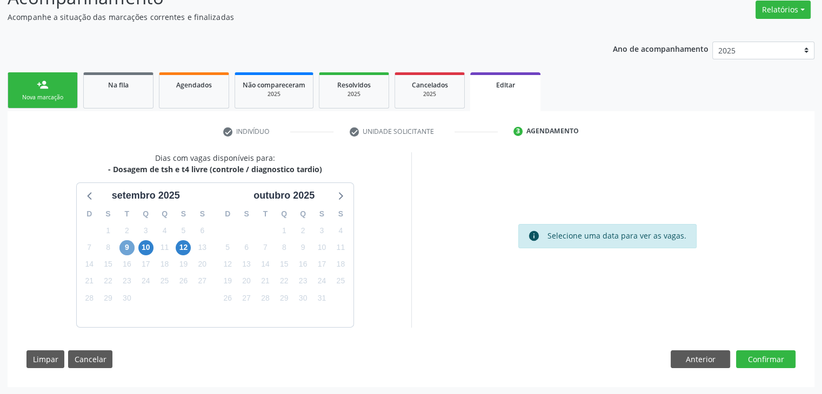
click at [126, 252] on span "9" at bounding box center [126, 247] width 15 height 15
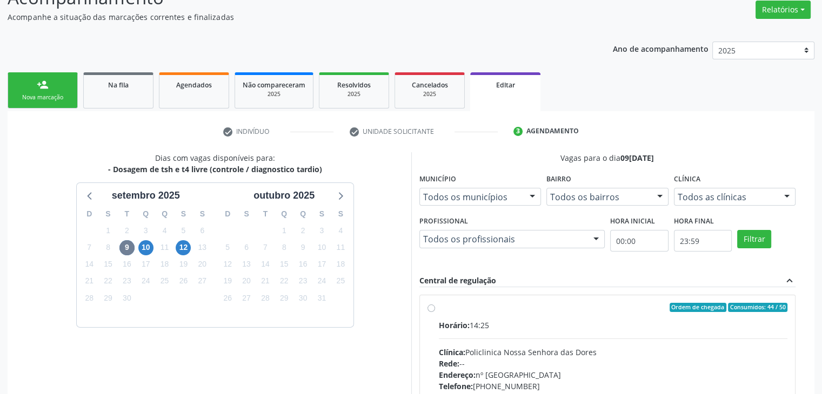
click at [568, 311] on label "Ordem de chegada Consumidos: 44 / 50 Horário: 14:25 Clínica: Policlinica [GEOGR…" at bounding box center [613, 386] width 349 height 166
click at [435, 311] on input "Ordem de chegada Consumidos: 44 / 50 Horário: 14:25 Clínica: Policlinica [GEOGR…" at bounding box center [431, 308] width 8 height 10
radio input "true"
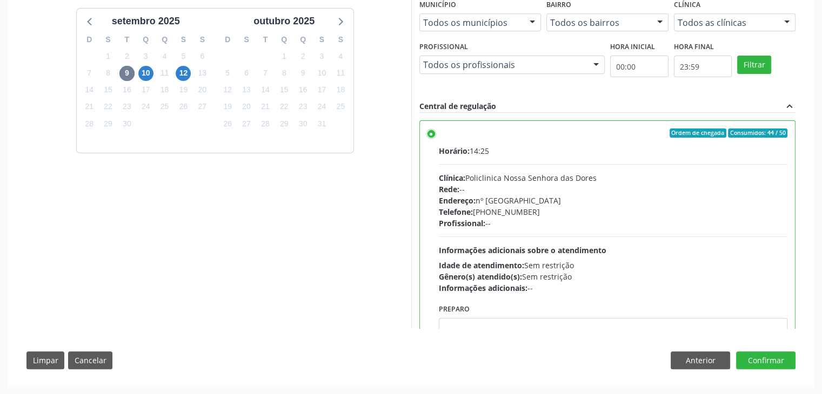
scroll to position [265, 0]
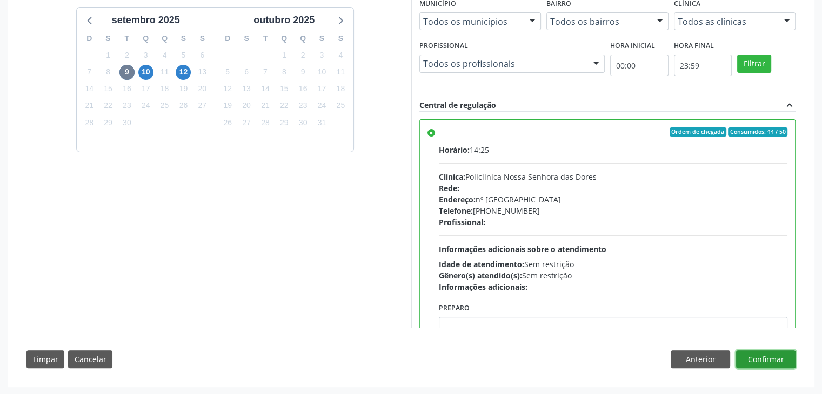
click at [772, 363] on button "Confirmar" at bounding box center [765, 360] width 59 height 18
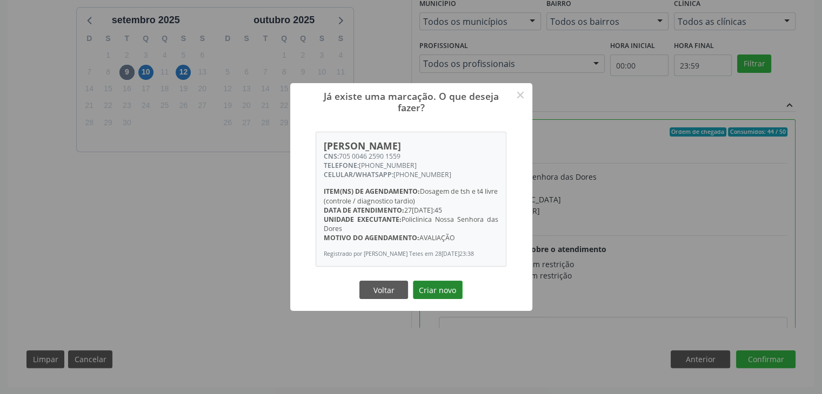
click at [433, 291] on button "Criar novo" at bounding box center [438, 290] width 50 height 18
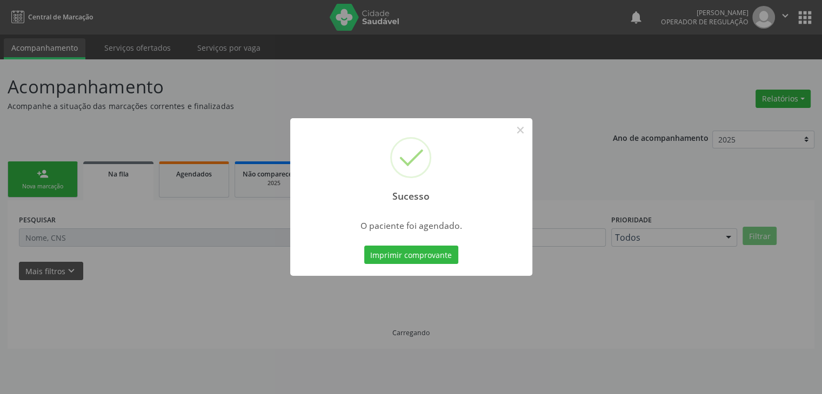
scroll to position [0, 0]
click at [523, 128] on button "×" at bounding box center [524, 130] width 18 height 18
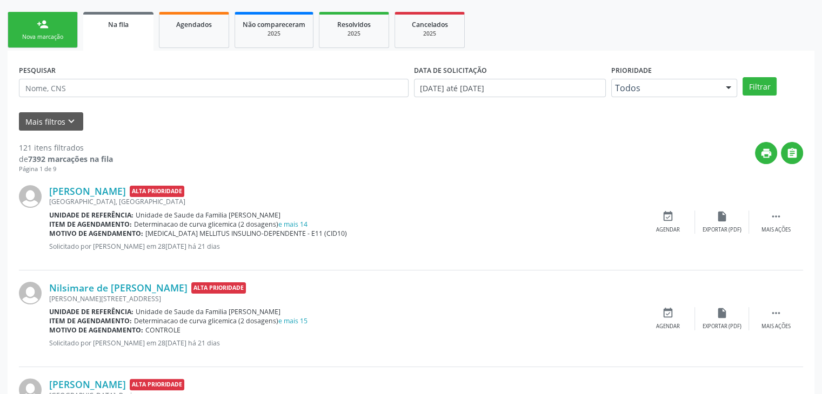
scroll to position [162, 0]
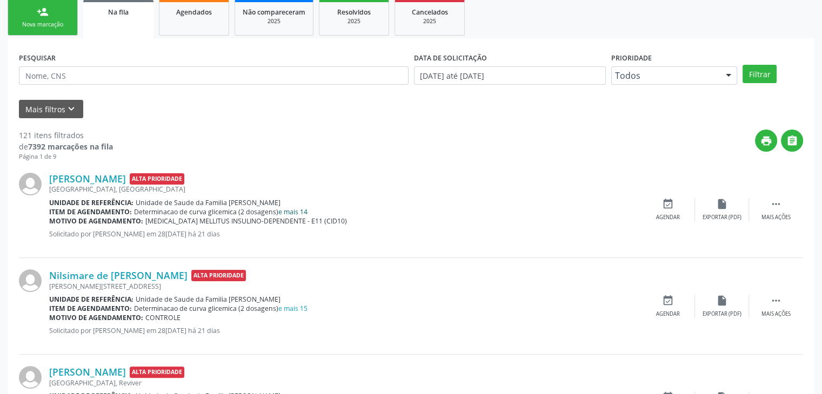
click at [289, 213] on link "e mais 14" at bounding box center [292, 211] width 29 height 9
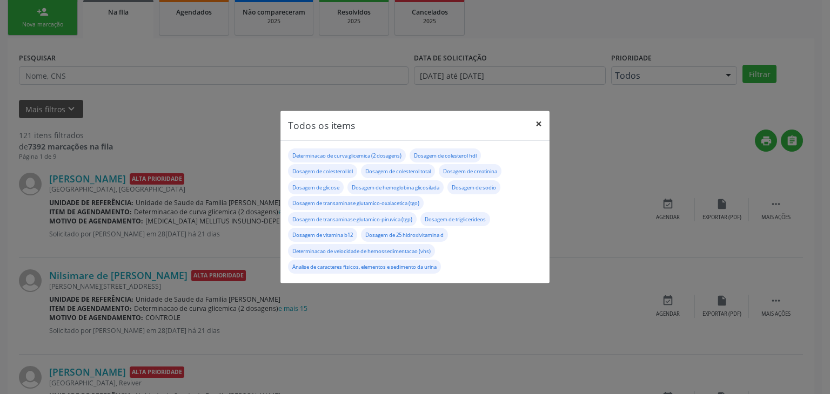
click at [530, 124] on button "×" at bounding box center [539, 124] width 22 height 26
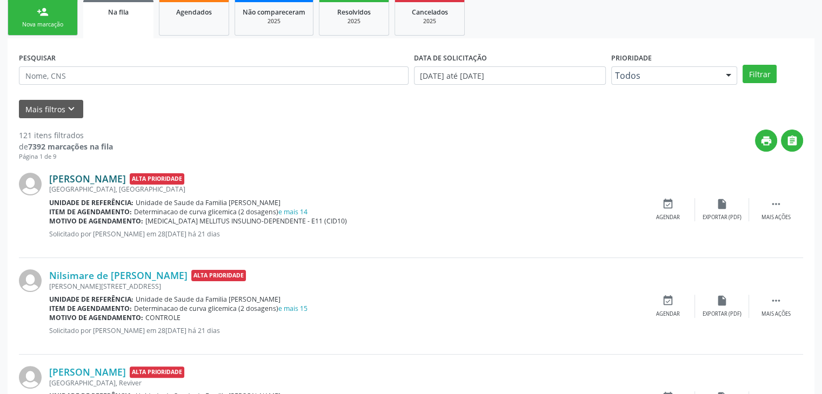
click at [81, 173] on link "[PERSON_NAME]" at bounding box center [87, 179] width 77 height 12
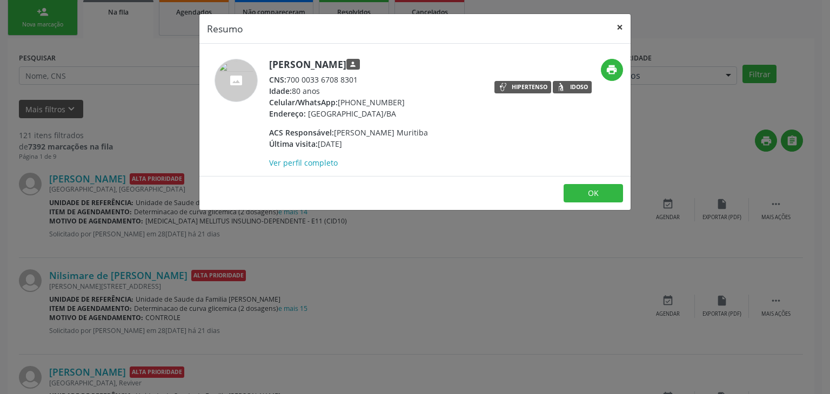
click at [618, 22] on button "×" at bounding box center [620, 27] width 22 height 26
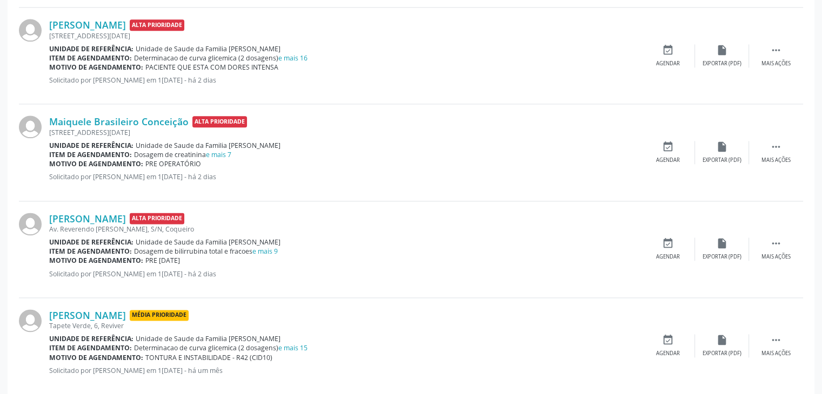
scroll to position [1429, 0]
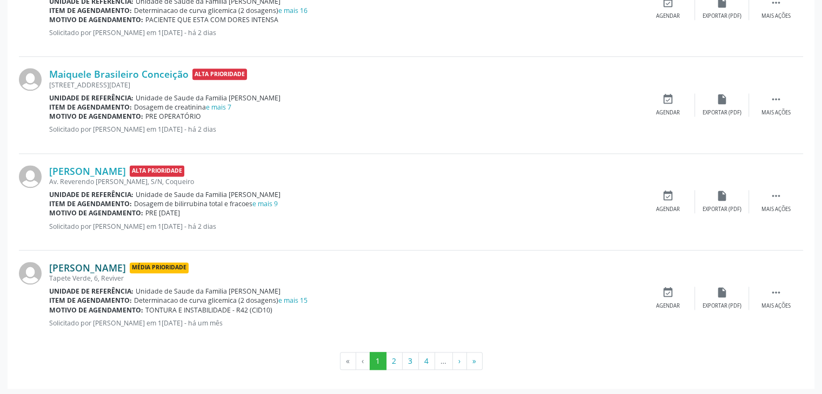
click at [117, 264] on link "[PERSON_NAME]" at bounding box center [87, 268] width 77 height 12
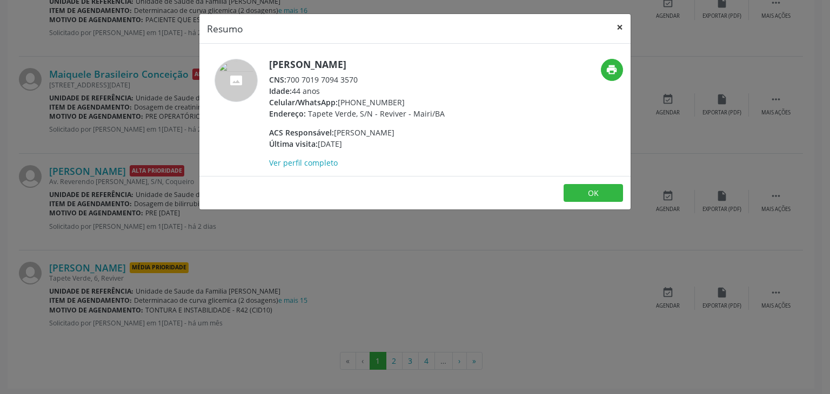
click at [614, 27] on button "×" at bounding box center [620, 27] width 22 height 26
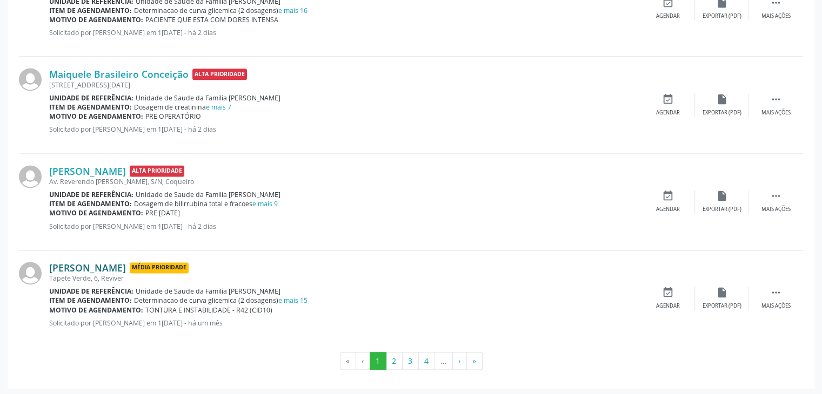
click at [123, 265] on link "[PERSON_NAME]" at bounding box center [87, 268] width 77 height 12
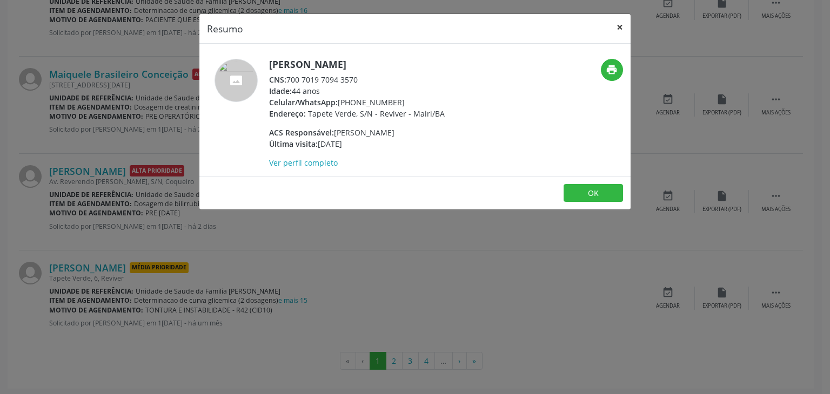
click at [616, 22] on button "×" at bounding box center [620, 27] width 22 height 26
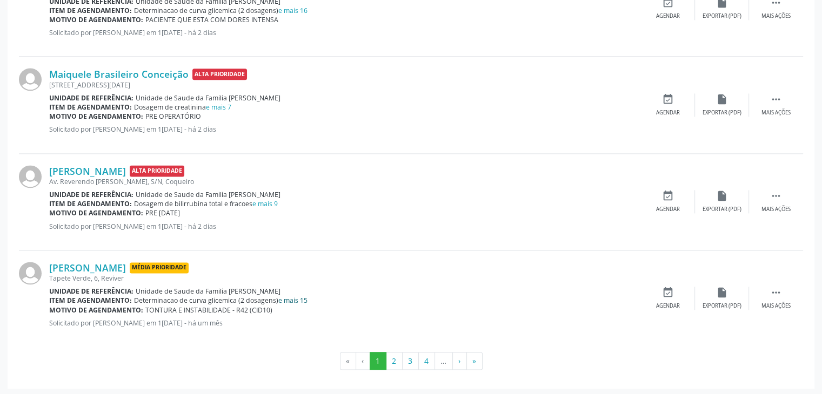
click at [290, 298] on link "e mais 15" at bounding box center [292, 300] width 29 height 9
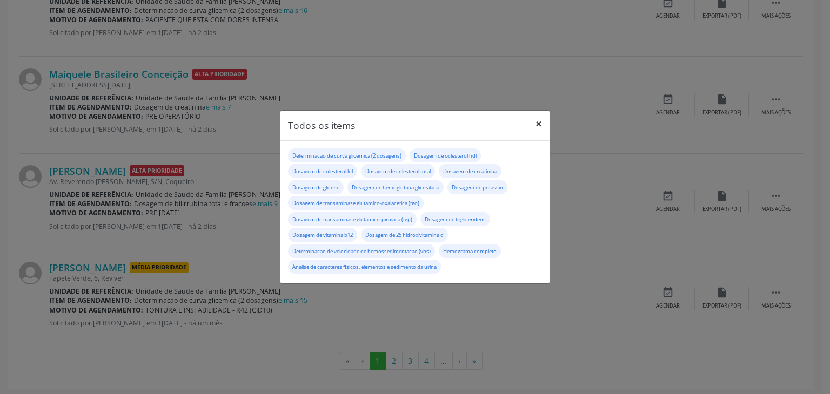
click at [537, 123] on button "×" at bounding box center [539, 124] width 22 height 26
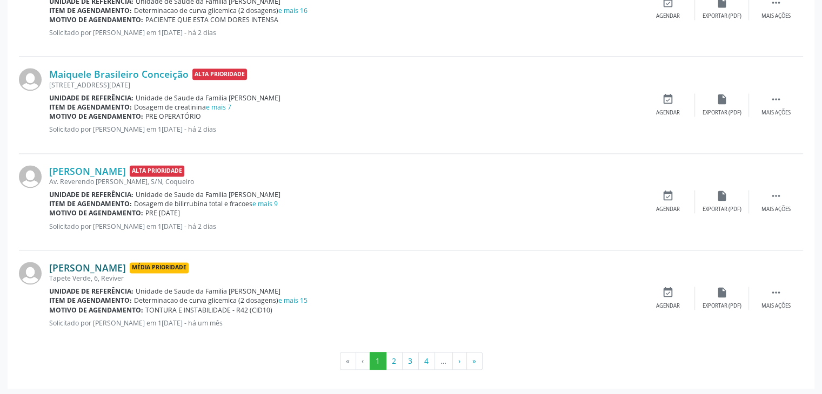
click at [102, 262] on link "[PERSON_NAME]" at bounding box center [87, 268] width 77 height 12
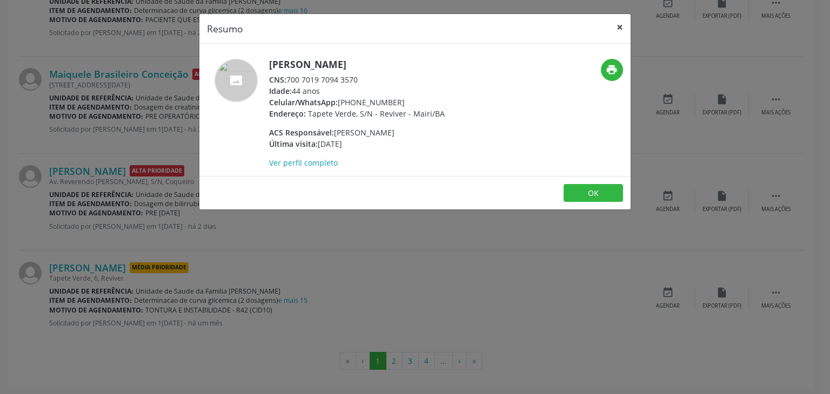
click at [612, 24] on button "×" at bounding box center [620, 27] width 22 height 26
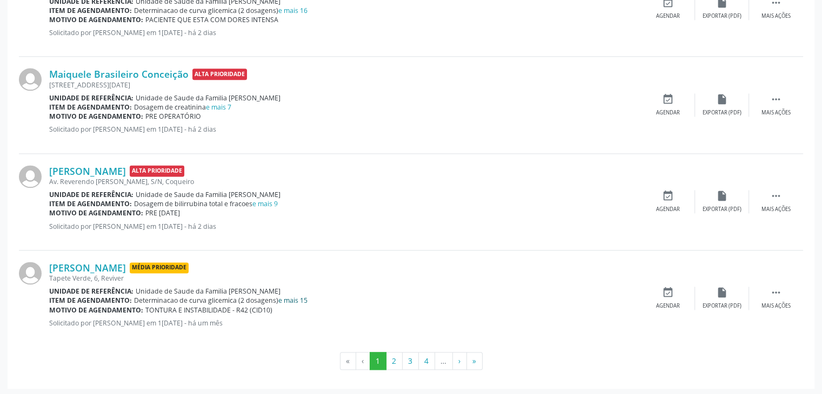
click at [285, 297] on link "e mais 15" at bounding box center [292, 300] width 29 height 9
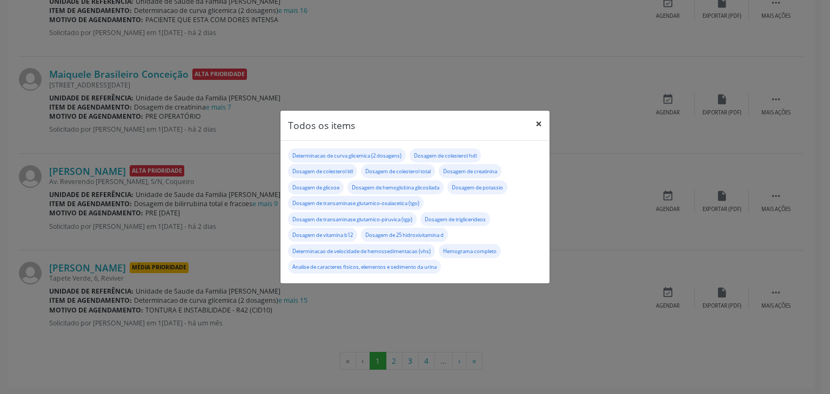
click at [535, 120] on button "×" at bounding box center [539, 124] width 22 height 26
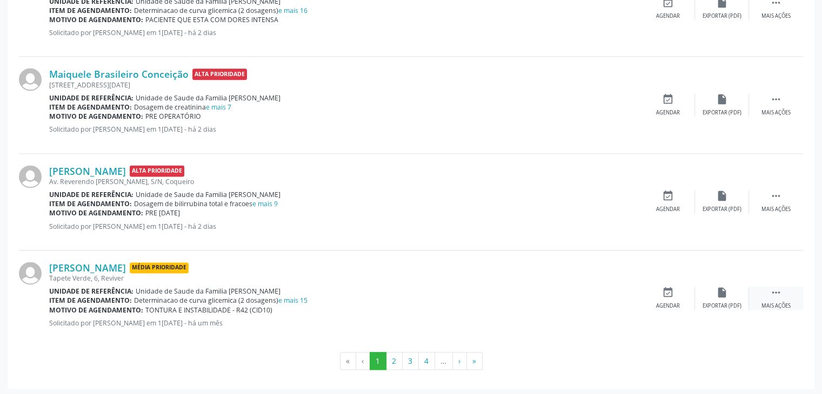
click at [771, 298] on div " Mais ações" at bounding box center [776, 298] width 54 height 23
click at [738, 297] on div "edit Editar" at bounding box center [722, 298] width 54 height 23
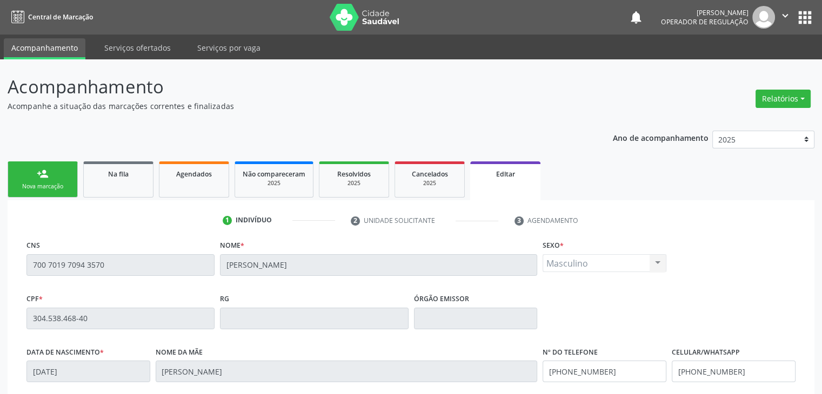
scroll to position [205, 0]
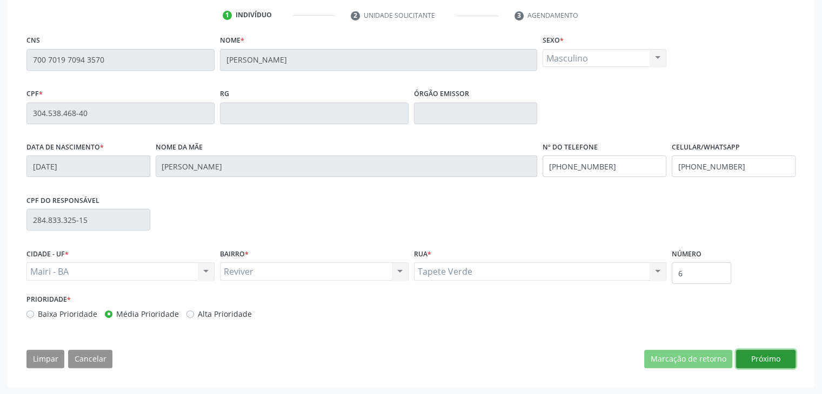
click at [765, 364] on button "Próximo" at bounding box center [765, 359] width 59 height 18
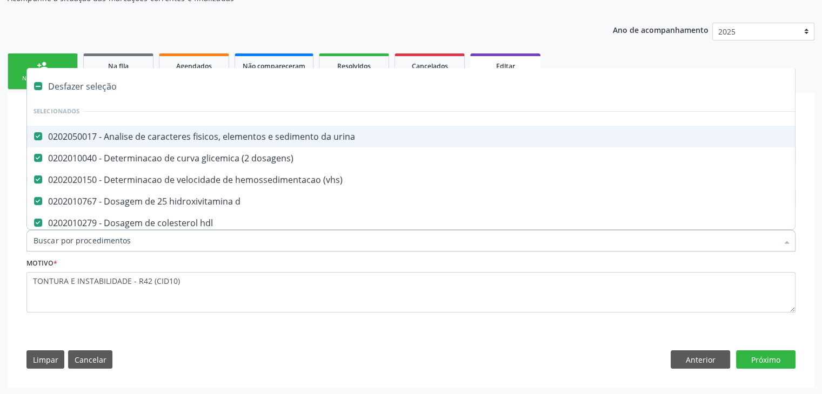
click at [99, 85] on div "Desfazer seleção" at bounding box center [449, 87] width 845 height 22
checkbox urina "false"
checkbox dosagens\) "false"
checkbox \(vhs\) "false"
checkbox d "false"
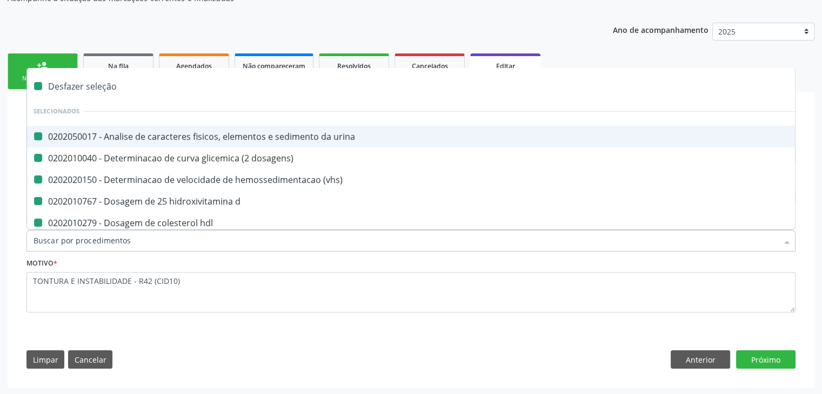
checkbox hdl "false"
checkbox ldl "false"
checkbox total "false"
checkbox creatinina "false"
checkbox glicose "false"
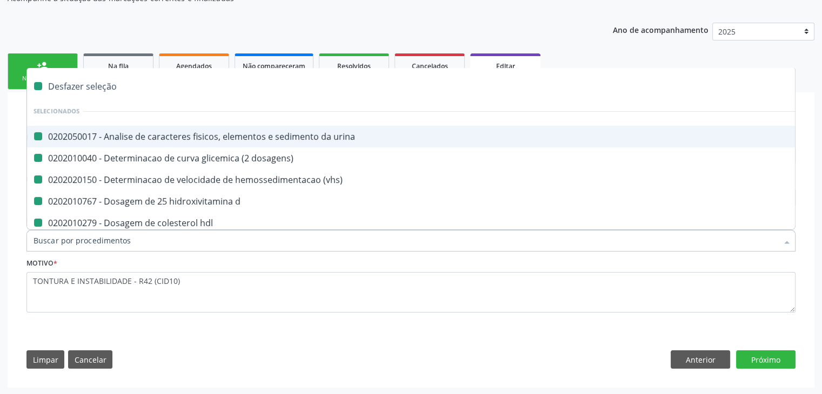
checkbox glicosilada "false"
checkbox potassio "false"
checkbox \(tgo\) "false"
checkbox \(tgp\) "false"
checkbox triglicerideos "false"
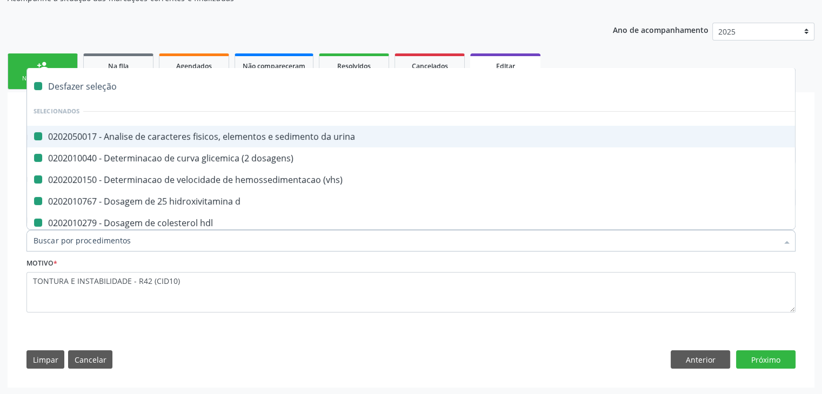
checkbox b12 "false"
checkbox completo "false"
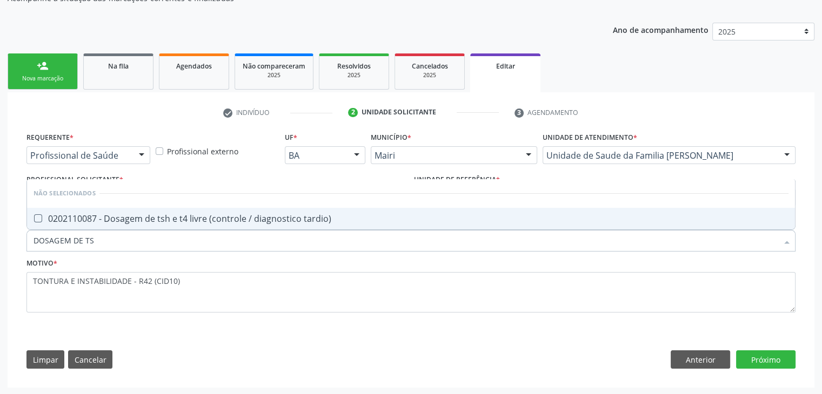
type input "DOSAGEM DE TSH"
click at [288, 217] on div "0202110087 - Dosagem de tsh e t4 livre (controle / diagnostico tardio)" at bounding box center [411, 219] width 755 height 9
checkbox tardio\) "true"
click at [768, 359] on button "Próximo" at bounding box center [765, 360] width 59 height 18
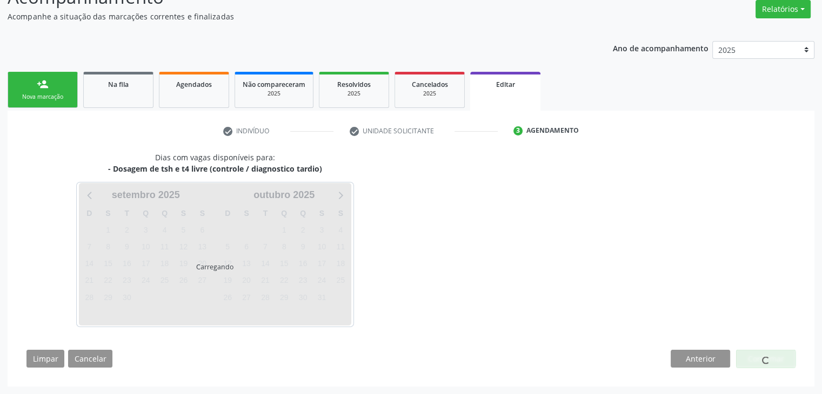
scroll to position [89, 0]
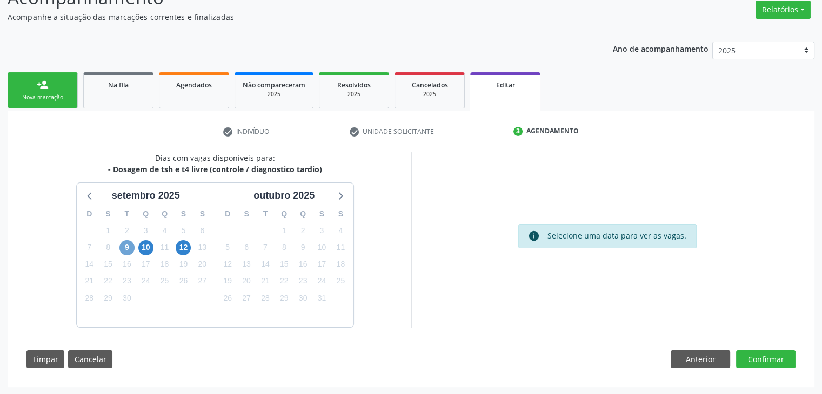
click at [127, 251] on span "9" at bounding box center [126, 247] width 15 height 15
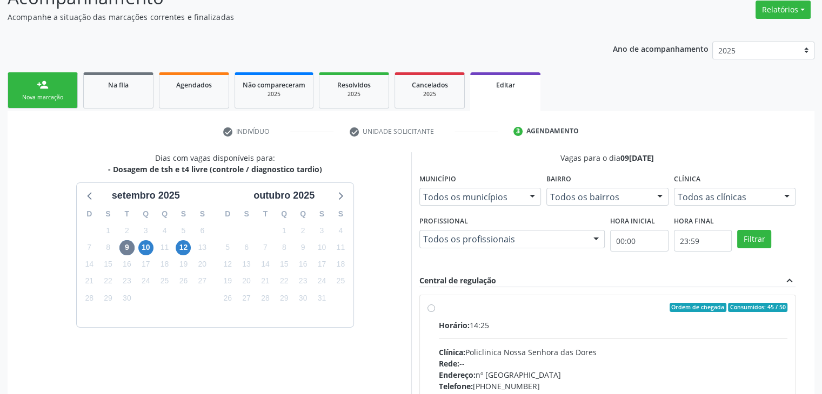
click at [546, 331] on div "Horário: 14:25 Clínica: Policlinica Nossa Senhora das Dores Rede: -- Endereço: …" at bounding box center [613, 394] width 349 height 149
click at [435, 313] on input "Ordem de chegada Consumidos: 45 / 50 Horário: 14:25 Clínica: Policlinica [GEOGR…" at bounding box center [431, 308] width 8 height 10
radio input "true"
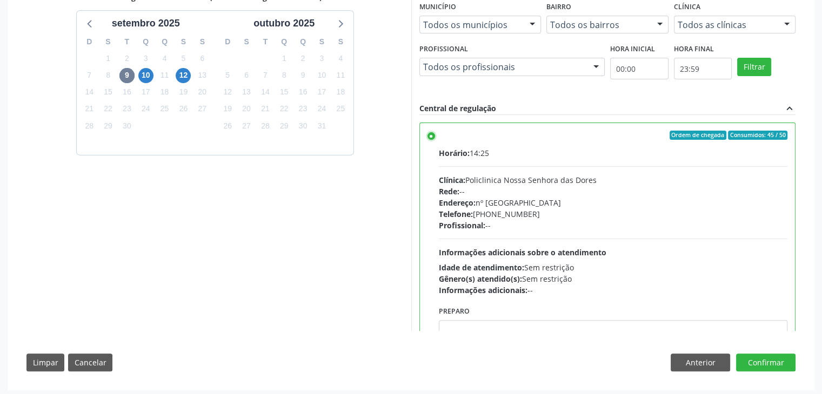
scroll to position [265, 0]
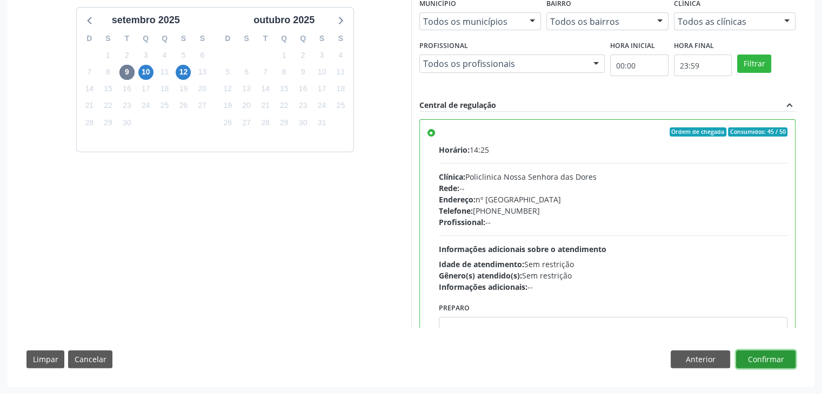
click at [771, 360] on button "Confirmar" at bounding box center [765, 360] width 59 height 18
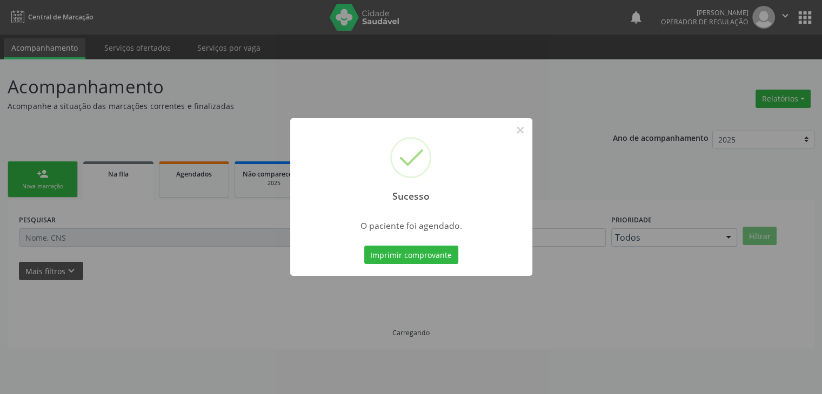
scroll to position [0, 0]
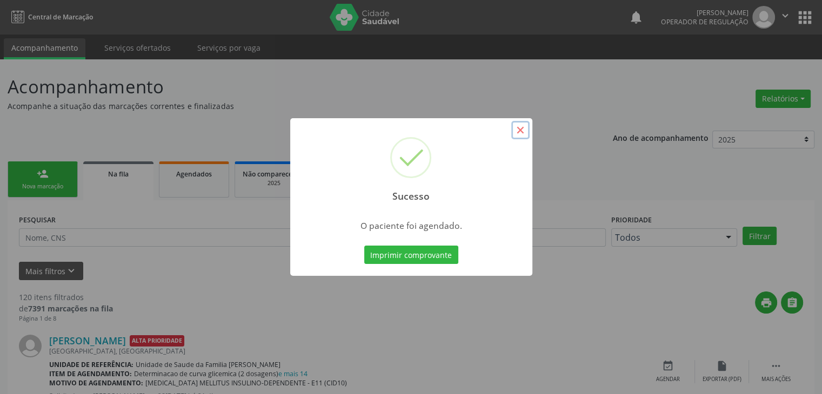
click at [528, 129] on button "×" at bounding box center [520, 130] width 18 height 18
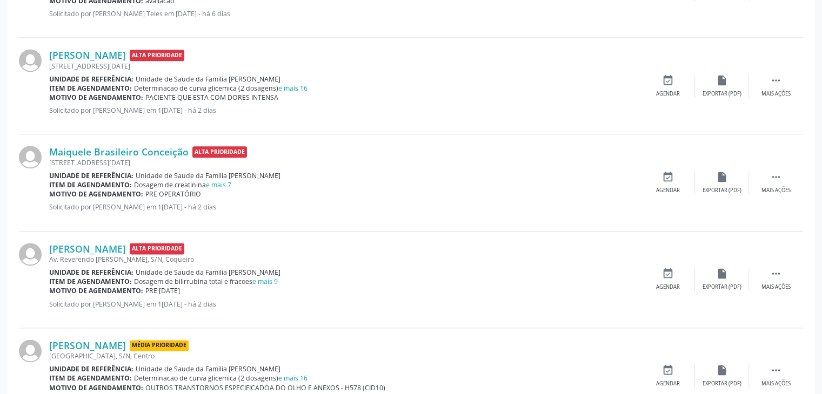
scroll to position [1429, 0]
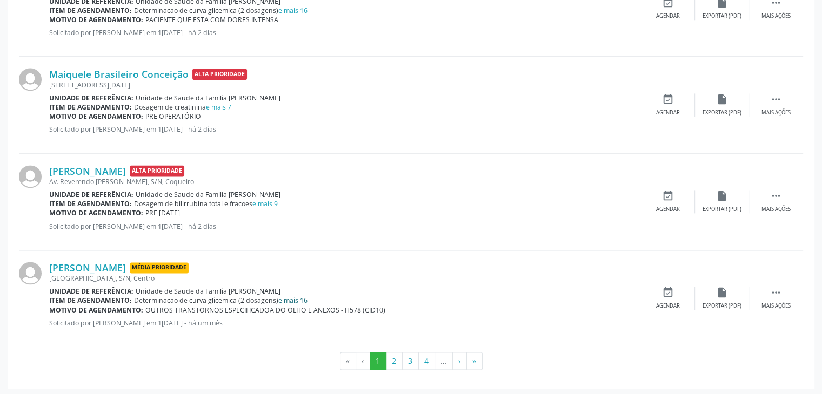
click at [289, 299] on link "e mais 16" at bounding box center [292, 300] width 29 height 9
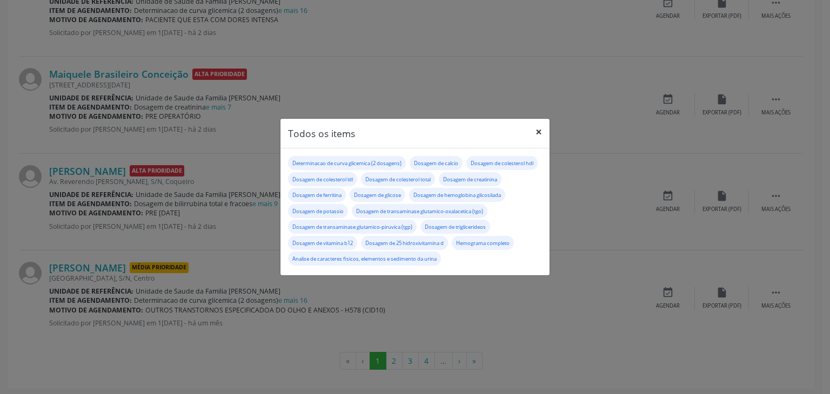
click at [533, 119] on button "×" at bounding box center [539, 132] width 22 height 26
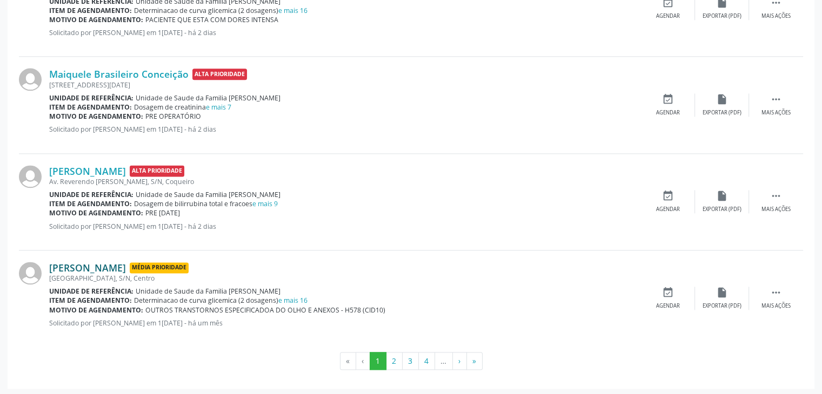
click at [116, 263] on link "[PERSON_NAME]" at bounding box center [87, 268] width 77 height 12
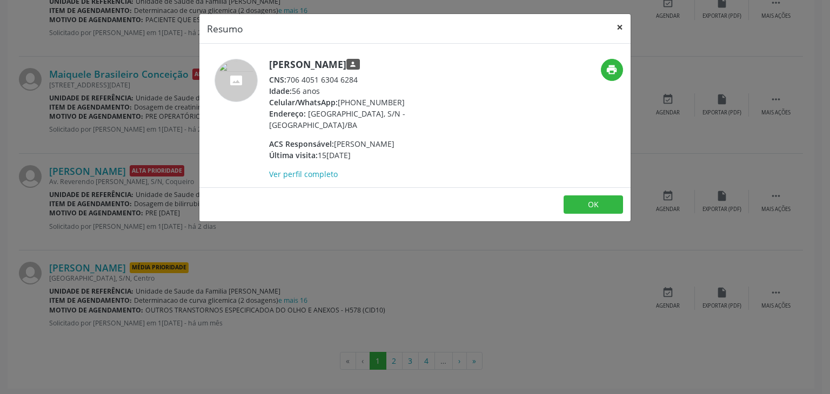
click at [614, 24] on button "×" at bounding box center [620, 27] width 22 height 26
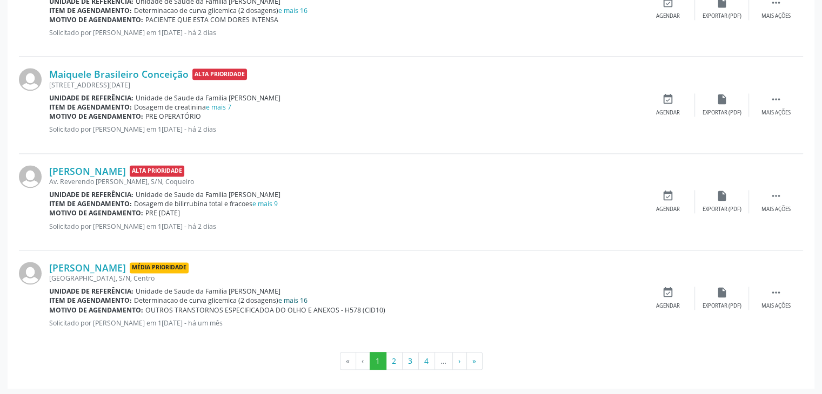
click at [287, 298] on link "e mais 16" at bounding box center [292, 300] width 29 height 9
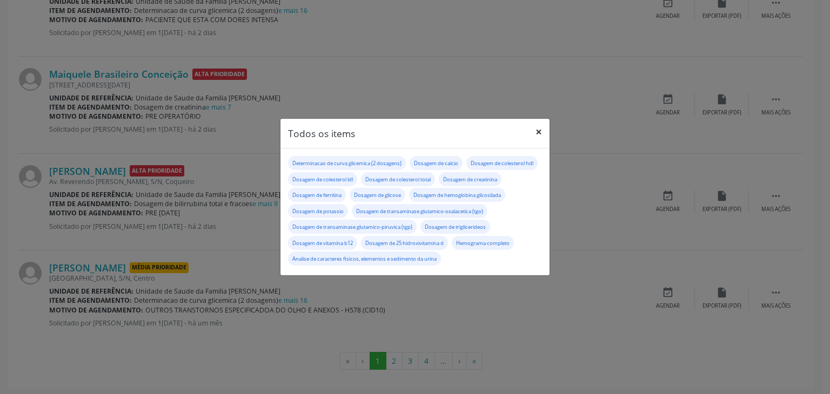
click at [534, 123] on button "×" at bounding box center [539, 132] width 22 height 26
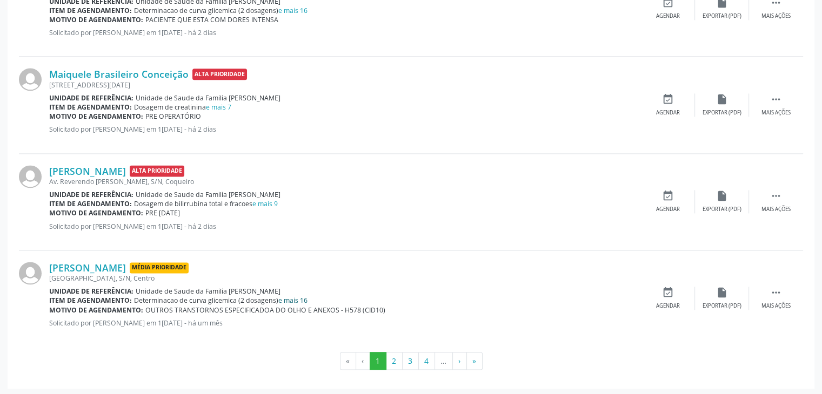
click at [291, 300] on link "e mais 16" at bounding box center [292, 300] width 29 height 9
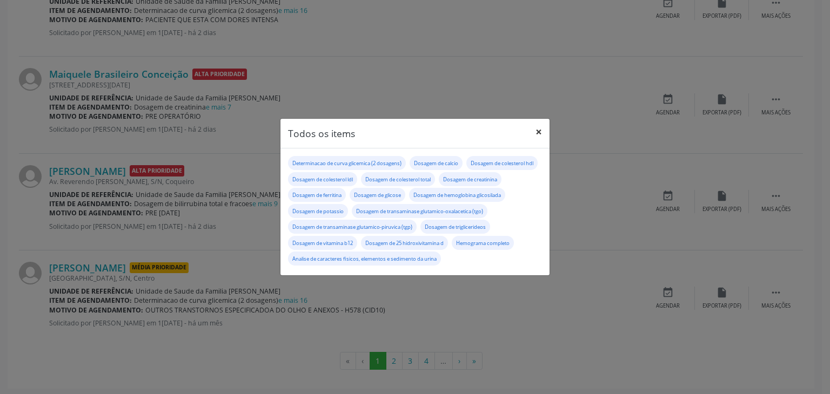
click at [540, 120] on button "×" at bounding box center [539, 132] width 22 height 26
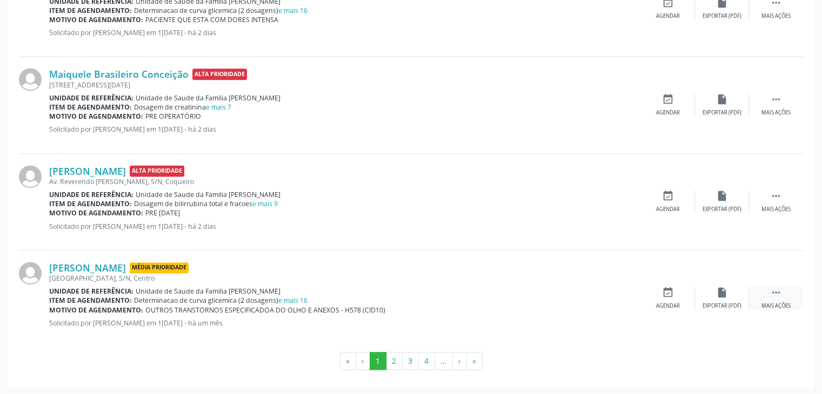
click at [754, 296] on div " Mais ações" at bounding box center [776, 298] width 54 height 23
click at [722, 290] on icon "edit" at bounding box center [722, 293] width 12 height 12
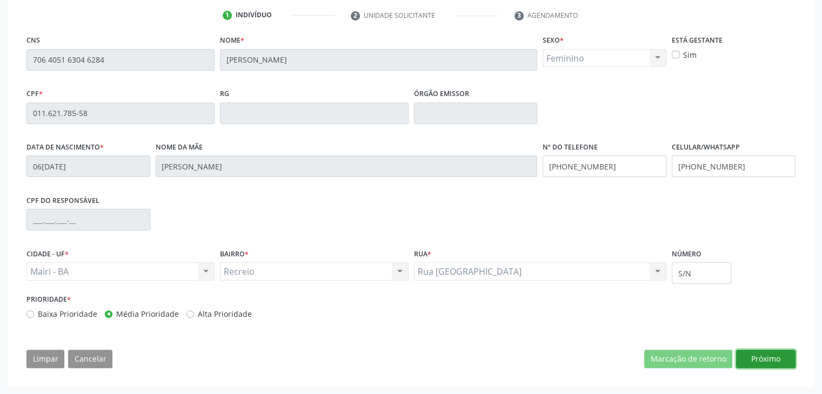
click at [762, 356] on button "Próximo" at bounding box center [765, 359] width 59 height 18
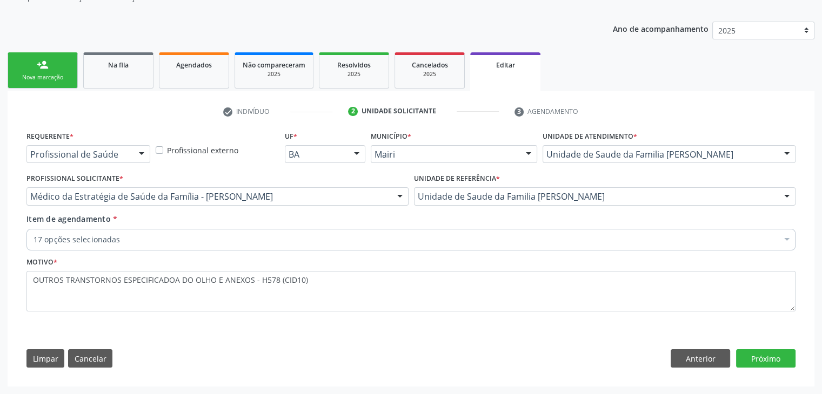
scroll to position [108, 0]
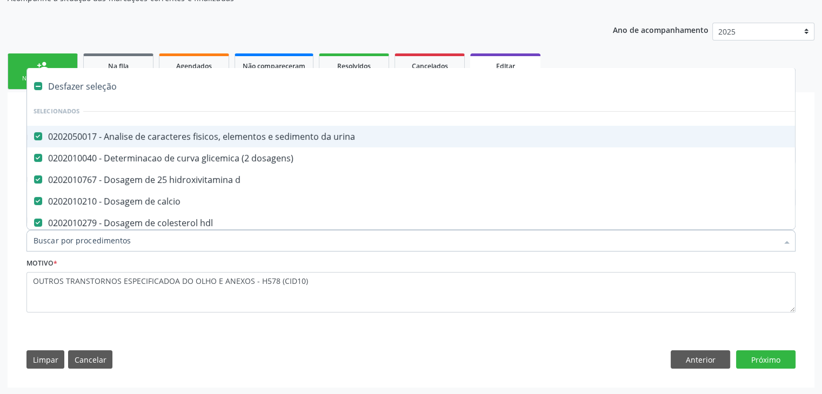
click at [102, 86] on div "Desfazer seleção" at bounding box center [449, 87] width 845 height 22
checkbox urina "false"
checkbox dosagens\) "false"
checkbox d "false"
checkbox calcio "false"
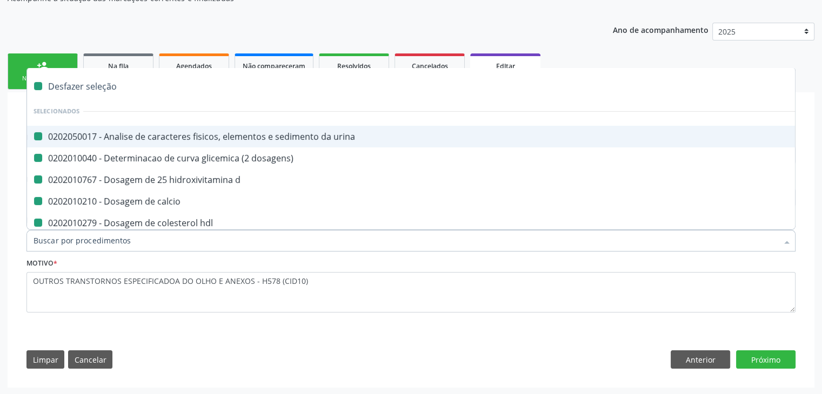
checkbox hdl "false"
checkbox ldl "false"
checkbox total "false"
checkbox creatinina "false"
checkbox ferritina "false"
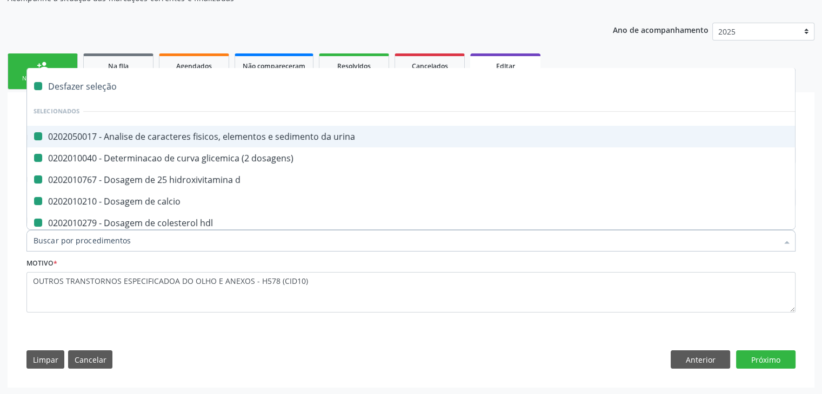
checkbox glicose "false"
checkbox glicosilada "false"
checkbox potassio "false"
checkbox \(tgo\) "false"
checkbox \(tgp\) "false"
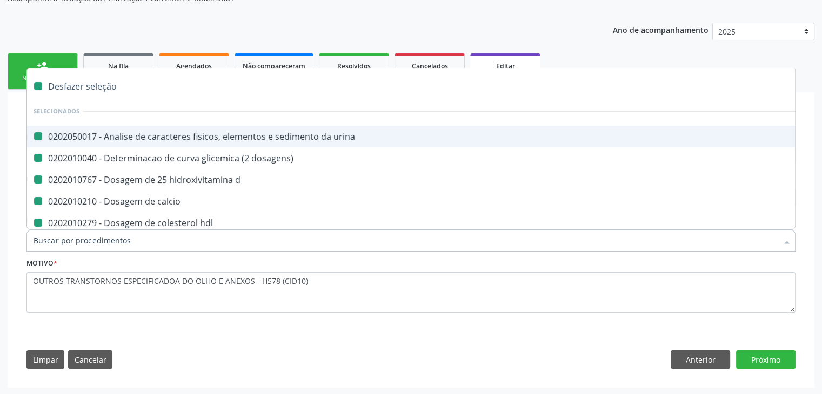
checkbox triglicerideos "false"
checkbox b12 "false"
checkbox completo "false"
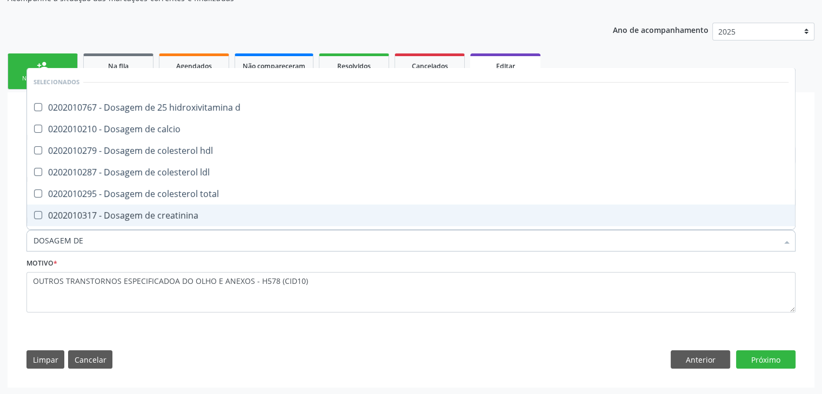
type input "DOSAGEM DE TSH"
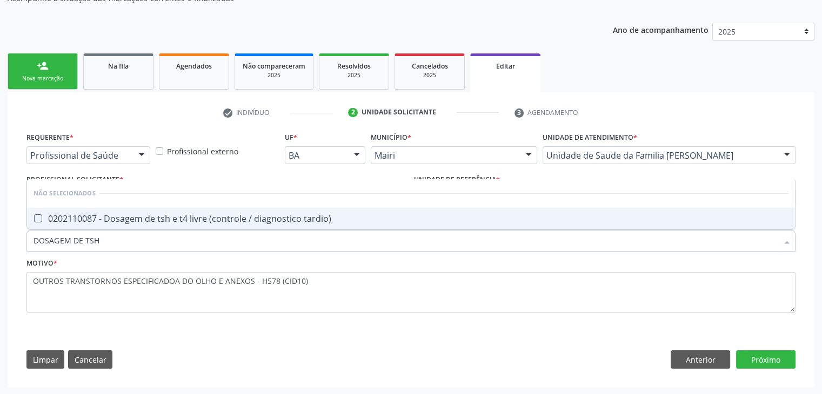
click at [217, 220] on div "0202110087 - Dosagem de tsh e t4 livre (controle / diagnostico tardio)" at bounding box center [411, 219] width 755 height 9
checkbox tardio\) "true"
click at [762, 358] on button "Próximo" at bounding box center [765, 360] width 59 height 18
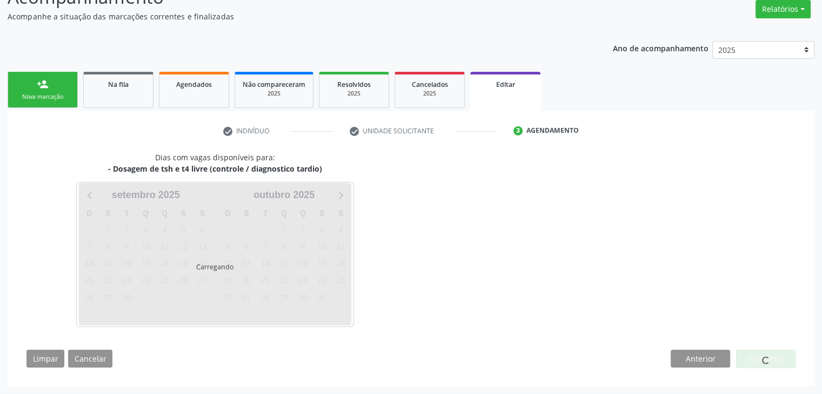
scroll to position [89, 0]
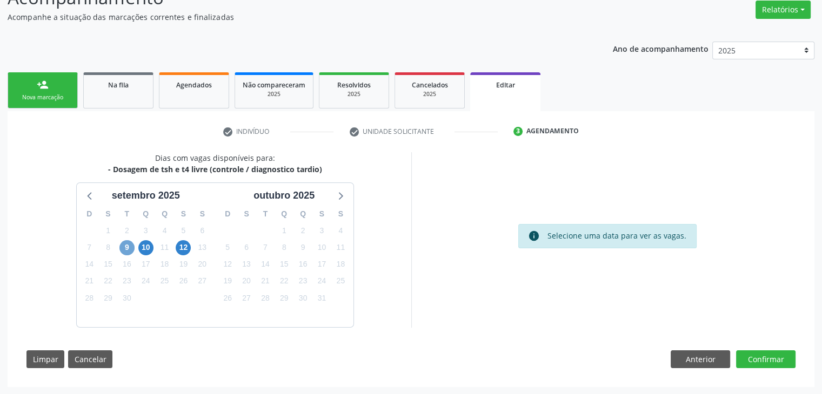
click at [126, 246] on span "9" at bounding box center [126, 247] width 15 height 15
click at [142, 244] on span "10" at bounding box center [145, 247] width 15 height 15
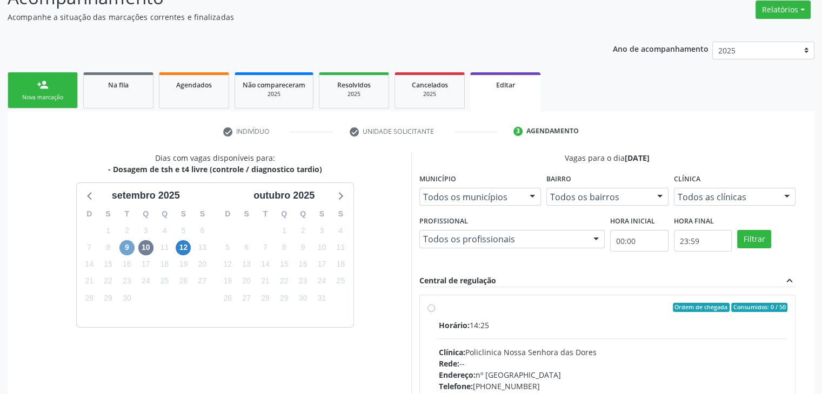
click at [128, 244] on span "9" at bounding box center [126, 247] width 15 height 15
click at [508, 324] on div "Horário: 14:25" at bounding box center [613, 325] width 349 height 11
click at [435, 313] on input "Ordem de chegada Consumidos: 46 / 50 Horário: 14:25 Clínica: Policlinica Nossa …" at bounding box center [431, 308] width 8 height 10
radio input "true"
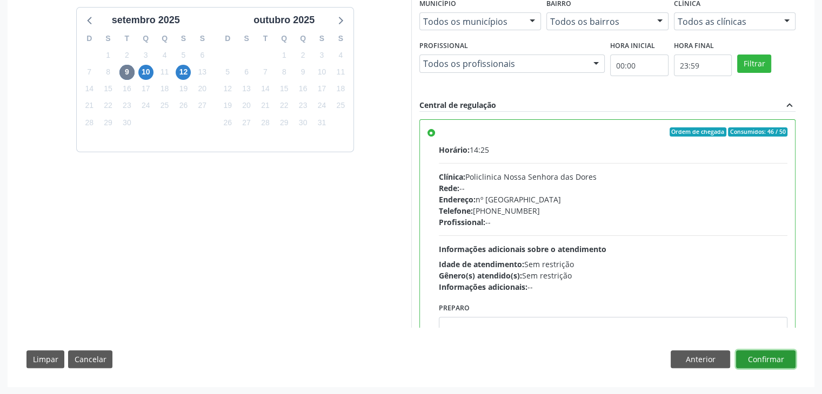
click at [769, 354] on button "Confirmar" at bounding box center [765, 360] width 59 height 18
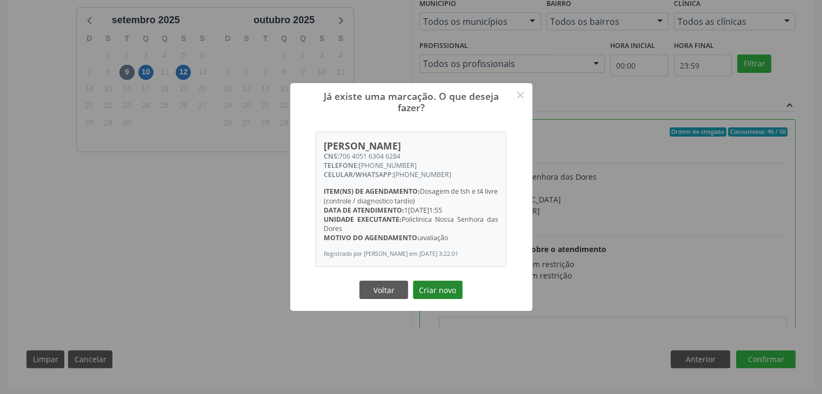
click at [436, 288] on button "Criar novo" at bounding box center [438, 290] width 50 height 18
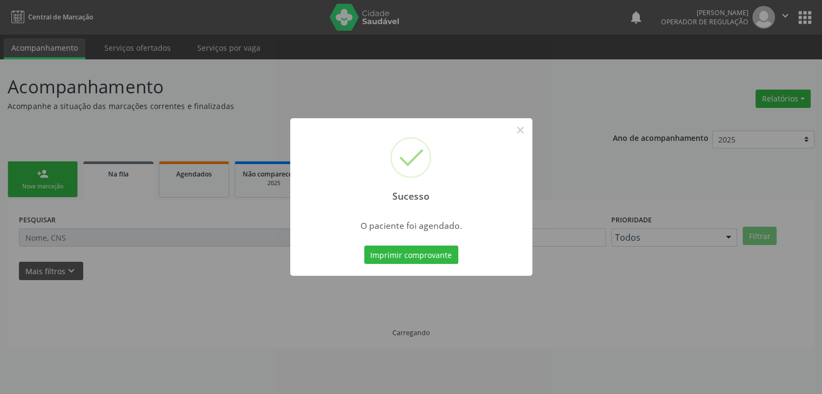
scroll to position [0, 0]
click at [521, 131] on button "×" at bounding box center [524, 130] width 18 height 18
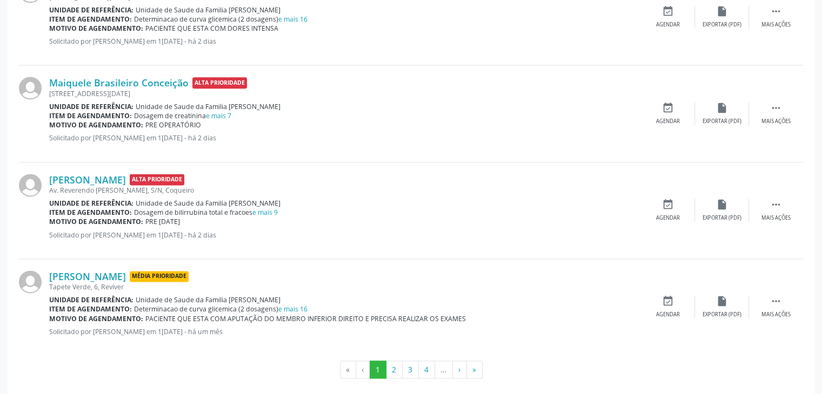
scroll to position [1429, 0]
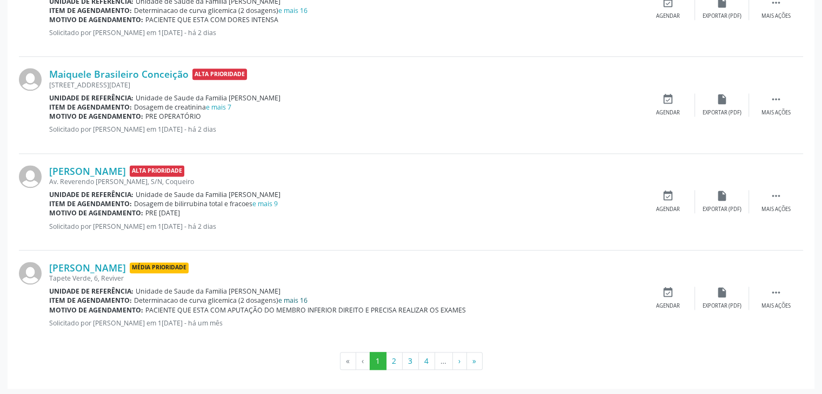
click at [294, 302] on link "e mais 16" at bounding box center [292, 300] width 29 height 9
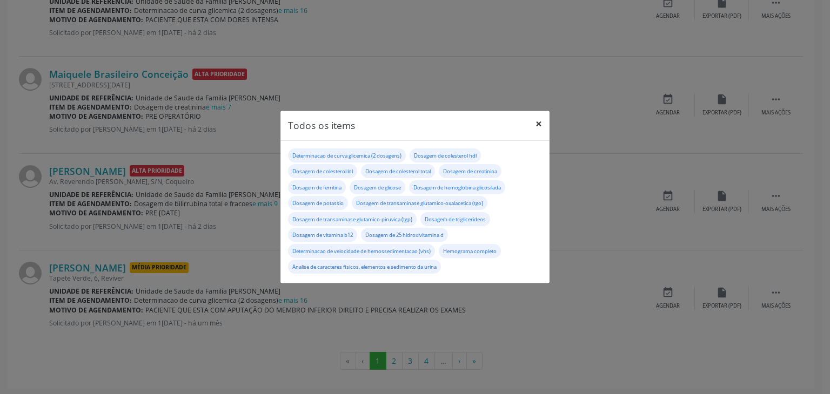
click at [538, 121] on button "×" at bounding box center [539, 124] width 22 height 26
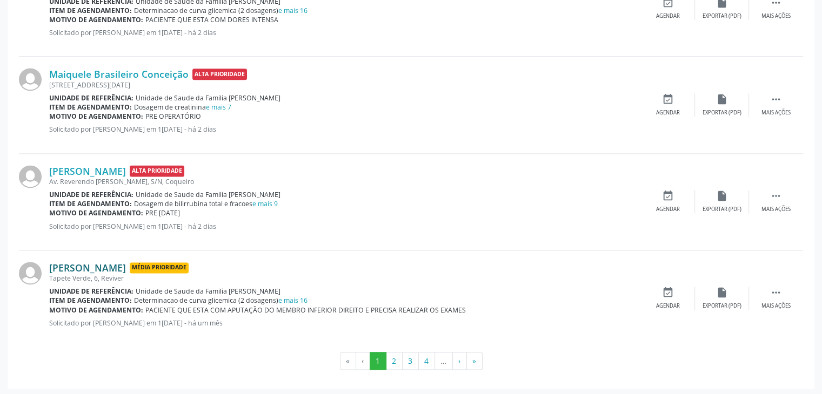
click at [126, 267] on link "[PERSON_NAME]" at bounding box center [87, 268] width 77 height 12
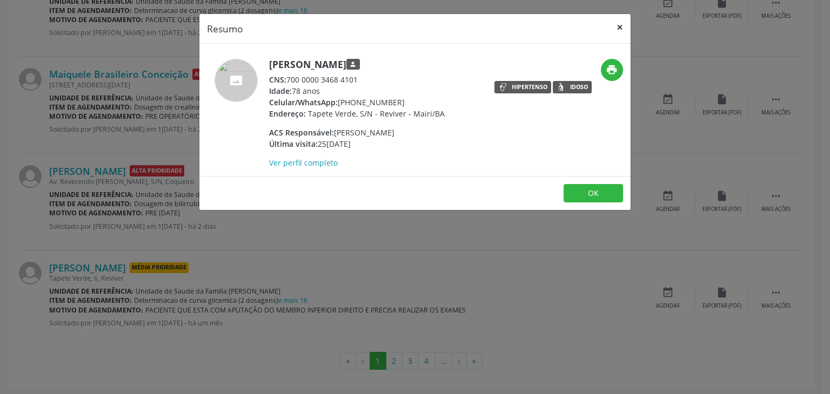
click at [623, 29] on button "×" at bounding box center [620, 27] width 22 height 26
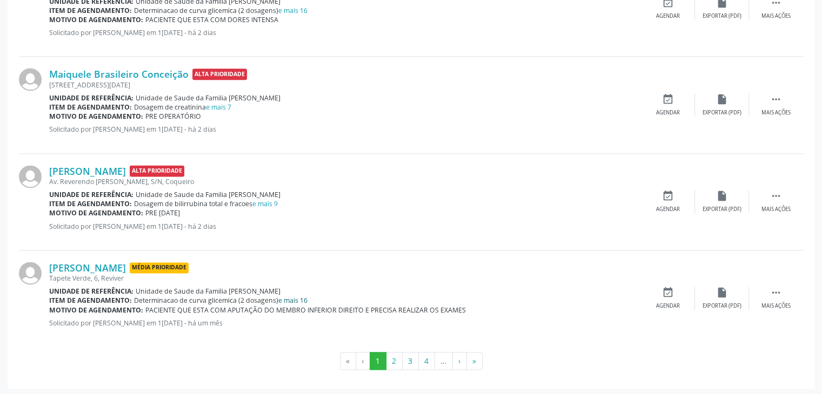
click at [294, 300] on link "e mais 16" at bounding box center [292, 300] width 29 height 9
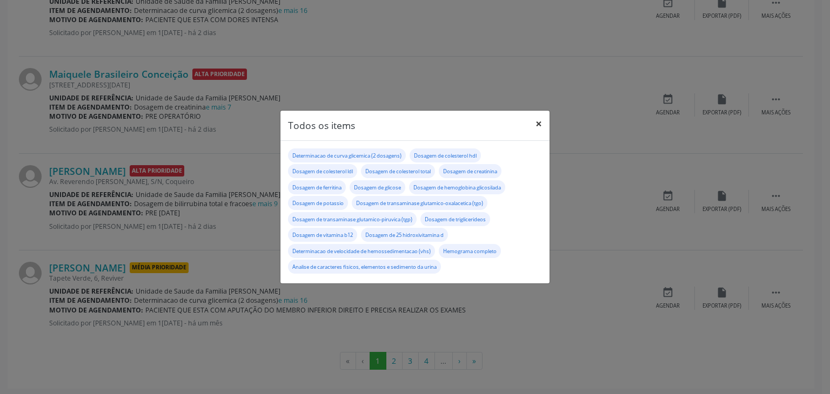
click at [541, 123] on button "×" at bounding box center [539, 124] width 22 height 26
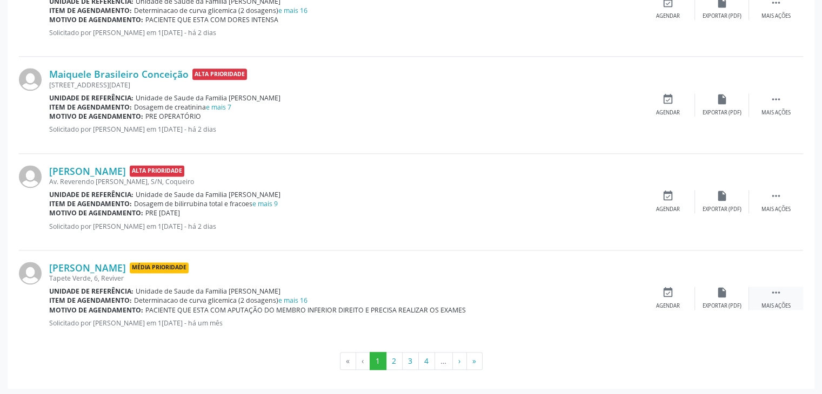
click at [763, 294] on div " Mais ações" at bounding box center [776, 298] width 54 height 23
click at [718, 290] on icon "edit" at bounding box center [722, 293] width 12 height 12
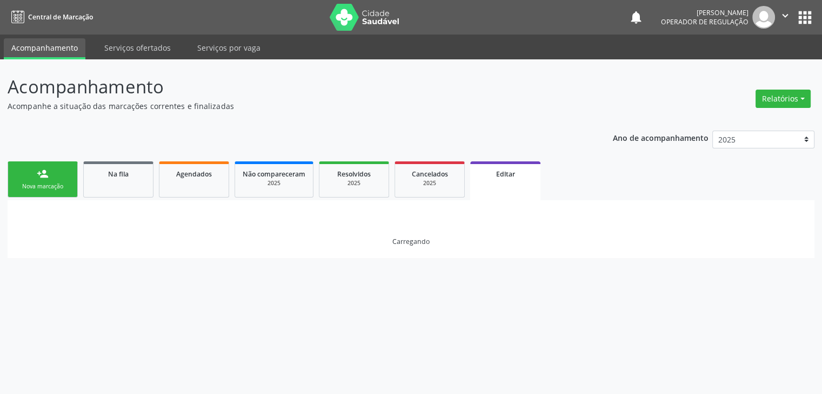
scroll to position [0, 0]
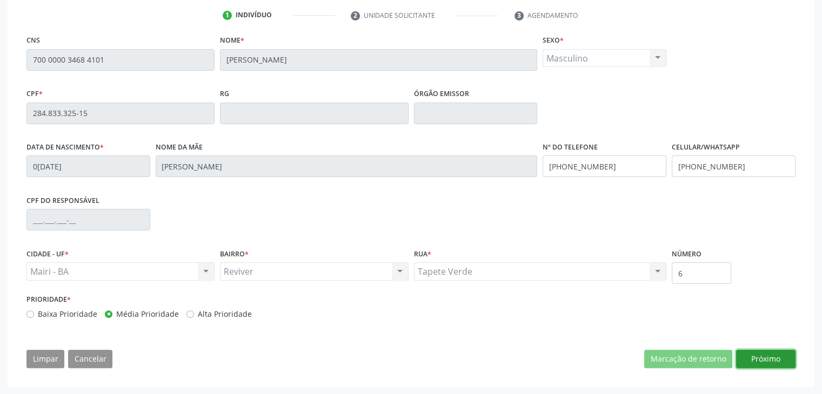
click at [750, 361] on button "Próximo" at bounding box center [765, 359] width 59 height 18
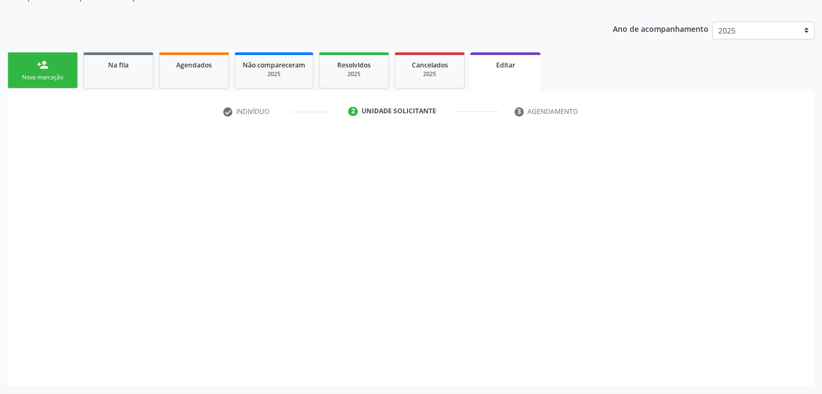
scroll to position [108, 0]
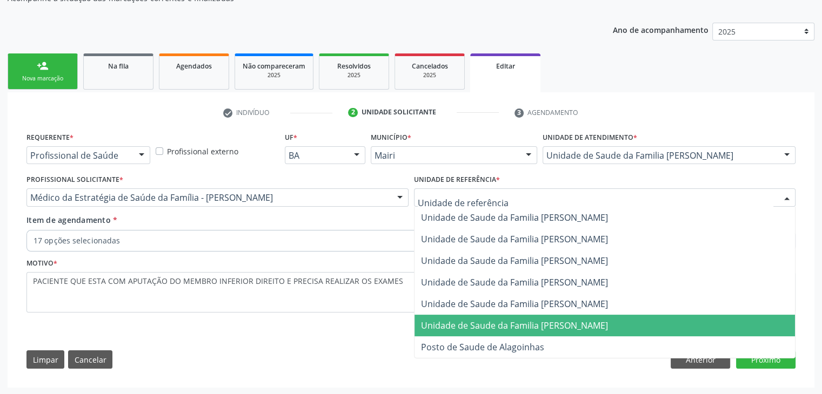
click at [529, 321] on span "Unidade de Saude da Familia [PERSON_NAME]" at bounding box center [514, 326] width 187 height 12
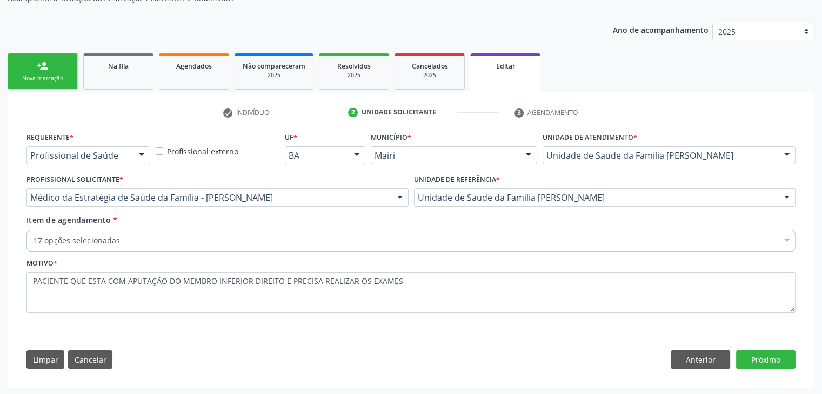
click at [243, 231] on div "17 opções selecionadas" at bounding box center [410, 241] width 769 height 22
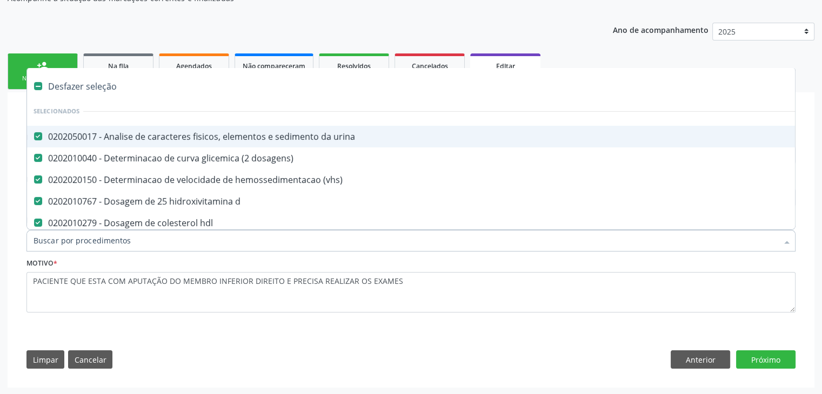
click at [89, 83] on div "Desfazer seleção" at bounding box center [449, 87] width 845 height 22
checkbox urina "false"
checkbox dosagens\) "false"
checkbox \(vhs\) "false"
checkbox d "false"
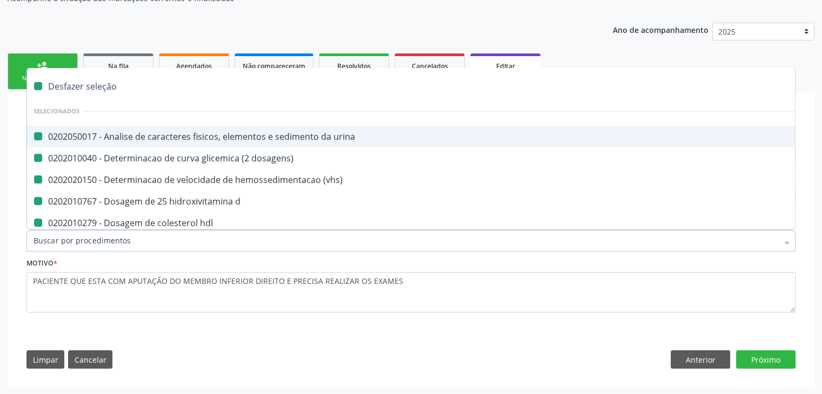
checkbox hdl "false"
checkbox ldl "false"
checkbox total "false"
checkbox creatinina "false"
checkbox ferritina "false"
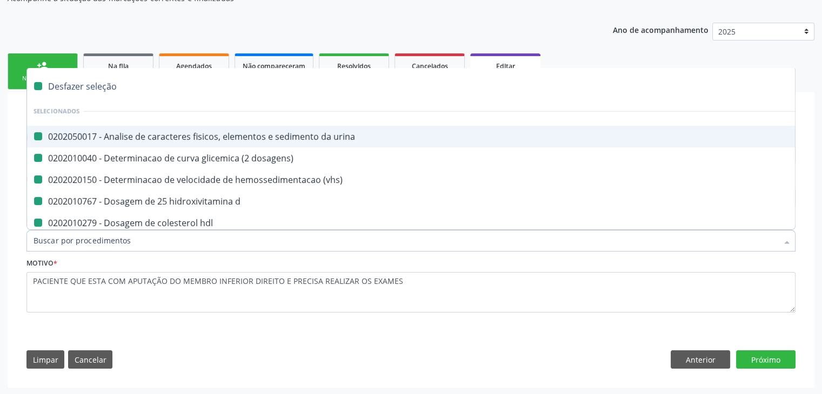
checkbox glicose "false"
checkbox glicosilada "false"
checkbox potassio "false"
checkbox \(tgo\) "false"
checkbox \(tgp\) "false"
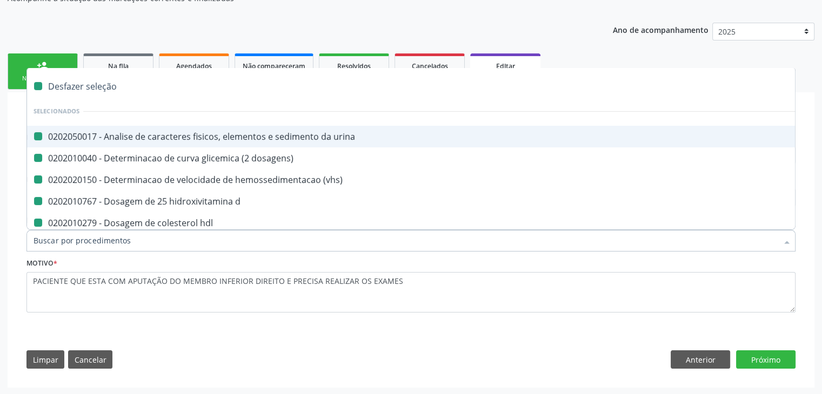
checkbox triglicerideos "false"
checkbox b12 "false"
checkbox completo "false"
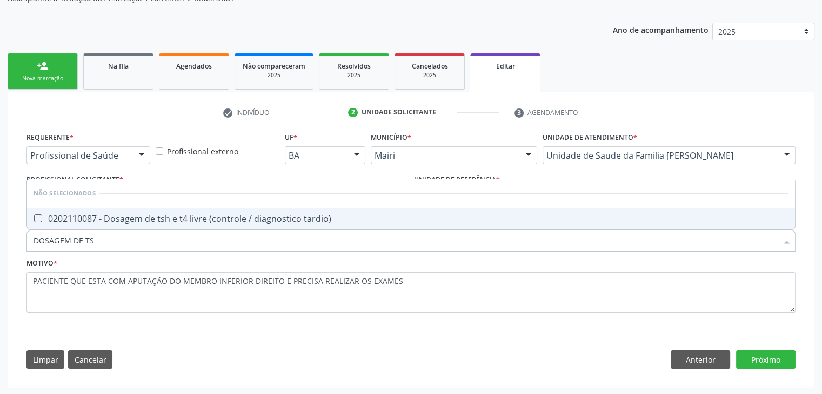
type input "DOSAGEM DE TSH"
click at [189, 219] on div "0202110087 - Dosagem de tsh e t4 livre (controle / diagnostico tardio)" at bounding box center [411, 219] width 755 height 9
checkbox tardio\) "true"
click at [770, 360] on button "Próximo" at bounding box center [765, 360] width 59 height 18
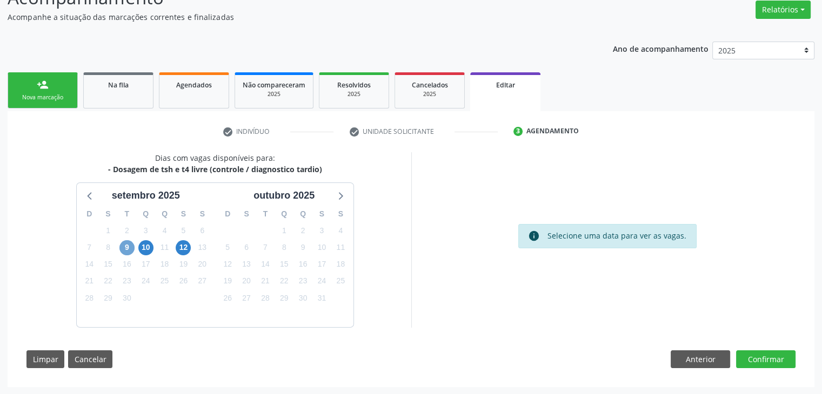
click at [124, 249] on span "9" at bounding box center [126, 247] width 15 height 15
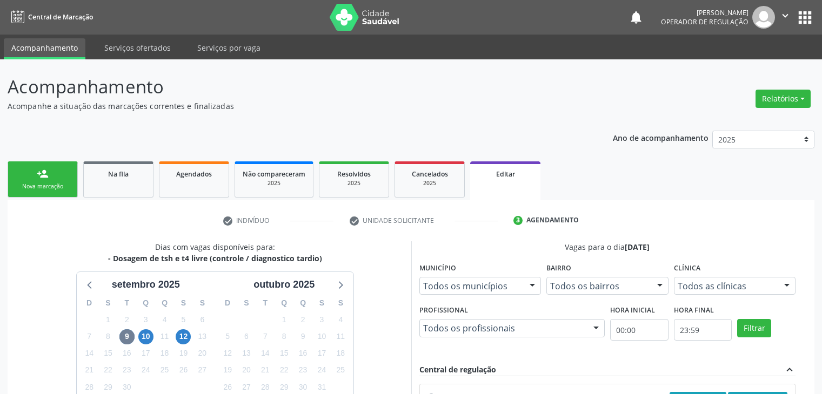
scroll to position [89, 0]
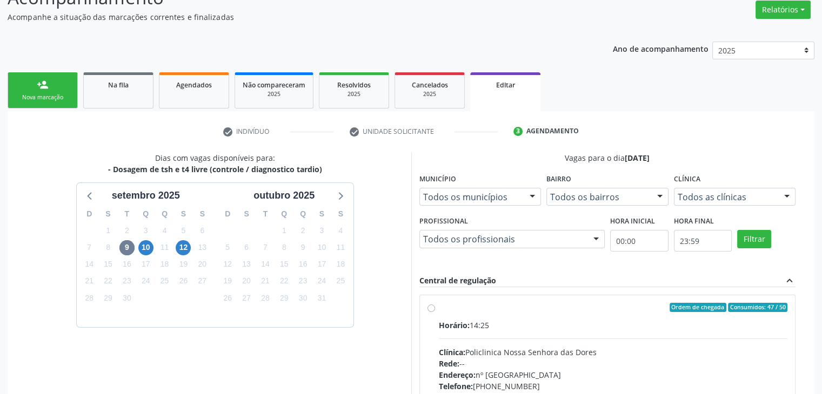
click at [514, 318] on label "Ordem de chegada Consumidos: 47 / 50 Horário: 14:25 Clínica: Policlinica [GEOGR…" at bounding box center [613, 386] width 349 height 166
click at [435, 313] on input "Ordem de chegada Consumidos: 47 / 50 Horário: 14:25 Clínica: Policlinica [GEOGR…" at bounding box center [431, 308] width 8 height 10
radio input "true"
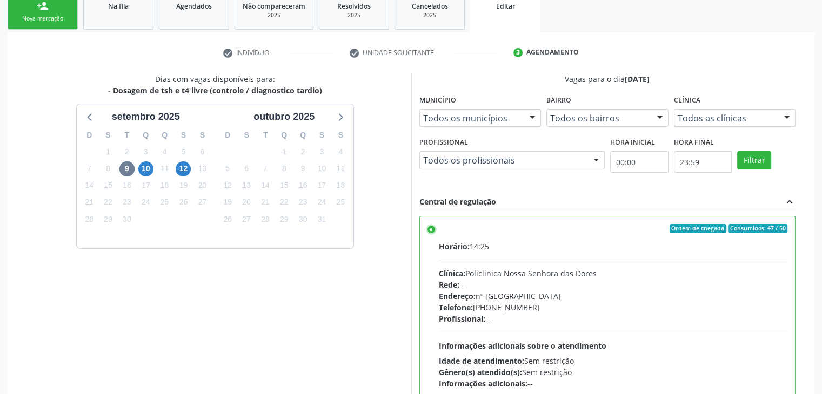
scroll to position [265, 0]
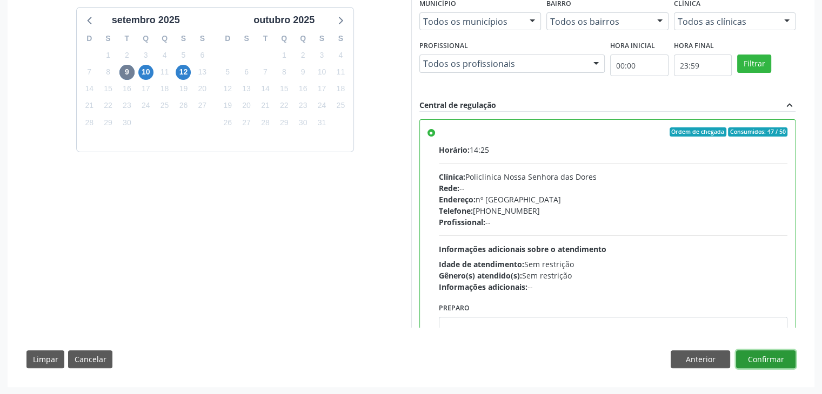
click at [780, 354] on button "Confirmar" at bounding box center [765, 360] width 59 height 18
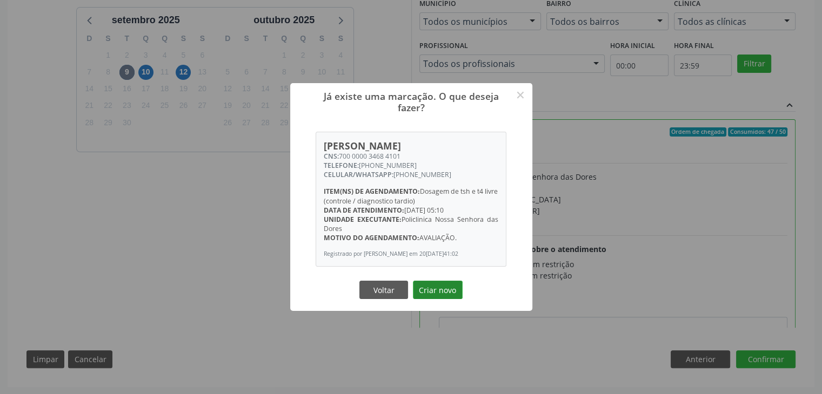
click at [445, 293] on button "Criar novo" at bounding box center [438, 290] width 50 height 18
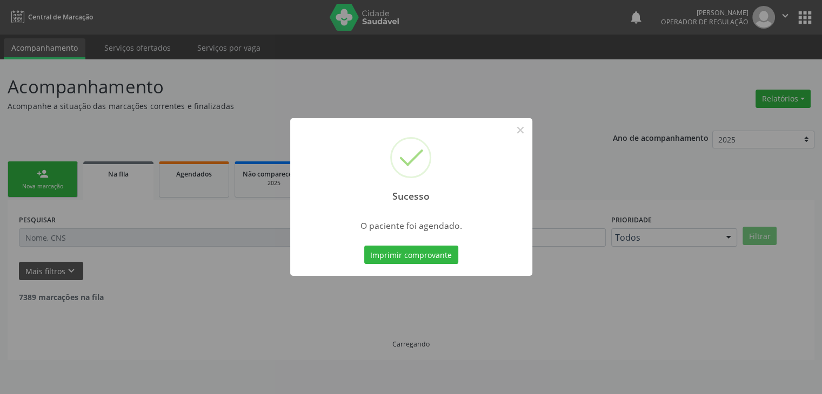
scroll to position [0, 0]
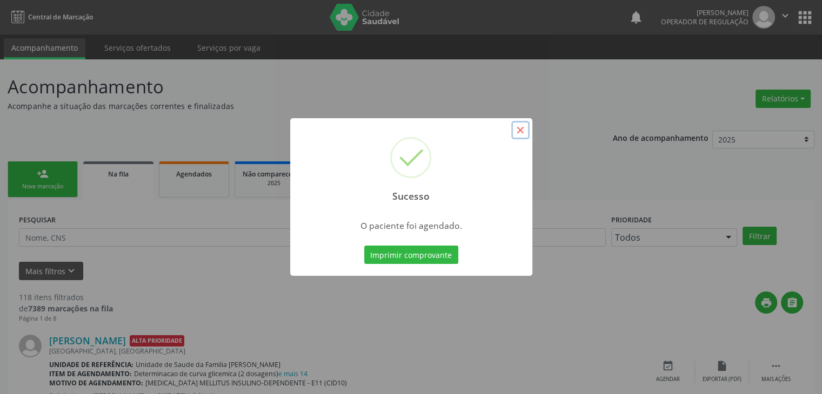
click at [523, 129] on button "×" at bounding box center [520, 130] width 18 height 18
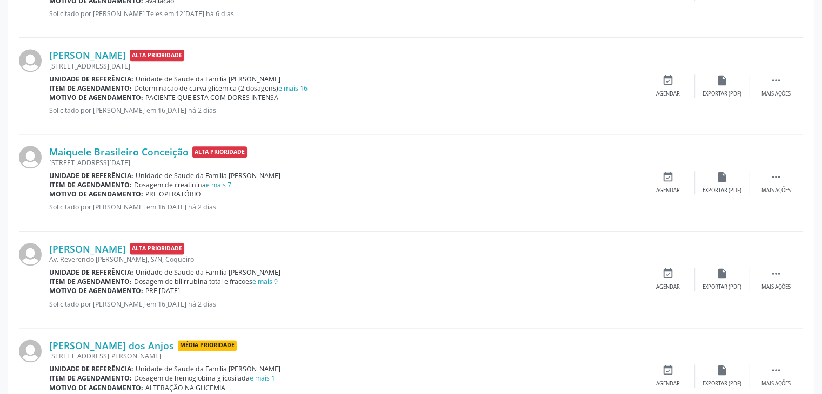
scroll to position [1429, 0]
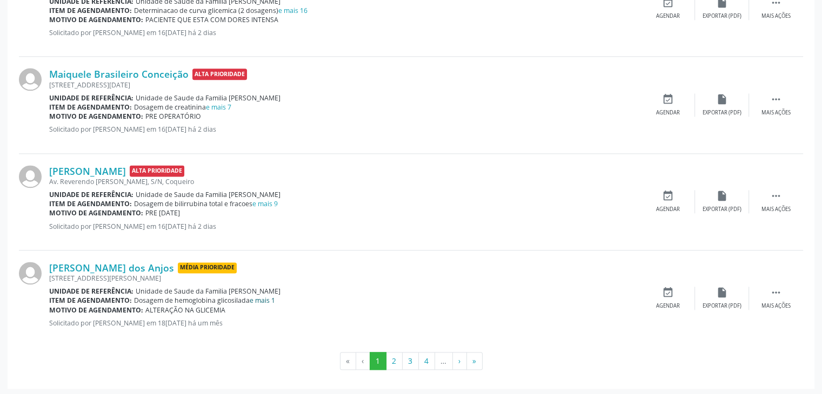
click at [264, 299] on link "e mais 1" at bounding box center [262, 300] width 25 height 9
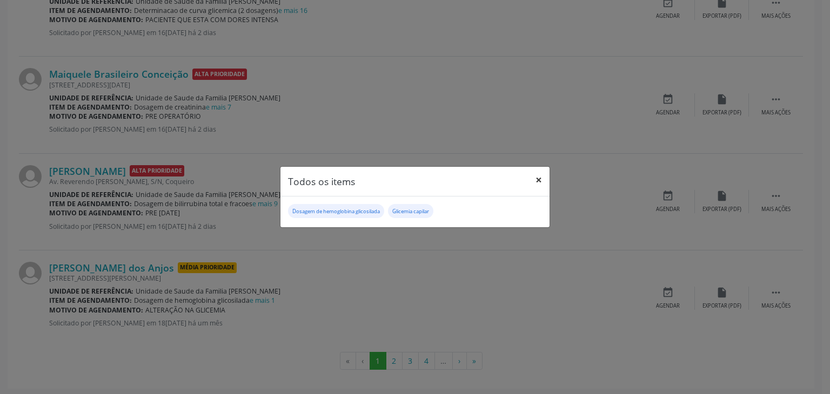
click at [535, 176] on button "×" at bounding box center [539, 180] width 22 height 26
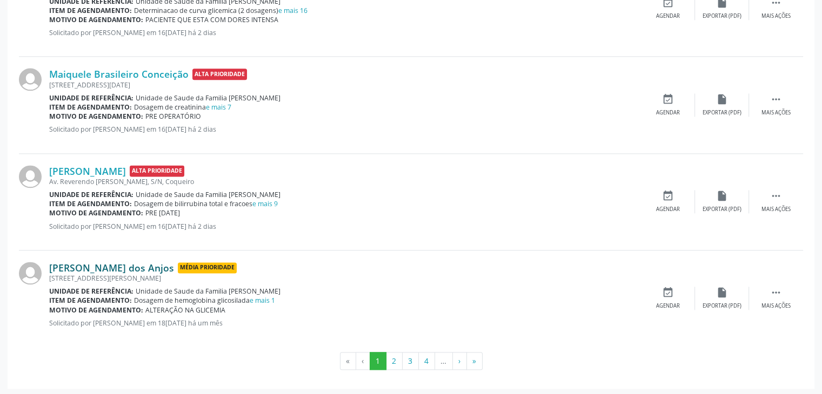
click at [65, 266] on link "[PERSON_NAME] dos Anjos" at bounding box center [111, 268] width 125 height 12
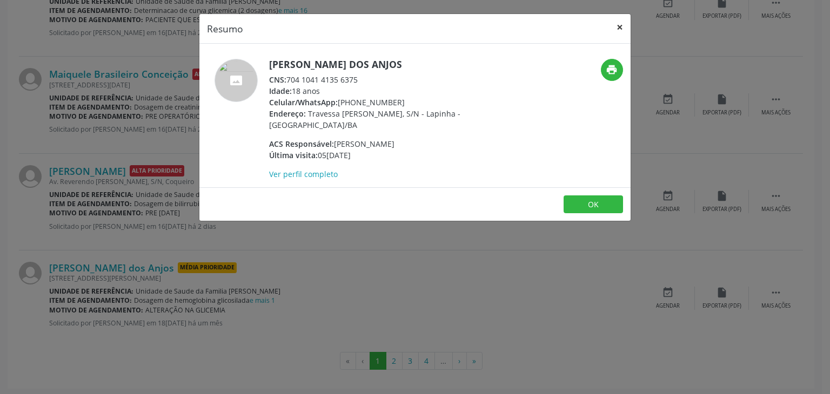
click at [614, 29] on button "×" at bounding box center [620, 27] width 22 height 26
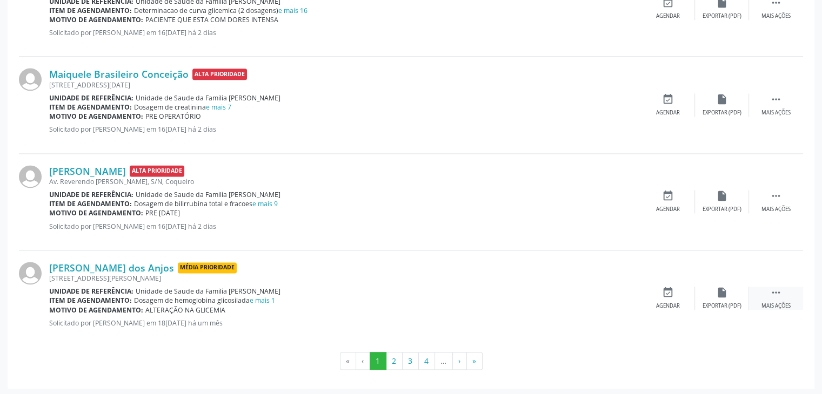
click at [789, 288] on div " Mais ações" at bounding box center [776, 298] width 54 height 23
click at [705, 296] on div "edit Editar" at bounding box center [722, 298] width 54 height 23
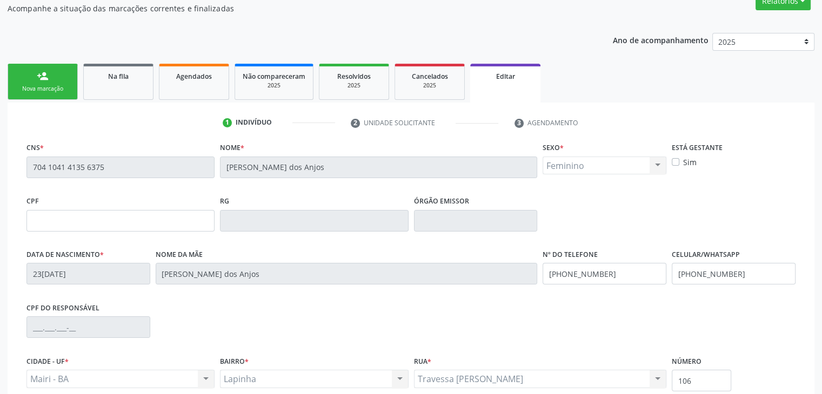
scroll to position [205, 0]
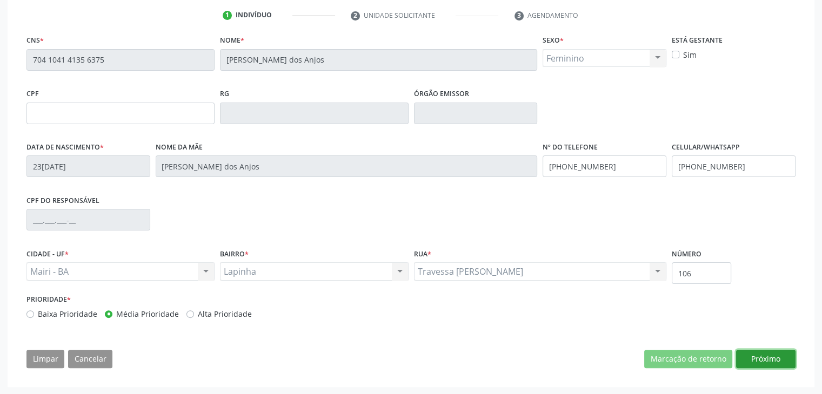
click at [765, 353] on button "Próximo" at bounding box center [765, 359] width 59 height 18
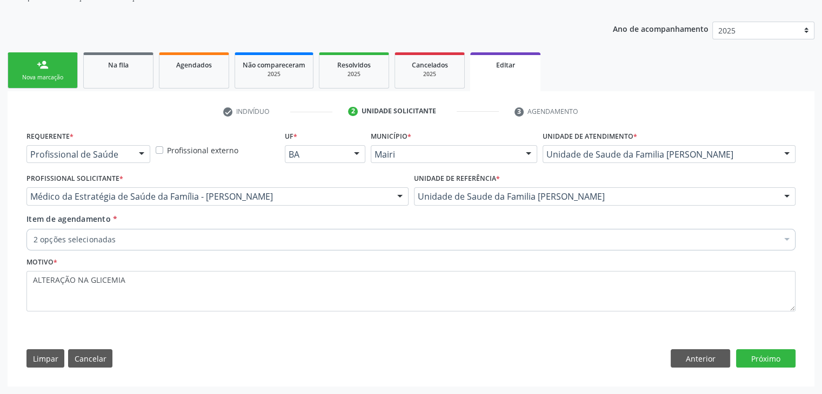
scroll to position [108, 0]
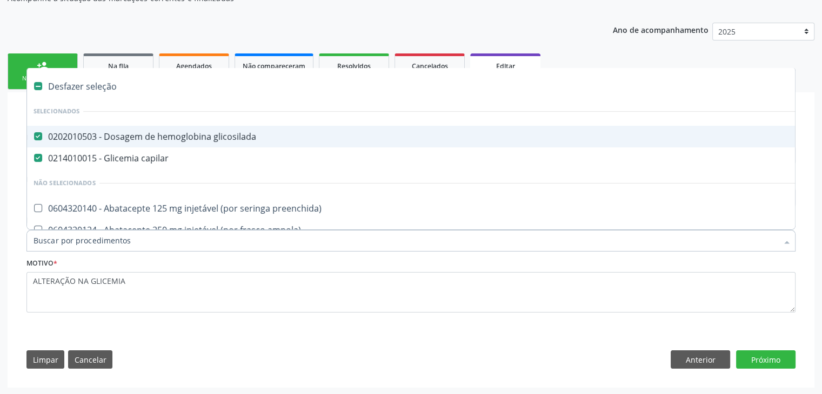
click at [82, 91] on div "Desfazer seleção" at bounding box center [449, 87] width 845 height 22
checkbox glicosilada "false"
checkbox capilar "false"
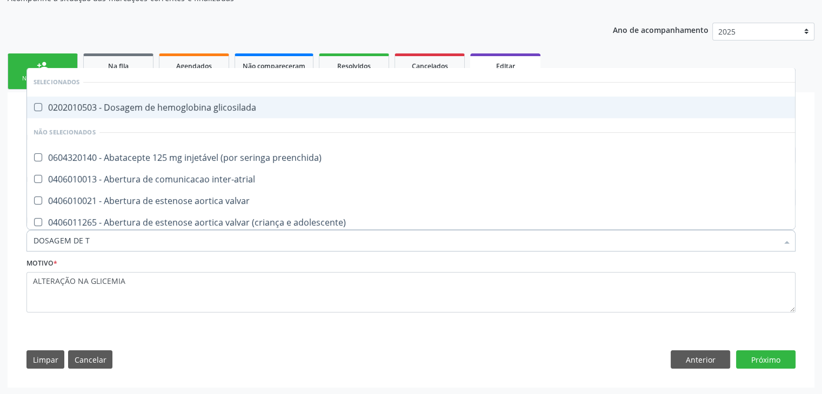
type input "DOSAGEM DE TS"
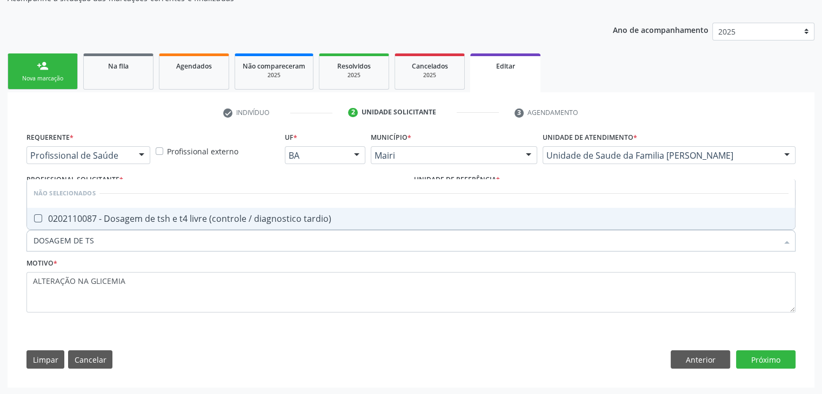
click at [129, 215] on div "0202110087 - Dosagem de tsh e t4 livre (controle / diagnostico tardio)" at bounding box center [411, 219] width 755 height 9
checkbox tardio\) "true"
click at [774, 363] on button "Próximo" at bounding box center [765, 360] width 59 height 18
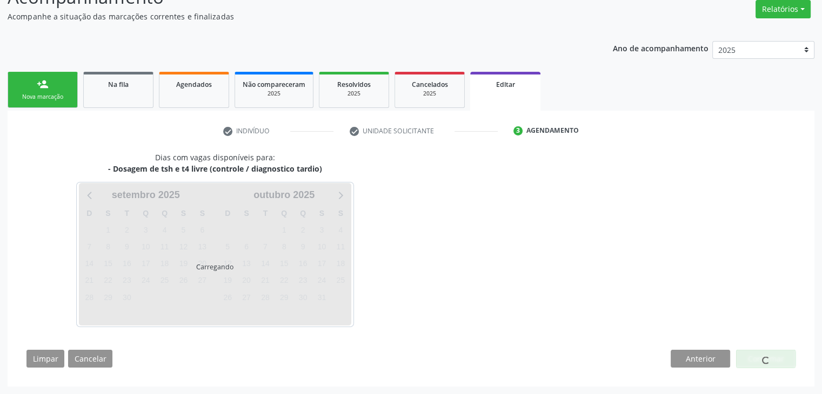
scroll to position [89, 0]
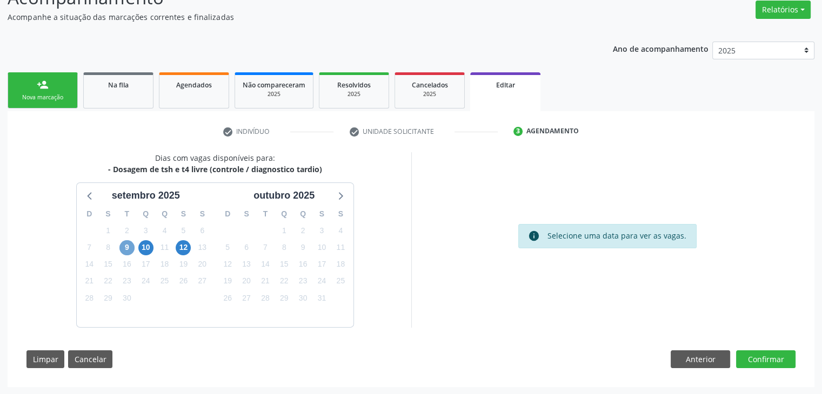
click at [129, 247] on span "9" at bounding box center [126, 247] width 15 height 15
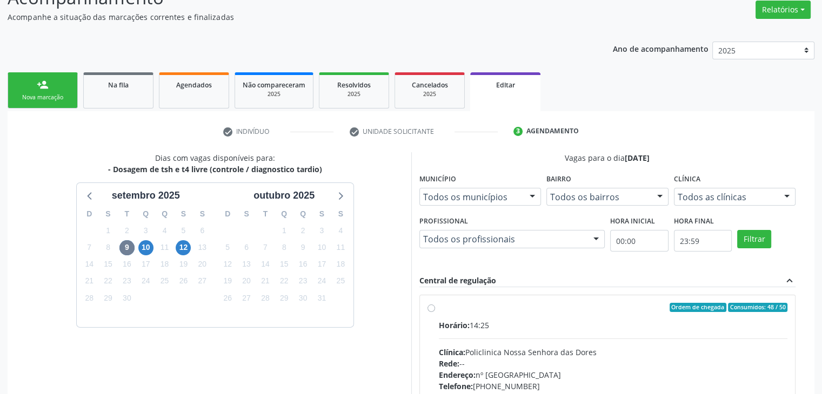
click at [507, 324] on div "Horário: 14:25" at bounding box center [613, 325] width 349 height 11
click at [435, 313] on input "Ordem de chegada Consumidos: 48 / 50 Horário: 14:25 Clínica: Policlinica [GEOGR…" at bounding box center [431, 308] width 8 height 10
radio input "true"
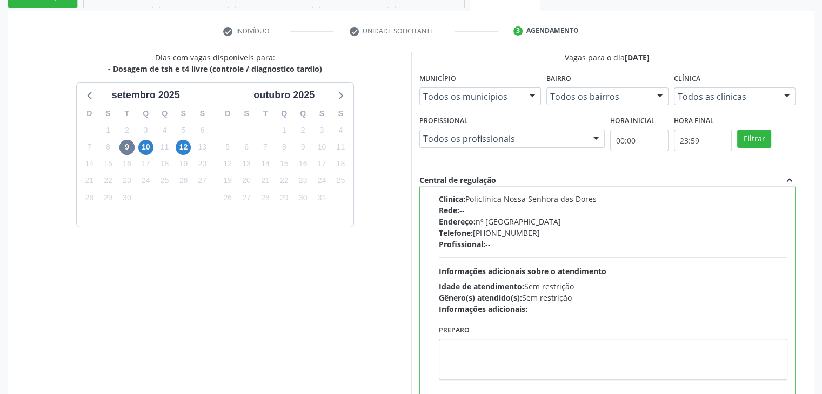
scroll to position [265, 0]
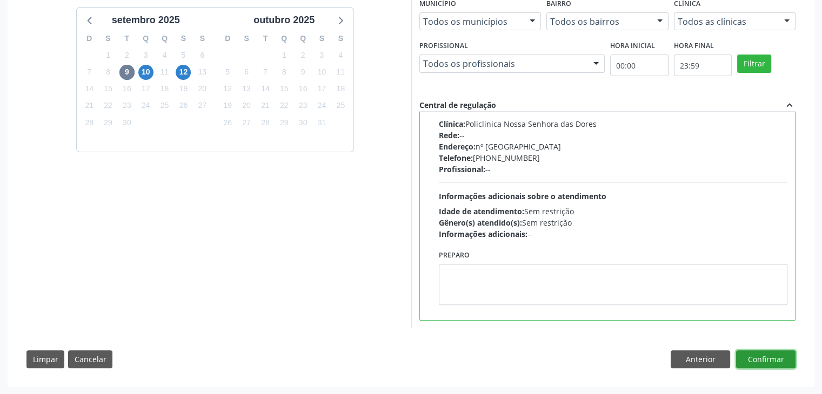
click at [781, 363] on button "Confirmar" at bounding box center [765, 360] width 59 height 18
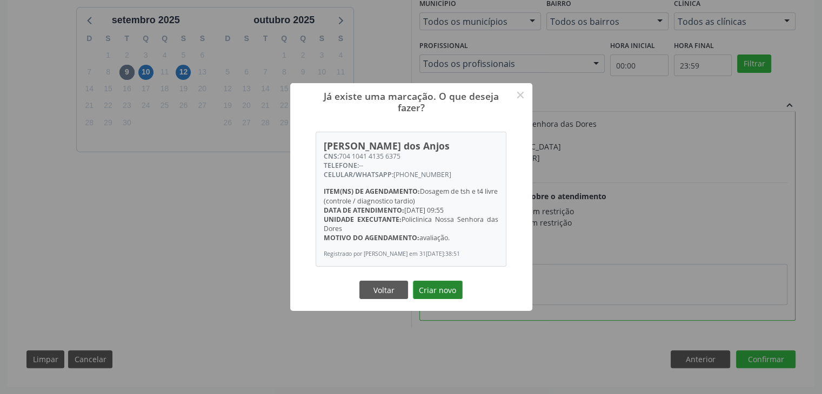
click at [437, 288] on button "Criar novo" at bounding box center [438, 290] width 50 height 18
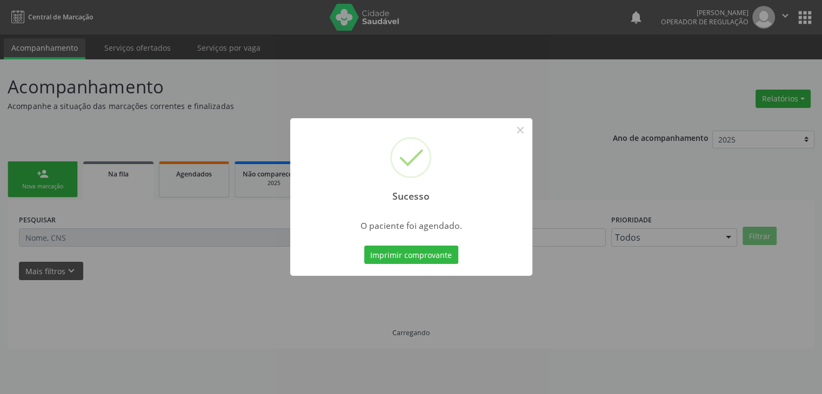
scroll to position [0, 0]
click at [521, 129] on button "×" at bounding box center [524, 130] width 18 height 18
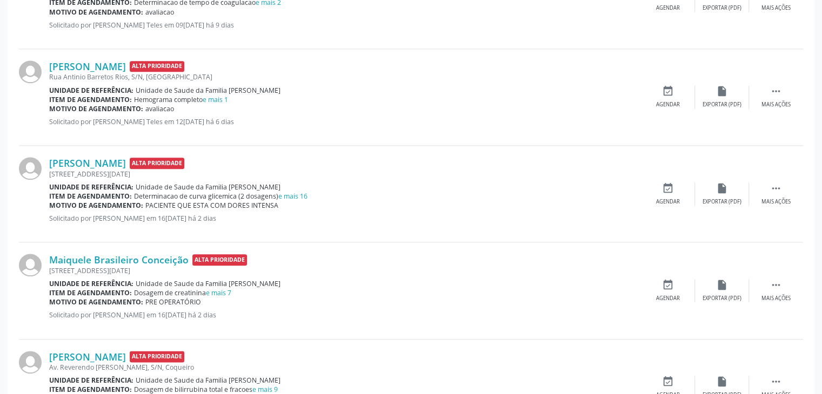
scroll to position [1429, 0]
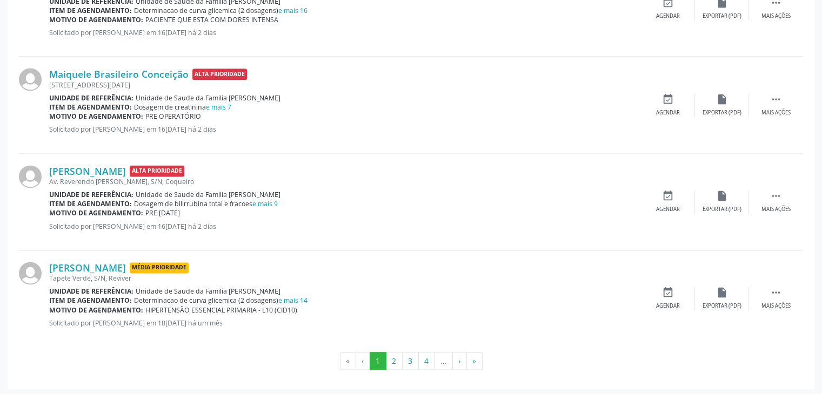
click at [303, 291] on div "Unidade de referência: Unidade de Saude da Familia [PERSON_NAME]" at bounding box center [345, 291] width 592 height 9
click at [303, 298] on link "e mais 14" at bounding box center [292, 300] width 29 height 9
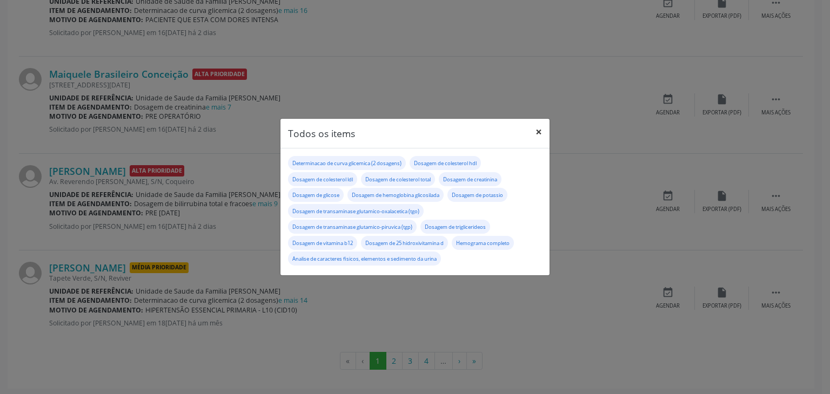
click at [540, 124] on button "×" at bounding box center [539, 132] width 22 height 26
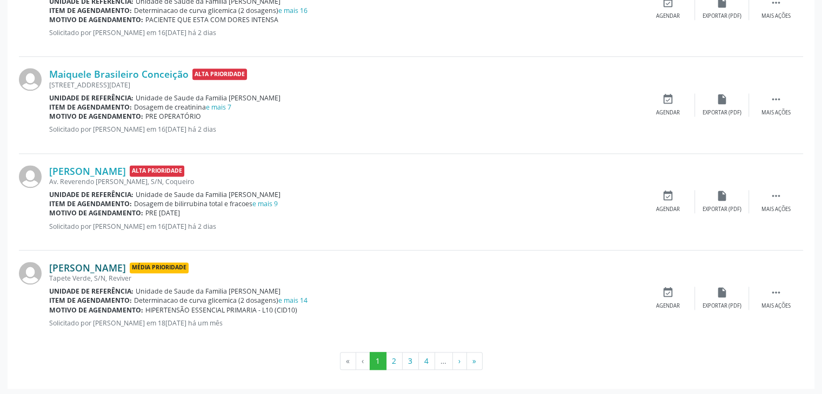
click at [124, 265] on link "[PERSON_NAME]" at bounding box center [87, 268] width 77 height 12
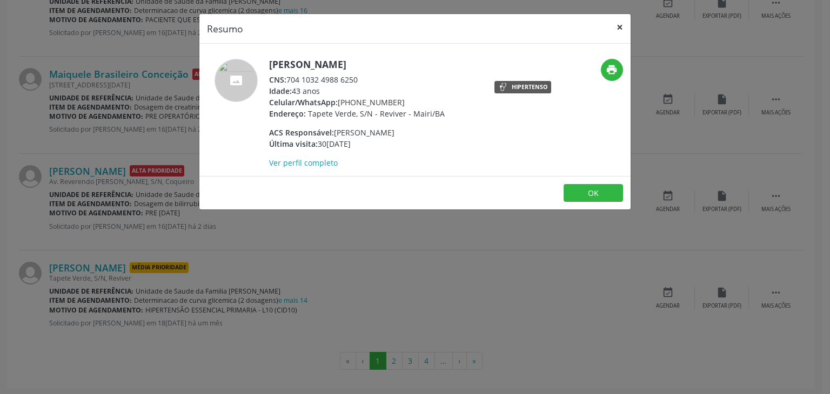
click at [613, 26] on button "×" at bounding box center [620, 27] width 22 height 26
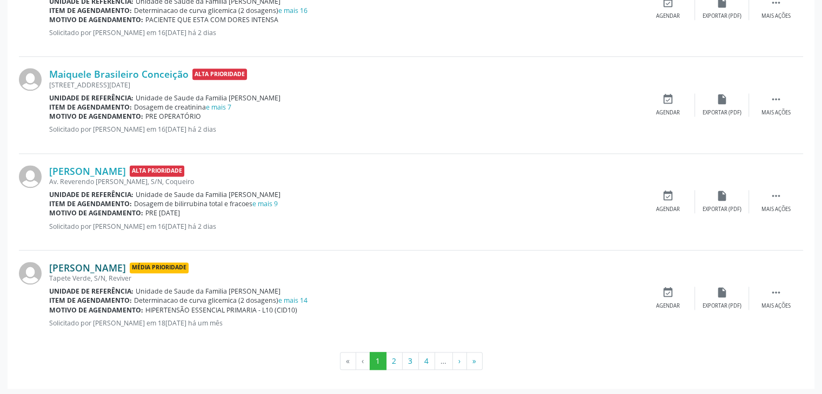
click at [111, 262] on link "[PERSON_NAME]" at bounding box center [87, 268] width 77 height 12
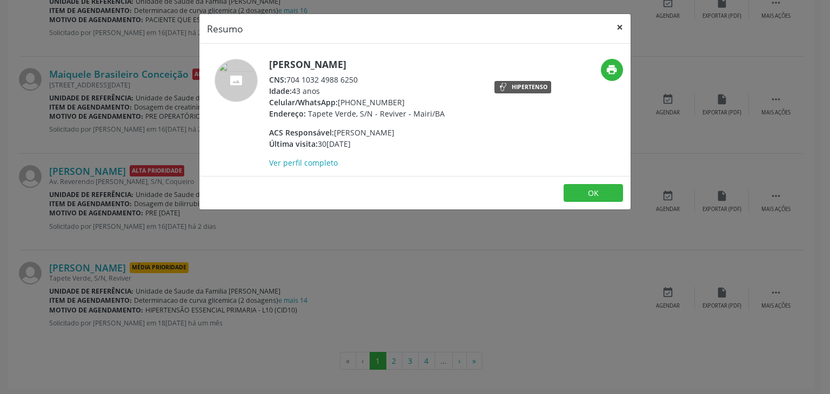
click at [622, 24] on button "×" at bounding box center [620, 27] width 22 height 26
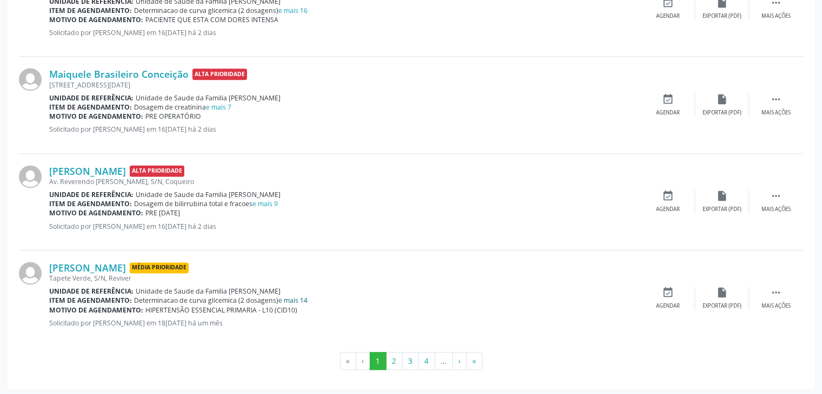
click at [303, 296] on link "e mais 14" at bounding box center [292, 300] width 29 height 9
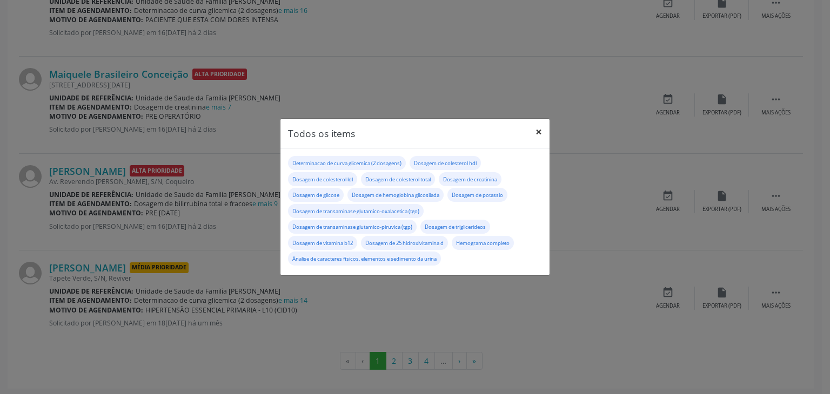
click at [549, 128] on button "×" at bounding box center [539, 132] width 22 height 26
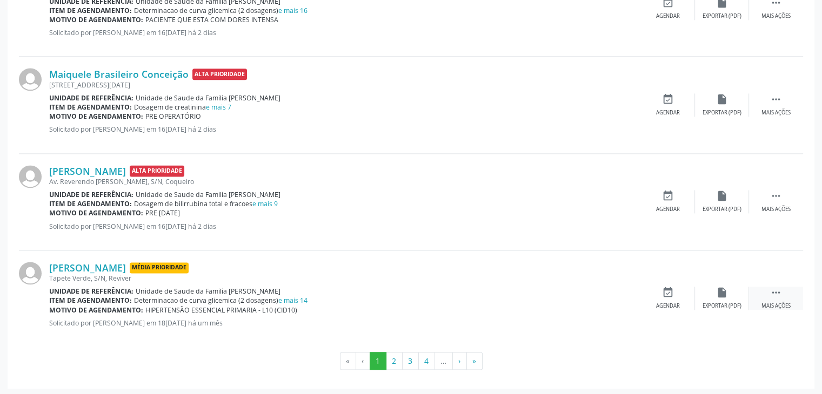
click at [781, 293] on icon "" at bounding box center [776, 293] width 12 height 12
click at [742, 296] on div "edit Editar" at bounding box center [722, 298] width 54 height 23
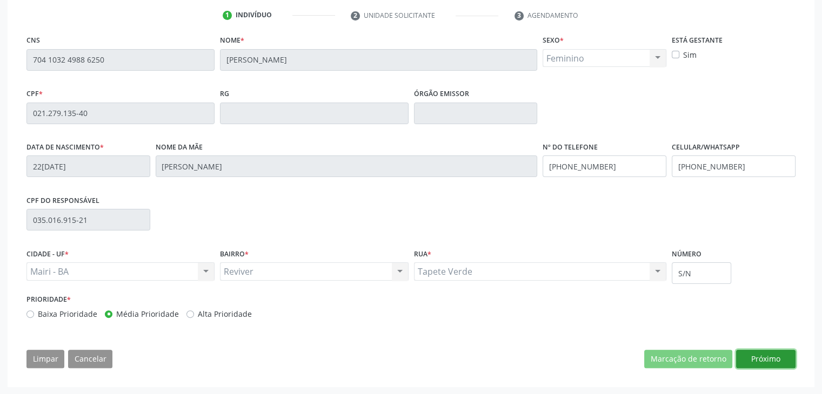
click at [757, 350] on button "Próximo" at bounding box center [765, 359] width 59 height 18
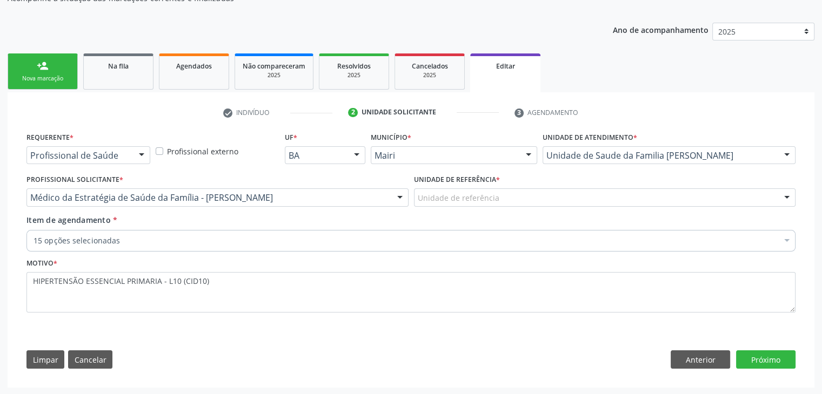
click at [513, 201] on div "Unidade de referência" at bounding box center [605, 198] width 382 height 18
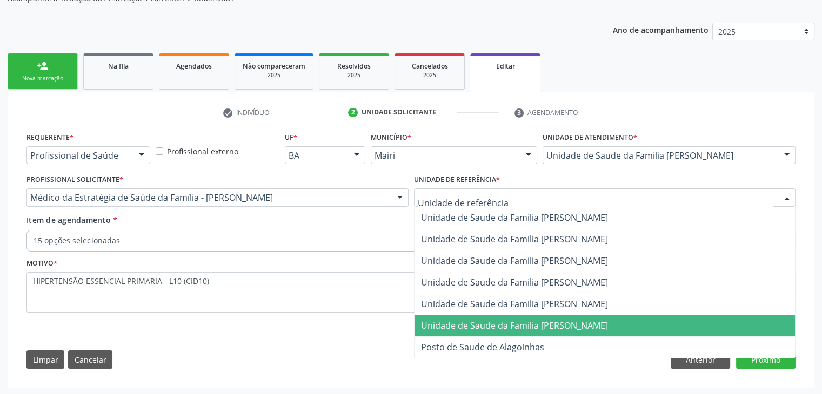
click at [557, 320] on span "Unidade de Saude da Familia [PERSON_NAME]" at bounding box center [514, 326] width 187 height 12
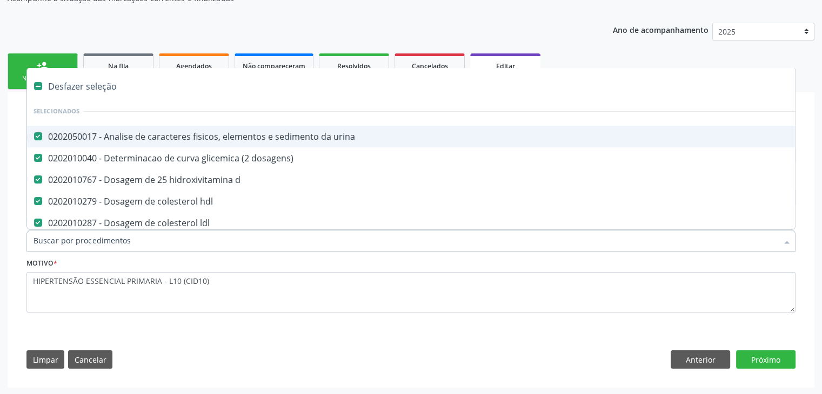
click at [88, 87] on div "Desfazer seleção" at bounding box center [449, 87] width 845 height 22
checkbox urina "false"
checkbox dosagens\) "false"
checkbox d "false"
checkbox hdl "false"
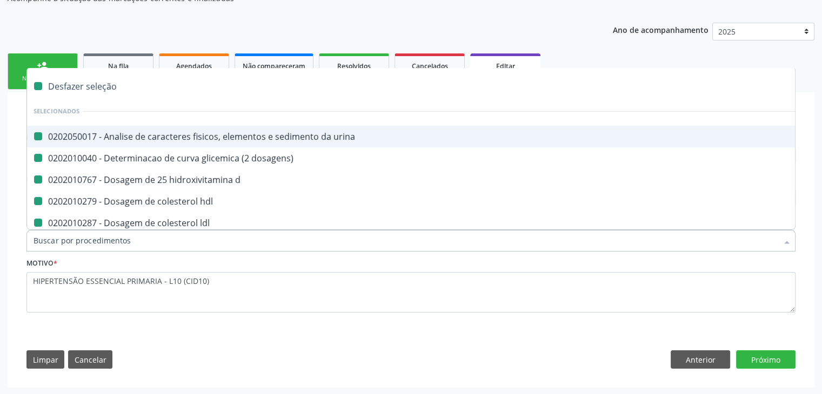
checkbox ldl "false"
checkbox total "false"
checkbox creatinina "false"
checkbox glicose "false"
checkbox glicosilada "false"
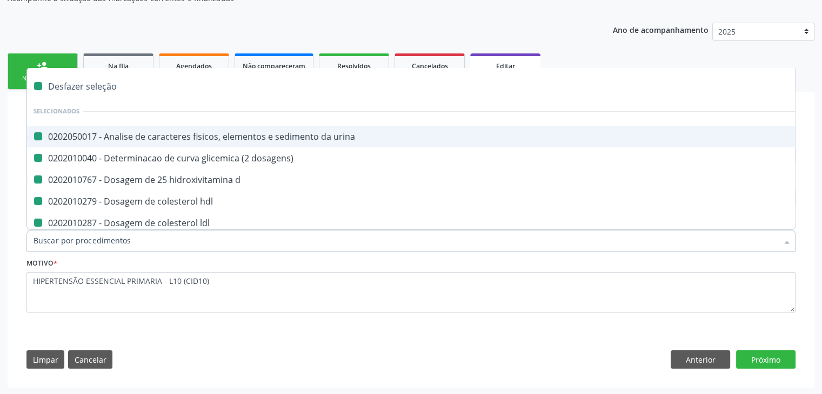
checkbox potassio "false"
checkbox \(tgo\) "false"
checkbox \(tgp\) "false"
checkbox triglicerideos "false"
checkbox b12 "false"
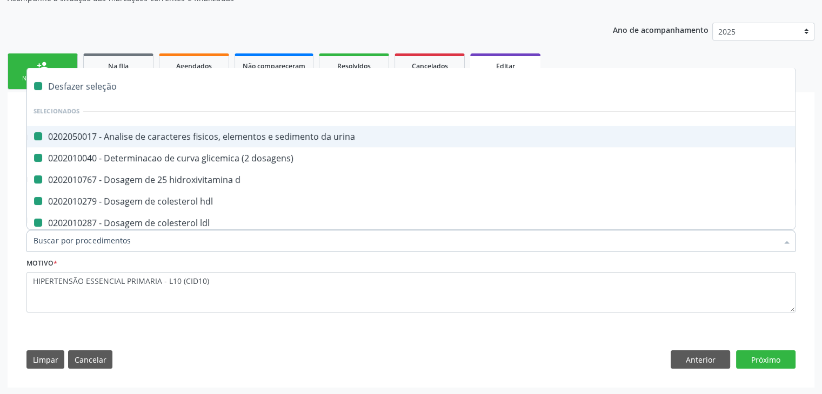
checkbox completo "false"
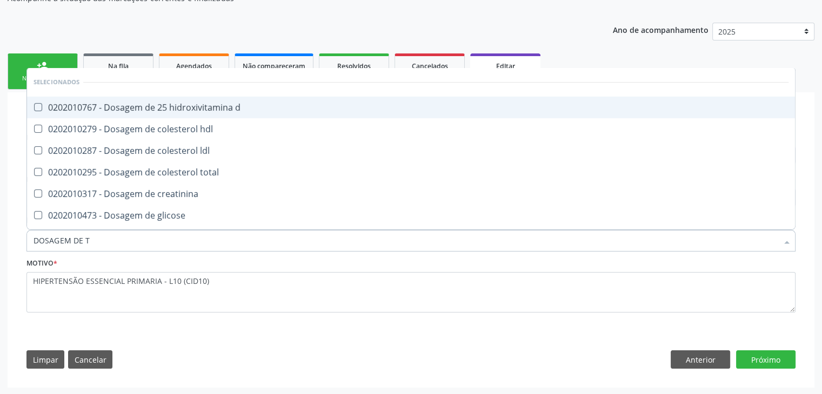
type input "DOSAGEM DE TS"
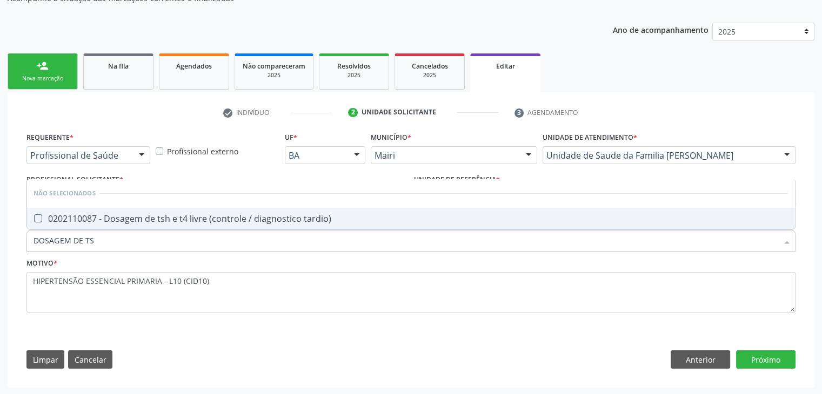
click at [183, 216] on div "0202110087 - Dosagem de tsh e t4 livre (controle / diagnostico tardio)" at bounding box center [411, 219] width 755 height 9
checkbox tardio\) "true"
click at [767, 363] on button "Próximo" at bounding box center [765, 360] width 59 height 18
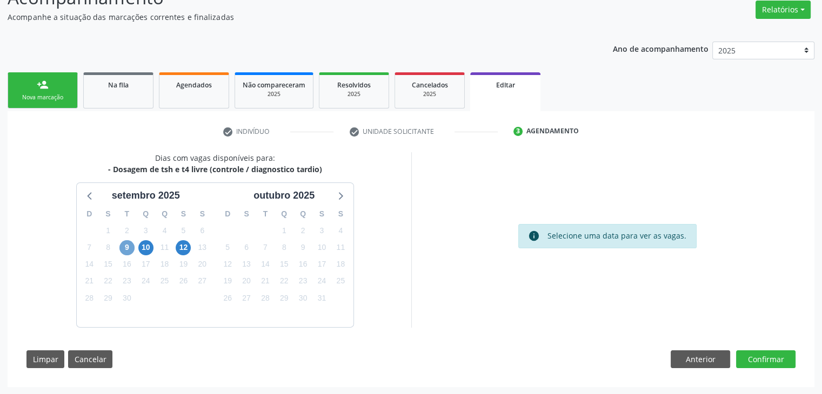
click at [126, 251] on span "9" at bounding box center [126, 247] width 15 height 15
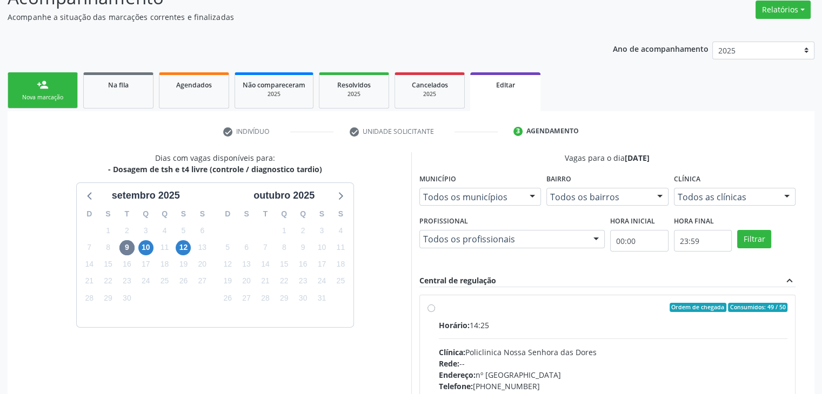
click at [587, 328] on div "Horário: 14:25" at bounding box center [613, 325] width 349 height 11
click at [435, 313] on input "Ordem de chegada Consumidos: 49 / 50 Horário: 14:25 Clínica: Policlinica [GEOGR…" at bounding box center [431, 308] width 8 height 10
radio input "true"
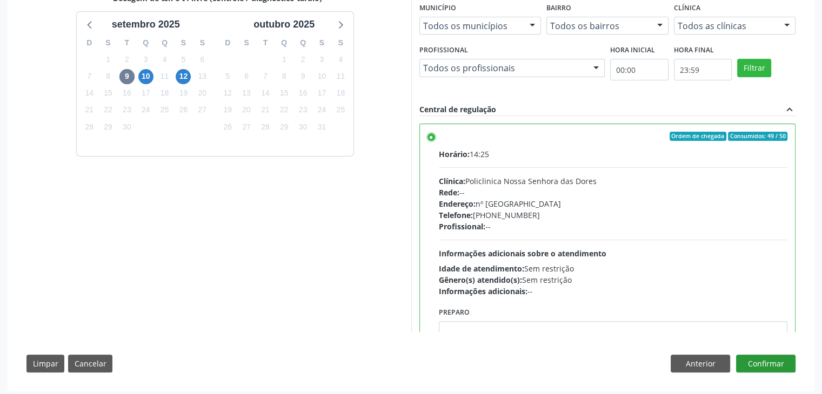
scroll to position [265, 0]
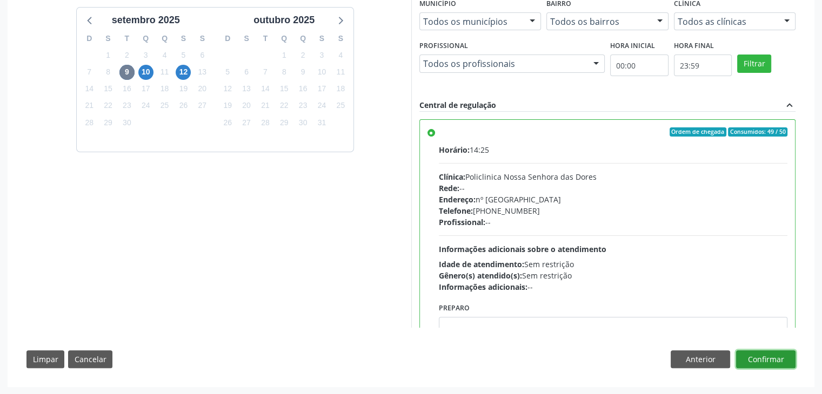
click at [774, 355] on button "Confirmar" at bounding box center [765, 360] width 59 height 18
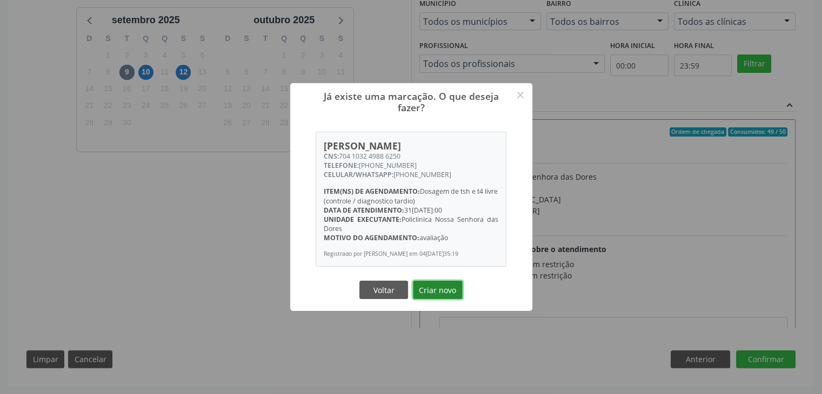
click at [434, 298] on button "Criar novo" at bounding box center [438, 290] width 50 height 18
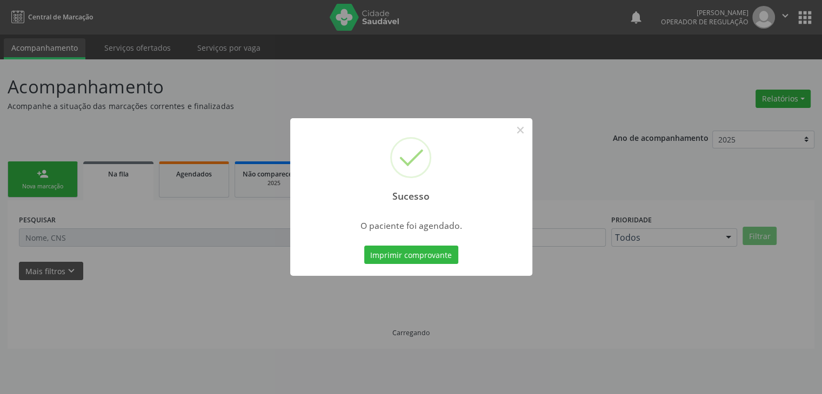
scroll to position [0, 0]
drag, startPoint x: 524, startPoint y: 133, endPoint x: 522, endPoint y: 150, distance: 17.4
click at [524, 133] on button "×" at bounding box center [524, 130] width 18 height 18
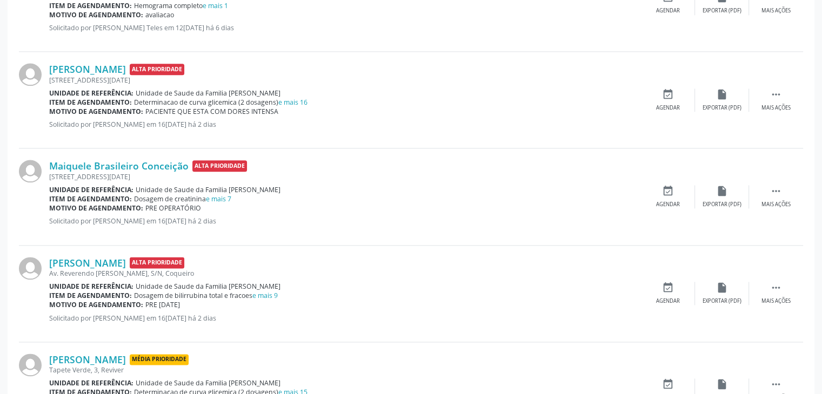
scroll to position [1429, 0]
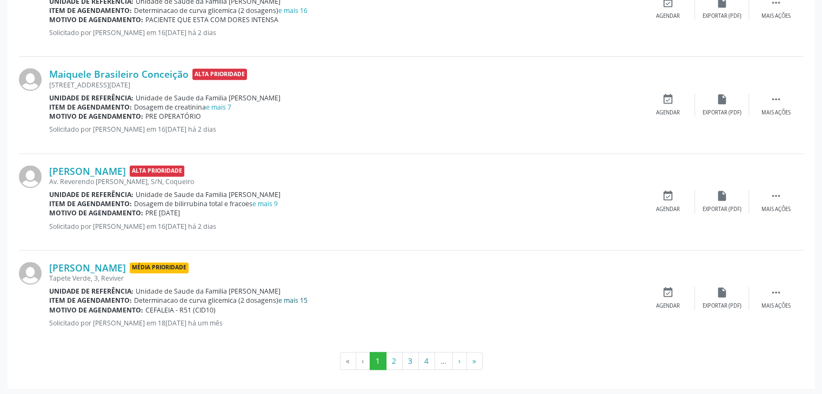
click at [286, 298] on link "e mais 15" at bounding box center [292, 300] width 29 height 9
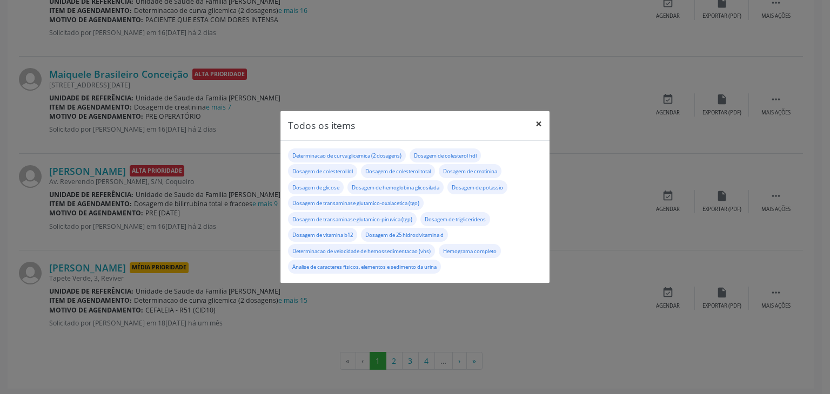
drag, startPoint x: 535, startPoint y: 121, endPoint x: 503, endPoint y: 150, distance: 42.9
click at [535, 120] on button "×" at bounding box center [539, 124] width 22 height 26
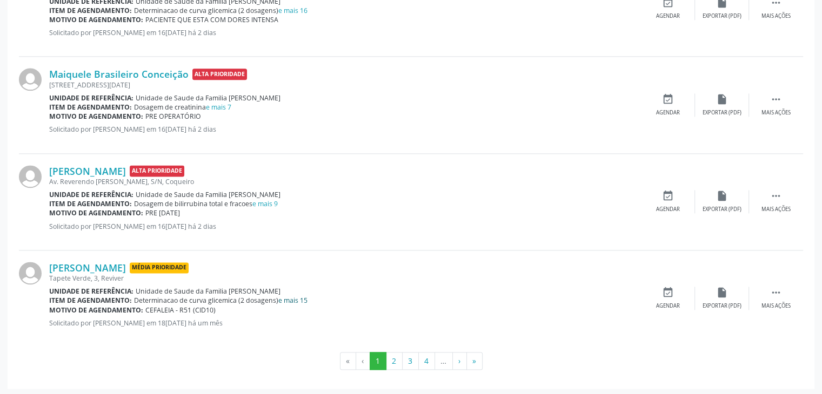
click at [301, 298] on link "e mais 15" at bounding box center [292, 300] width 29 height 9
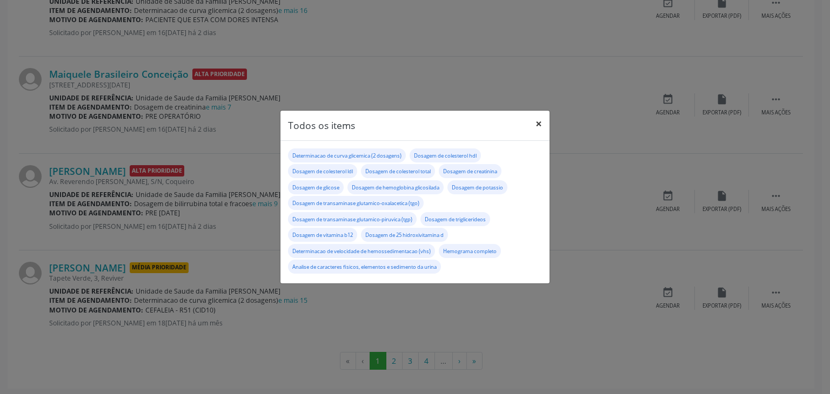
click at [541, 118] on button "×" at bounding box center [539, 124] width 22 height 26
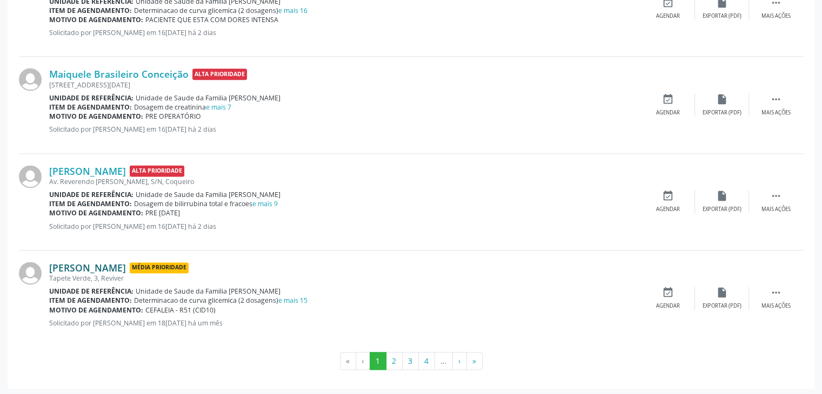
click at [101, 266] on link "Carlisvan Gomes dos Santos" at bounding box center [87, 268] width 77 height 12
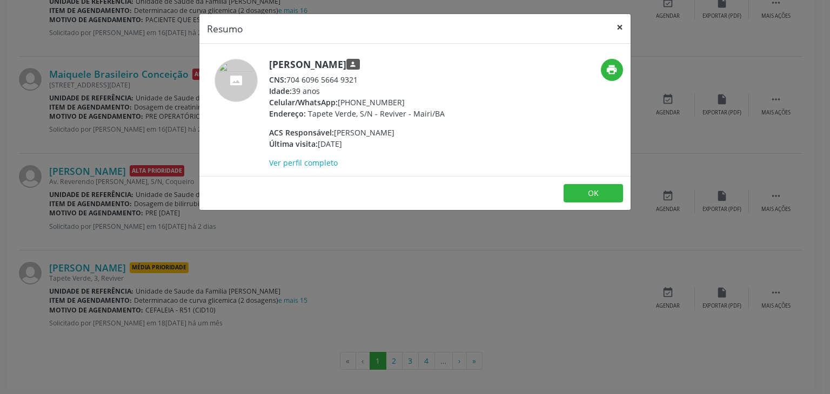
click at [621, 22] on button "×" at bounding box center [620, 27] width 22 height 26
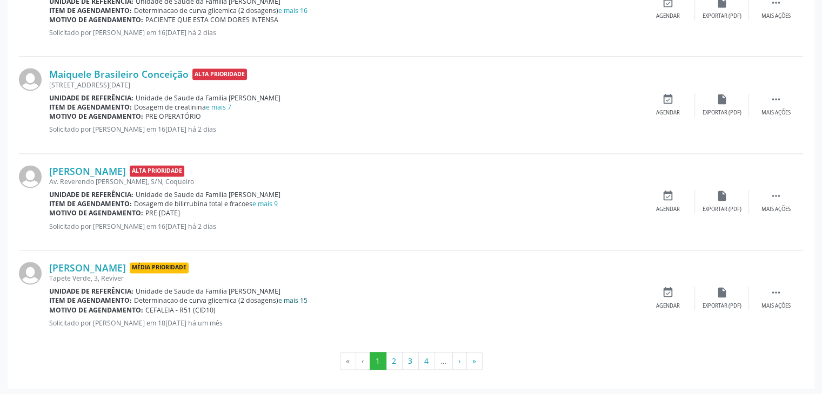
click at [291, 298] on link "e mais 15" at bounding box center [292, 300] width 29 height 9
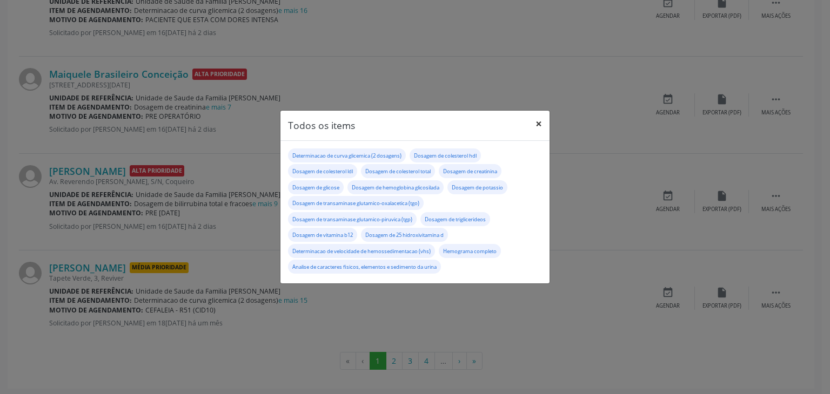
click at [534, 119] on button "×" at bounding box center [539, 124] width 22 height 26
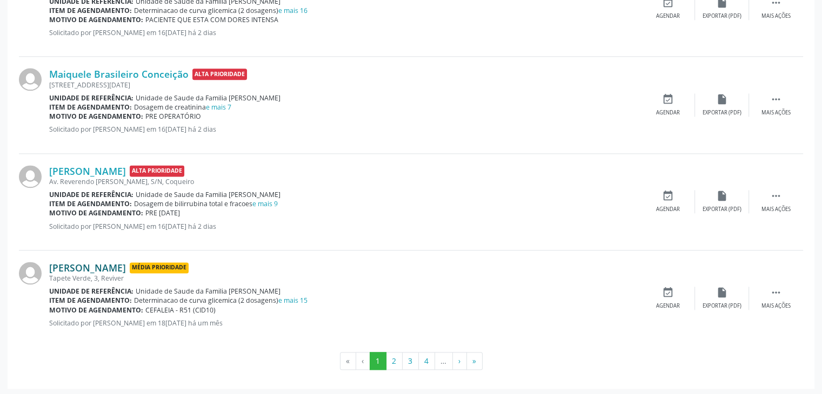
click at [125, 264] on link "Carlisvan Gomes dos Santos" at bounding box center [87, 268] width 77 height 12
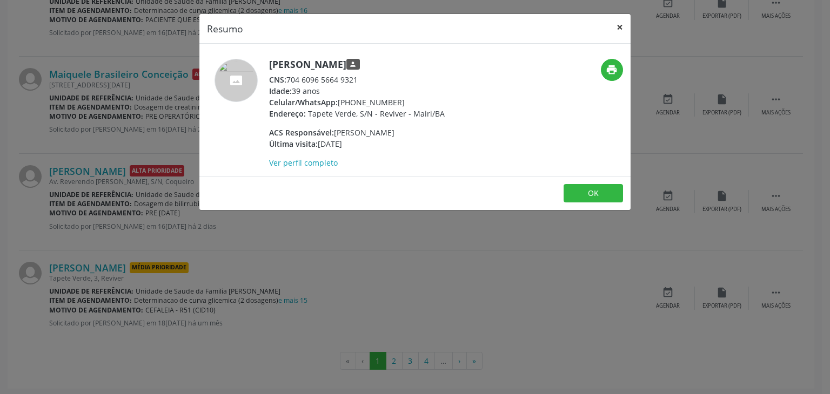
click at [624, 24] on button "×" at bounding box center [620, 27] width 22 height 26
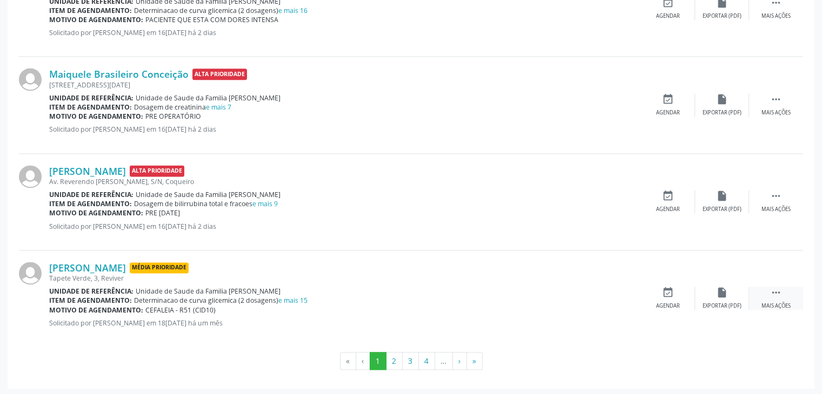
click at [761, 291] on div " Mais ações" at bounding box center [776, 298] width 54 height 23
click at [730, 288] on div "edit Editar" at bounding box center [722, 298] width 54 height 23
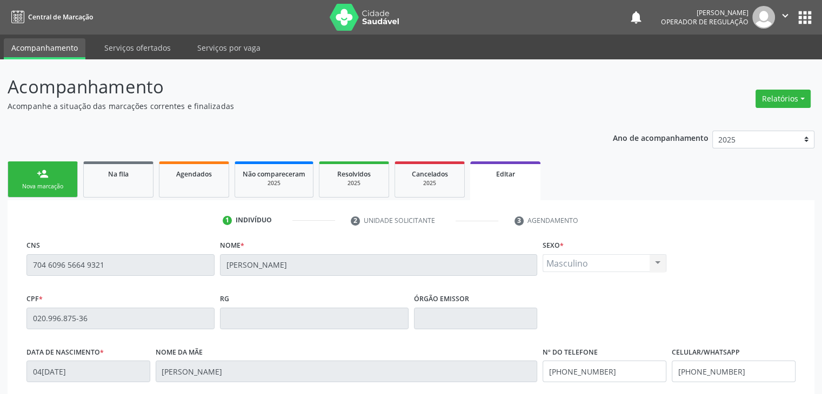
scroll to position [205, 0]
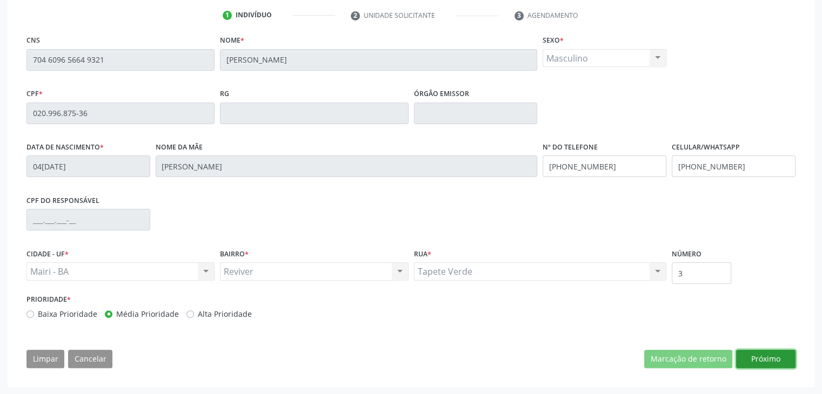
click at [774, 361] on button "Próximo" at bounding box center [765, 359] width 59 height 18
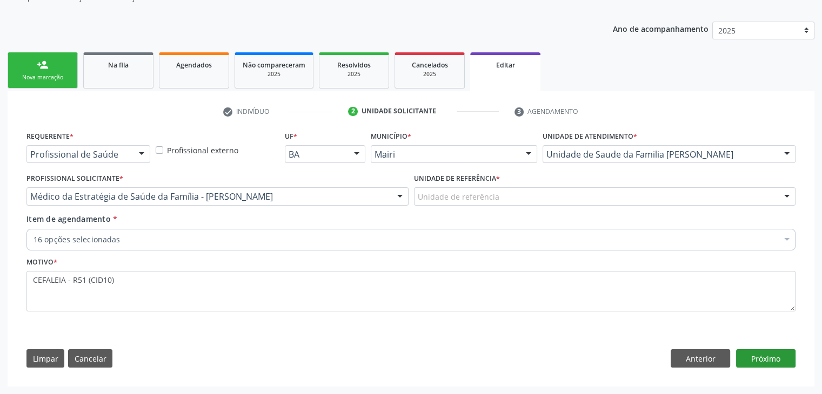
scroll to position [108, 0]
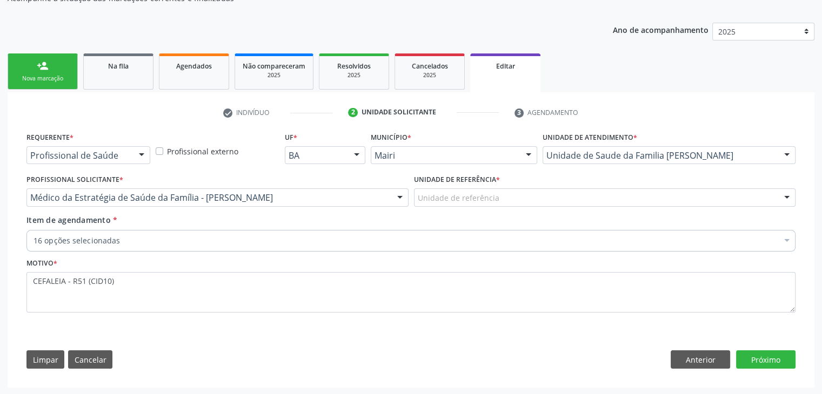
click at [446, 191] on div "Unidade de referência" at bounding box center [605, 198] width 382 height 18
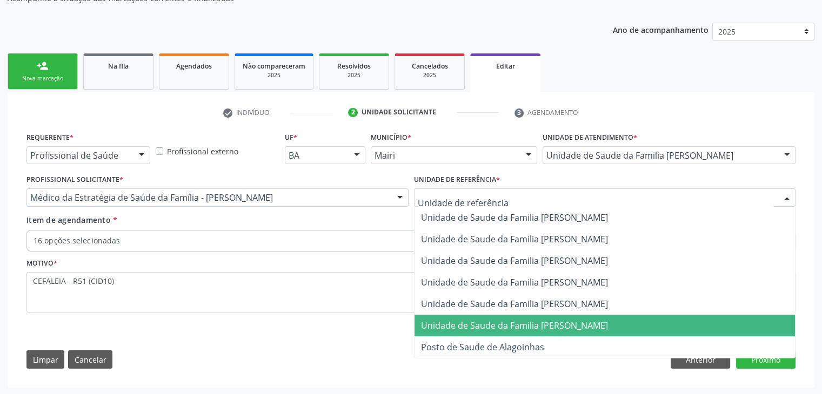
click at [580, 320] on span "Unidade de Saude da Familia [PERSON_NAME]" at bounding box center [514, 326] width 187 height 12
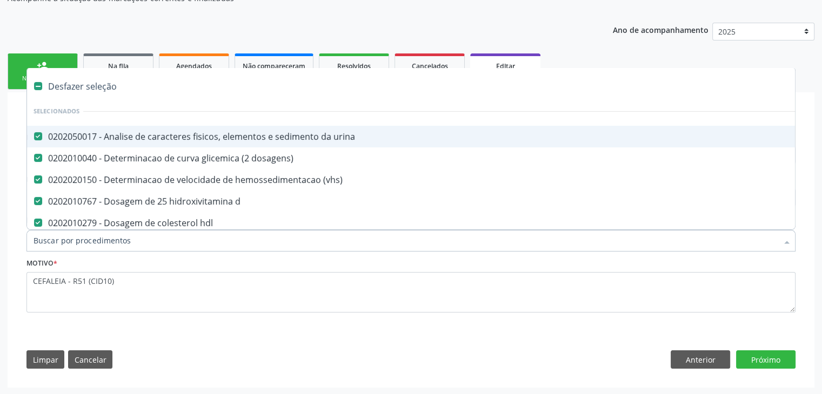
click at [89, 86] on div "Desfazer seleção" at bounding box center [449, 87] width 845 height 22
checkbox urina "false"
checkbox dosagens\) "false"
checkbox \(vhs\) "false"
checkbox d "false"
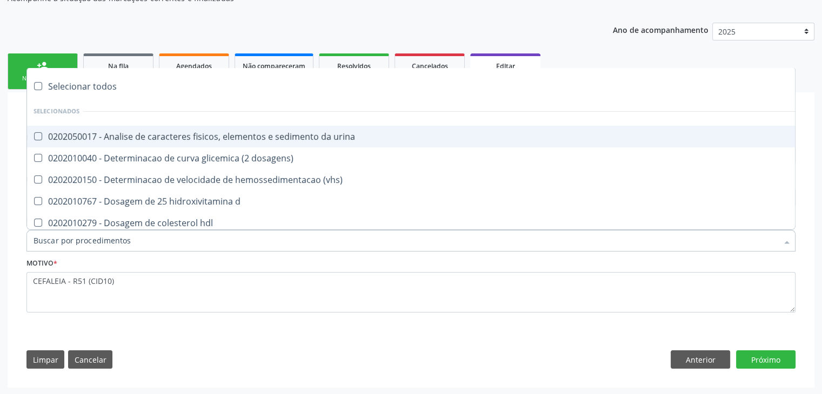
checkbox hdl "false"
checkbox ldl "false"
checkbox total "false"
checkbox creatinina "false"
checkbox glicose "false"
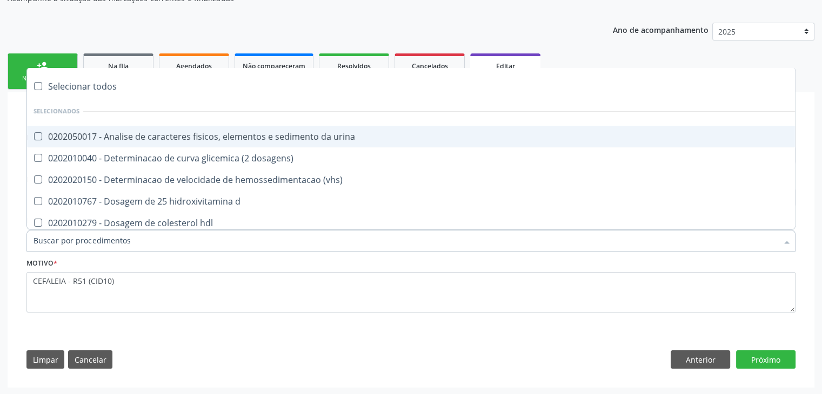
checkbox glicosilada "false"
checkbox potassio "false"
checkbox \(tgo\) "false"
checkbox \(tgp\) "false"
checkbox triglicerideos "false"
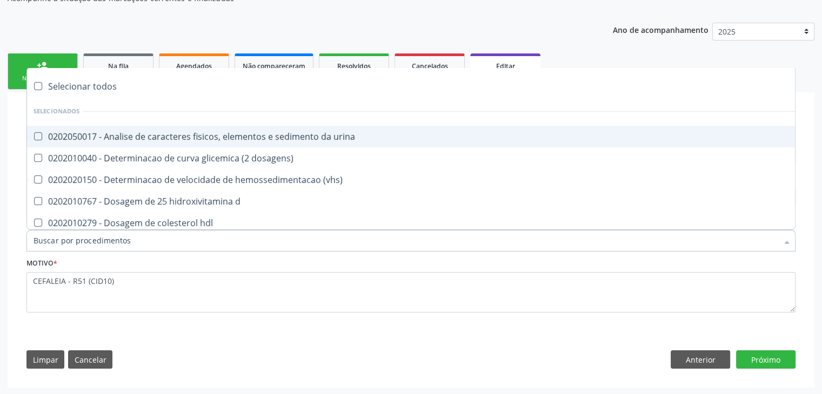
checkbox b12 "false"
checkbox completo "false"
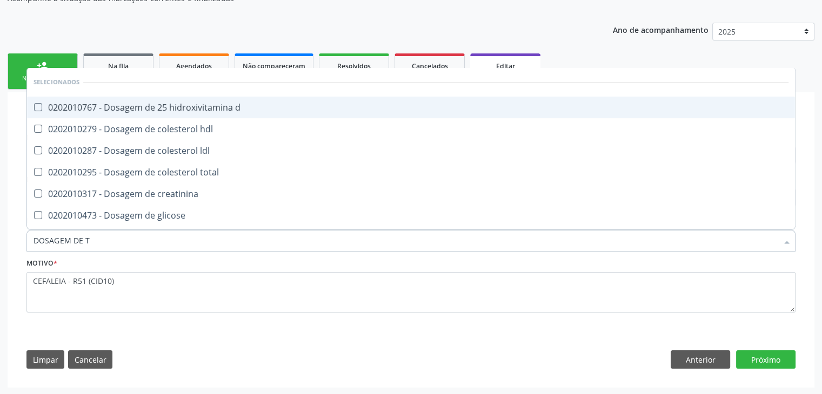
type input "DOSAGEM DE TS"
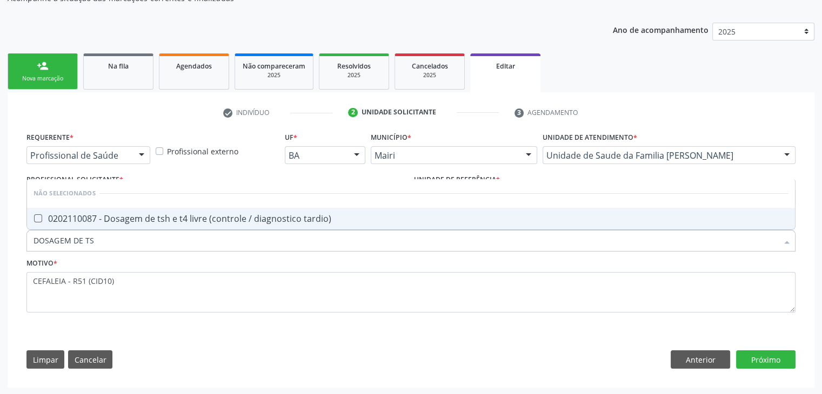
click at [135, 218] on div "0202110087 - Dosagem de tsh e t4 livre (controle / diagnostico tardio)" at bounding box center [411, 219] width 755 height 9
checkbox tardio\) "true"
click at [766, 366] on button "Próximo" at bounding box center [765, 360] width 59 height 18
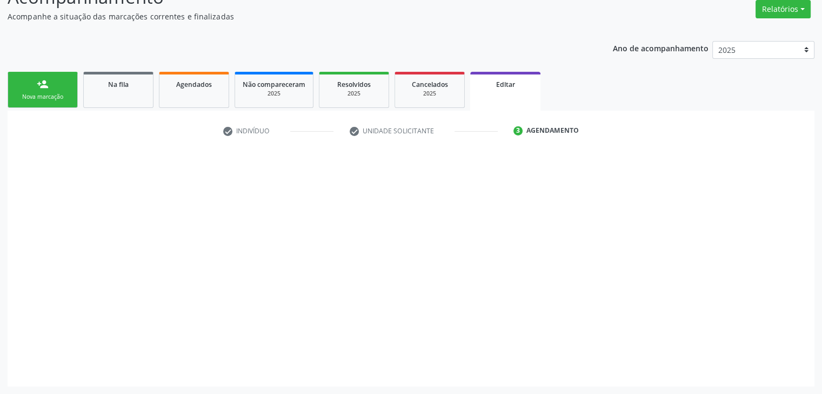
scroll to position [89, 0]
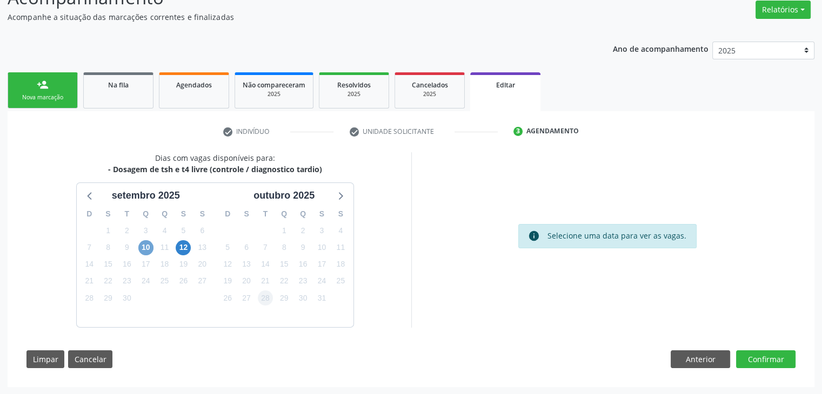
drag, startPoint x: 149, startPoint y: 247, endPoint x: 264, endPoint y: 292, distance: 122.8
click at [149, 247] on span "10" at bounding box center [145, 247] width 15 height 15
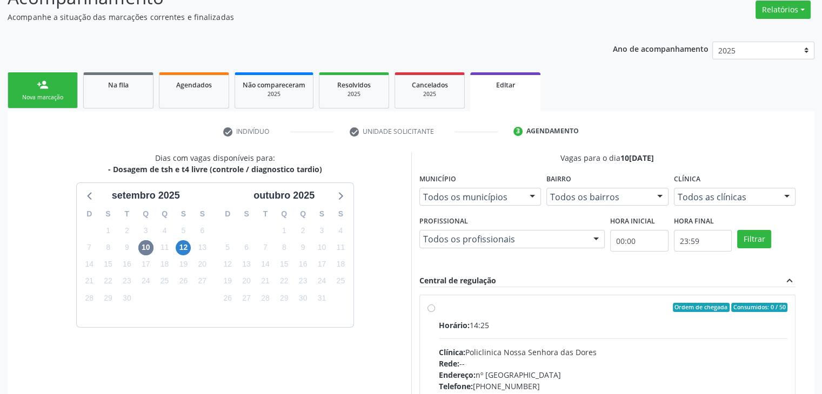
click at [619, 345] on div "Horário: 14:25 Clínica: Policlinica Nossa Senhora das Dores Rede: -- Endereço: …" at bounding box center [613, 394] width 349 height 149
click at [435, 313] on input "Ordem de chegada Consumidos: 0 / 50 Horário: 14:25 Clínica: Policlinica Nossa S…" at bounding box center [431, 308] width 8 height 10
radio input "true"
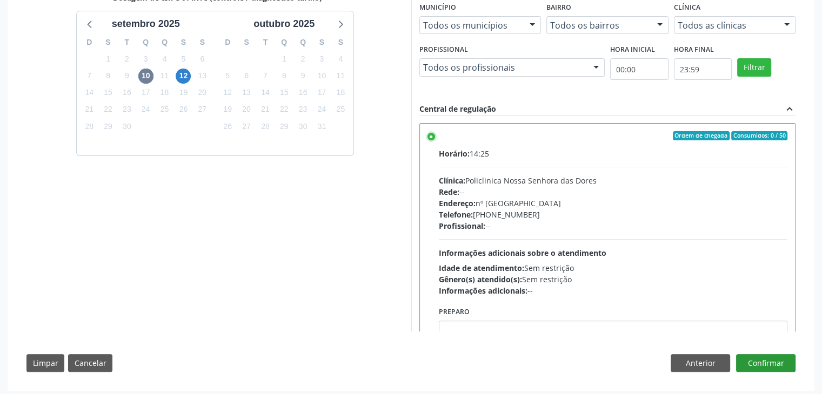
scroll to position [265, 0]
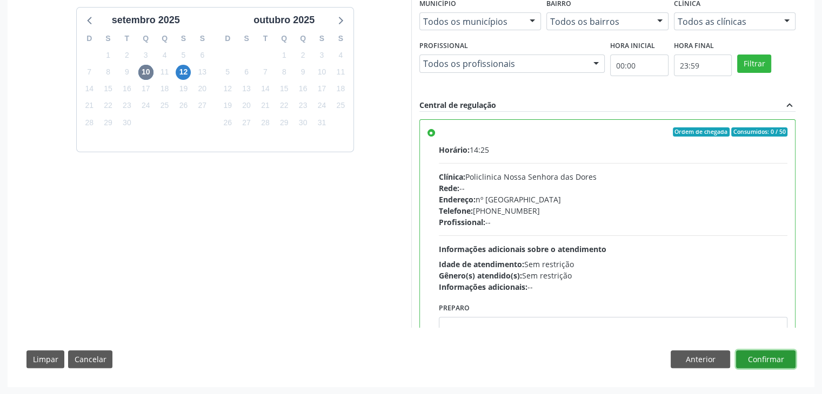
click at [767, 359] on button "Confirmar" at bounding box center [765, 360] width 59 height 18
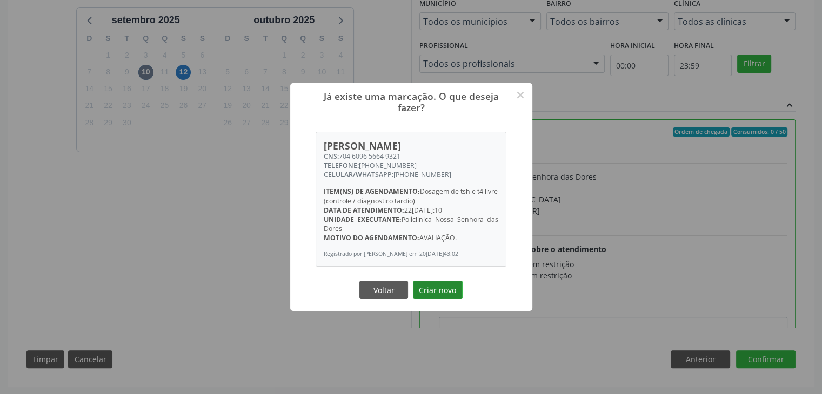
click at [434, 292] on button "Criar novo" at bounding box center [438, 290] width 50 height 18
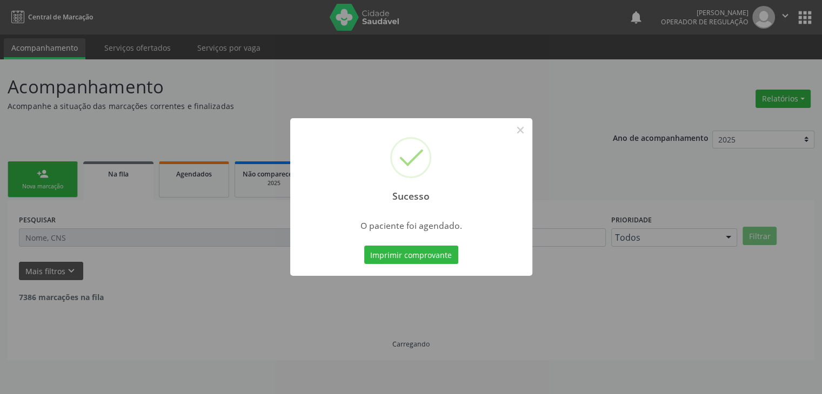
scroll to position [0, 0]
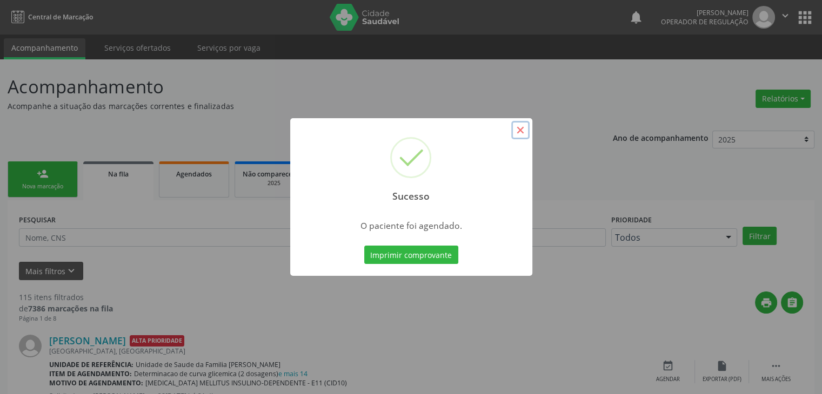
click at [519, 133] on button "×" at bounding box center [520, 130] width 18 height 18
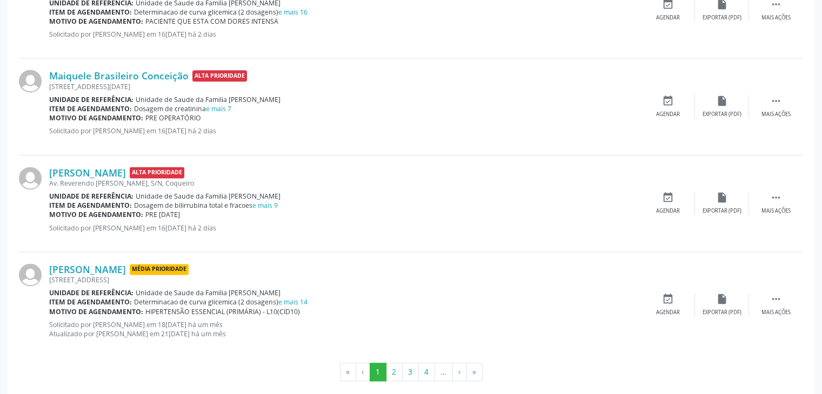
scroll to position [1437, 0]
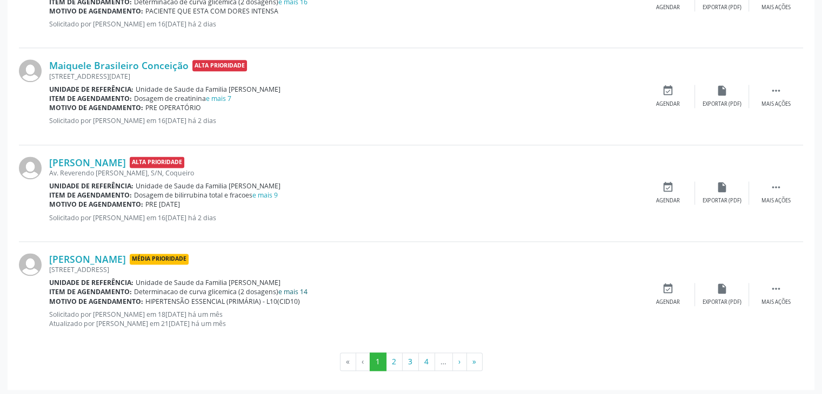
click at [286, 291] on link "e mais 14" at bounding box center [292, 291] width 29 height 9
click at [287, 288] on link "e mais 14" at bounding box center [292, 291] width 29 height 9
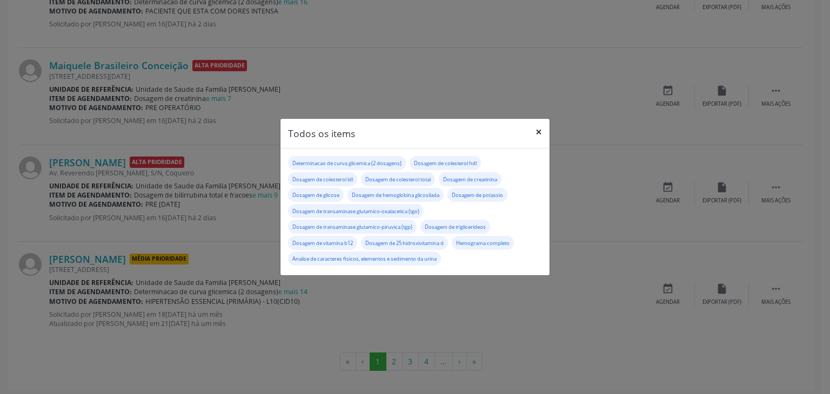
click at [538, 127] on button "×" at bounding box center [539, 132] width 22 height 26
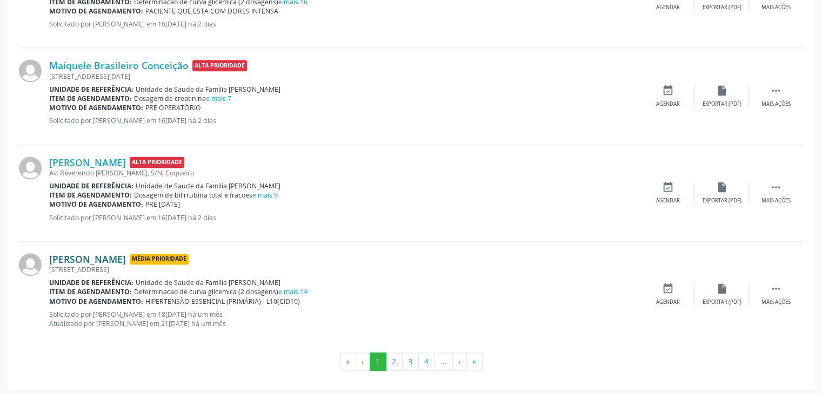
click at [96, 260] on link "Luzia da Silva Bispo" at bounding box center [87, 259] width 77 height 12
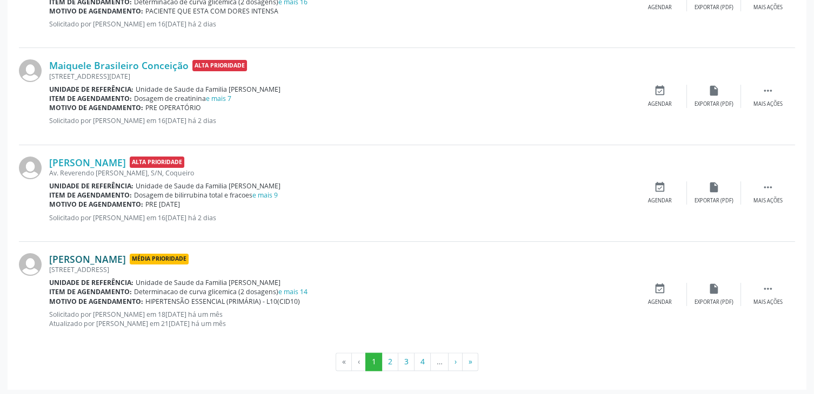
click at [96, 260] on div "Resumo × Carregando OK" at bounding box center [411, 197] width 822 height 394
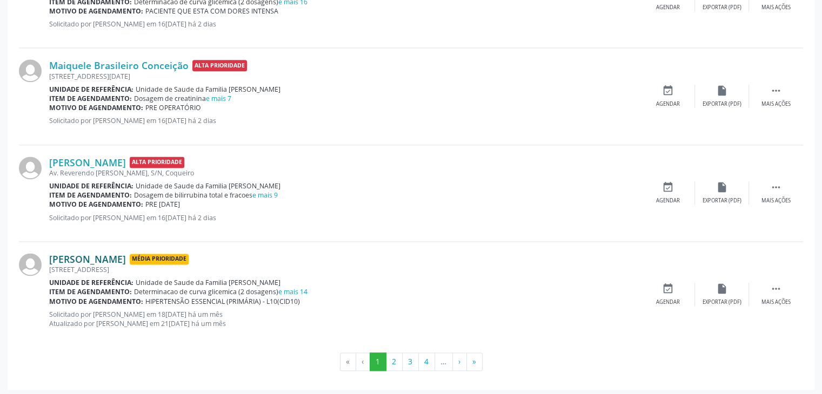
click at [102, 257] on link "Luzia da Silva Bispo" at bounding box center [87, 259] width 77 height 12
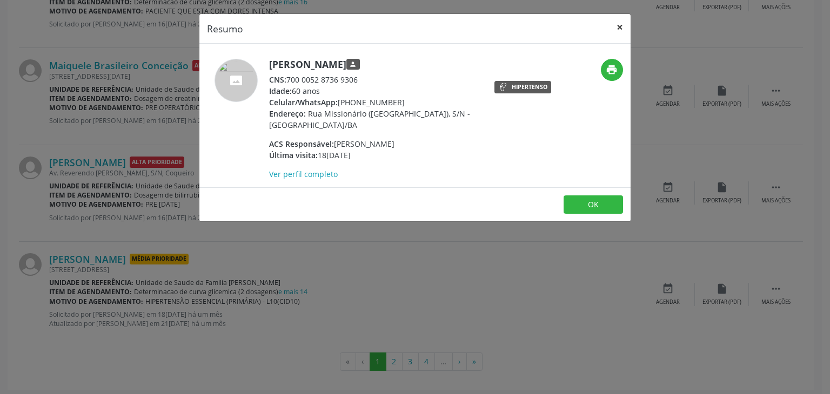
click at [619, 26] on button "×" at bounding box center [620, 27] width 22 height 26
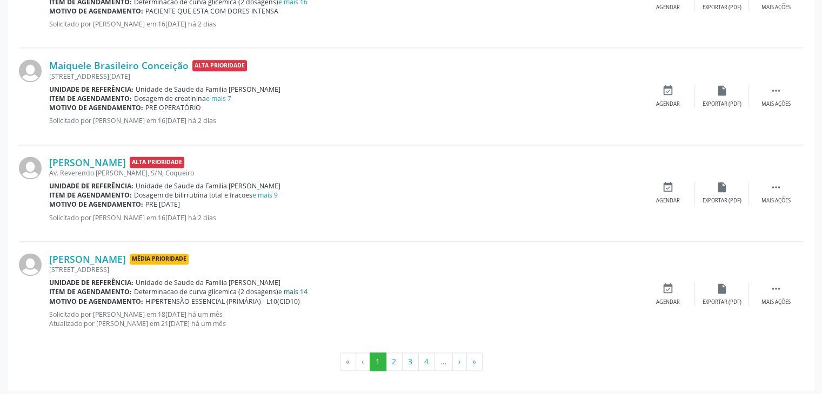
click at [300, 289] on link "e mais 14" at bounding box center [292, 291] width 29 height 9
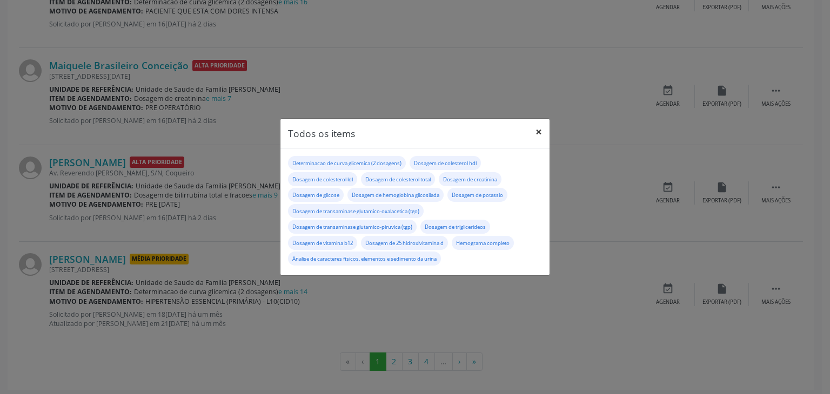
click at [543, 130] on button "×" at bounding box center [539, 132] width 22 height 26
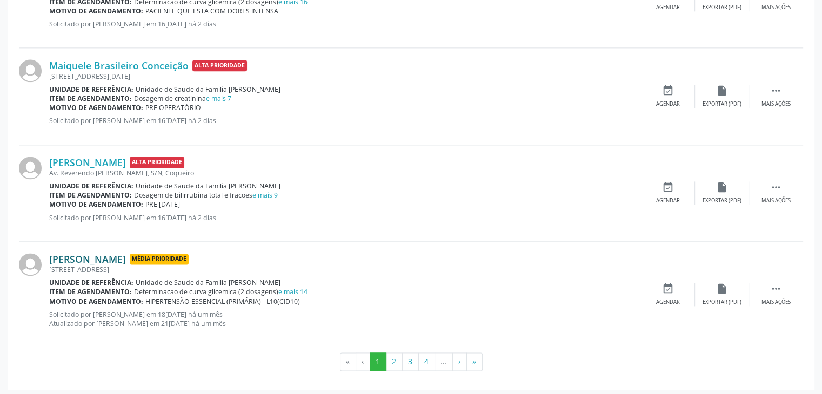
click at [88, 257] on link "Luzia da Silva Bispo" at bounding box center [87, 259] width 77 height 12
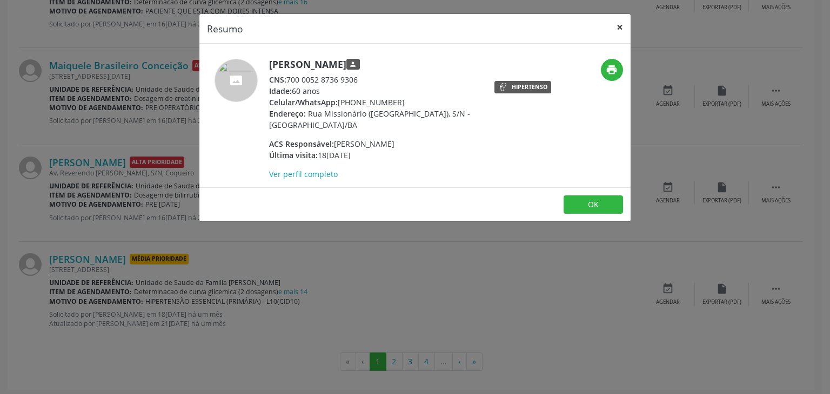
click at [622, 34] on button "×" at bounding box center [620, 27] width 22 height 26
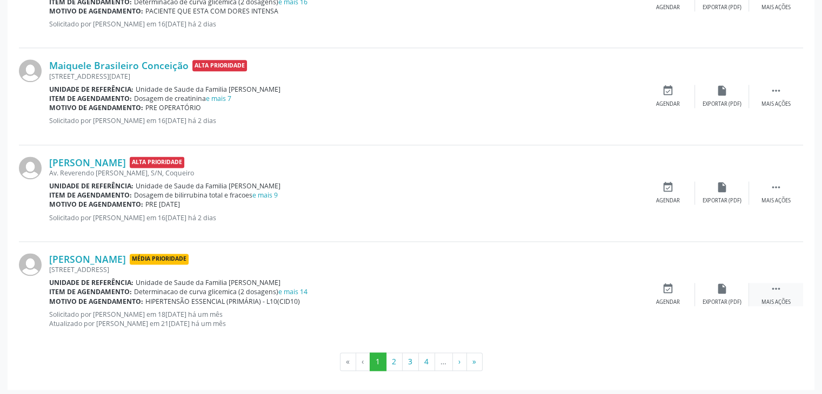
click at [782, 294] on div " Mais ações" at bounding box center [776, 294] width 54 height 23
click at [709, 283] on div "edit Editar" at bounding box center [722, 294] width 54 height 23
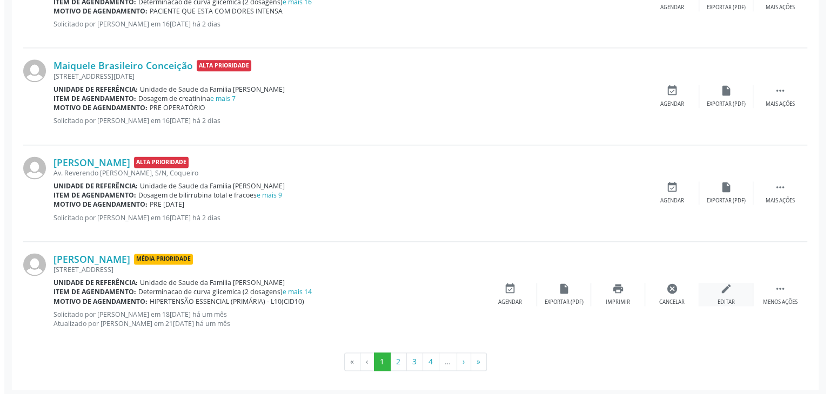
scroll to position [0, 0]
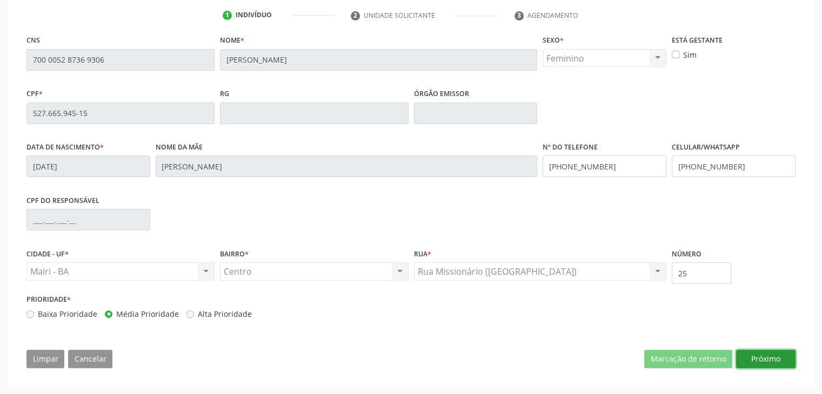
click at [748, 354] on button "Próximo" at bounding box center [765, 359] width 59 height 18
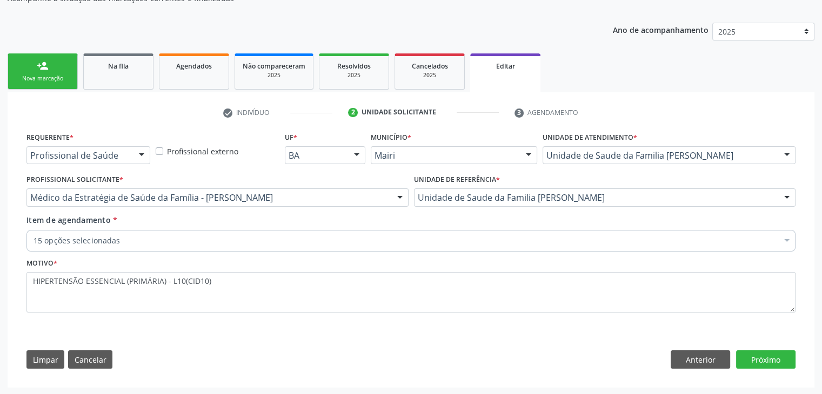
click at [265, 246] on div "15 opções selecionadas" at bounding box center [410, 241] width 769 height 22
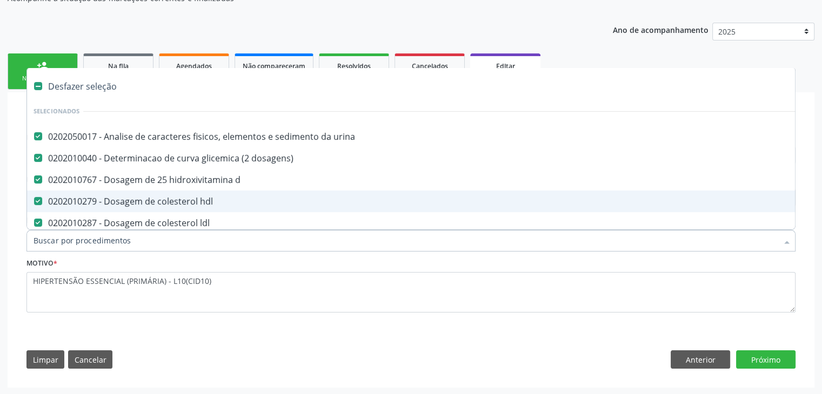
click at [78, 92] on div "Desfazer seleção" at bounding box center [449, 87] width 845 height 22
checkbox urina "false"
checkbox dosagens\) "false"
checkbox d "false"
checkbox hdl "false"
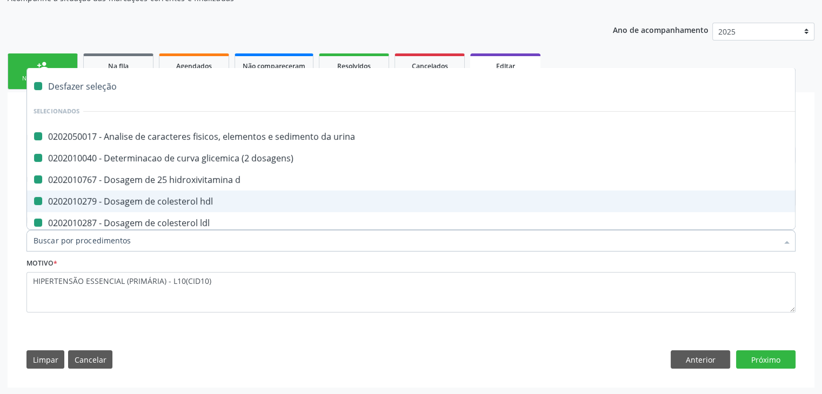
checkbox ldl "false"
checkbox total "false"
checkbox creatinina "false"
checkbox glicose "false"
checkbox glicosilada "false"
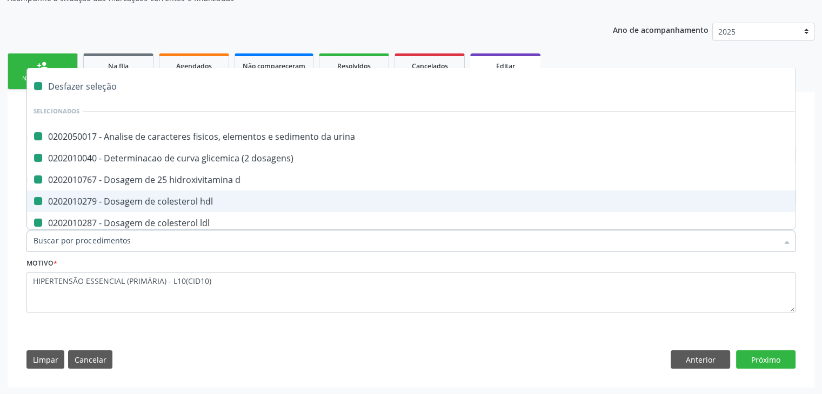
checkbox potassio "false"
checkbox \(tgo\) "false"
checkbox \(tgp\) "false"
checkbox triglicerideos "false"
checkbox b12 "false"
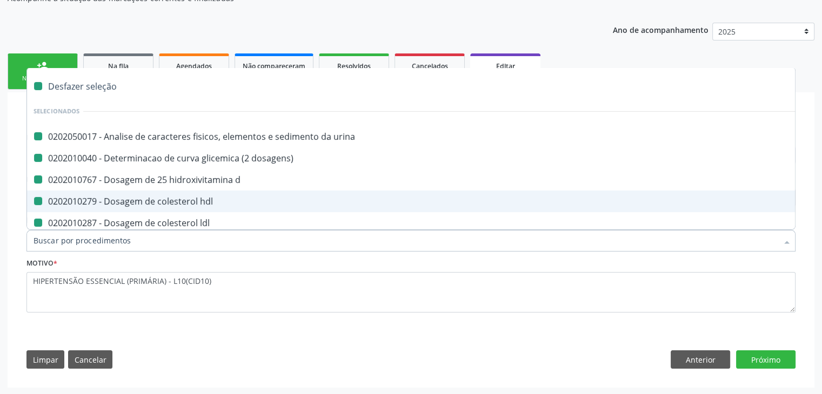
checkbox completo "false"
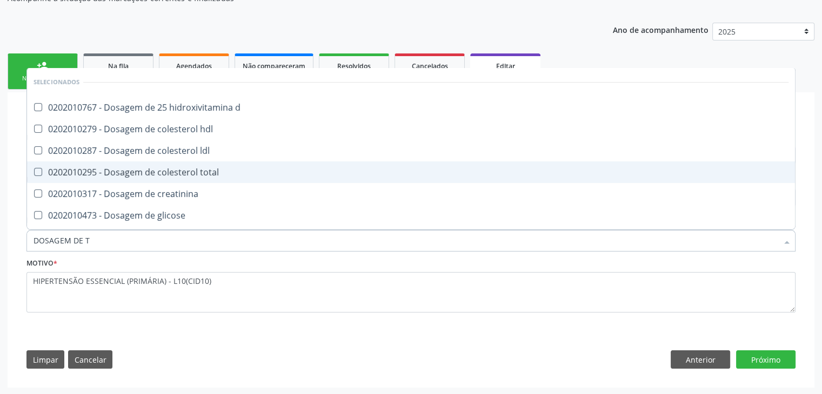
type input "DOSAGEM DE TS"
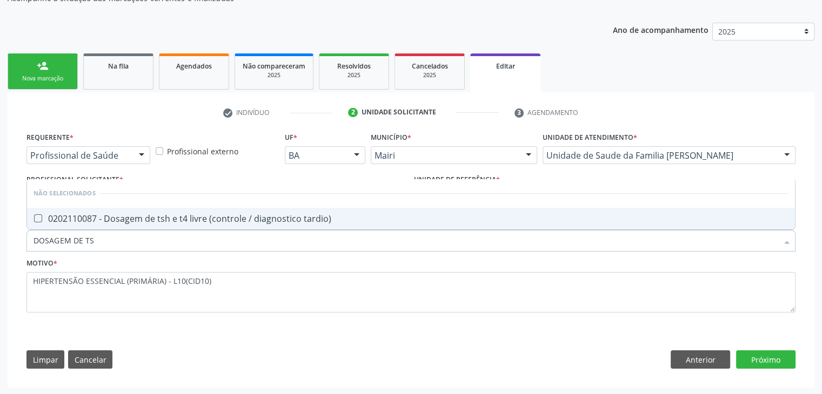
click at [87, 208] on span "0202110087 - Dosagem de tsh e t4 livre (controle / diagnostico tardio)" at bounding box center [411, 219] width 768 height 22
checkbox tardio\) "true"
click at [761, 359] on button "Próximo" at bounding box center [765, 360] width 59 height 18
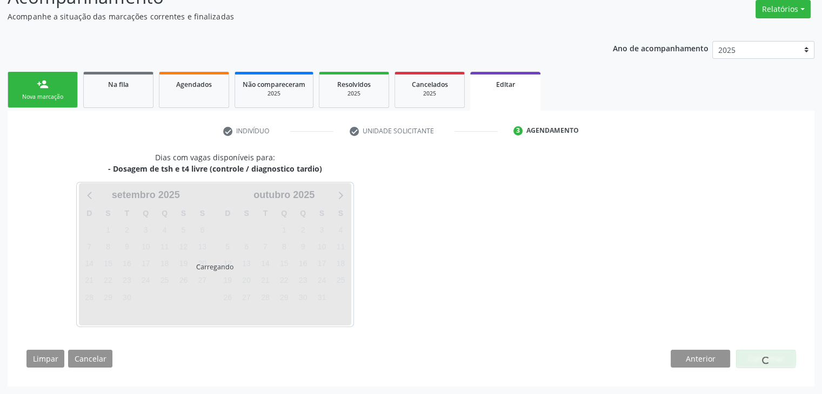
scroll to position [89, 0]
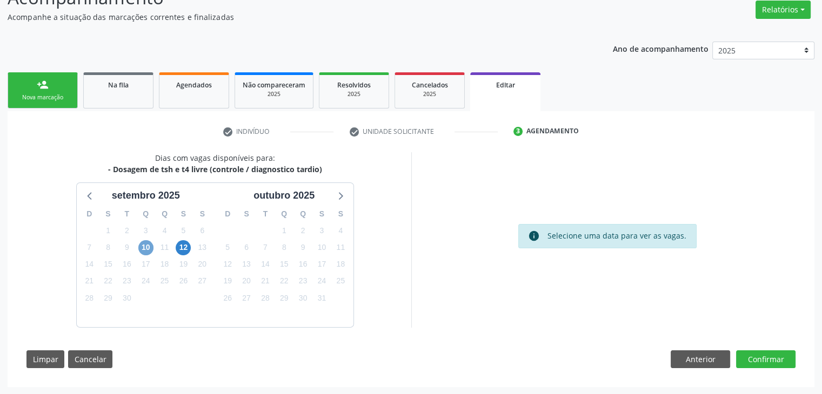
click at [151, 242] on span "10" at bounding box center [145, 247] width 15 height 15
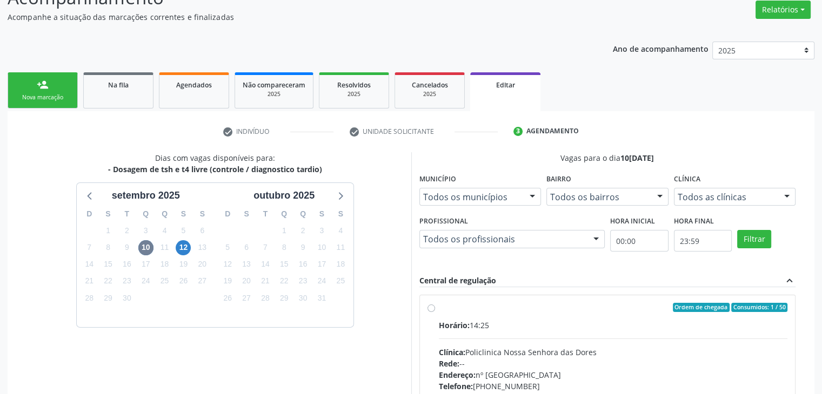
click at [654, 339] on hr at bounding box center [613, 339] width 349 height 1
click at [435, 313] on input "Ordem de chegada Consumidos: 1 / 50 Horário: 14:25 Clínica: Policlinica Nossa S…" at bounding box center [431, 308] width 8 height 10
radio input "true"
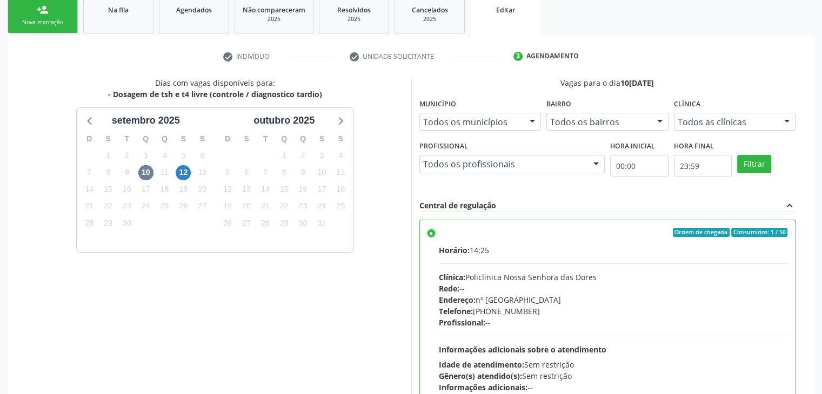
scroll to position [265, 0]
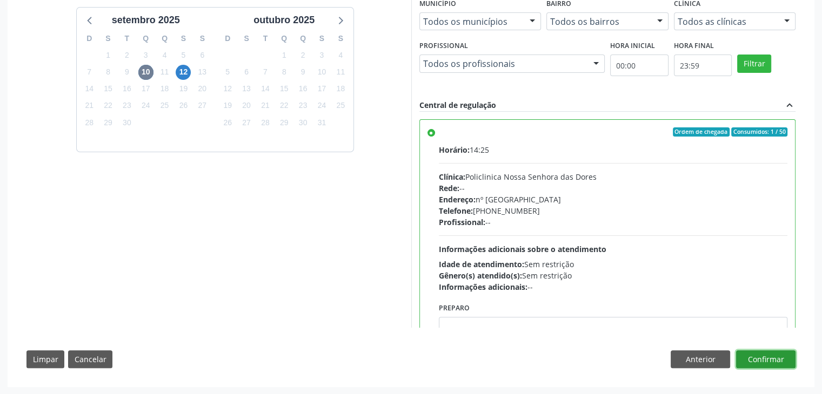
click at [769, 358] on button "Confirmar" at bounding box center [765, 360] width 59 height 18
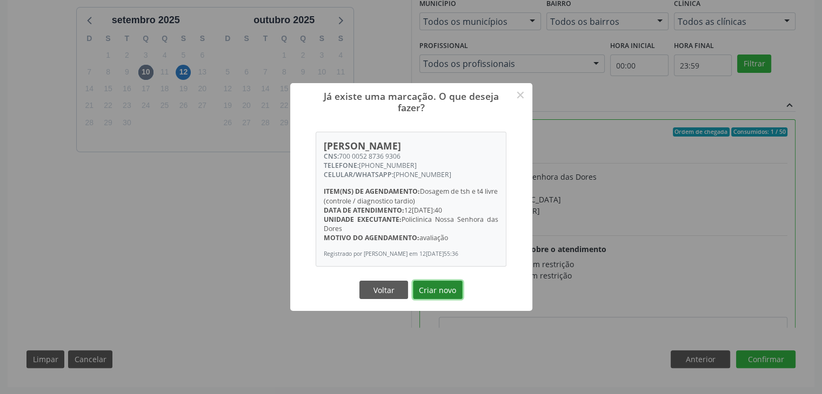
click at [438, 292] on button "Criar novo" at bounding box center [438, 290] width 50 height 18
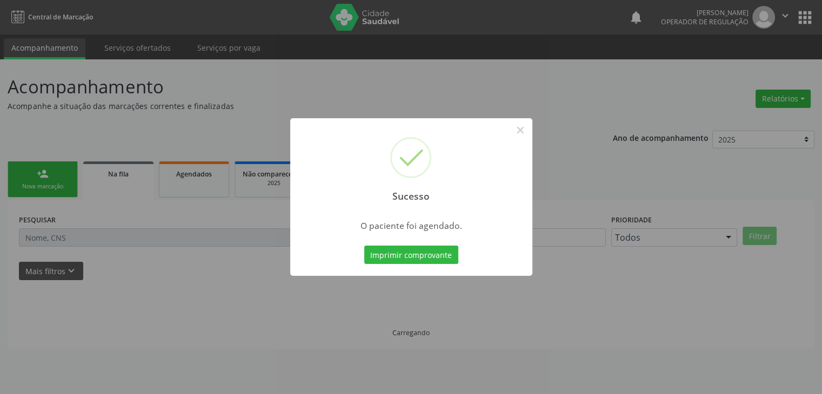
scroll to position [0, 0]
click at [519, 126] on button "×" at bounding box center [524, 130] width 18 height 18
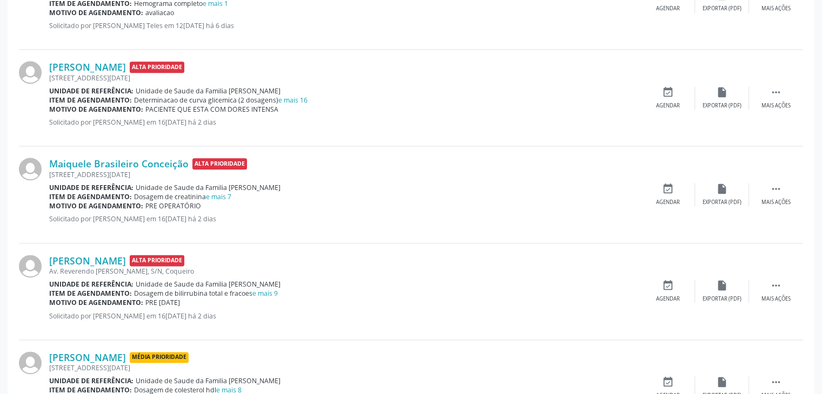
scroll to position [1429, 0]
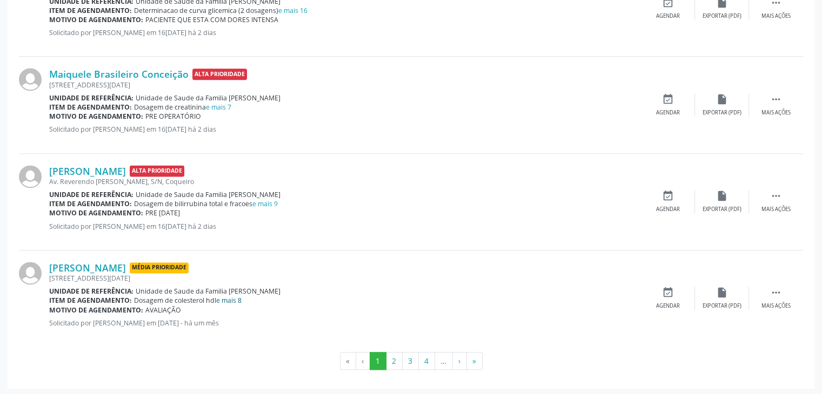
click at [224, 299] on link "e mais 8" at bounding box center [228, 300] width 25 height 9
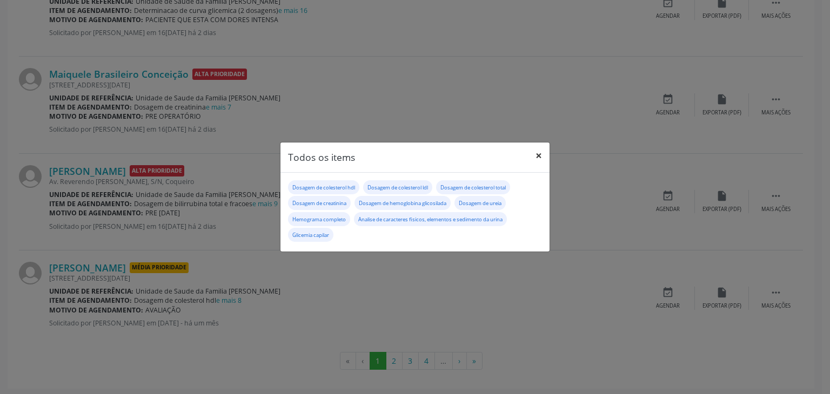
click at [535, 156] on button "×" at bounding box center [539, 156] width 22 height 26
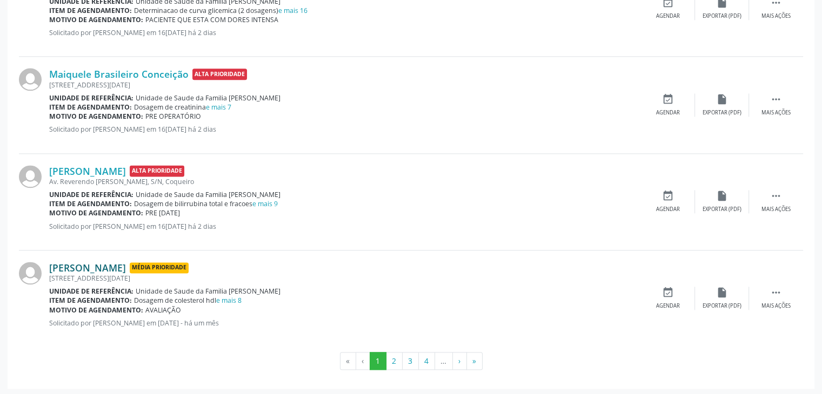
click at [77, 262] on link "[PERSON_NAME]" at bounding box center [87, 268] width 77 height 12
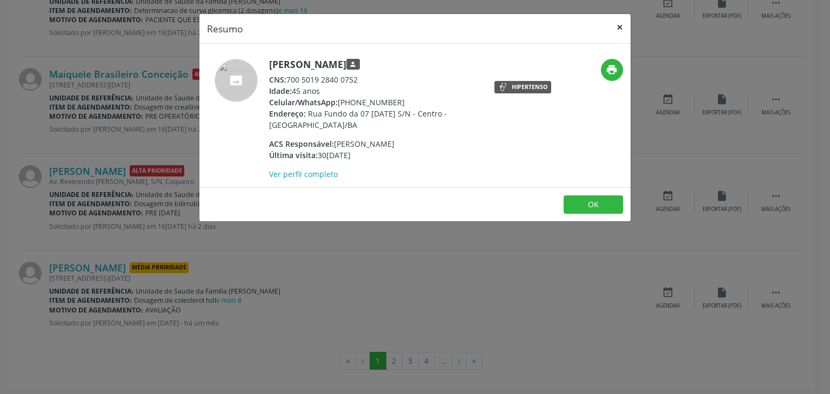
click at [614, 24] on button "×" at bounding box center [620, 27] width 22 height 26
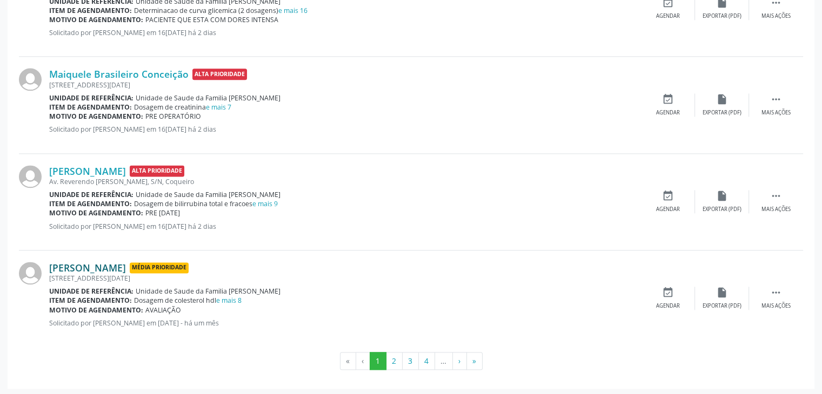
click at [101, 265] on link "[PERSON_NAME]" at bounding box center [87, 268] width 77 height 12
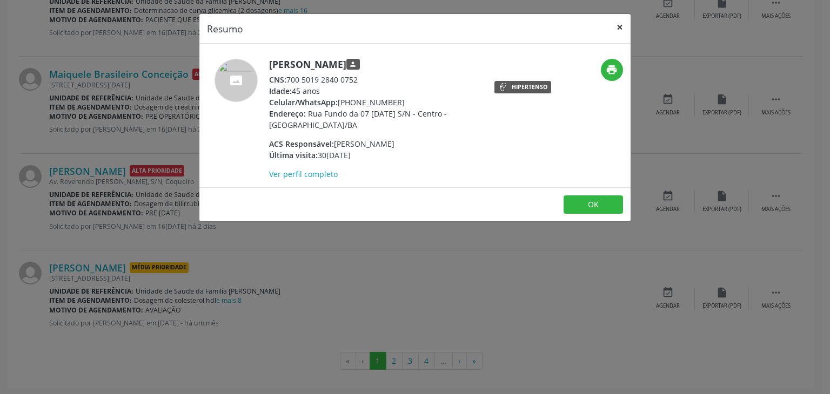
click at [619, 26] on button "×" at bounding box center [620, 27] width 22 height 26
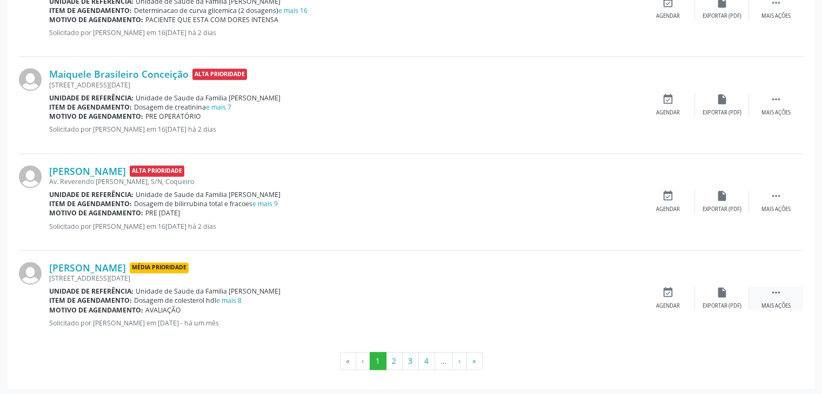
click at [774, 298] on div " Mais ações" at bounding box center [776, 298] width 54 height 23
click at [733, 289] on div "edit Editar" at bounding box center [722, 298] width 54 height 23
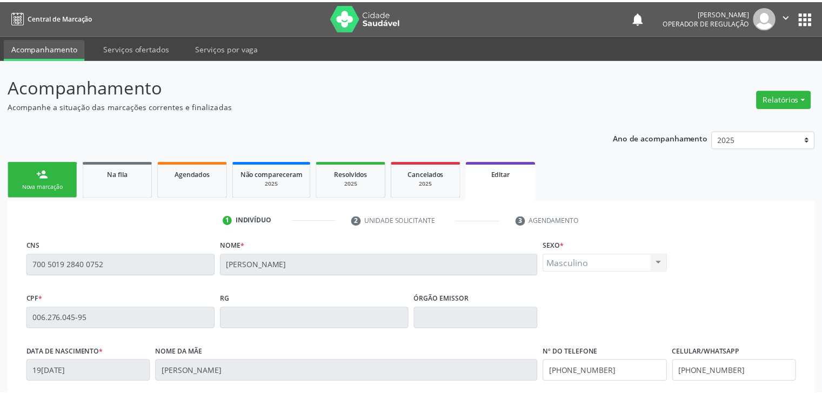
scroll to position [205, 0]
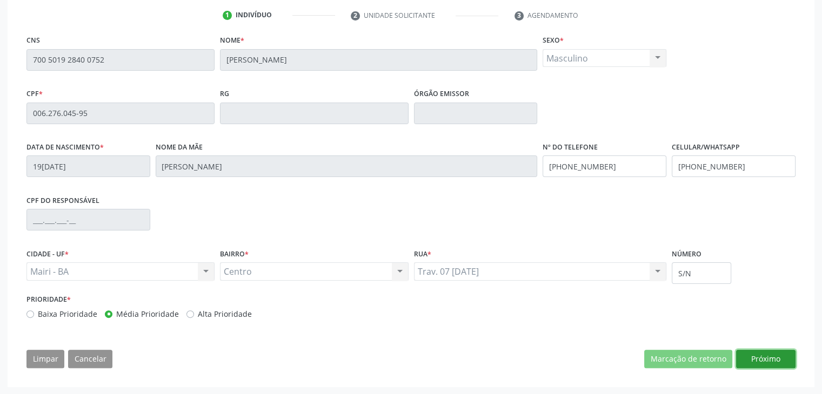
click at [765, 364] on button "Próximo" at bounding box center [765, 359] width 59 height 18
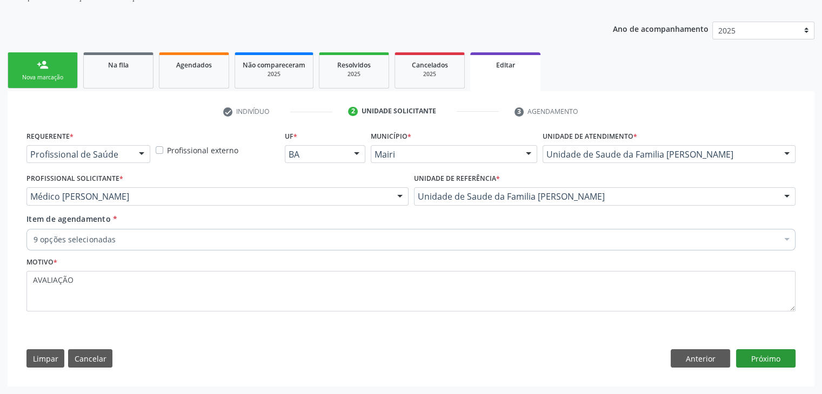
scroll to position [108, 0]
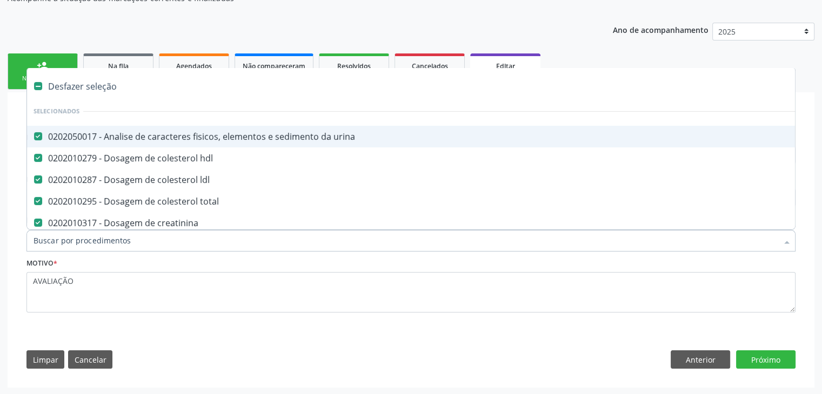
click at [86, 88] on div "Desfazer seleção" at bounding box center [449, 87] width 845 height 22
checkbox urina "false"
checkbox hdl "false"
checkbox ldl "false"
checkbox total "false"
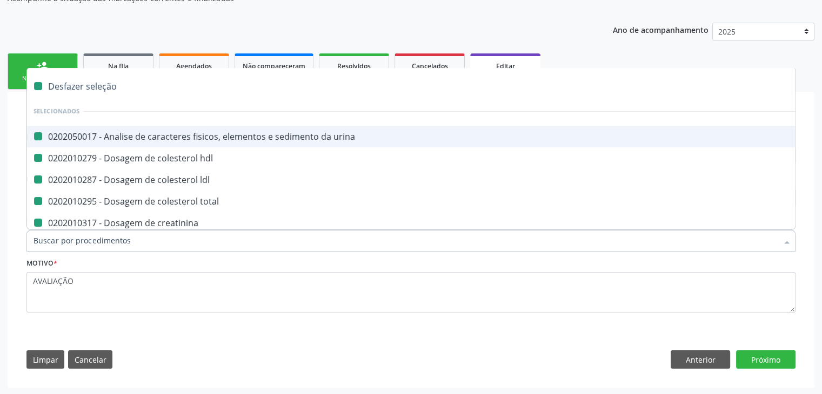
checkbox creatinina "false"
checkbox glicosilada "false"
checkbox ureia "false"
checkbox capilar "false"
checkbox completo "false"
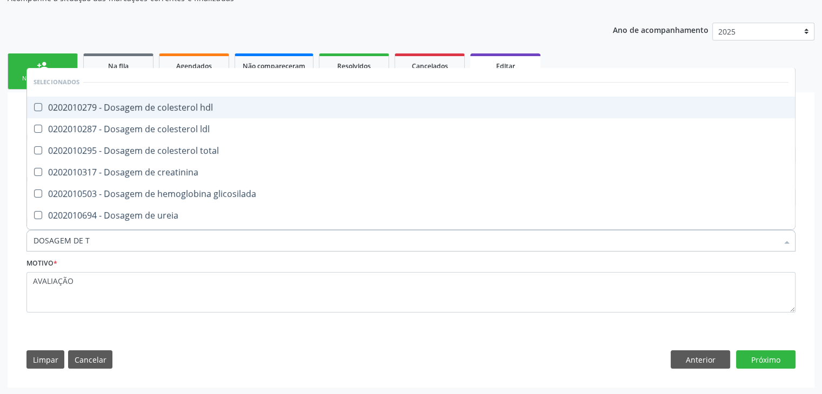
type input "DOSAGEM DE TS"
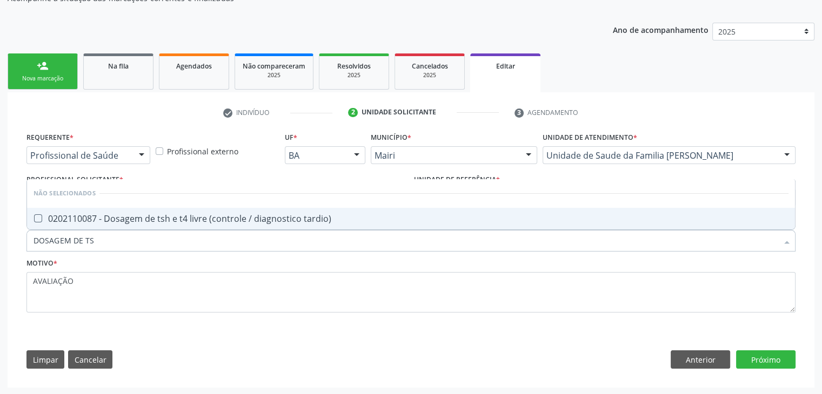
click at [200, 225] on span "0202110087 - Dosagem de tsh e t4 livre (controle / diagnostico tardio)" at bounding box center [411, 219] width 768 height 22
checkbox tardio\) "true"
click at [754, 360] on button "Próximo" at bounding box center [765, 360] width 59 height 18
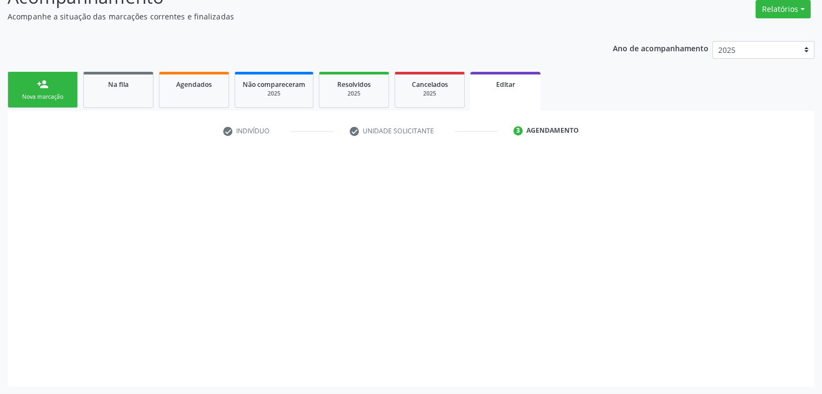
scroll to position [89, 0]
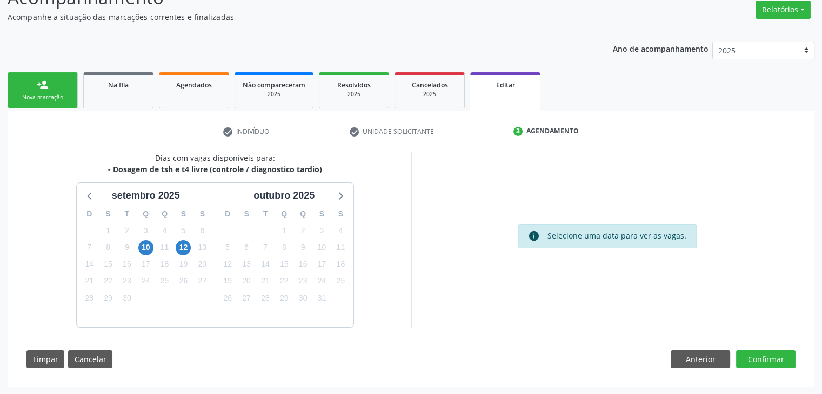
click at [132, 251] on div "9" at bounding box center [126, 247] width 15 height 17
click at [143, 249] on span "10" at bounding box center [145, 247] width 15 height 15
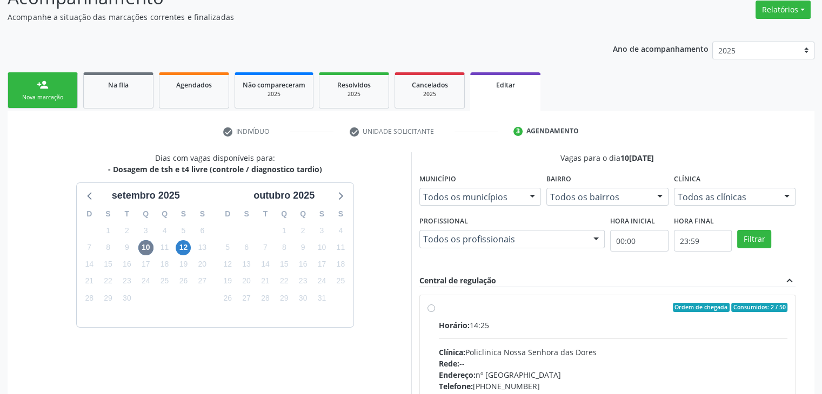
click at [568, 320] on div "Horário: 14:25" at bounding box center [613, 325] width 349 height 11
click at [435, 313] on input "Ordem de chegada Consumidos: 2 / 50 Horário: 14:25 Clínica: Policlinica Nossa S…" at bounding box center [431, 308] width 8 height 10
radio input "true"
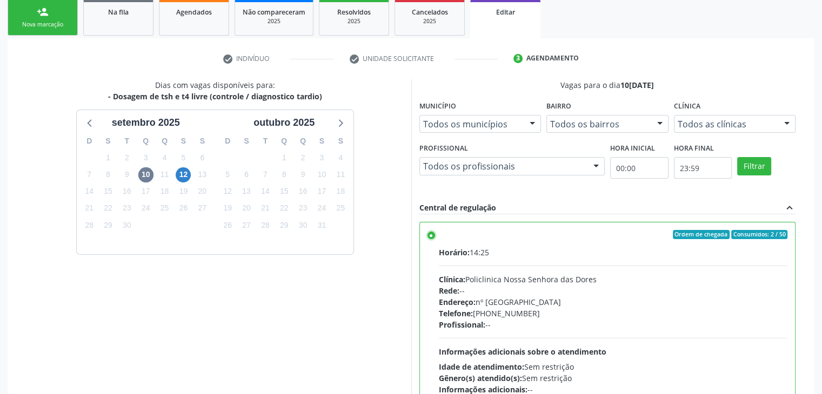
scroll to position [265, 0]
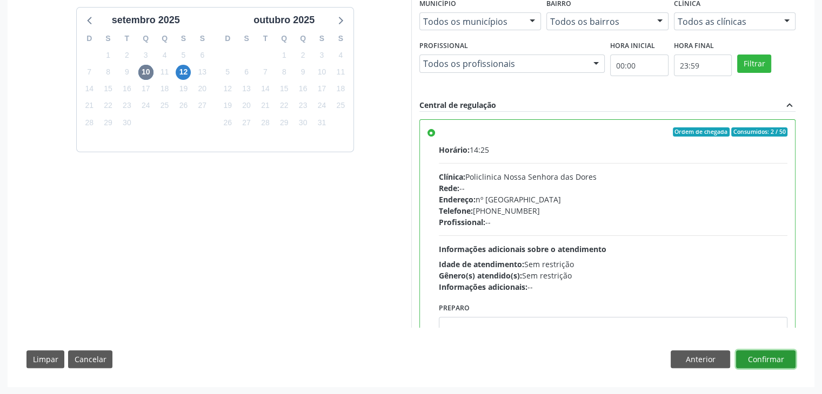
click at [765, 351] on button "Confirmar" at bounding box center [765, 360] width 59 height 18
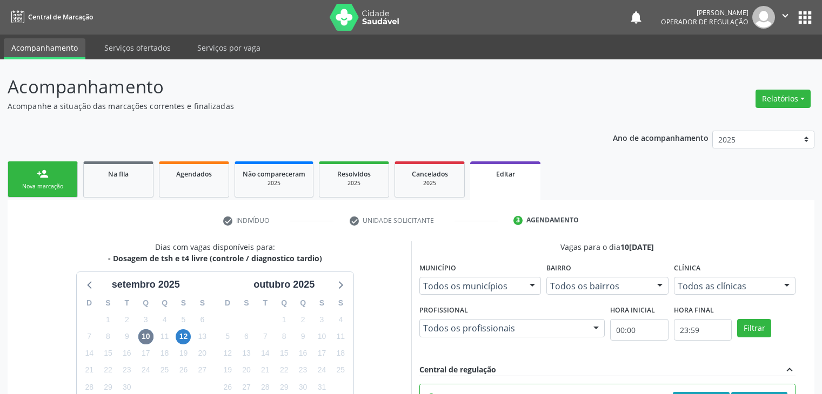
scroll to position [265, 0]
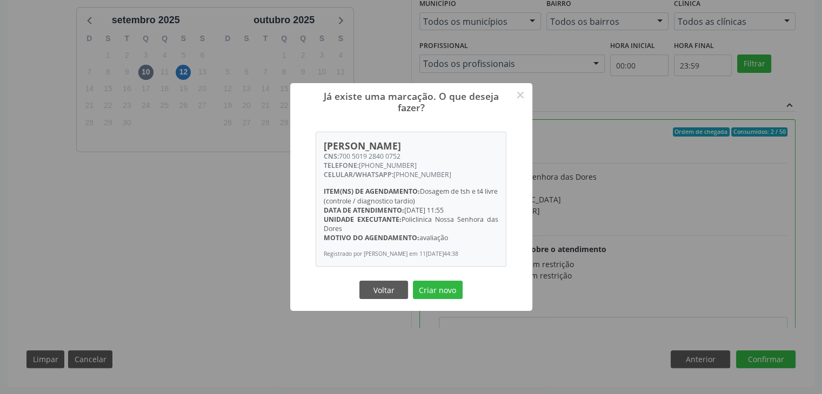
click at [450, 294] on button "Criar novo" at bounding box center [438, 290] width 50 height 18
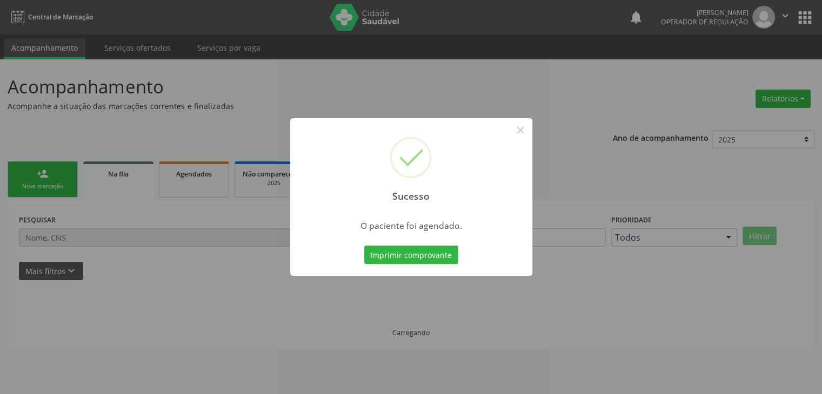
scroll to position [0, 0]
click at [518, 130] on button "×" at bounding box center [524, 130] width 18 height 18
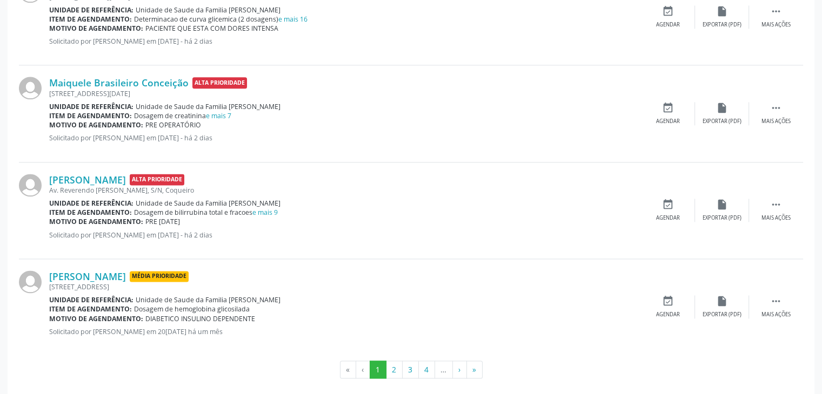
scroll to position [1429, 0]
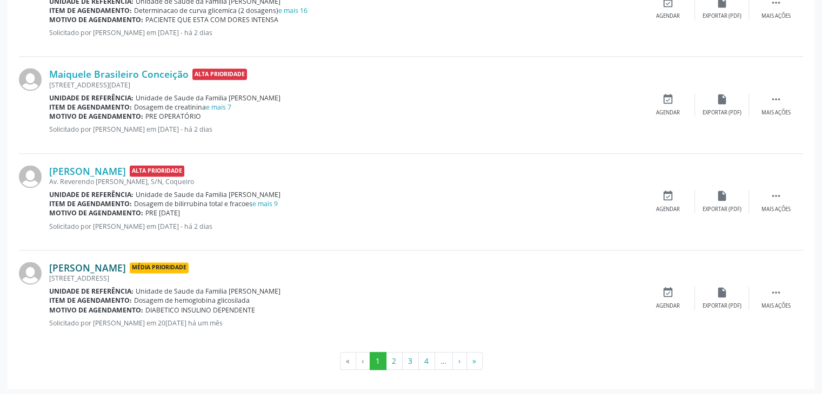
click at [111, 269] on link "[PERSON_NAME]" at bounding box center [87, 268] width 77 height 12
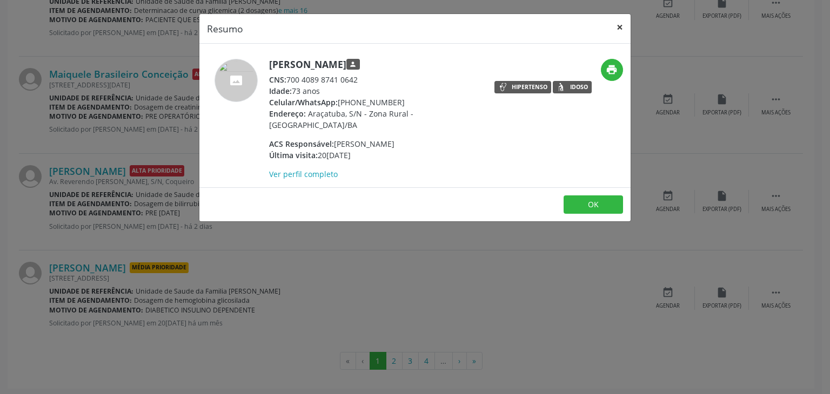
click at [610, 18] on button "×" at bounding box center [620, 27] width 22 height 26
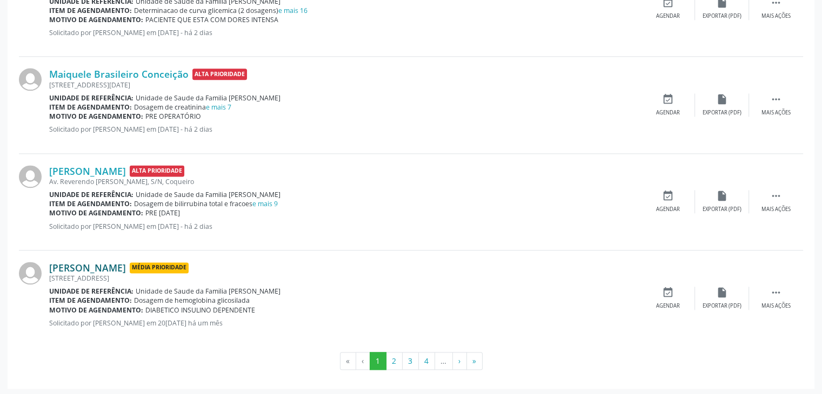
click at [85, 262] on link "[PERSON_NAME]" at bounding box center [87, 268] width 77 height 12
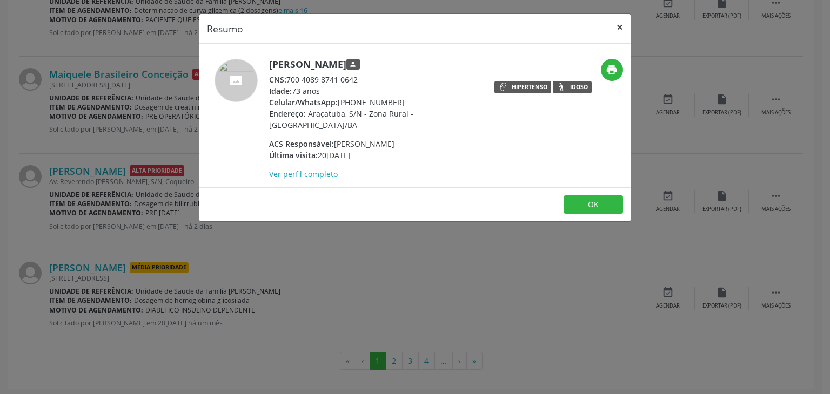
click at [619, 24] on button "×" at bounding box center [620, 27] width 22 height 26
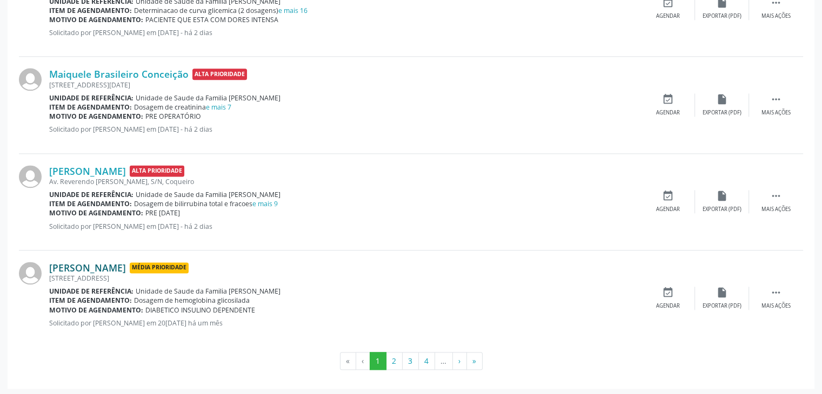
click at [119, 269] on link "[PERSON_NAME]" at bounding box center [87, 268] width 77 height 12
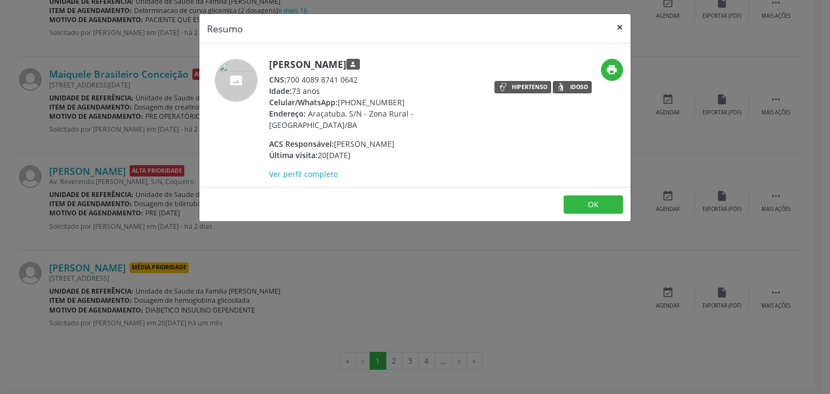
click at [614, 28] on button "×" at bounding box center [620, 27] width 22 height 26
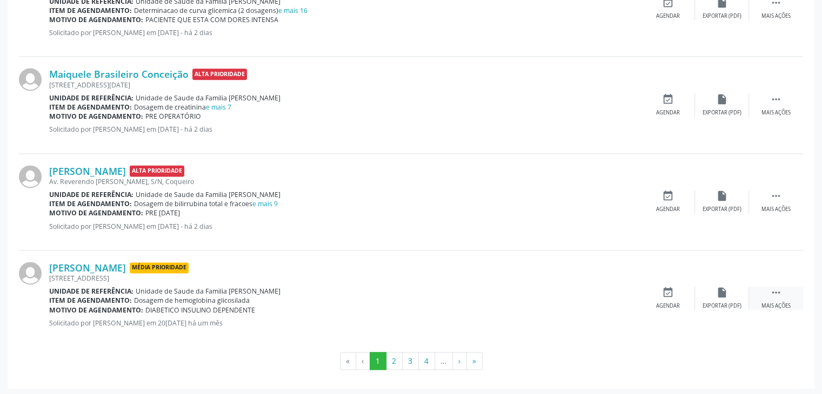
click at [786, 303] on div "Mais ações" at bounding box center [775, 307] width 29 height 8
click at [707, 304] on div "edit Editar" at bounding box center [722, 298] width 54 height 23
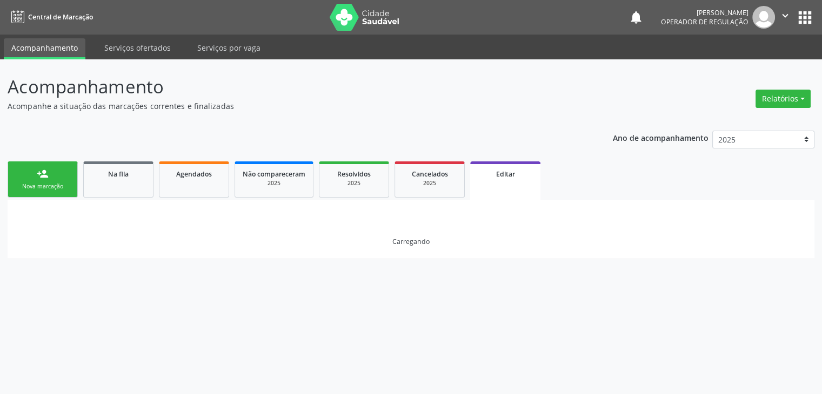
scroll to position [0, 0]
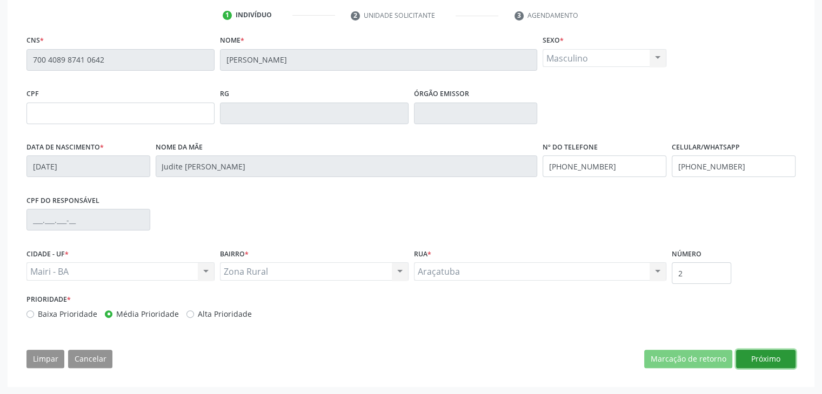
click at [747, 360] on button "Próximo" at bounding box center [765, 359] width 59 height 18
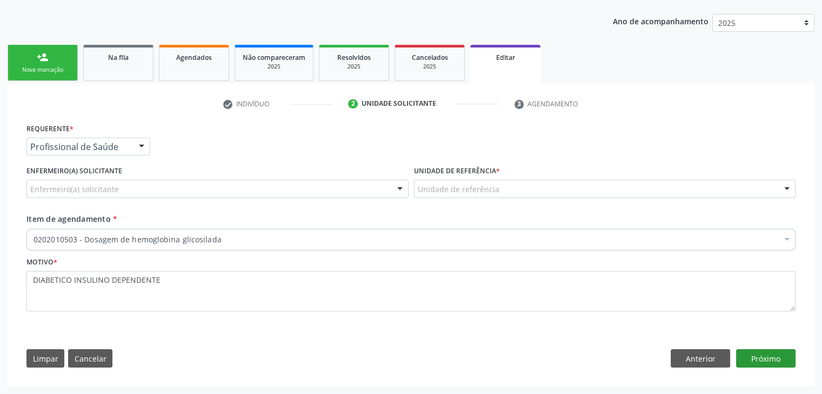
scroll to position [116, 0]
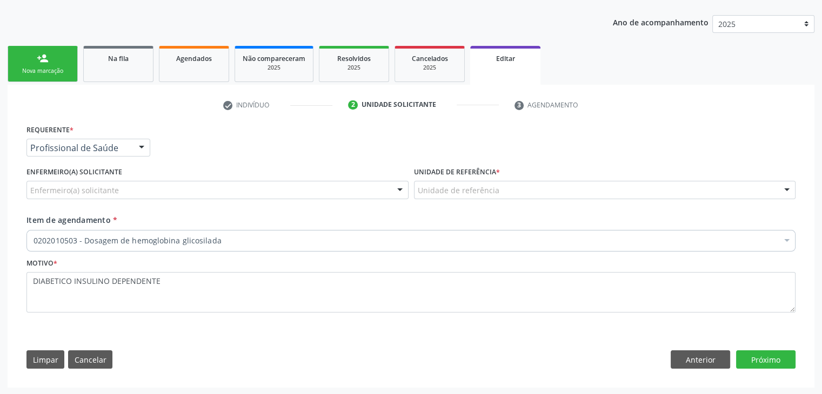
click at [213, 199] on fieldset "Enfermeiro(a) solicitante Enfermeiro(a) solicitante [PERSON_NAME] [PERSON_NAME]…" at bounding box center [217, 185] width 382 height 42
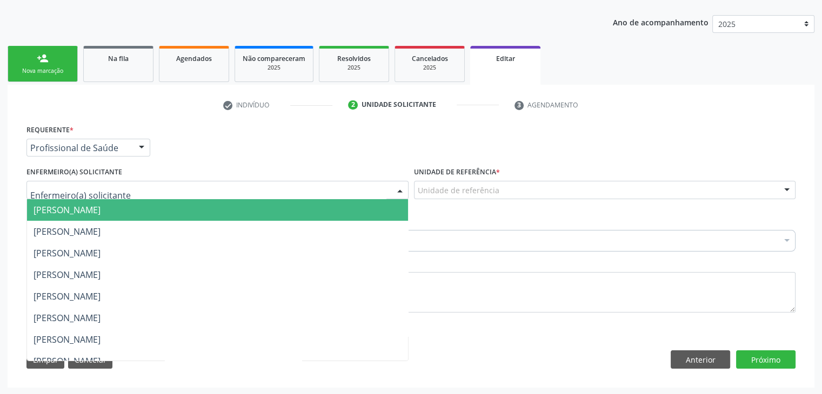
click at [162, 186] on div at bounding box center [217, 190] width 382 height 18
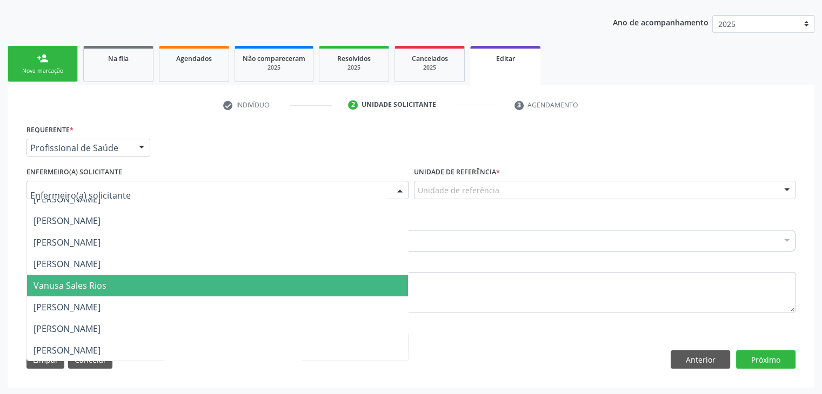
scroll to position [0, 0]
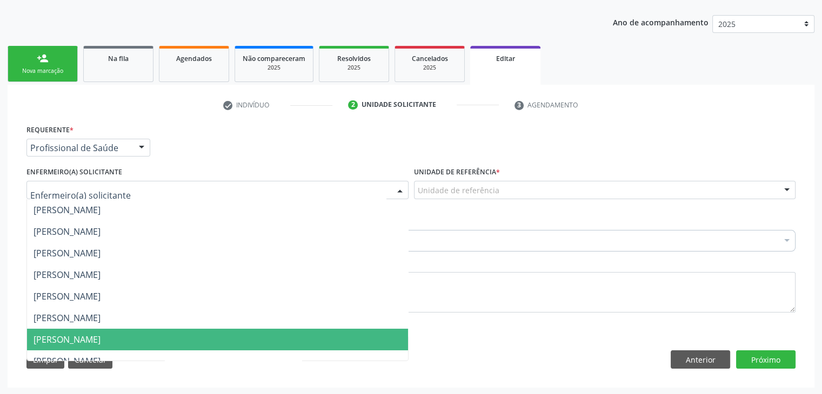
click at [89, 343] on span "[PERSON_NAME]" at bounding box center [67, 340] width 67 height 12
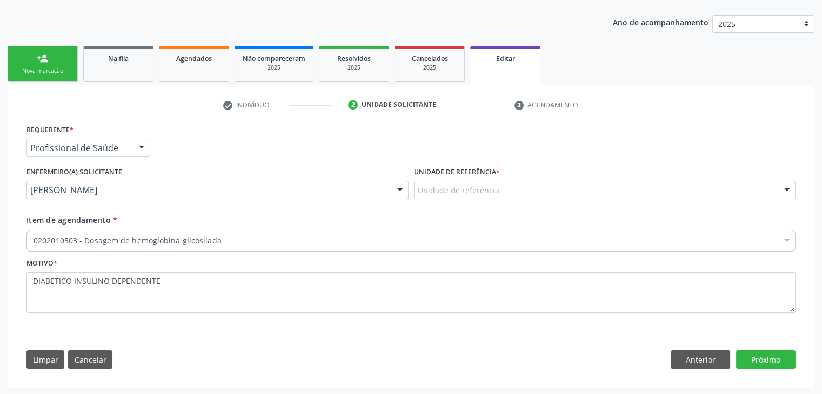
click at [437, 183] on div "Unidade de referência" at bounding box center [605, 190] width 382 height 18
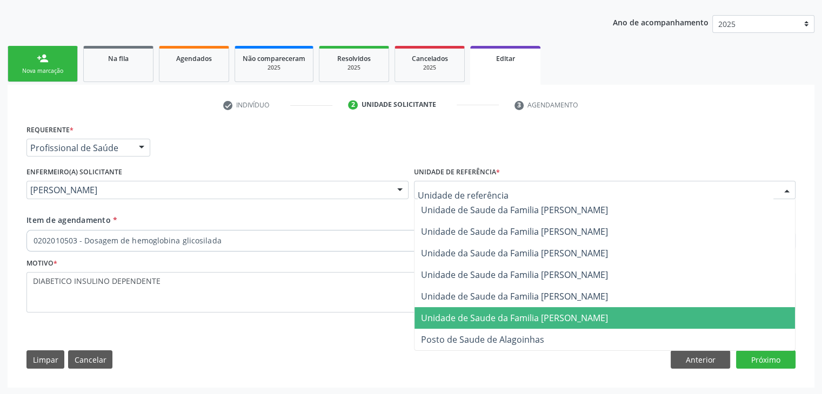
click at [503, 318] on span "Unidade de Saude da Familia [PERSON_NAME]" at bounding box center [514, 318] width 187 height 12
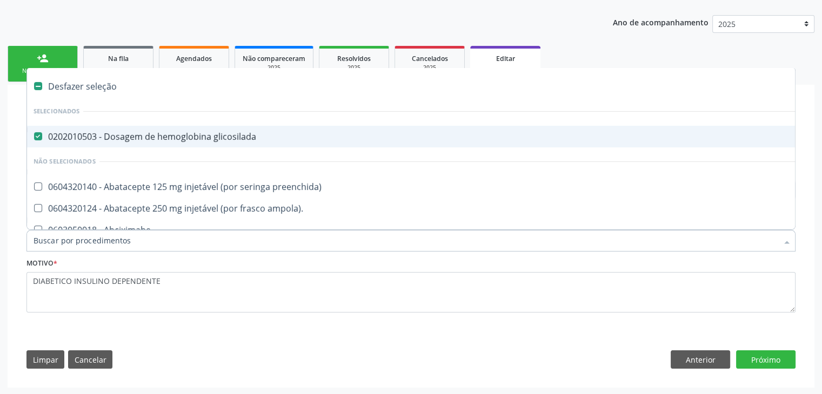
click at [136, 139] on div "0202010503 - Dosagem de hemoglobina glicosilada" at bounding box center [450, 136] width 832 height 9
checkbox glicosilada "false"
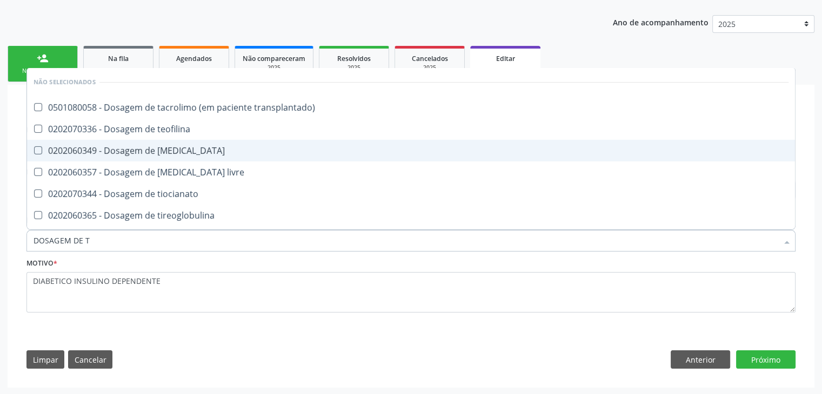
type input "DOSAGEM DE TS"
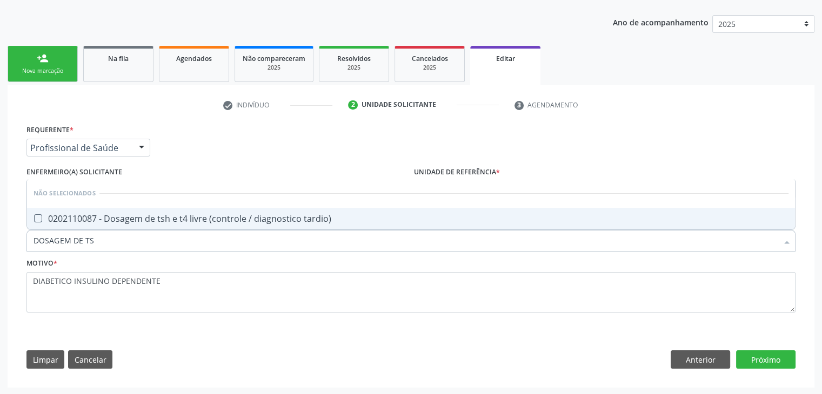
click at [158, 227] on span "0202110087 - Dosagem de tsh e t4 livre (controle / diagnostico tardio)" at bounding box center [411, 219] width 768 height 22
checkbox tardio\) "true"
click at [741, 359] on button "Próximo" at bounding box center [765, 360] width 59 height 18
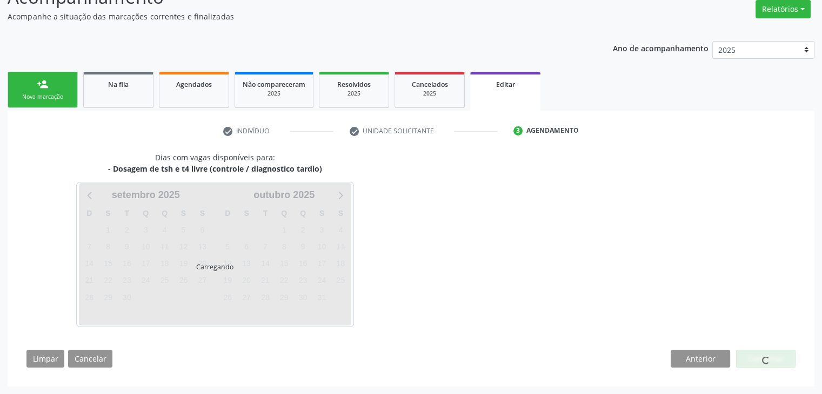
scroll to position [89, 0]
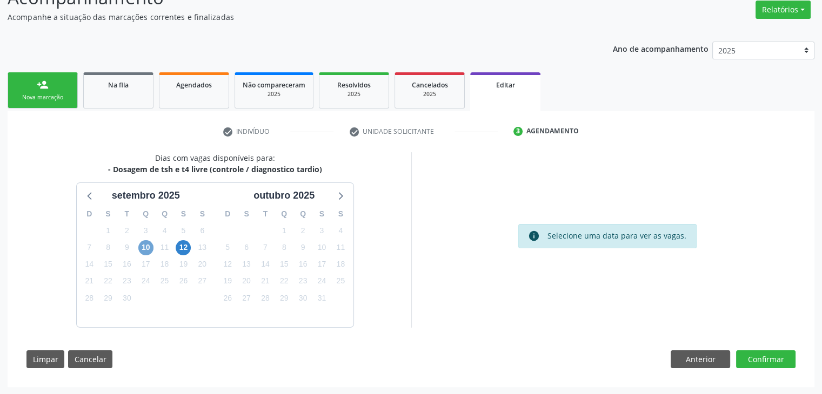
click at [145, 247] on span "10" at bounding box center [145, 247] width 15 height 15
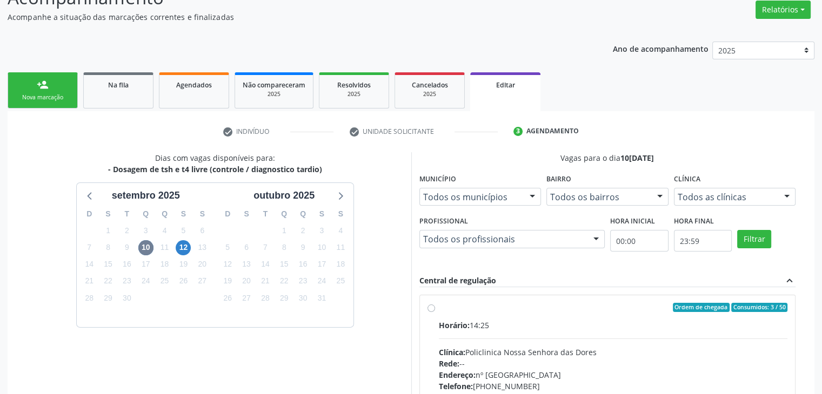
click at [482, 292] on div "Ordem de chegada Consumidos: 3 / 50 Horário: 14:25 Clínica: Policlinica [GEOGRA…" at bounding box center [607, 385] width 377 height 197
click at [625, 339] on div "Horário: 14:25 Clínica: Policlinica Nossa Senhora das Dores Rede: -- Endereço: …" at bounding box center [613, 394] width 349 height 149
click at [435, 313] on input "Ordem de chegada Consumidos: 3 / 50 Horário: 14:25 Clínica: Policlinica [GEOGRA…" at bounding box center [431, 308] width 8 height 10
radio input "true"
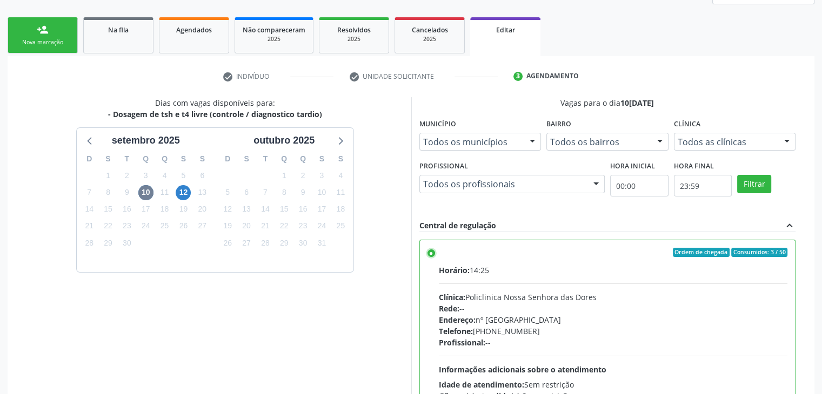
scroll to position [265, 0]
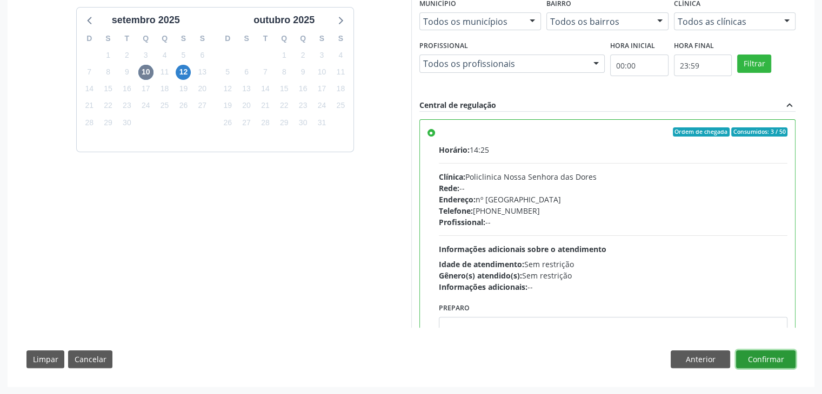
click at [754, 364] on button "Confirmar" at bounding box center [765, 360] width 59 height 18
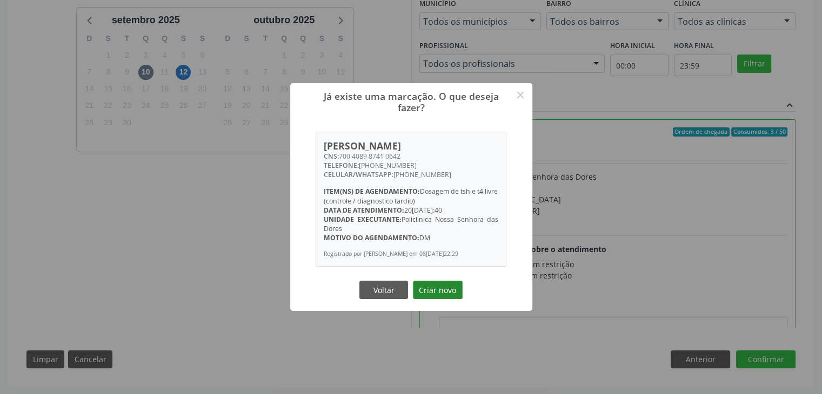
click at [426, 294] on button "Criar novo" at bounding box center [438, 290] width 50 height 18
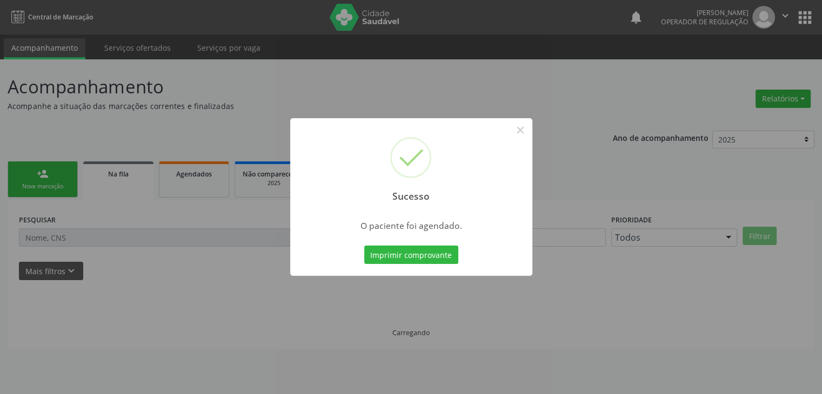
scroll to position [0, 0]
click at [521, 123] on button "×" at bounding box center [524, 130] width 18 height 18
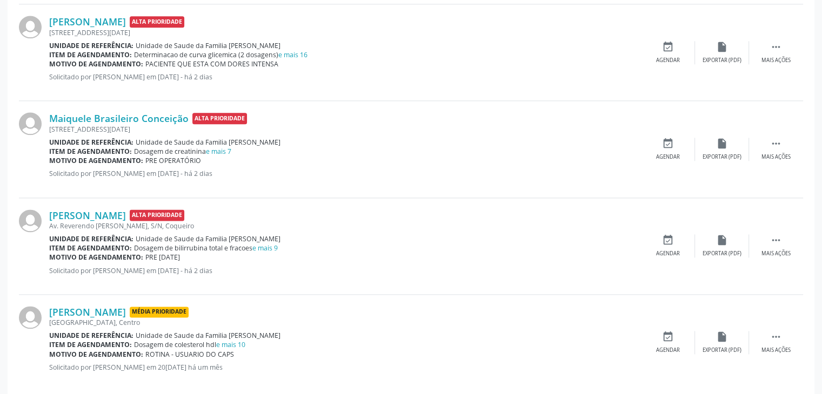
scroll to position [1429, 0]
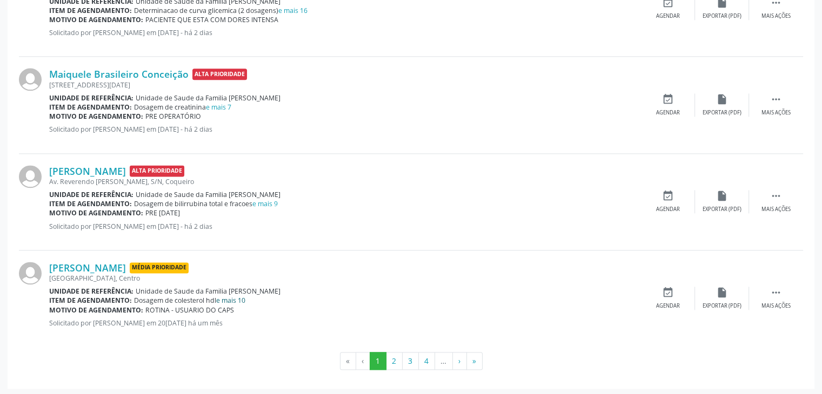
click at [240, 301] on link "e mais 10" at bounding box center [230, 300] width 29 height 9
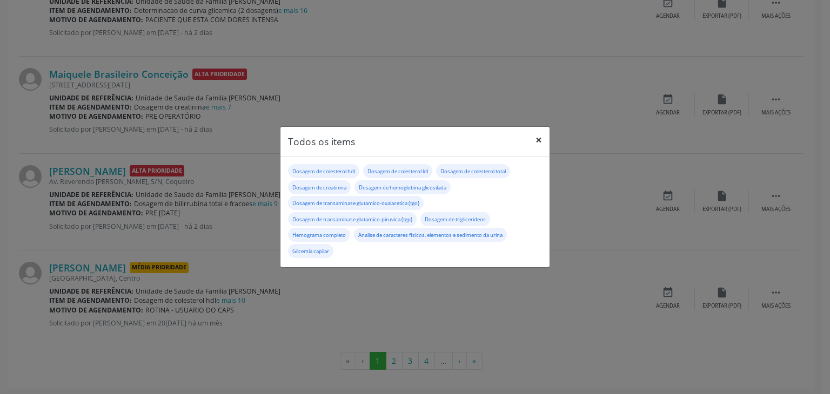
click at [536, 142] on button "×" at bounding box center [539, 140] width 22 height 26
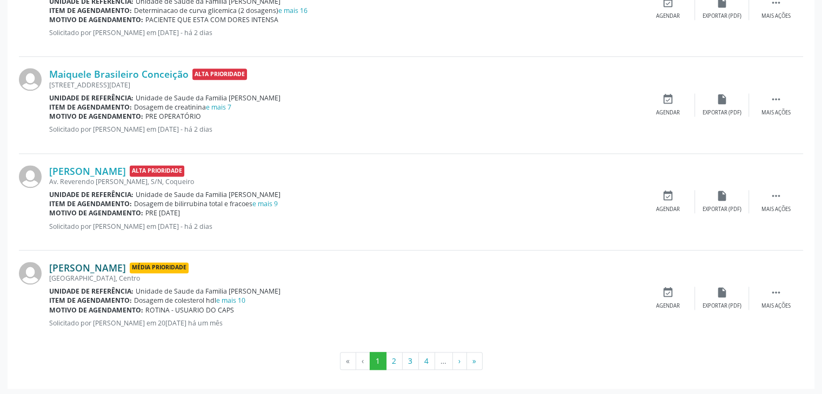
click at [93, 262] on link "[PERSON_NAME]" at bounding box center [87, 268] width 77 height 12
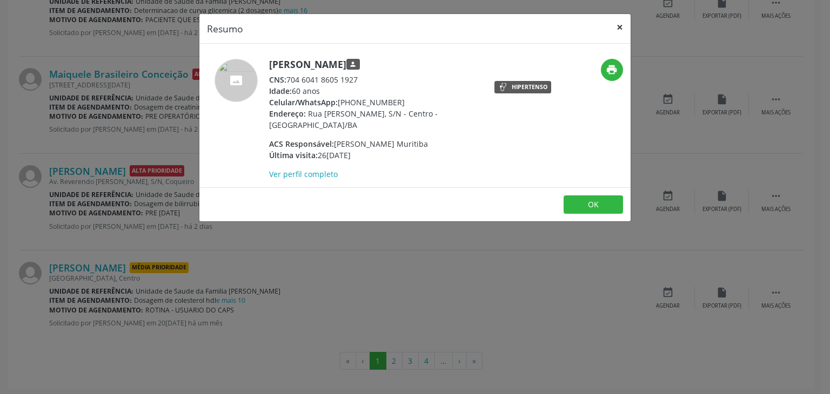
click at [616, 31] on button "×" at bounding box center [620, 27] width 22 height 26
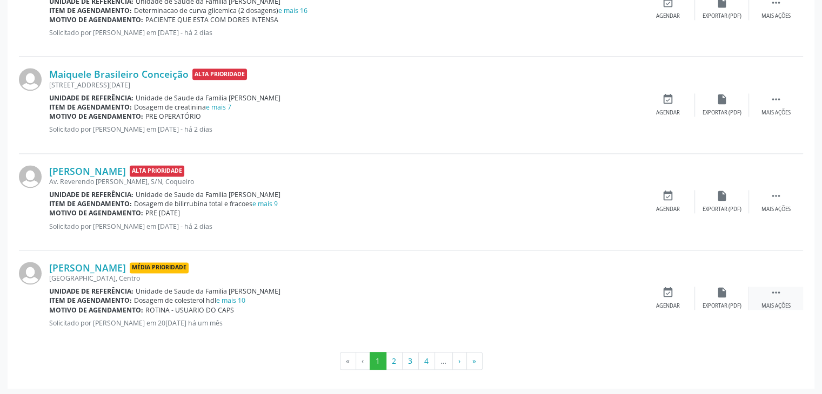
click at [767, 294] on div " Mais ações" at bounding box center [776, 298] width 54 height 23
click at [738, 294] on div "edit Editar" at bounding box center [722, 298] width 54 height 23
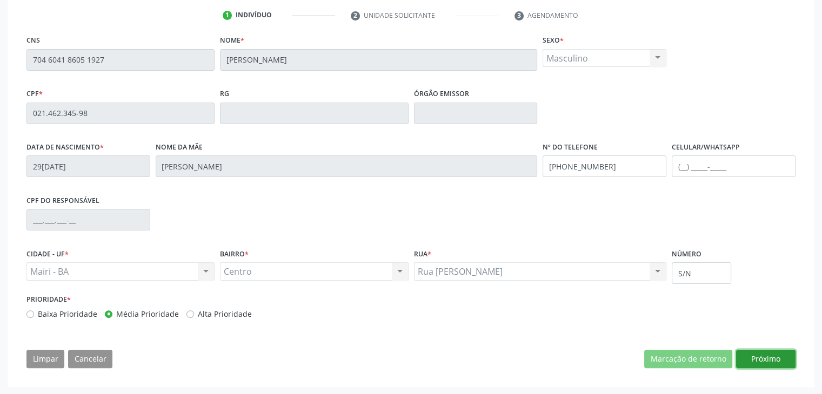
click at [771, 363] on button "Próximo" at bounding box center [765, 359] width 59 height 18
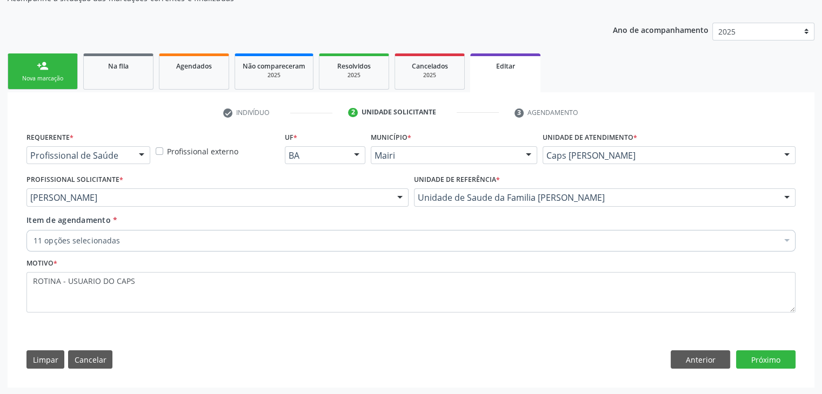
click at [173, 247] on div "11 opções selecionadas" at bounding box center [410, 241] width 769 height 22
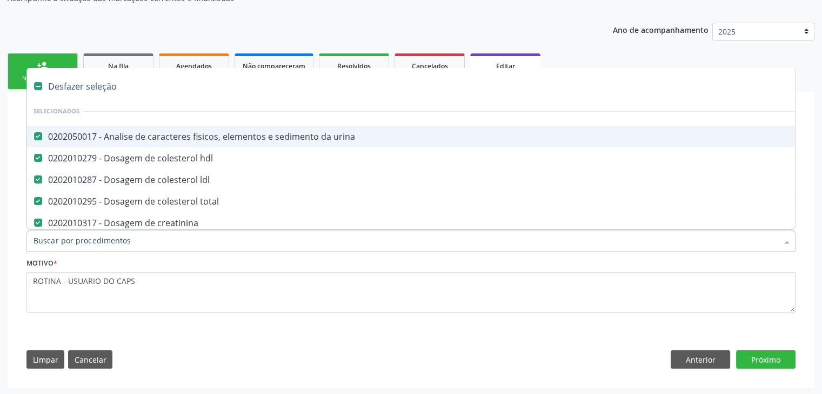
click at [83, 93] on div "Desfazer seleção" at bounding box center [449, 87] width 845 height 22
checkbox urina "false"
checkbox hdl "false"
checkbox ldl "false"
checkbox total "false"
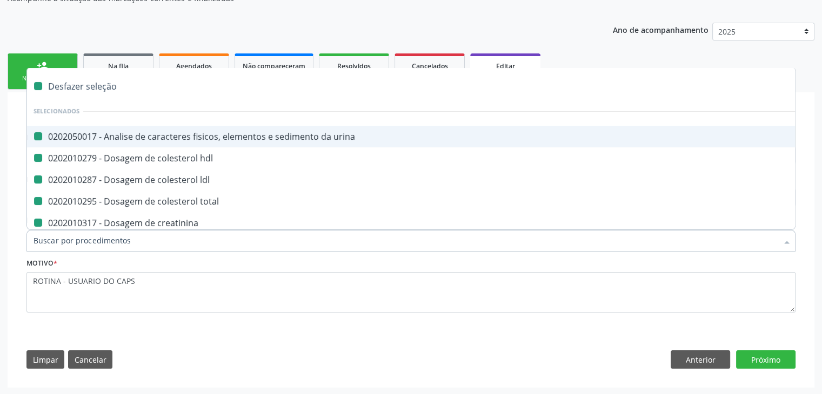
checkbox creatinina "false"
checkbox glicosilada "false"
checkbox \(tgo\) "false"
checkbox \(tgp\) "false"
checkbox triglicerideos "false"
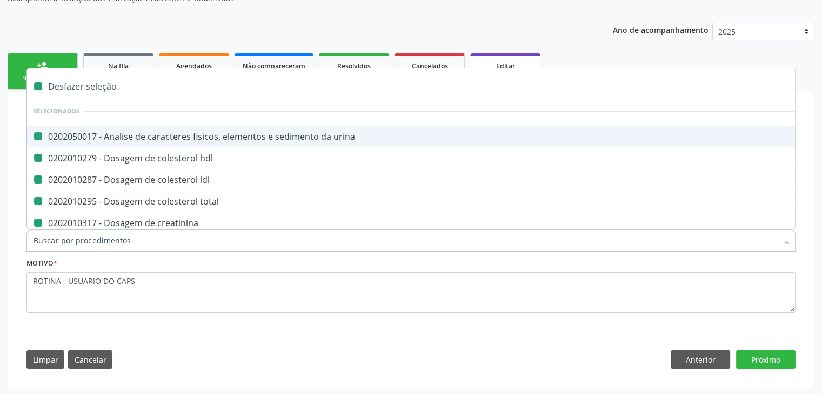
checkbox capilar "false"
checkbox completo "false"
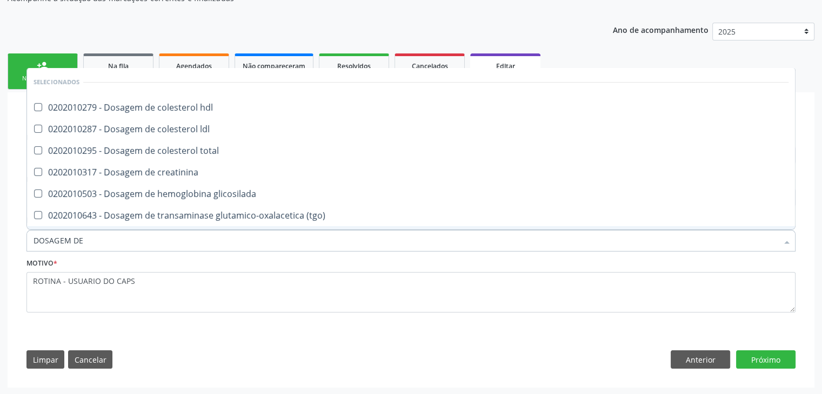
type input "DOSAGEM DE TSH"
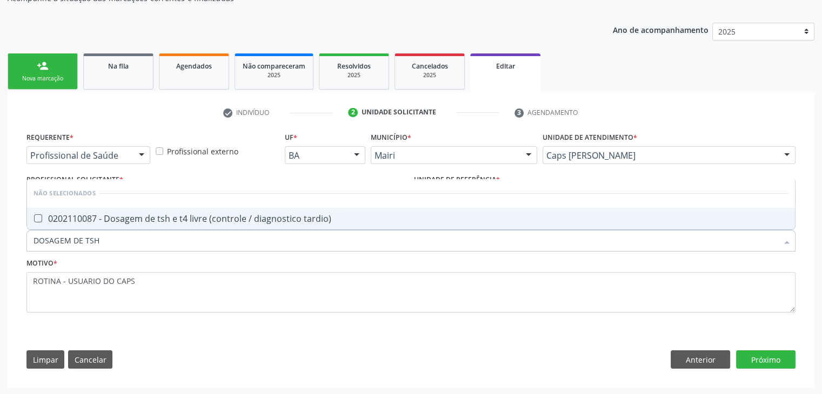
click at [188, 215] on div "0202110087 - Dosagem de tsh e t4 livre (controle / diagnostico tardio)" at bounding box center [411, 219] width 755 height 9
checkbox tardio\) "true"
click at [774, 365] on button "Próximo" at bounding box center [765, 360] width 59 height 18
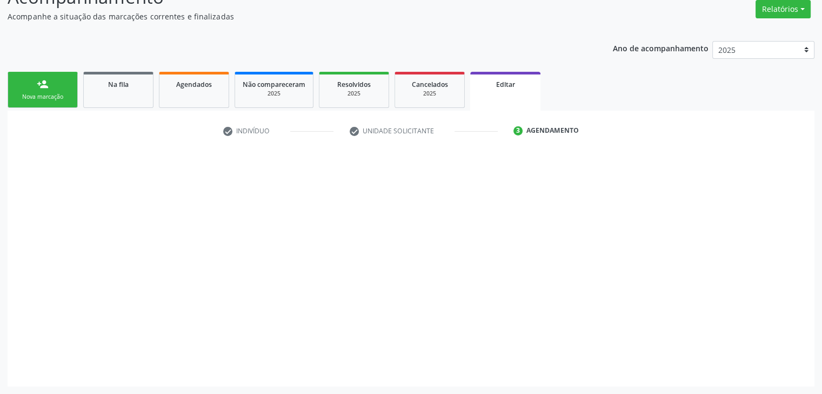
scroll to position [89, 0]
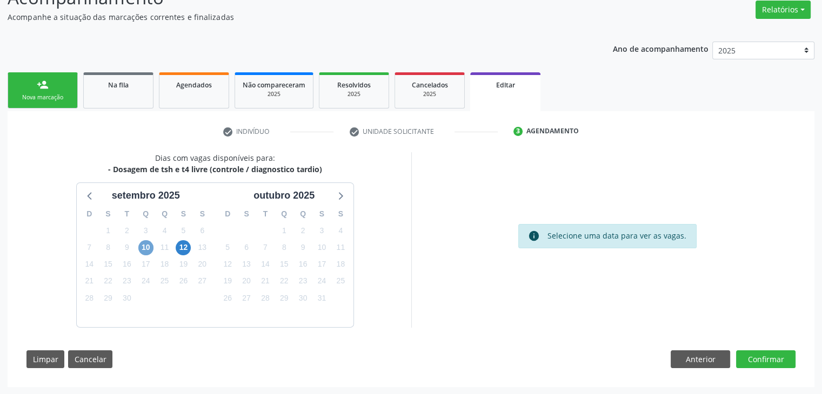
click at [145, 247] on span "10" at bounding box center [145, 247] width 15 height 15
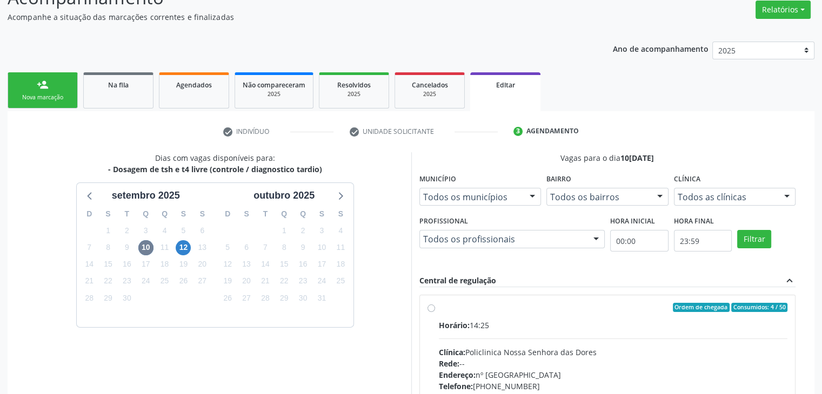
click at [503, 324] on div "Horário: 14:25" at bounding box center [613, 325] width 349 height 11
click at [435, 313] on input "Ordem de chegada Consumidos: 4 / 50 Horário: 14:25 Clínica: Policlinica [GEOGRA…" at bounding box center [431, 308] width 8 height 10
radio input "true"
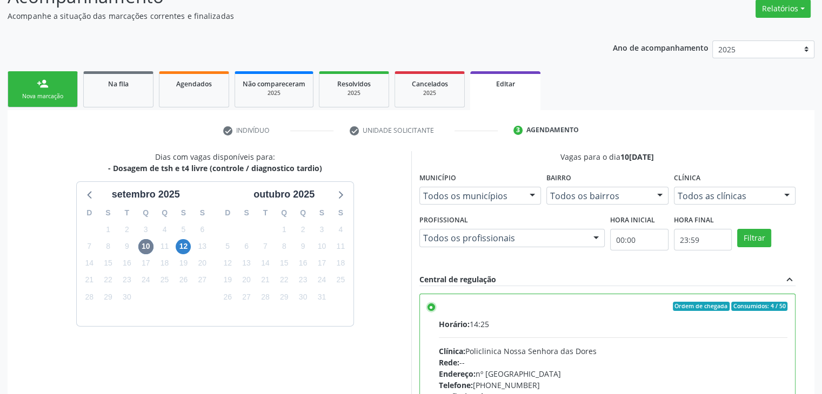
scroll to position [265, 0]
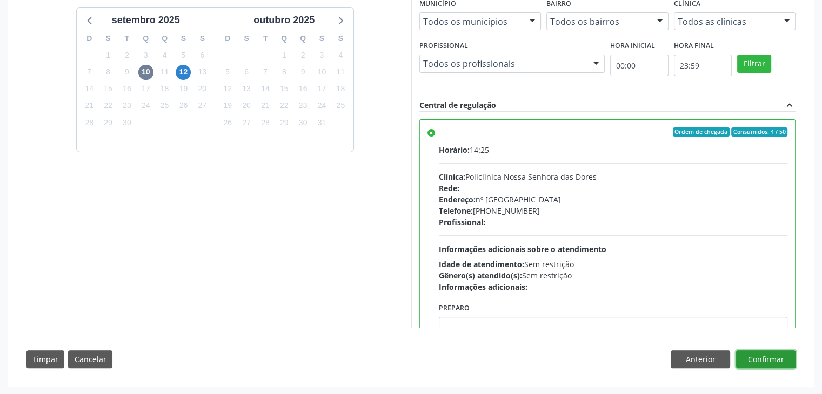
click at [765, 356] on button "Confirmar" at bounding box center [765, 360] width 59 height 18
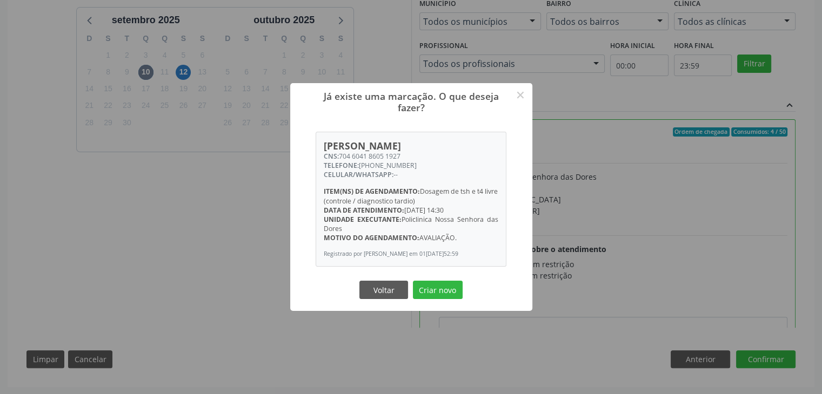
click at [455, 299] on button "Criar novo" at bounding box center [438, 290] width 50 height 18
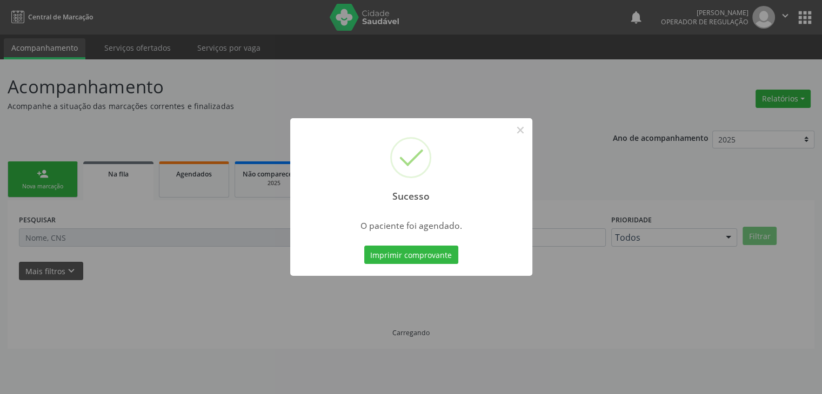
scroll to position [0, 0]
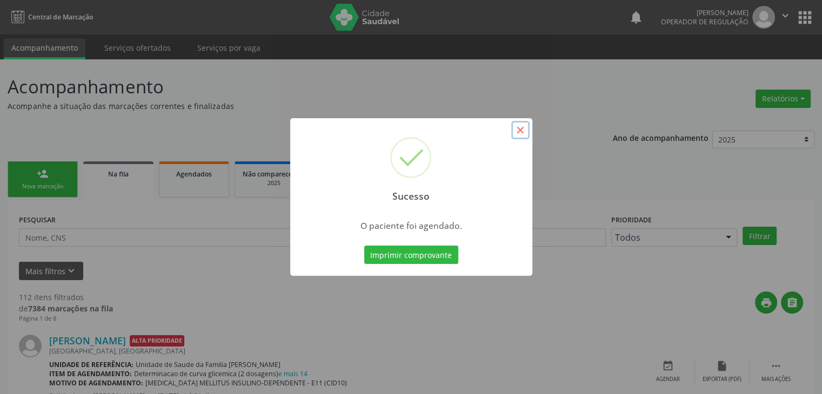
click at [526, 126] on button "×" at bounding box center [520, 130] width 18 height 18
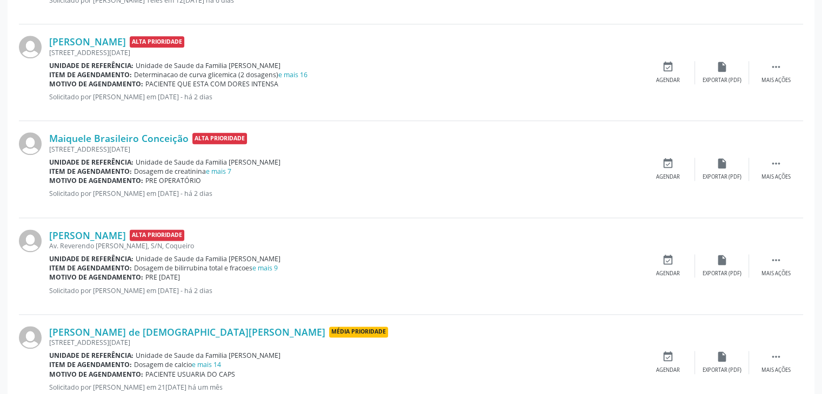
scroll to position [1429, 0]
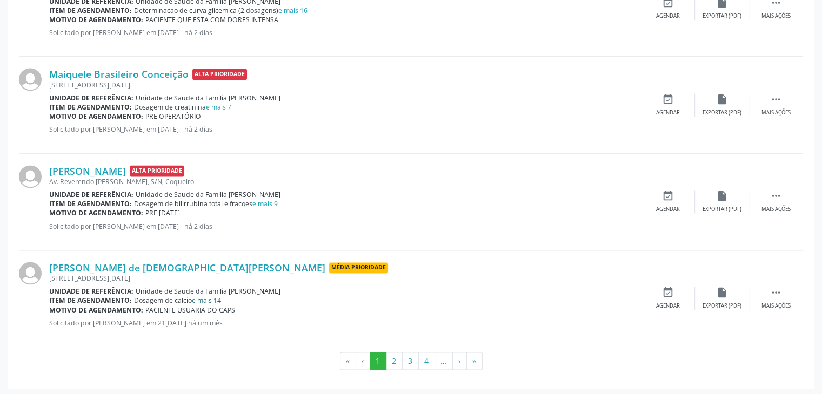
click at [212, 299] on link "e mais 14" at bounding box center [206, 300] width 29 height 9
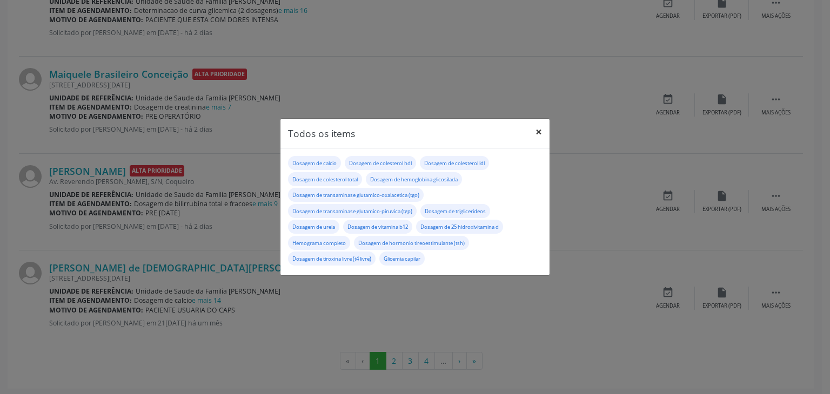
click at [533, 128] on button "×" at bounding box center [539, 132] width 22 height 26
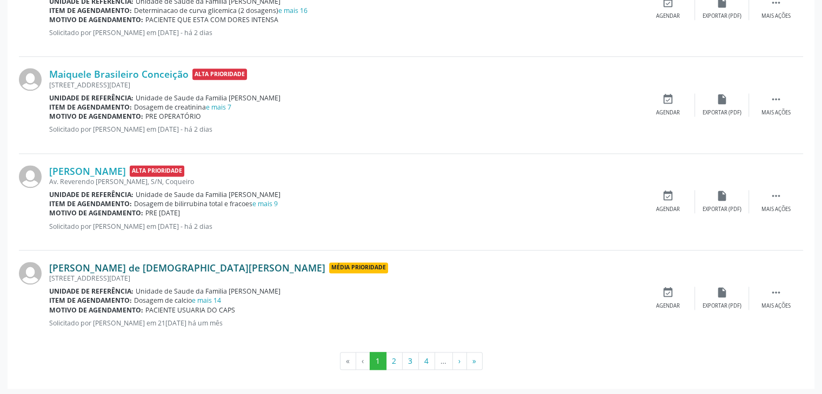
click at [69, 264] on link "[PERSON_NAME] de [DEMOGRAPHIC_DATA][PERSON_NAME]" at bounding box center [187, 268] width 276 height 12
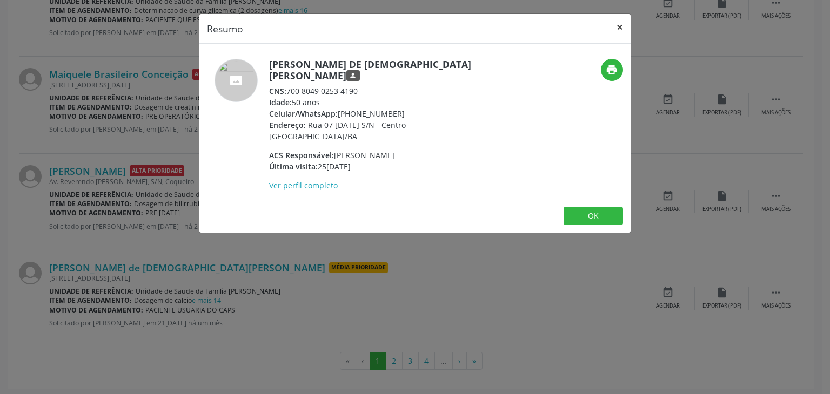
click at [615, 25] on button "×" at bounding box center [620, 27] width 22 height 26
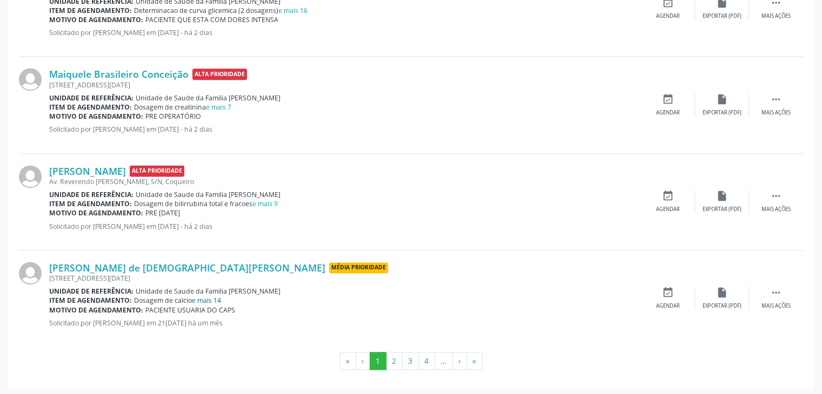
click at [206, 302] on link "e mais 14" at bounding box center [206, 300] width 29 height 9
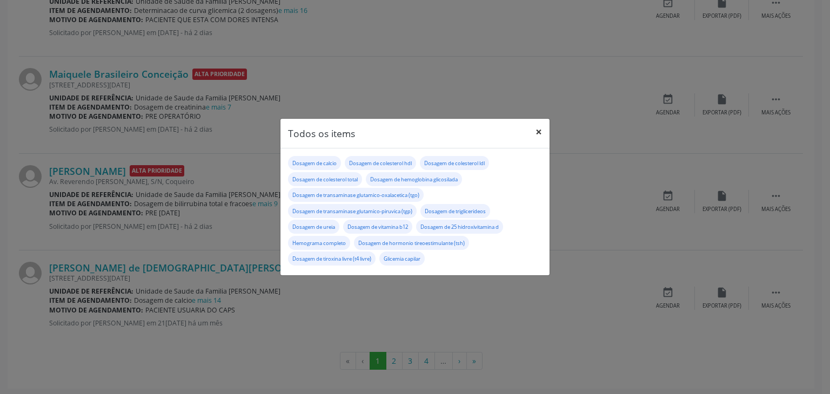
click at [540, 137] on button "×" at bounding box center [539, 132] width 22 height 26
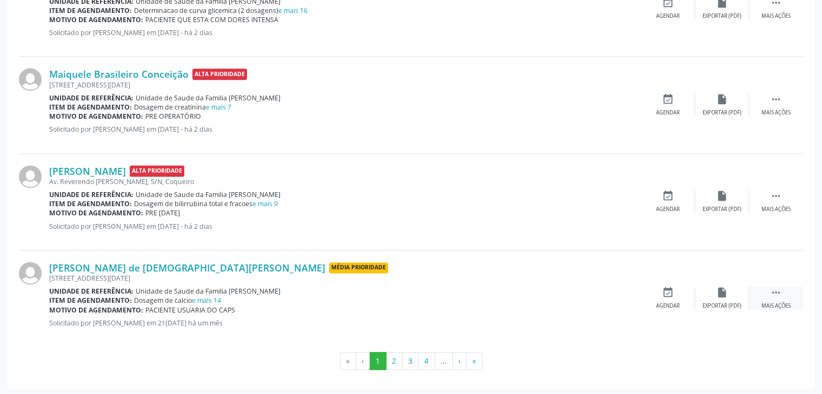
drag, startPoint x: 769, startPoint y: 303, endPoint x: 754, endPoint y: 299, distance: 16.3
click at [769, 303] on div "Mais ações" at bounding box center [775, 307] width 29 height 8
click at [695, 297] on div "edit Editar" at bounding box center [722, 298] width 54 height 23
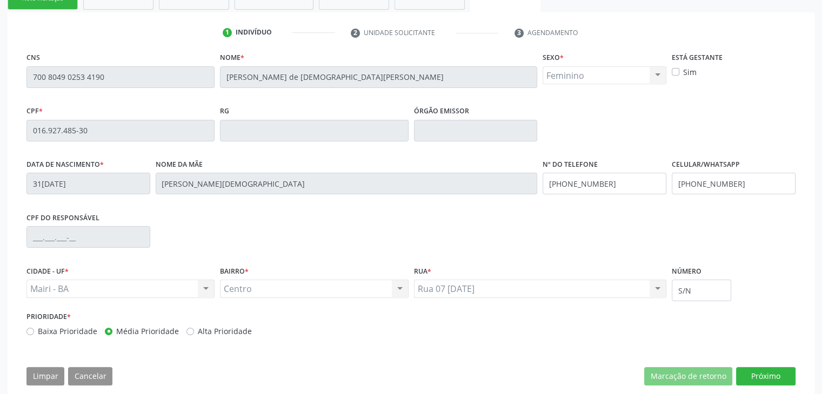
scroll to position [205, 0]
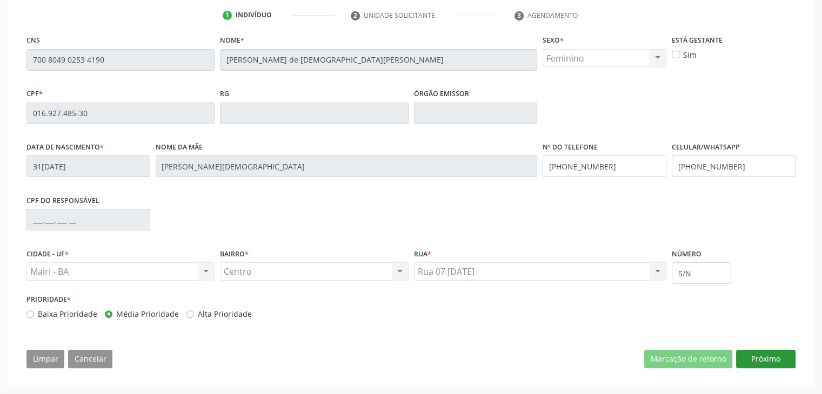
click at [763, 349] on div "CNS 700 8049 0253 4190 [GEOGRAPHIC_DATA] * [PERSON_NAME] de [PERSON_NAME] Sexo …" at bounding box center [411, 204] width 784 height 344
click at [764, 358] on button "Próximo" at bounding box center [765, 359] width 59 height 18
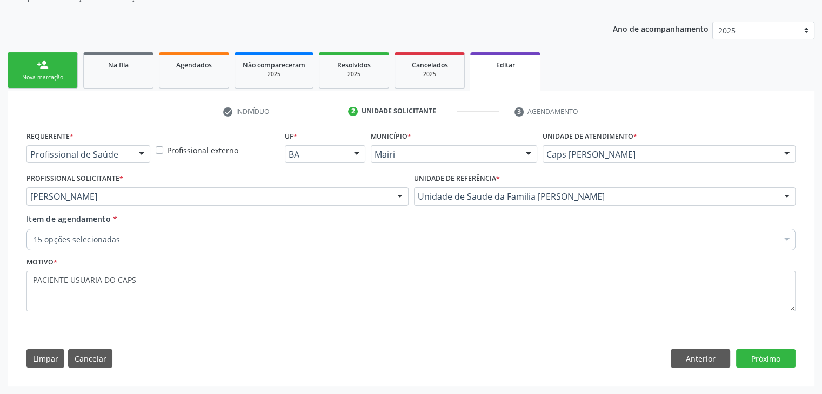
scroll to position [108, 0]
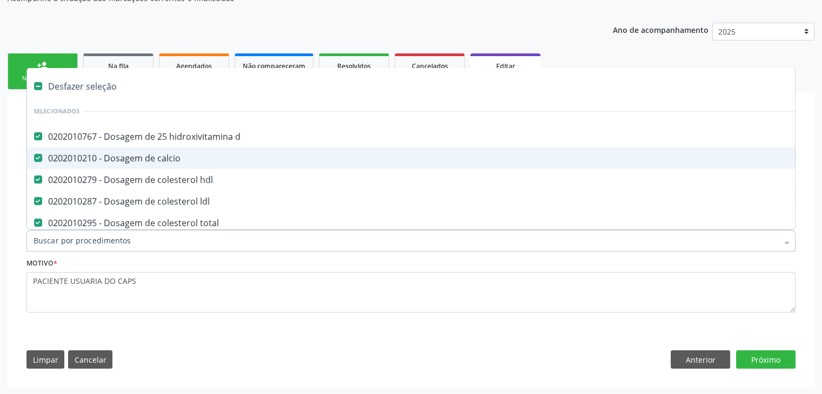
click at [99, 81] on div "Desfazer seleção" at bounding box center [449, 87] width 845 height 22
checkbox d "false"
checkbox calcio "false"
checkbox hdl "false"
checkbox ldl "false"
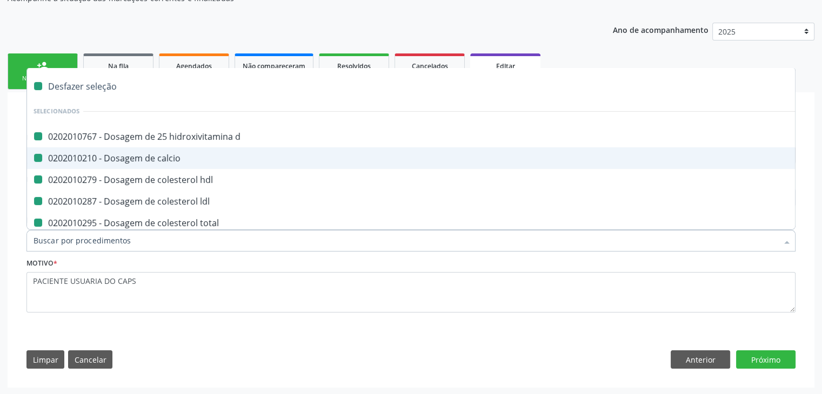
checkbox total "false"
checkbox glicosilada "false"
checkbox \(tsh\) "false"
checkbox livre\) "false"
checkbox \(tgo\) "false"
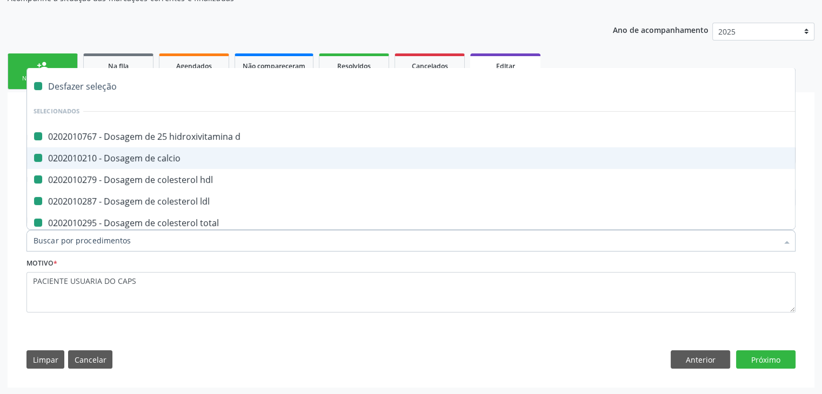
checkbox \(tgp\) "false"
checkbox triglicerideos "false"
checkbox ureia "false"
checkbox b12 "false"
checkbox capilar "false"
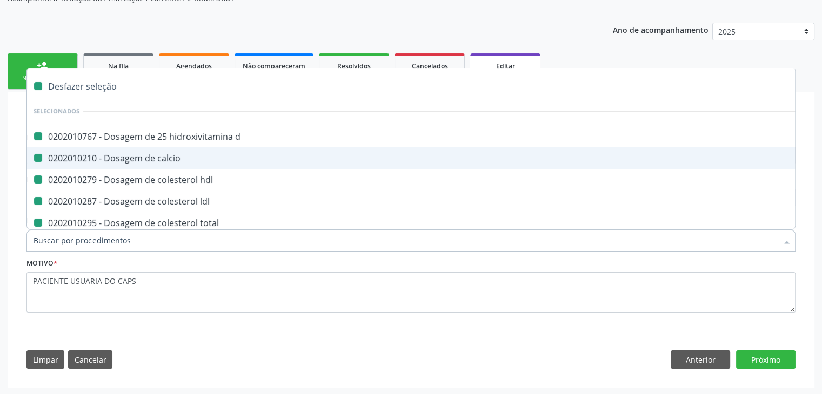
checkbox completo "false"
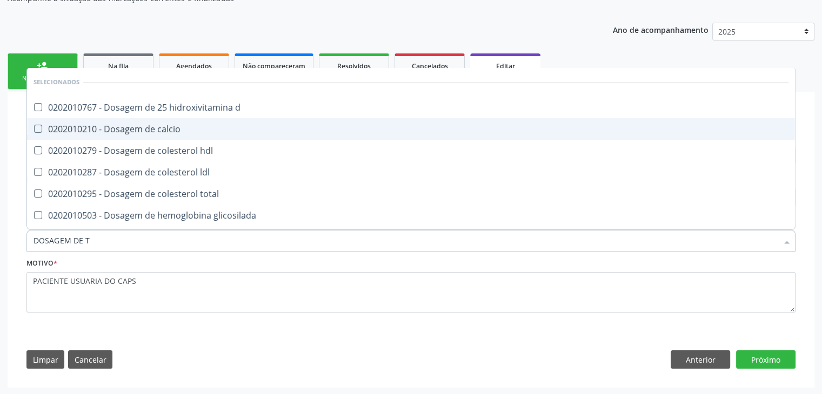
type input "DOSAGEM DE TS"
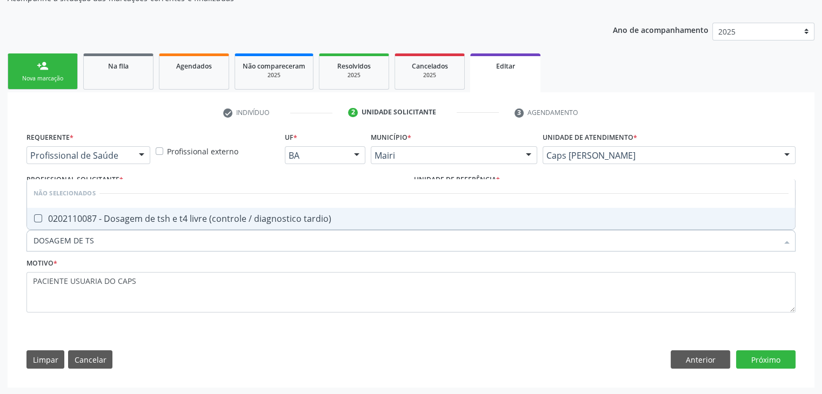
click at [136, 218] on div "0202110087 - Dosagem de tsh e t4 livre (controle / diagnostico tardio)" at bounding box center [411, 219] width 755 height 9
checkbox tardio\) "true"
click at [760, 357] on button "Próximo" at bounding box center [765, 360] width 59 height 18
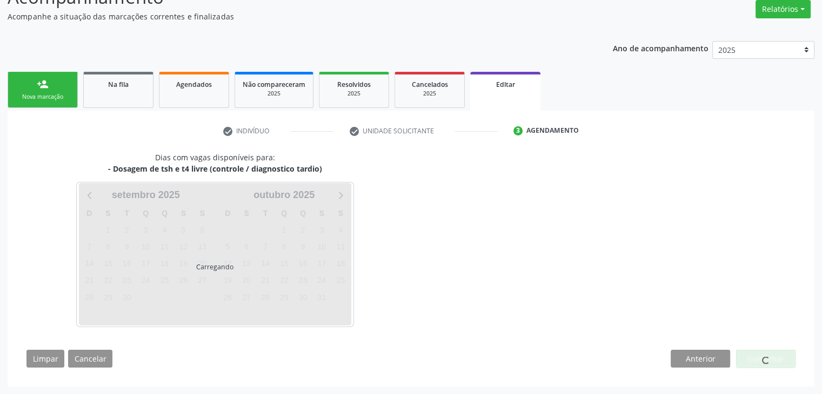
scroll to position [89, 0]
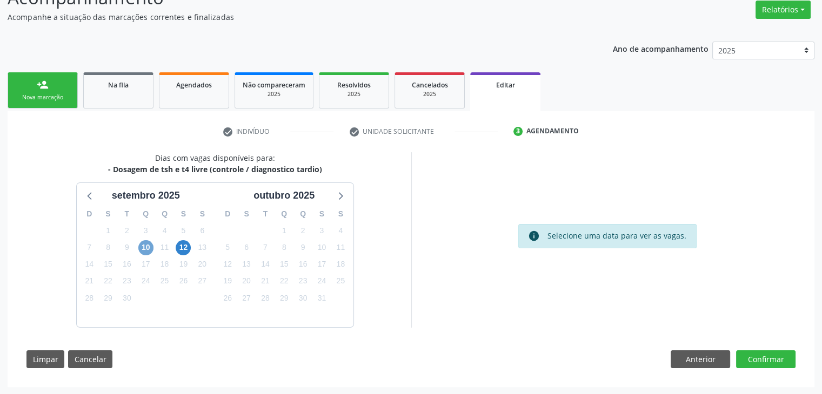
click at [147, 245] on span "10" at bounding box center [145, 247] width 15 height 15
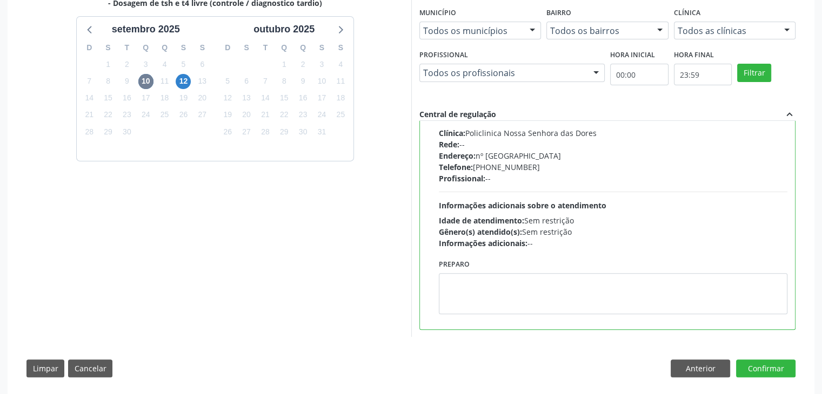
scroll to position [265, 0]
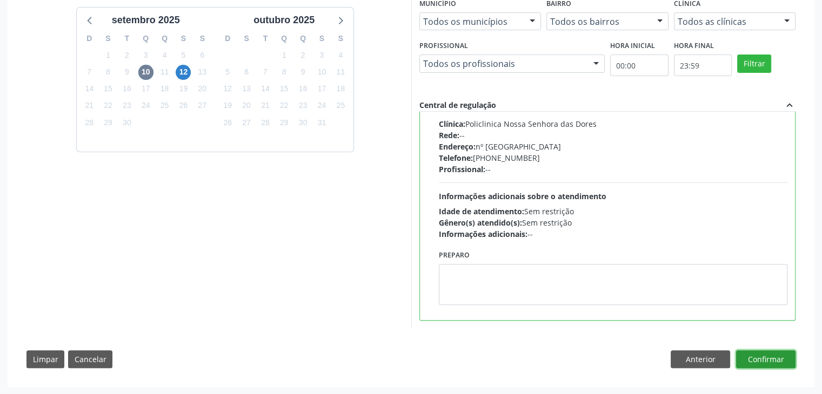
click at [778, 351] on button "Confirmar" at bounding box center [765, 360] width 59 height 18
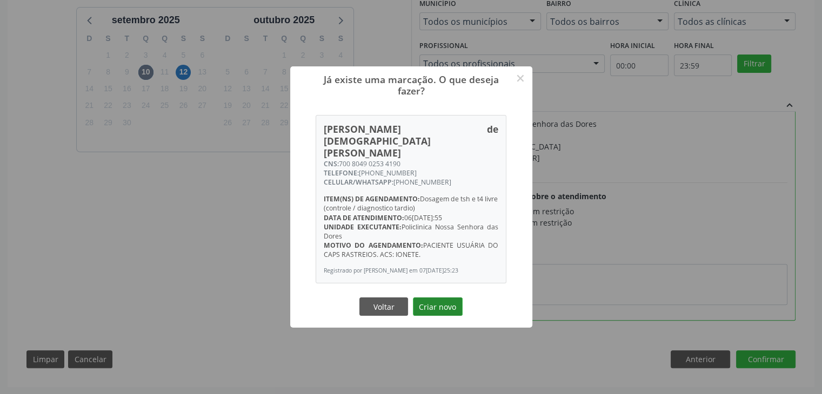
click at [441, 298] on button "Criar novo" at bounding box center [438, 307] width 50 height 18
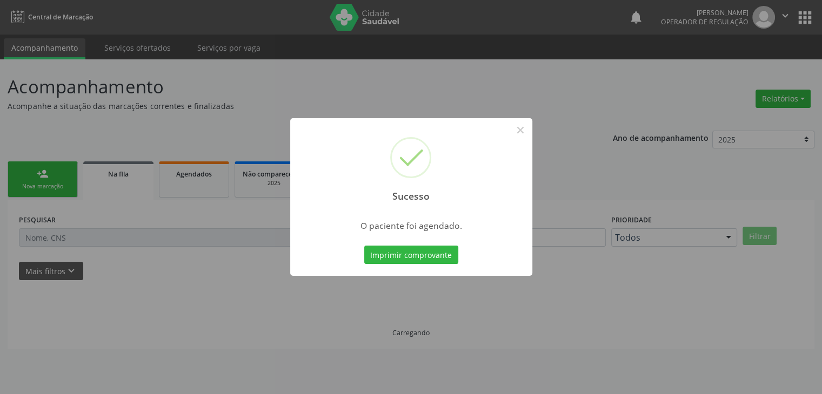
scroll to position [0, 0]
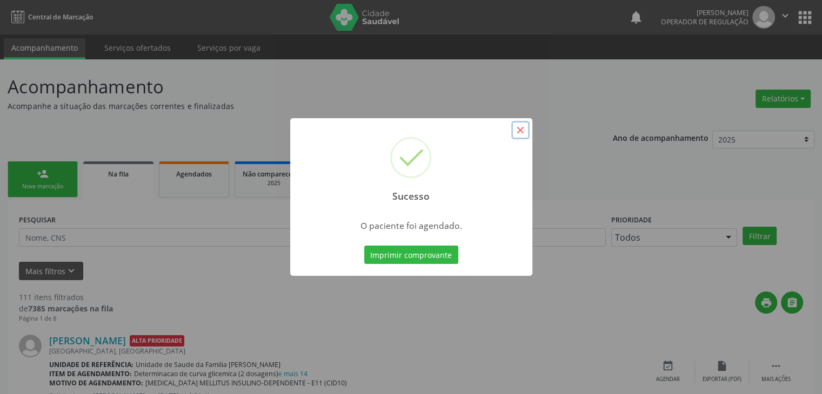
click at [523, 125] on button "×" at bounding box center [520, 130] width 18 height 18
